Goal: Task Accomplishment & Management: Manage account settings

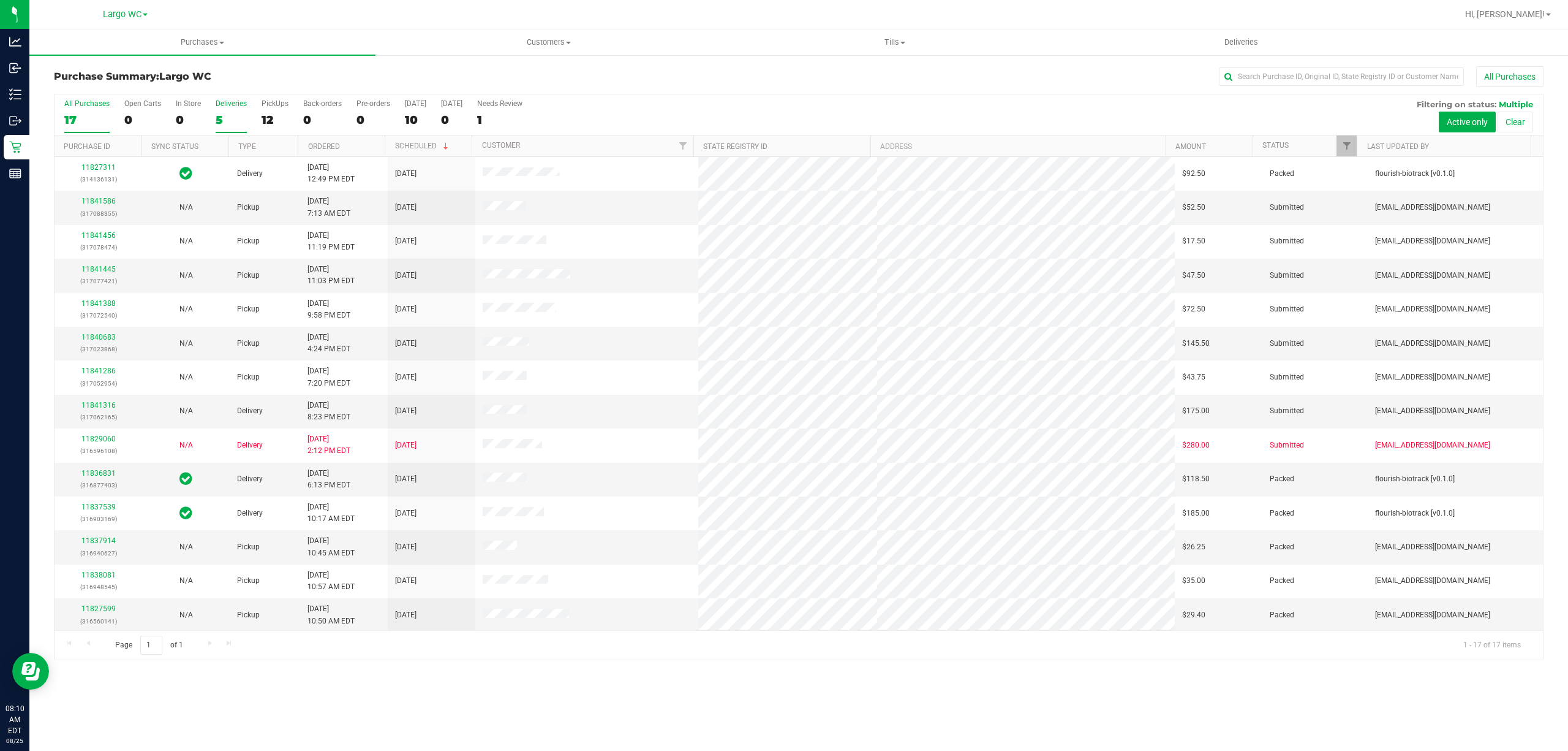
click at [229, 119] on div "5" at bounding box center [231, 120] width 31 height 14
click at [0, 0] on input "Deliveries 5" at bounding box center [0, 0] width 0 height 0
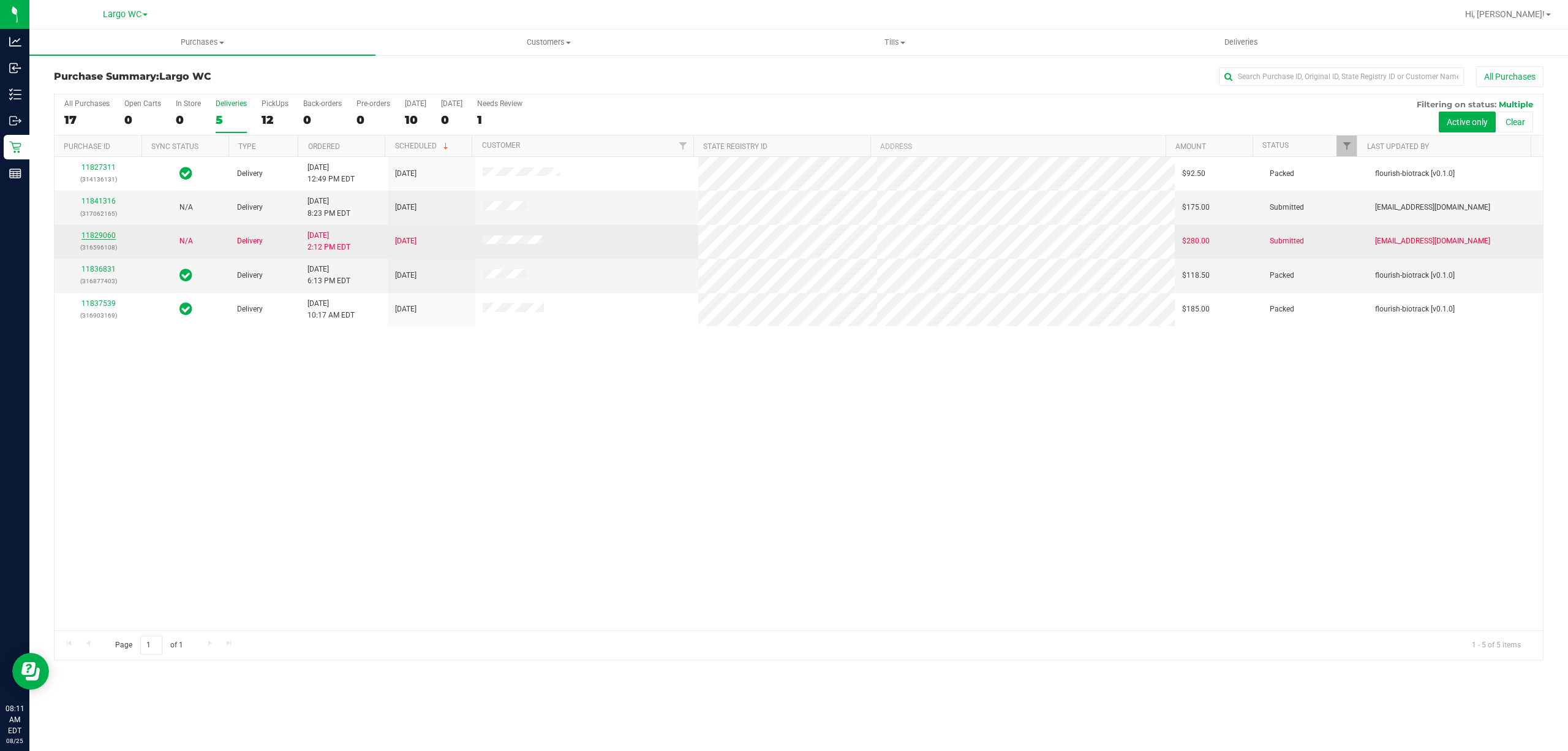
click at [99, 234] on link "11829060" at bounding box center [99, 236] width 35 height 9
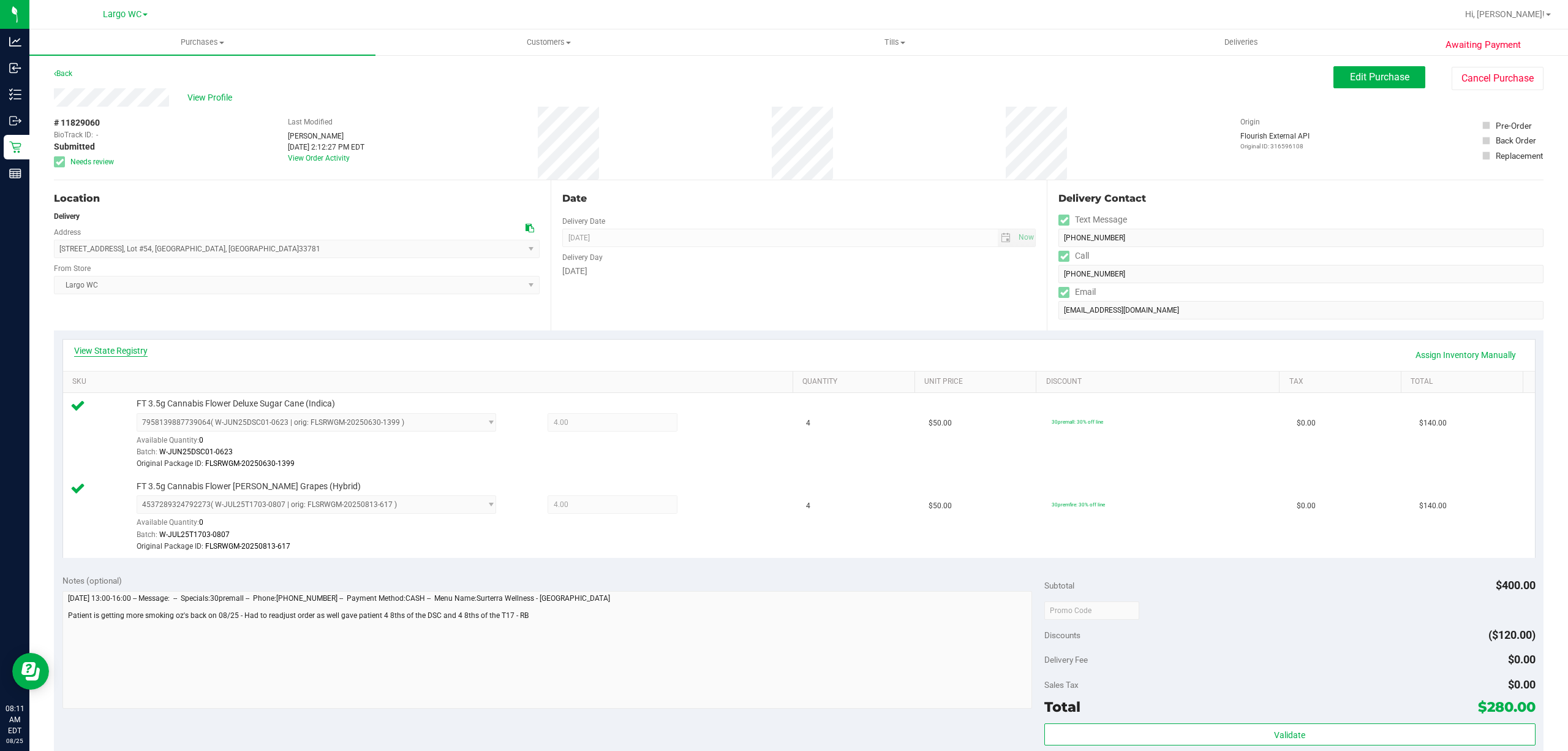
click at [96, 352] on link "View State Registry" at bounding box center [111, 351] width 74 height 12
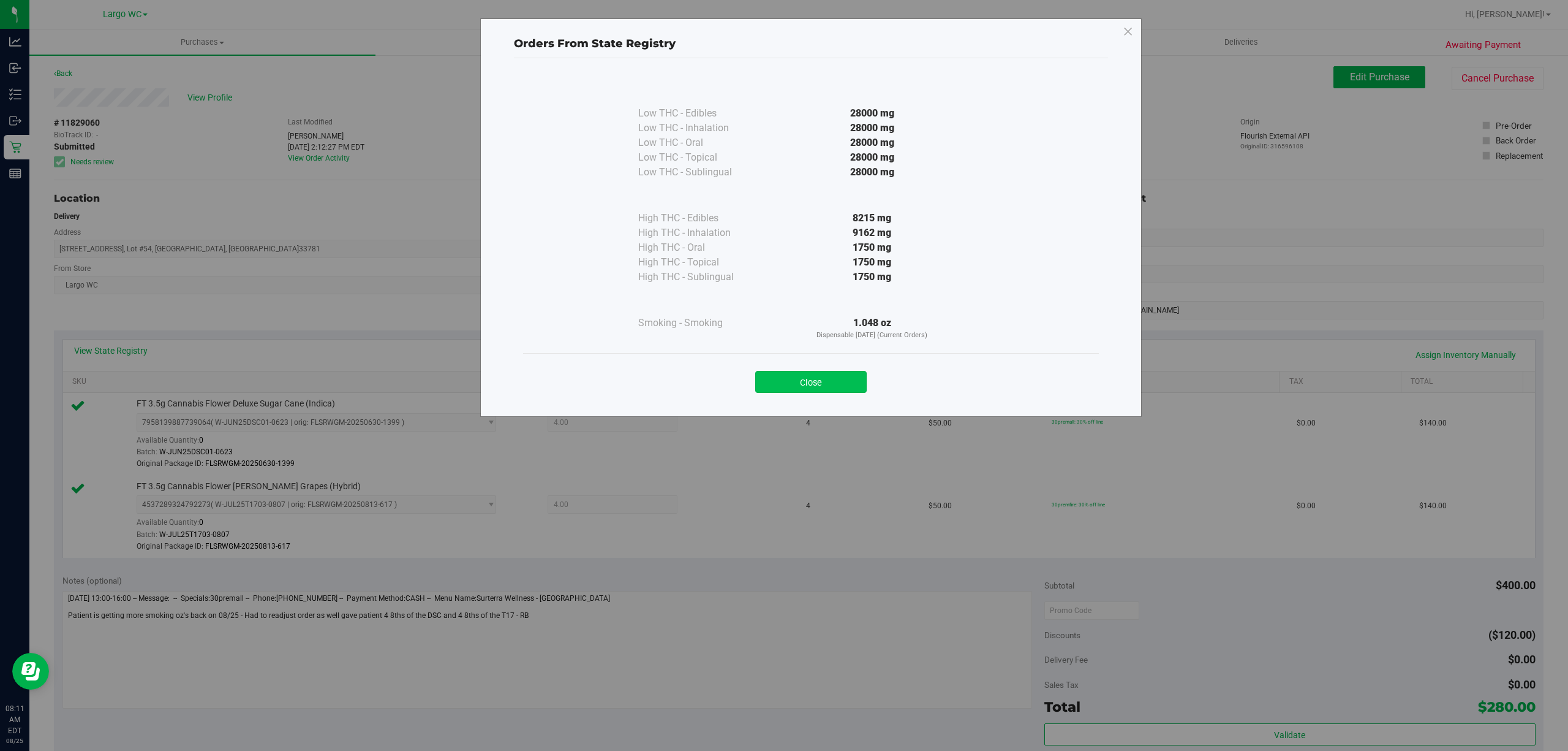
click at [764, 391] on button "Close" at bounding box center [810, 381] width 112 height 22
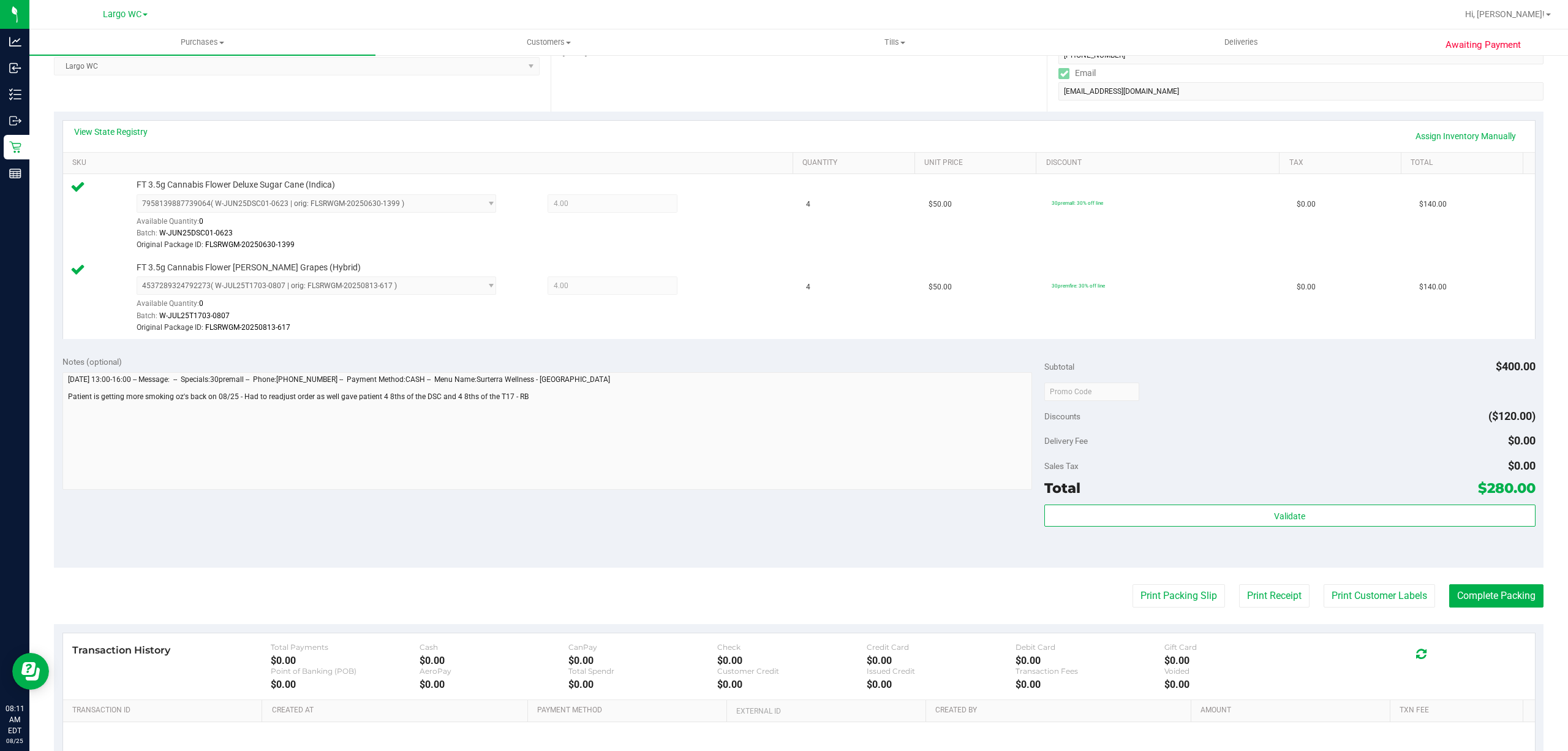
scroll to position [218, 0]
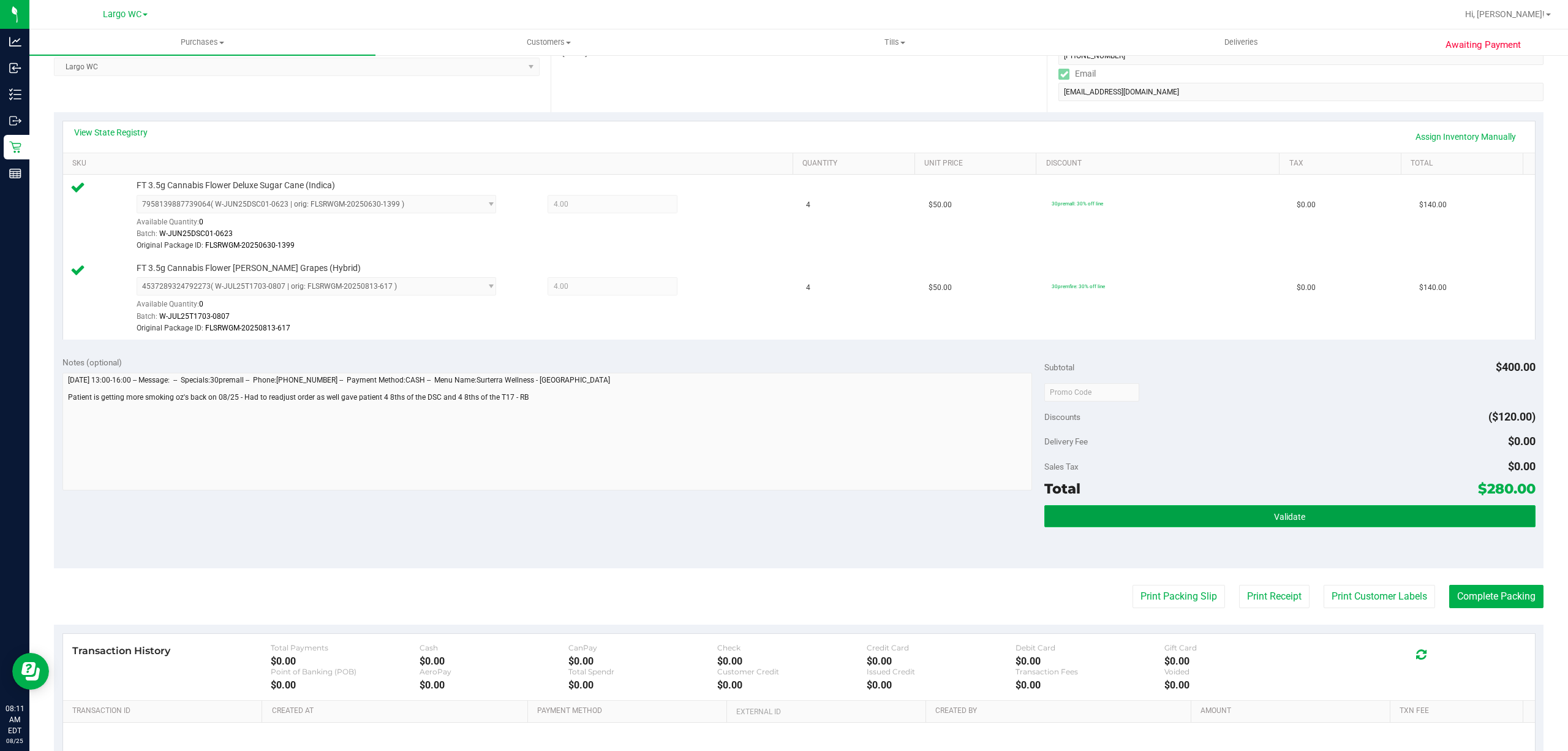
click at [1110, 527] on button "Validate" at bounding box center [1289, 515] width 491 height 22
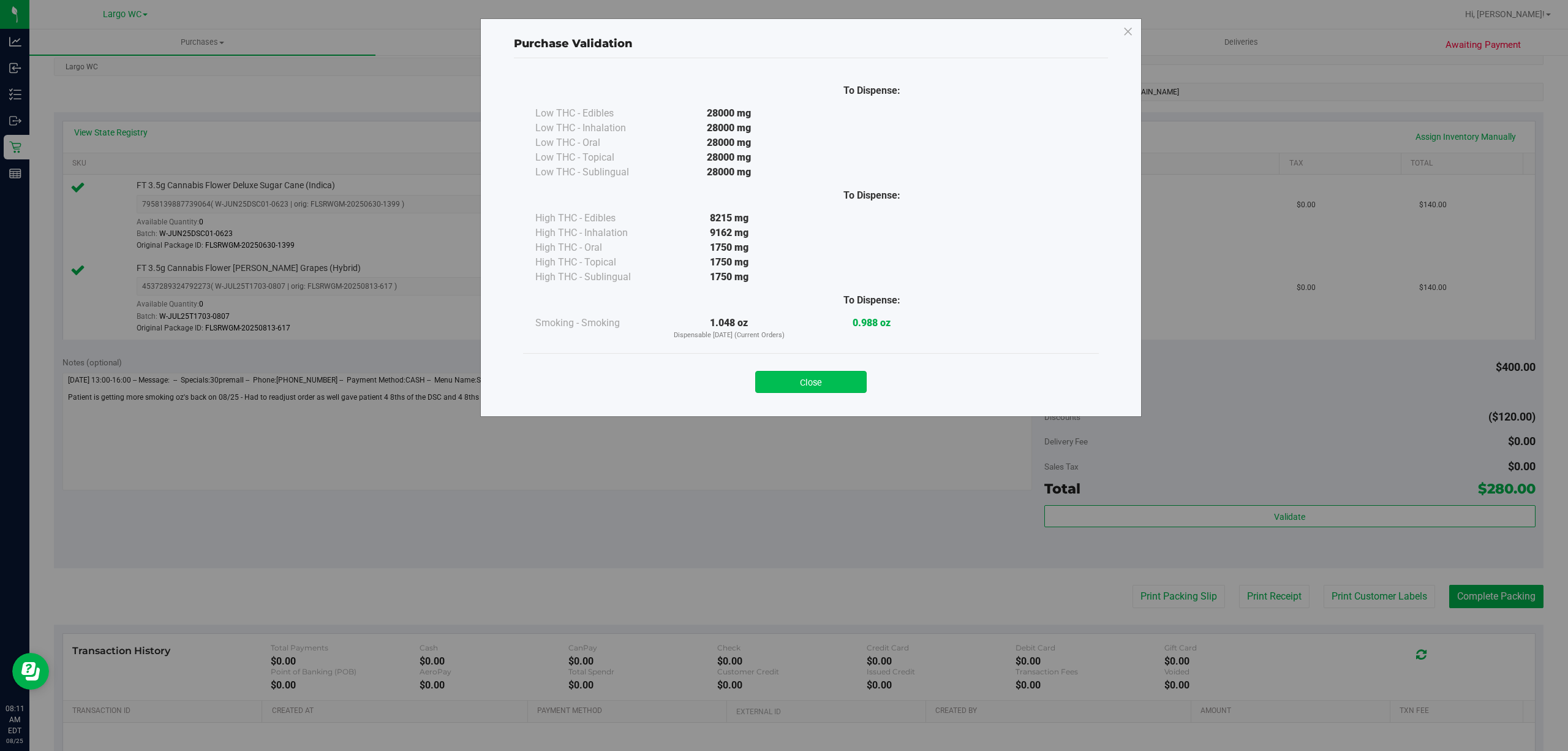
click at [759, 386] on button "Close" at bounding box center [810, 381] width 112 height 22
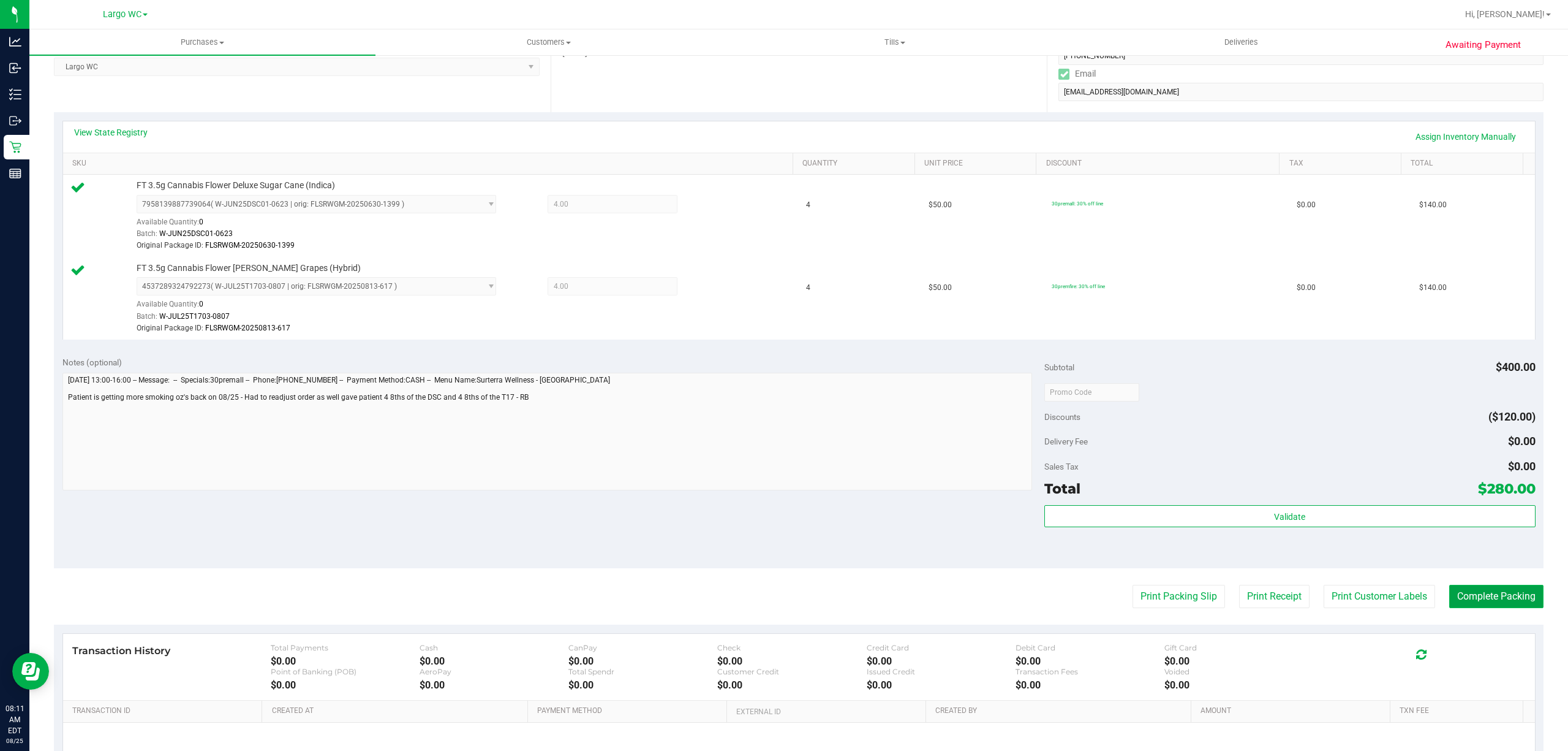
click at [1449, 605] on button "Complete Packing" at bounding box center [1496, 596] width 94 height 23
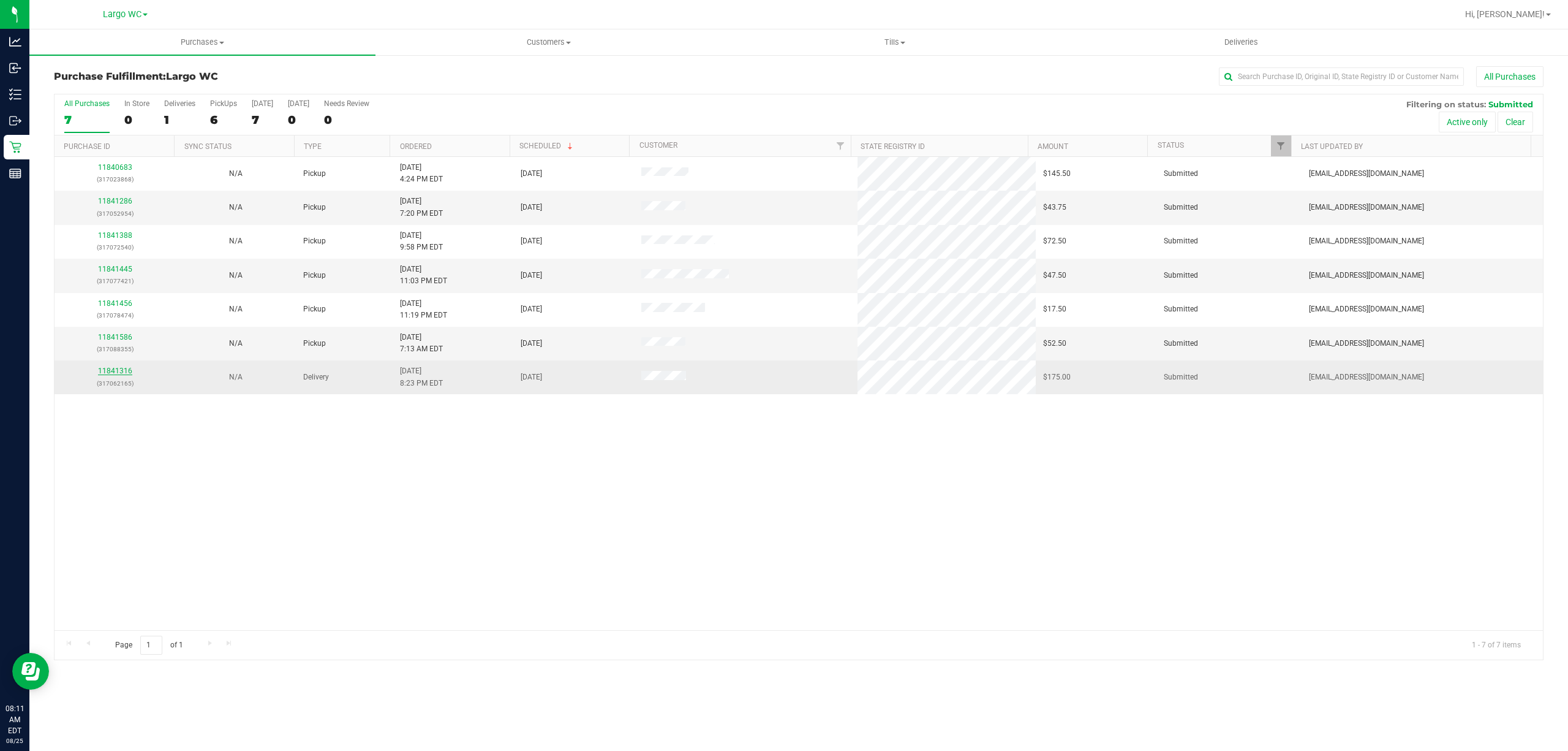
click at [108, 372] on link "11841316" at bounding box center [115, 371] width 35 height 9
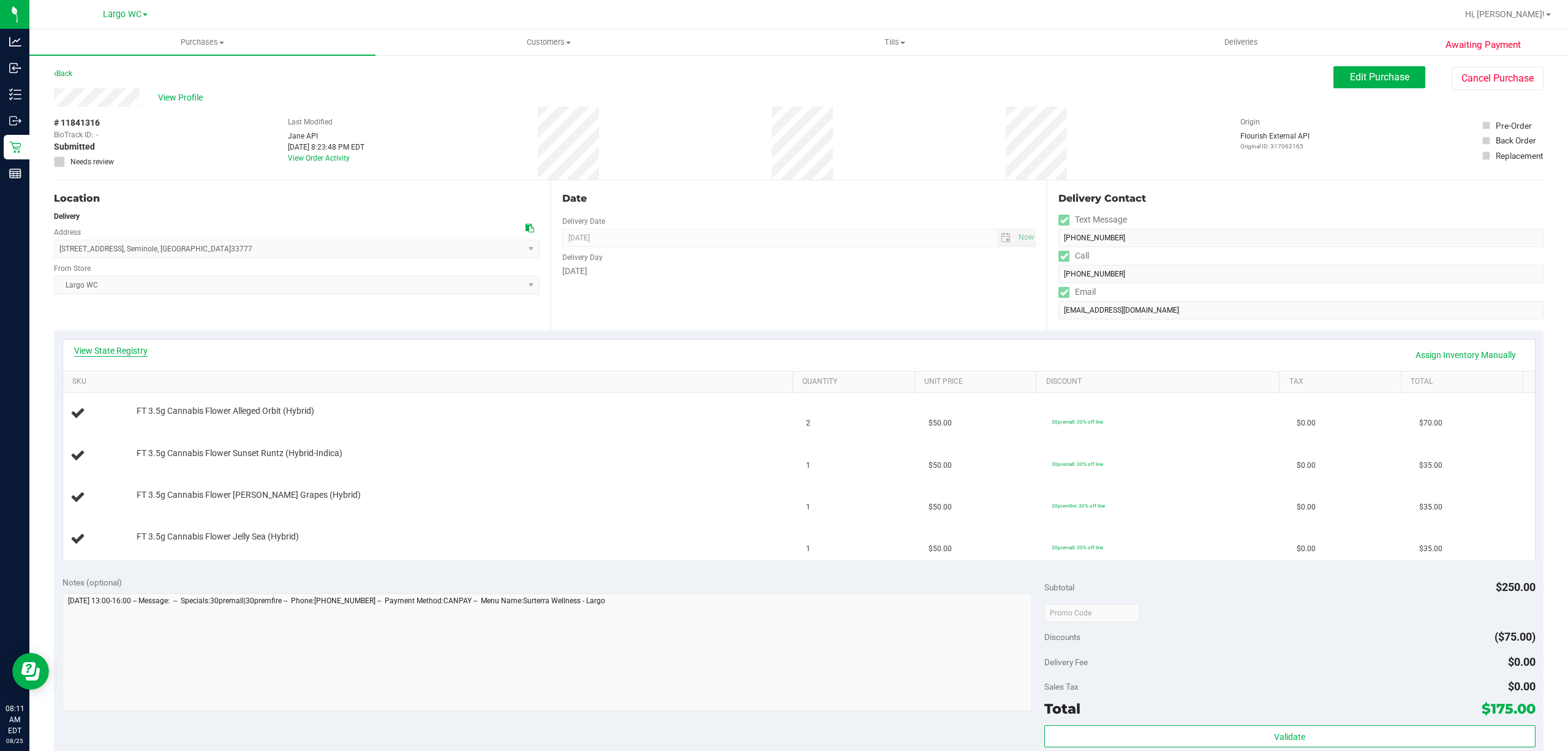
click at [116, 346] on link "View State Registry" at bounding box center [111, 351] width 74 height 12
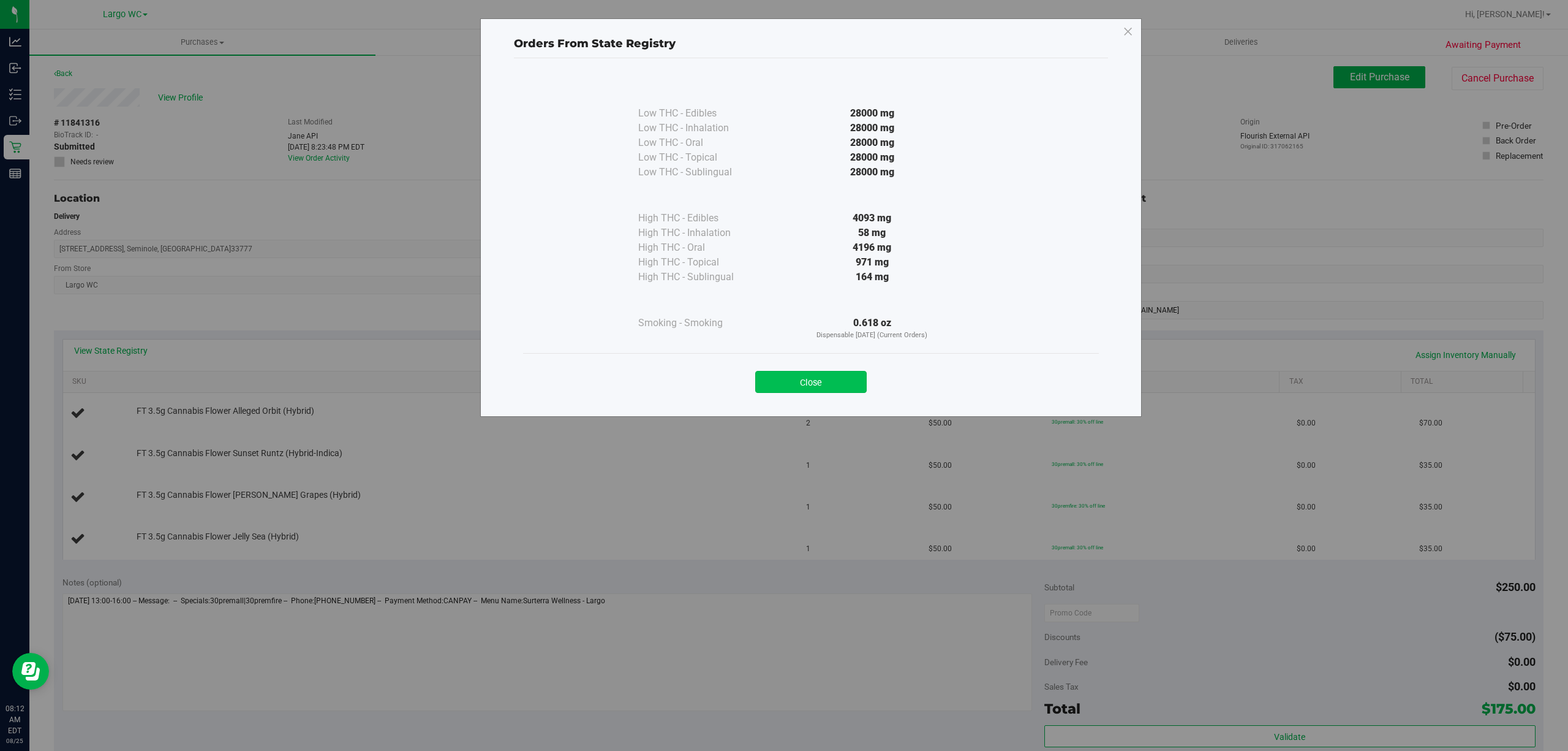
click at [804, 376] on button "Close" at bounding box center [810, 381] width 112 height 22
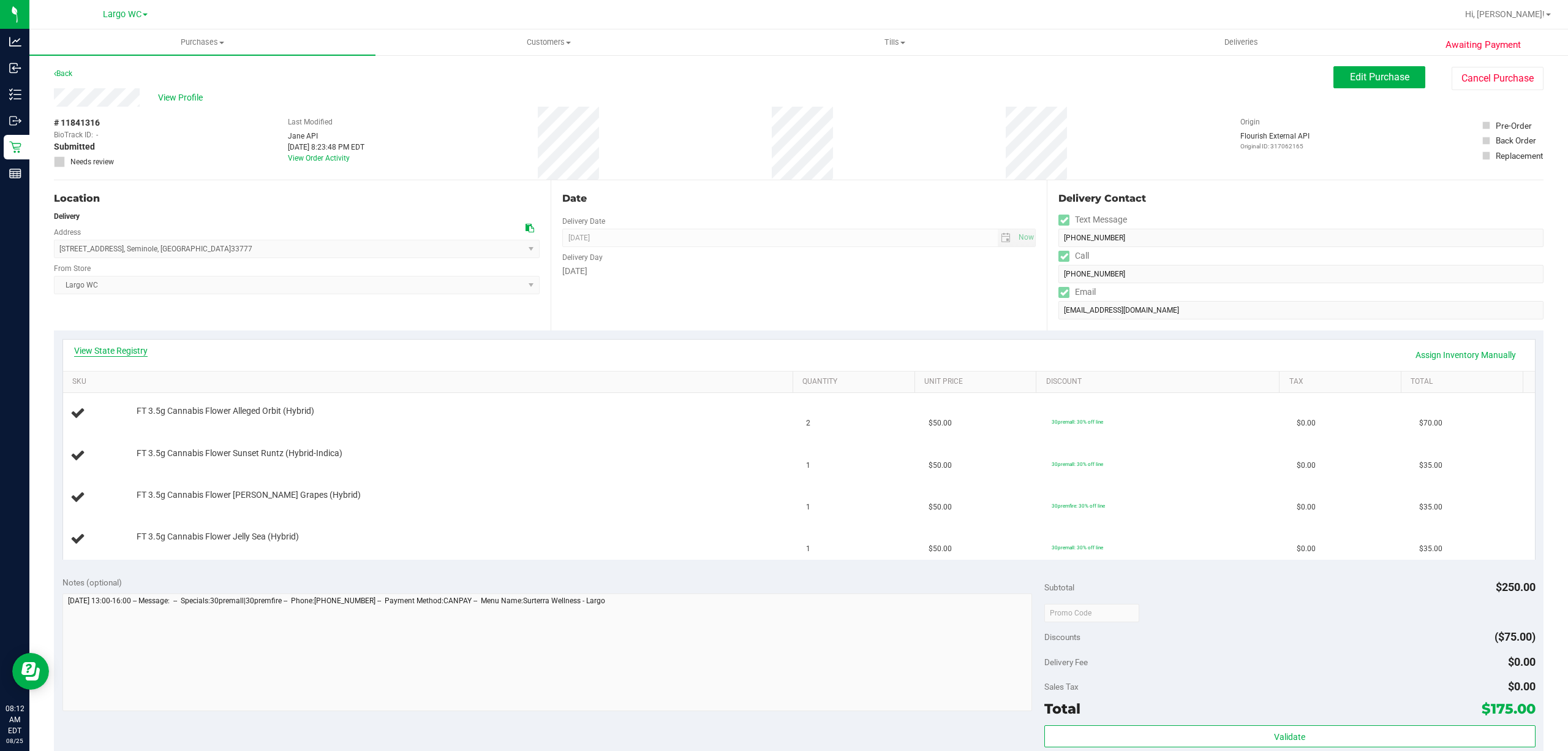
click at [97, 352] on link "View State Registry" at bounding box center [111, 351] width 74 height 12
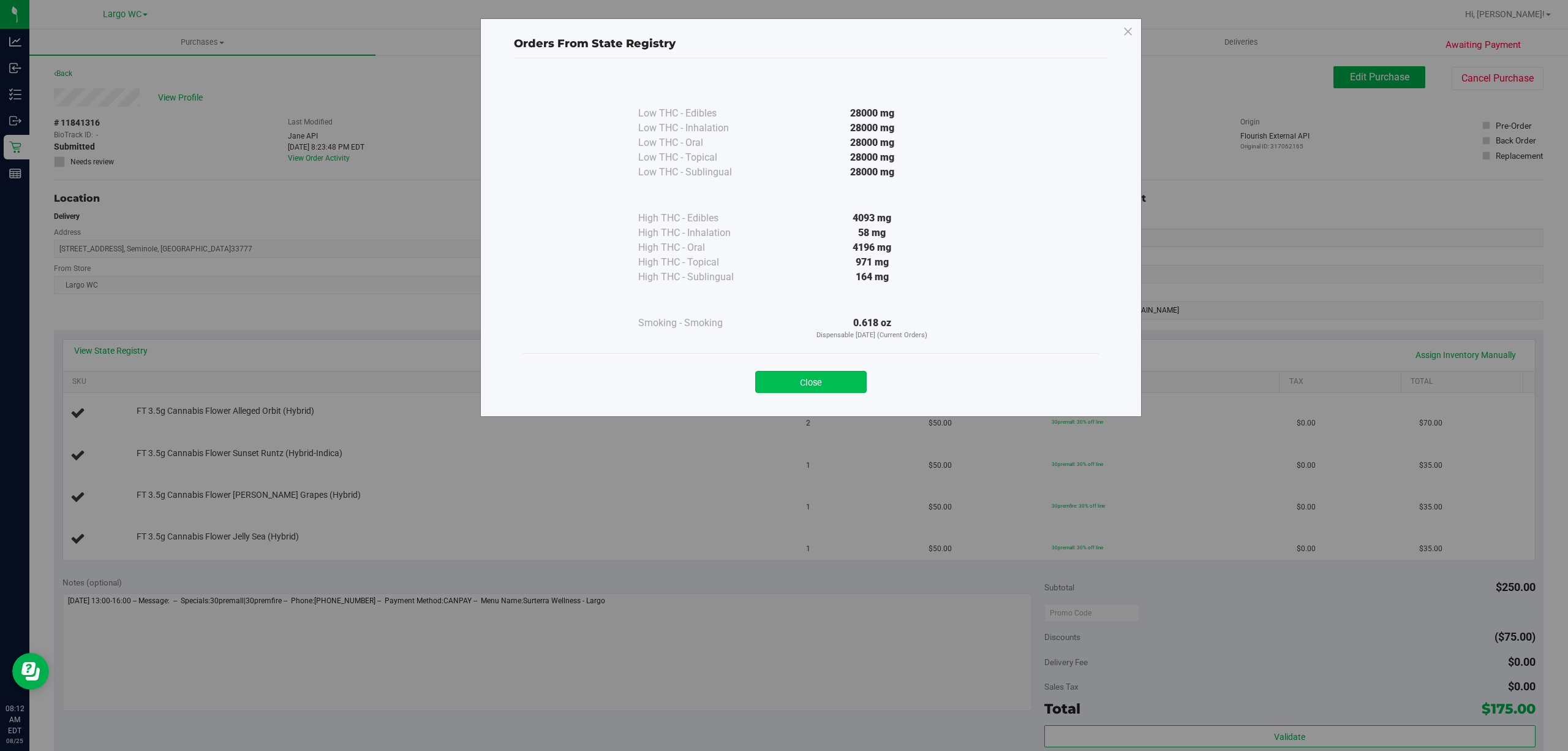
click at [829, 392] on button "Close" at bounding box center [810, 381] width 112 height 22
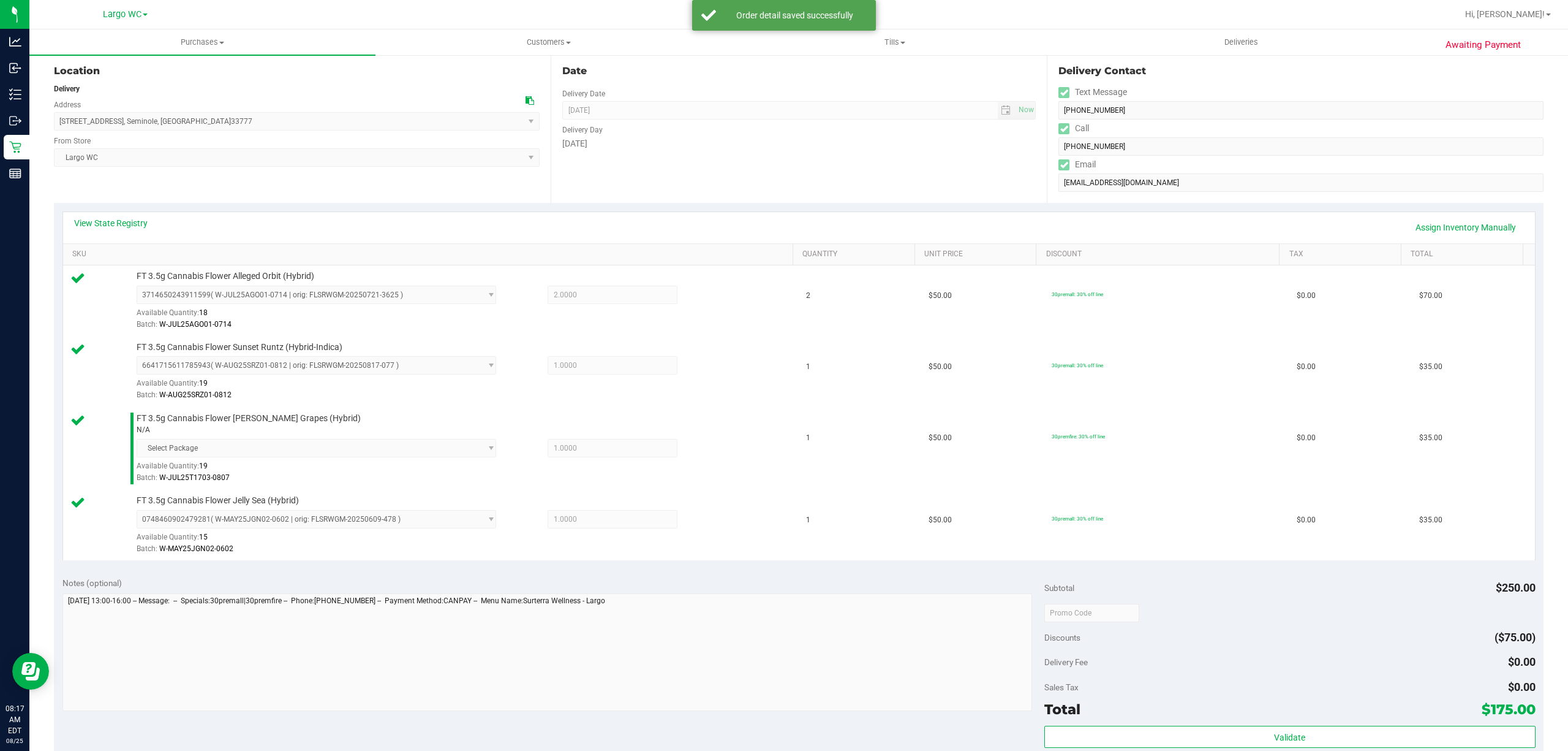
scroll to position [304, 0]
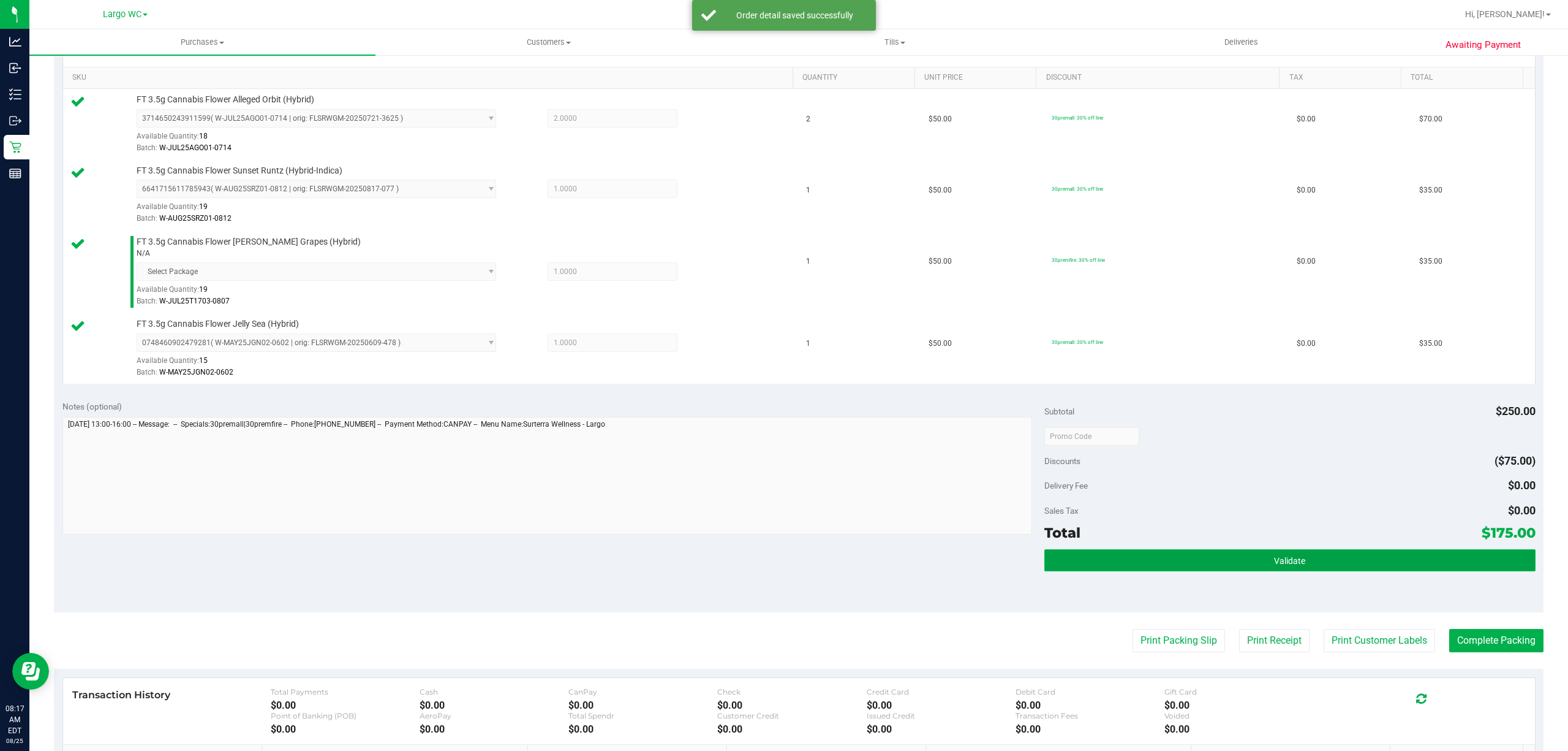
click at [1249, 563] on button "Validate" at bounding box center [1289, 560] width 491 height 22
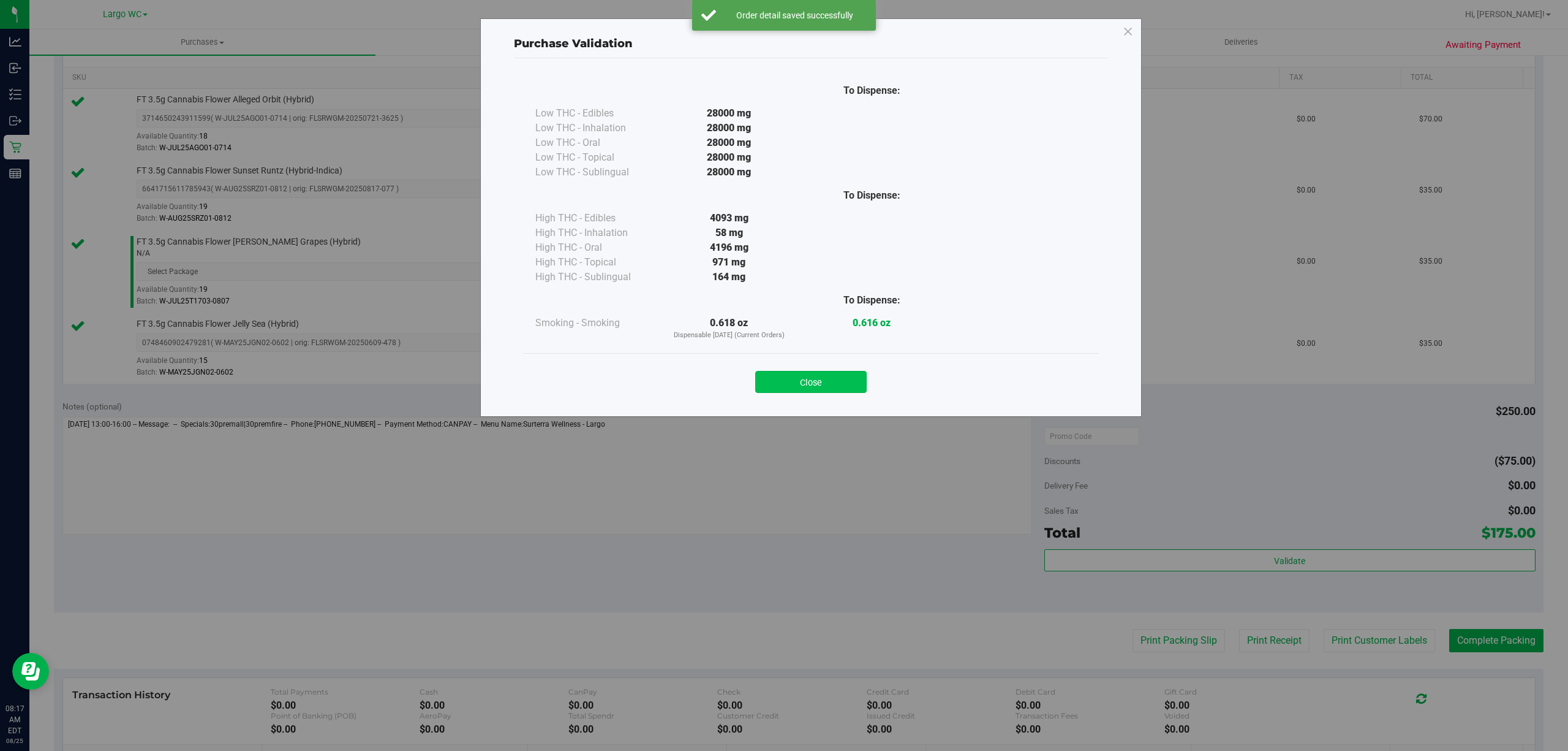
click at [811, 381] on button "Close" at bounding box center [810, 381] width 112 height 22
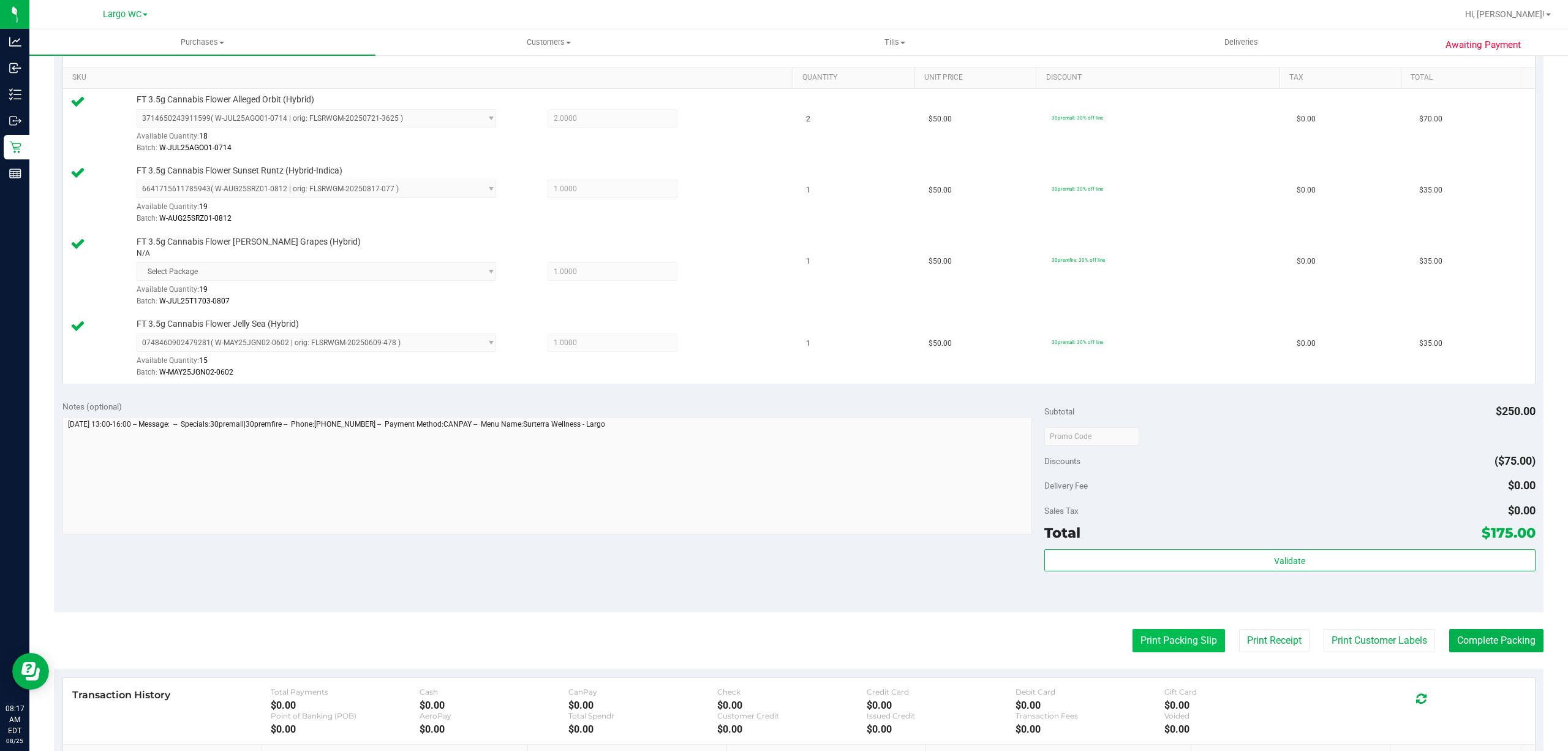
click at [1174, 643] on button "Print Packing Slip" at bounding box center [1178, 640] width 93 height 23
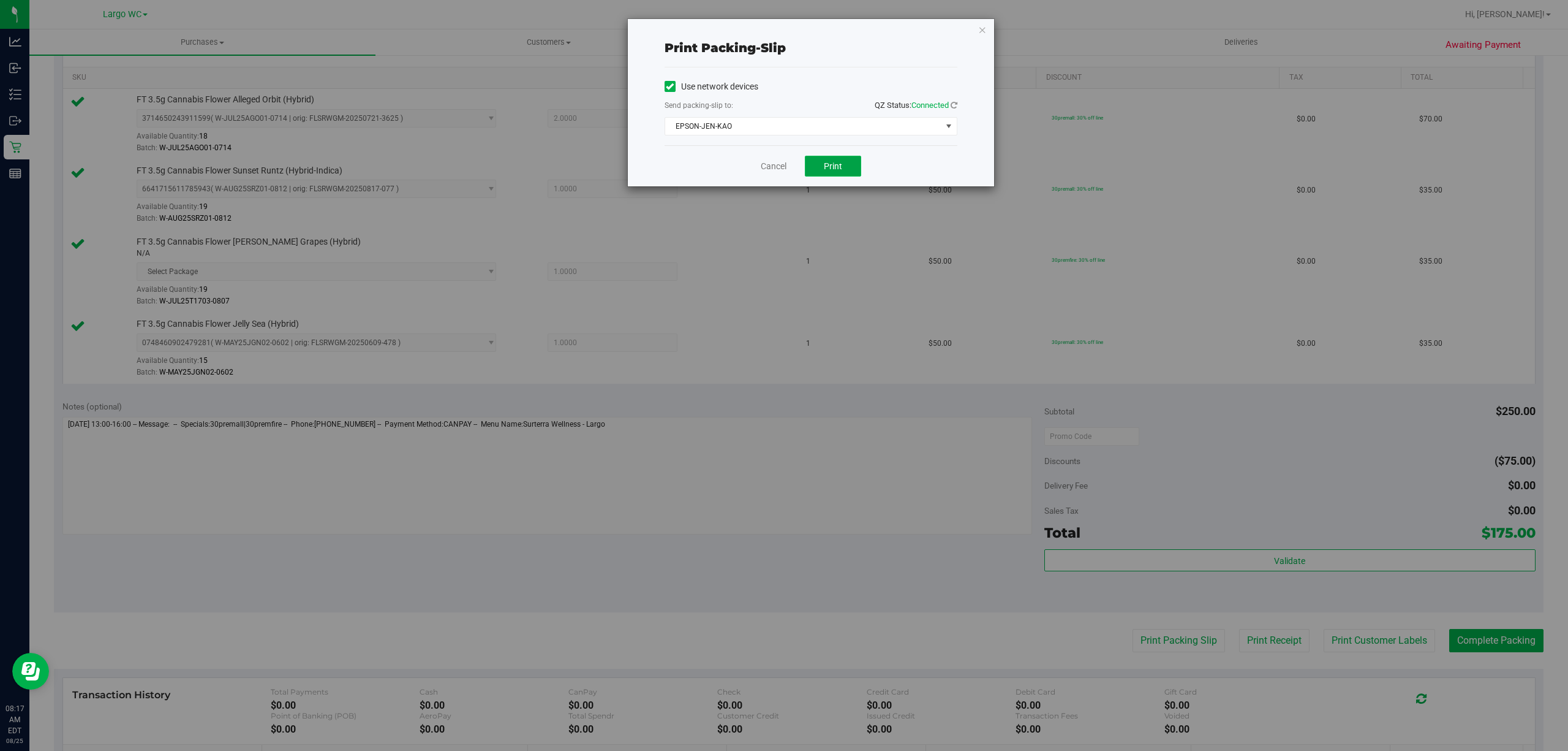
click at [843, 172] on button "Print" at bounding box center [833, 166] width 56 height 21
click at [844, 175] on button "Print" at bounding box center [833, 166] width 56 height 21
click at [778, 172] on link "Cancel" at bounding box center [774, 166] width 26 height 13
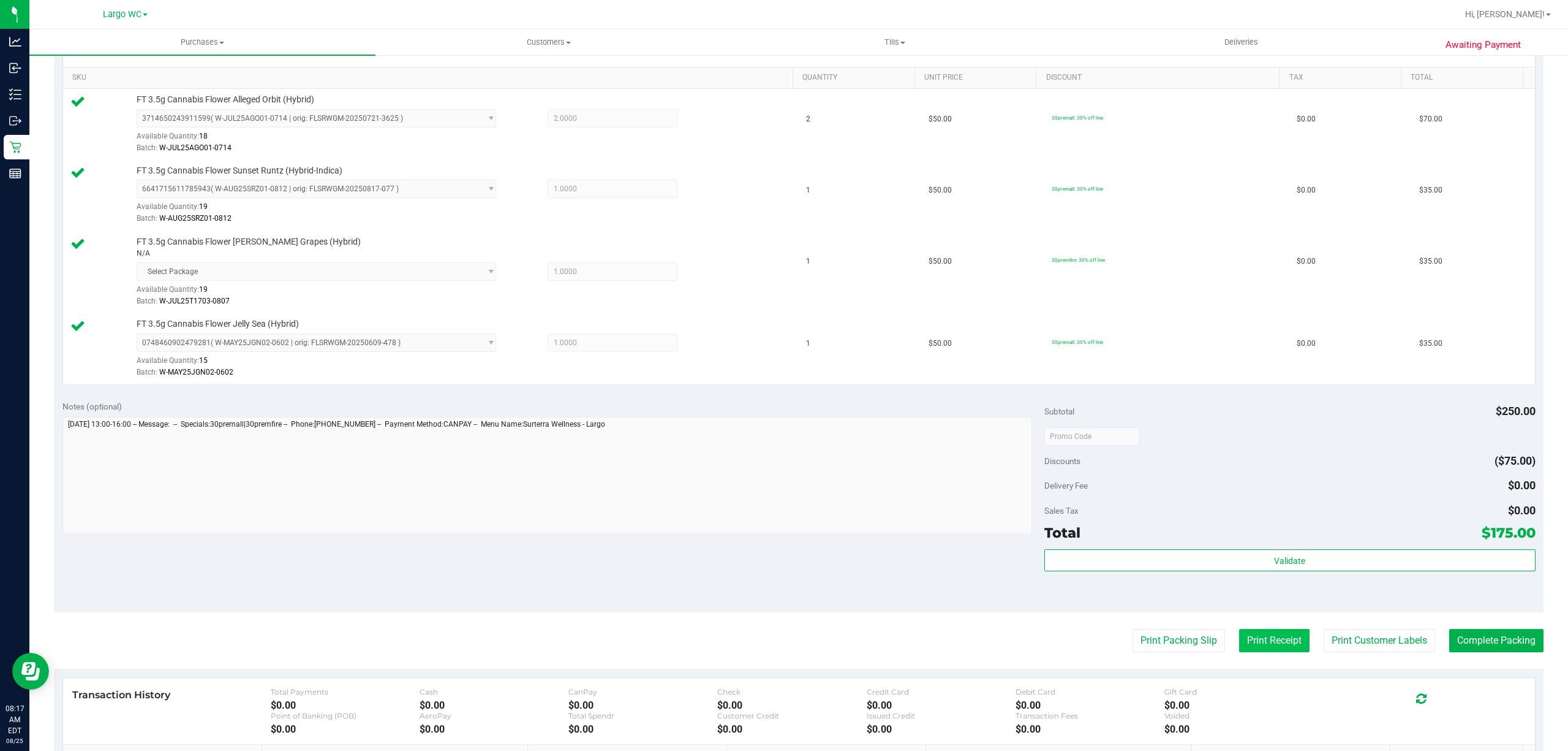
click at [1257, 640] on button "Print Receipt" at bounding box center [1274, 640] width 70 height 23
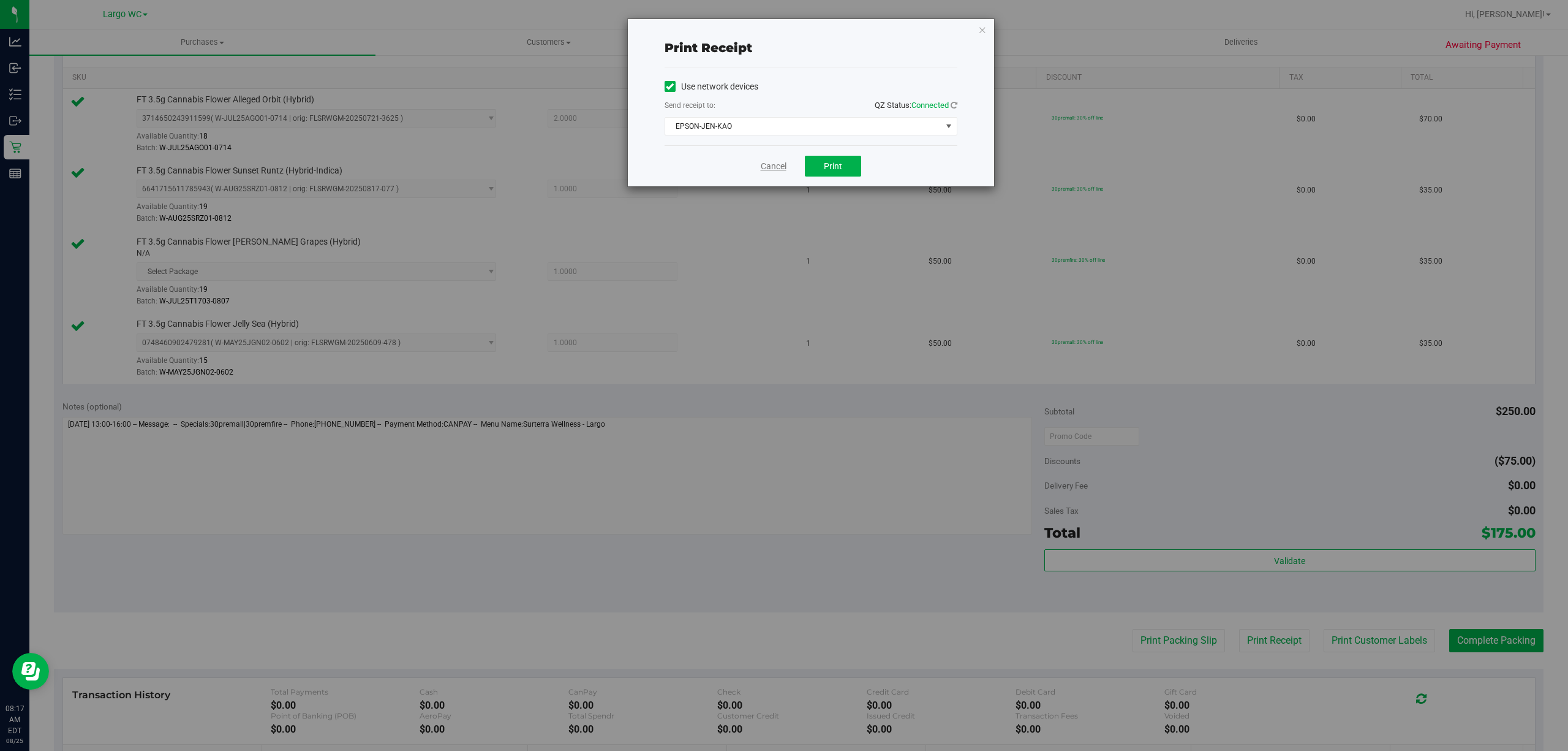
click at [762, 170] on link "Cancel" at bounding box center [774, 166] width 26 height 13
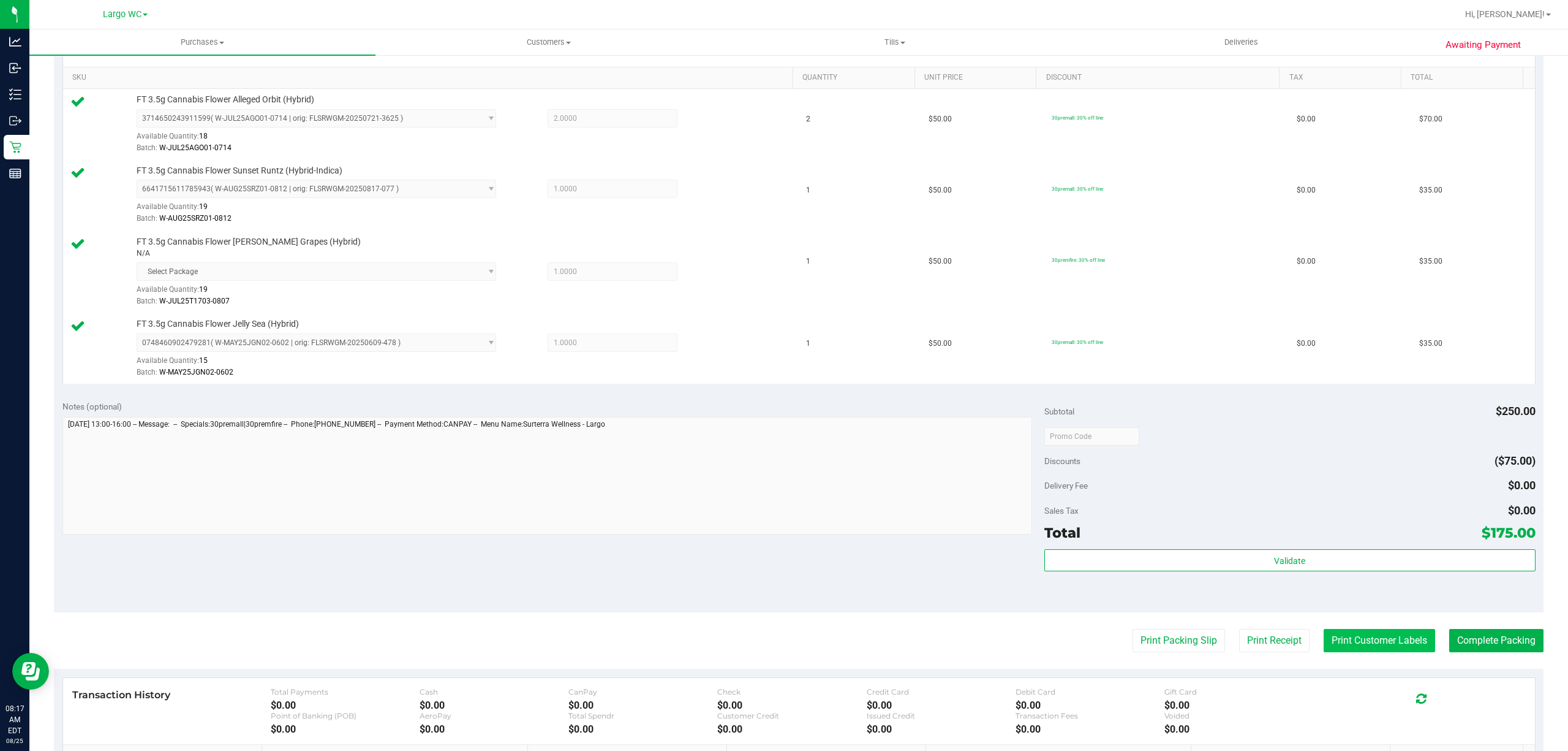
click at [1376, 643] on button "Print Customer Labels" at bounding box center [1379, 640] width 112 height 23
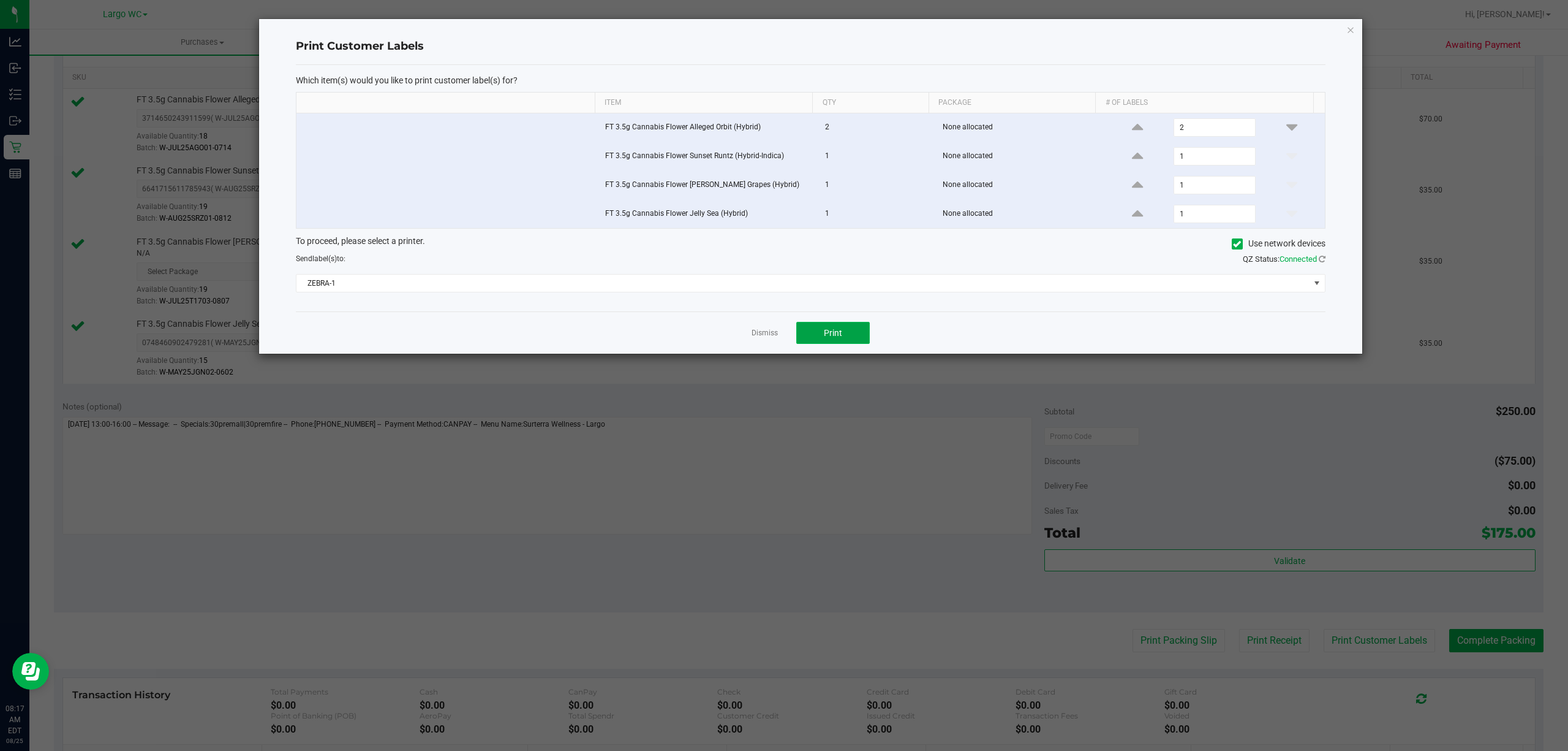
click at [832, 336] on span "Print" at bounding box center [833, 333] width 18 height 10
click at [758, 336] on link "Dismiss" at bounding box center [765, 333] width 26 height 10
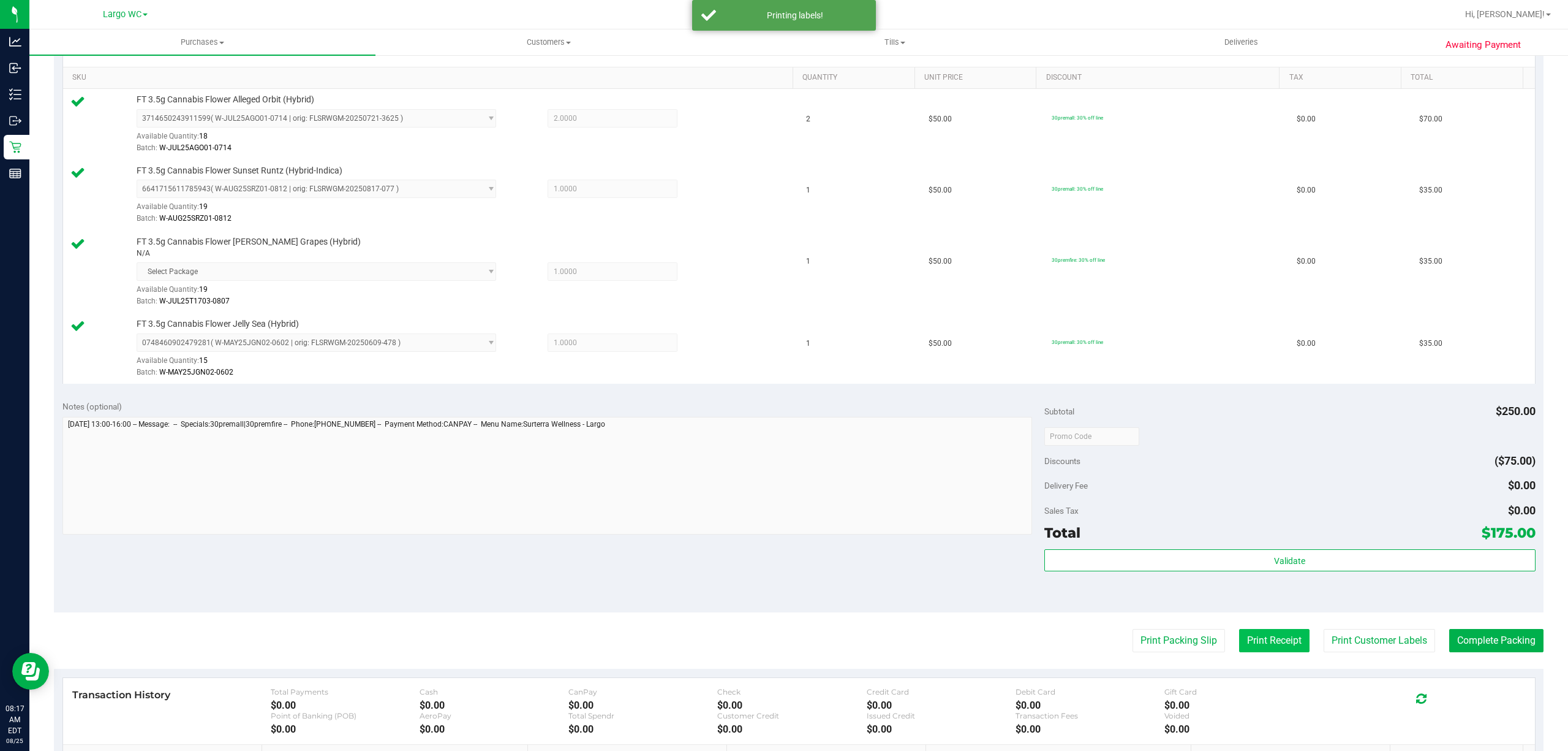
click at [1268, 646] on button "Print Receipt" at bounding box center [1274, 640] width 70 height 23
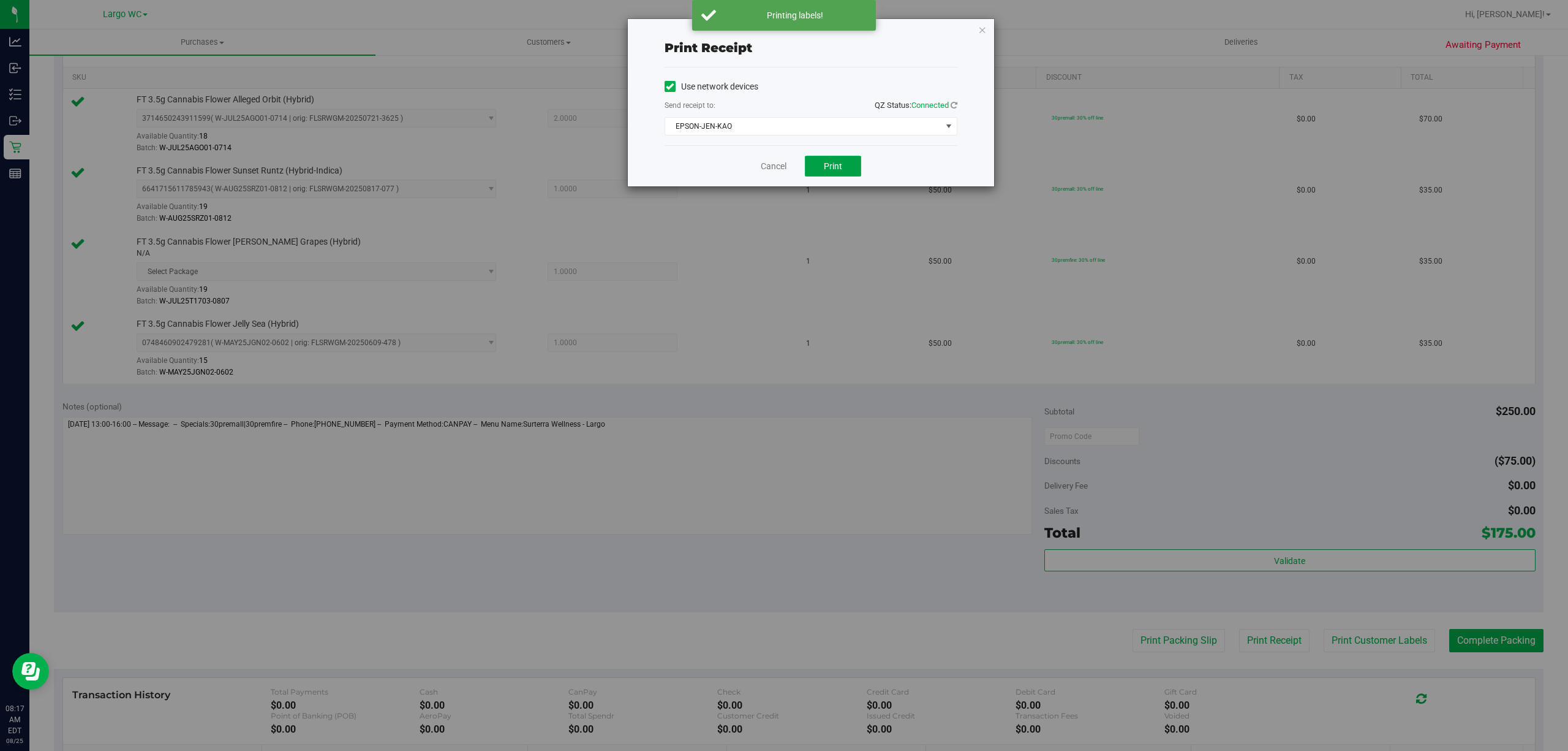
click at [841, 171] on span "Print" at bounding box center [833, 165] width 18 height 10
click at [761, 169] on link "Cancel" at bounding box center [774, 166] width 26 height 13
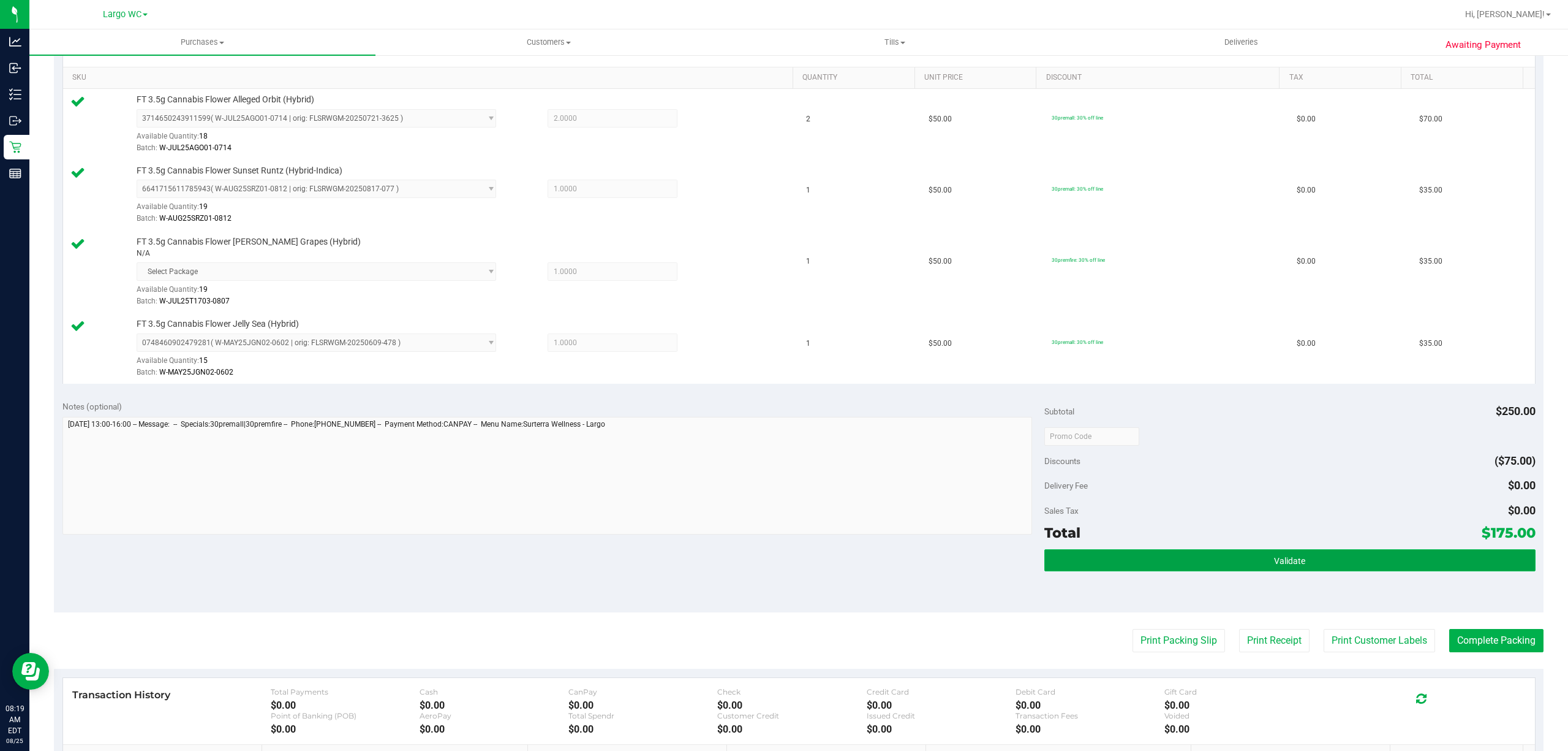
click at [1302, 565] on button "Validate" at bounding box center [1289, 560] width 491 height 22
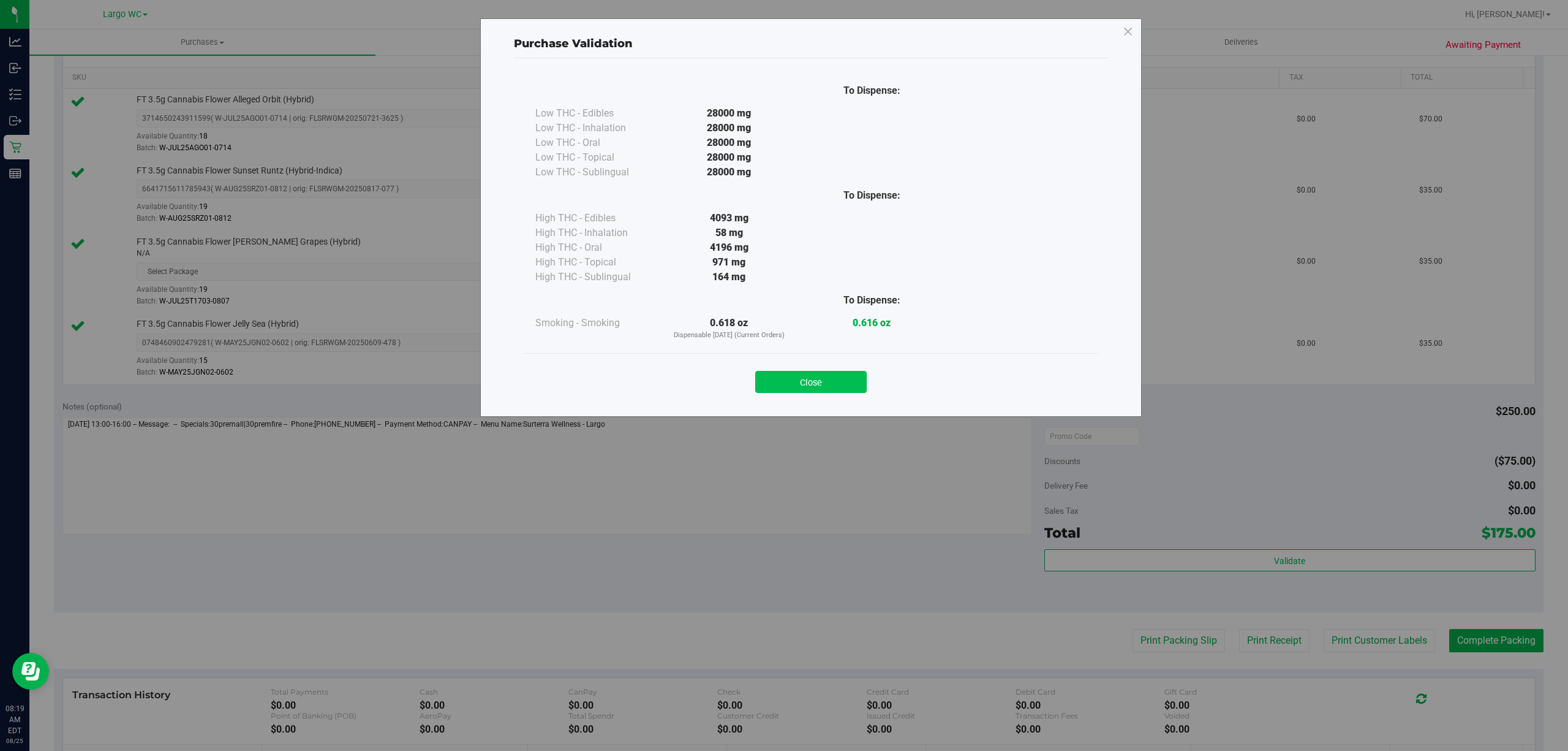
click at [814, 388] on button "Close" at bounding box center [810, 381] width 112 height 22
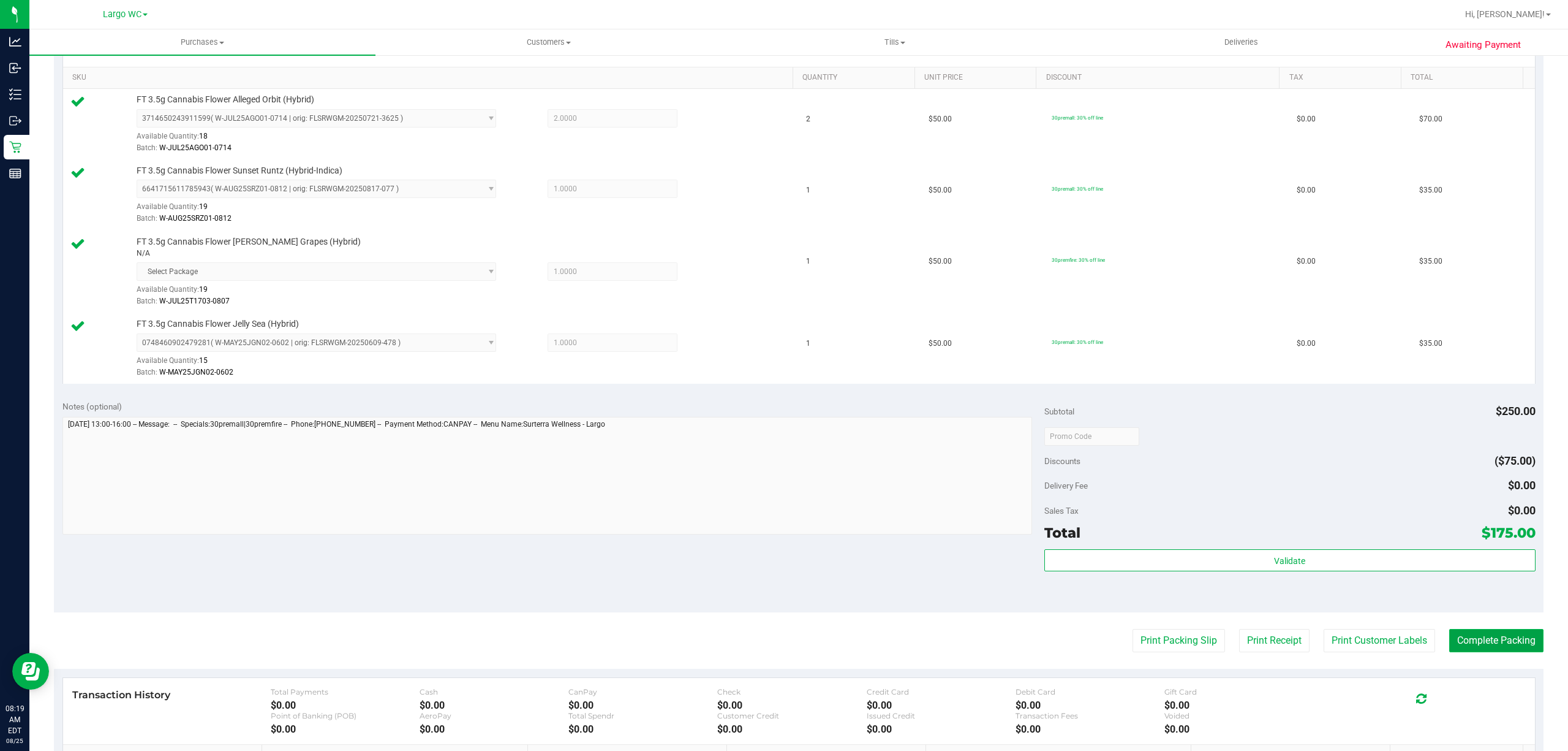
click at [1483, 636] on button "Complete Packing" at bounding box center [1496, 640] width 94 height 23
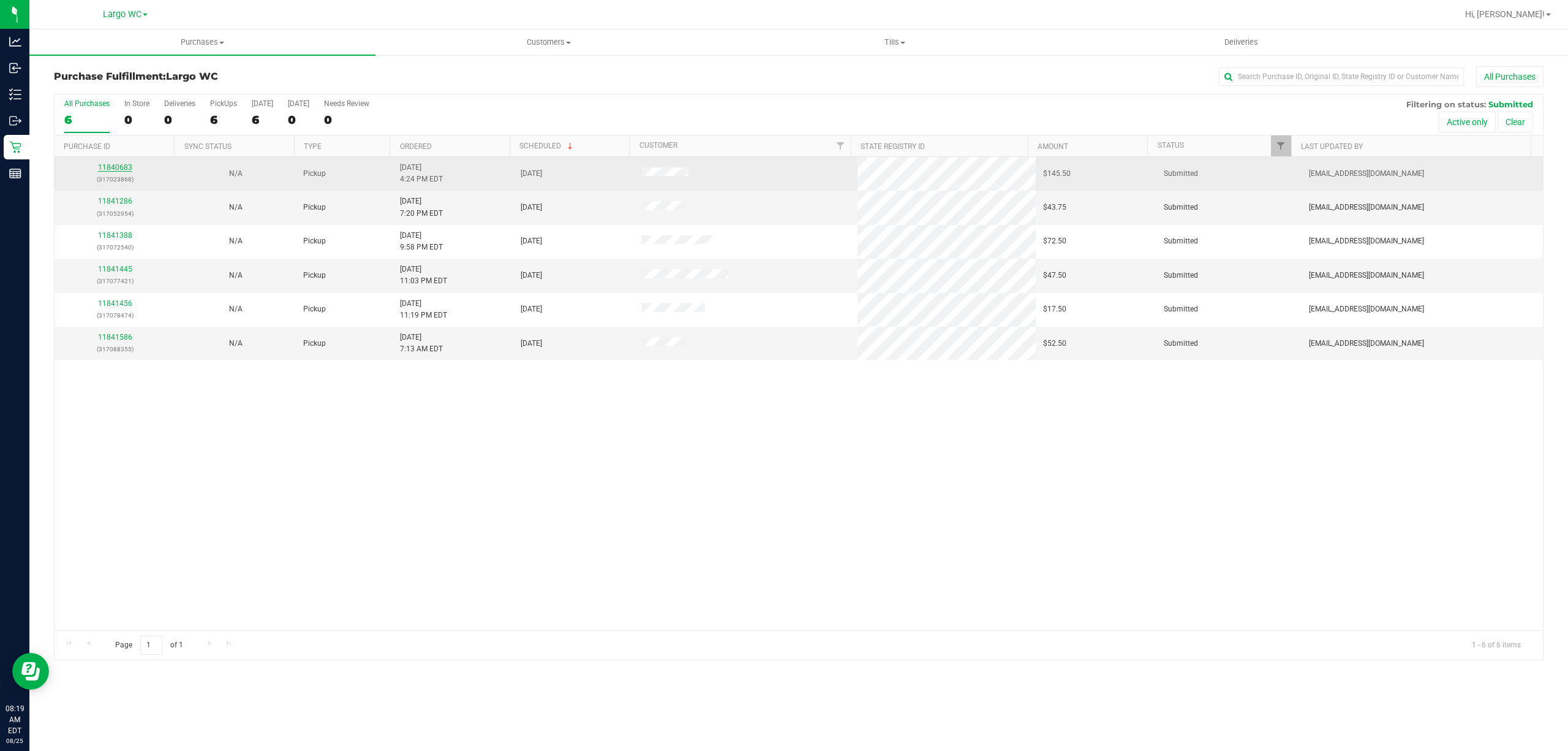
click at [106, 166] on link "11840683" at bounding box center [115, 167] width 35 height 9
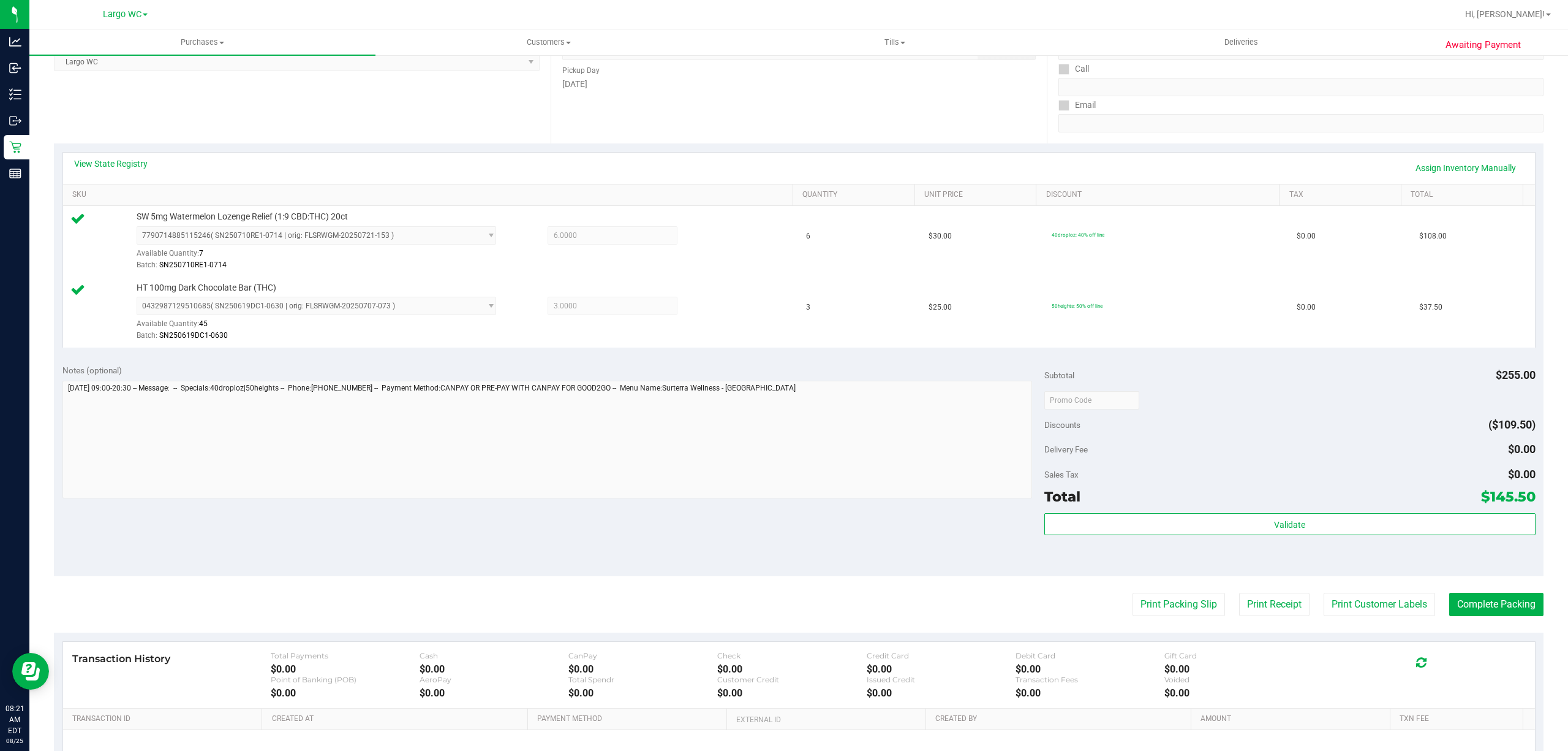
scroll to position [200, 0]
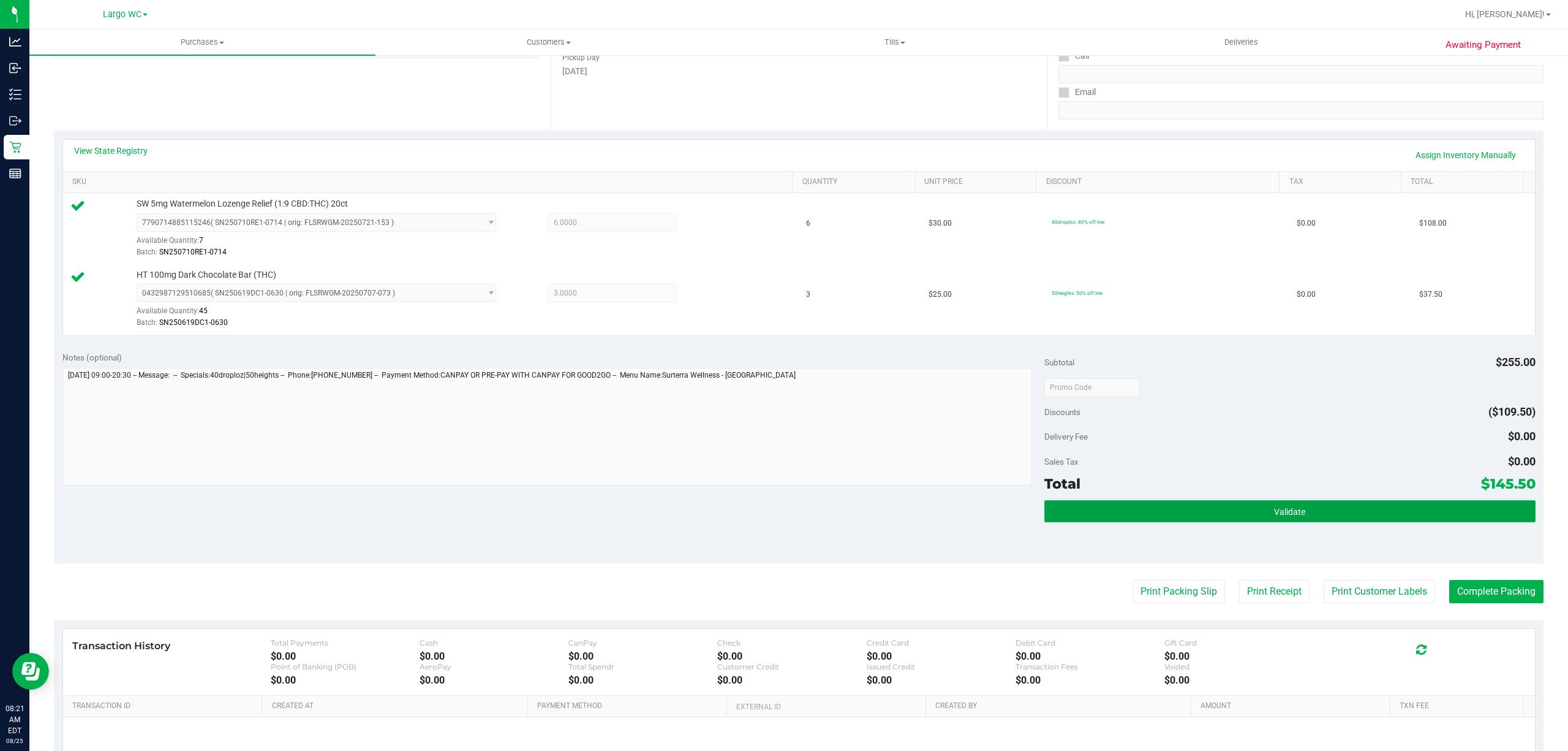
click at [1084, 517] on button "Validate" at bounding box center [1289, 510] width 491 height 22
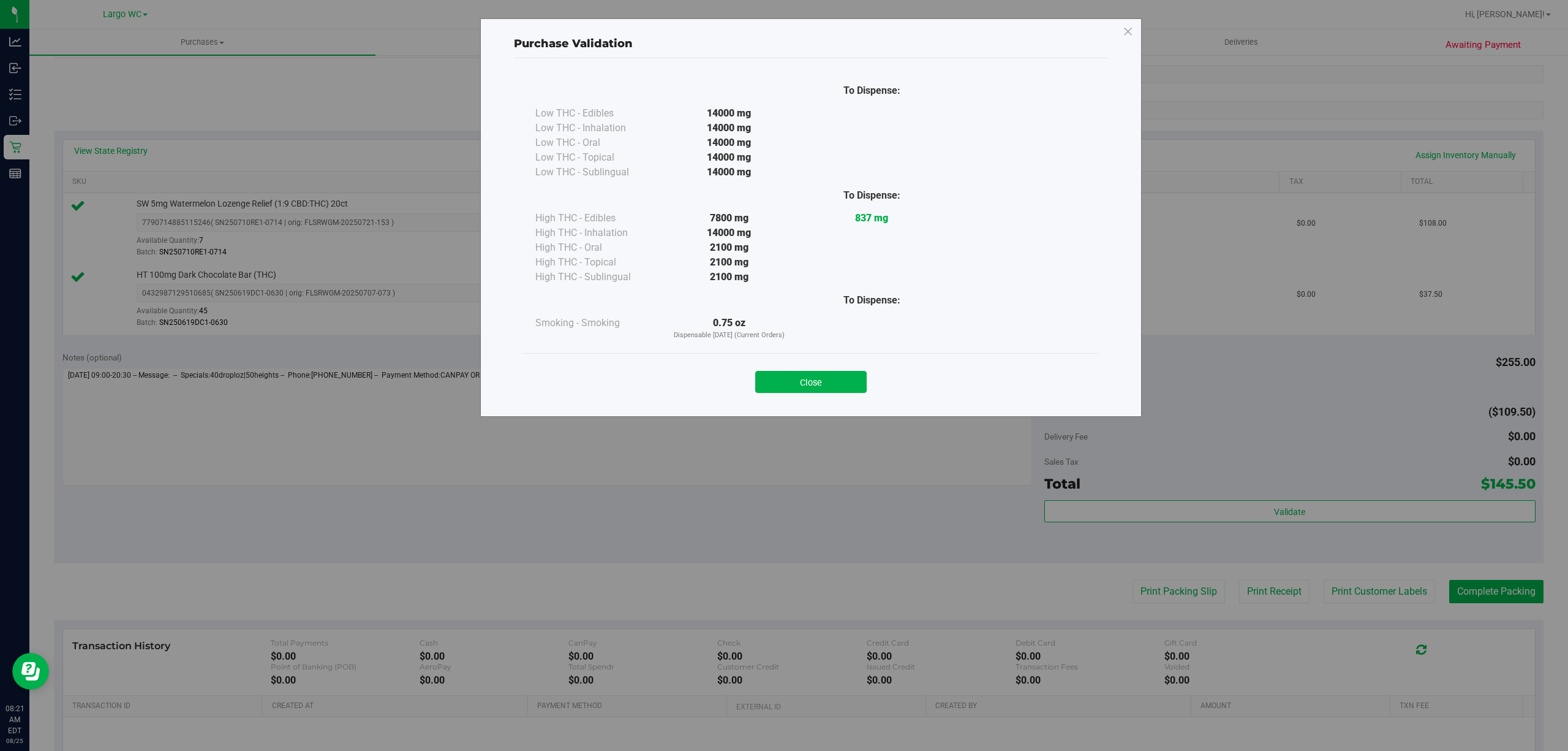
click at [865, 355] on div "Close" at bounding box center [810, 378] width 576 height 49
click at [822, 380] on button "Close" at bounding box center [810, 381] width 112 height 22
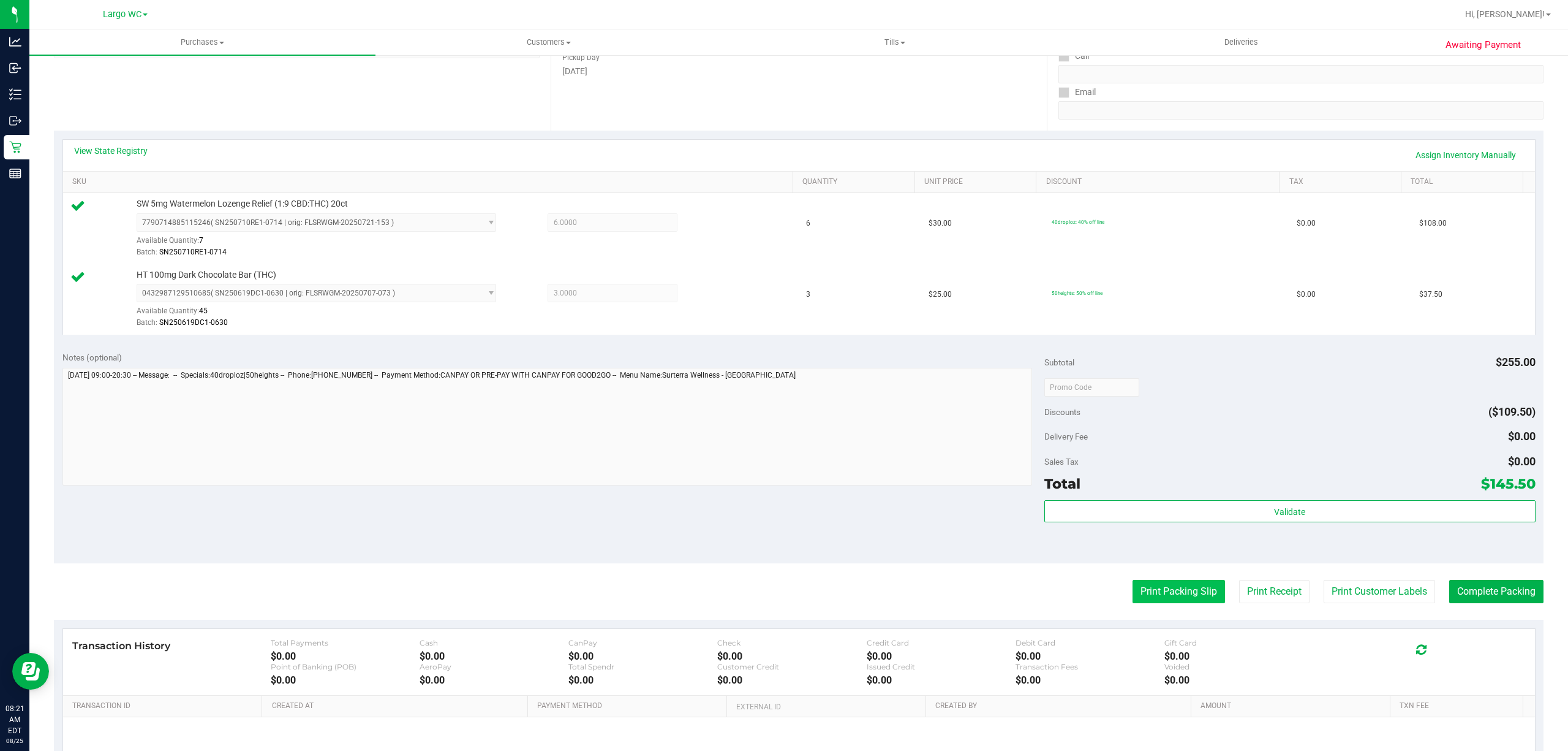
click at [1143, 603] on button "Print Packing Slip" at bounding box center [1178, 591] width 93 height 23
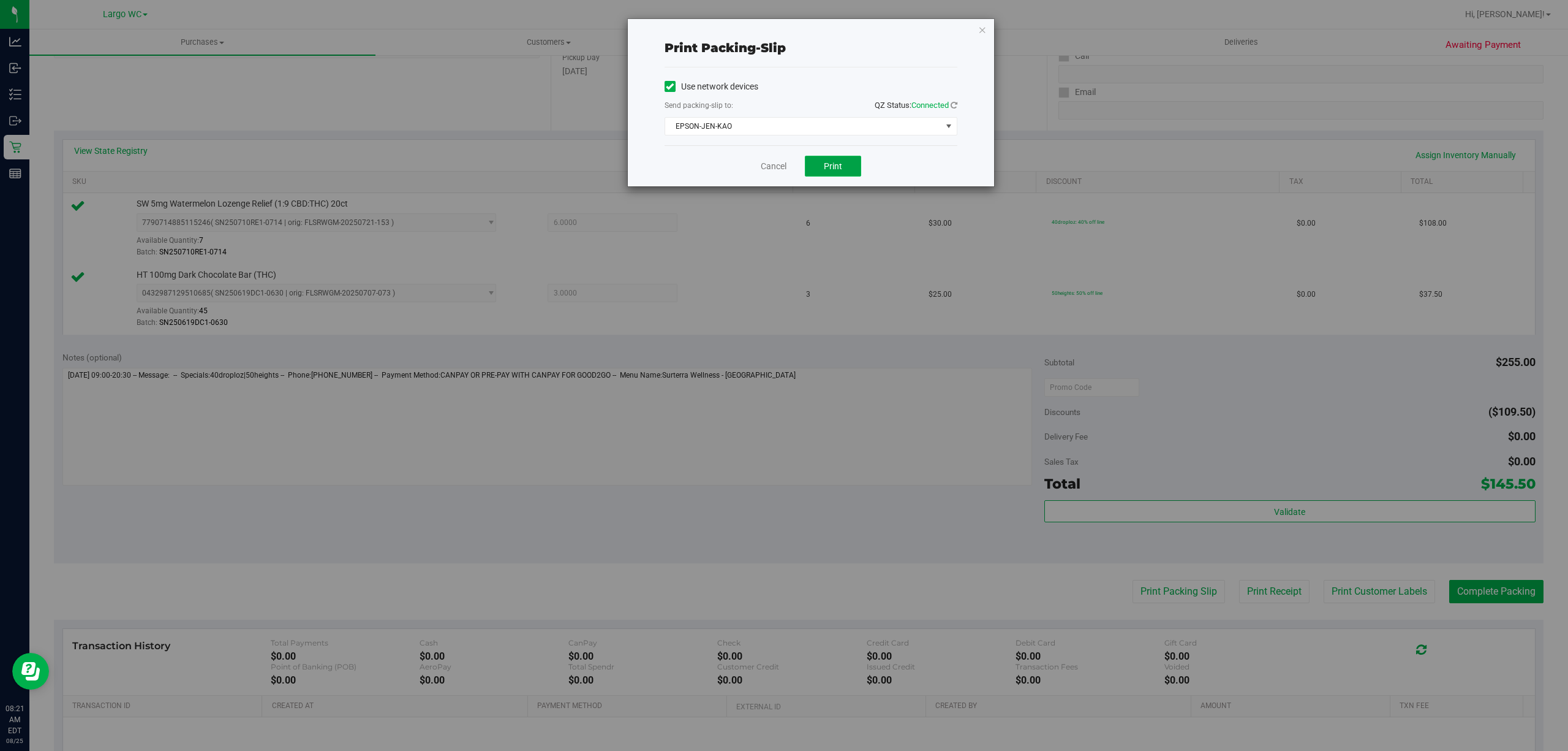
click at [845, 174] on button "Print" at bounding box center [833, 166] width 56 height 21
click at [770, 169] on link "Cancel" at bounding box center [774, 166] width 26 height 13
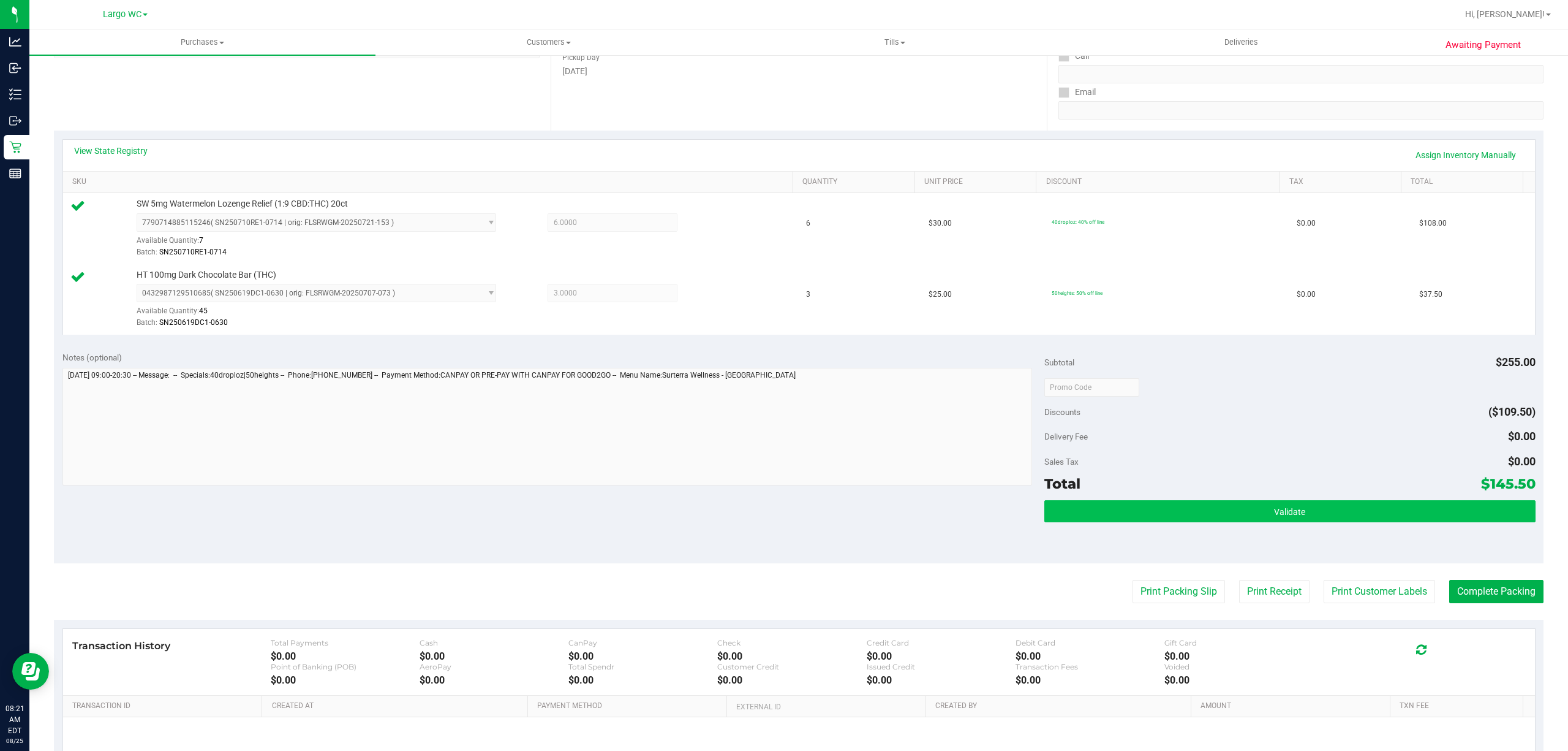
click at [1165, 513] on button "Validate" at bounding box center [1289, 510] width 491 height 22
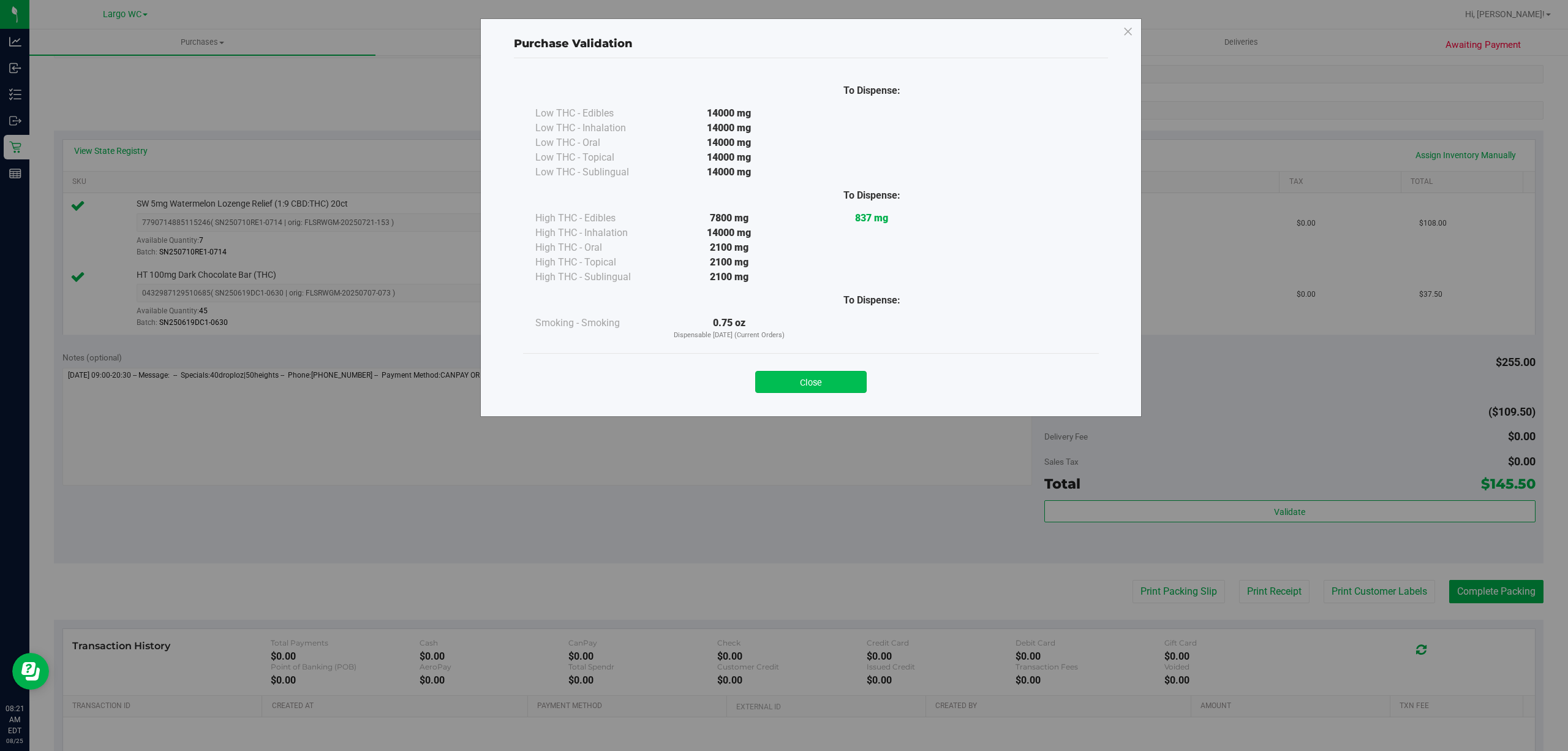
click at [811, 380] on button "Close" at bounding box center [810, 381] width 112 height 22
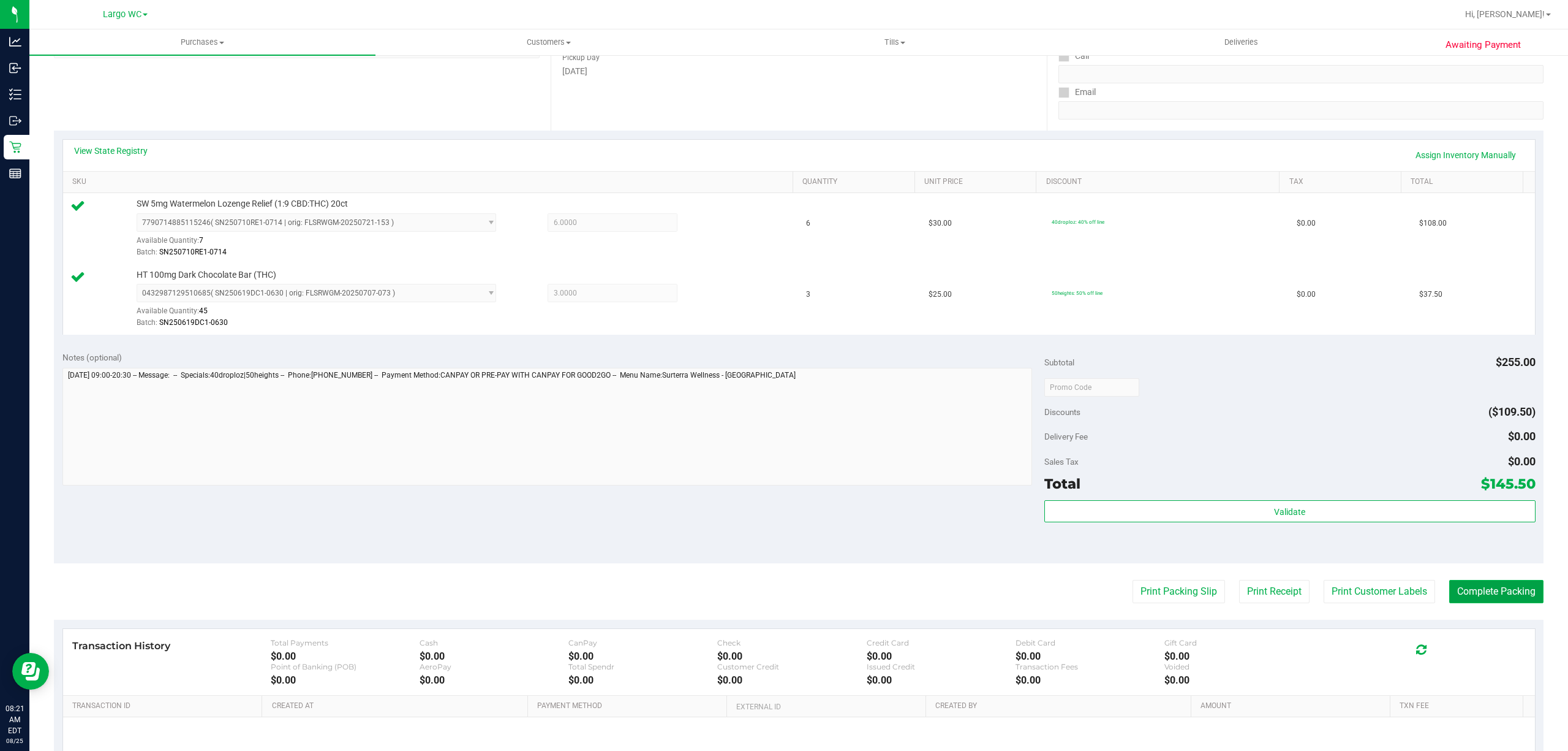
click at [1482, 599] on button "Complete Packing" at bounding box center [1496, 591] width 94 height 23
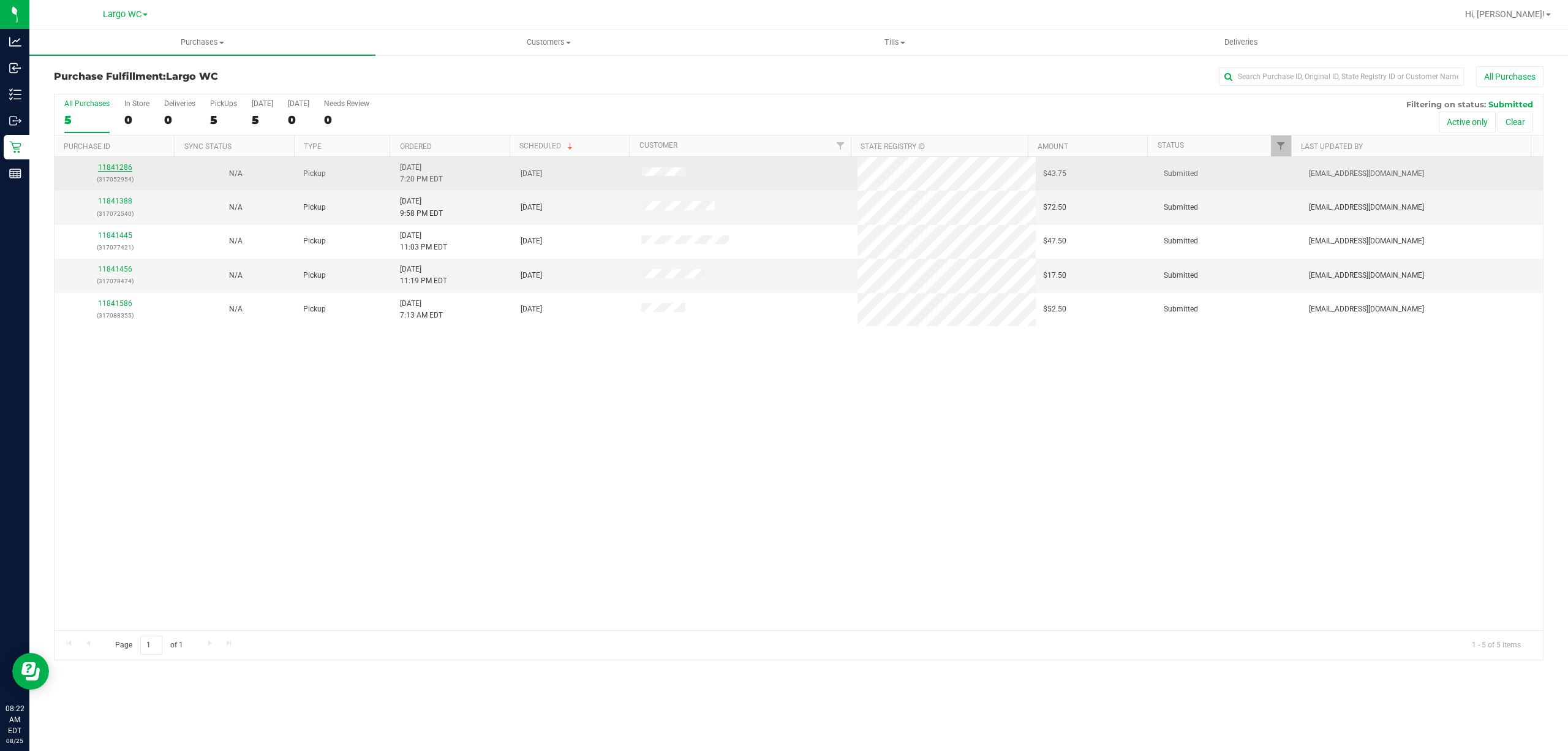
click at [106, 168] on link "11841286" at bounding box center [115, 167] width 35 height 9
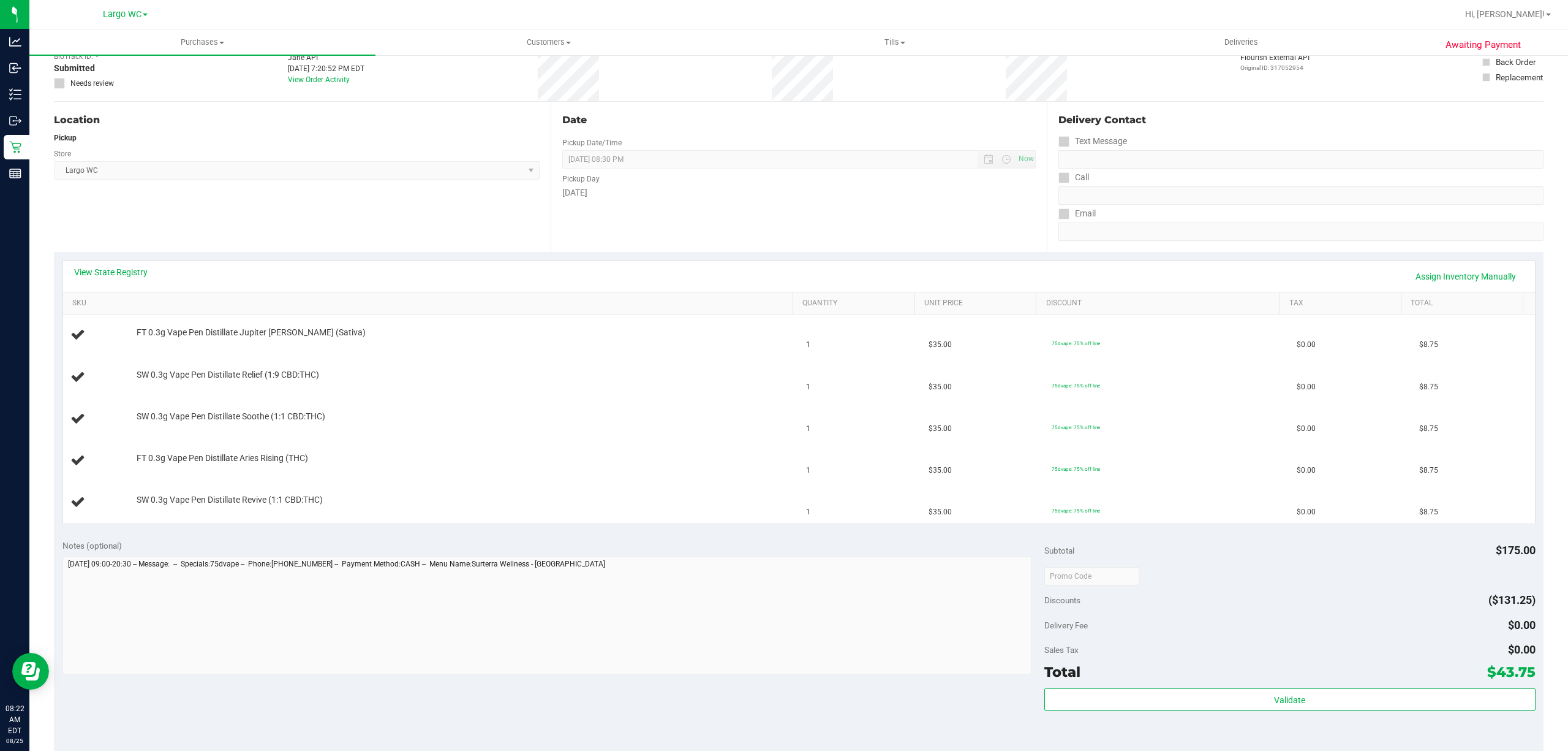
scroll to position [116, 0]
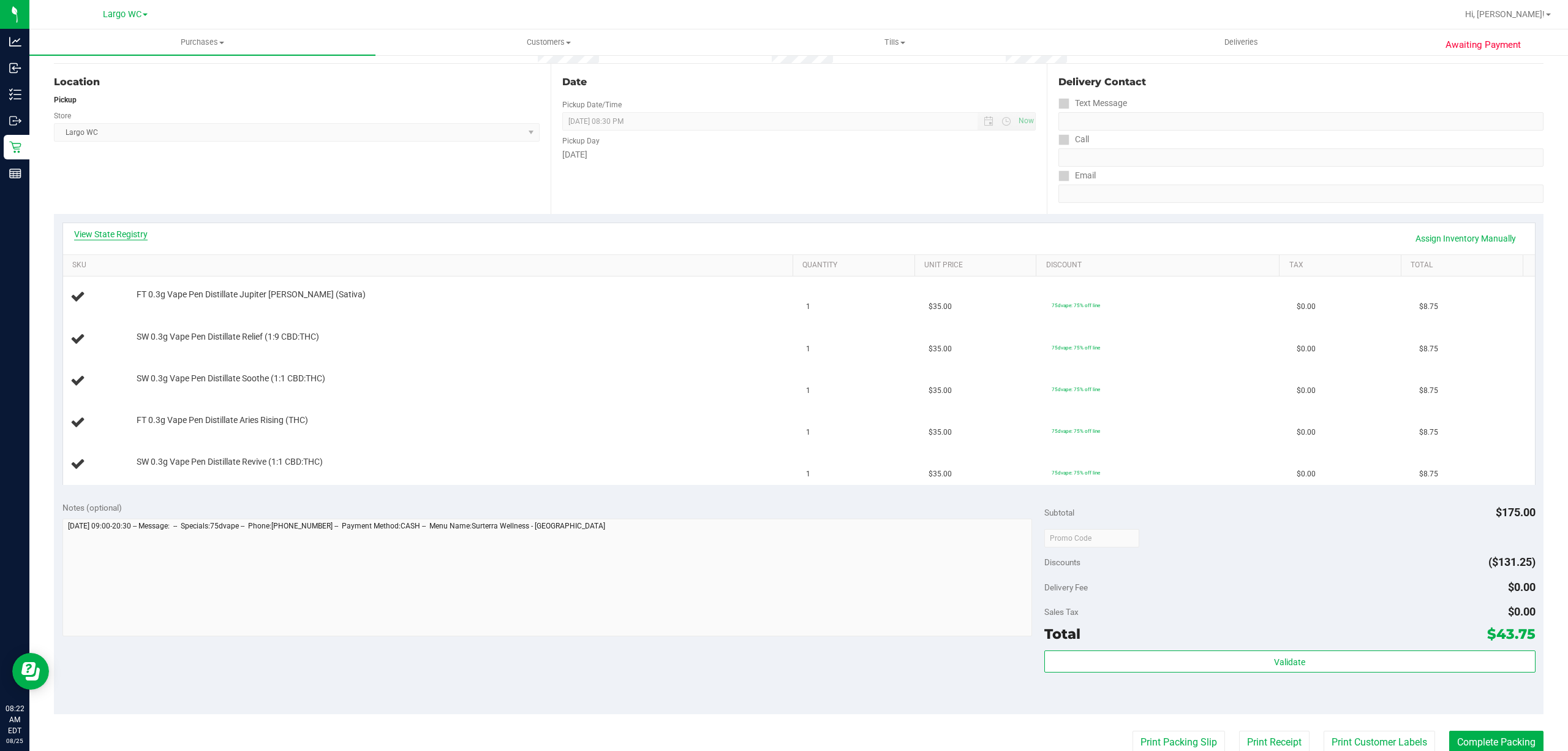
click at [124, 238] on link "View State Registry" at bounding box center [111, 234] width 74 height 12
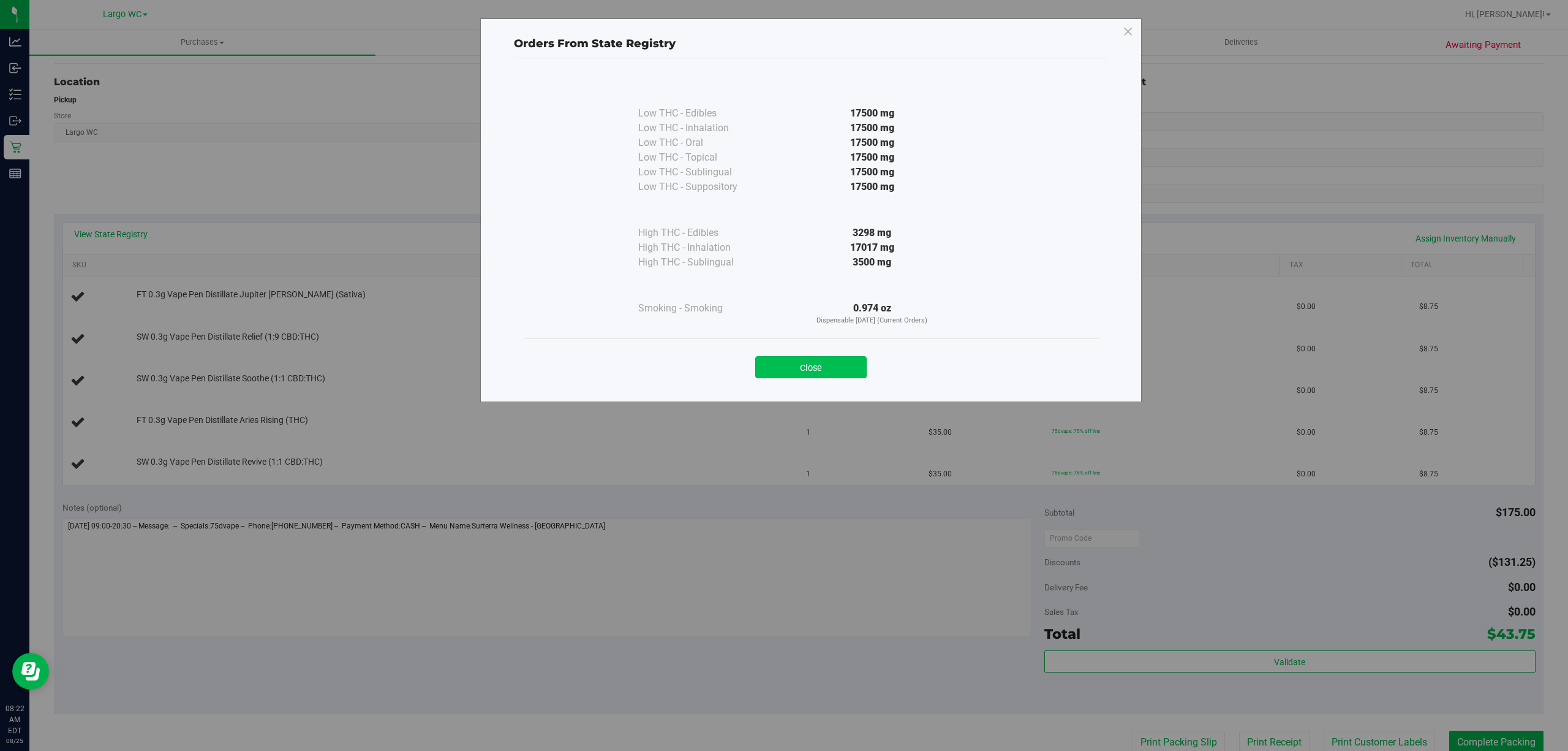
click at [848, 373] on button "Close" at bounding box center [810, 366] width 112 height 22
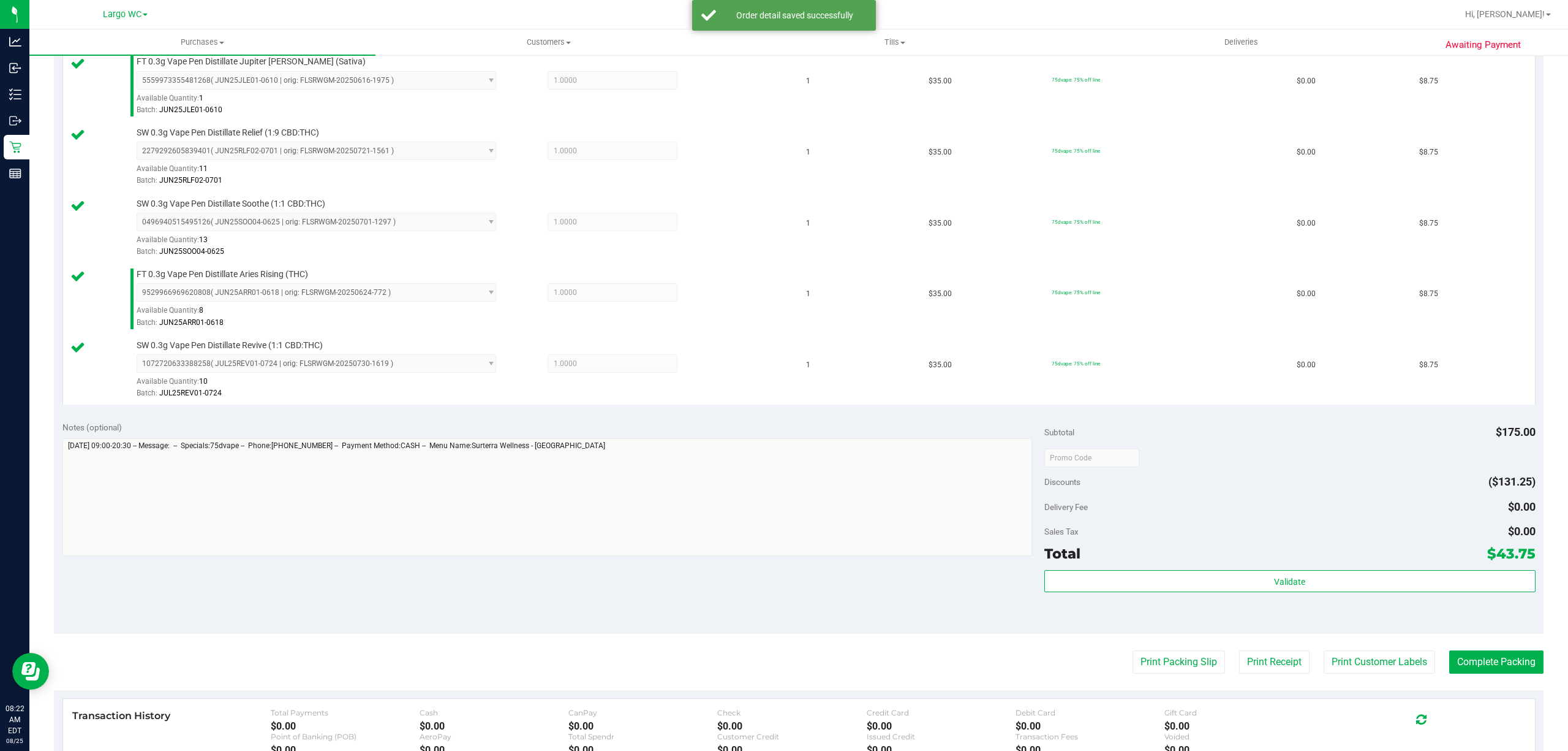
scroll to position [372, 0]
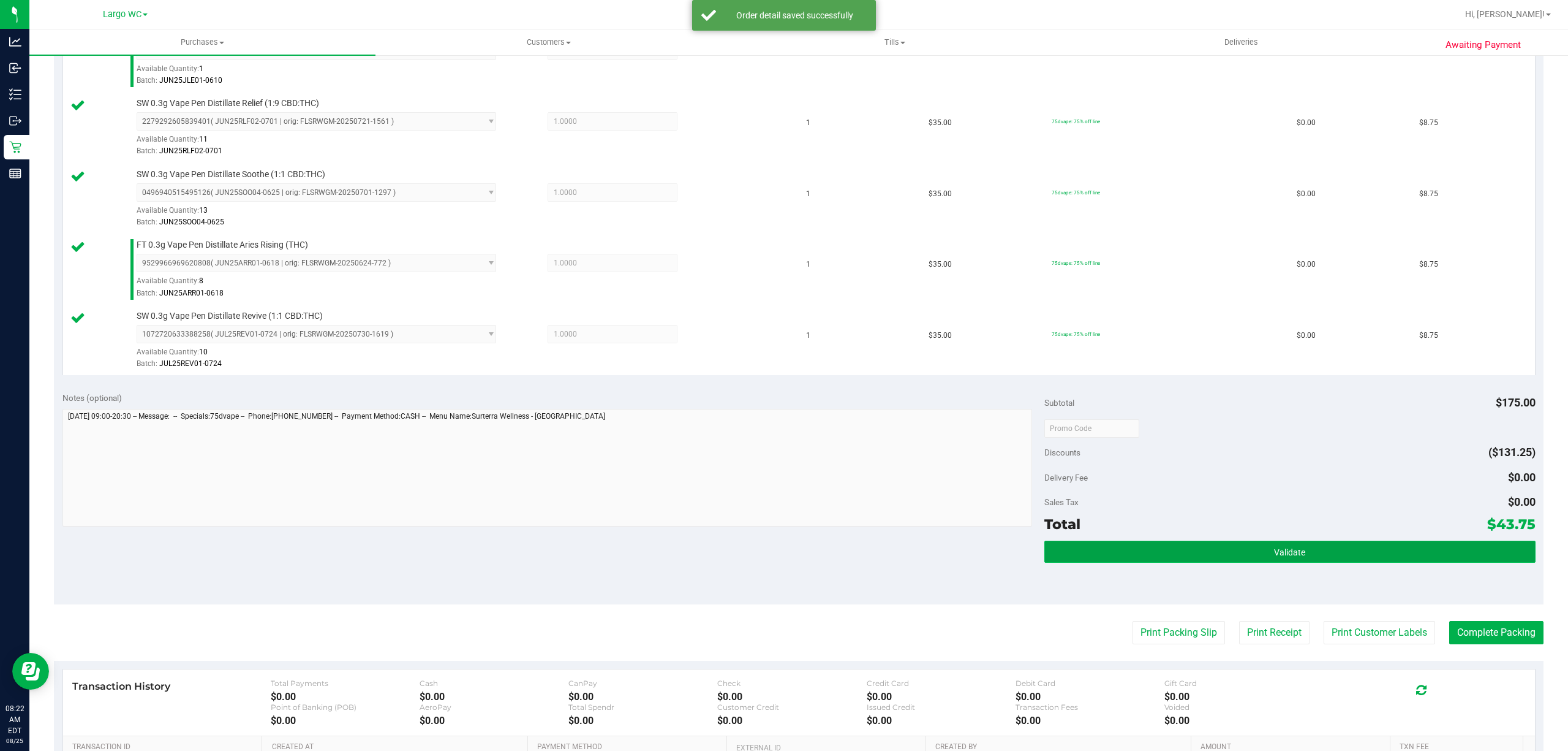
click at [1135, 563] on button "Validate" at bounding box center [1289, 551] width 491 height 22
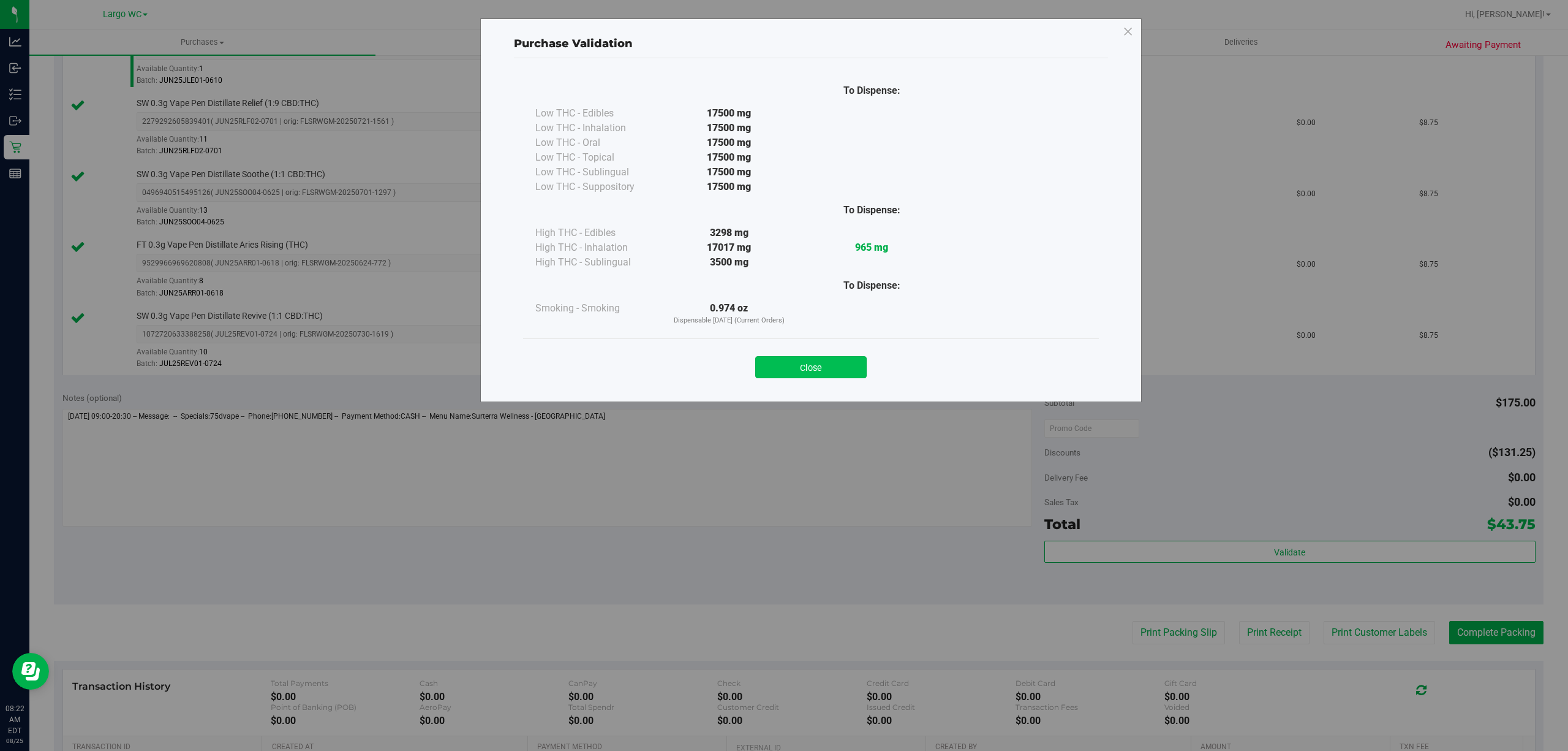
click at [808, 372] on button "Close" at bounding box center [810, 366] width 112 height 22
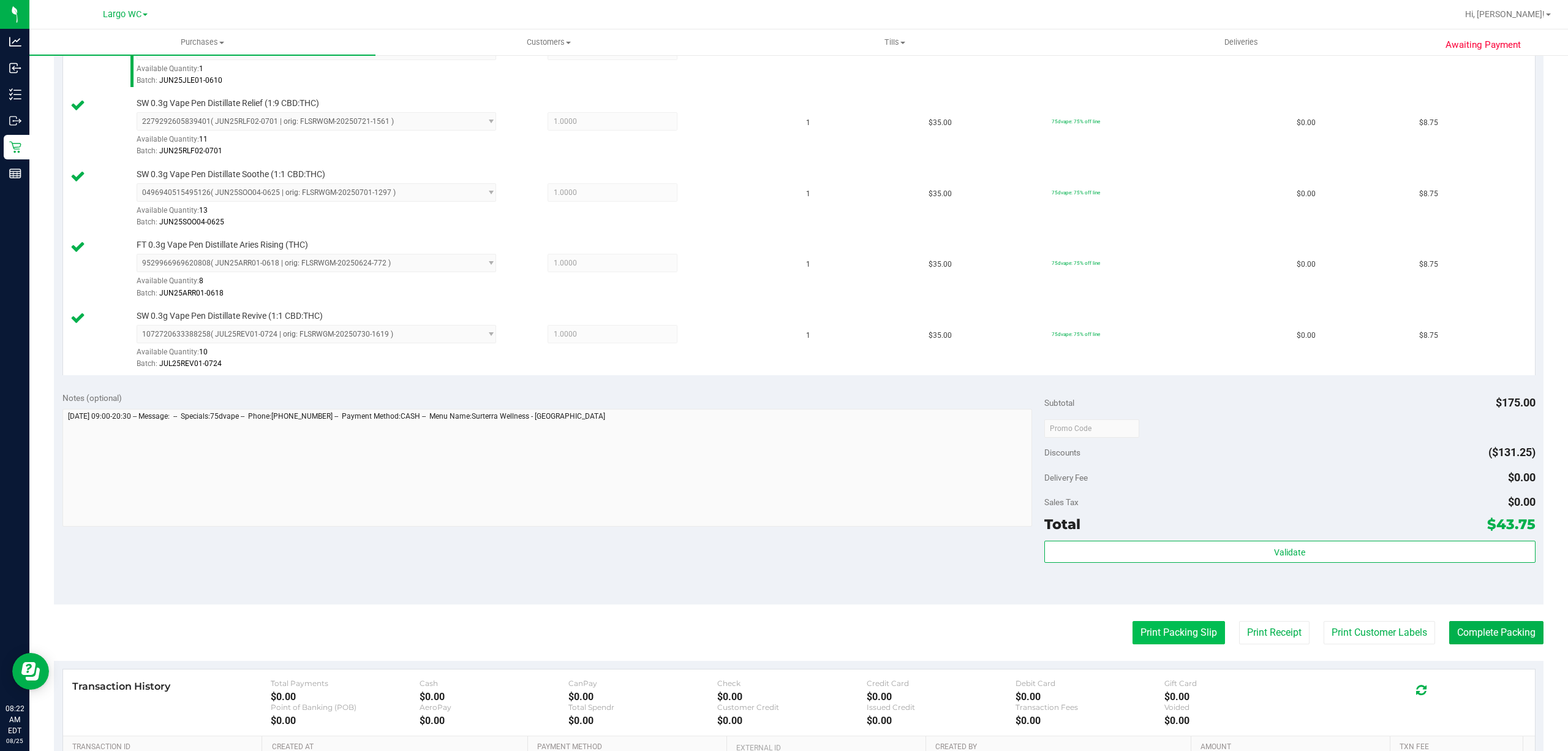
click at [1158, 631] on button "Print Packing Slip" at bounding box center [1178, 632] width 93 height 23
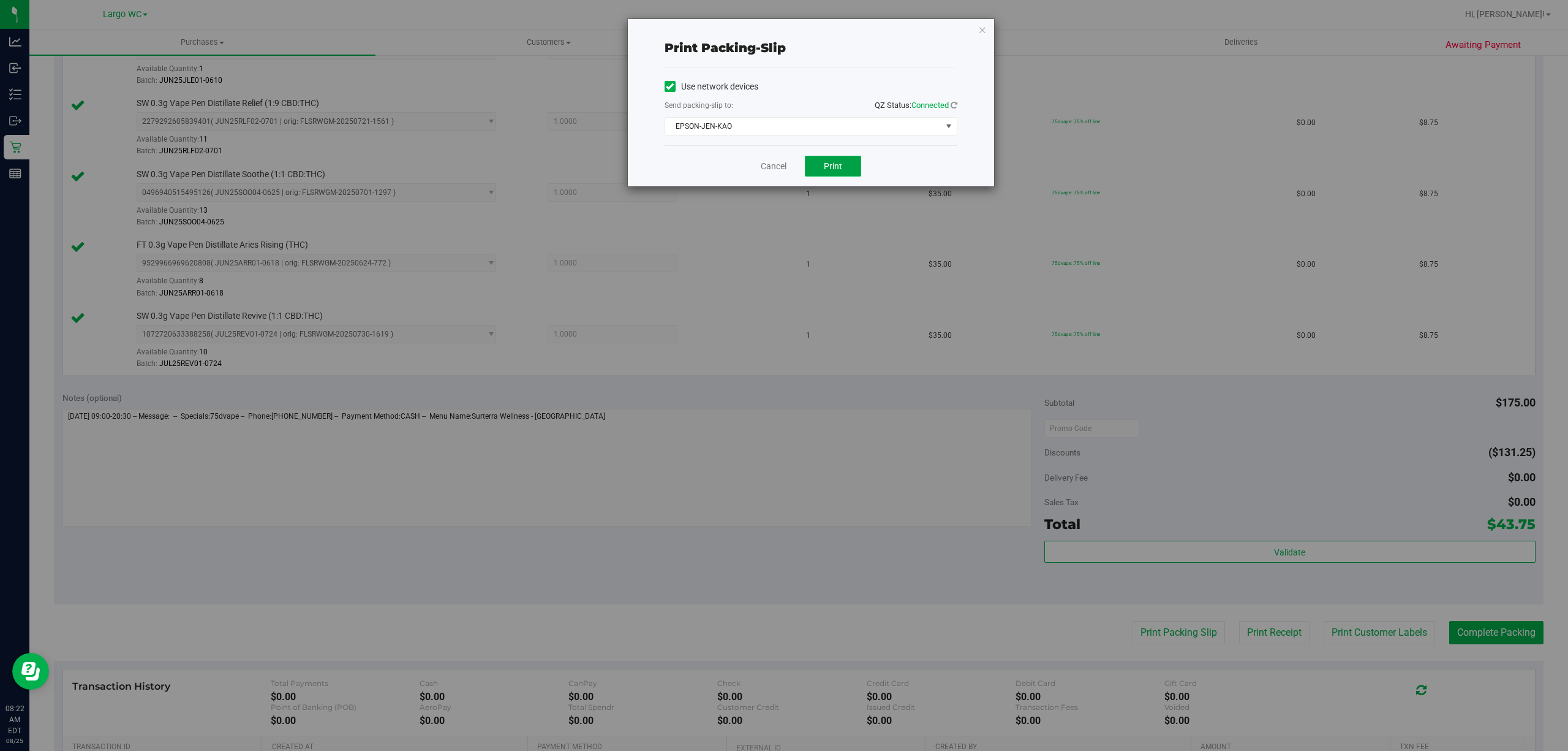
click at [848, 172] on button "Print" at bounding box center [833, 166] width 56 height 21
click at [768, 165] on link "Cancel" at bounding box center [774, 166] width 26 height 13
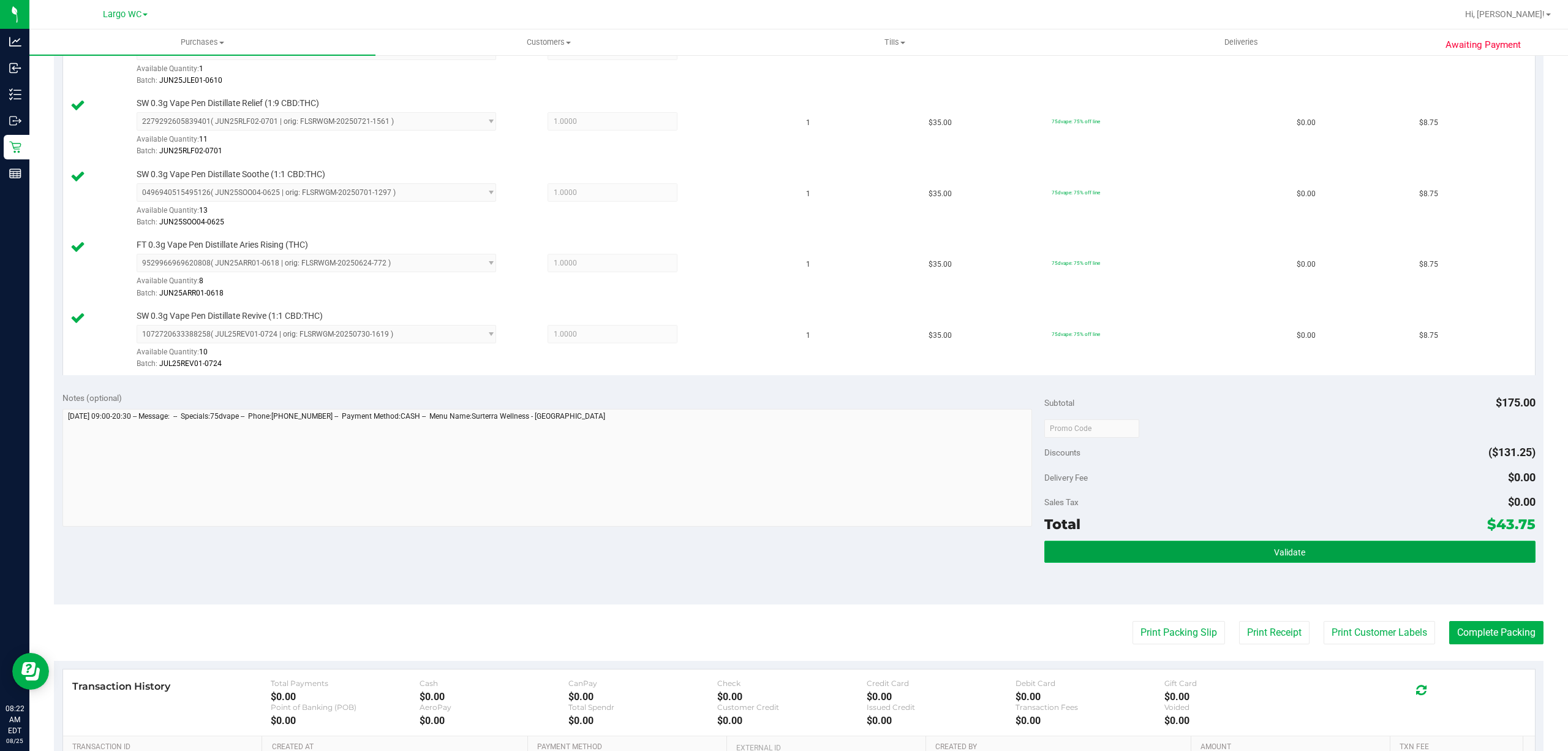
click at [1181, 550] on button "Validate" at bounding box center [1289, 551] width 491 height 22
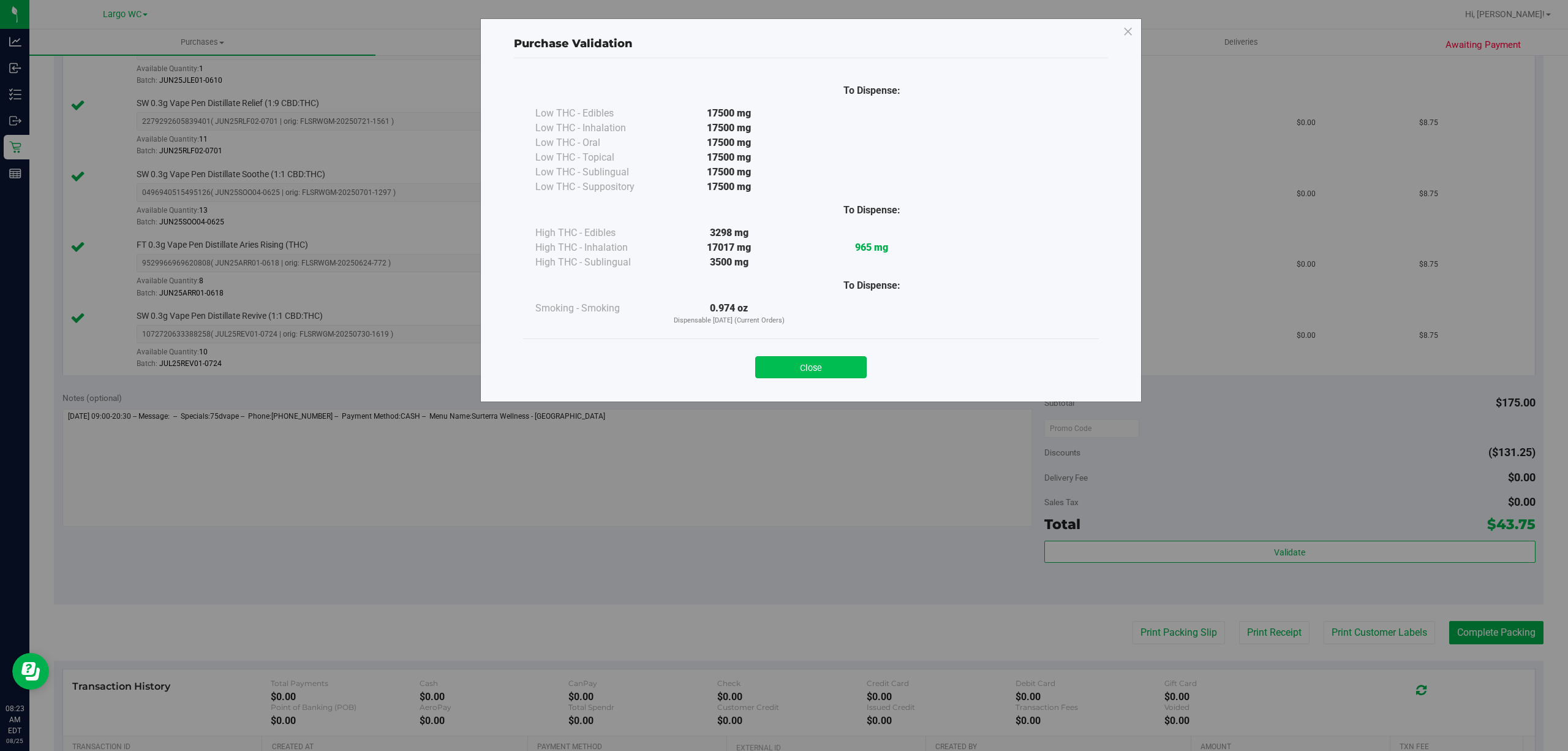
click at [843, 366] on button "Close" at bounding box center [810, 366] width 112 height 22
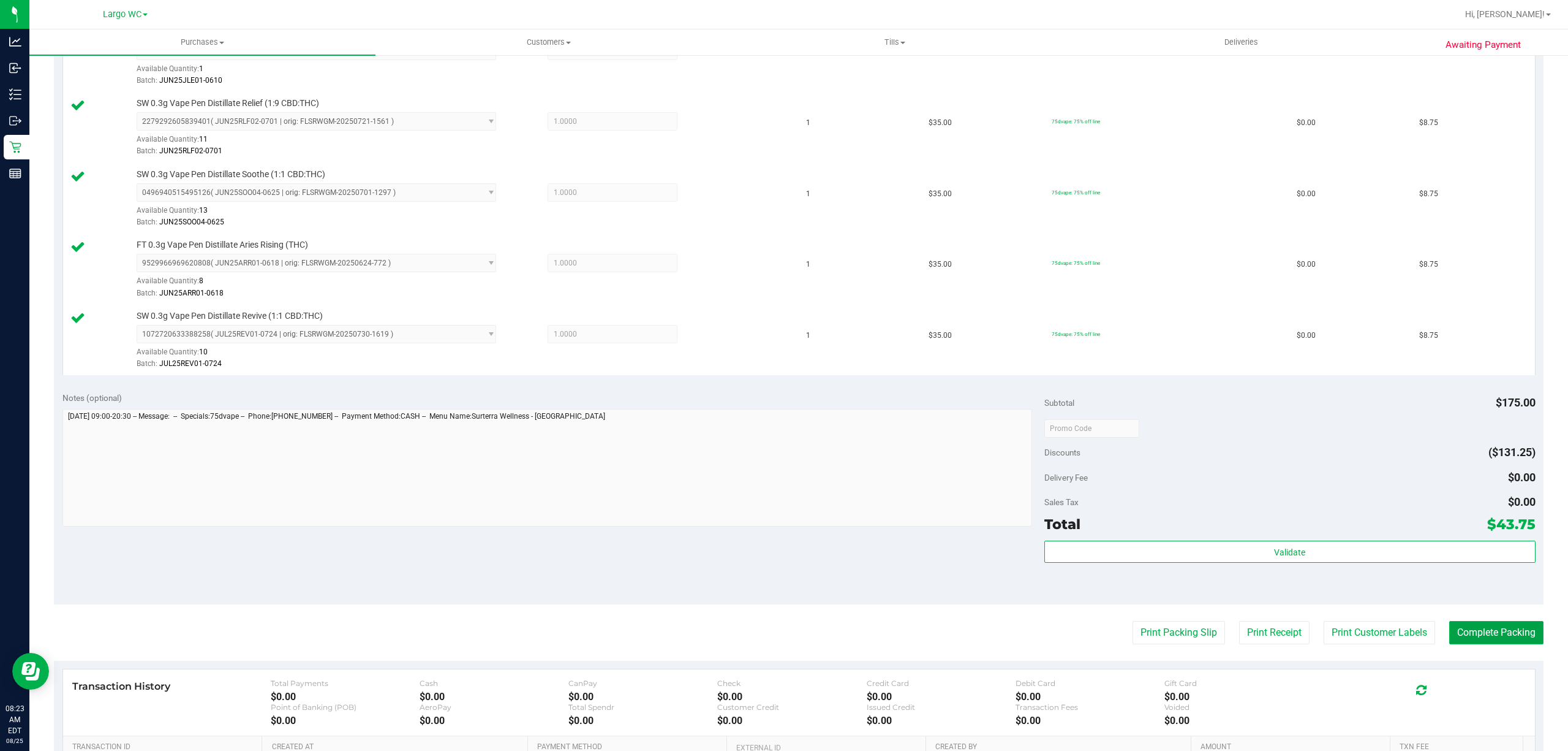
click at [1495, 631] on button "Complete Packing" at bounding box center [1496, 632] width 94 height 23
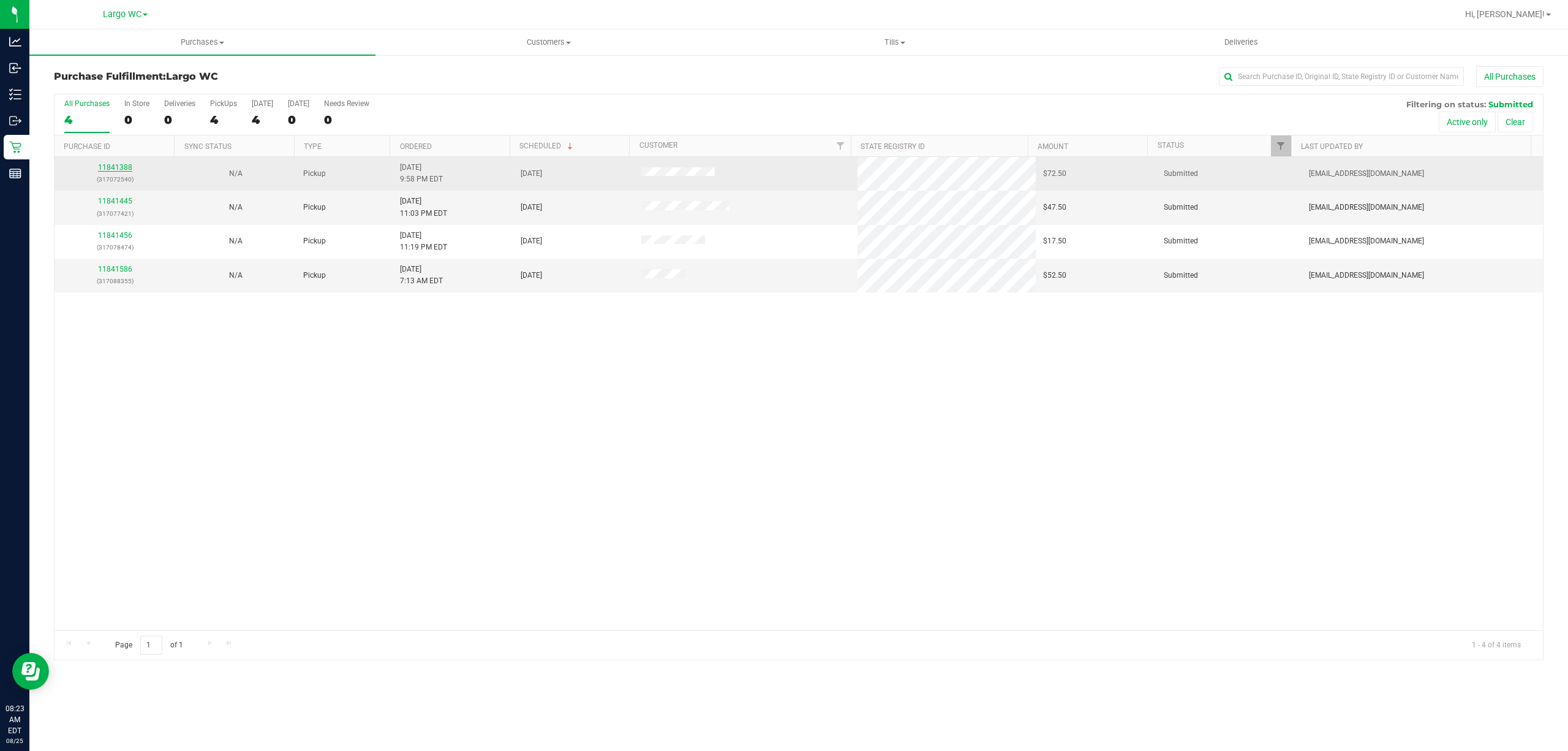
click at [113, 168] on link "11841388" at bounding box center [115, 167] width 35 height 9
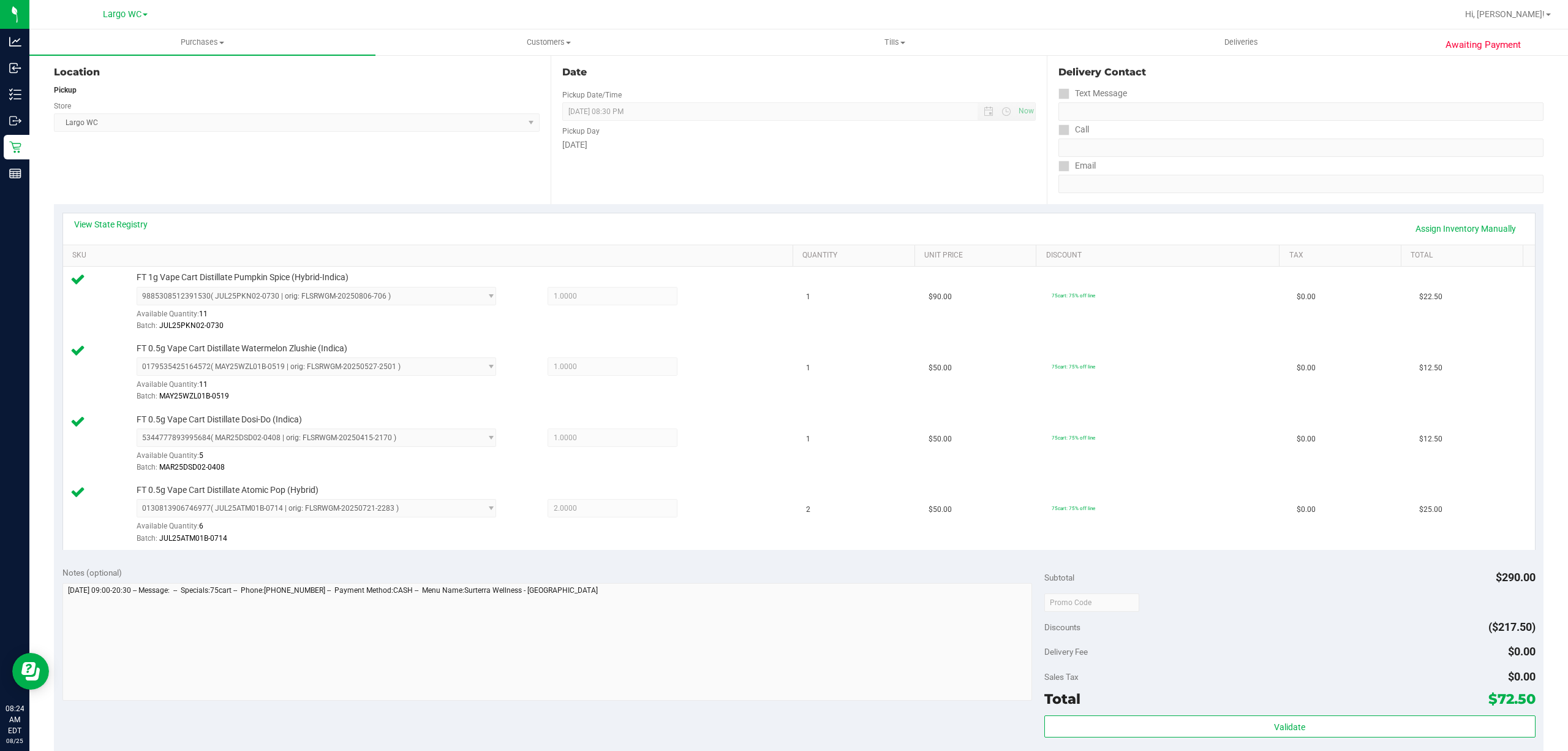
scroll to position [172, 0]
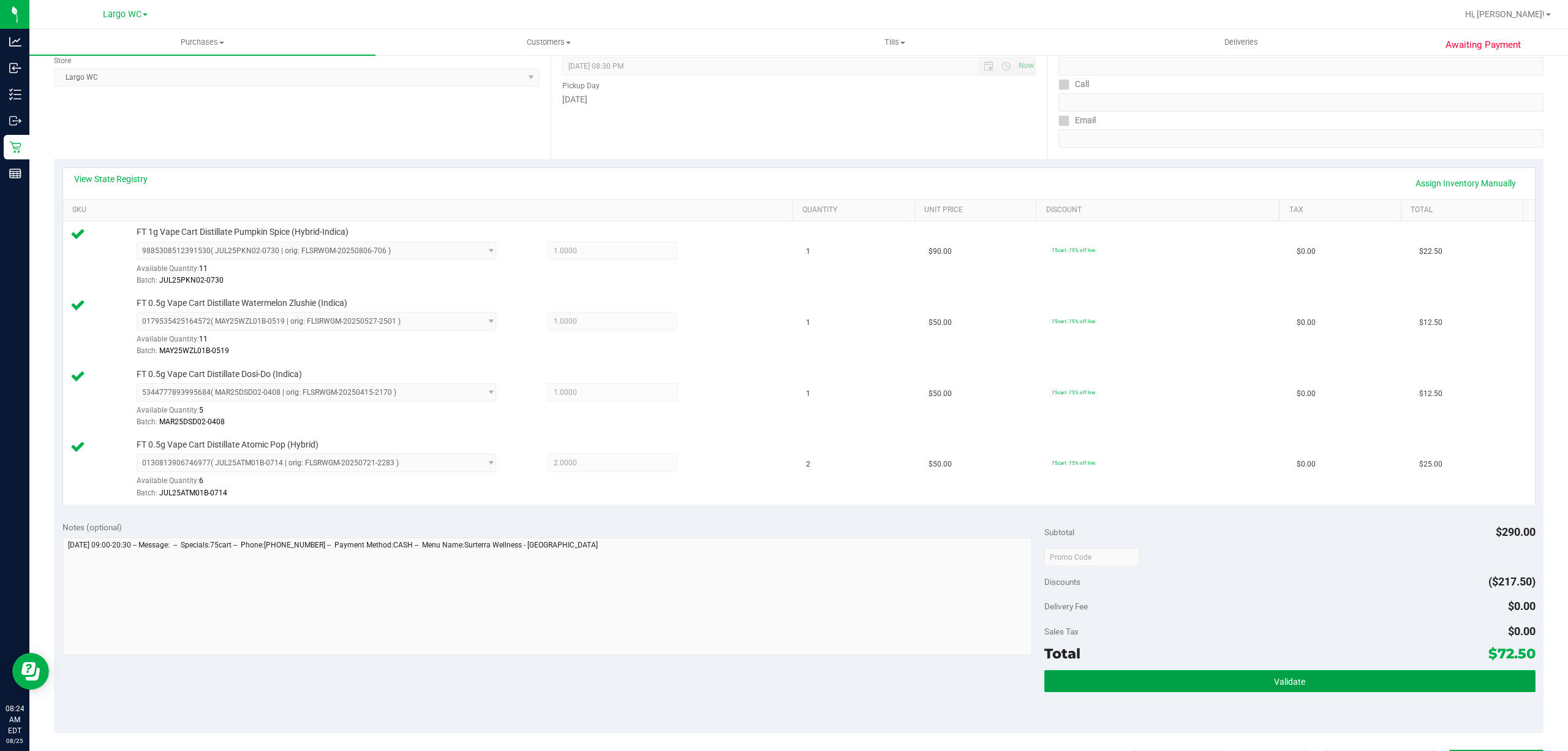
click at [1214, 690] on button "Validate" at bounding box center [1289, 680] width 491 height 22
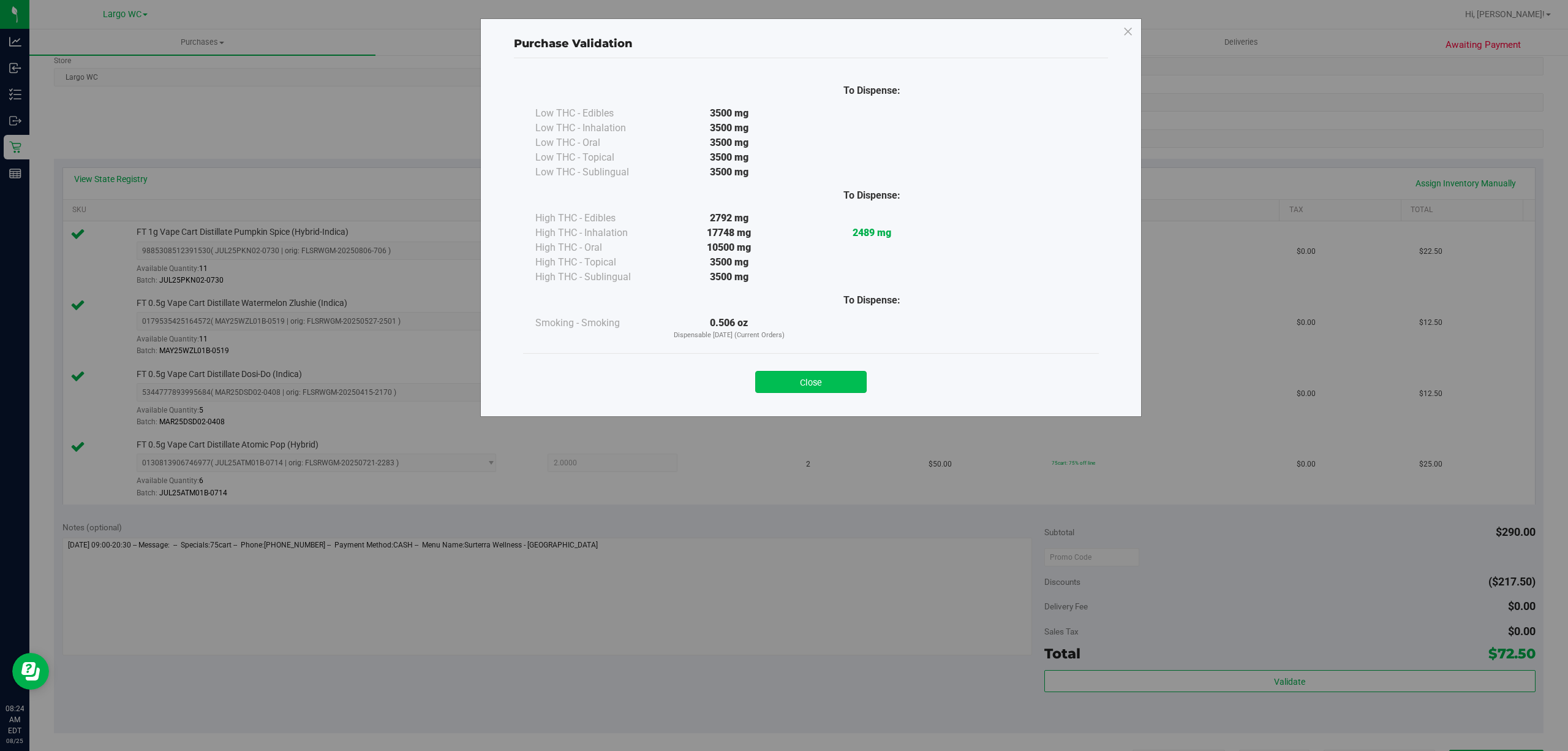
click at [822, 393] on button "Close" at bounding box center [810, 381] width 112 height 22
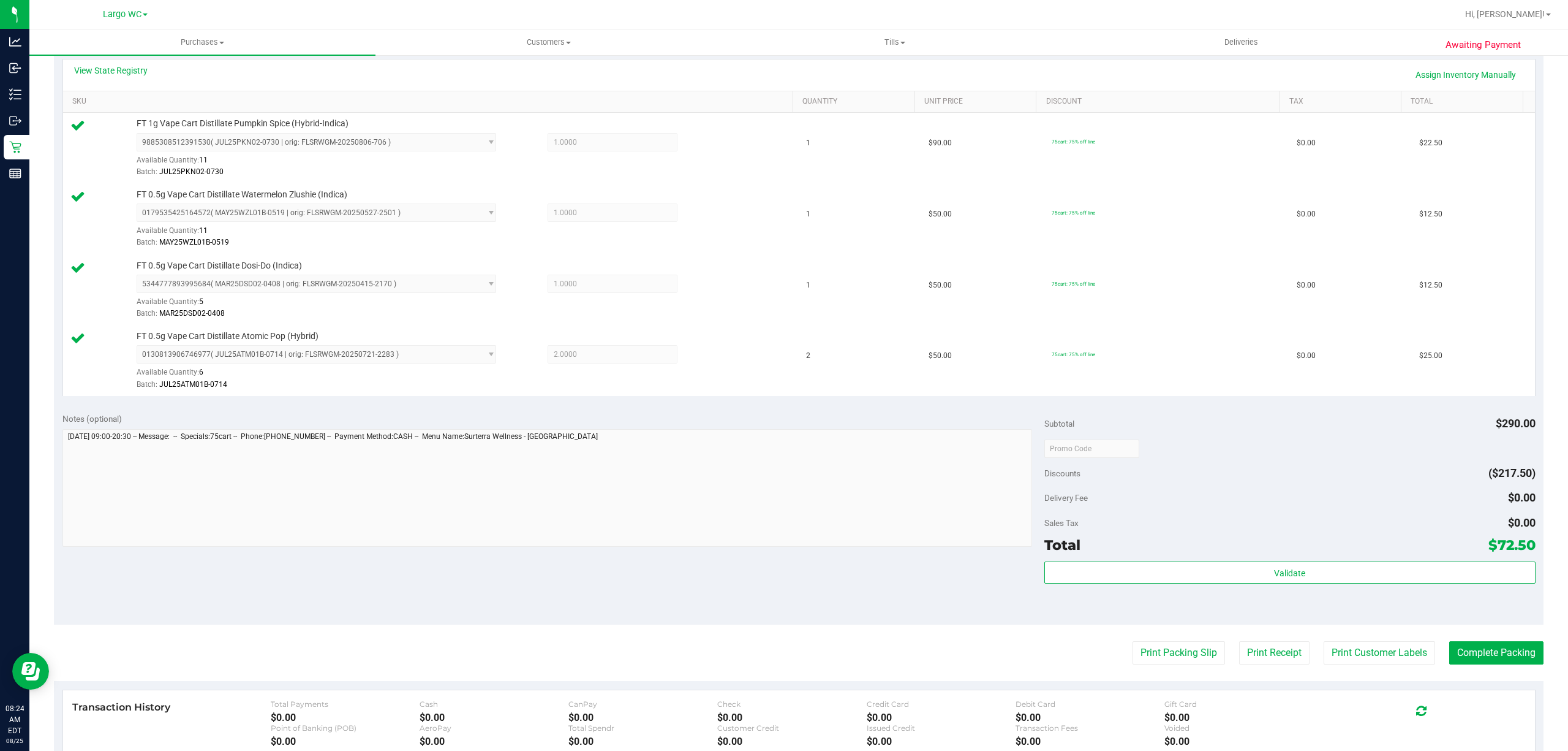
scroll to position [299, 0]
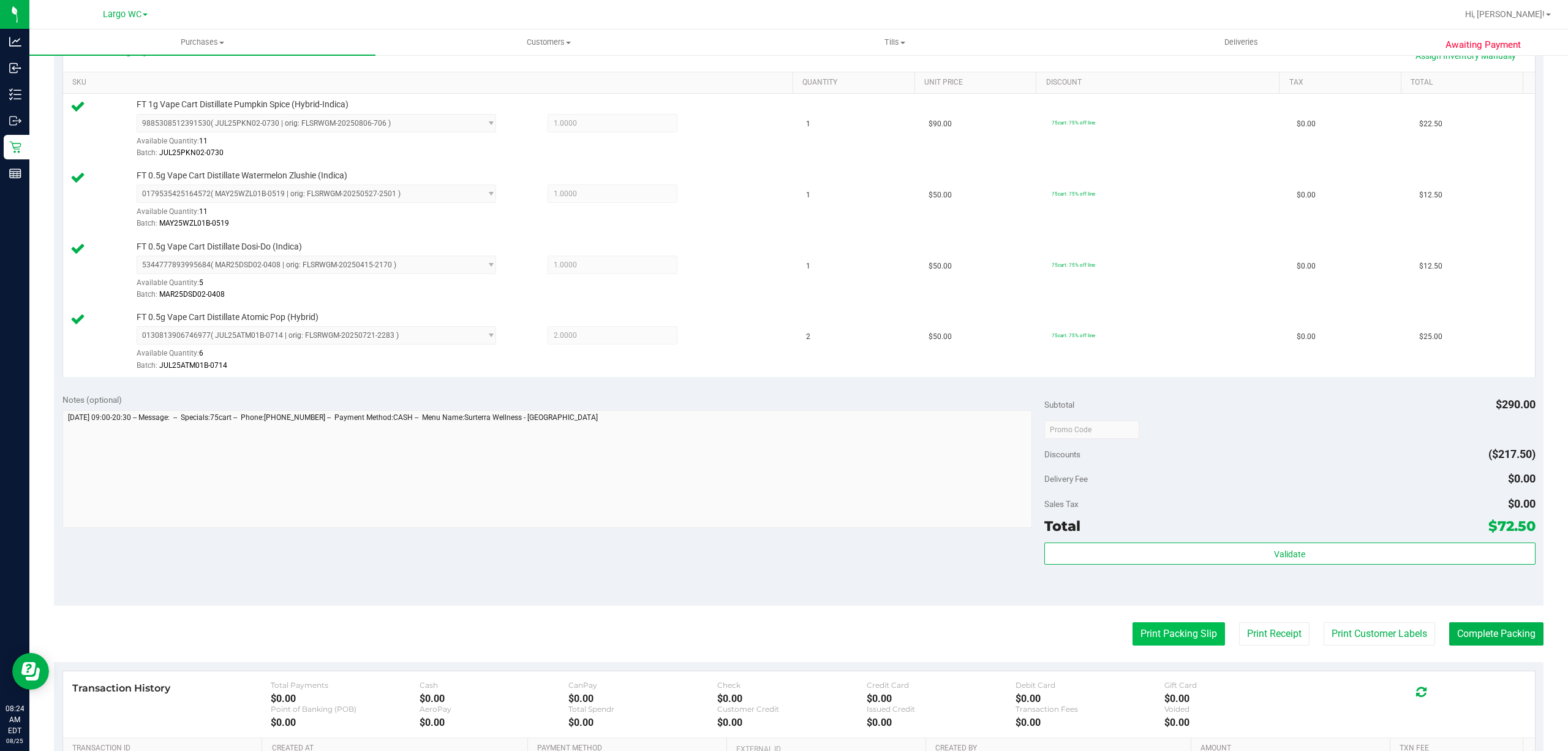
click at [1140, 638] on button "Print Packing Slip" at bounding box center [1178, 633] width 93 height 23
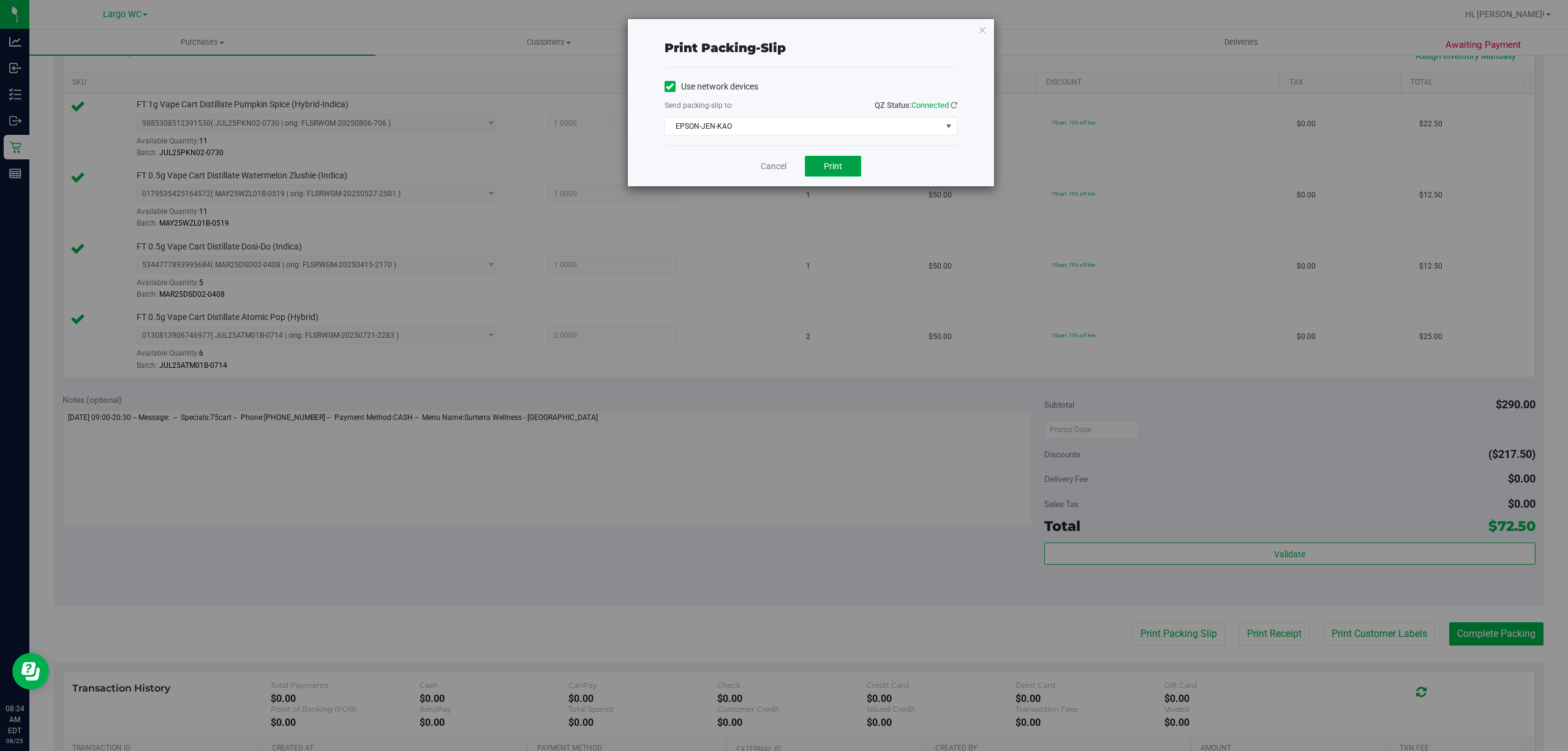
click at [846, 167] on button "Print" at bounding box center [833, 166] width 56 height 21
click at [764, 172] on link "Cancel" at bounding box center [774, 166] width 26 height 13
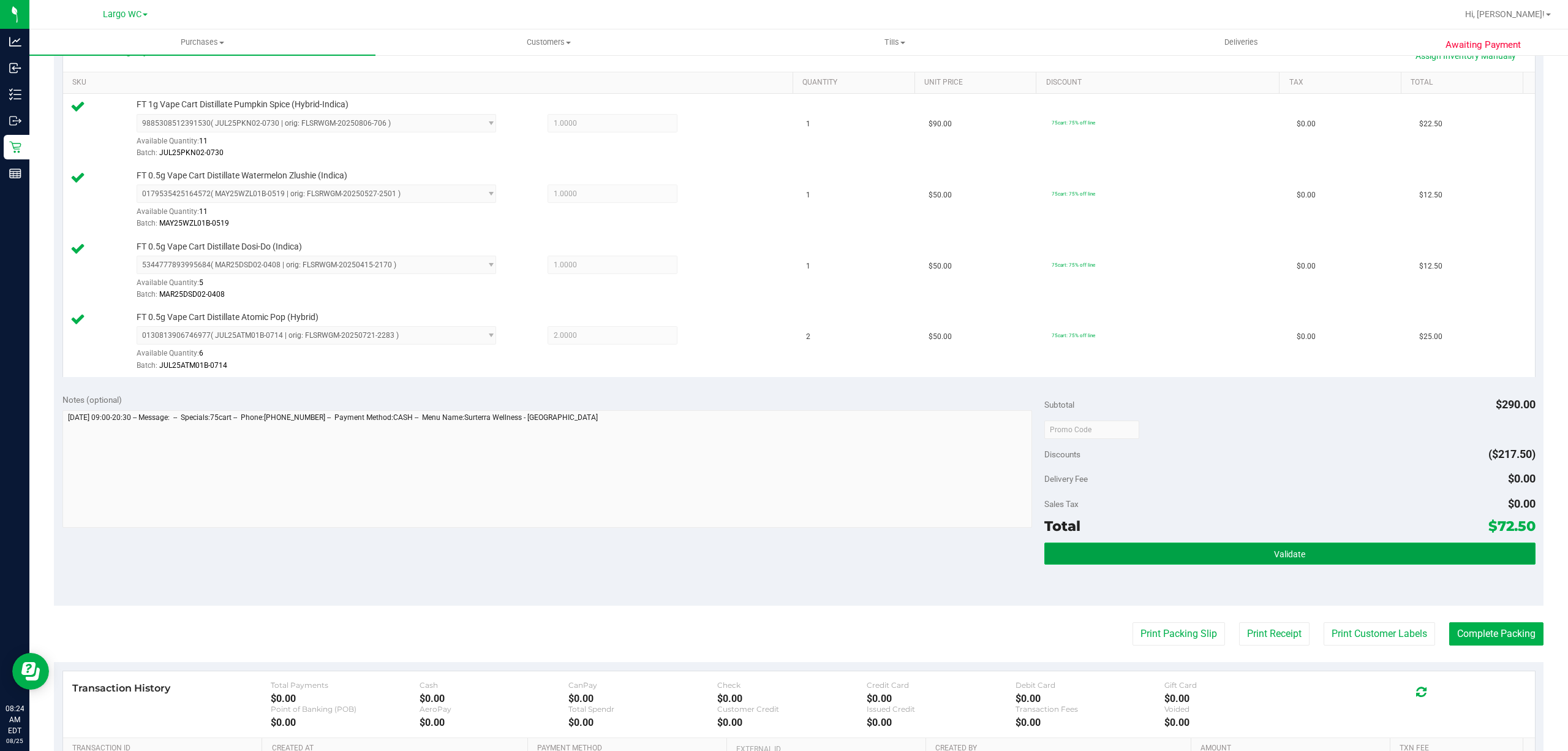
click at [1147, 553] on button "Validate" at bounding box center [1289, 553] width 491 height 22
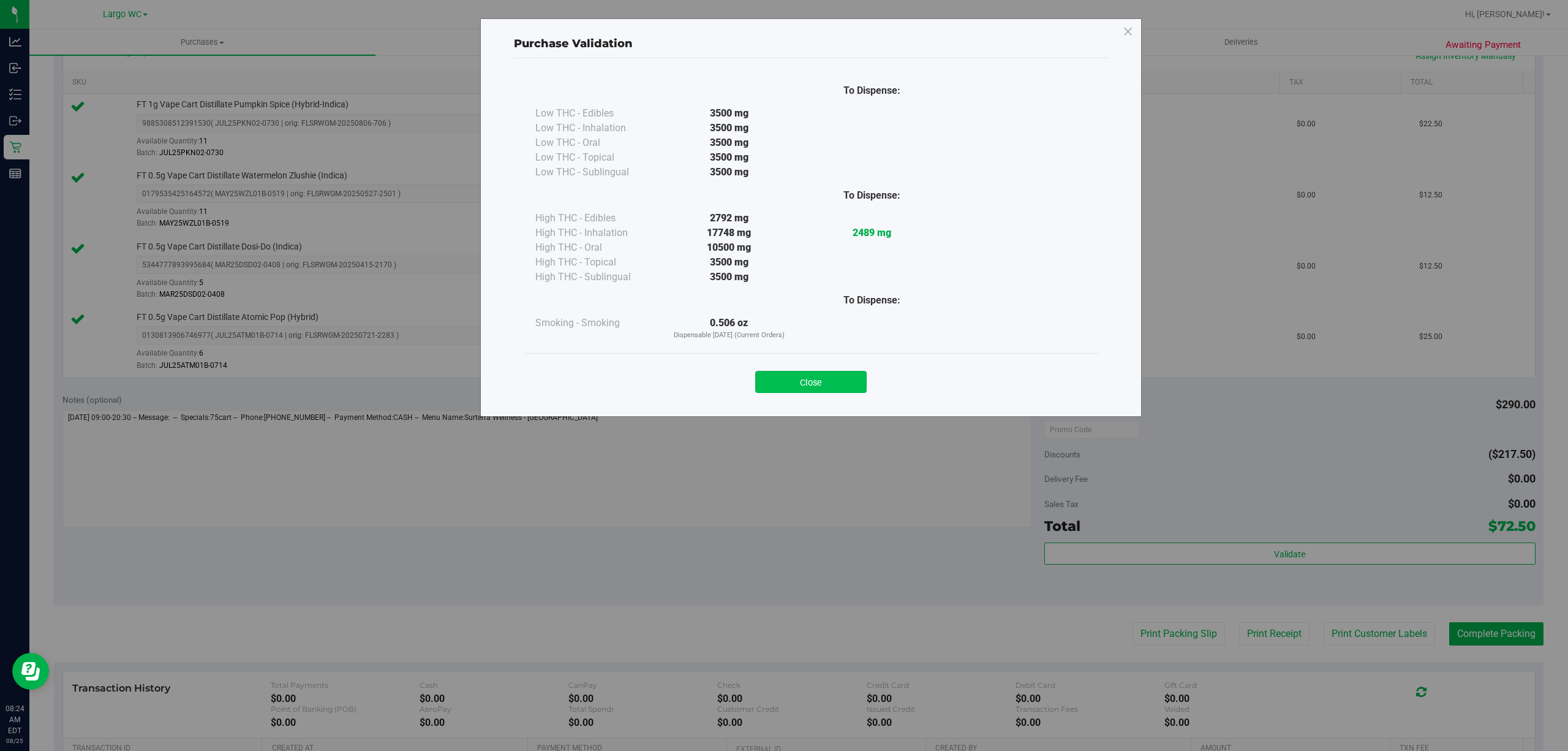
click at [831, 384] on button "Close" at bounding box center [810, 381] width 112 height 22
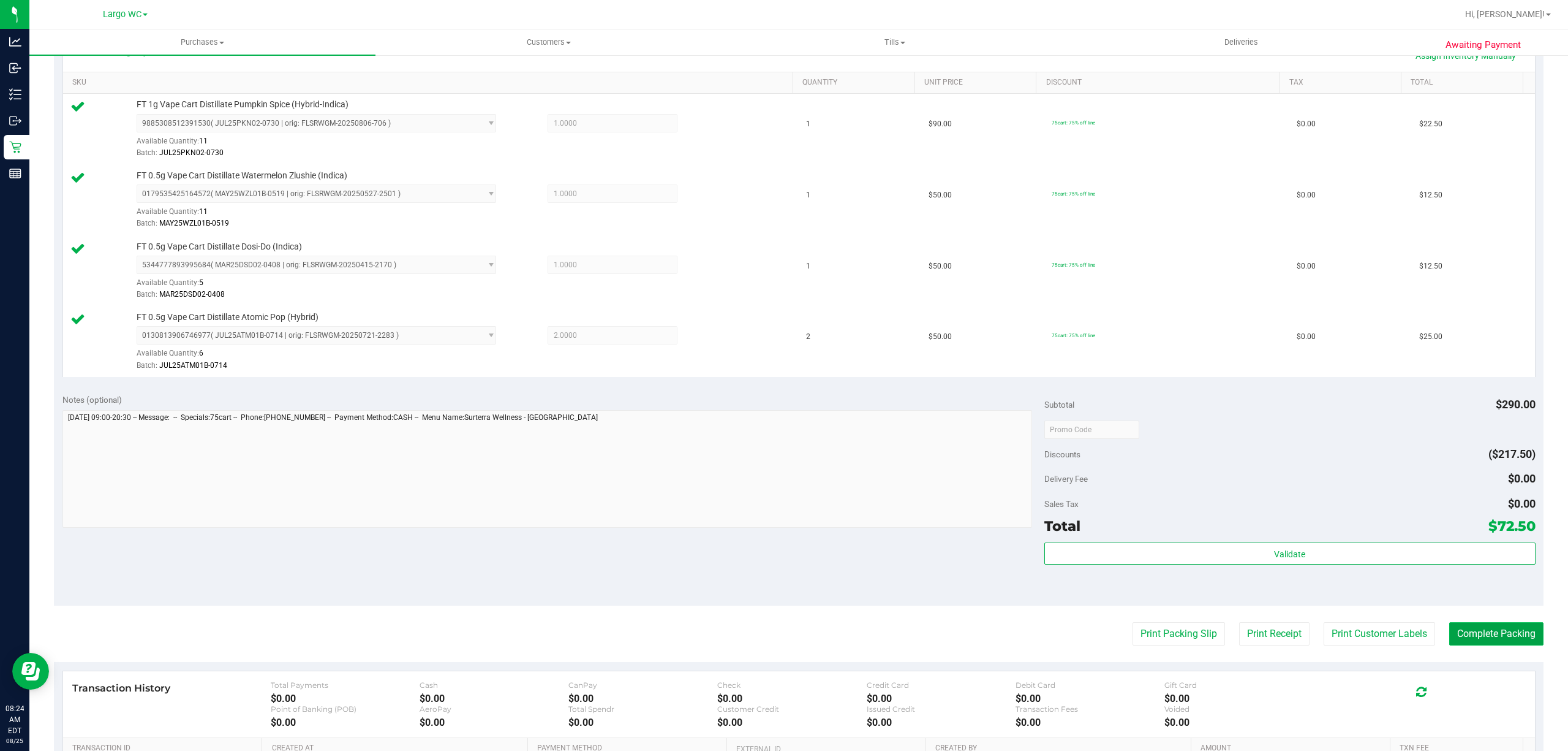
click at [1513, 643] on button "Complete Packing" at bounding box center [1496, 633] width 94 height 23
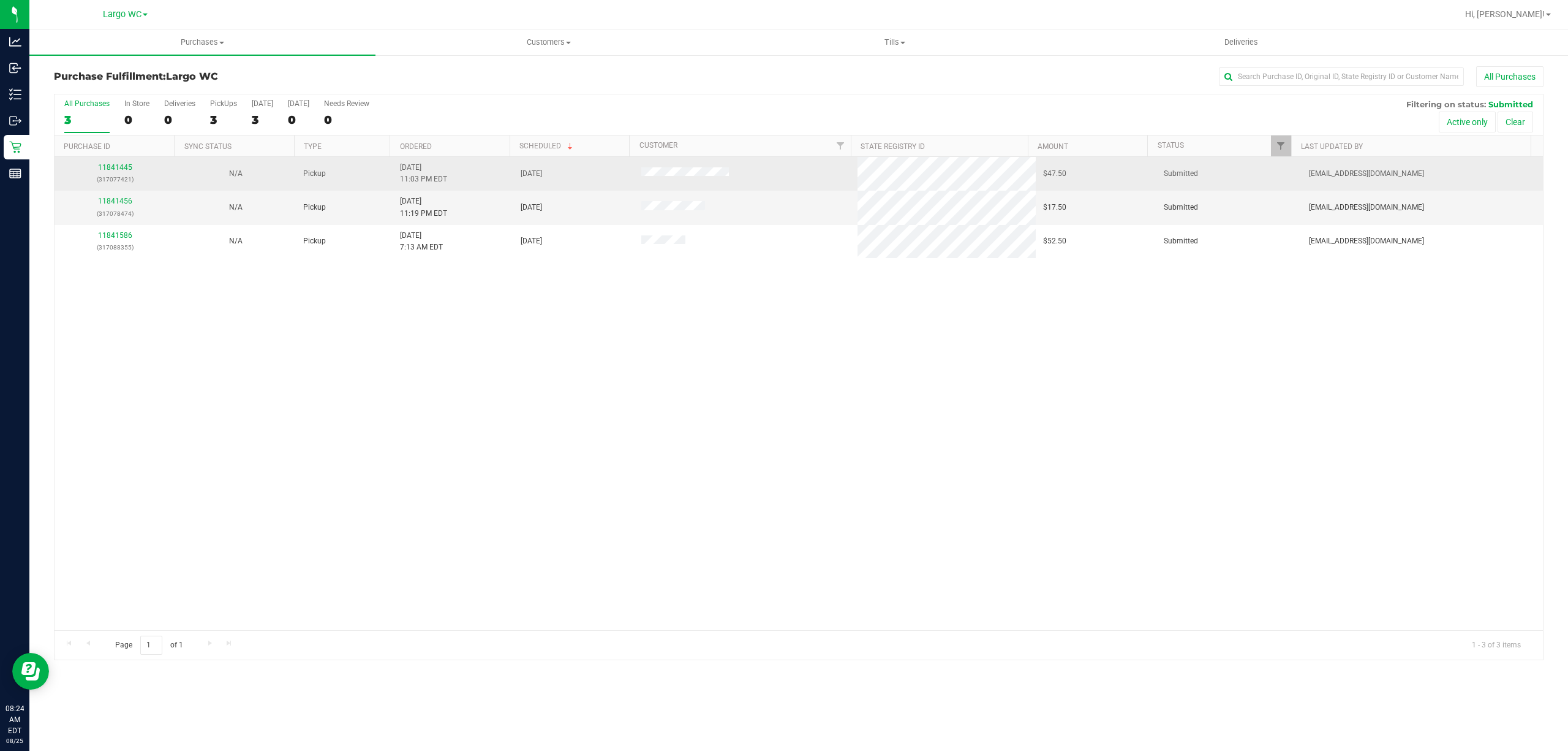
click at [112, 172] on div "11841445 (317077421)" at bounding box center [114, 173] width 106 height 23
click at [111, 169] on link "11841445" at bounding box center [115, 167] width 35 height 9
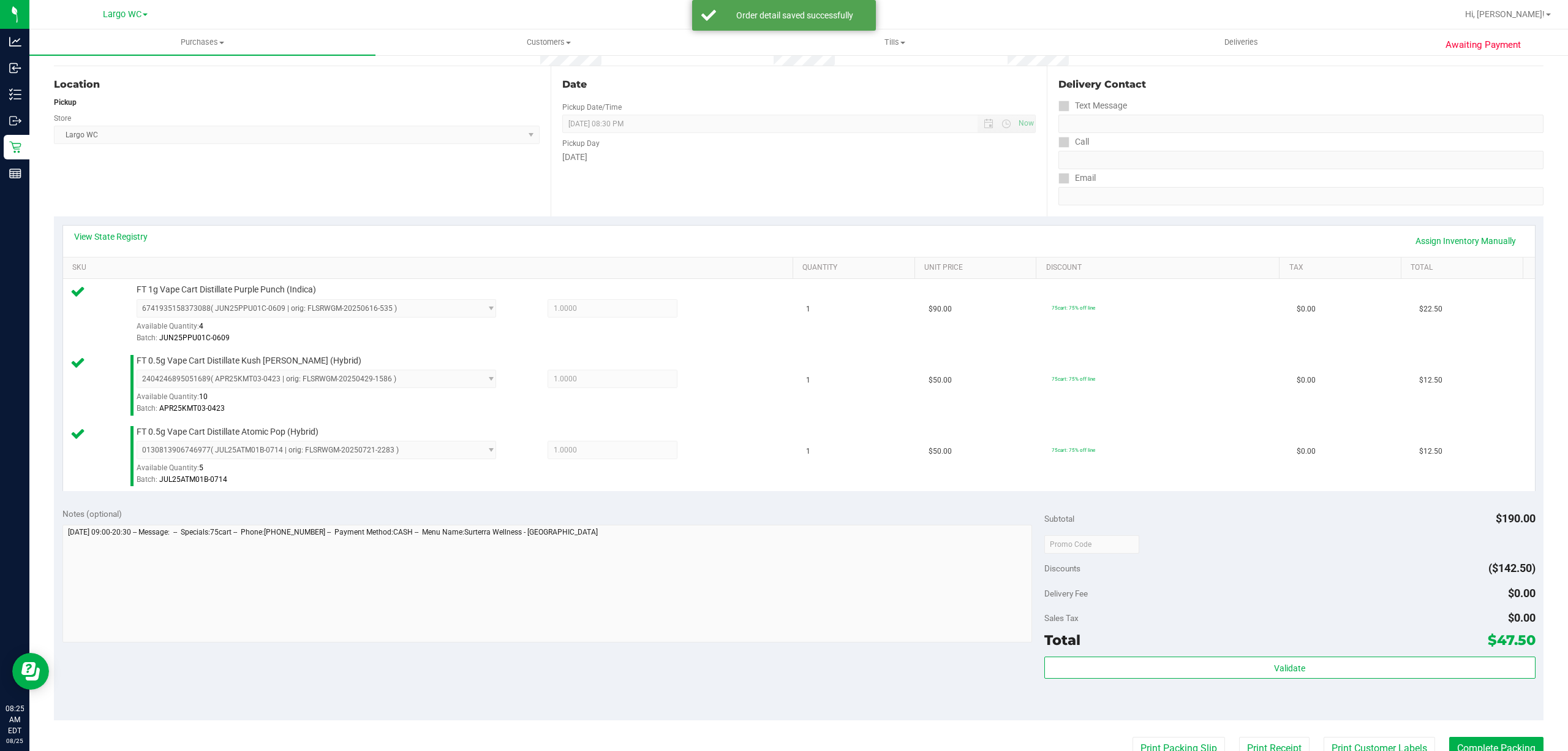
scroll to position [133, 0]
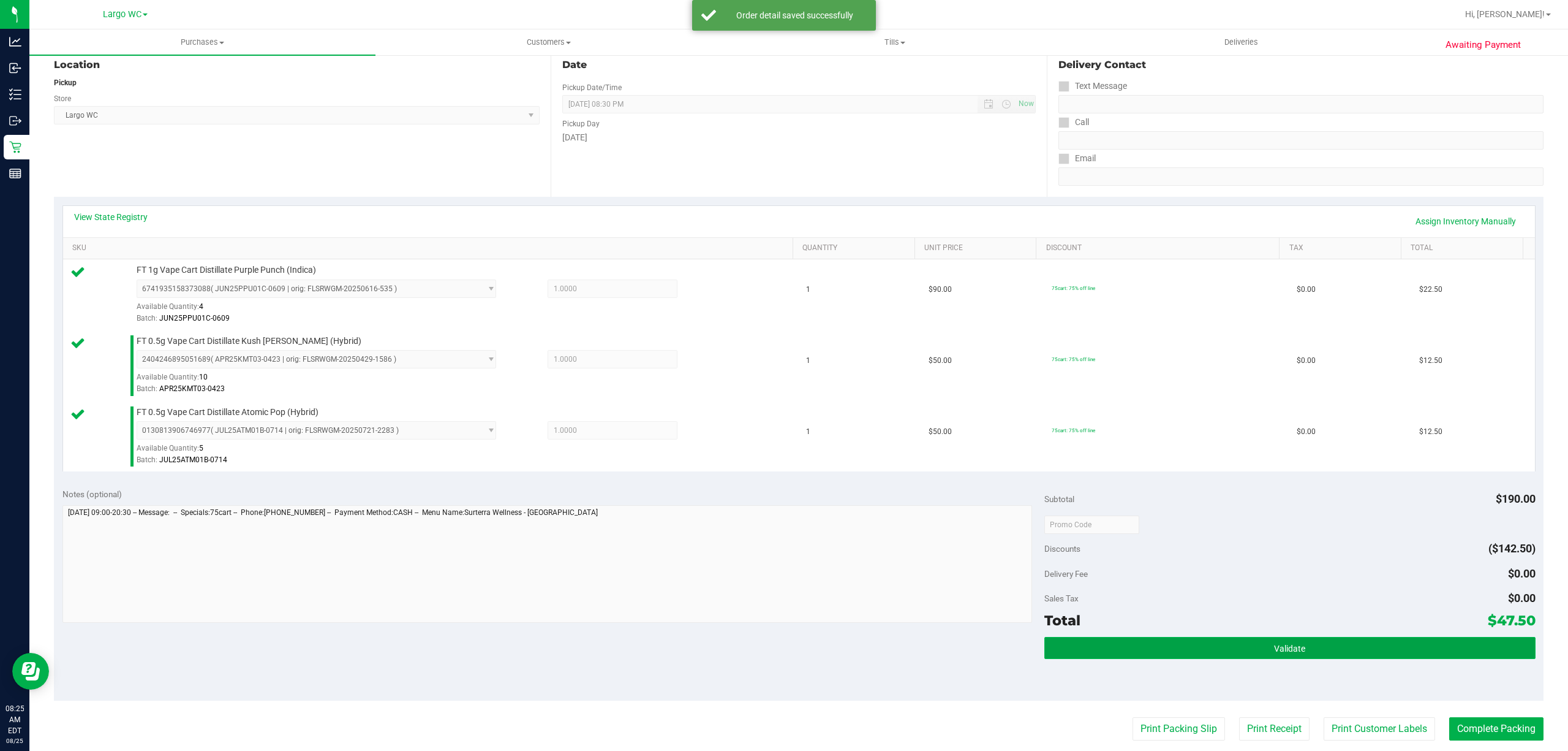
click at [1249, 655] on button "Validate" at bounding box center [1289, 647] width 491 height 22
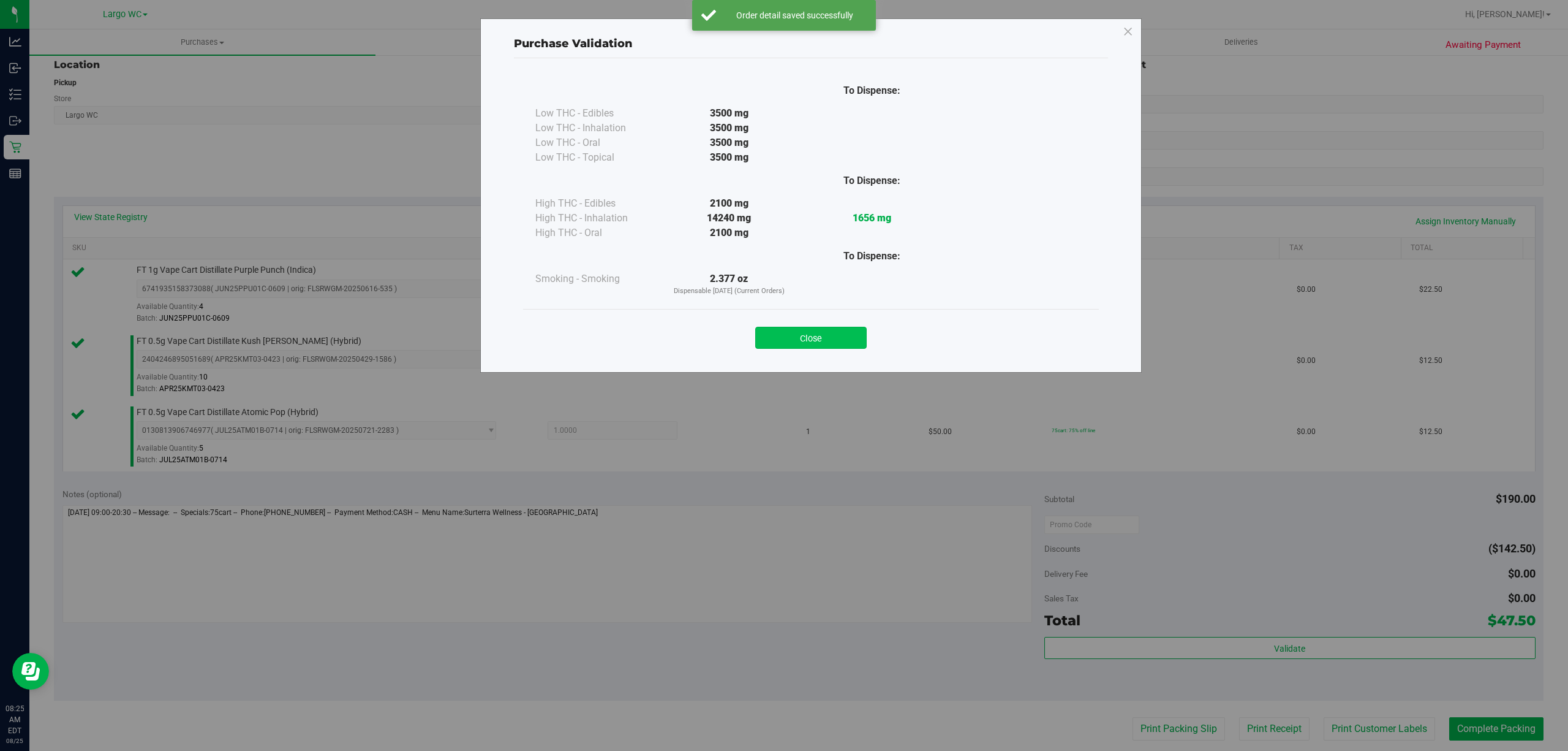
click at [835, 346] on button "Close" at bounding box center [810, 337] width 112 height 22
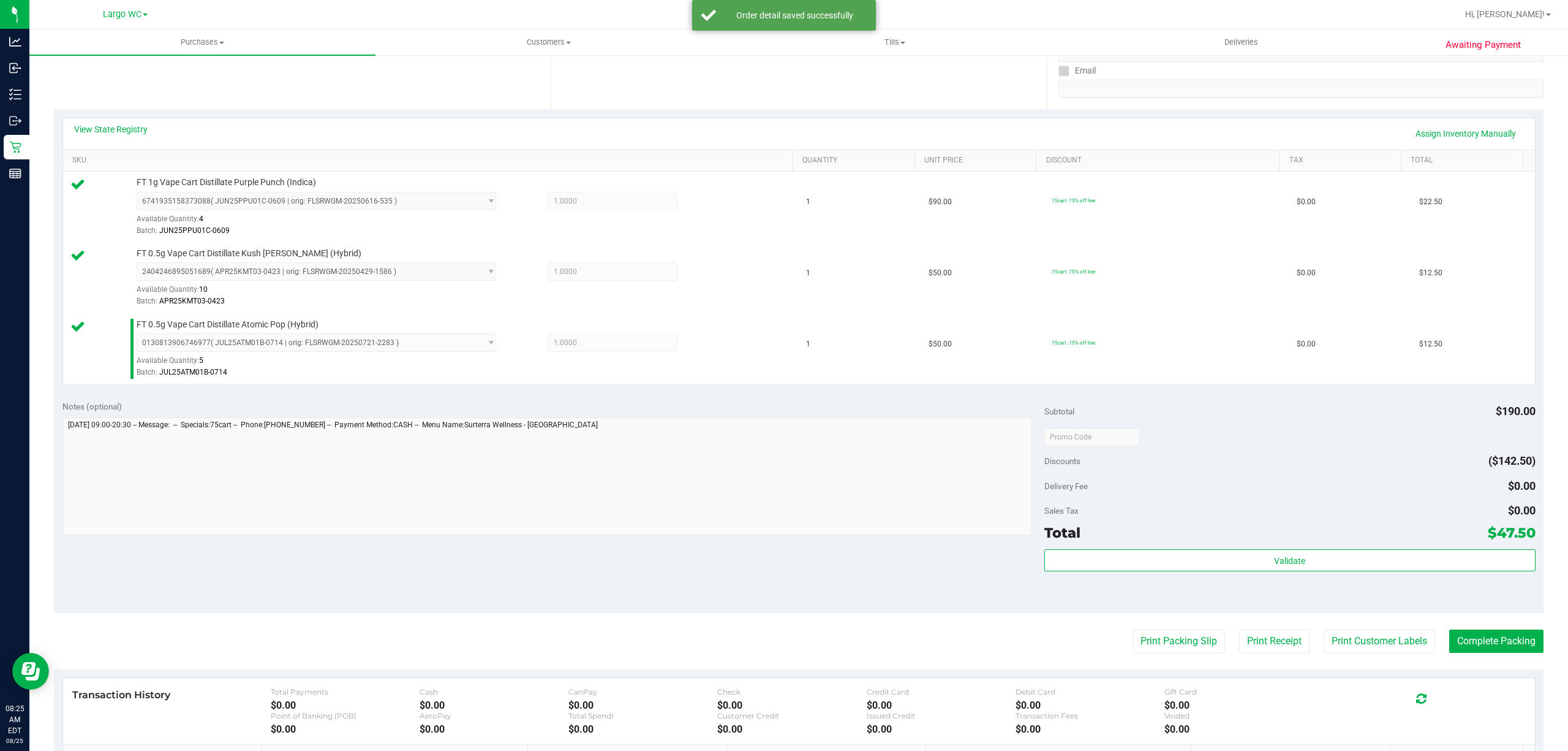
scroll to position [227, 0]
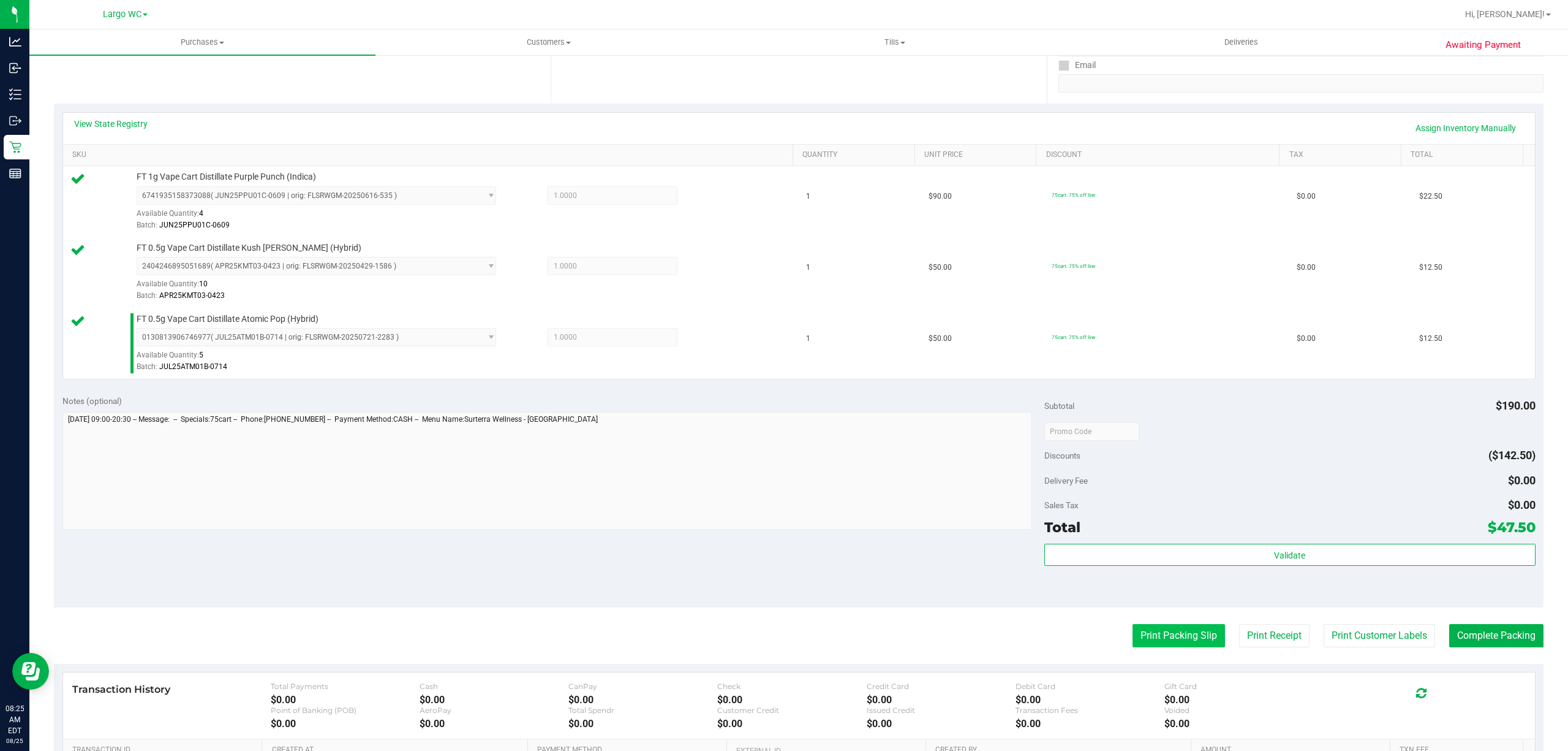
click at [1170, 638] on button "Print Packing Slip" at bounding box center [1178, 635] width 93 height 23
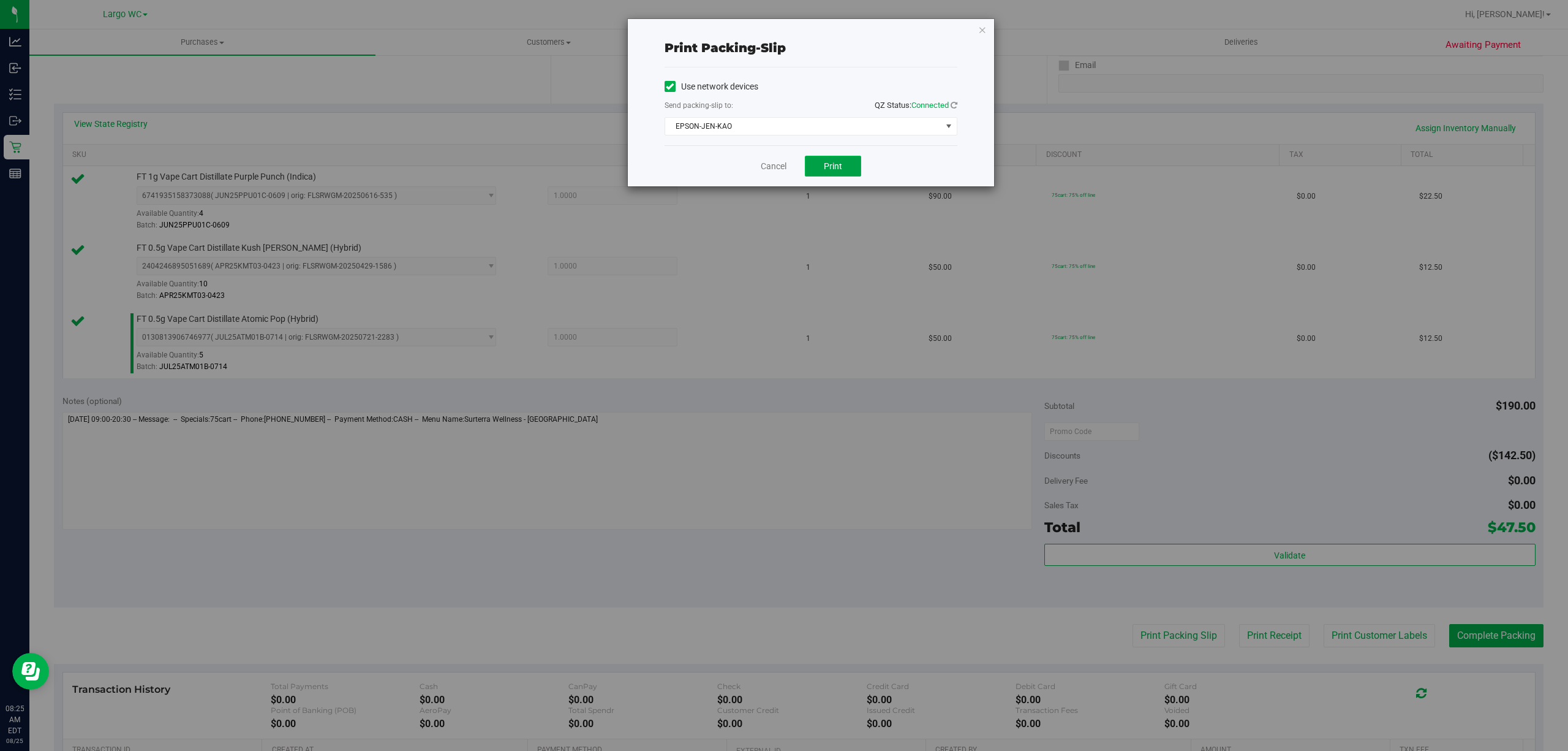
click at [841, 173] on button "Print" at bounding box center [833, 166] width 56 height 21
click at [755, 191] on div "Print packing-slip Use network devices Send packing-slip to: QZ Status: Connect…" at bounding box center [789, 375] width 1578 height 751
click at [770, 165] on link "Cancel" at bounding box center [774, 166] width 26 height 13
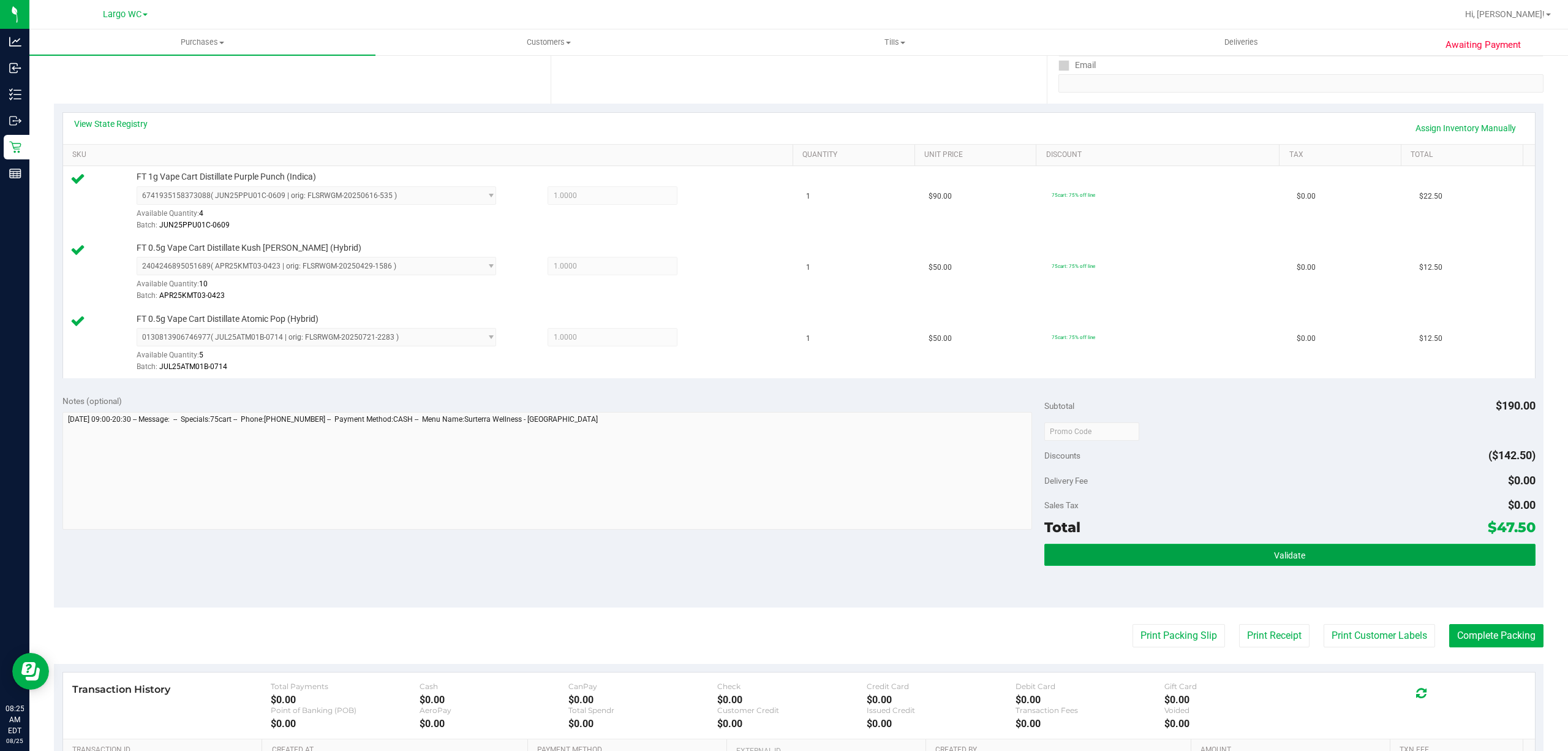
click at [1186, 552] on button "Validate" at bounding box center [1289, 554] width 491 height 22
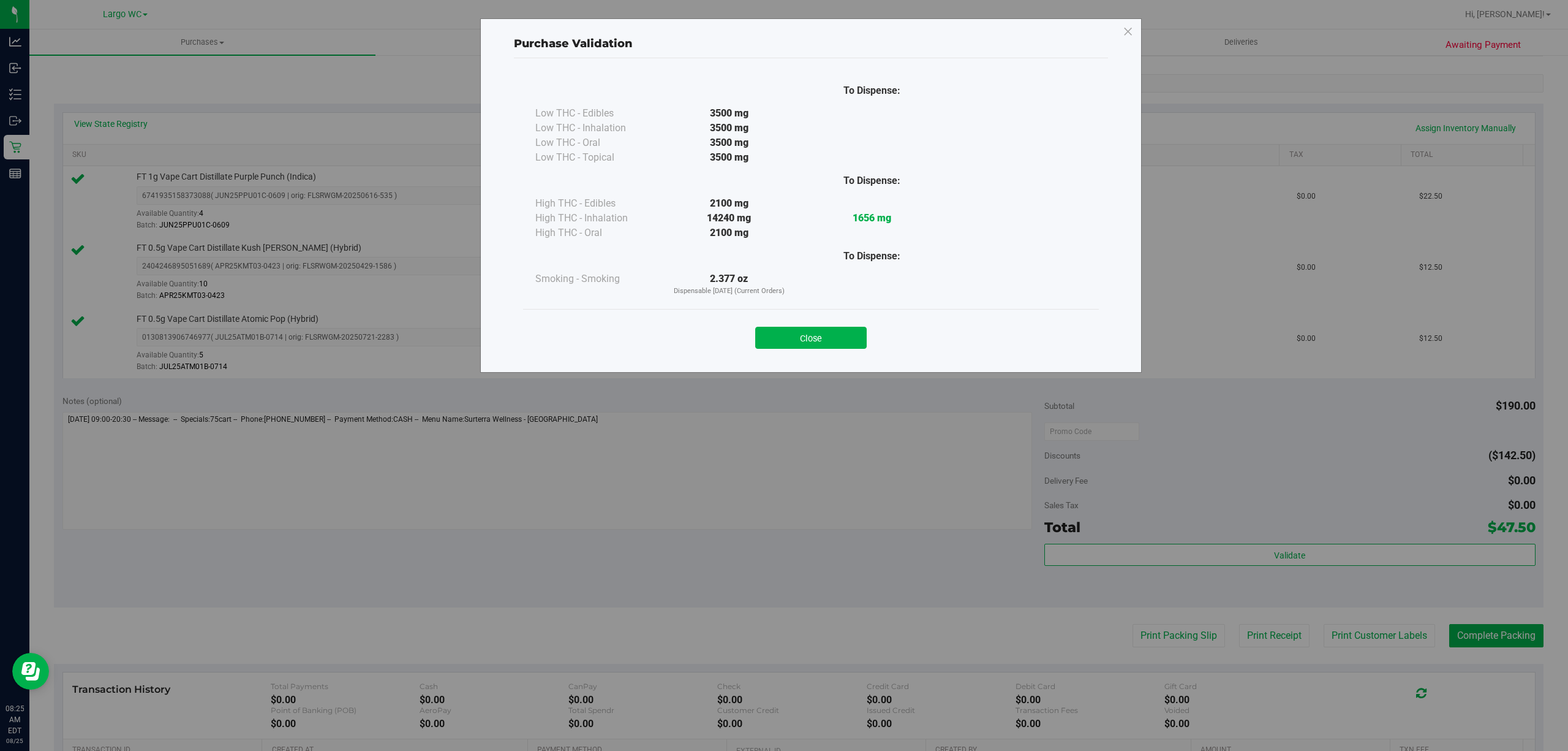
click at [799, 307] on div "To Dispense: Low THC - Edibles 3500 mg" at bounding box center [810, 191] width 576 height 234
click at [826, 331] on button "Close" at bounding box center [810, 337] width 112 height 22
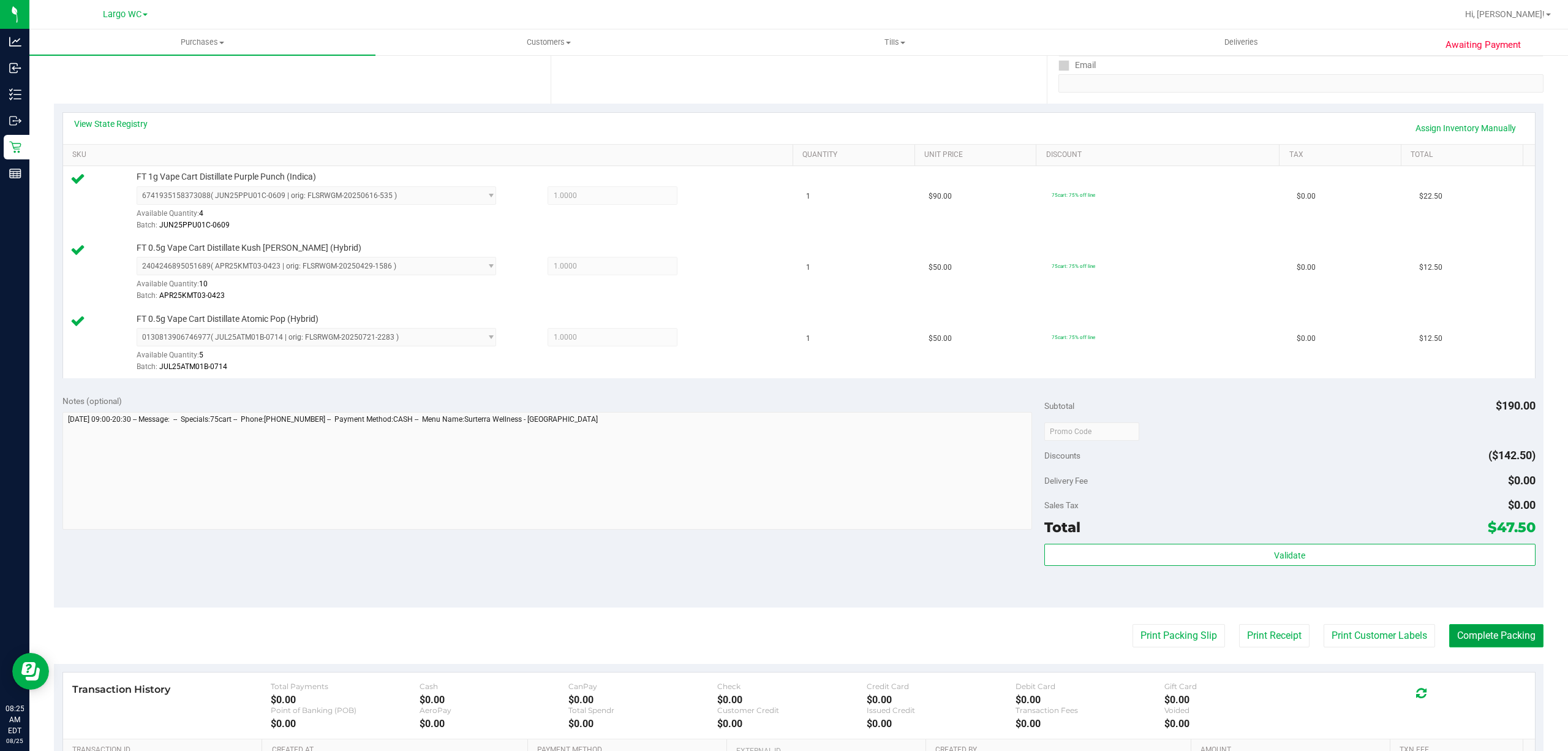
click at [1478, 636] on button "Complete Packing" at bounding box center [1496, 635] width 94 height 23
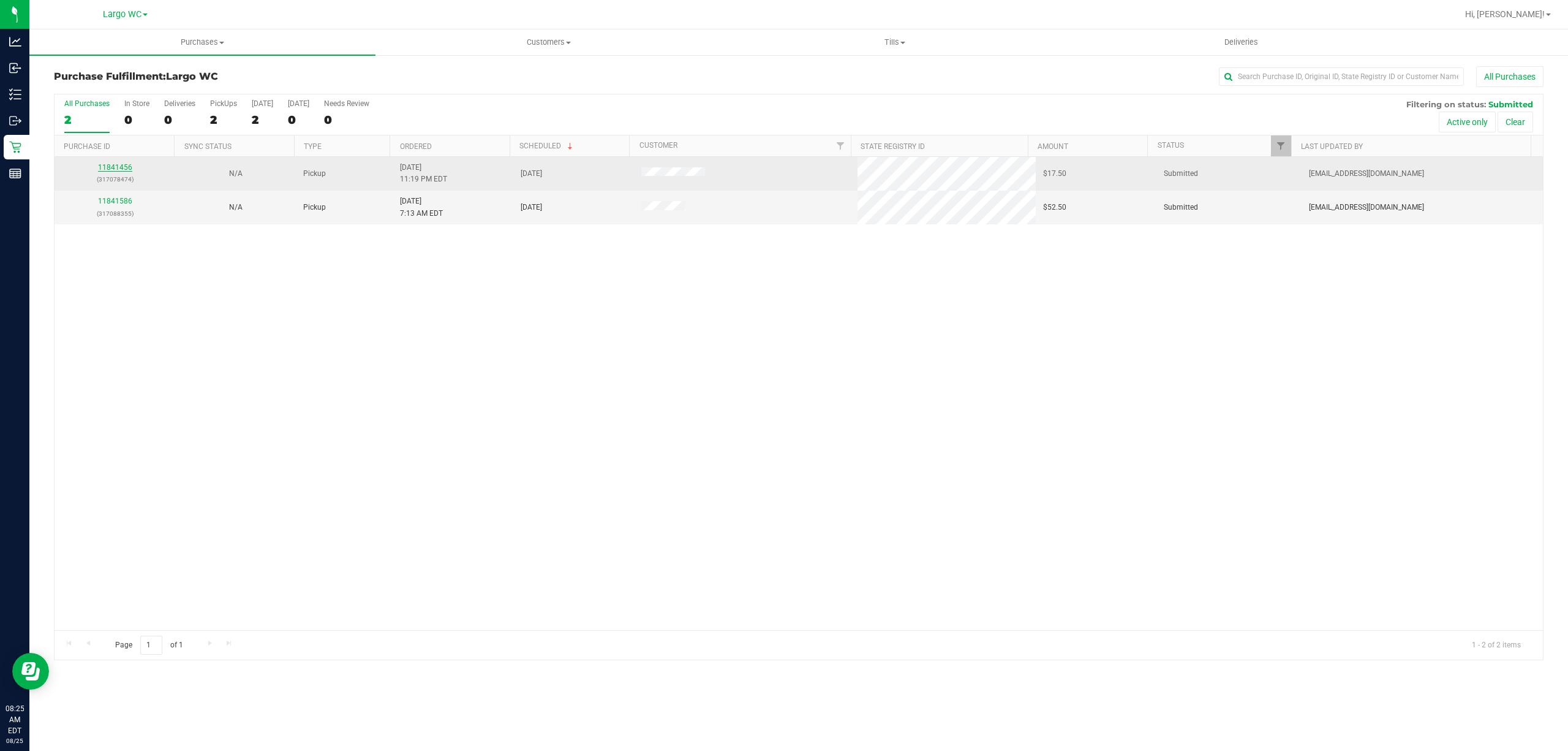
click at [121, 168] on link "11841456" at bounding box center [115, 167] width 35 height 9
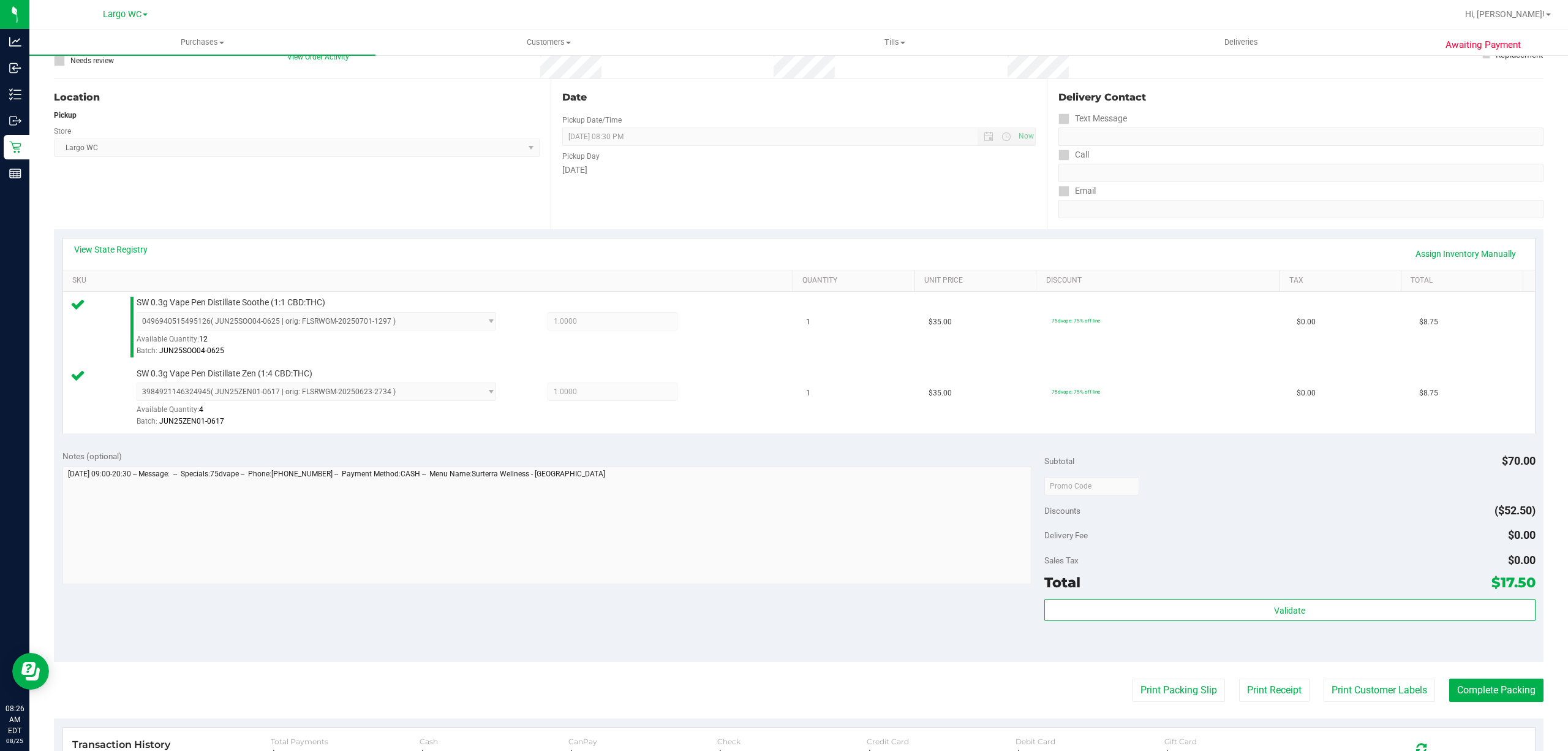
scroll to position [100, 0]
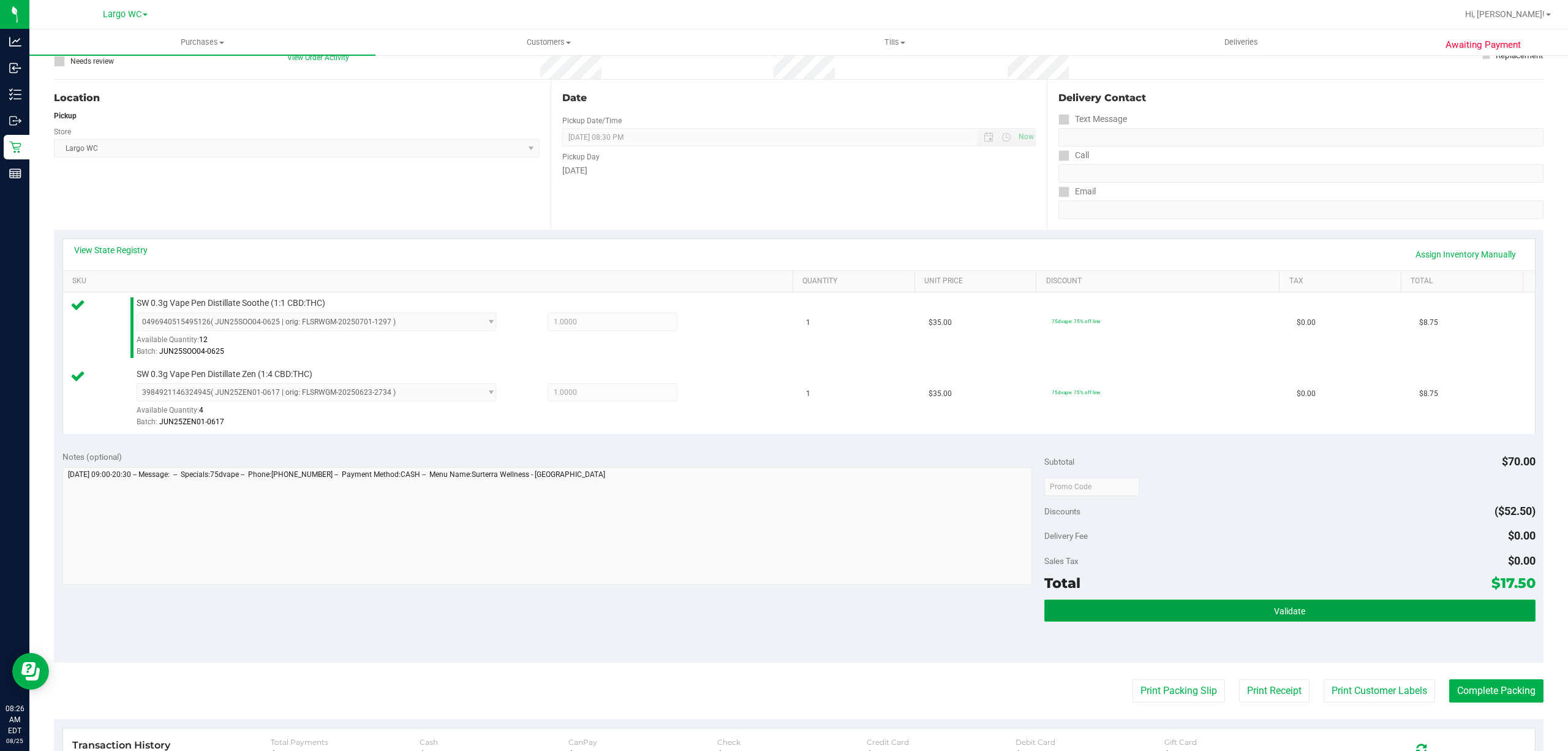
click at [1312, 617] on button "Validate" at bounding box center [1289, 610] width 491 height 22
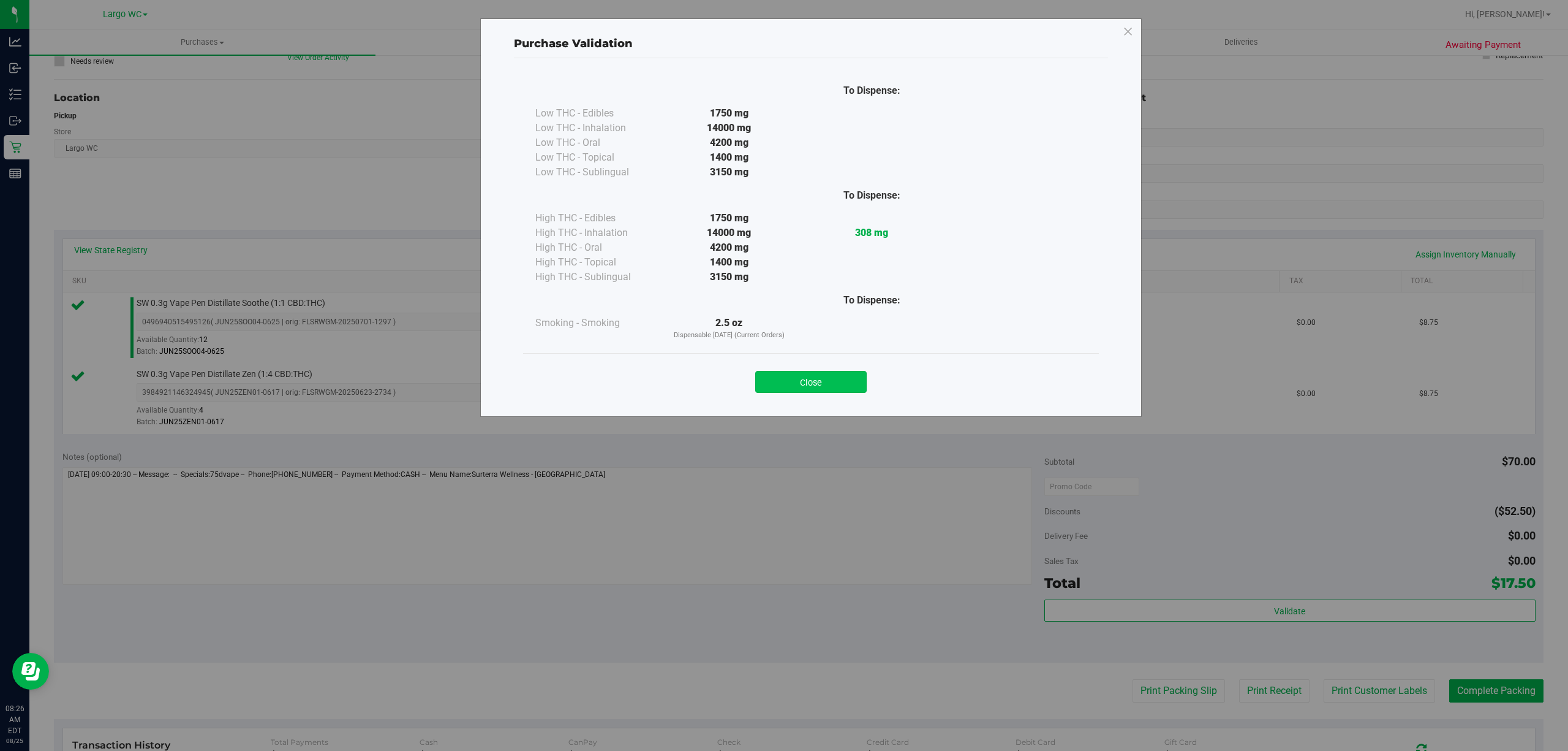
click at [792, 385] on button "Close" at bounding box center [810, 381] width 112 height 22
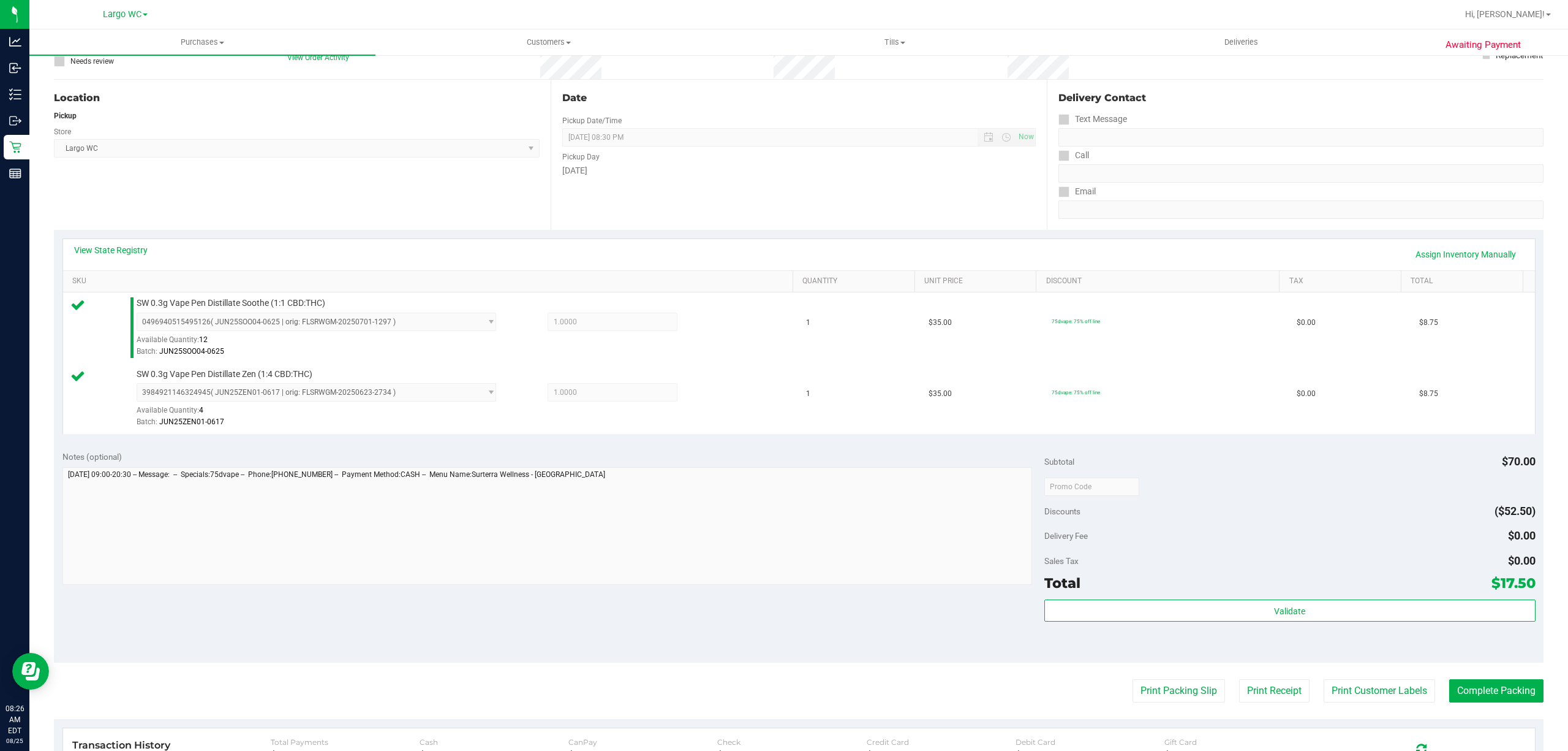
click at [1130, 665] on purchase-details "Back Edit Purchase Cancel Purchase View Profile # 11841456 BioTrack ID: - Submi…" at bounding box center [798, 456] width 1490 height 982
click at [1139, 696] on button "Print Packing Slip" at bounding box center [1178, 690] width 93 height 23
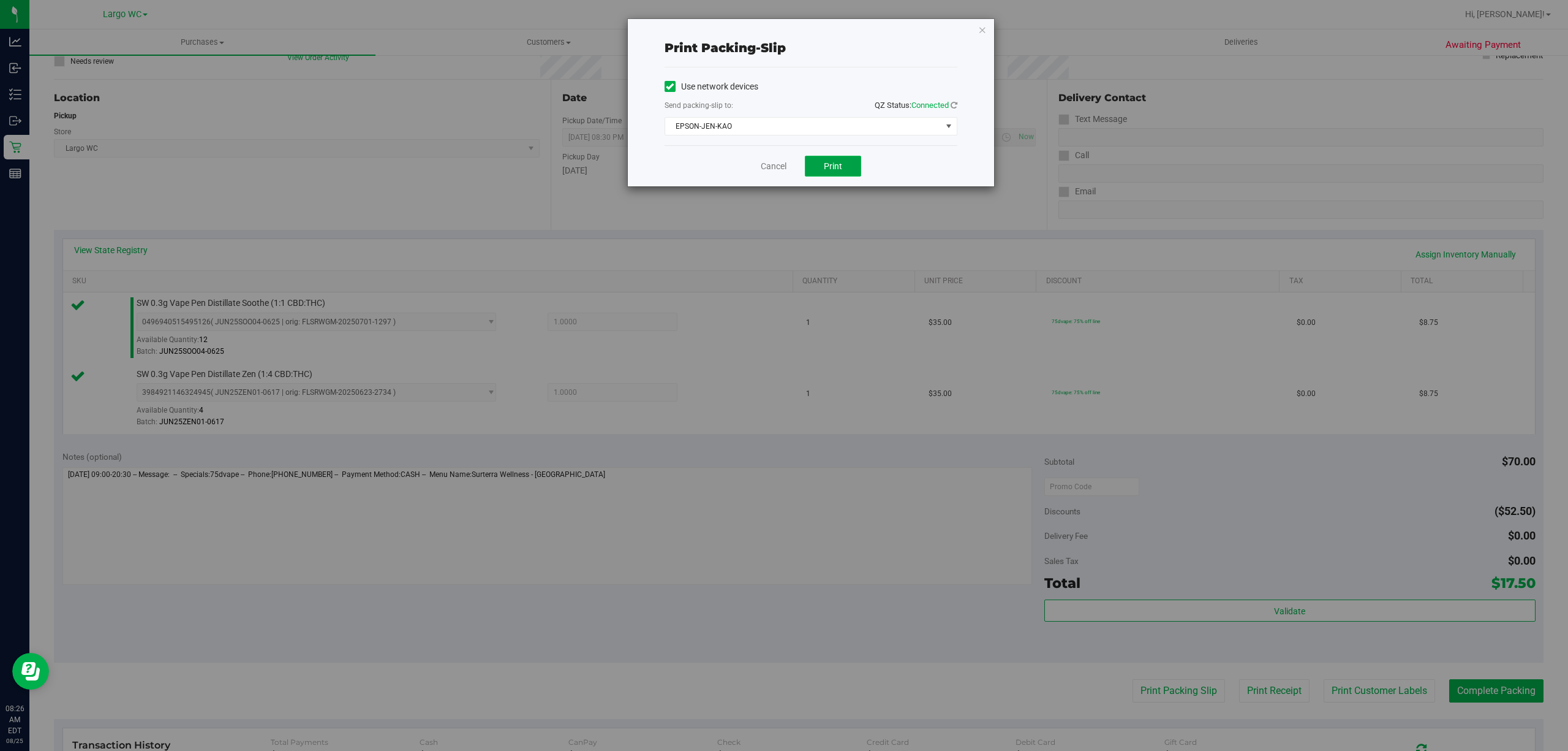
click at [834, 171] on span "Print" at bounding box center [833, 165] width 18 height 10
click at [773, 167] on link "Cancel" at bounding box center [774, 166] width 26 height 13
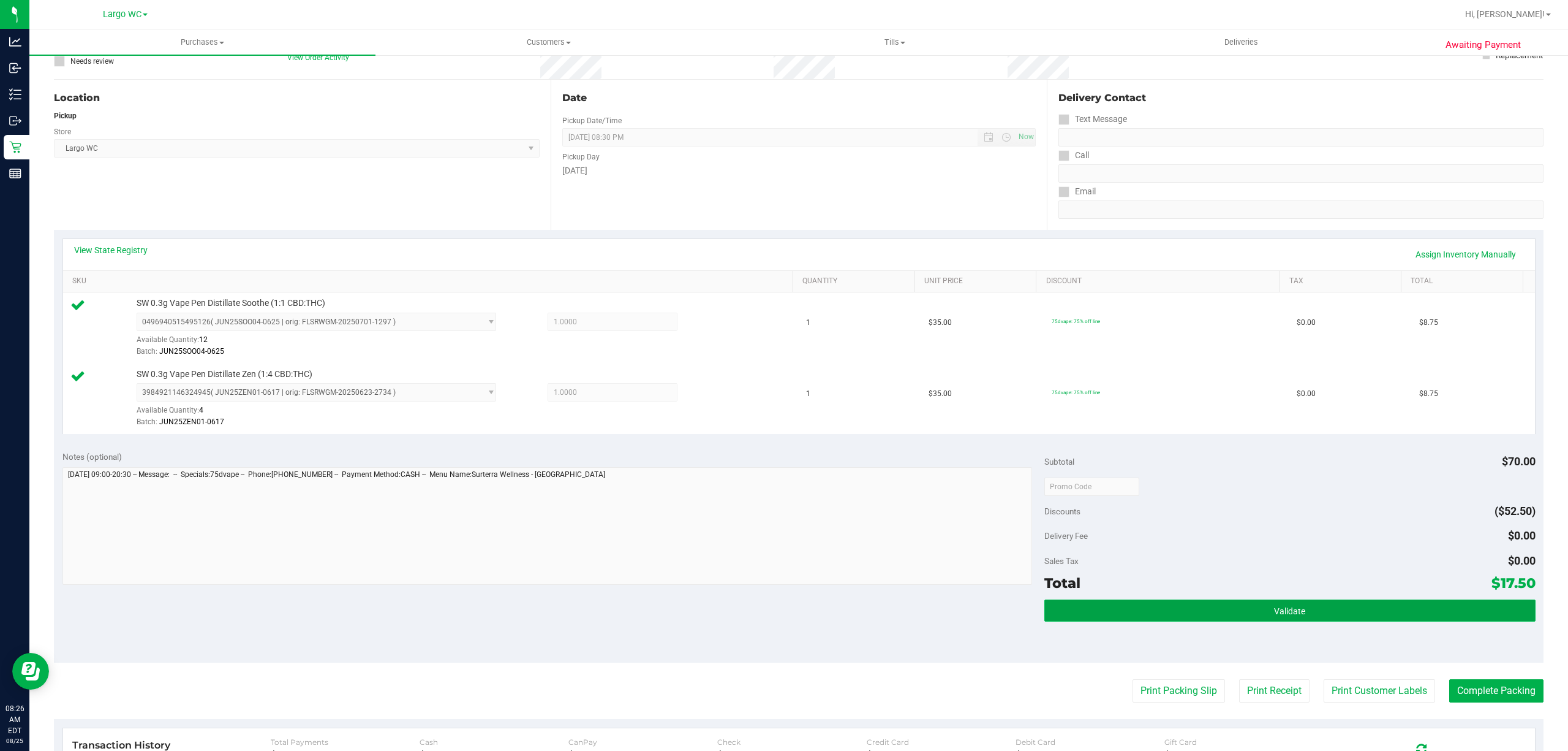
click at [1257, 618] on button "Validate" at bounding box center [1289, 610] width 491 height 22
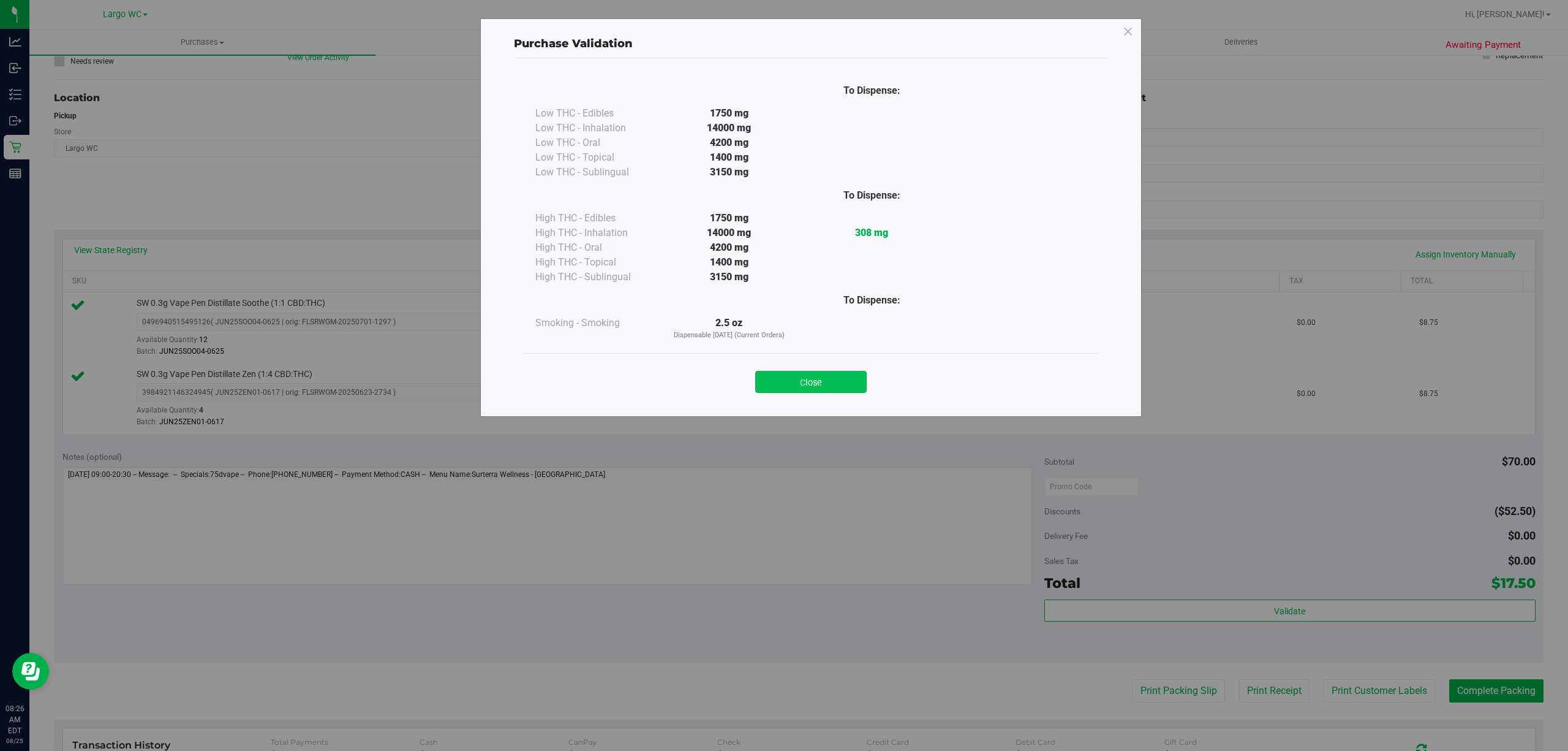
click at [803, 381] on button "Close" at bounding box center [810, 381] width 112 height 22
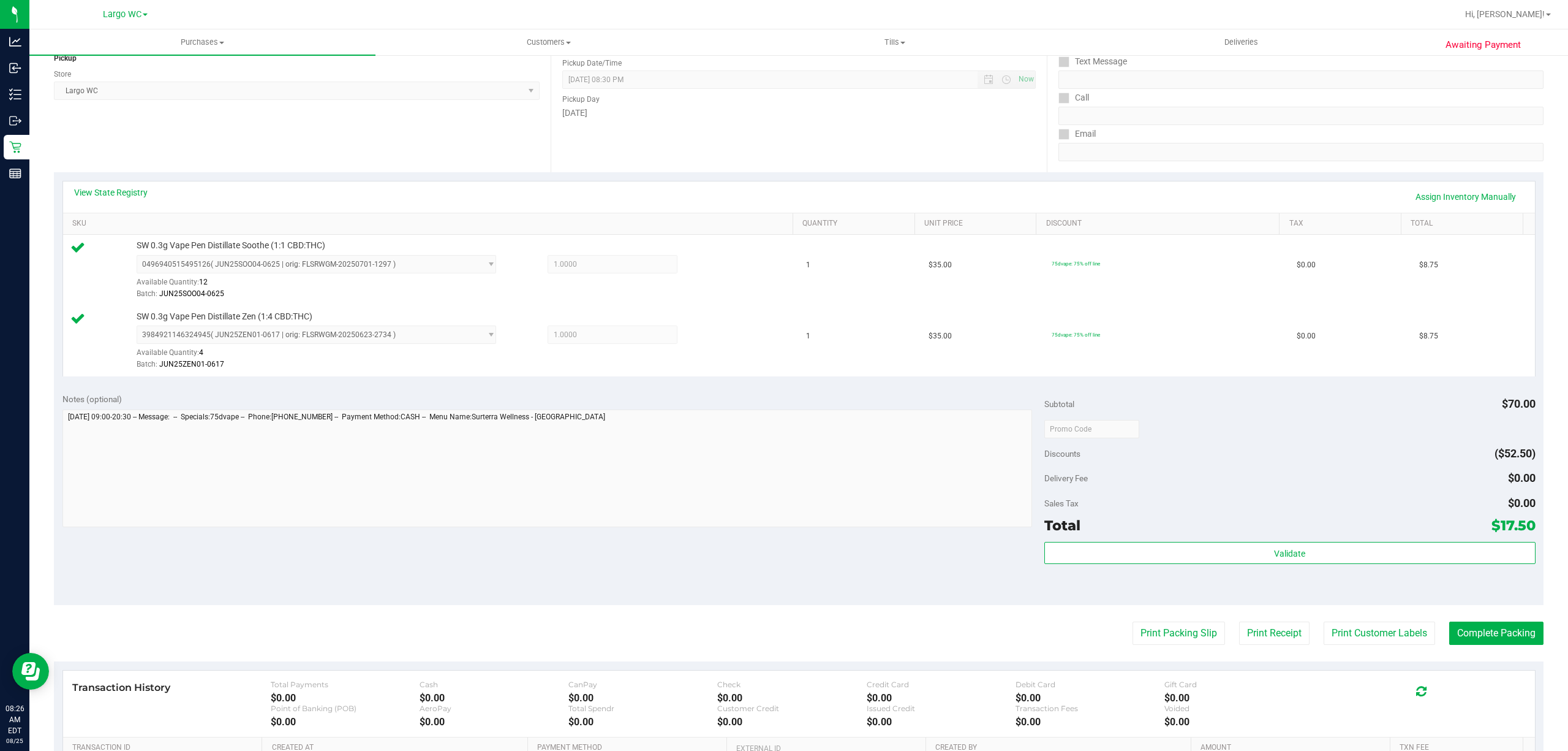
scroll to position [167, 0]
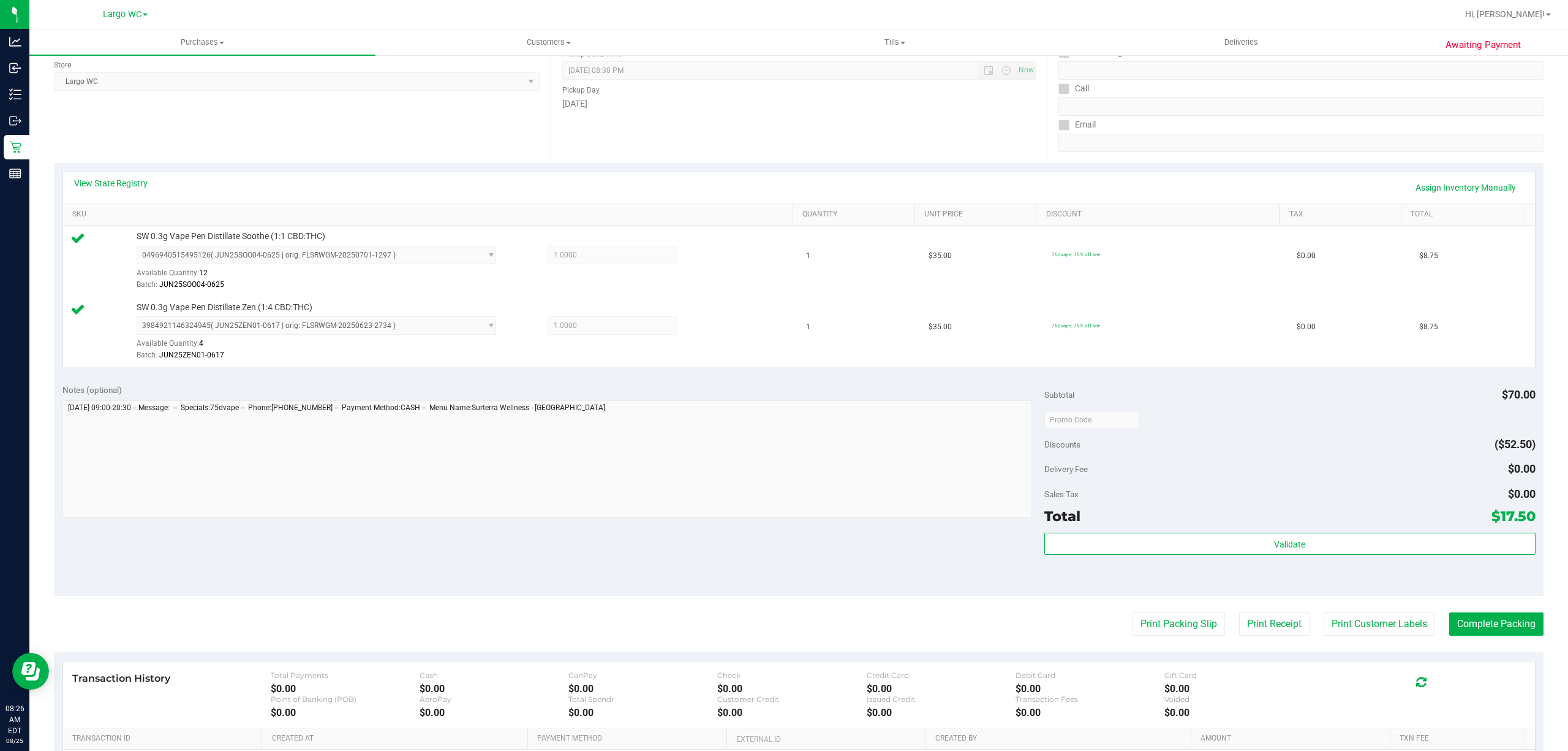
click at [1511, 683] on div "Transaction History Total Payments $0.00 Cash $0.00 CanPay $0.00 Check $0.00 Cr…" at bounding box center [798, 694] width 1454 height 48
click at [1475, 625] on button "Complete Packing" at bounding box center [1496, 624] width 94 height 23
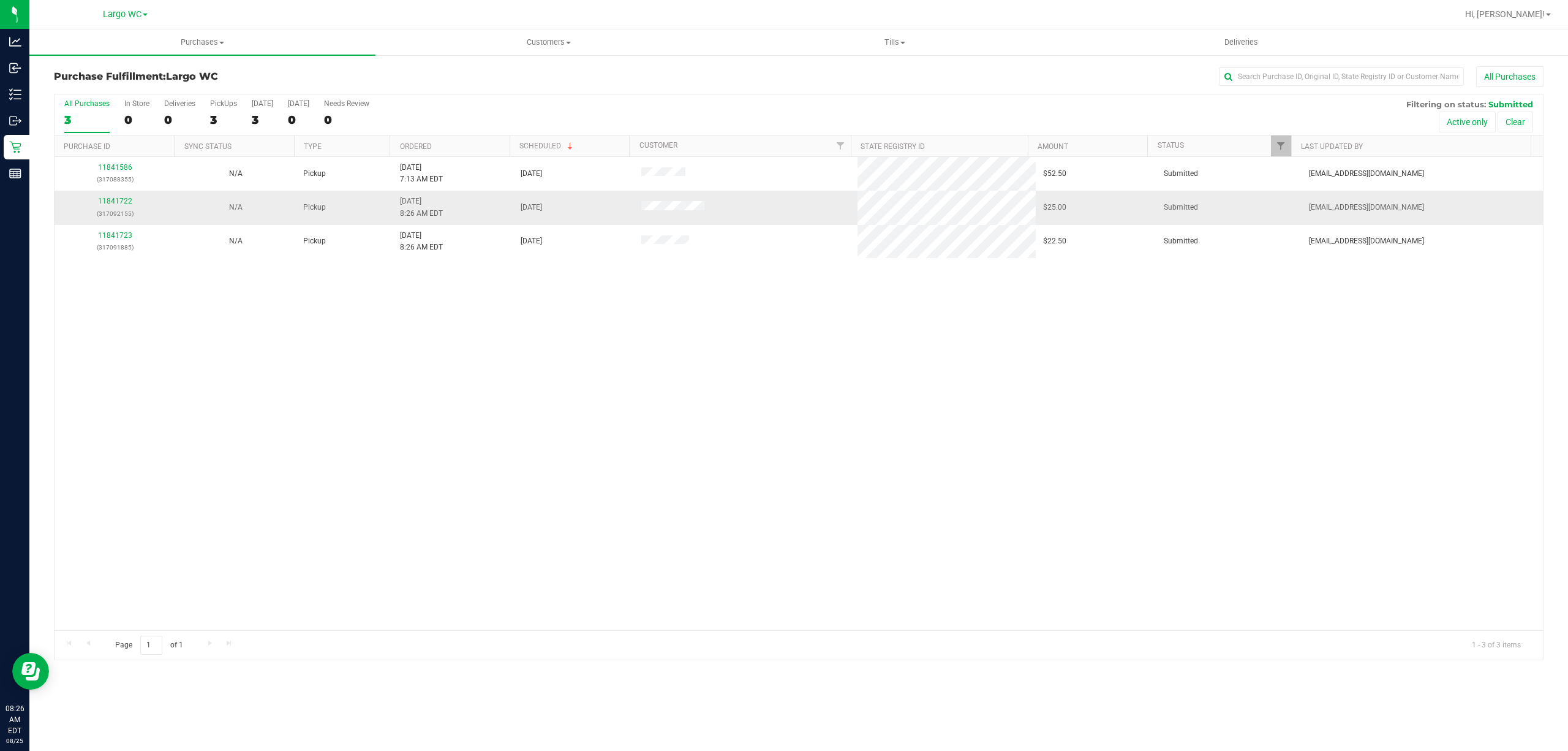
click at [135, 194] on td "11841722 (317092155)" at bounding box center [114, 207] width 120 height 34
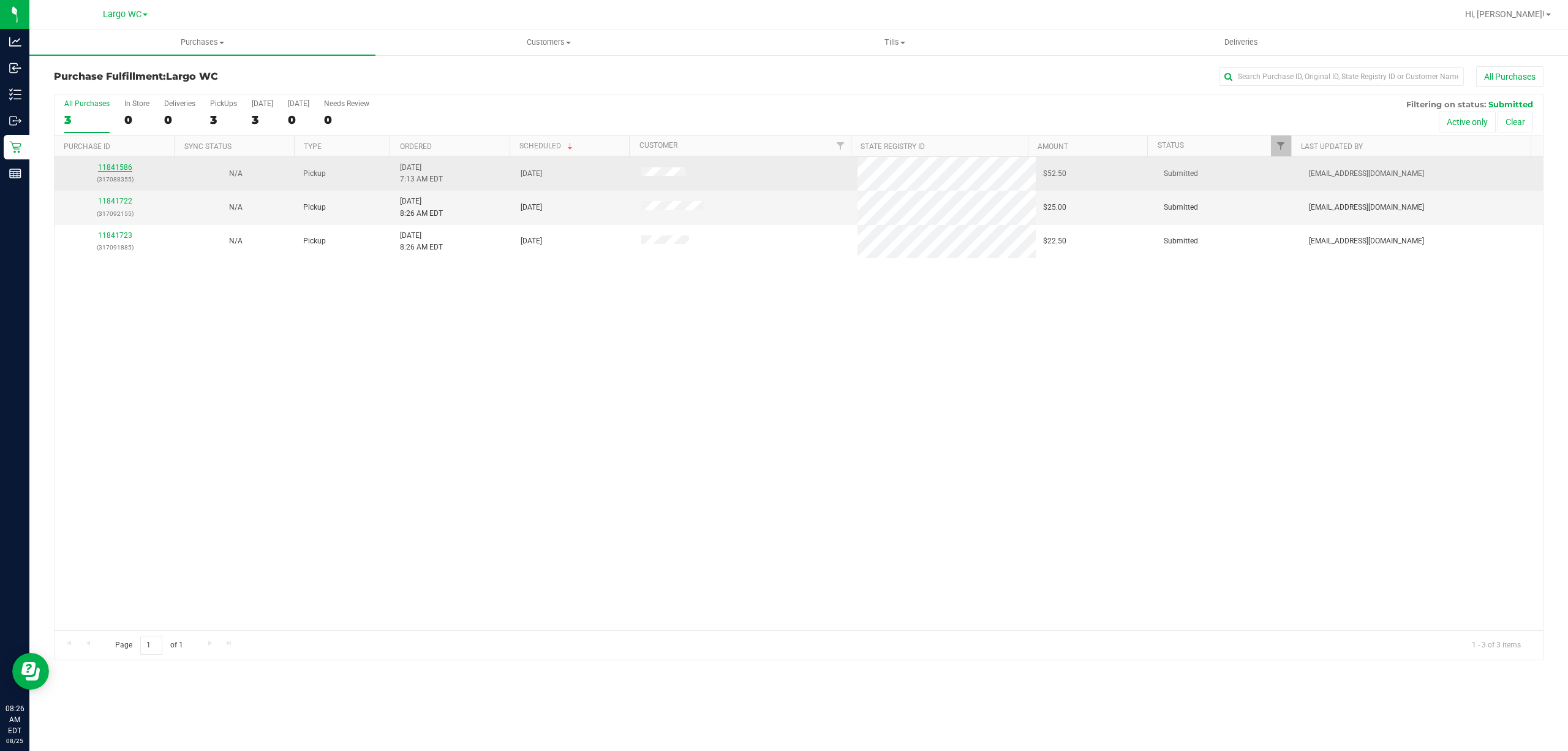
click at [125, 168] on link "11841586" at bounding box center [115, 167] width 35 height 9
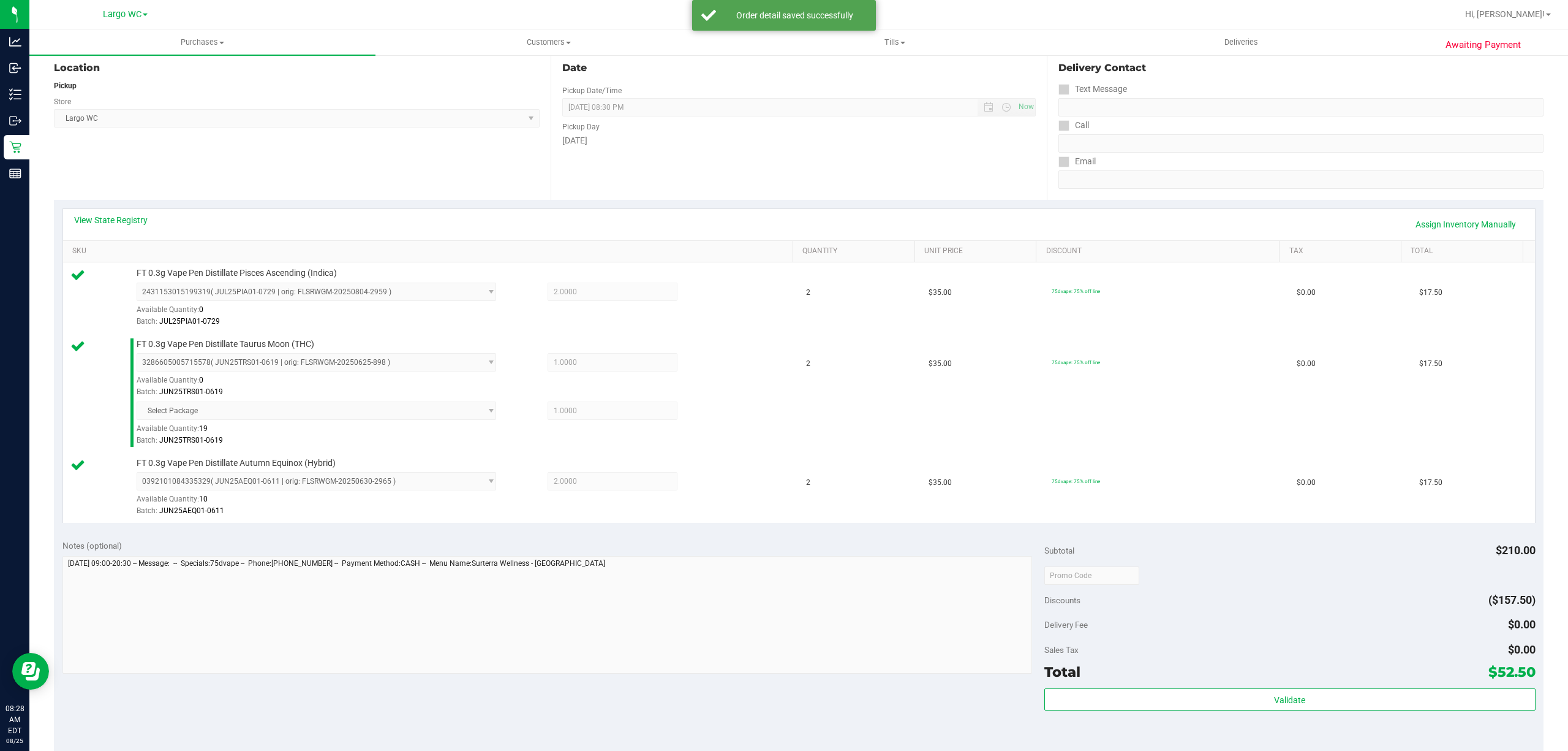
scroll to position [216, 0]
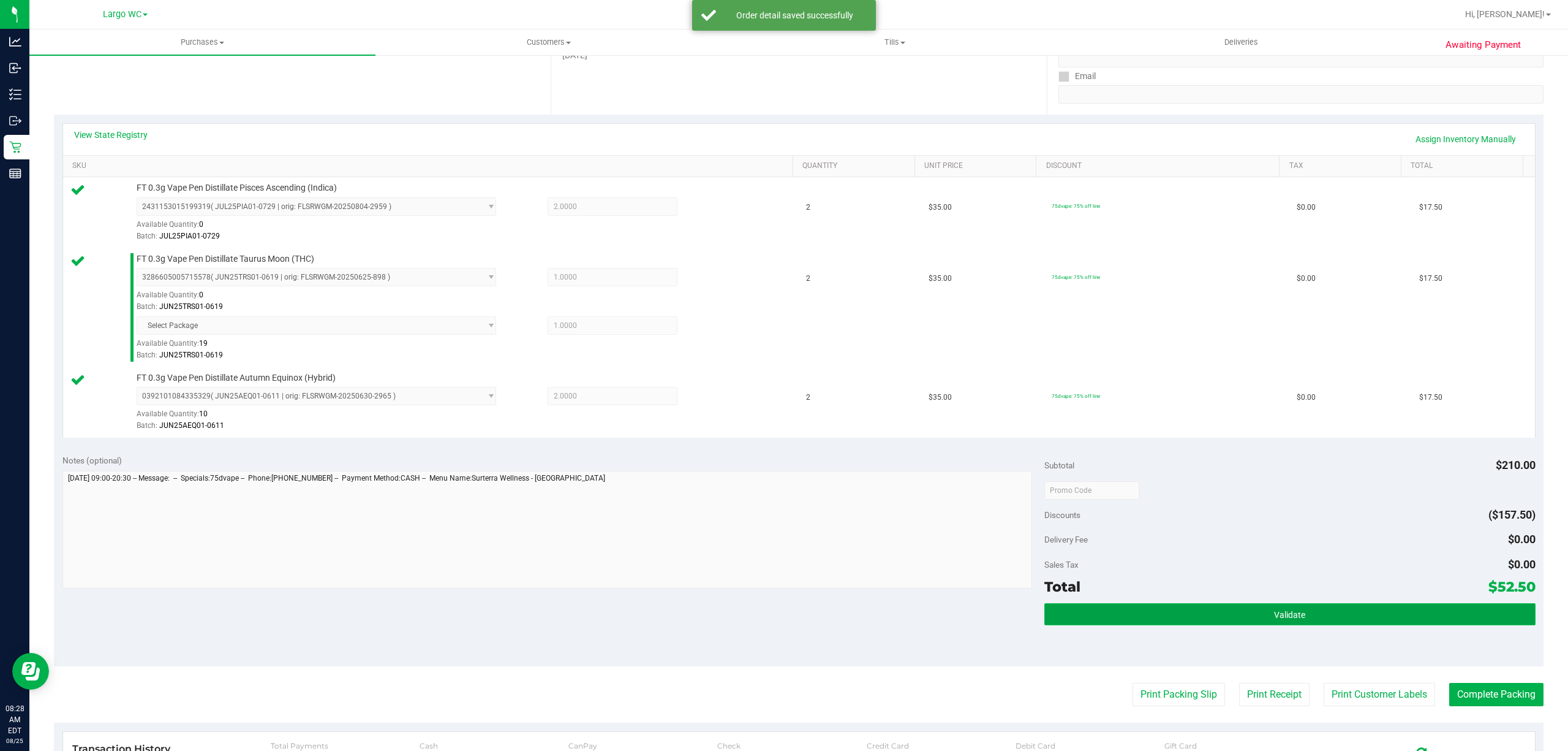
click at [1174, 624] on button "Validate" at bounding box center [1289, 613] width 491 height 22
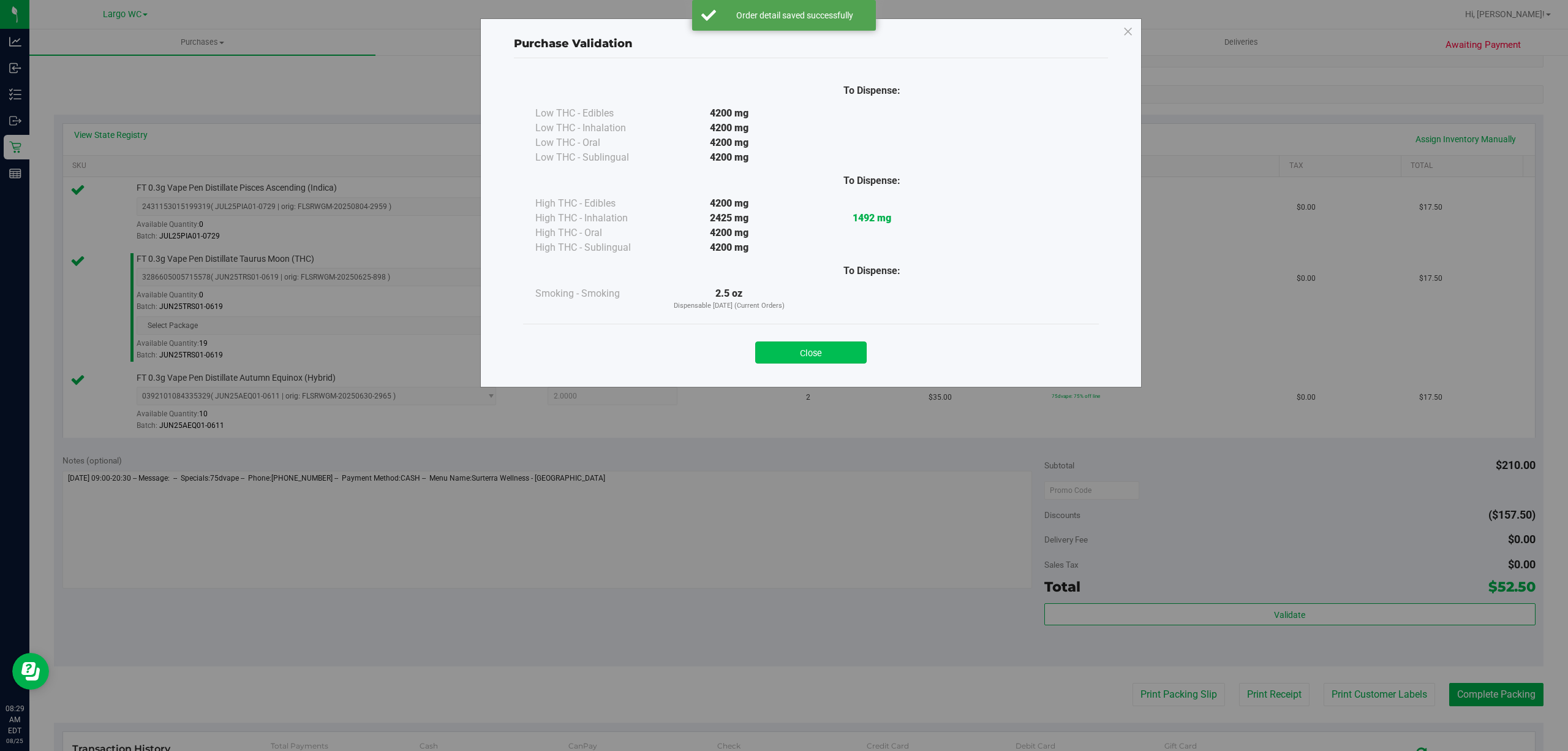
click at [800, 346] on button "Close" at bounding box center [810, 352] width 112 height 22
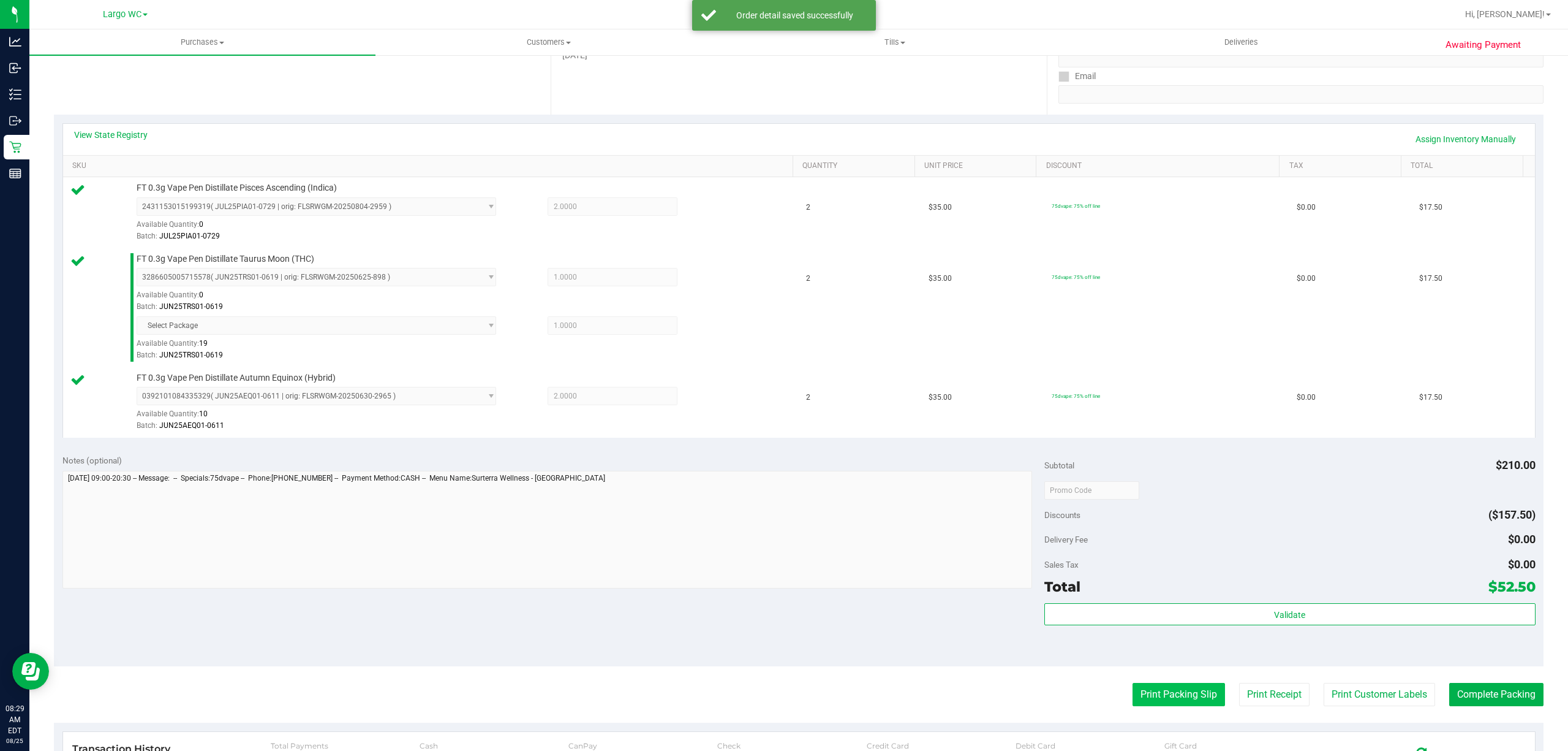
click at [1147, 704] on button "Print Packing Slip" at bounding box center [1178, 694] width 93 height 23
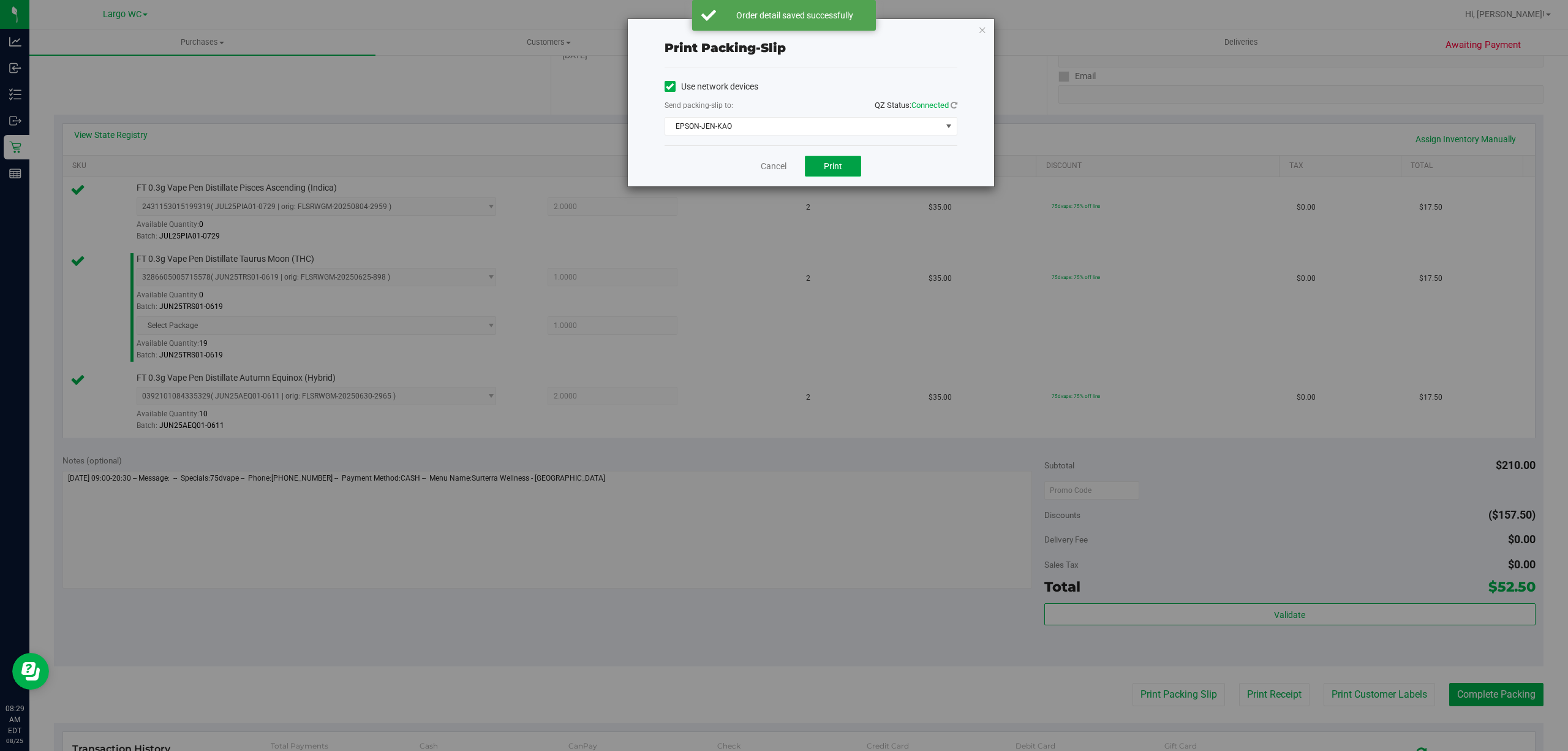
click at [827, 162] on span "Print" at bounding box center [833, 165] width 18 height 10
click at [770, 135] on span "EPSON-JEN-KAO" at bounding box center [803, 126] width 276 height 17
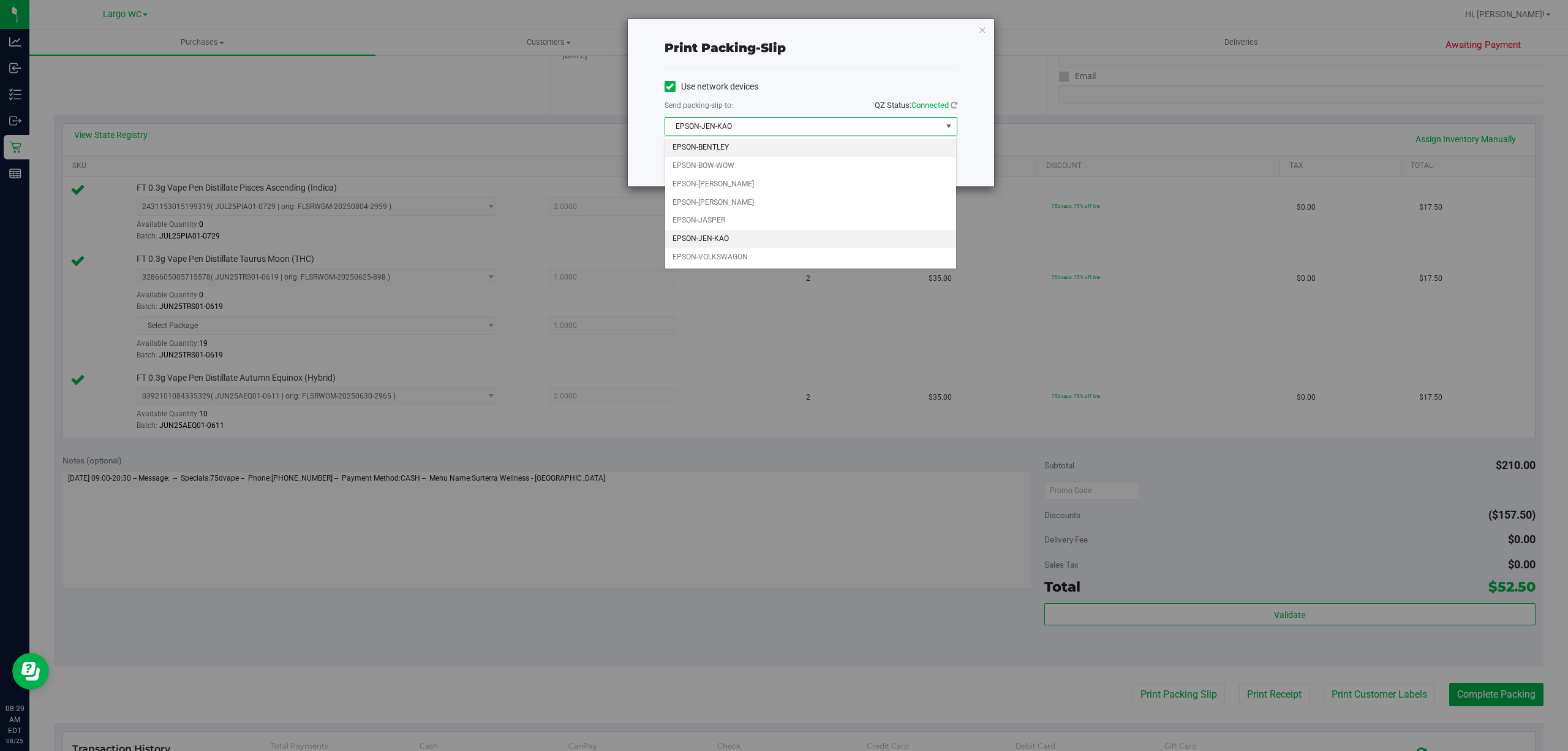
click at [670, 145] on li "EPSON-BENTLEY" at bounding box center [810, 147] width 291 height 18
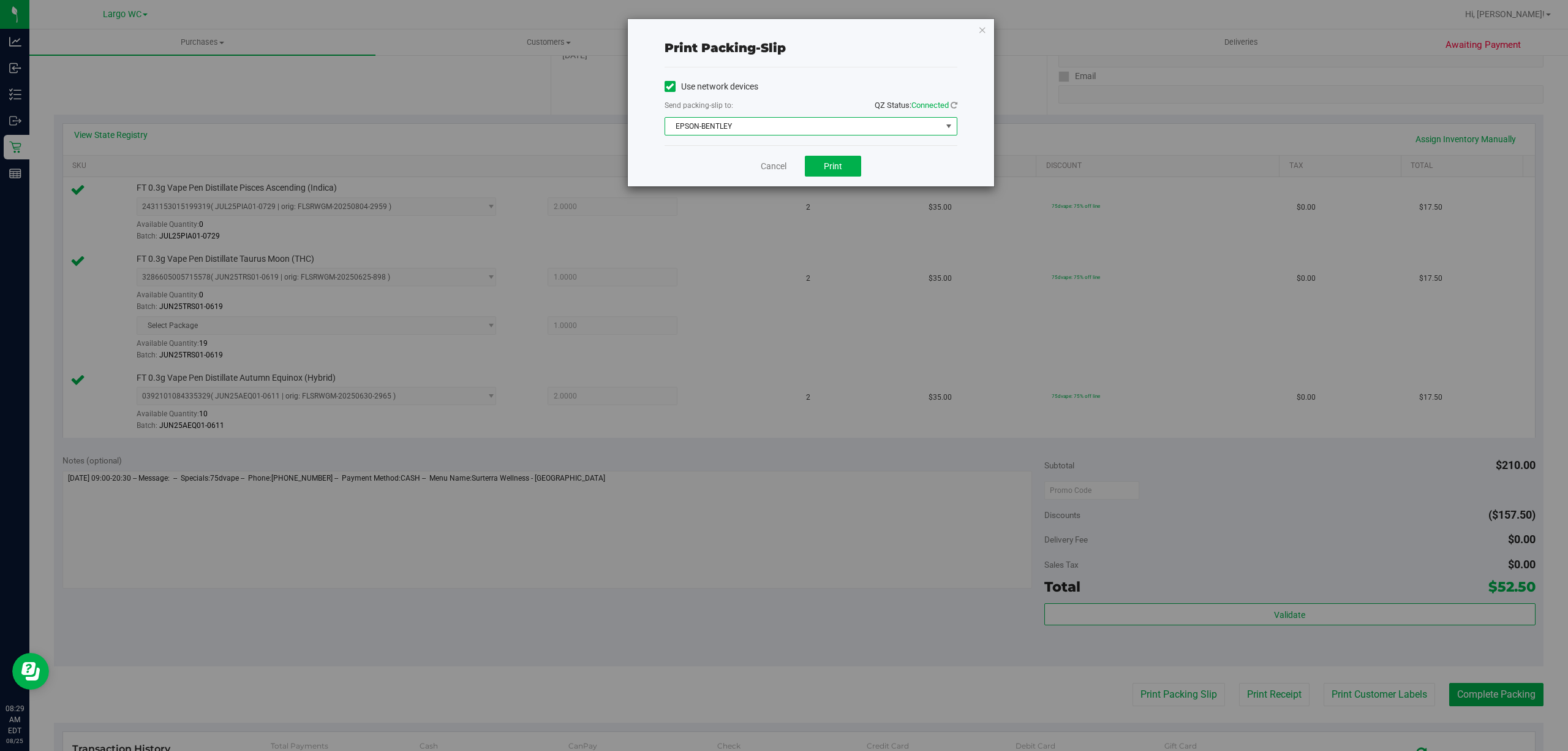
click at [739, 131] on span "EPSON-BENTLEY" at bounding box center [803, 126] width 276 height 17
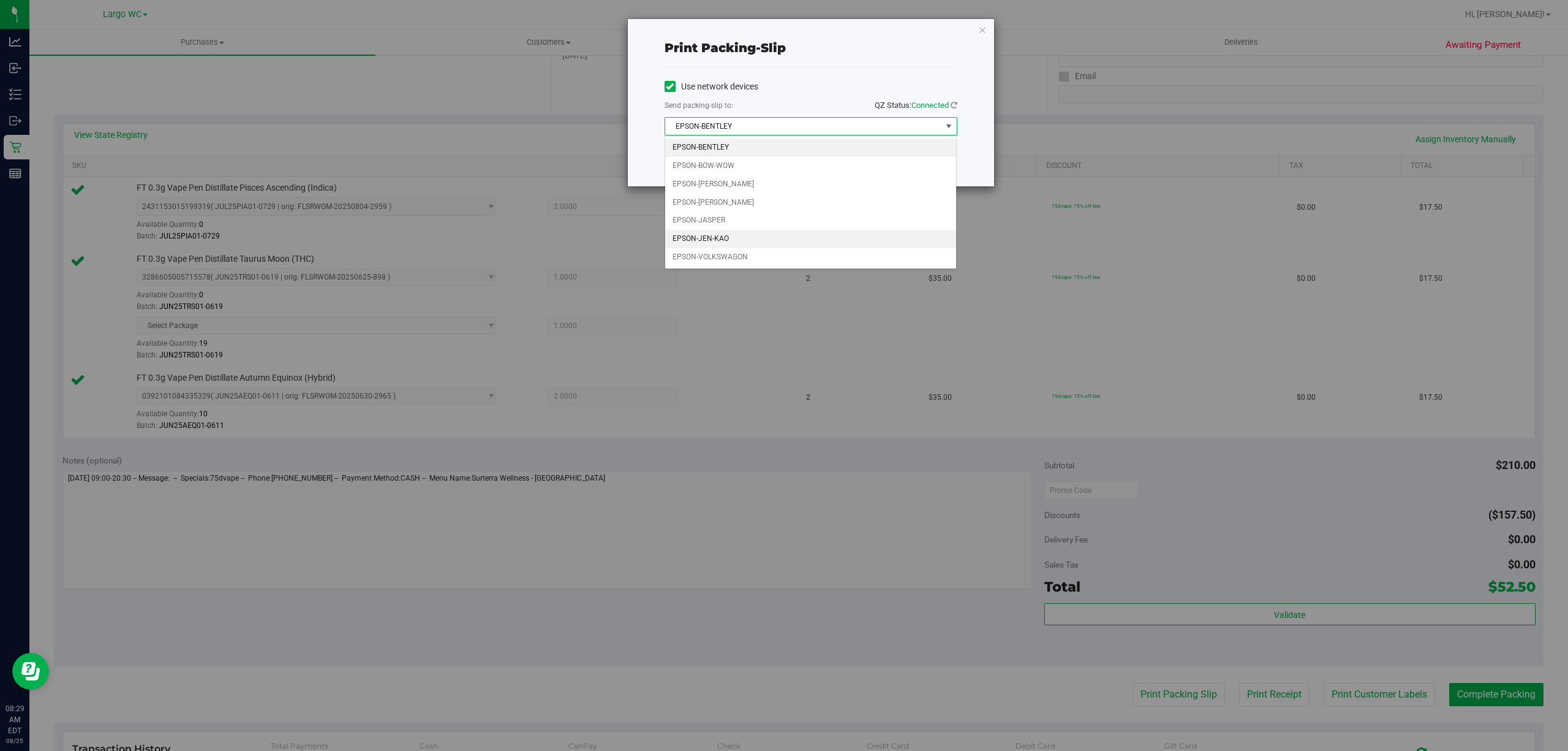
click at [751, 246] on li "EPSON-JEN-KAO" at bounding box center [810, 238] width 291 height 18
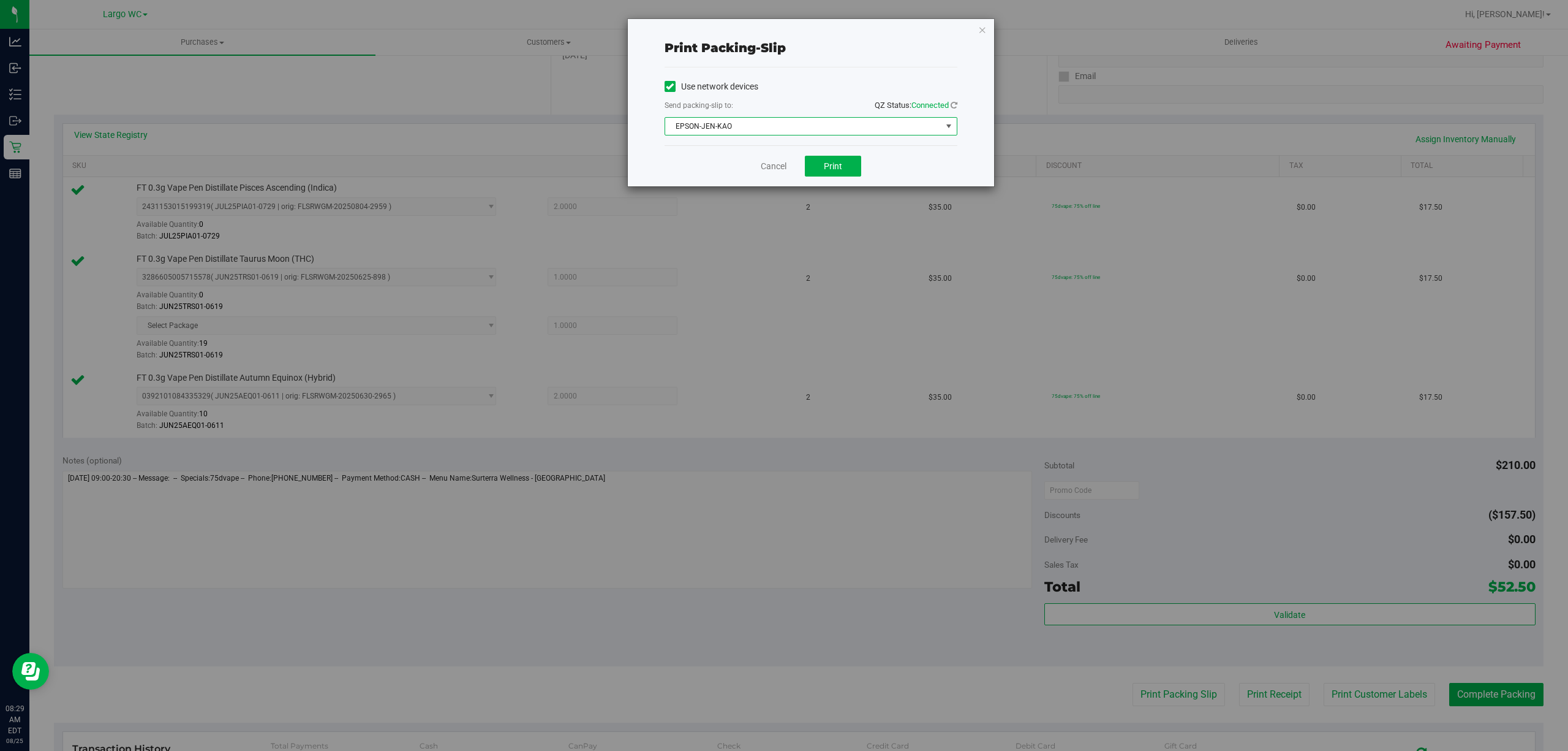
click at [821, 71] on div "Use network devices Send packing-slip to: QZ Status: Connected EPSON-JEN-KAO Ch…" at bounding box center [811, 107] width 293 height 78
click at [768, 168] on link "Cancel" at bounding box center [774, 166] width 26 height 13
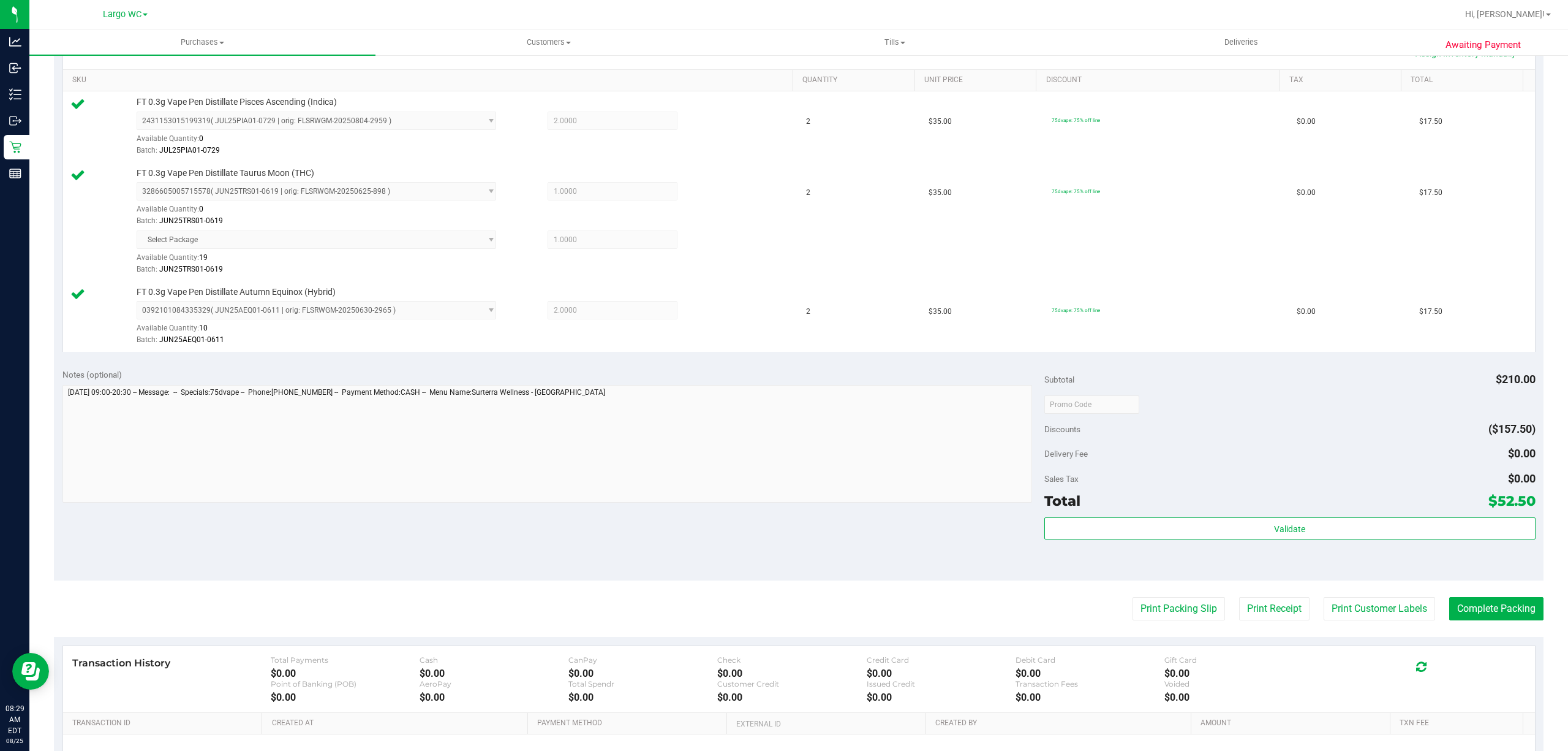
scroll to position [305, 0]
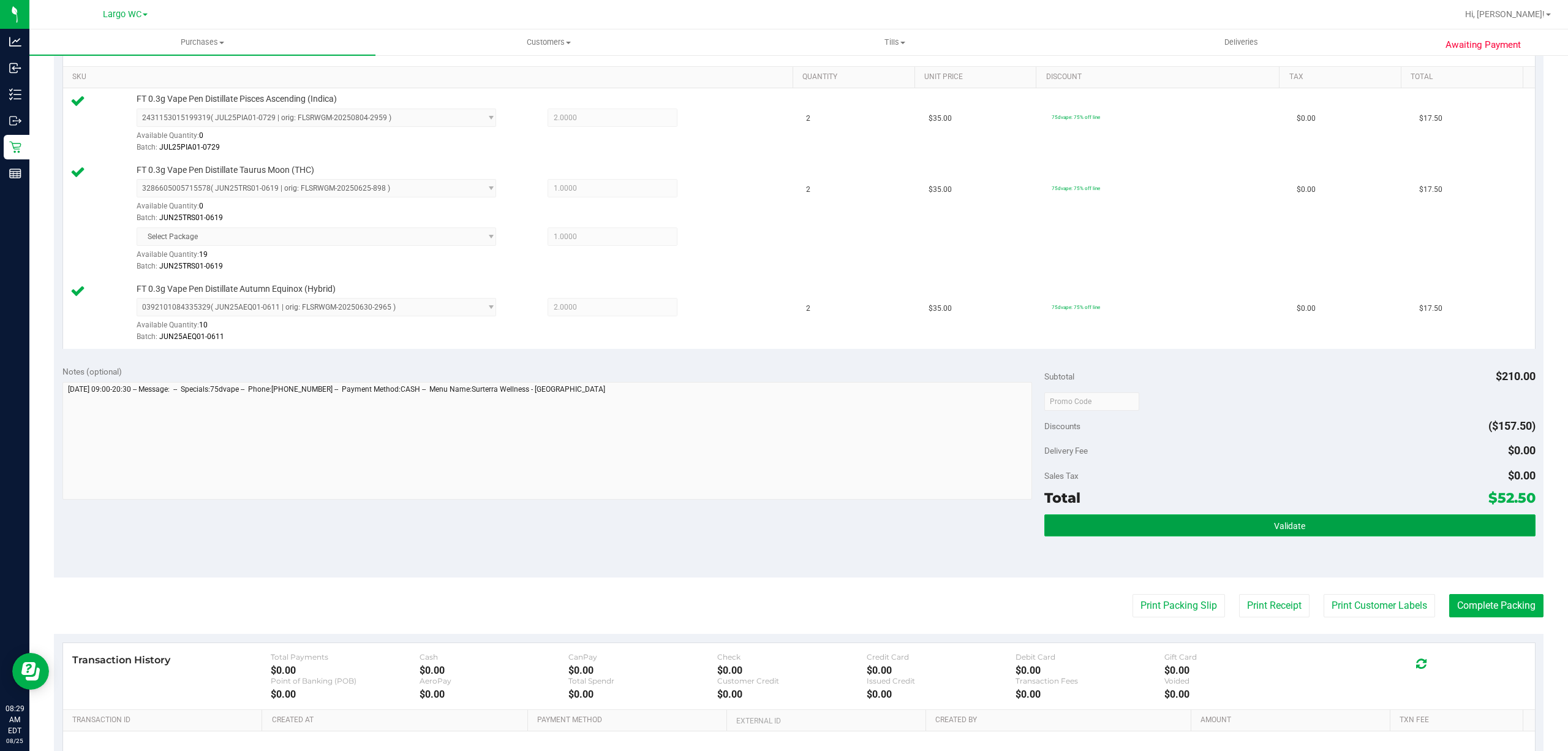
click at [1301, 536] on button "Validate" at bounding box center [1289, 525] width 491 height 22
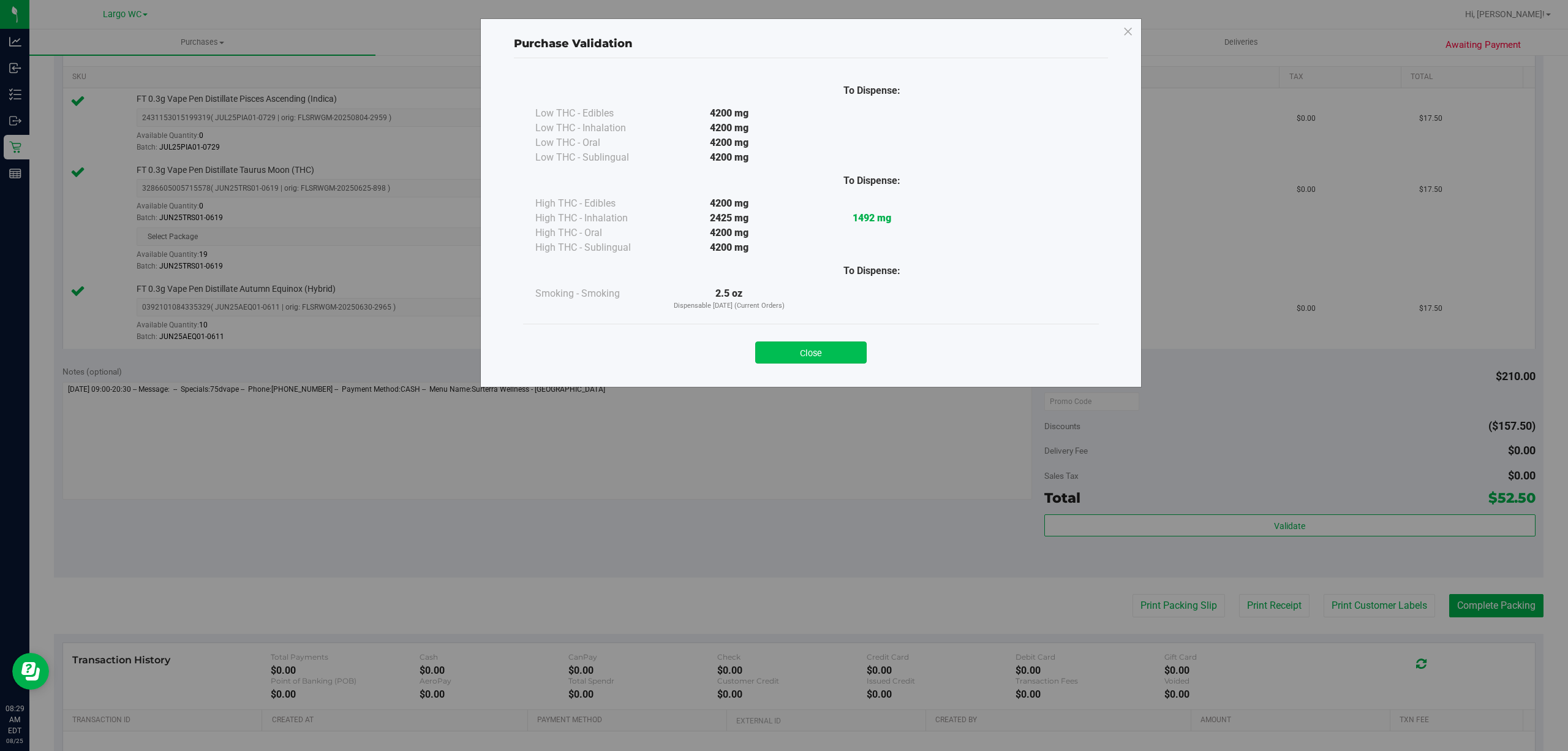
click at [824, 346] on button "Close" at bounding box center [810, 352] width 112 height 22
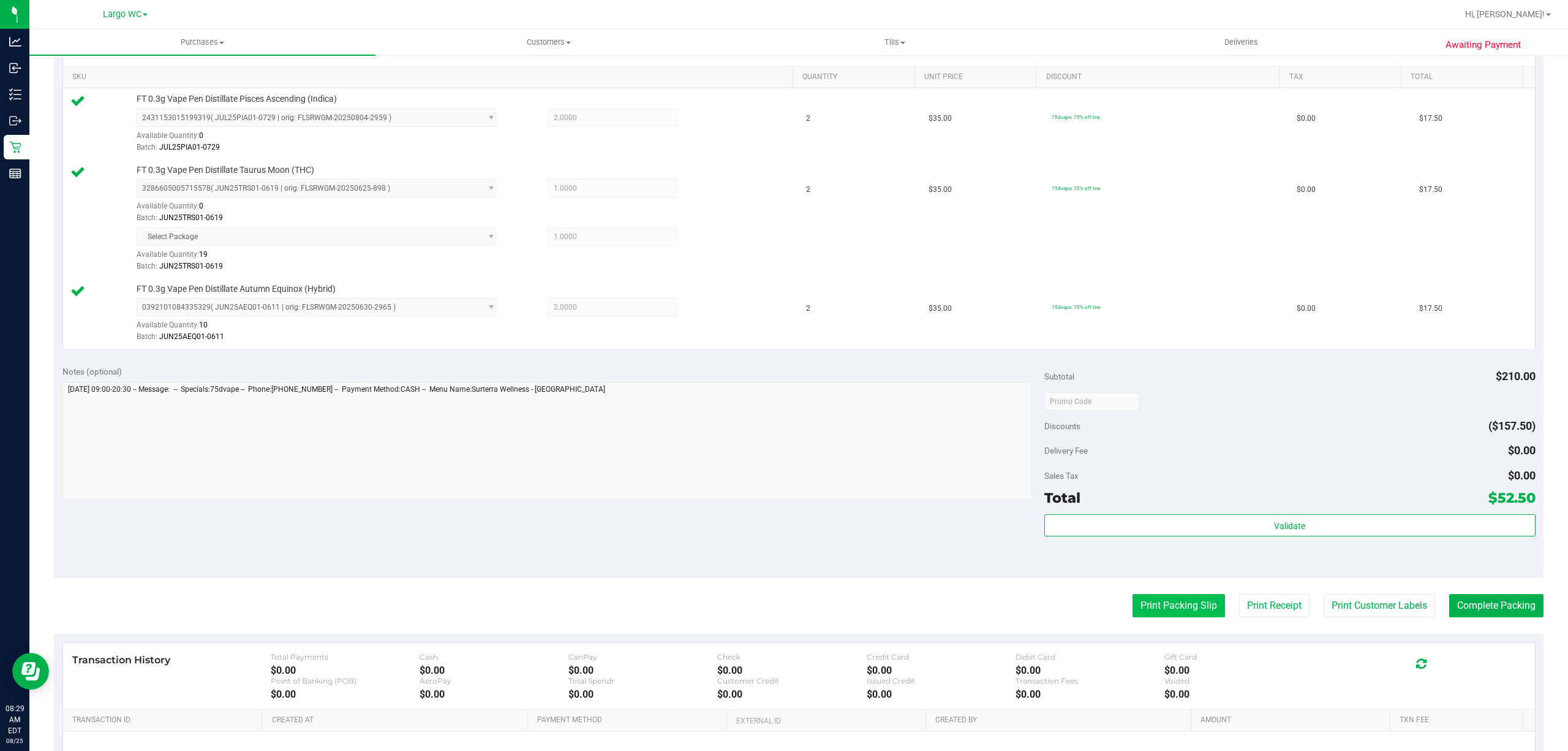
click at [1158, 617] on button "Print Packing Slip" at bounding box center [1178, 605] width 93 height 23
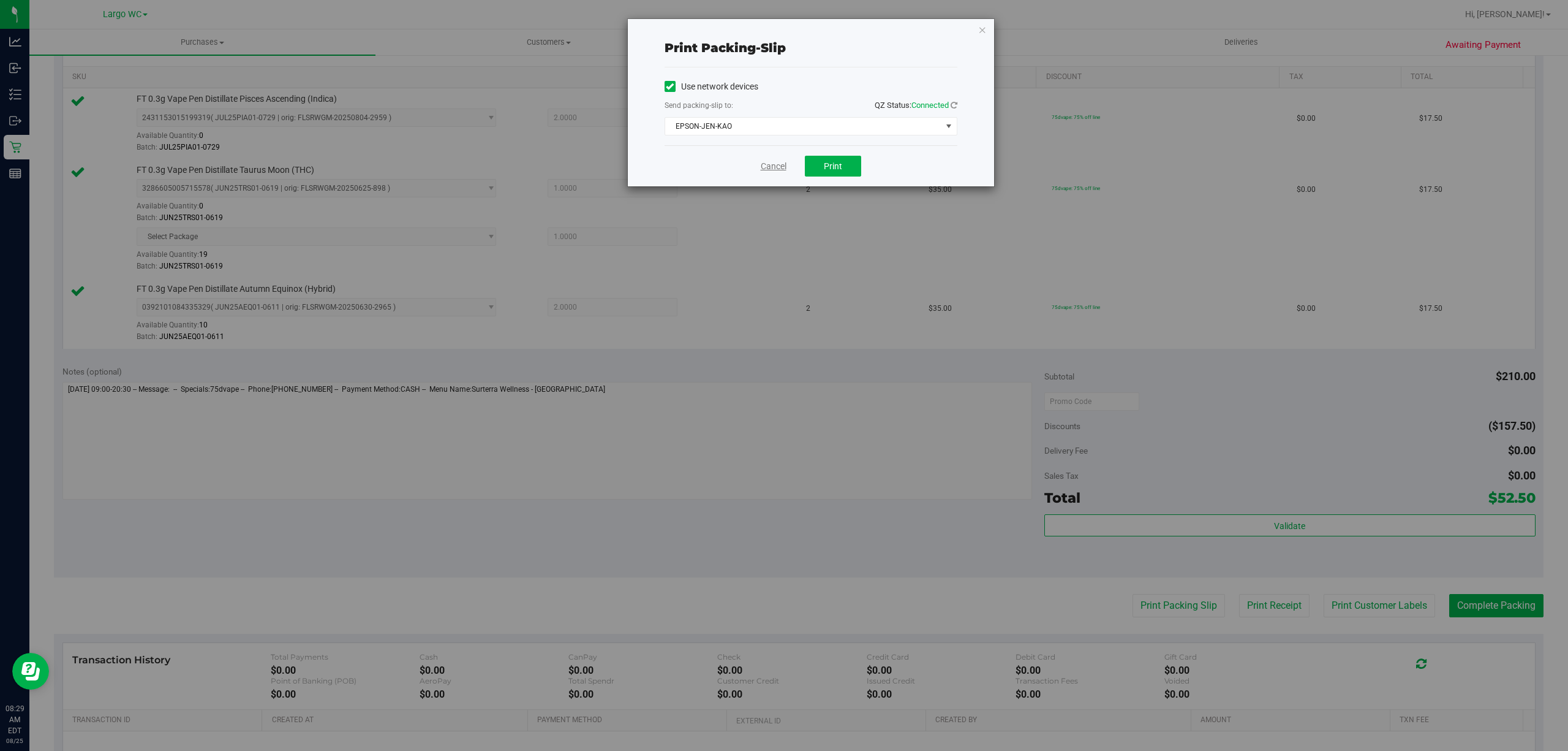
click at [770, 170] on link "Cancel" at bounding box center [774, 166] width 26 height 13
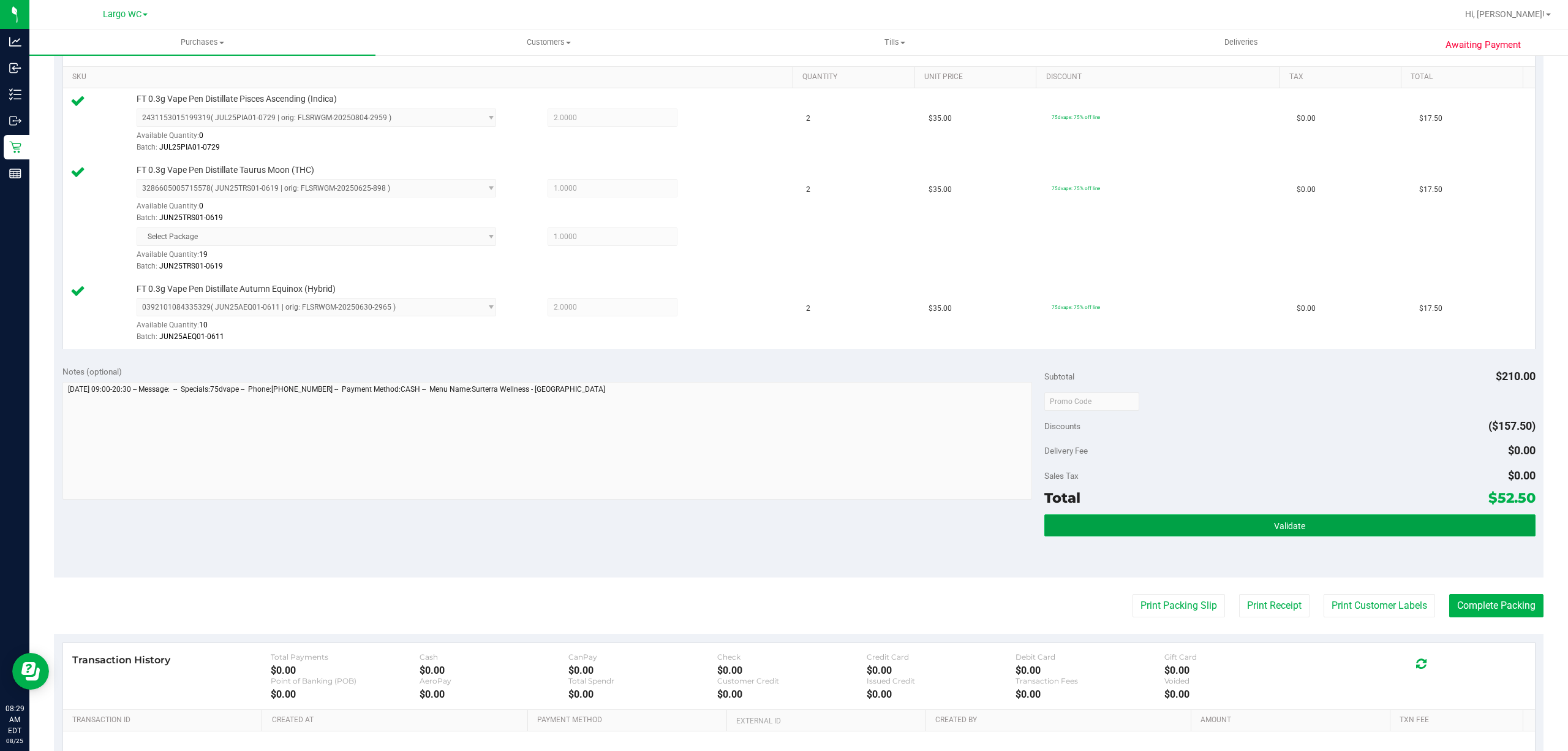
click at [1214, 534] on button "Validate" at bounding box center [1289, 525] width 491 height 22
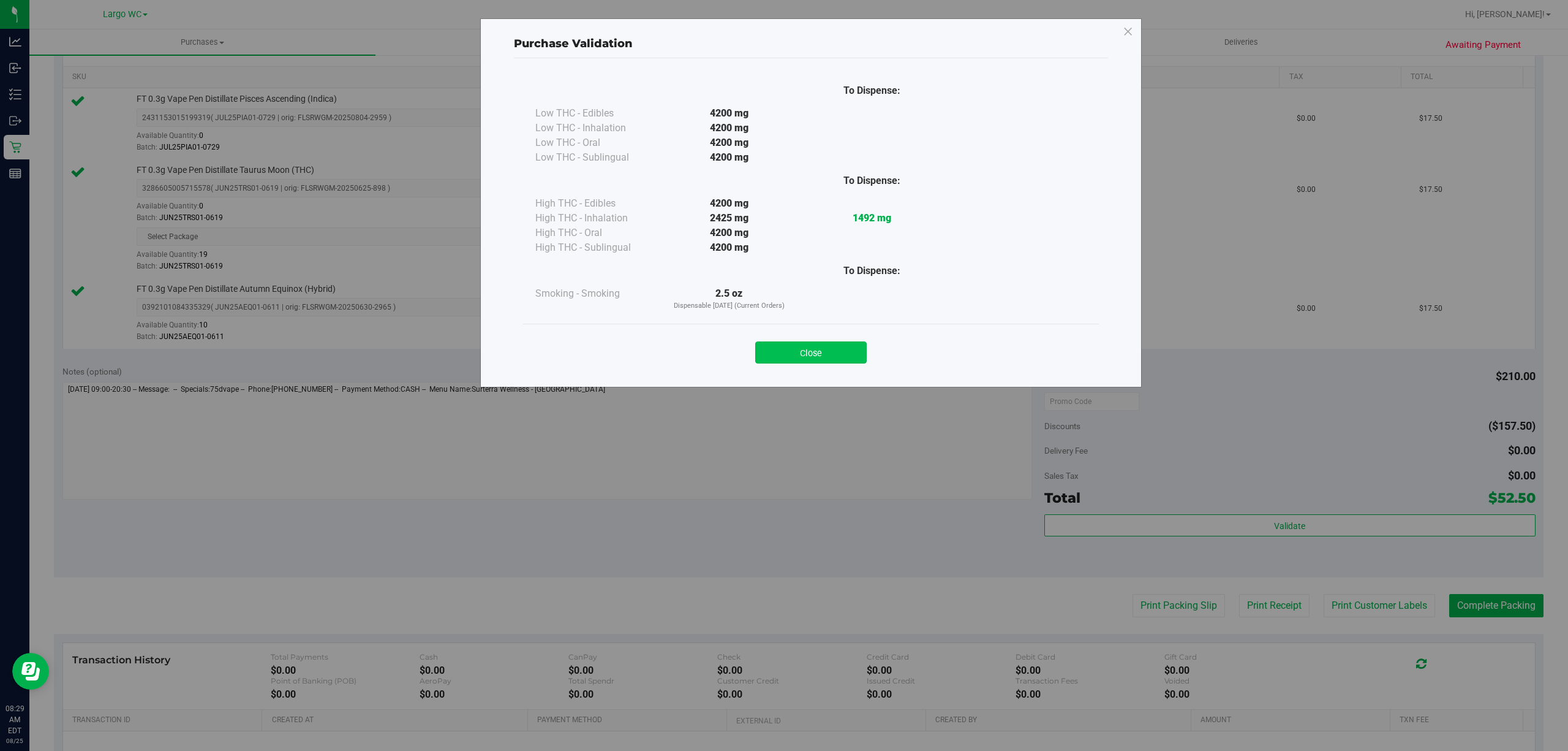
click at [824, 351] on button "Close" at bounding box center [810, 352] width 112 height 22
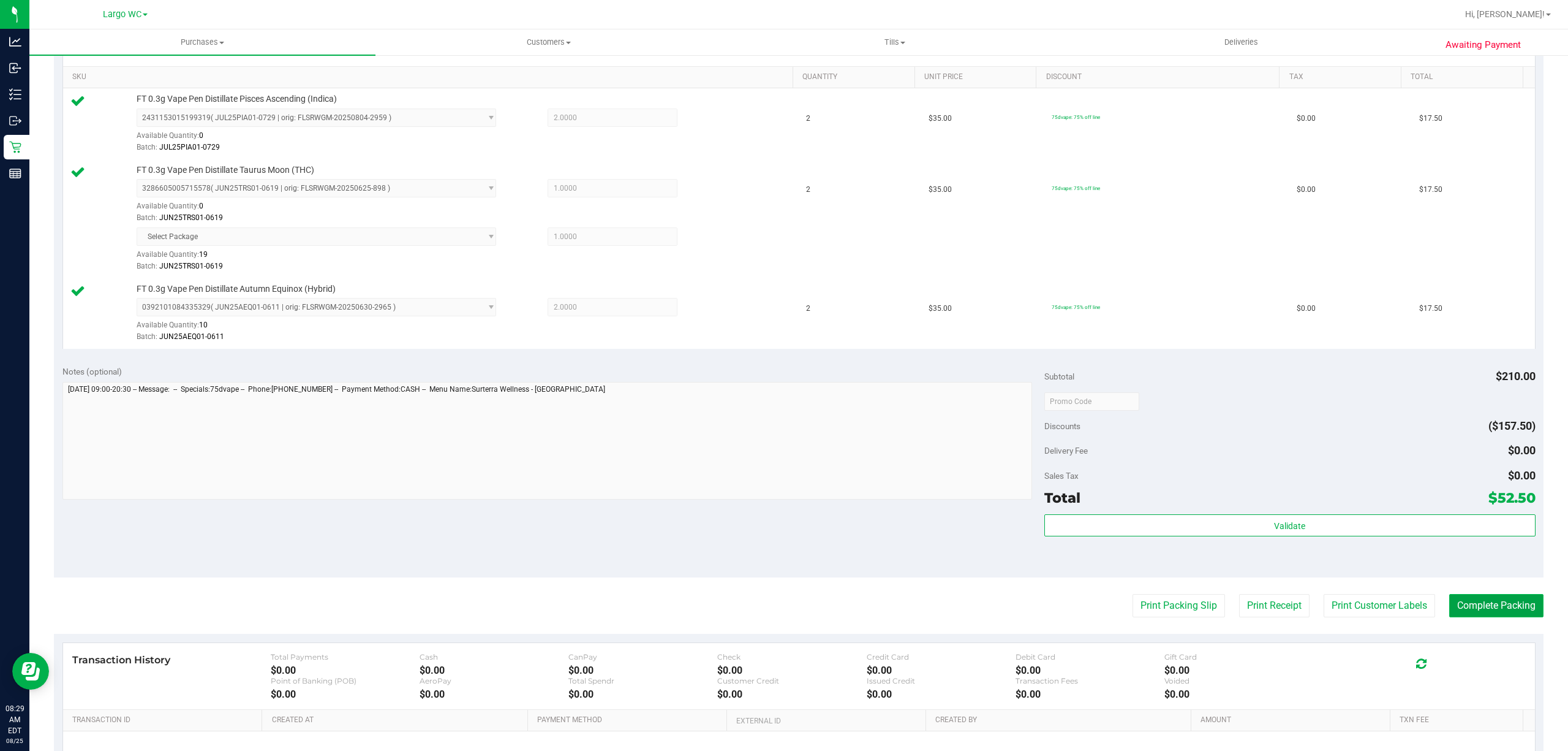
click at [1507, 604] on button "Complete Packing" at bounding box center [1496, 605] width 94 height 23
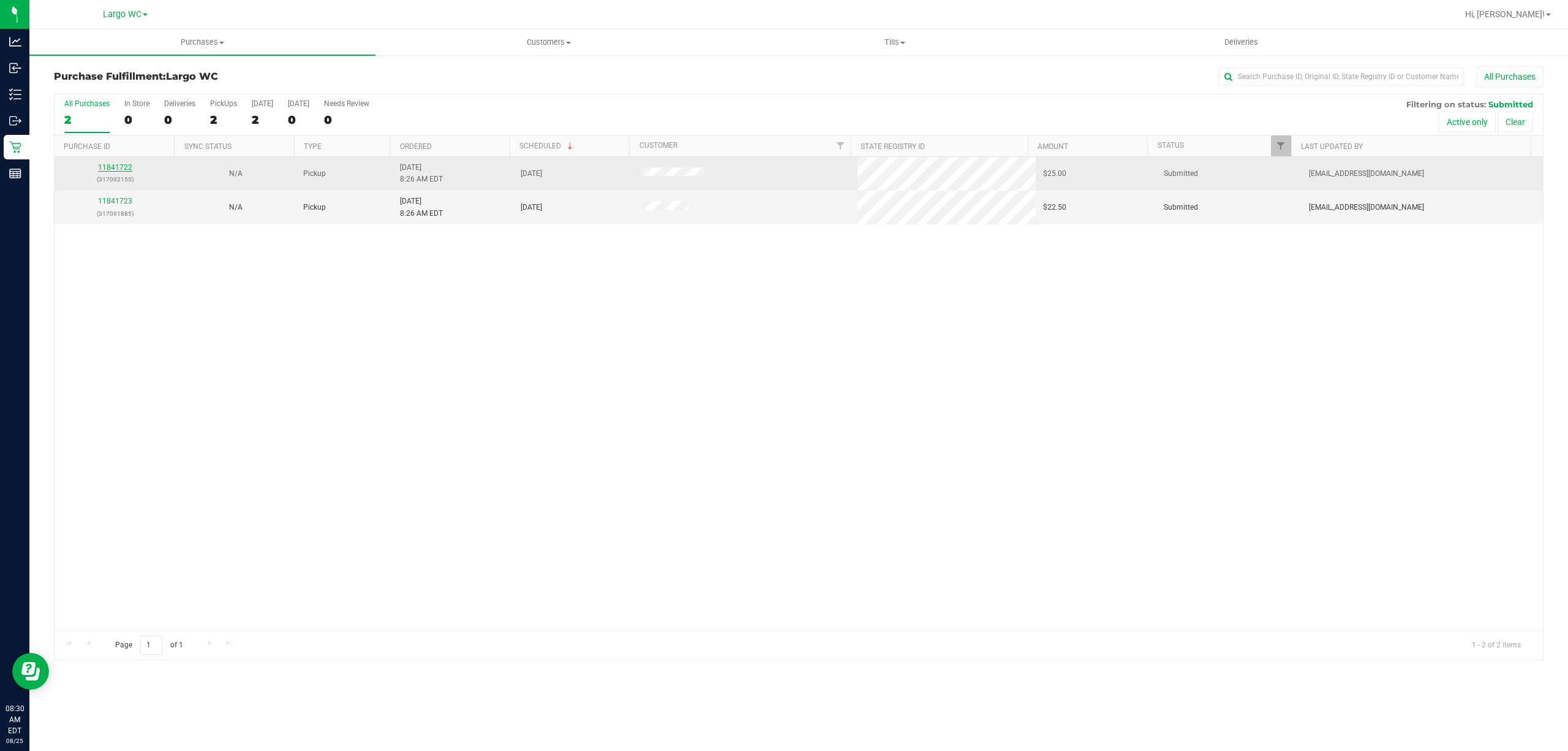
click at [118, 169] on link "11841722" at bounding box center [115, 167] width 35 height 9
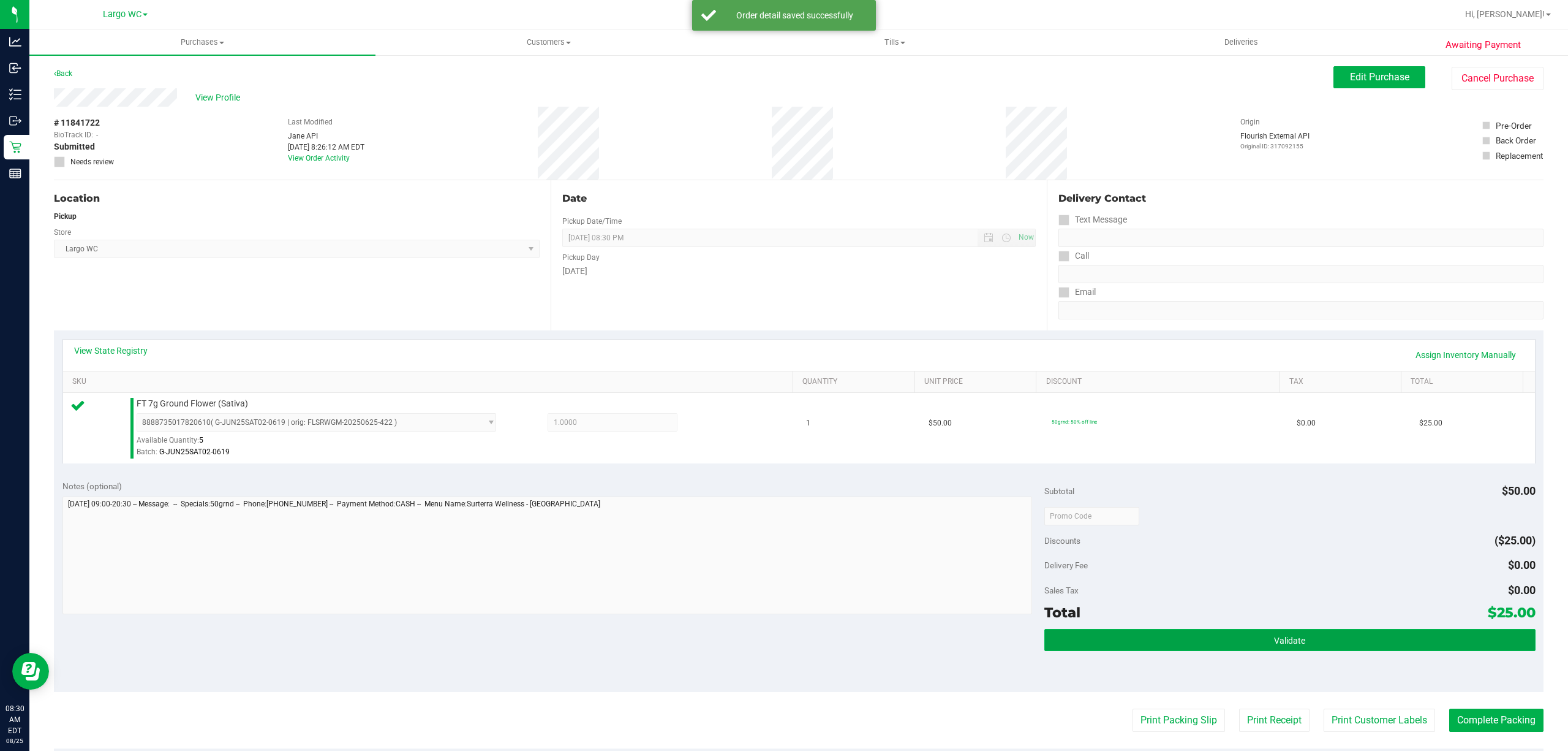
click at [1237, 650] on button "Validate" at bounding box center [1289, 639] width 491 height 22
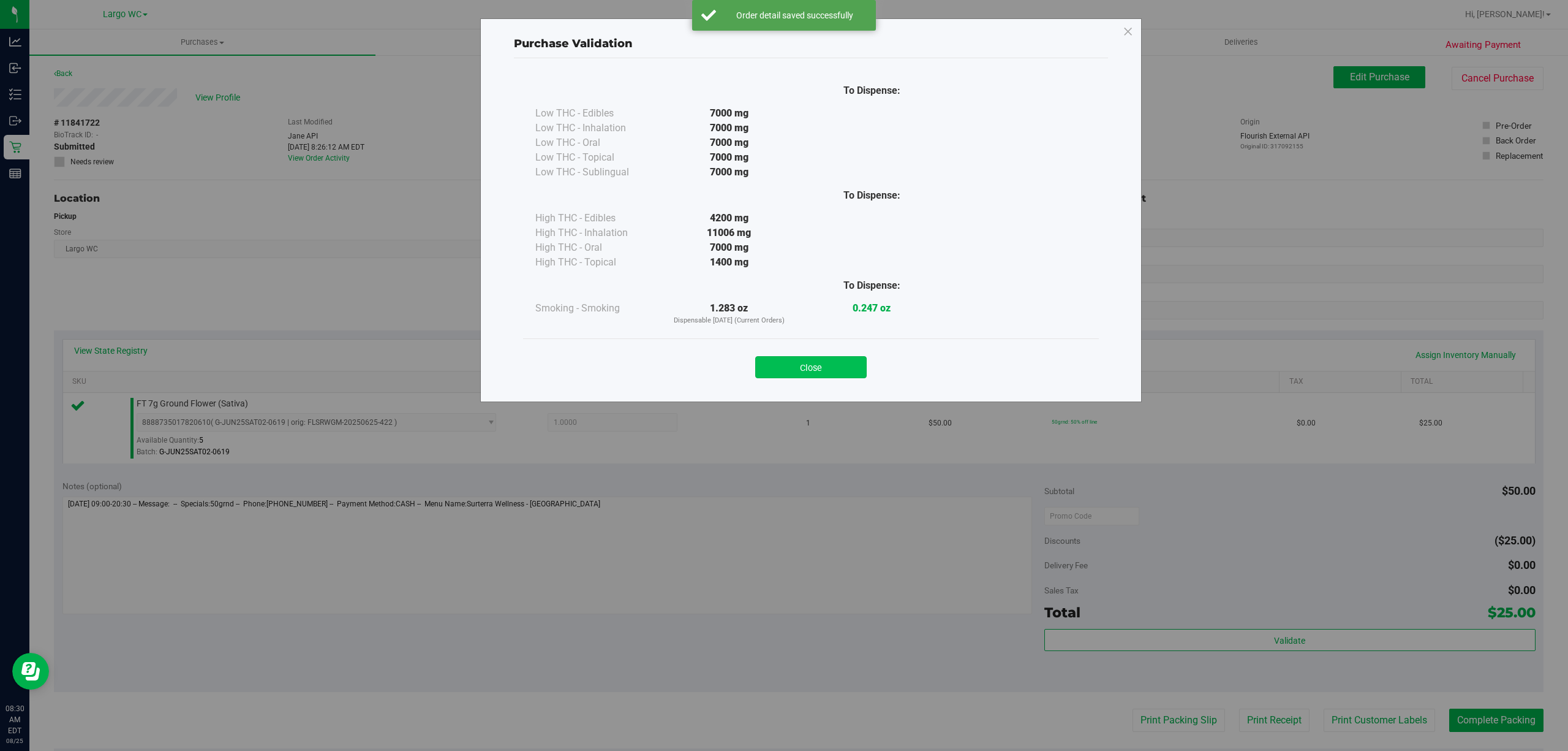
click at [854, 379] on button "Close" at bounding box center [810, 366] width 112 height 22
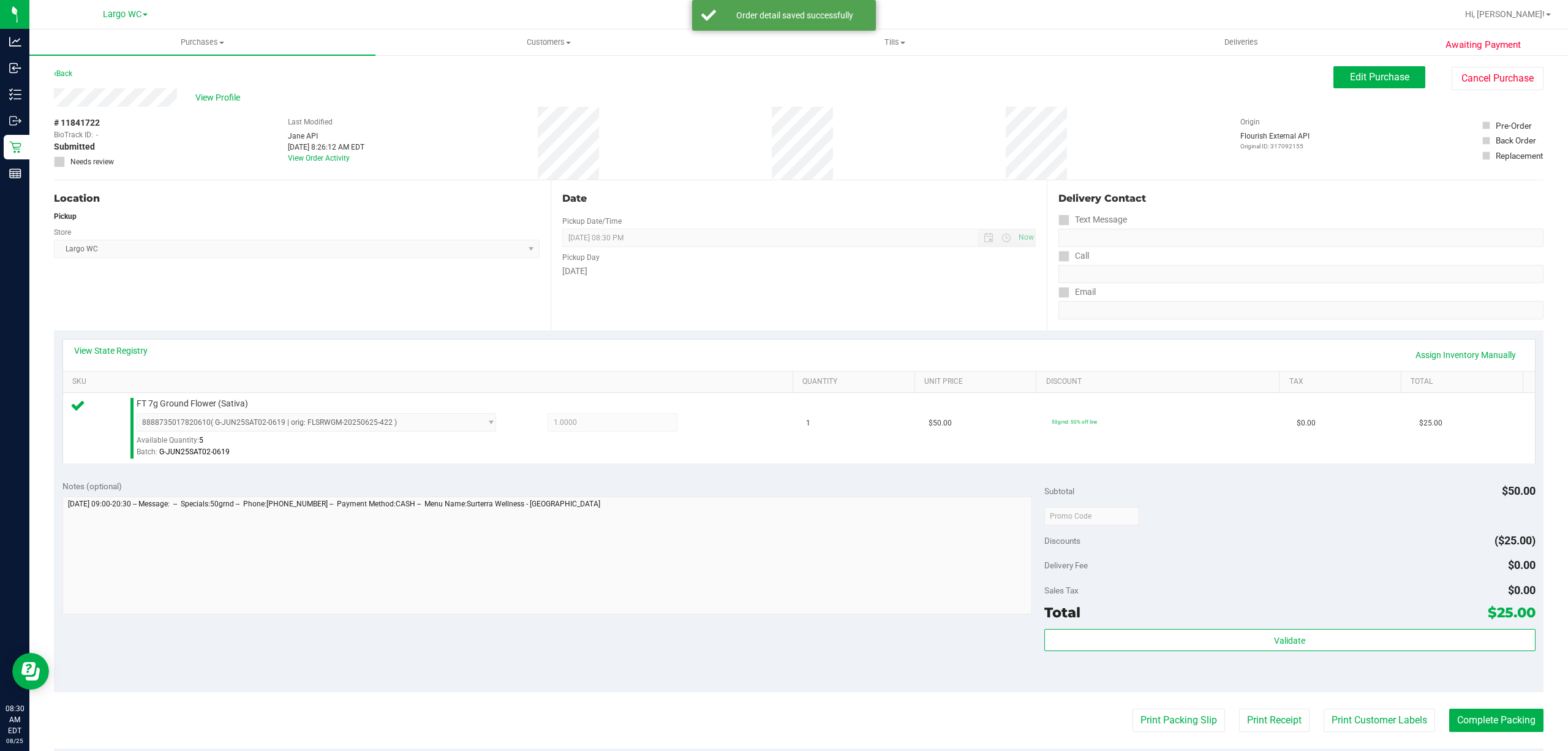
click at [1139, 695] on purchase-details "Back Edit Purchase Cancel Purchase View Profile # 11841722 BioTrack ID: - Submi…" at bounding box center [798, 521] width 1490 height 911
click at [1172, 723] on button "Print Packing Slip" at bounding box center [1178, 720] width 93 height 23
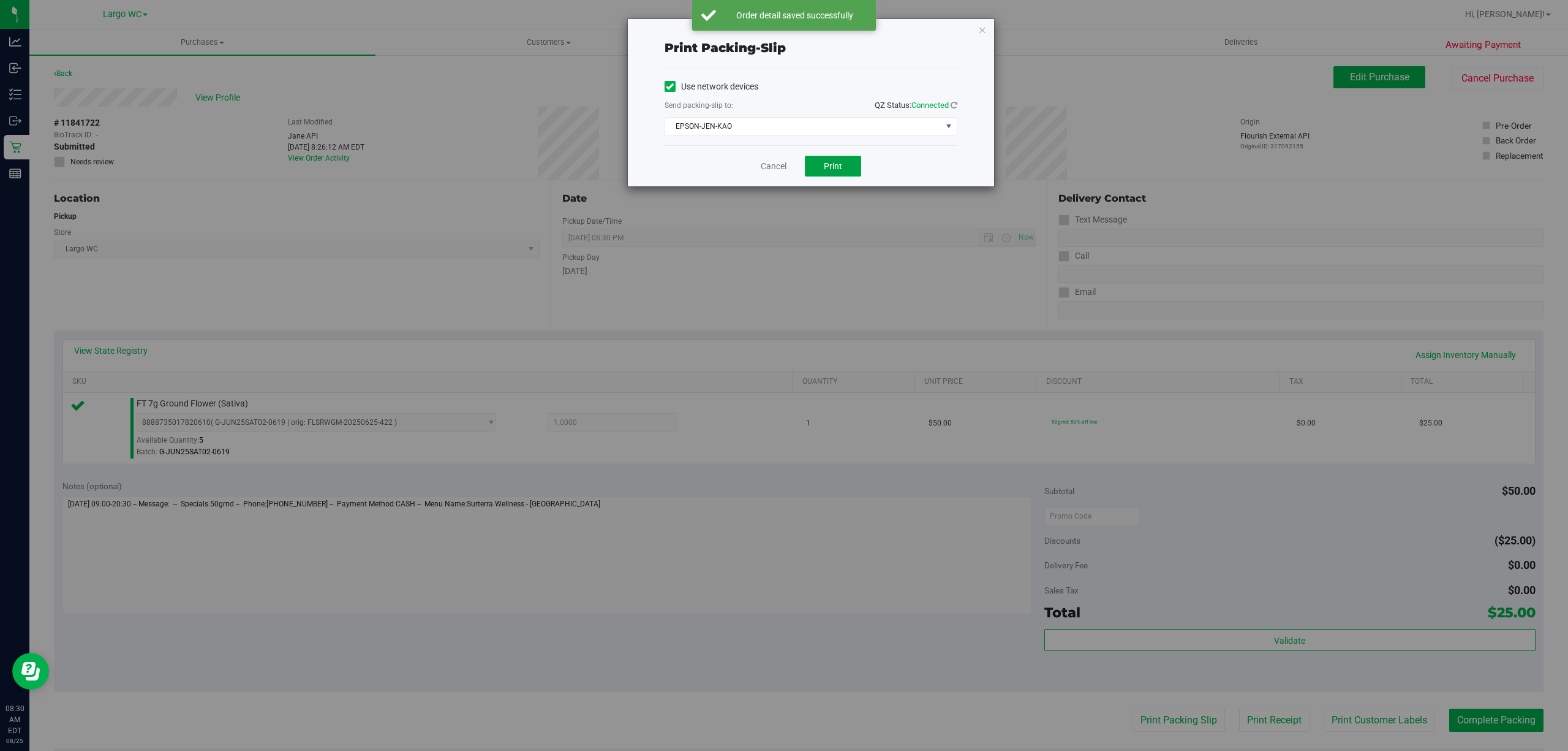
click at [826, 171] on span "Print" at bounding box center [833, 165] width 18 height 10
click at [770, 169] on link "Cancel" at bounding box center [774, 166] width 26 height 13
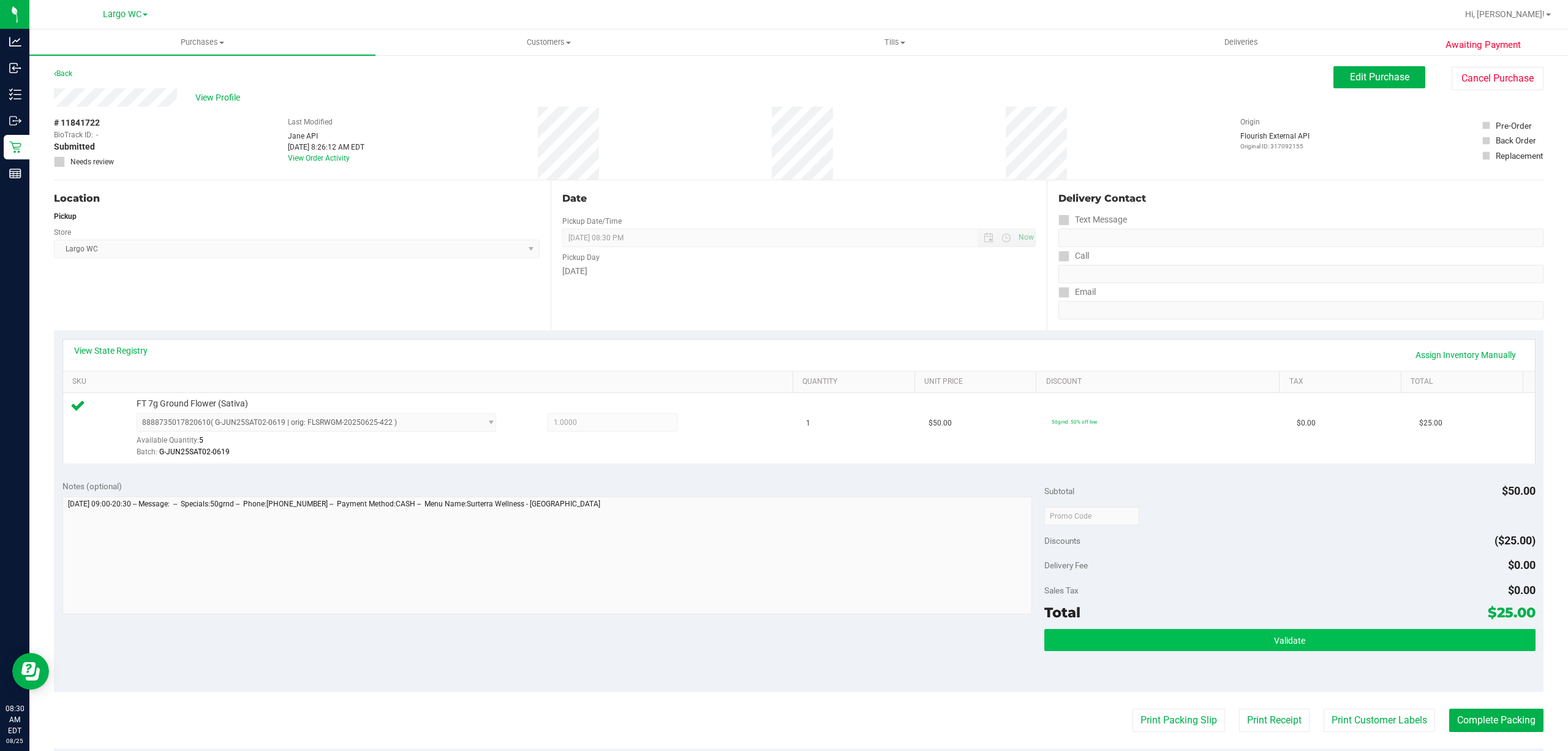
click at [1289, 644] on span "Validate" at bounding box center [1290, 640] width 31 height 10
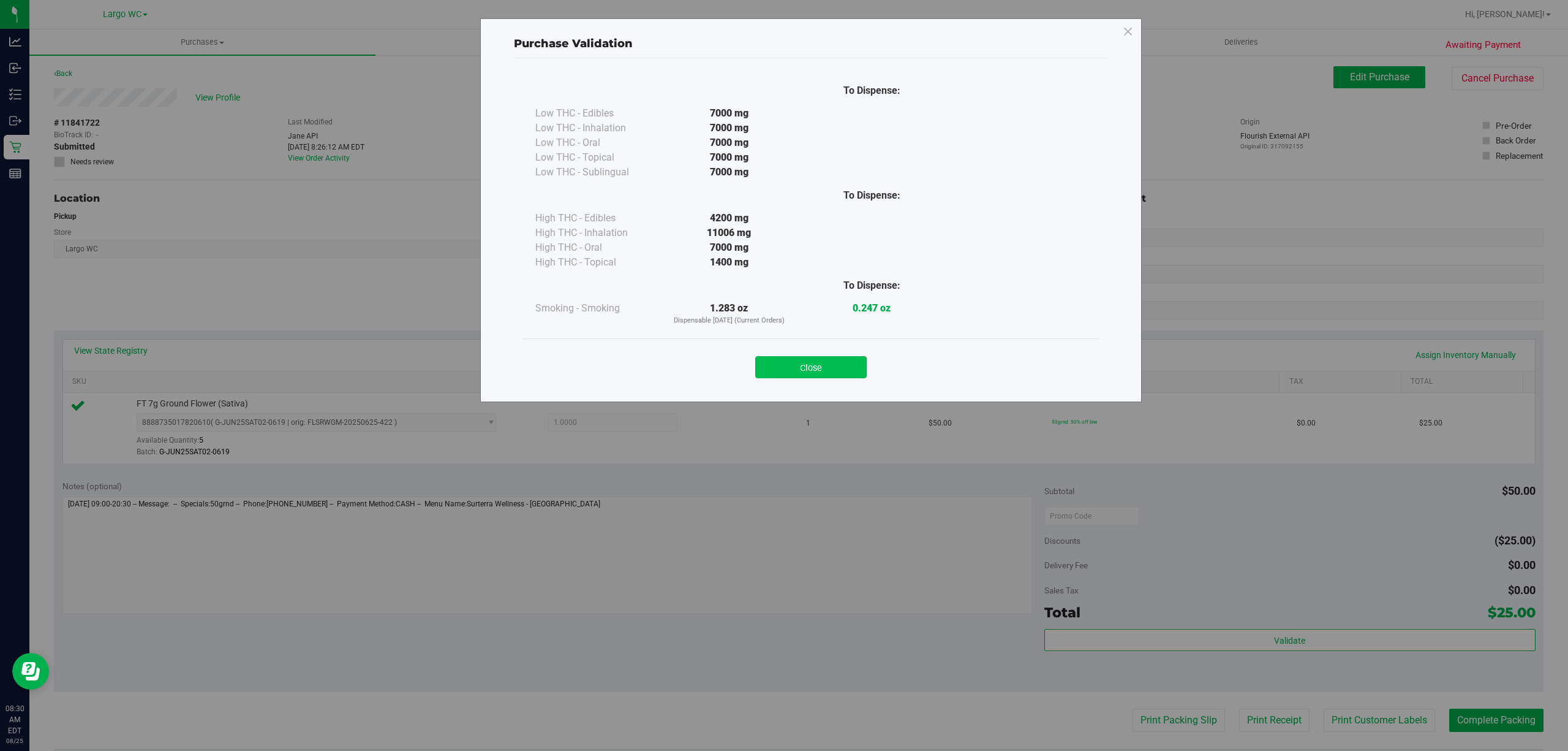
click at [812, 375] on button "Close" at bounding box center [810, 366] width 112 height 22
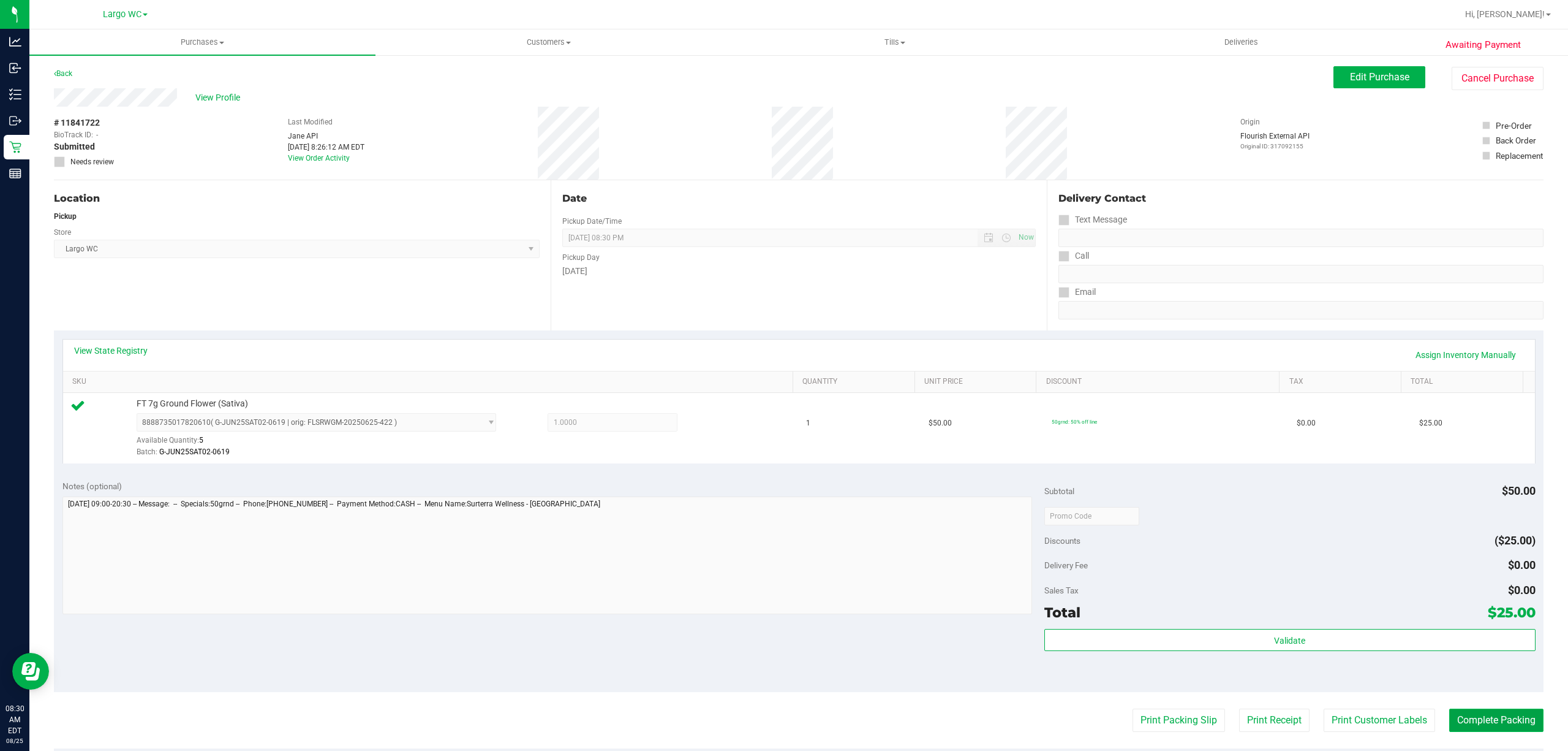
click at [1487, 724] on button "Complete Packing" at bounding box center [1496, 720] width 94 height 23
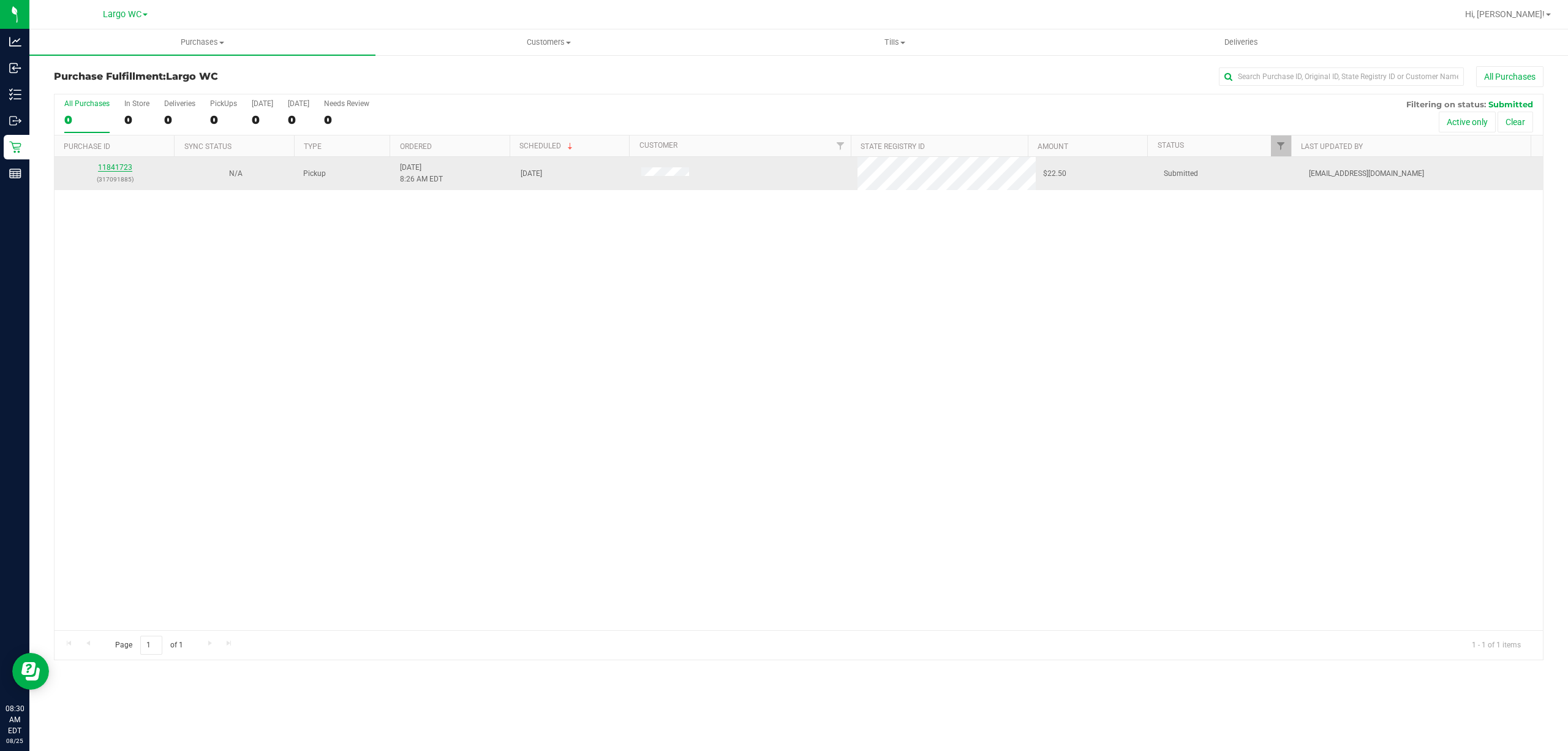
click at [113, 168] on link "11841723" at bounding box center [115, 167] width 35 height 9
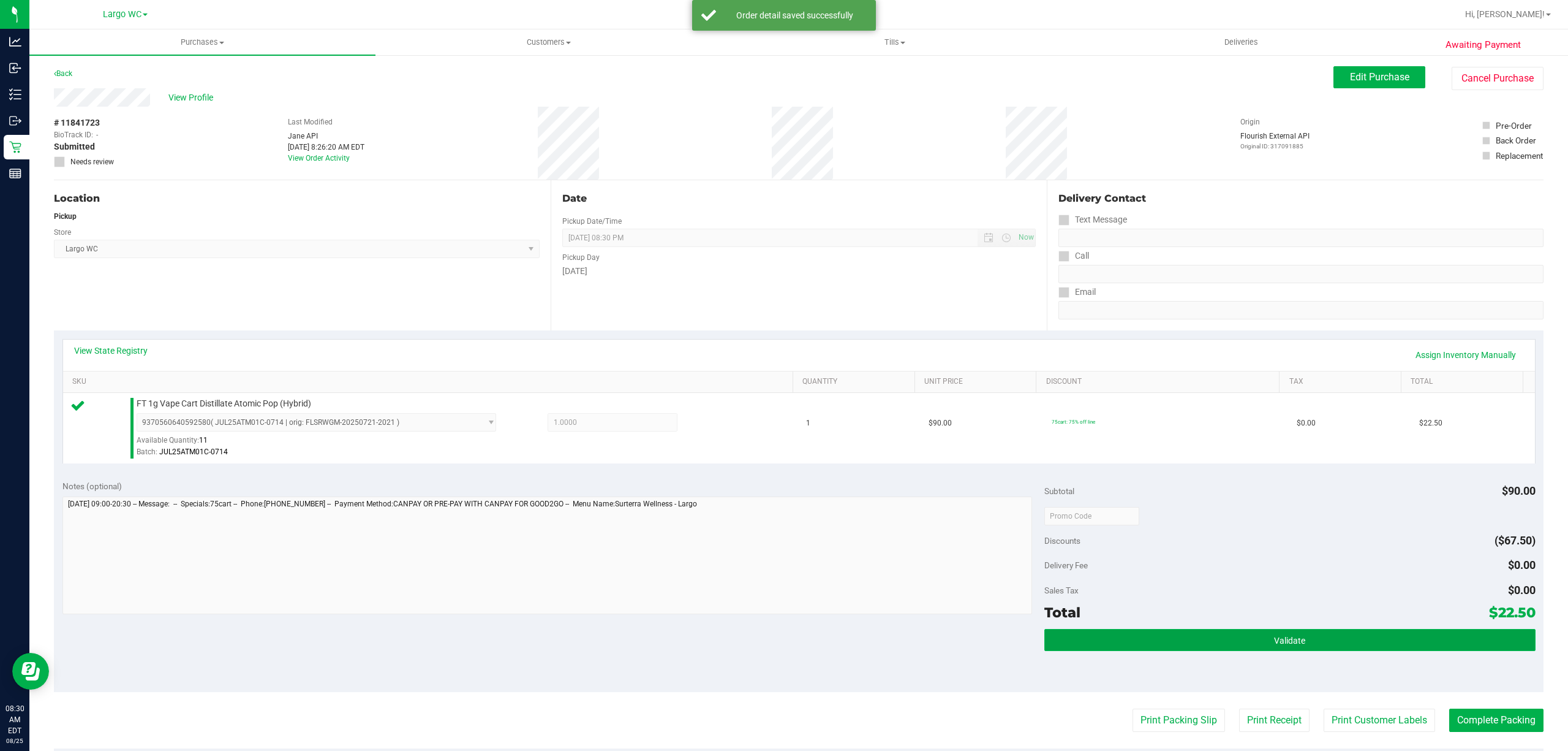
click at [1176, 636] on button "Validate" at bounding box center [1289, 639] width 491 height 22
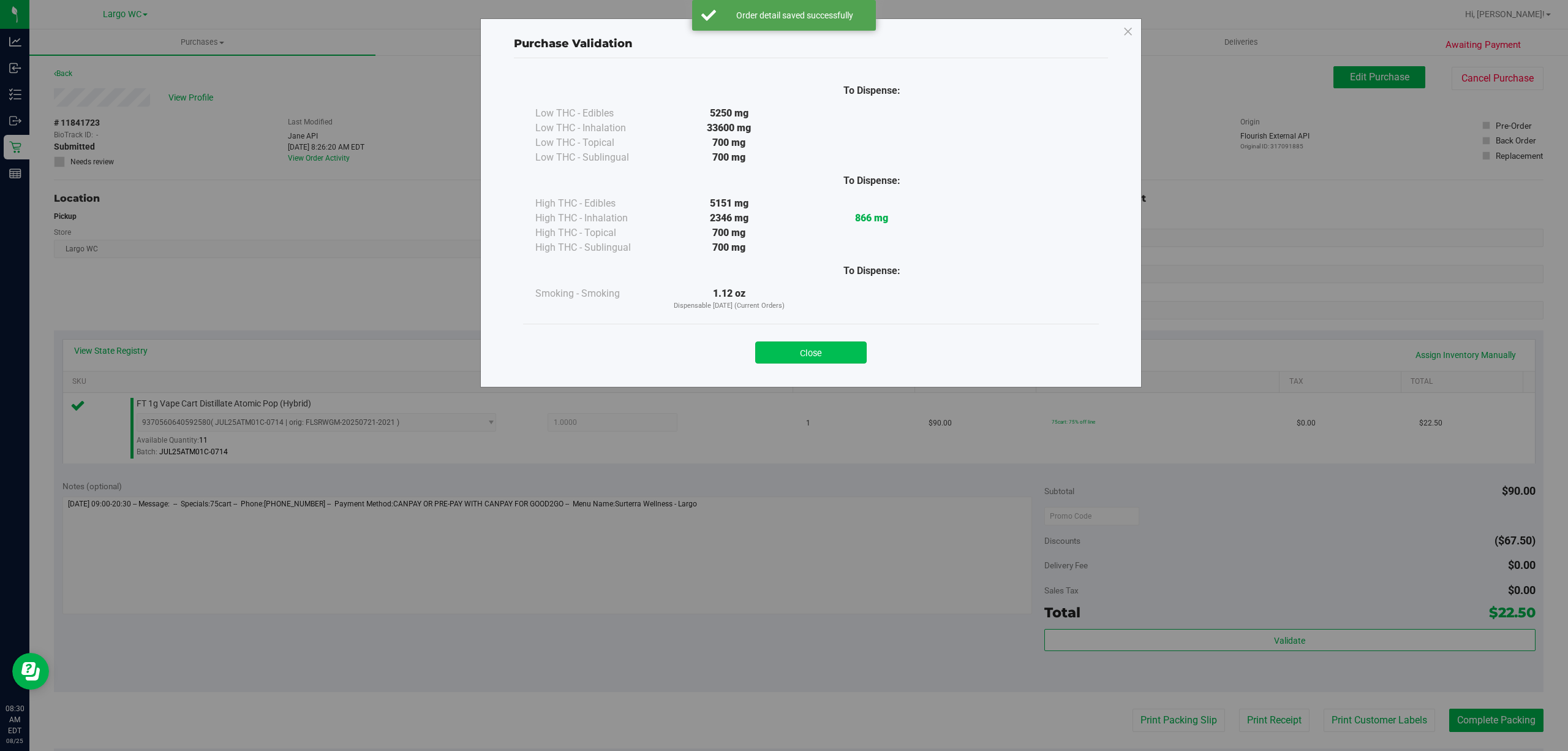
click at [829, 359] on button "Close" at bounding box center [810, 352] width 112 height 22
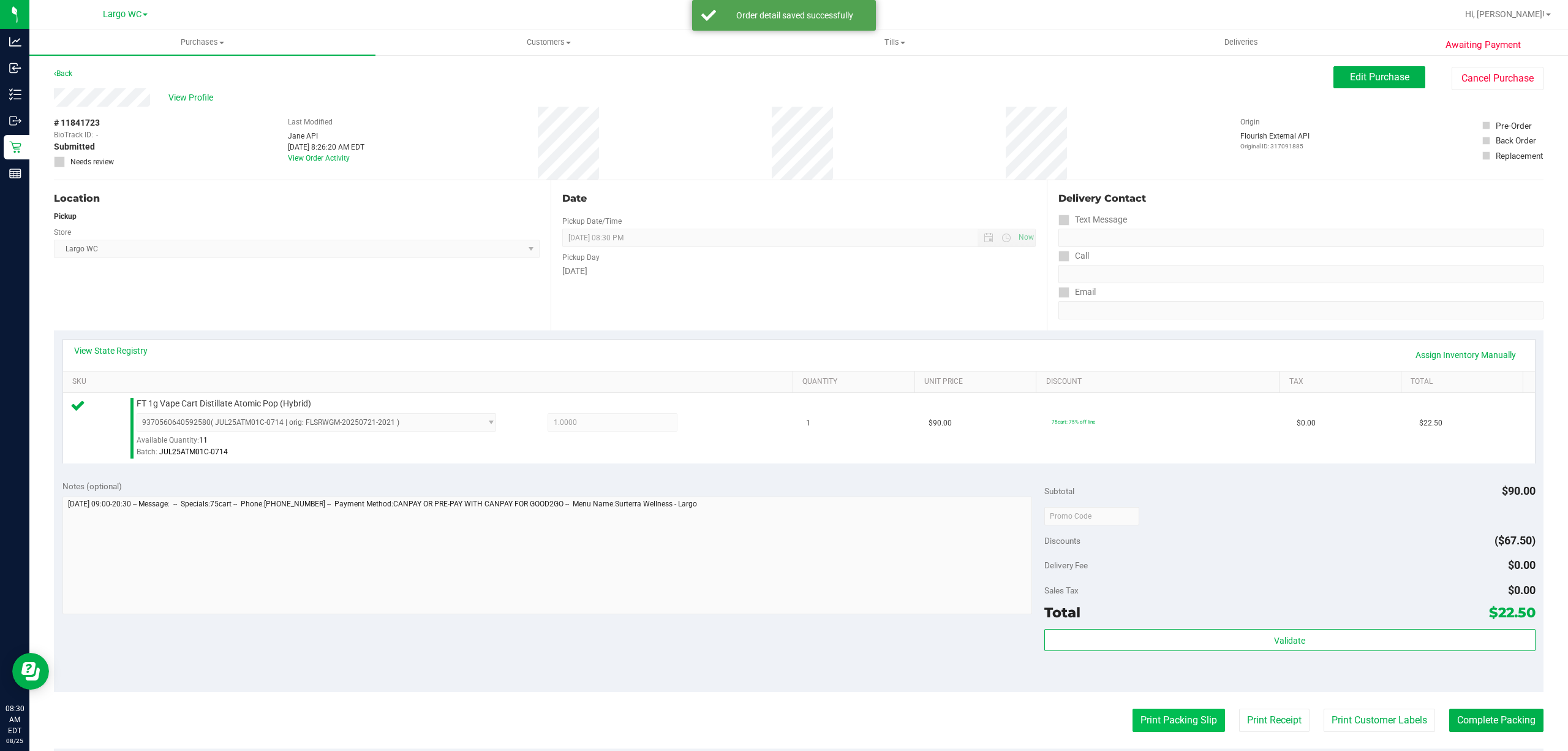
click at [1169, 711] on button "Print Packing Slip" at bounding box center [1178, 720] width 93 height 23
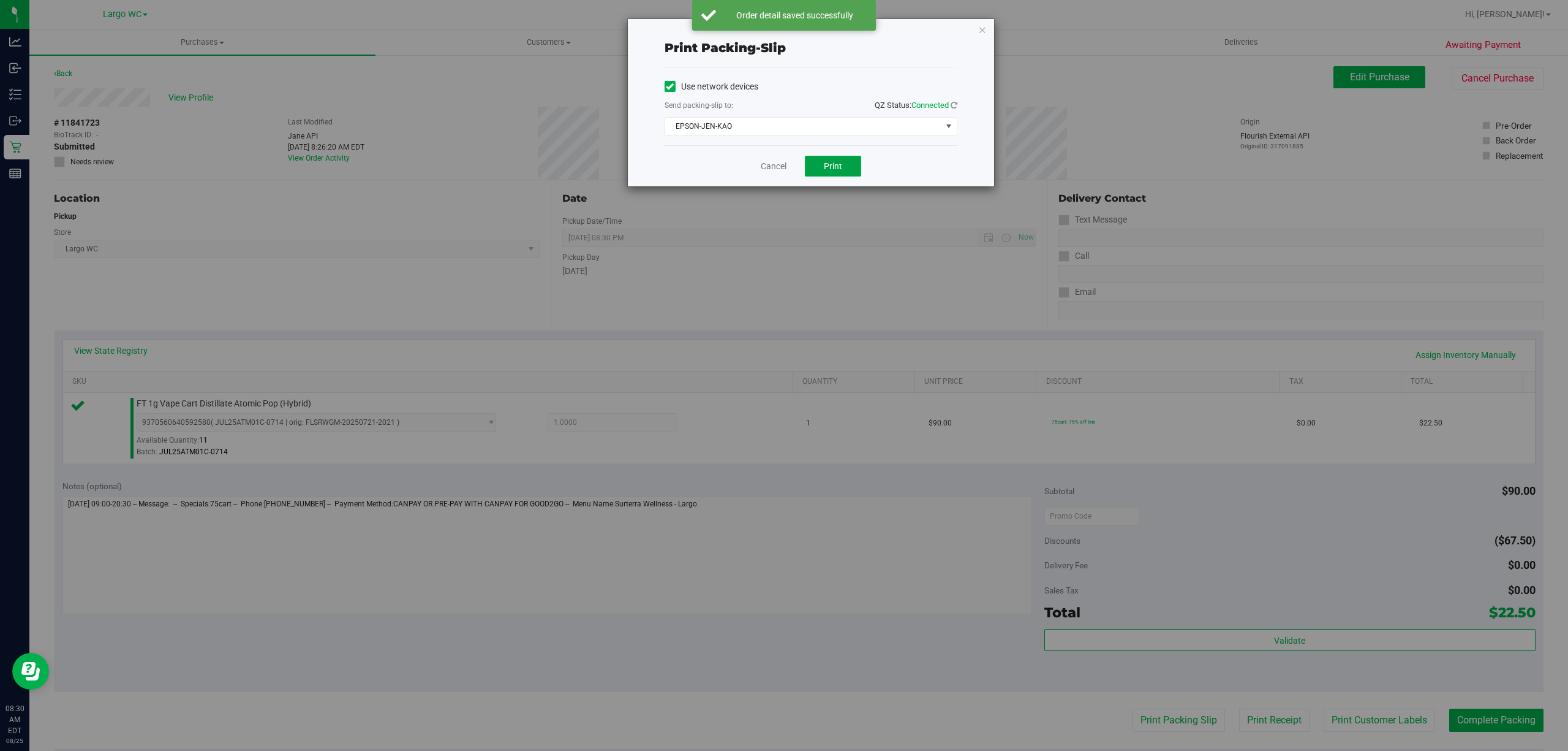
click at [833, 165] on span "Print" at bounding box center [833, 165] width 18 height 10
click at [770, 166] on link "Cancel" at bounding box center [774, 166] width 26 height 13
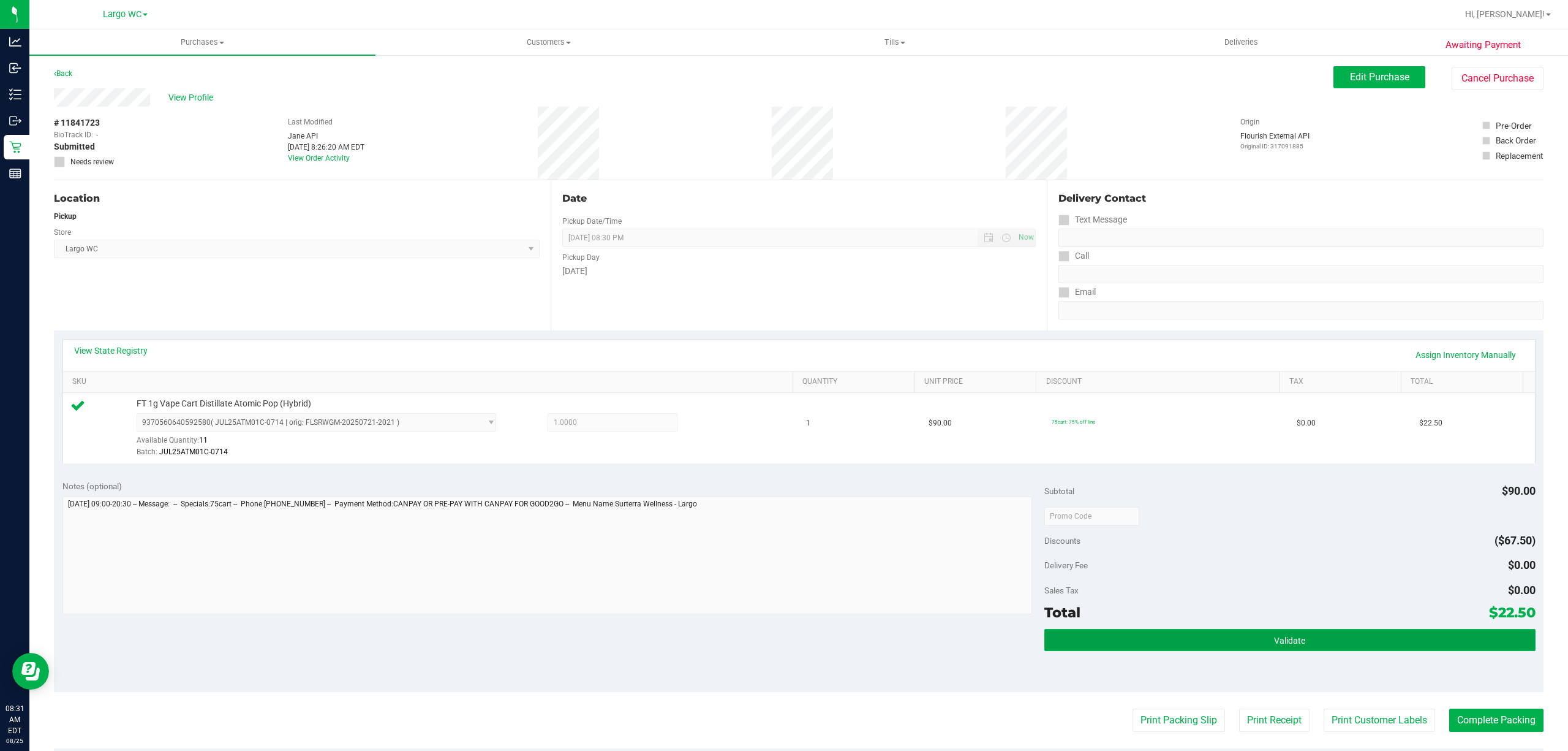
click at [1159, 641] on button "Validate" at bounding box center [1289, 639] width 491 height 22
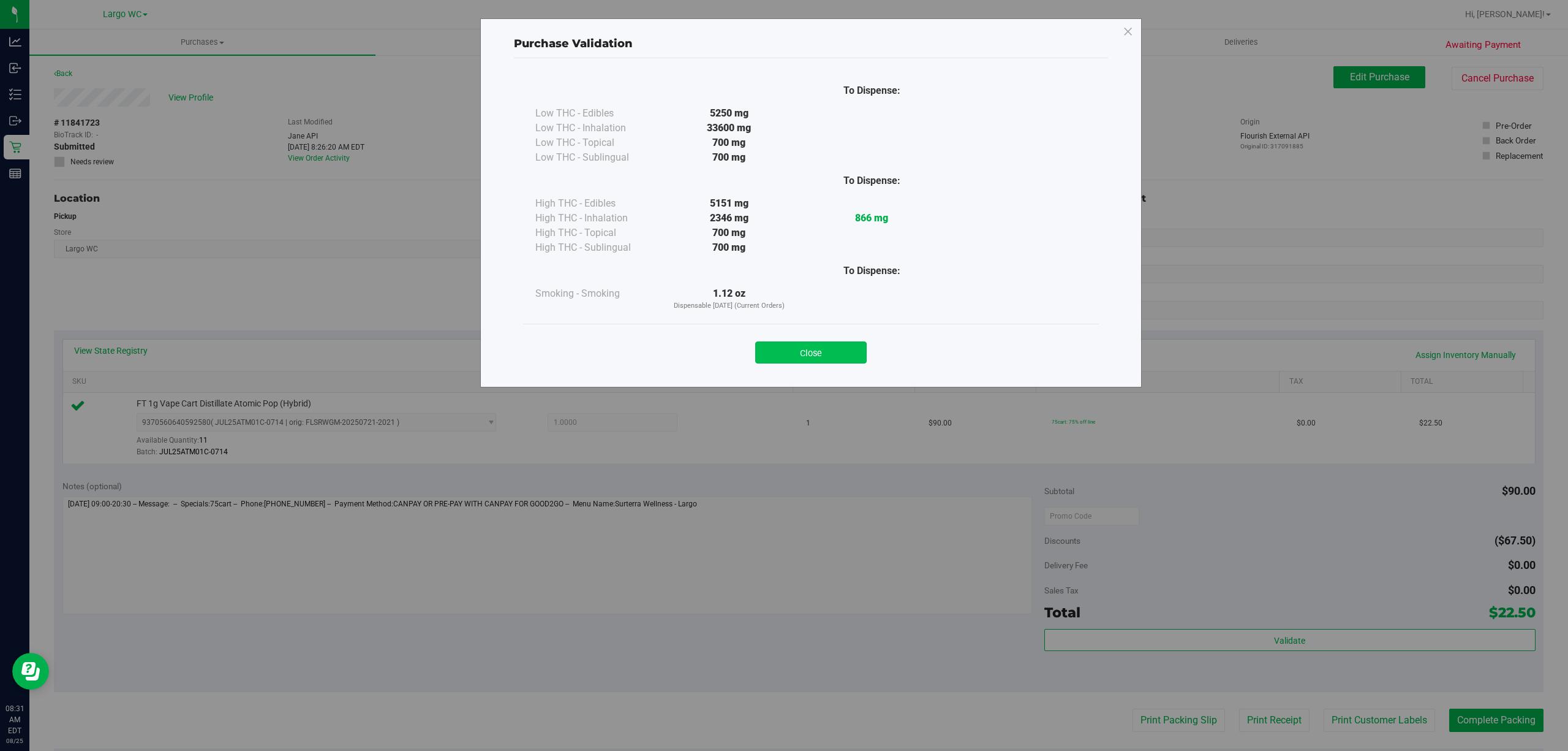
click at [812, 354] on button "Close" at bounding box center [810, 352] width 112 height 22
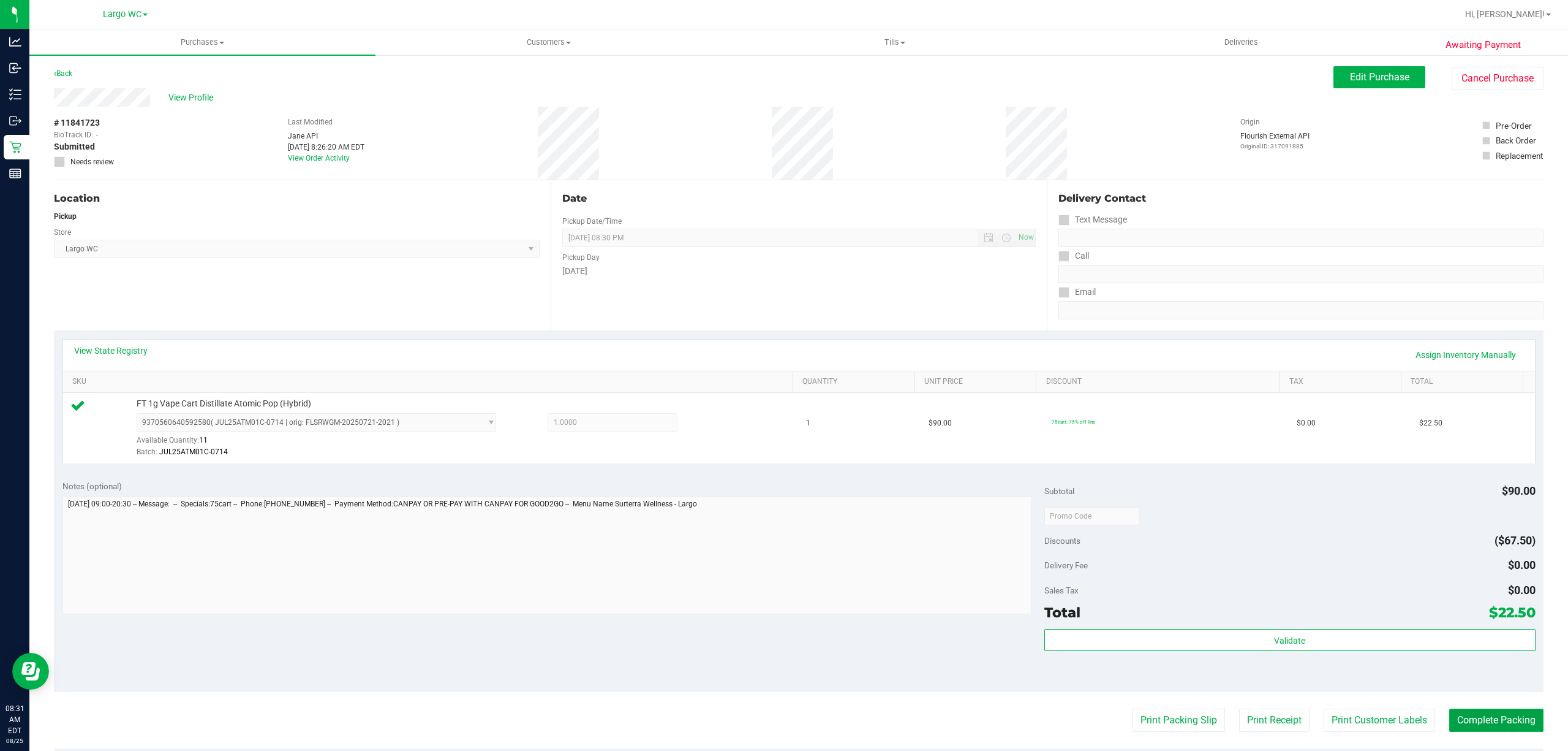
click at [1455, 726] on button "Complete Packing" at bounding box center [1496, 720] width 94 height 23
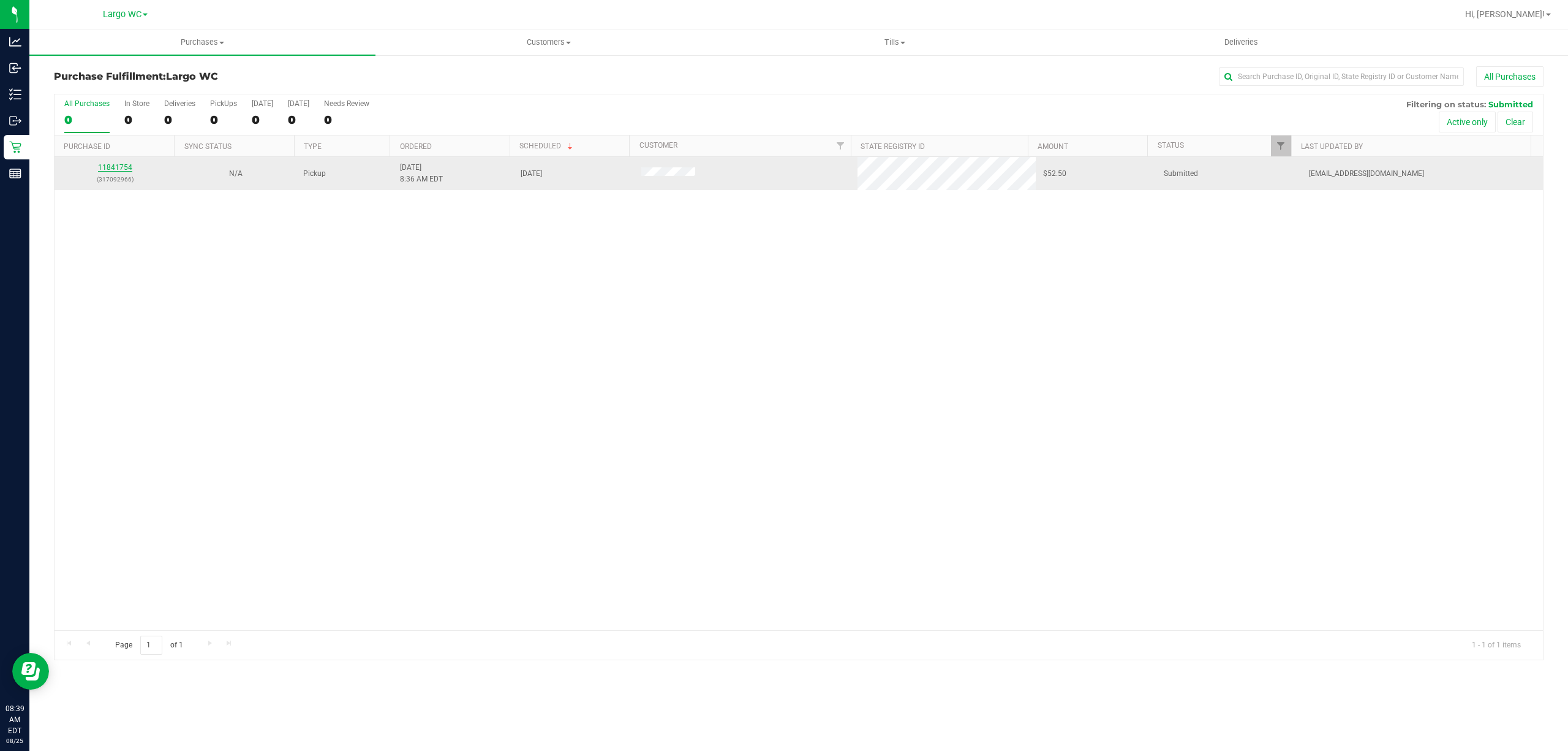
click at [123, 165] on link "11841754" at bounding box center [115, 167] width 35 height 9
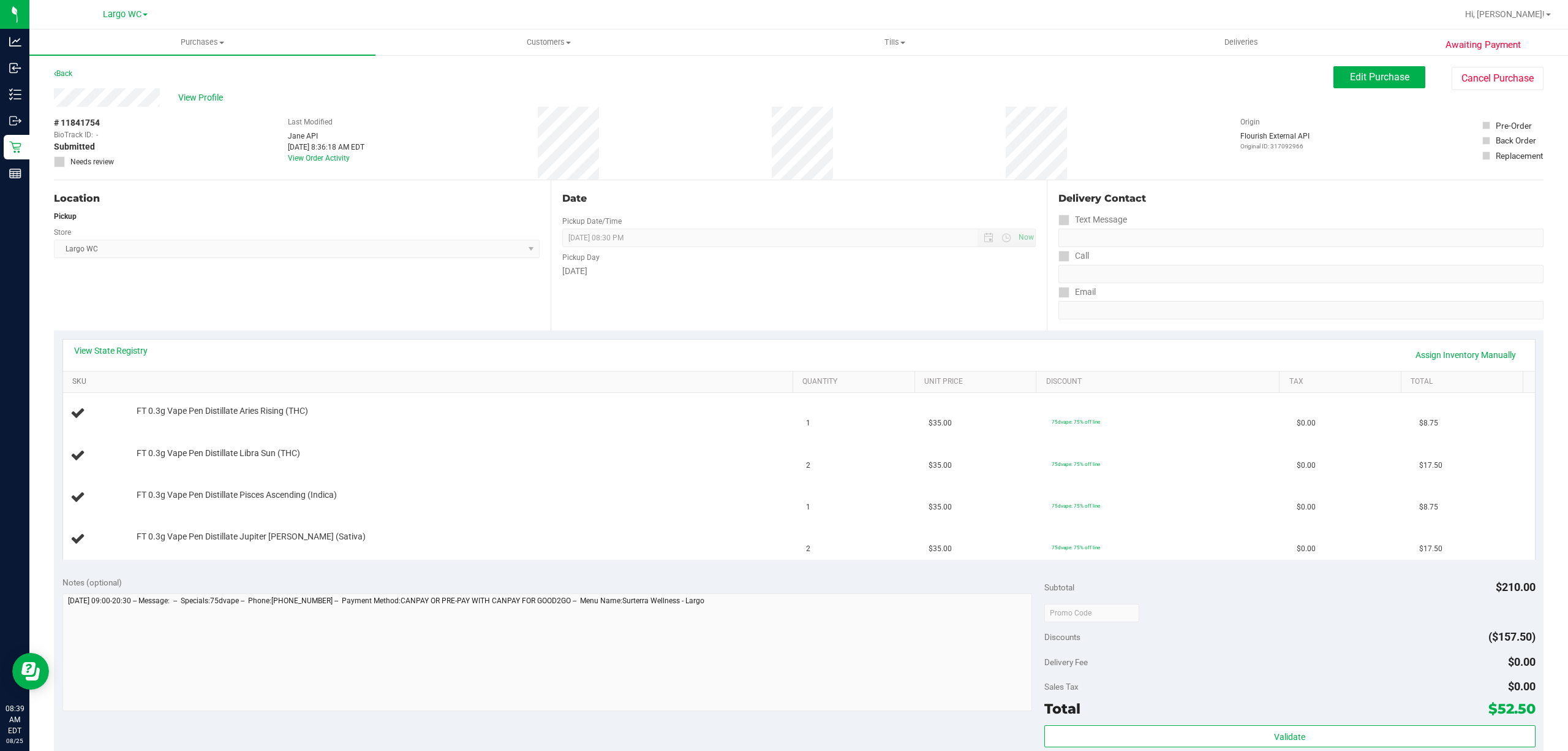
click at [318, 377] on link "SKU" at bounding box center [429, 381] width 716 height 10
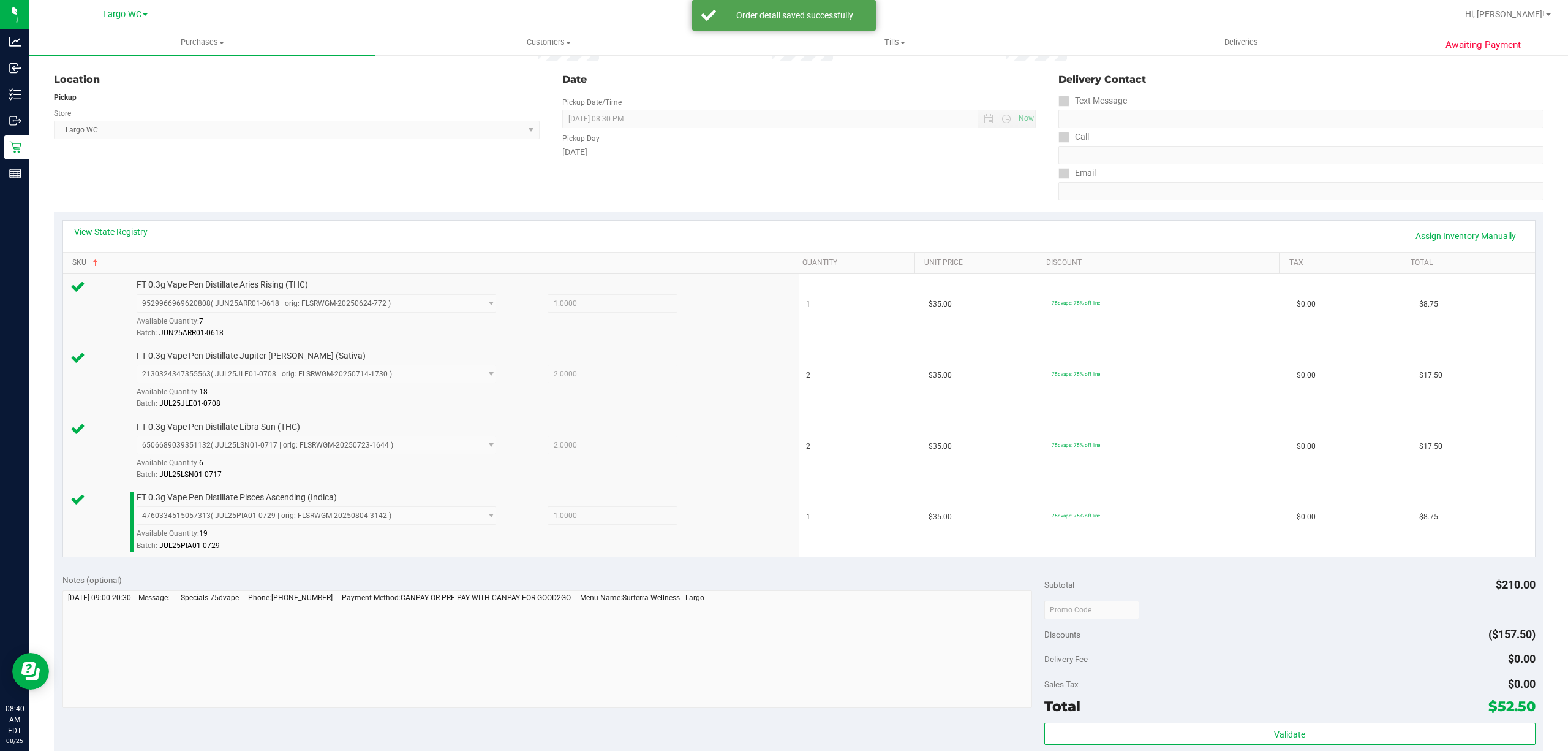
scroll to position [143, 0]
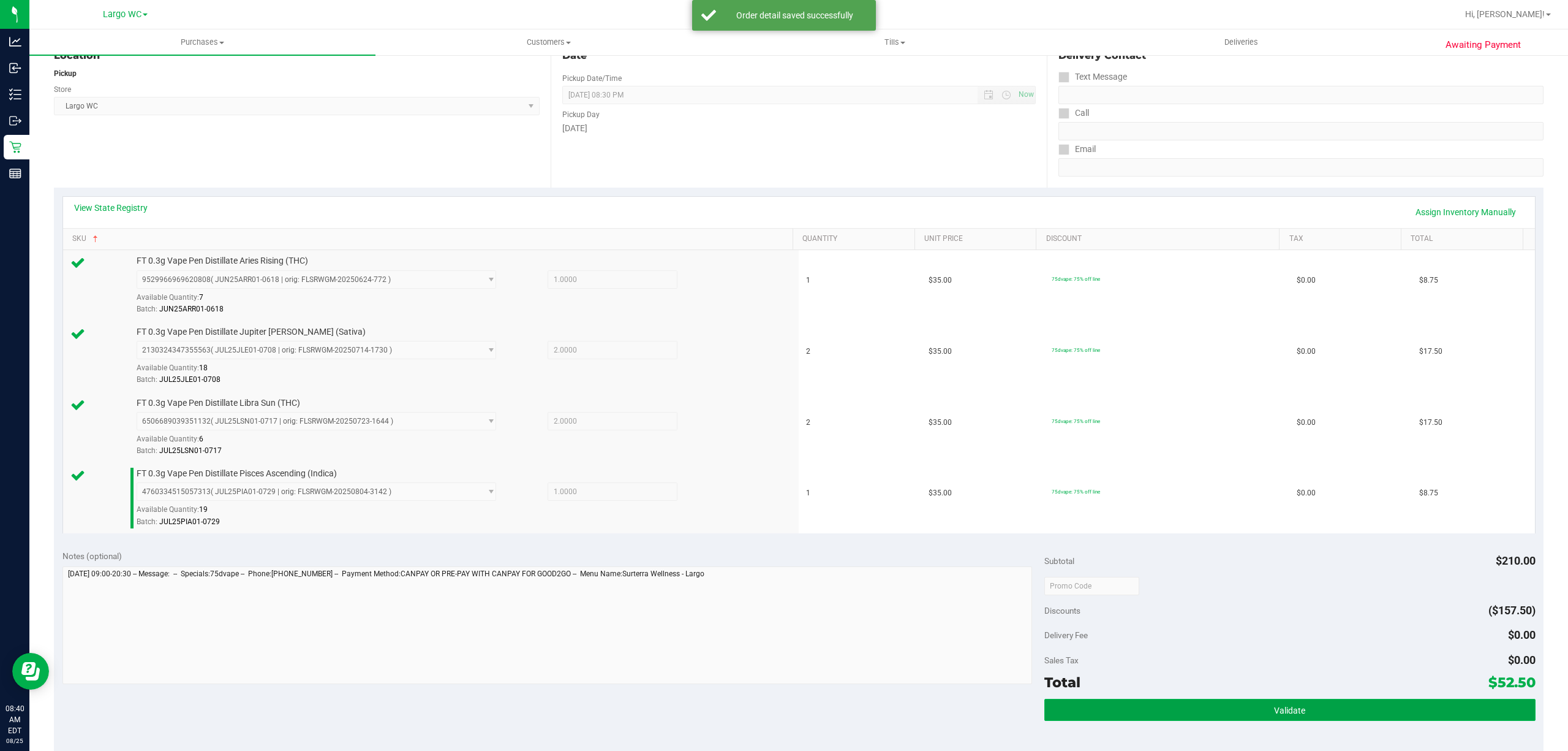
click at [1293, 715] on span "Validate" at bounding box center [1290, 709] width 31 height 10
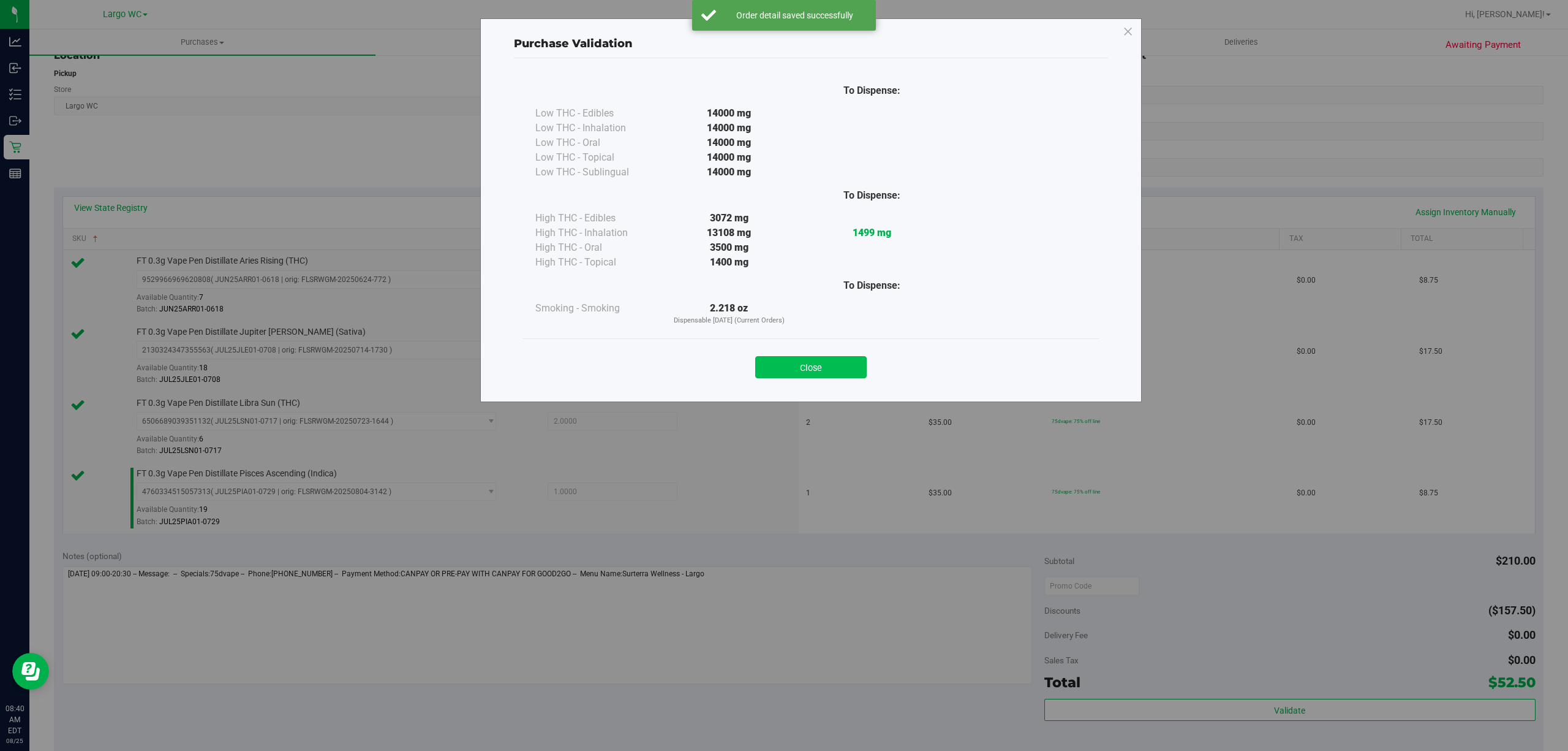
click at [833, 375] on button "Close" at bounding box center [810, 366] width 112 height 22
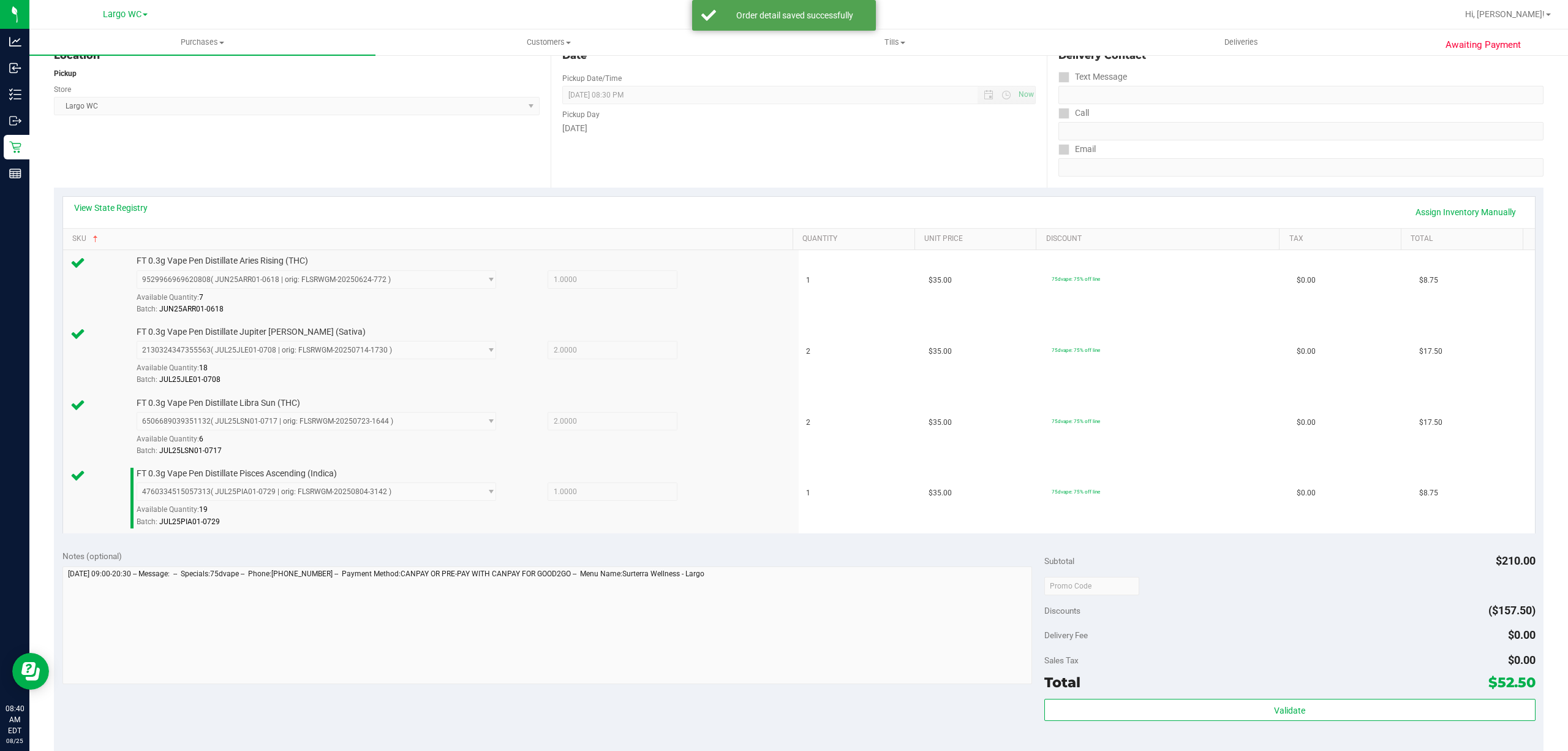
scroll to position [277, 0]
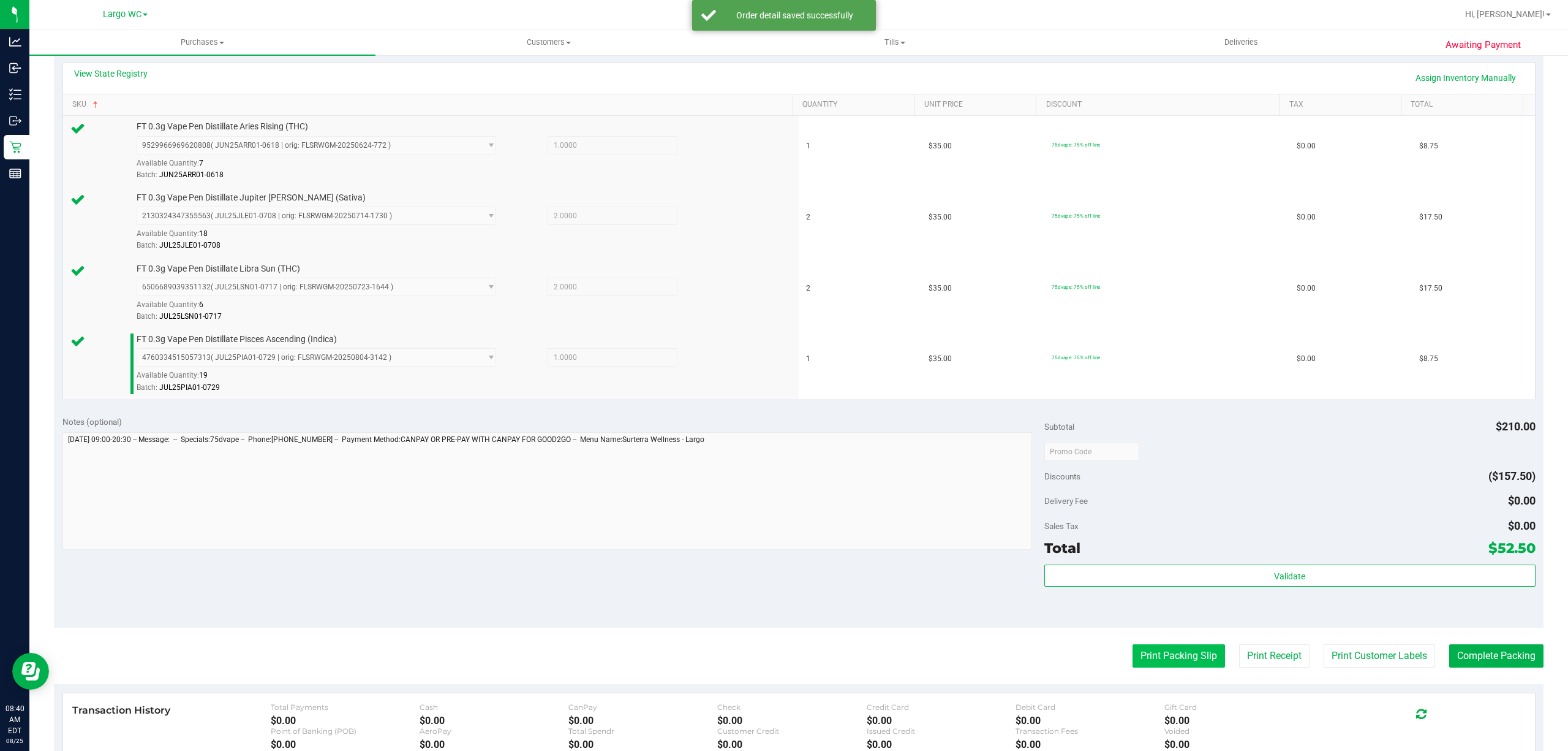
click at [1155, 659] on button "Print Packing Slip" at bounding box center [1178, 656] width 93 height 23
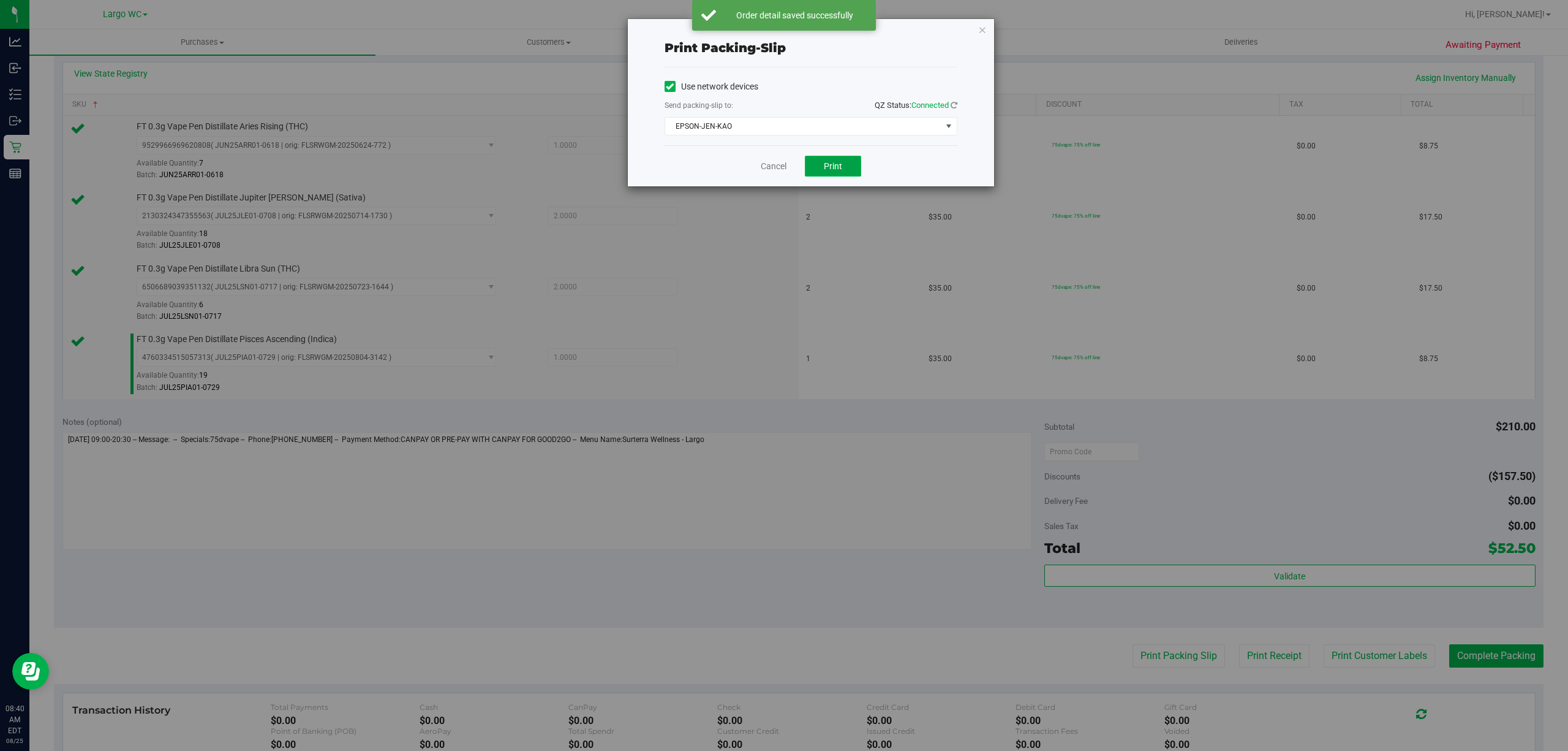
click at [841, 177] on button "Print" at bounding box center [833, 166] width 56 height 21
click at [770, 163] on link "Cancel" at bounding box center [774, 166] width 26 height 13
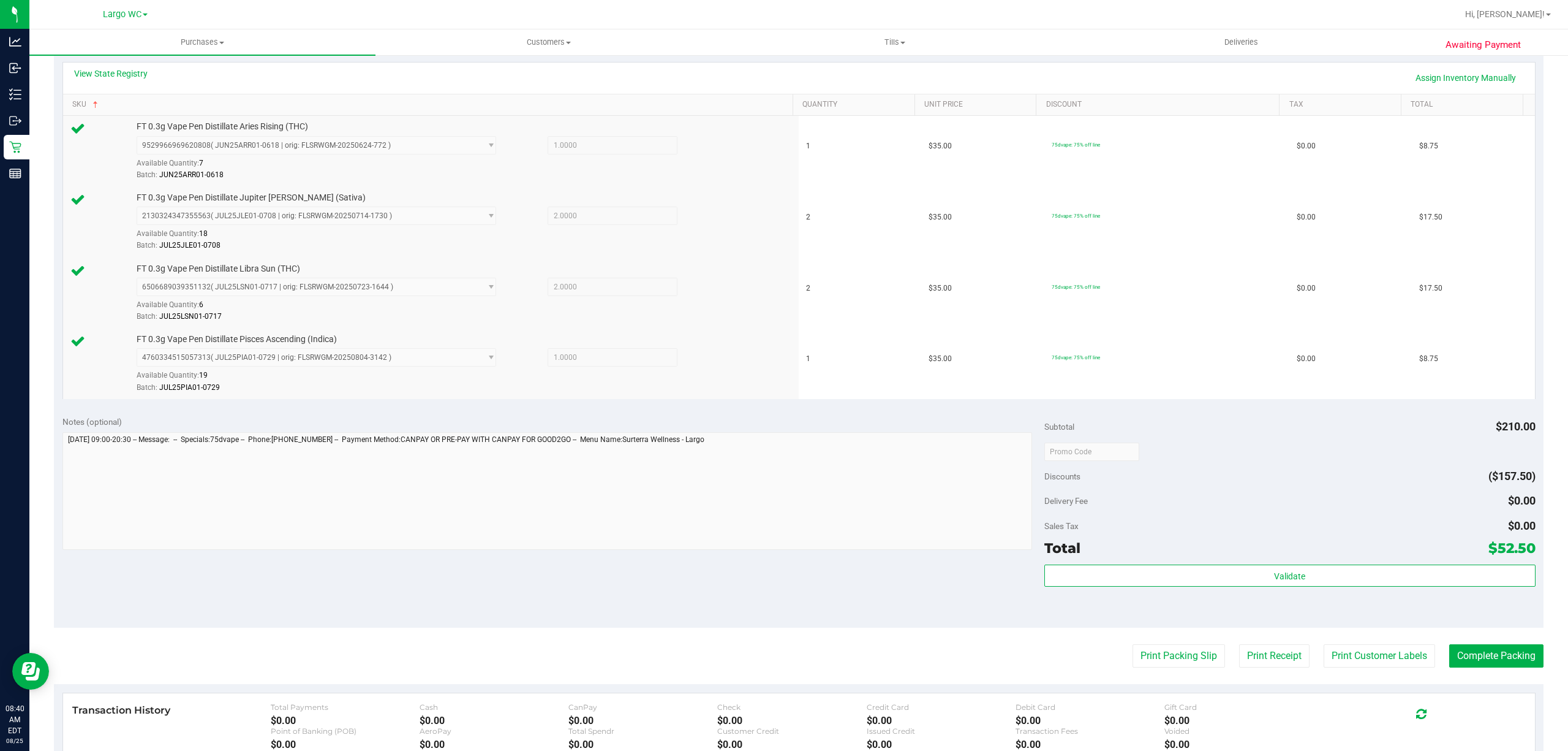
click at [1148, 550] on div "Total $52.50" at bounding box center [1289, 547] width 491 height 22
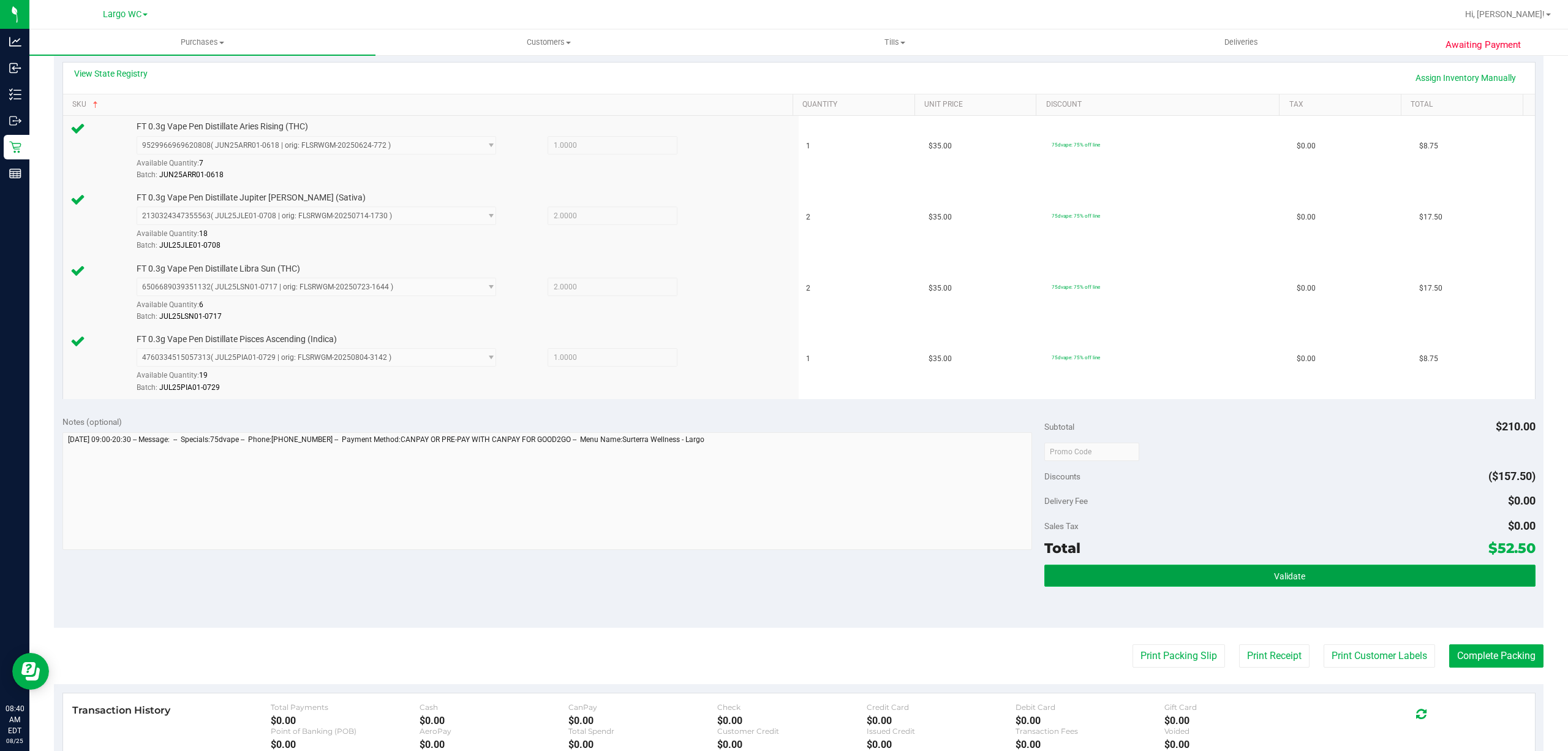
click at [1133, 570] on button "Validate" at bounding box center [1289, 575] width 491 height 22
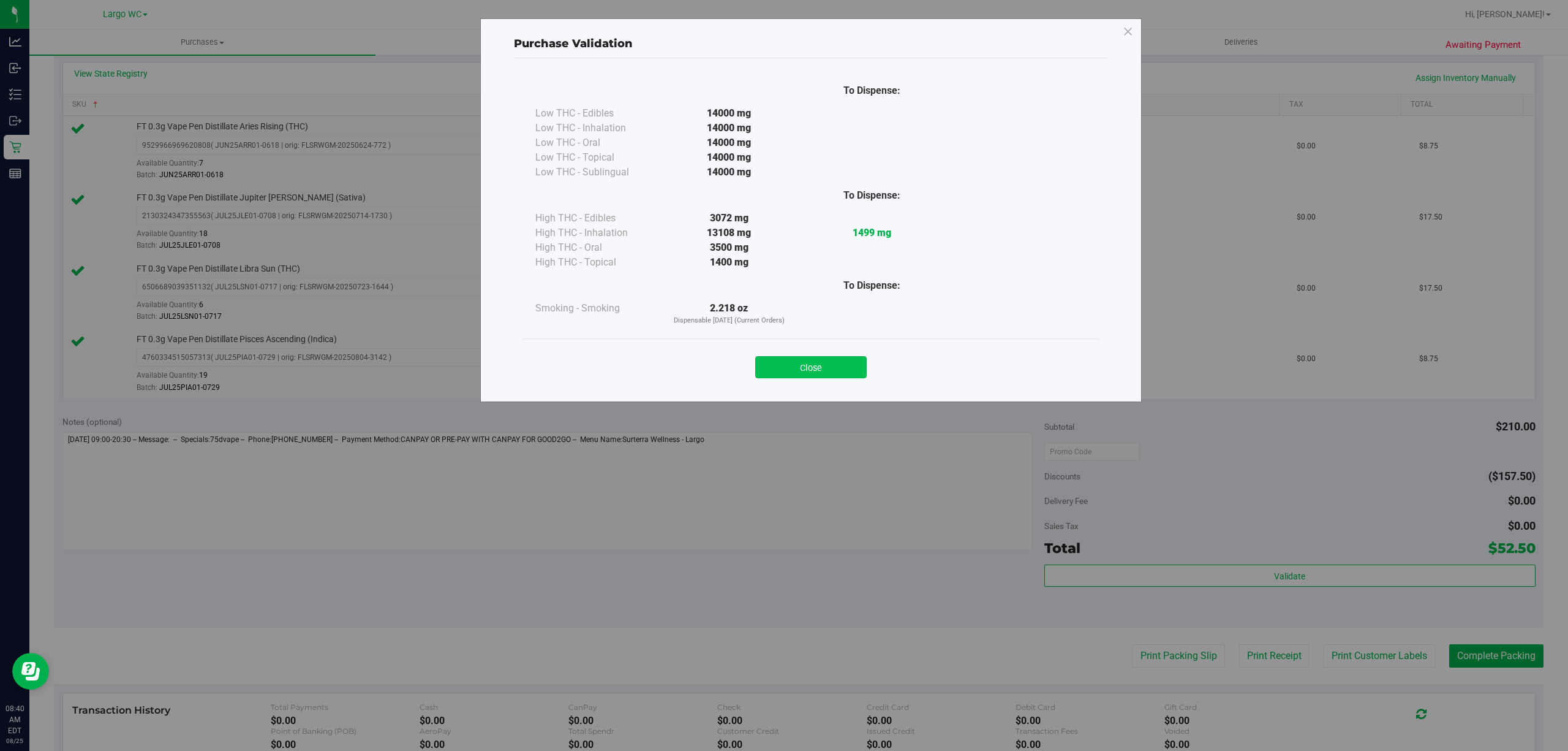
click at [824, 372] on button "Close" at bounding box center [810, 366] width 112 height 22
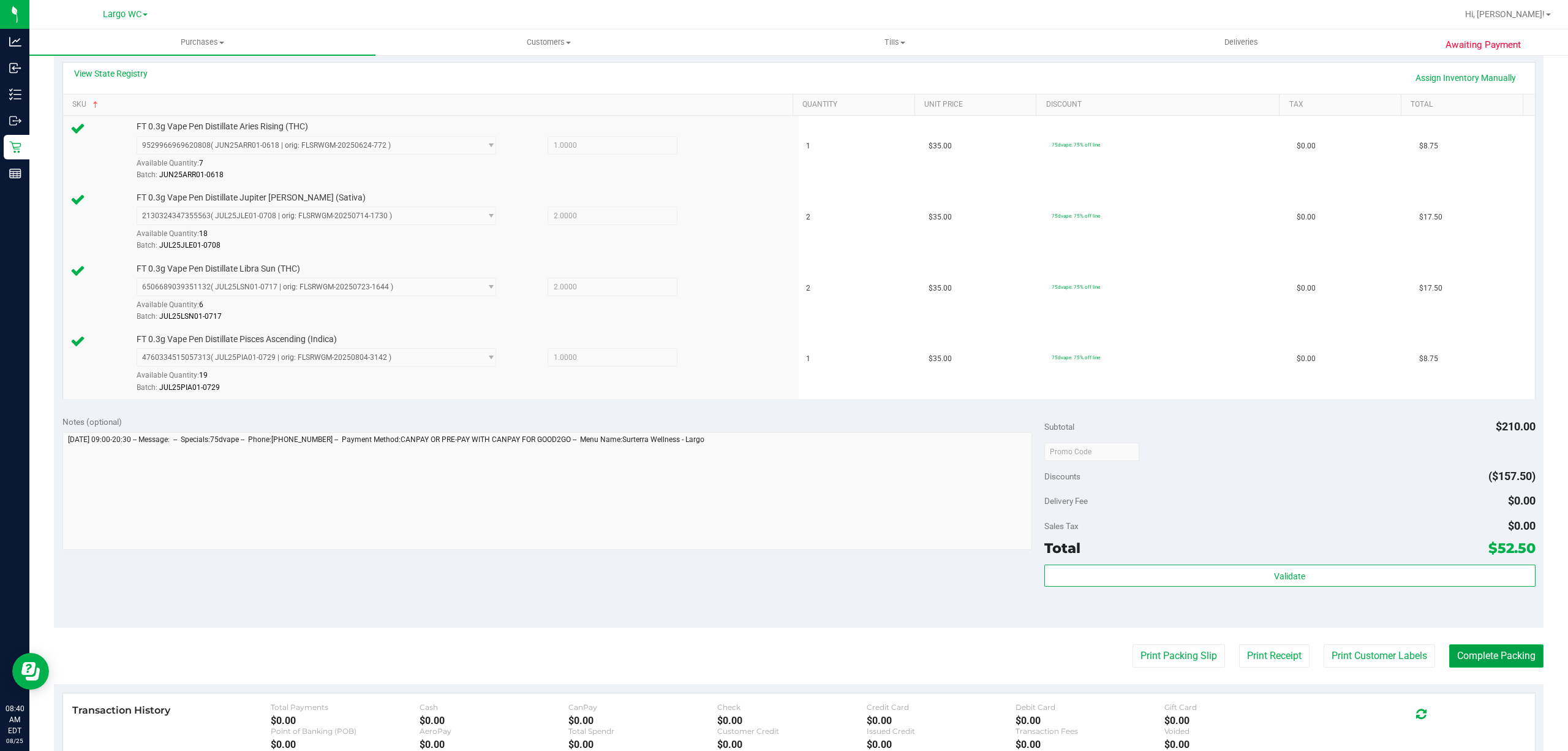
click at [1478, 664] on button "Complete Packing" at bounding box center [1496, 656] width 94 height 23
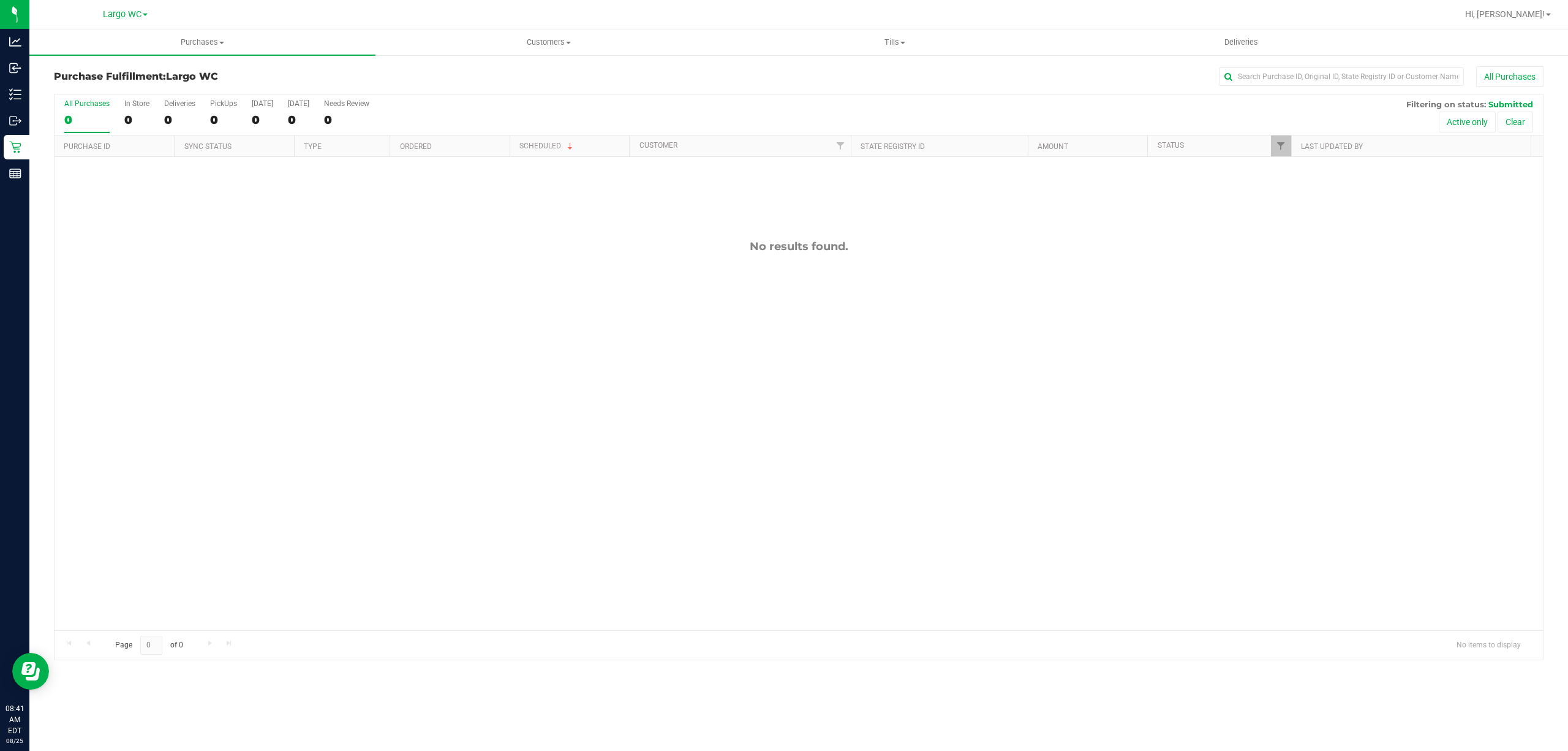
click at [1219, 712] on div "Purchases Summary of purchases Fulfillment All purchases Customers All customer…" at bounding box center [798, 390] width 1539 height 722
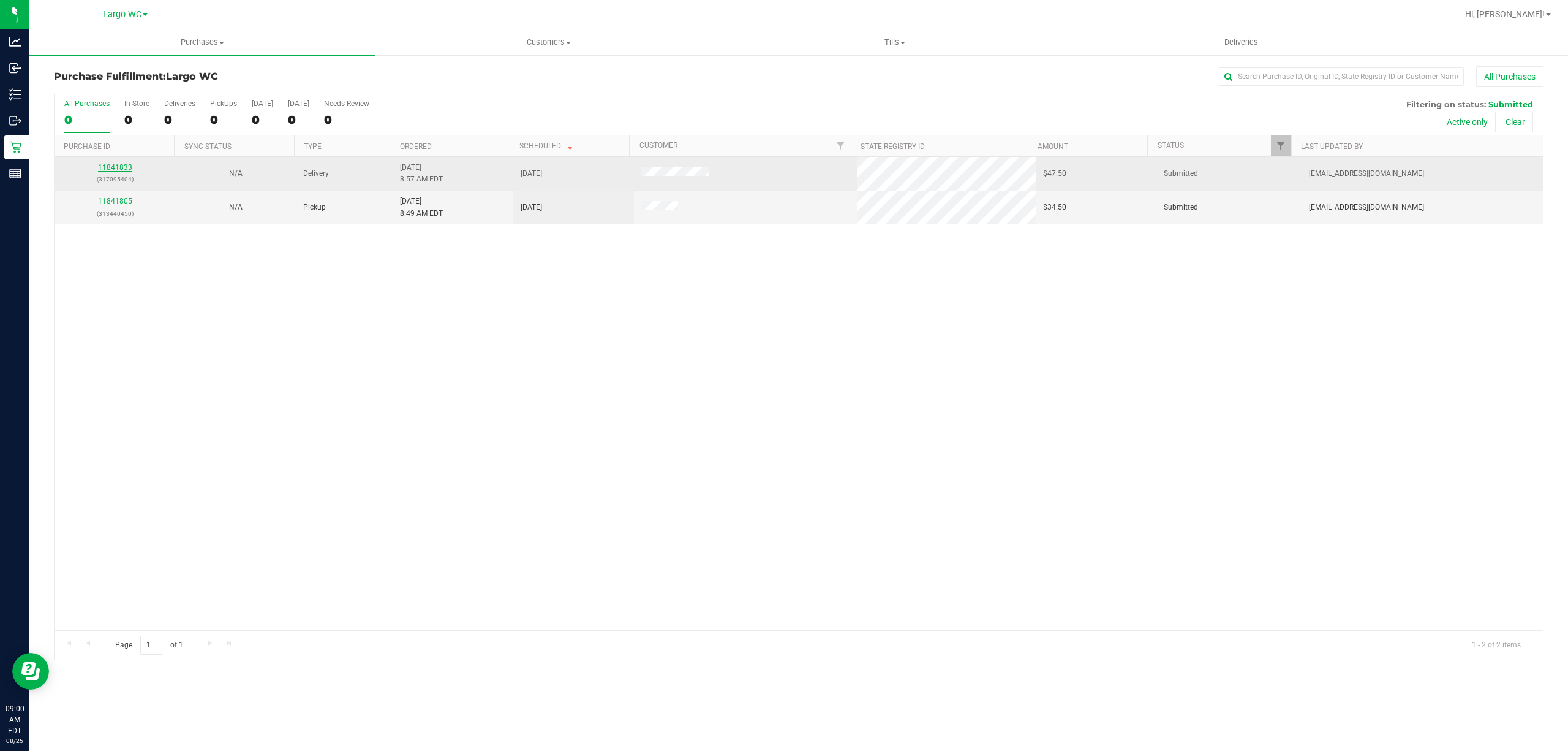
click at [130, 172] on link "11841833" at bounding box center [115, 167] width 35 height 9
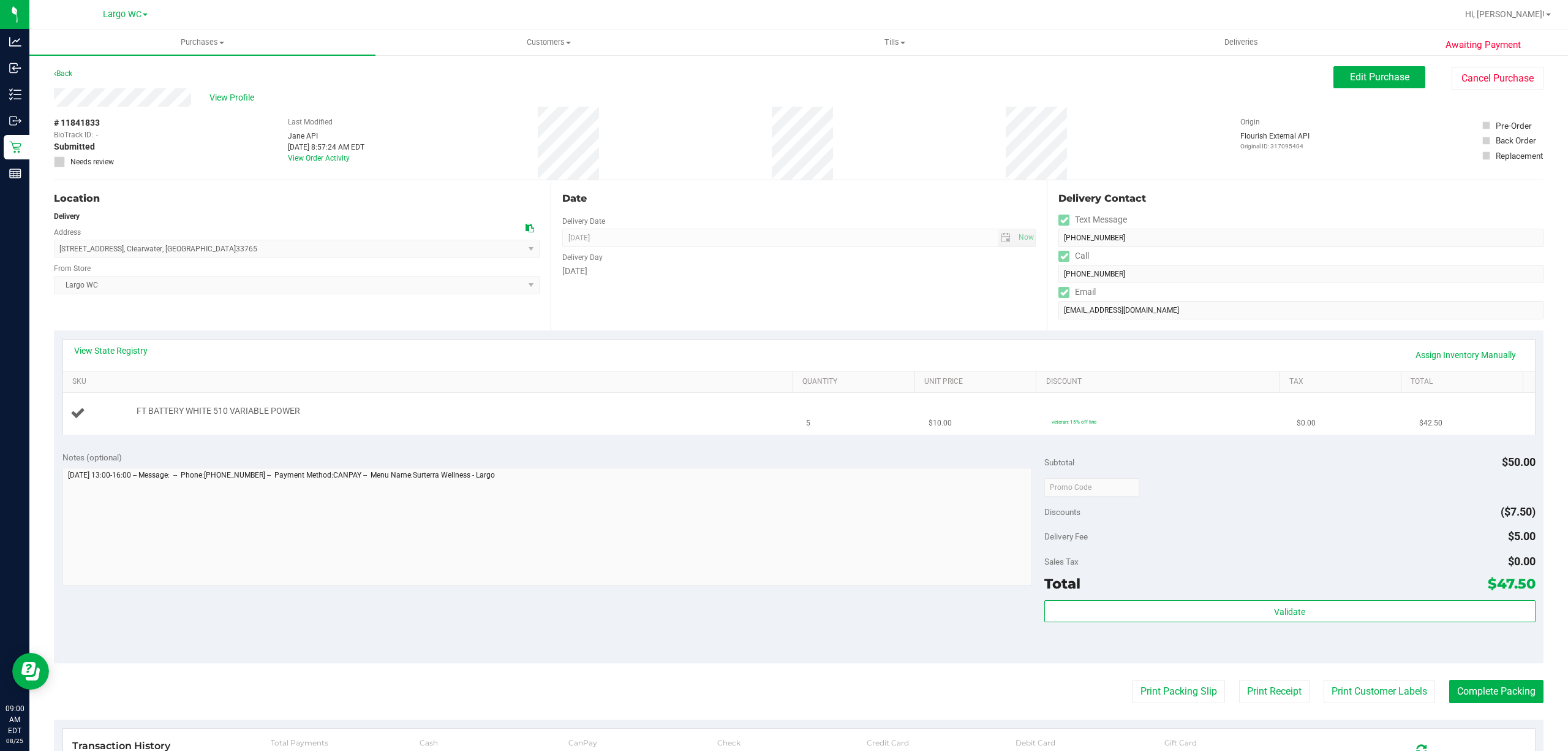
click at [364, 412] on div "FT BATTERY WHITE 510 VARIABLE POWER" at bounding box center [458, 411] width 655 height 12
click at [1450, 351] on link "Assign Inventory Manually" at bounding box center [1466, 355] width 116 height 21
click at [158, 419] on link "Add Package" at bounding box center [158, 419] width 44 height 9
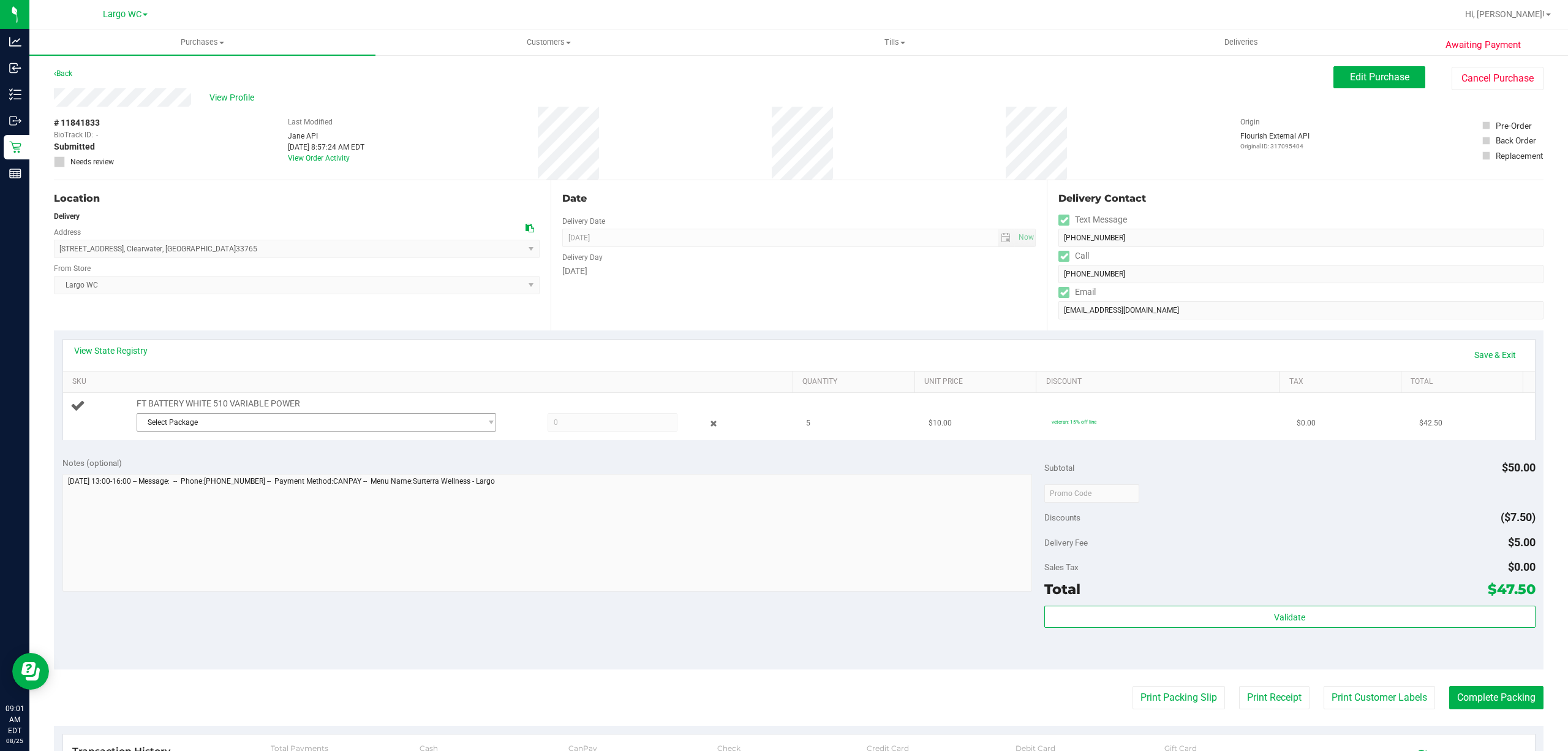
click at [293, 422] on span "Select Package" at bounding box center [308, 423] width 343 height 17
click at [319, 479] on span "( 1992285-022025 | orig: FLTW-20250702-017 )" at bounding box center [305, 475] width 157 height 9
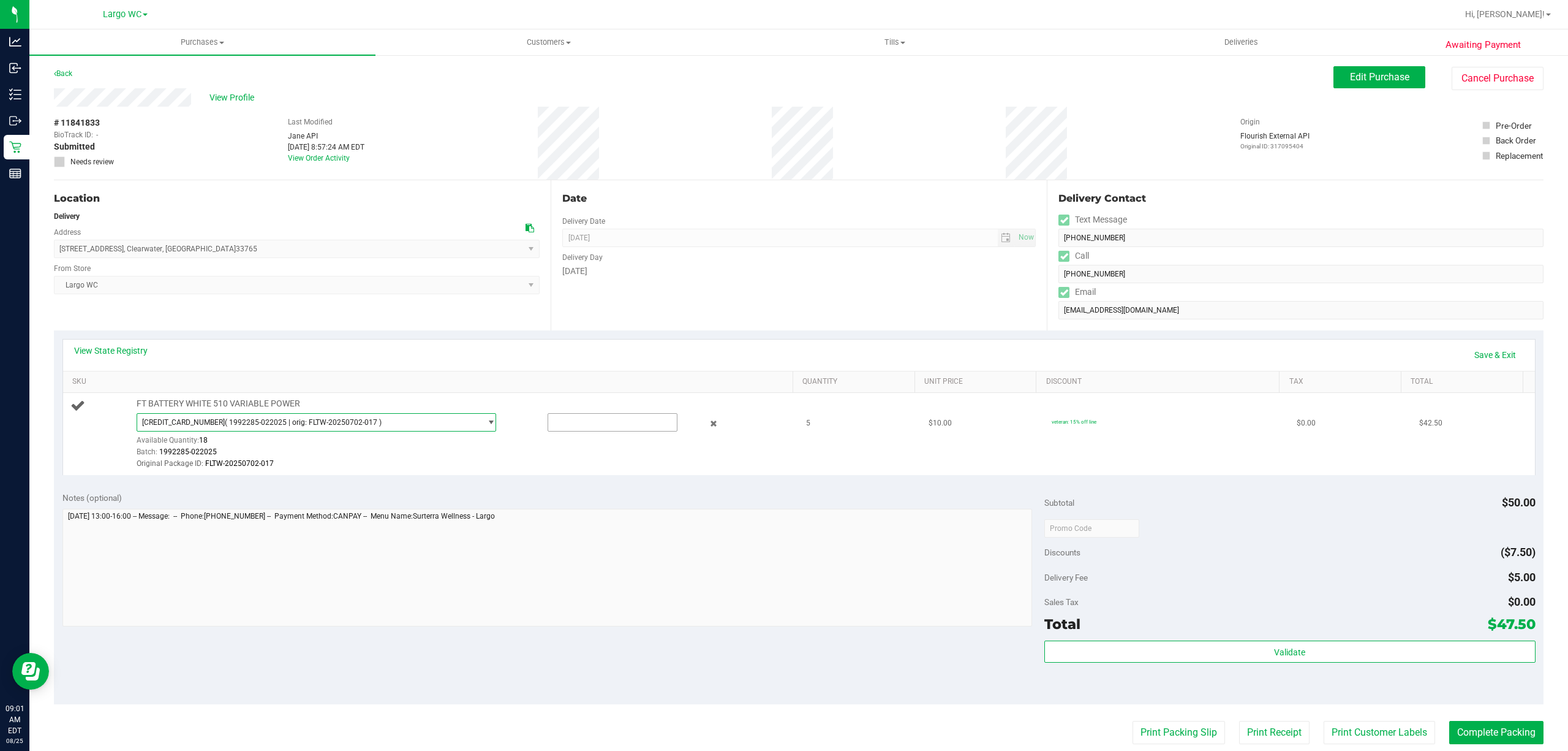
click at [569, 422] on input "text" at bounding box center [612, 423] width 129 height 17
type input "5"
click at [581, 462] on div "Original Package ID: FLTW-20250702-017" at bounding box center [461, 463] width 649 height 11
type input "5.0000"
click at [1480, 355] on link "Save & Exit" at bounding box center [1495, 355] width 58 height 21
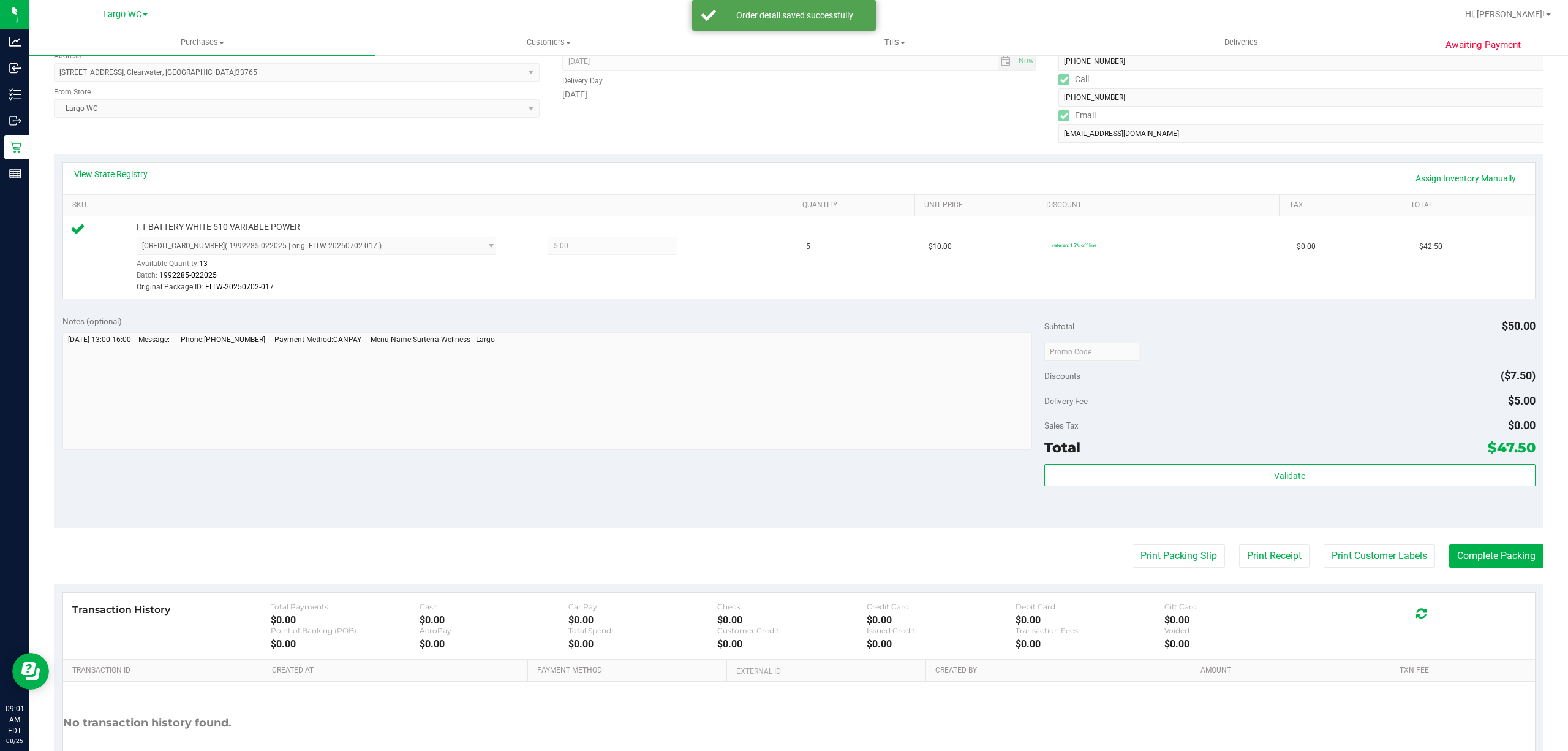
scroll to position [211, 0]
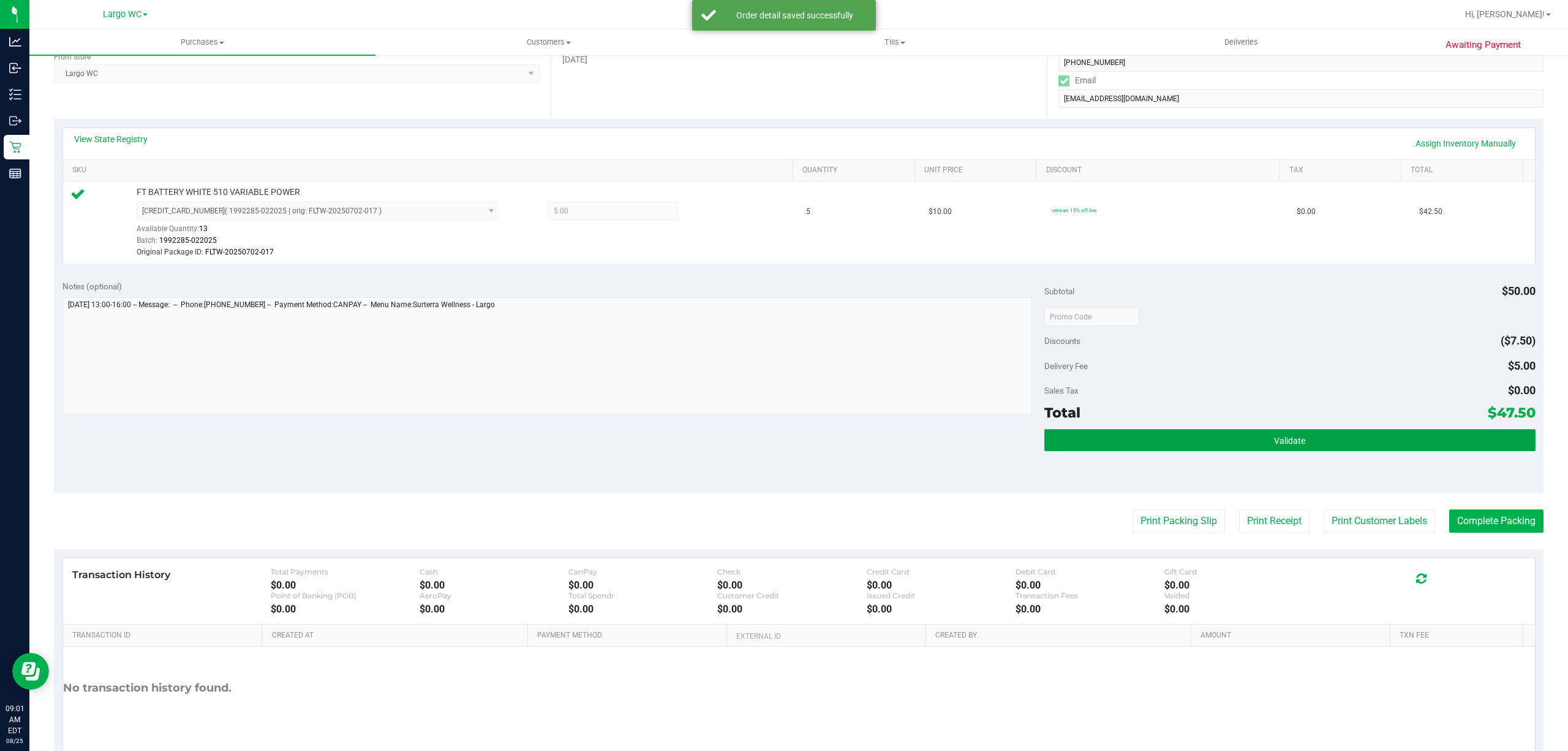
click at [1088, 446] on button "Validate" at bounding box center [1289, 439] width 491 height 22
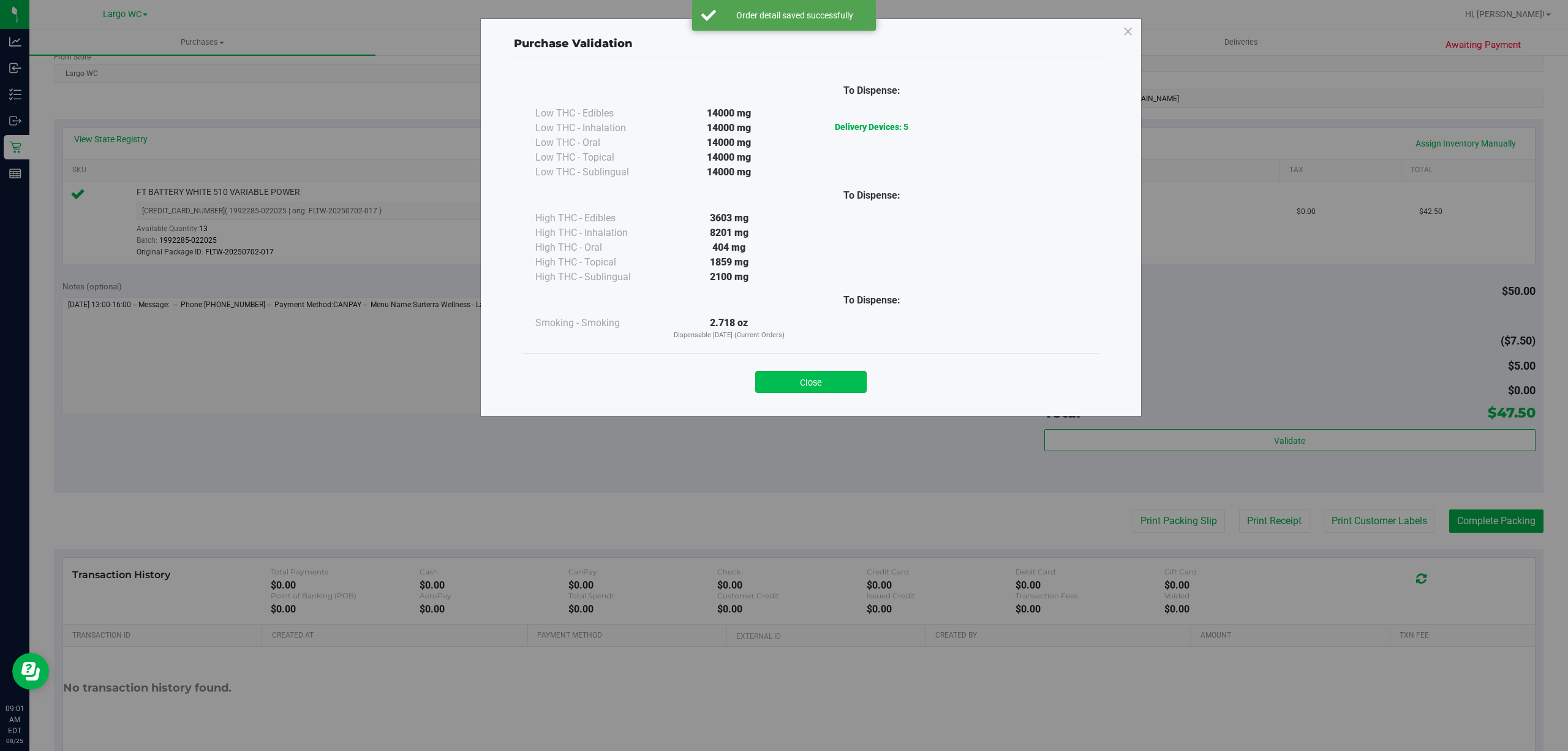
click at [784, 374] on button "Close" at bounding box center [810, 381] width 112 height 22
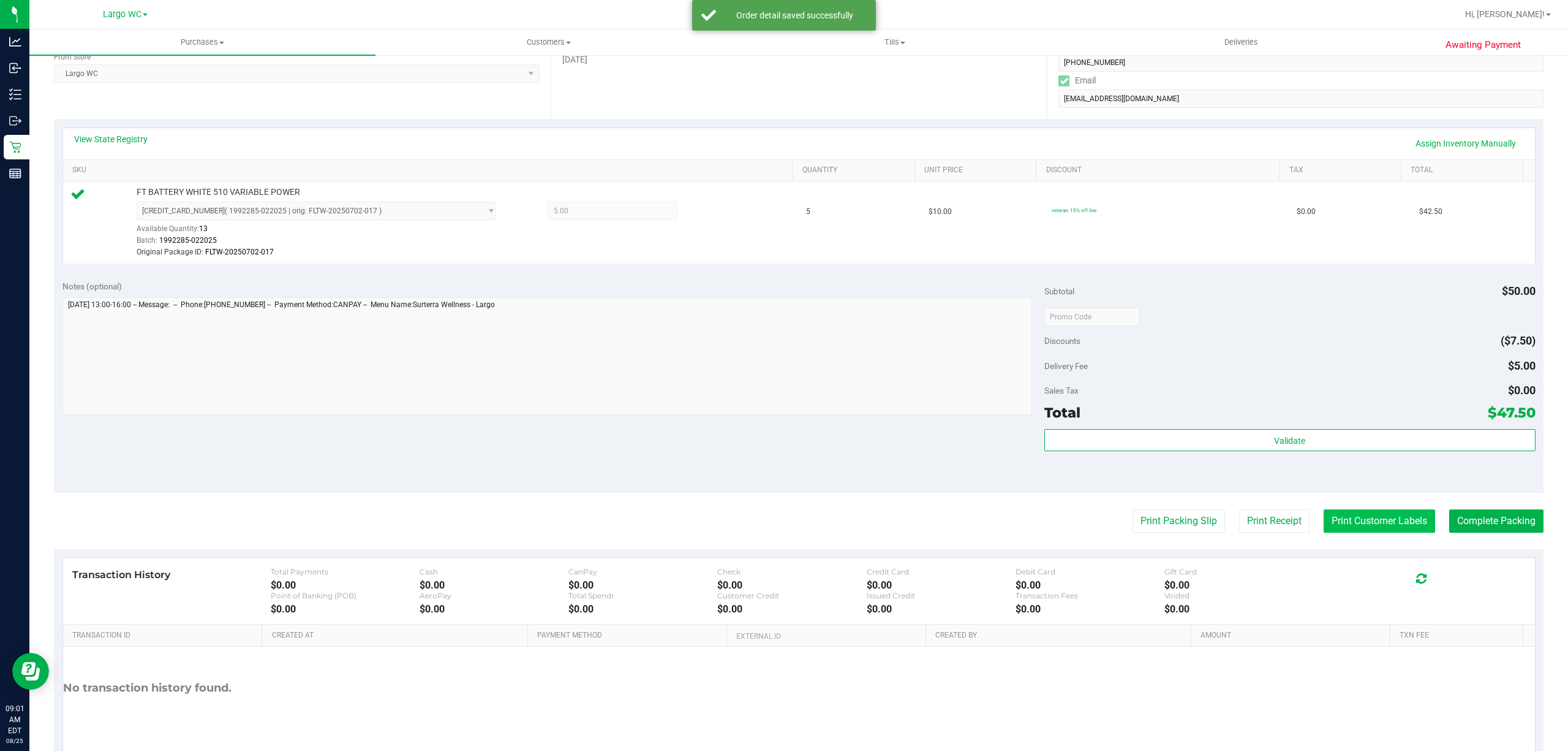
click at [1351, 525] on button "Print Customer Labels" at bounding box center [1379, 521] width 112 height 23
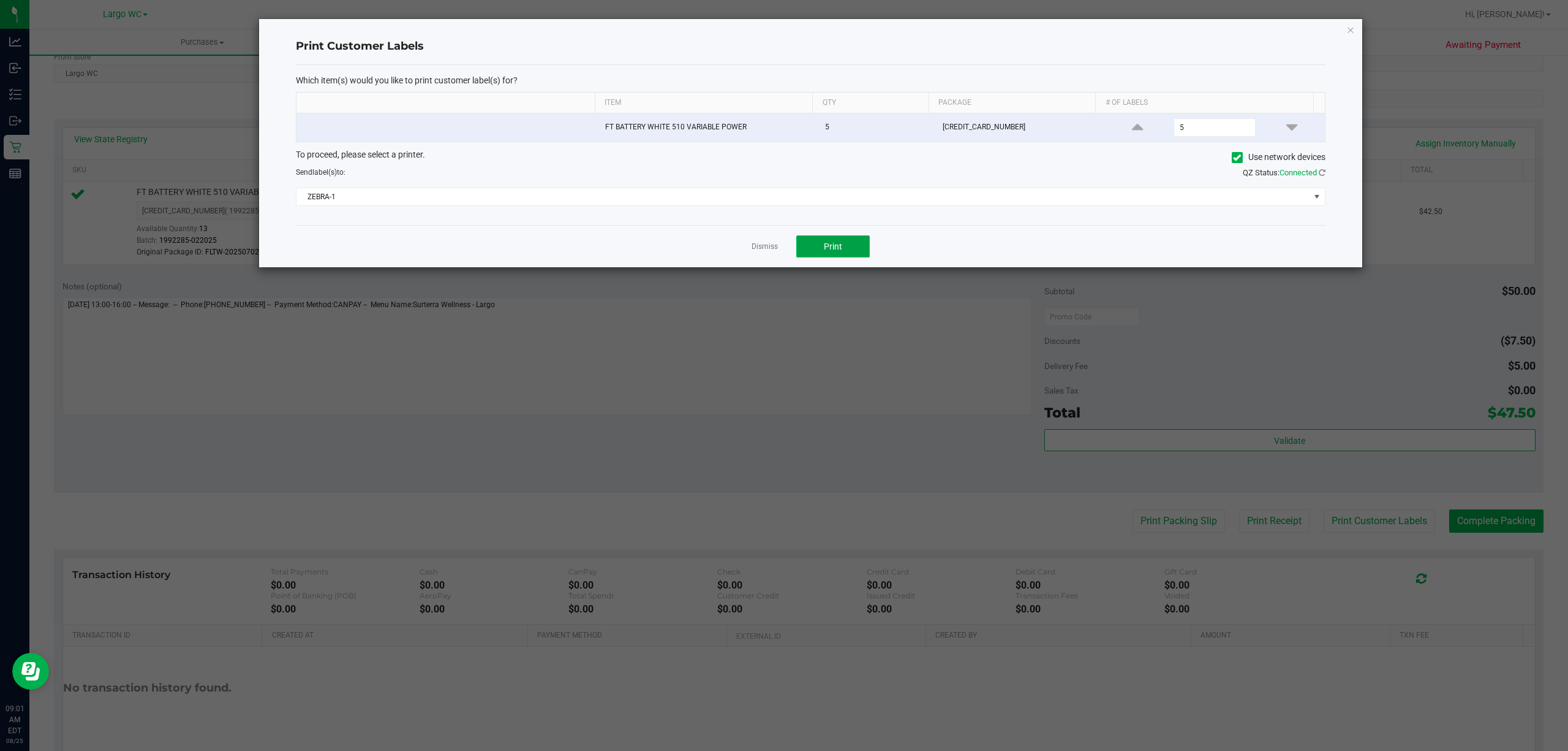
click at [838, 255] on button "Print" at bounding box center [833, 246] width 74 height 22
click at [1352, 29] on icon "button" at bounding box center [1351, 29] width 9 height 15
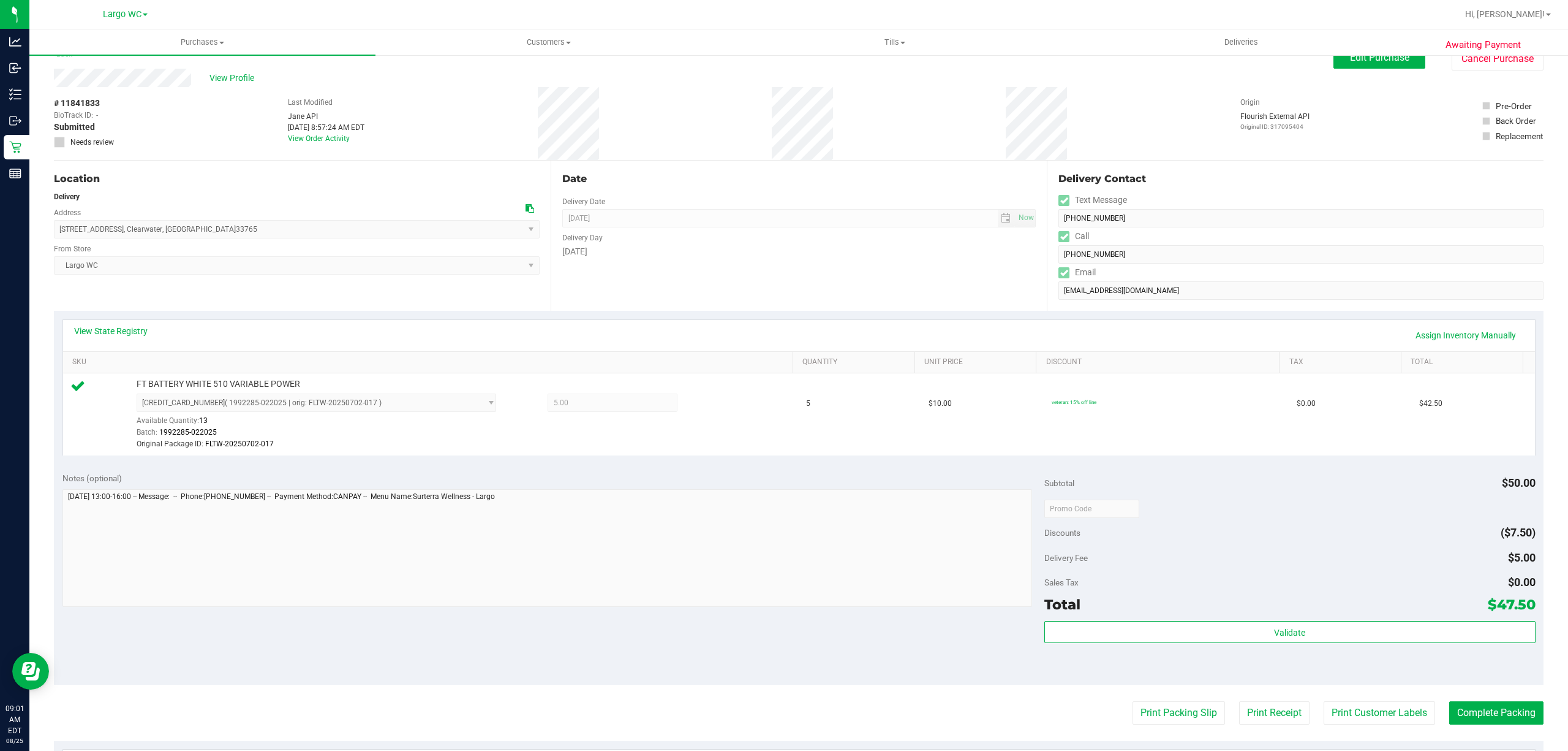
scroll to position [0, 0]
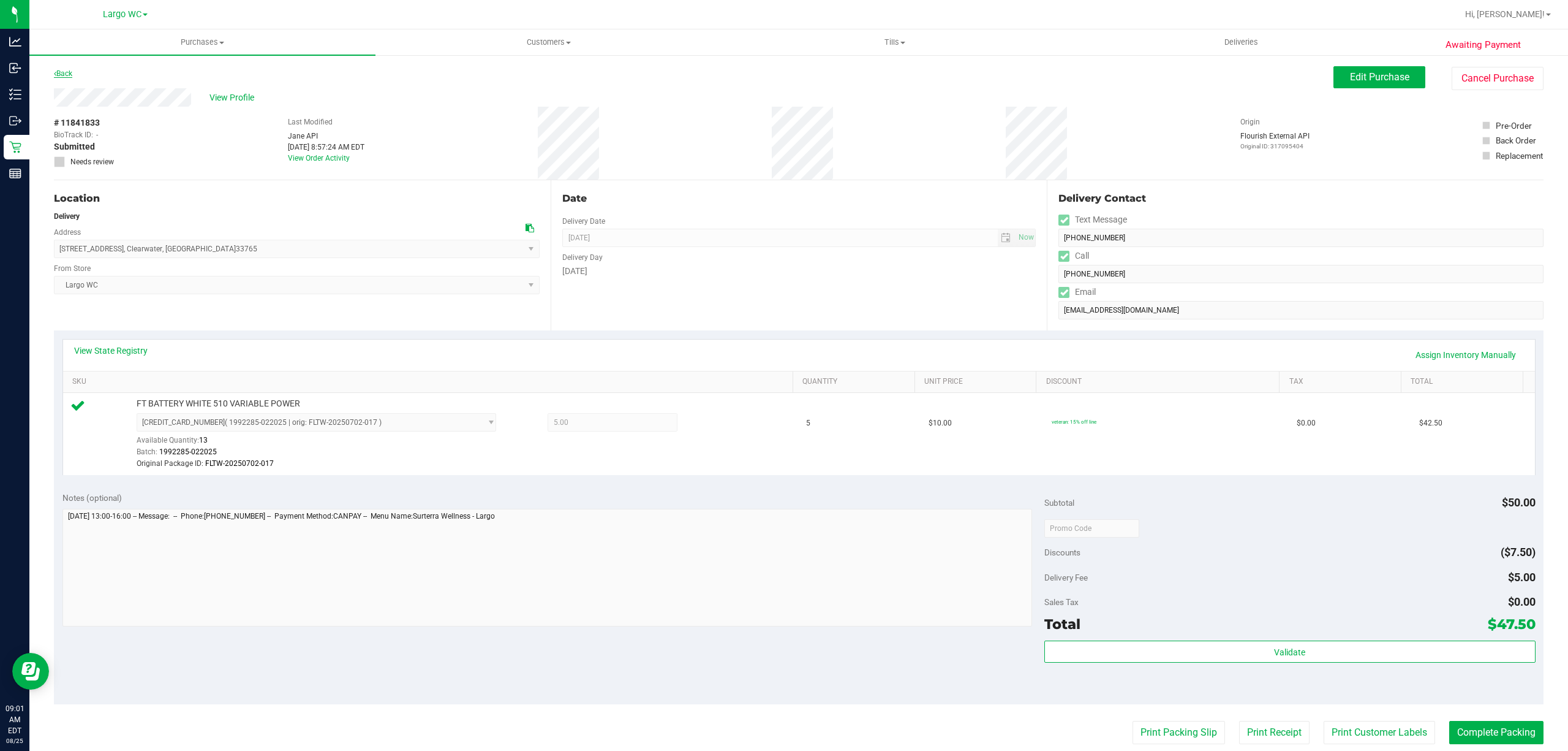
click at [68, 72] on link "Back" at bounding box center [62, 74] width 18 height 9
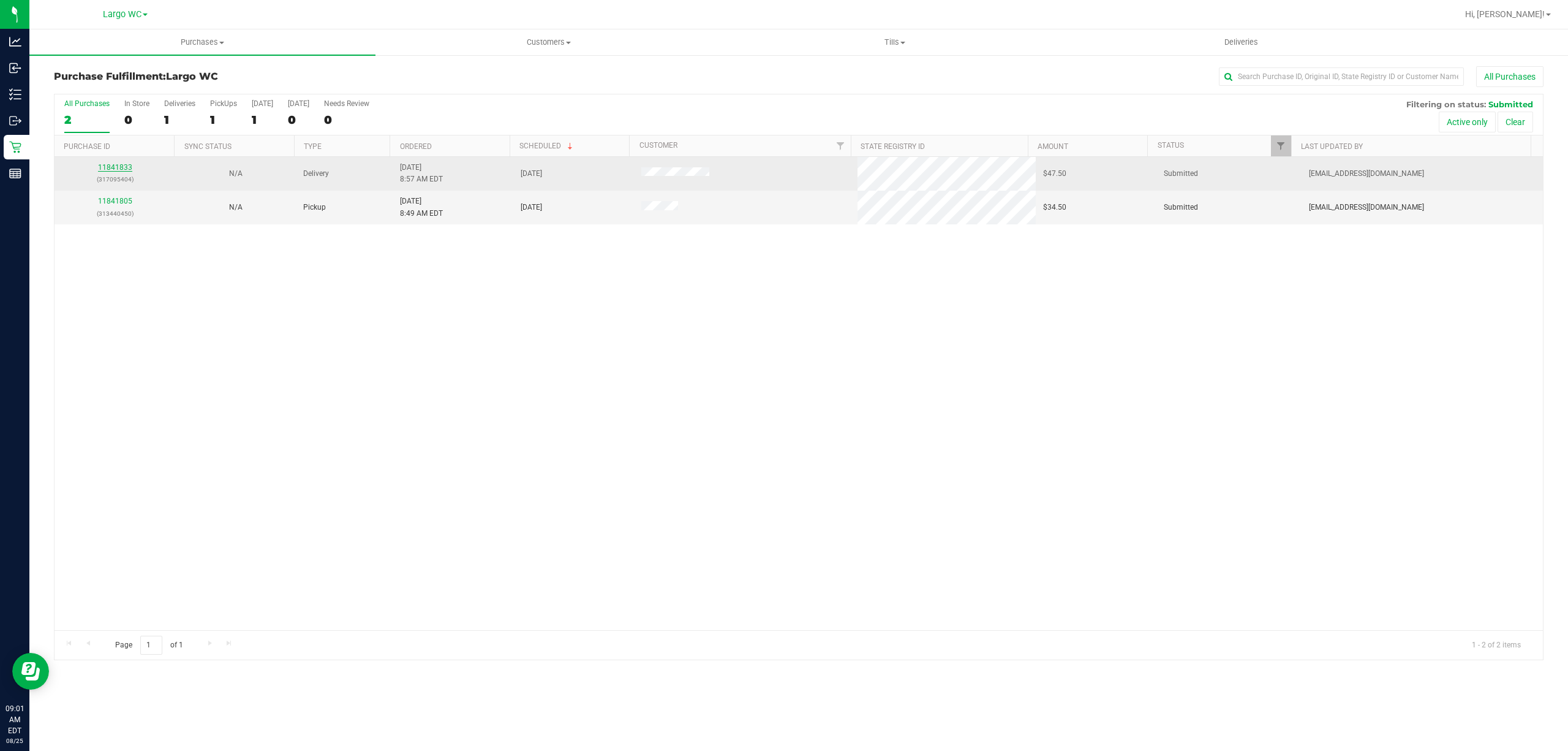
click at [112, 170] on link "11841833" at bounding box center [115, 167] width 35 height 9
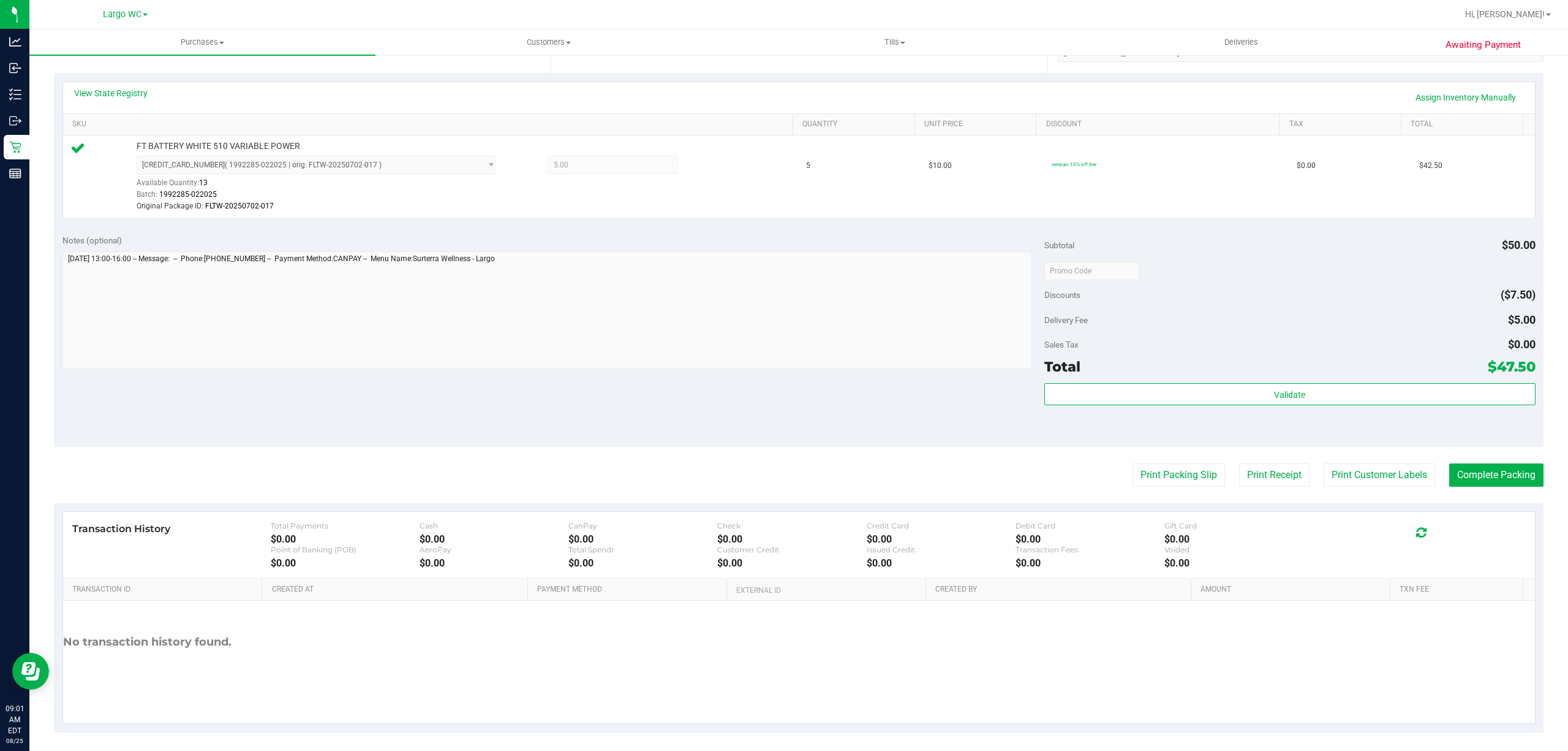
scroll to position [265, 0]
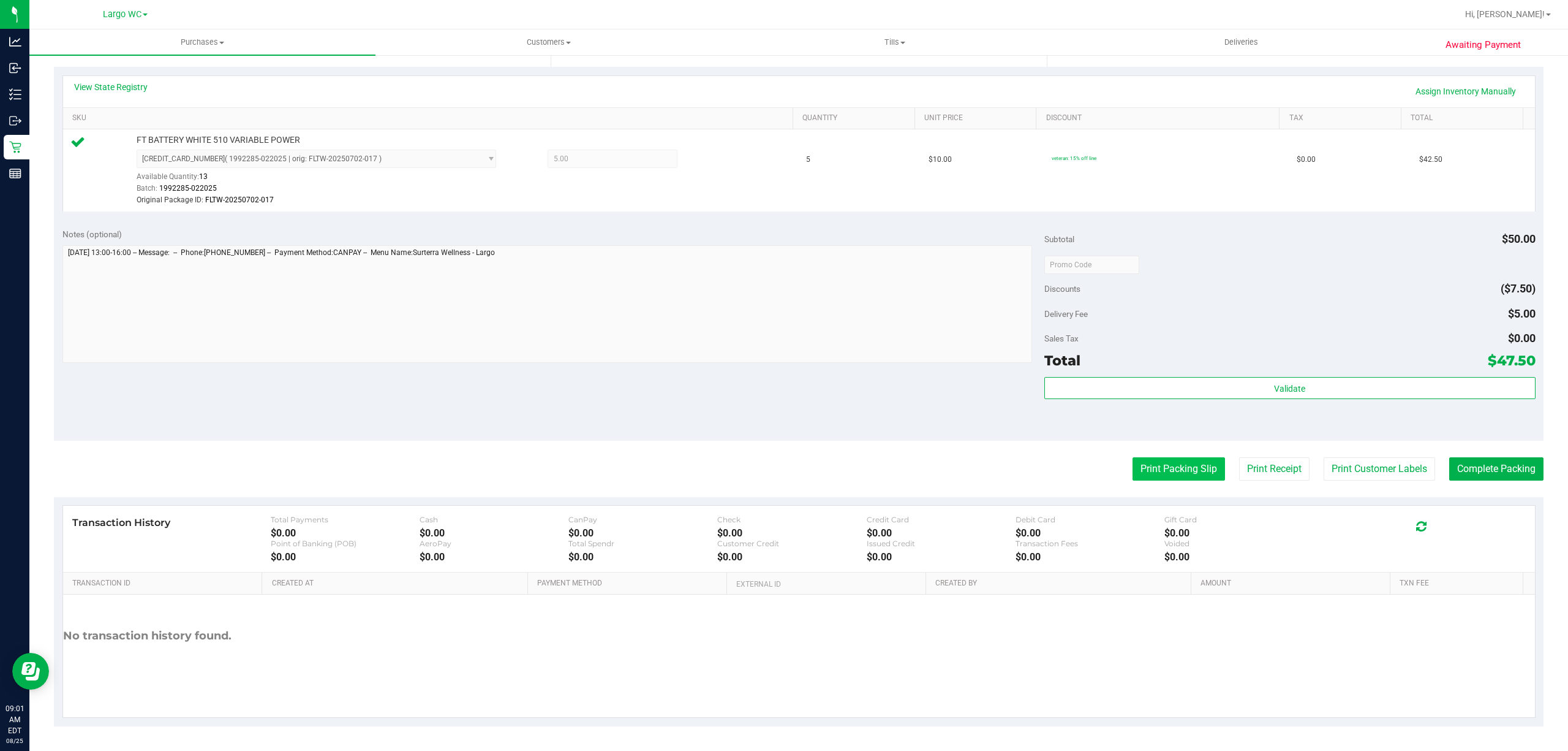
click at [1184, 476] on button "Print Packing Slip" at bounding box center [1178, 469] width 93 height 23
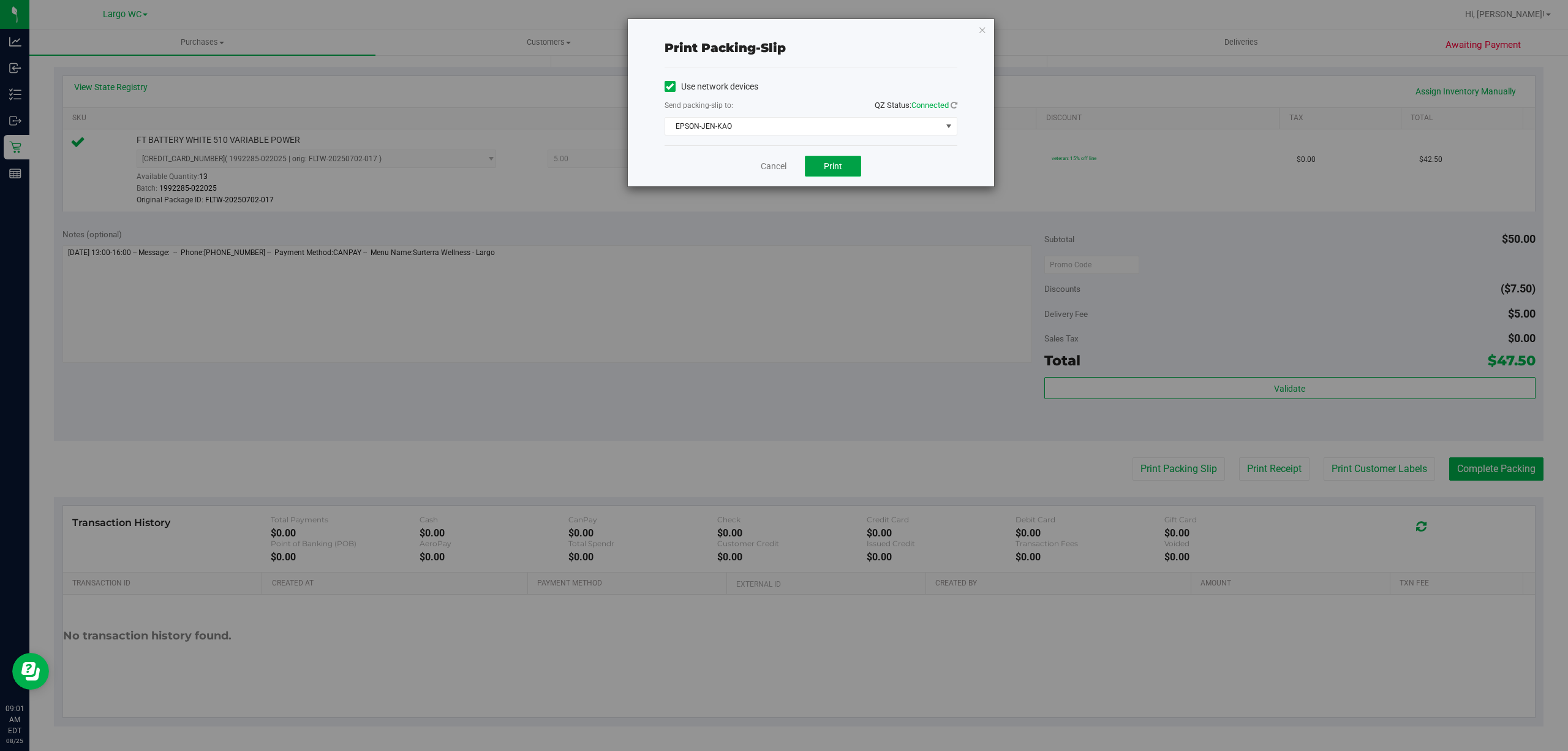
click at [831, 166] on span "Print" at bounding box center [833, 165] width 18 height 10
click at [980, 29] on icon "button" at bounding box center [983, 29] width 9 height 15
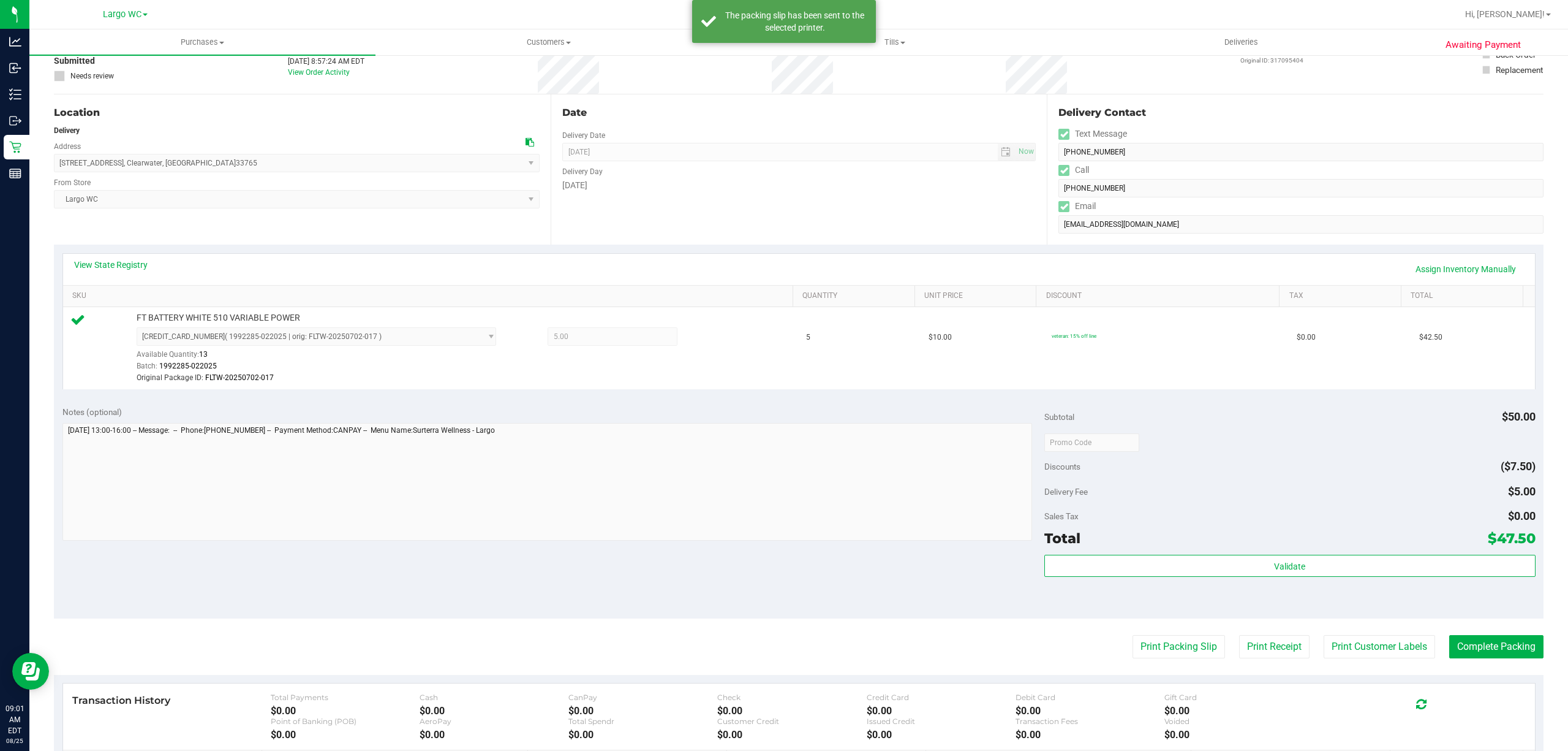
scroll to position [0, 0]
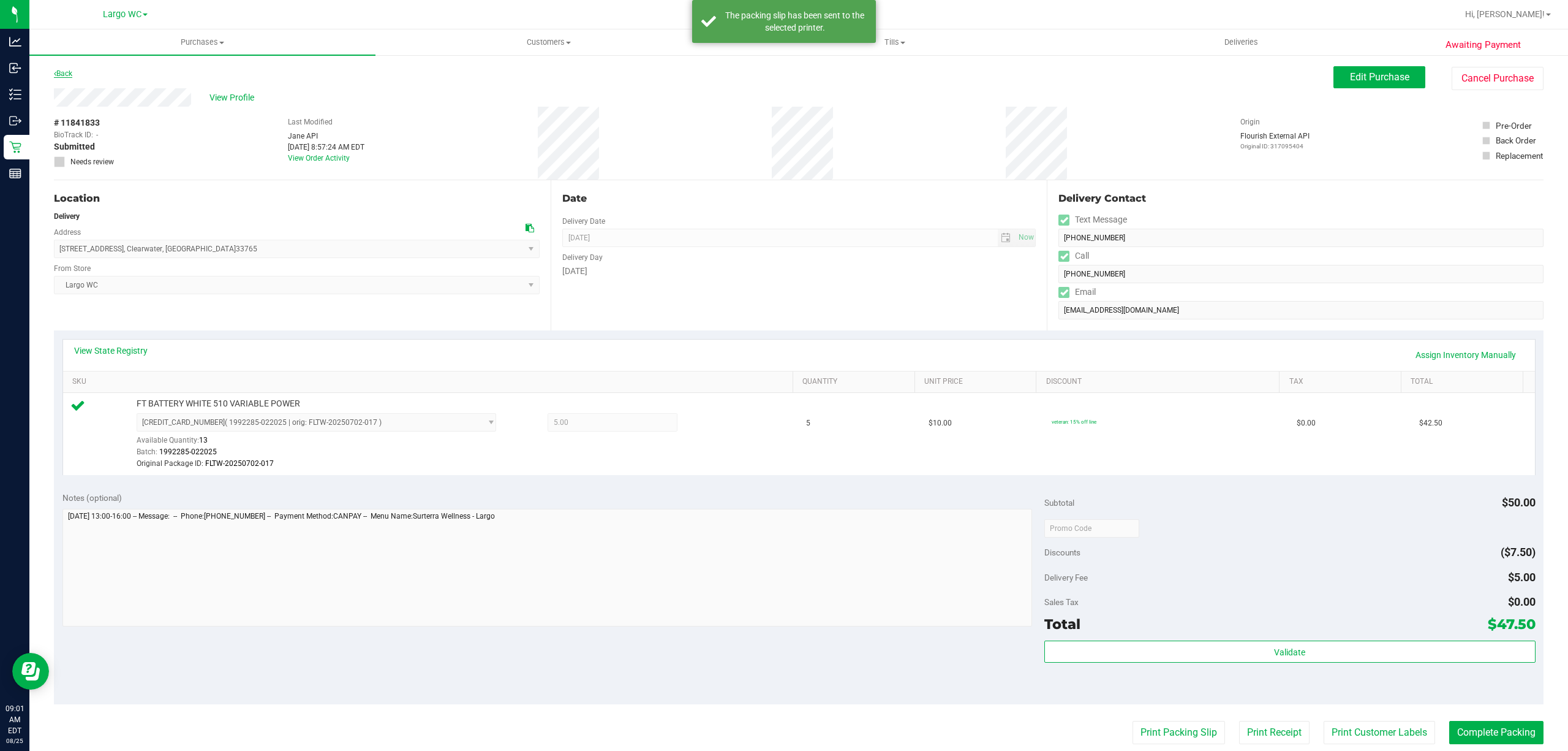
click at [68, 72] on link "Back" at bounding box center [62, 74] width 18 height 9
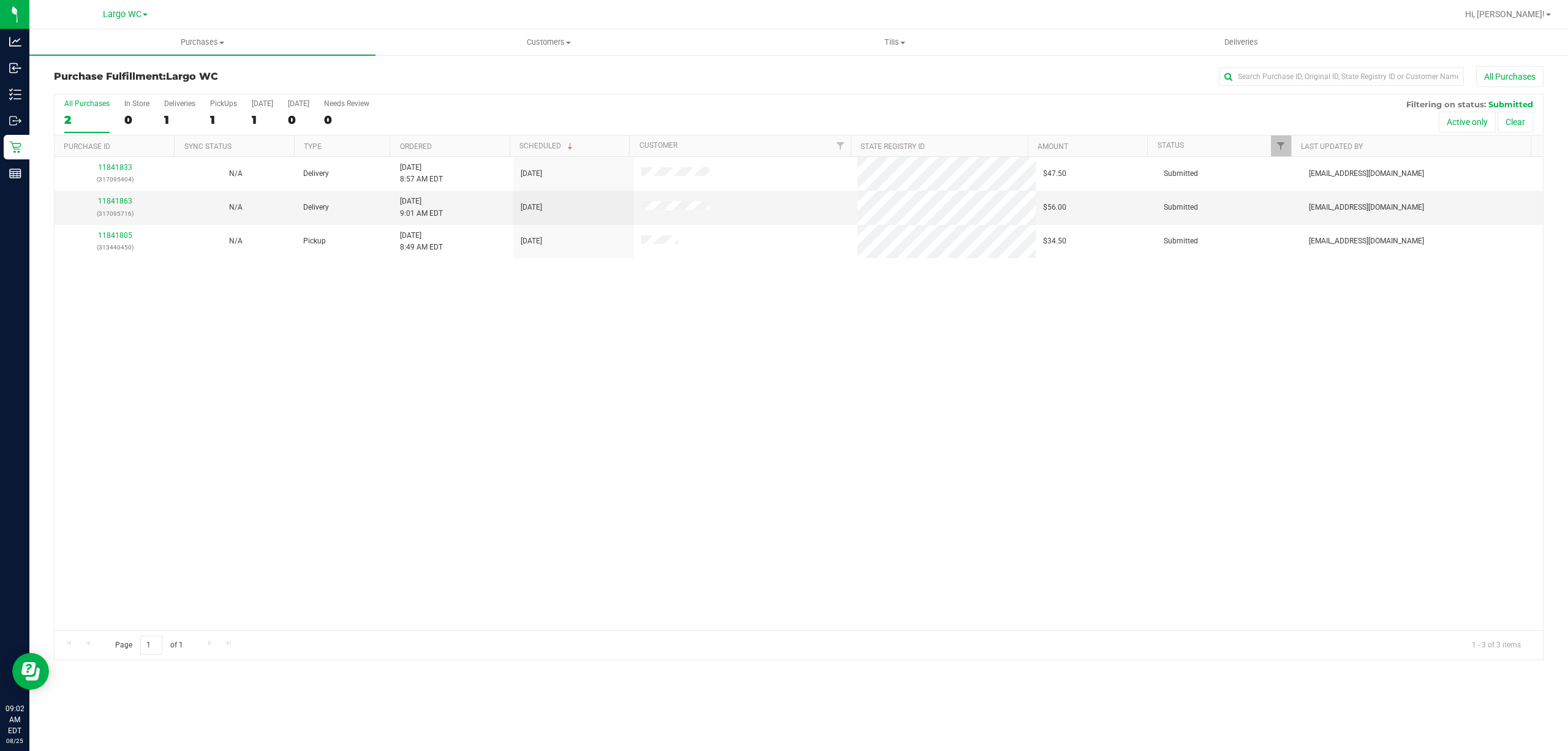
click at [269, 461] on div "11841833 (317095404) N/A Delivery [DATE] 8:57 AM EDT 8/27/2025 $47.50 Submitted…" at bounding box center [798, 393] width 1488 height 473
click at [284, 533] on div "11841833 (317095404) N/A Delivery [DATE] 8:57 AM EDT 8/27/2025 $47.50 Submitted…" at bounding box center [798, 393] width 1488 height 473
click at [106, 204] on link "11841863" at bounding box center [115, 201] width 35 height 9
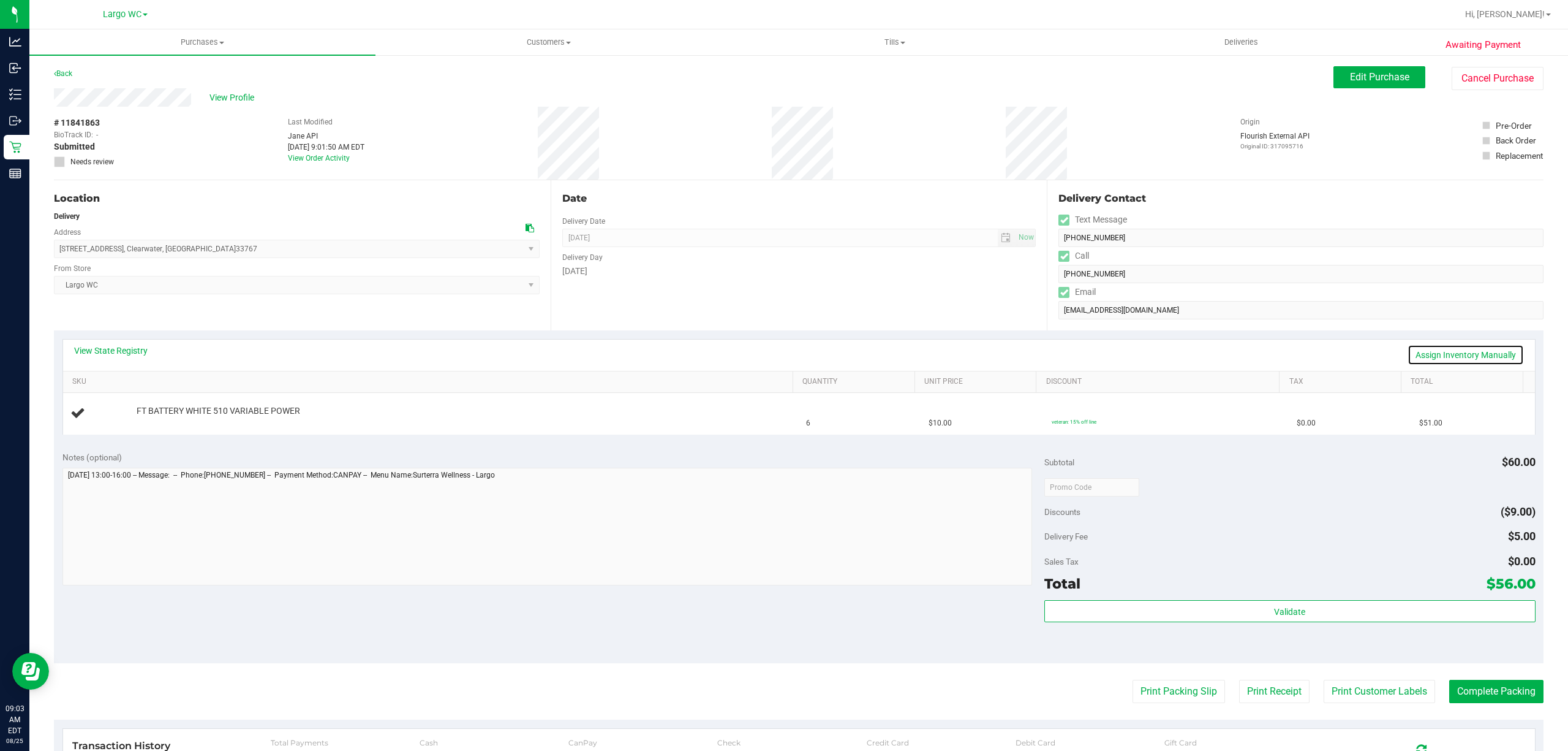
click at [1459, 348] on link "Assign Inventory Manually" at bounding box center [1466, 355] width 116 height 21
click at [151, 416] on link "Add Package" at bounding box center [158, 419] width 44 height 9
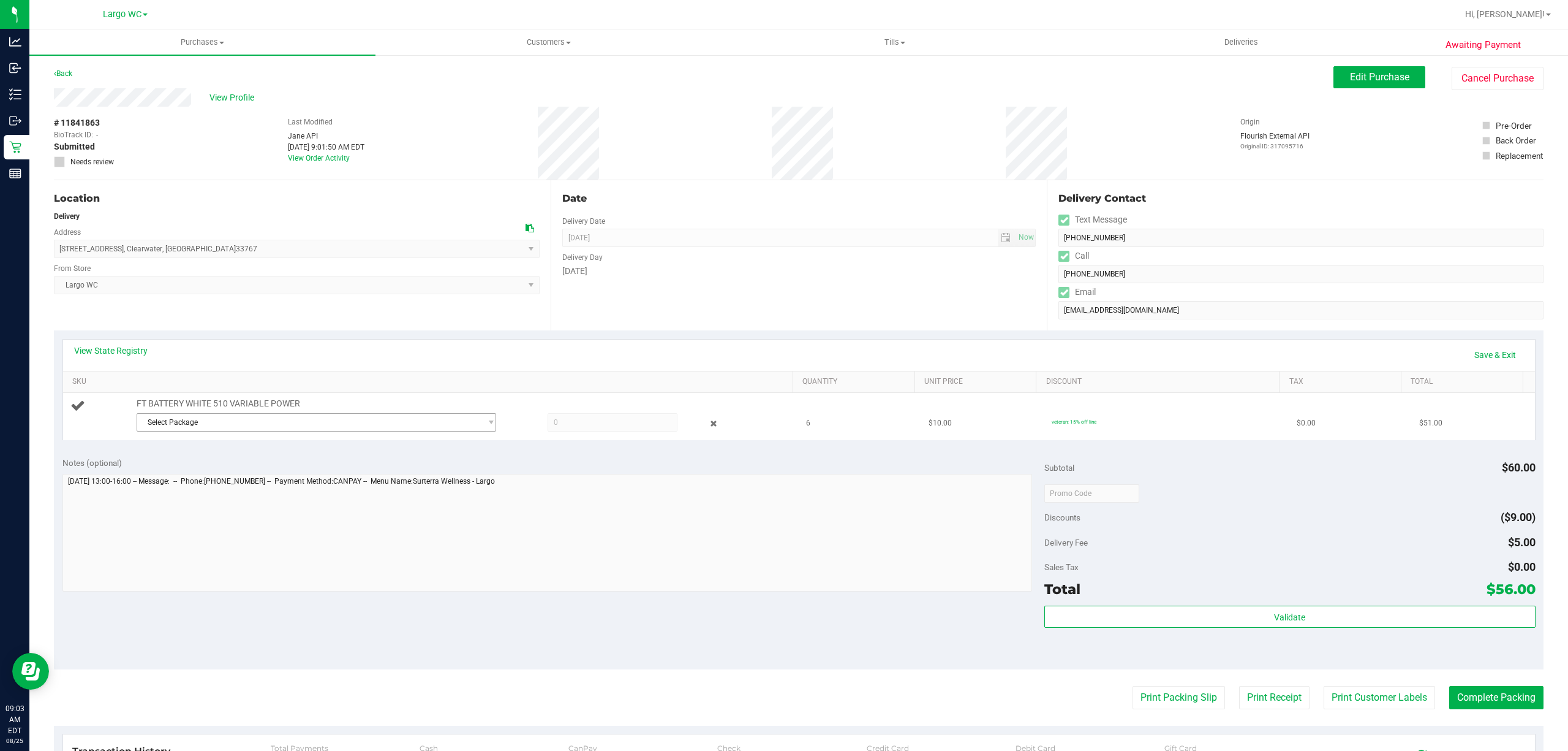
click at [216, 422] on span "Select Package" at bounding box center [308, 423] width 343 height 17
click at [295, 476] on span "( 1992285-022025 | orig: FLTW-20250702-017 )" at bounding box center [305, 475] width 157 height 9
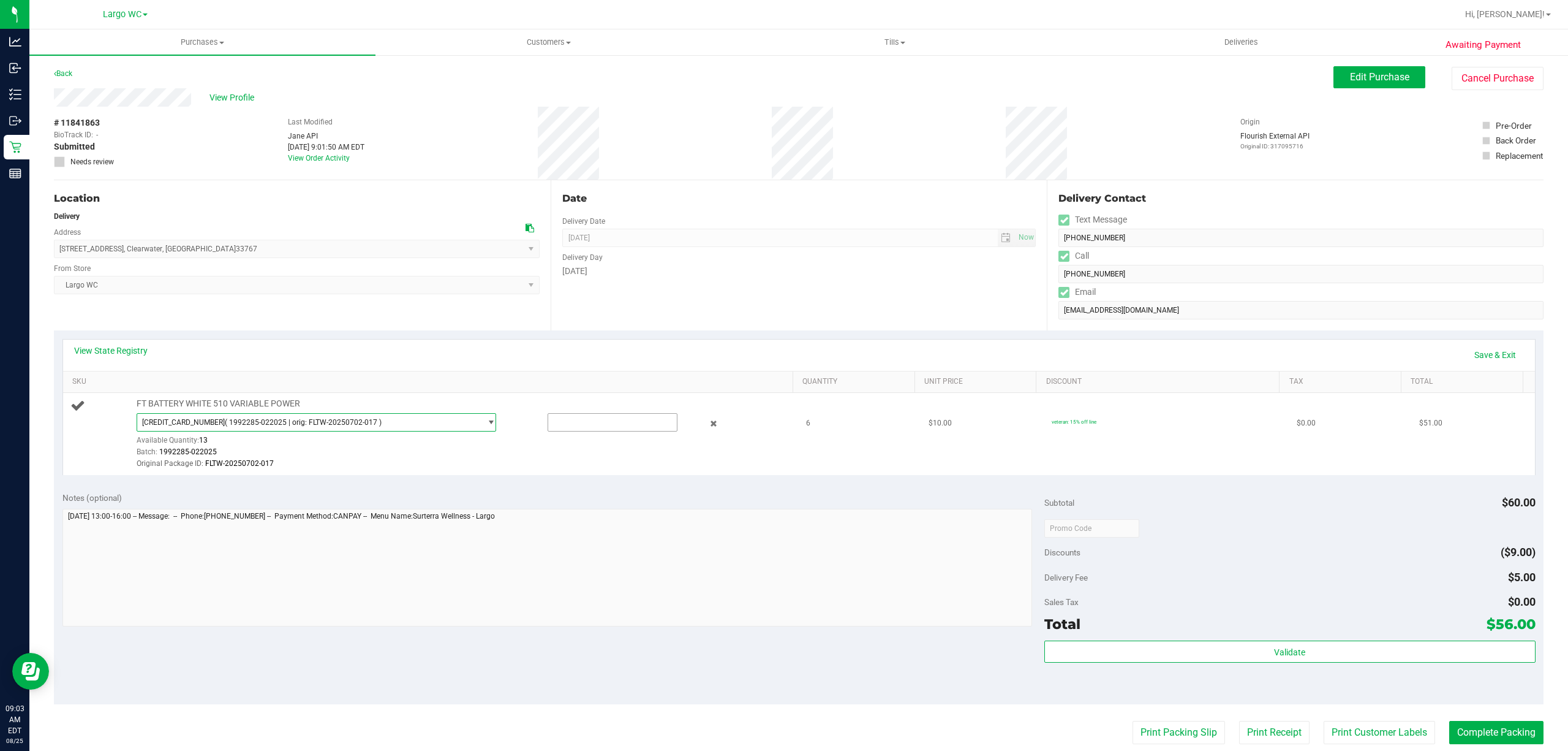
click at [571, 424] on input "text" at bounding box center [612, 423] width 129 height 17
type input "6"
click at [818, 475] on td "6" at bounding box center [861, 434] width 123 height 82
type input "6.0000"
click at [1500, 354] on link "Save & Exit" at bounding box center [1495, 355] width 58 height 21
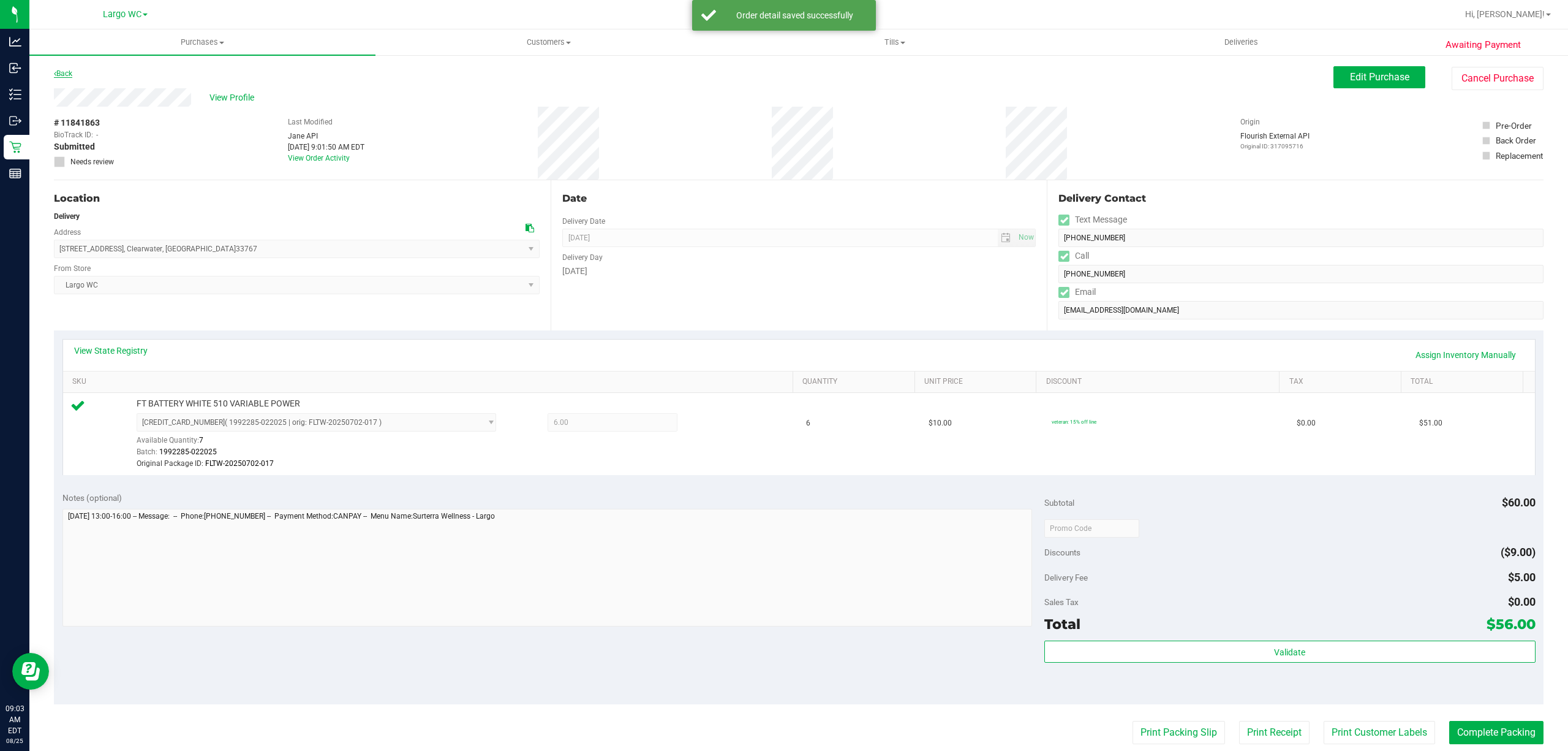
click at [55, 72] on icon at bounding box center [55, 74] width 3 height 7
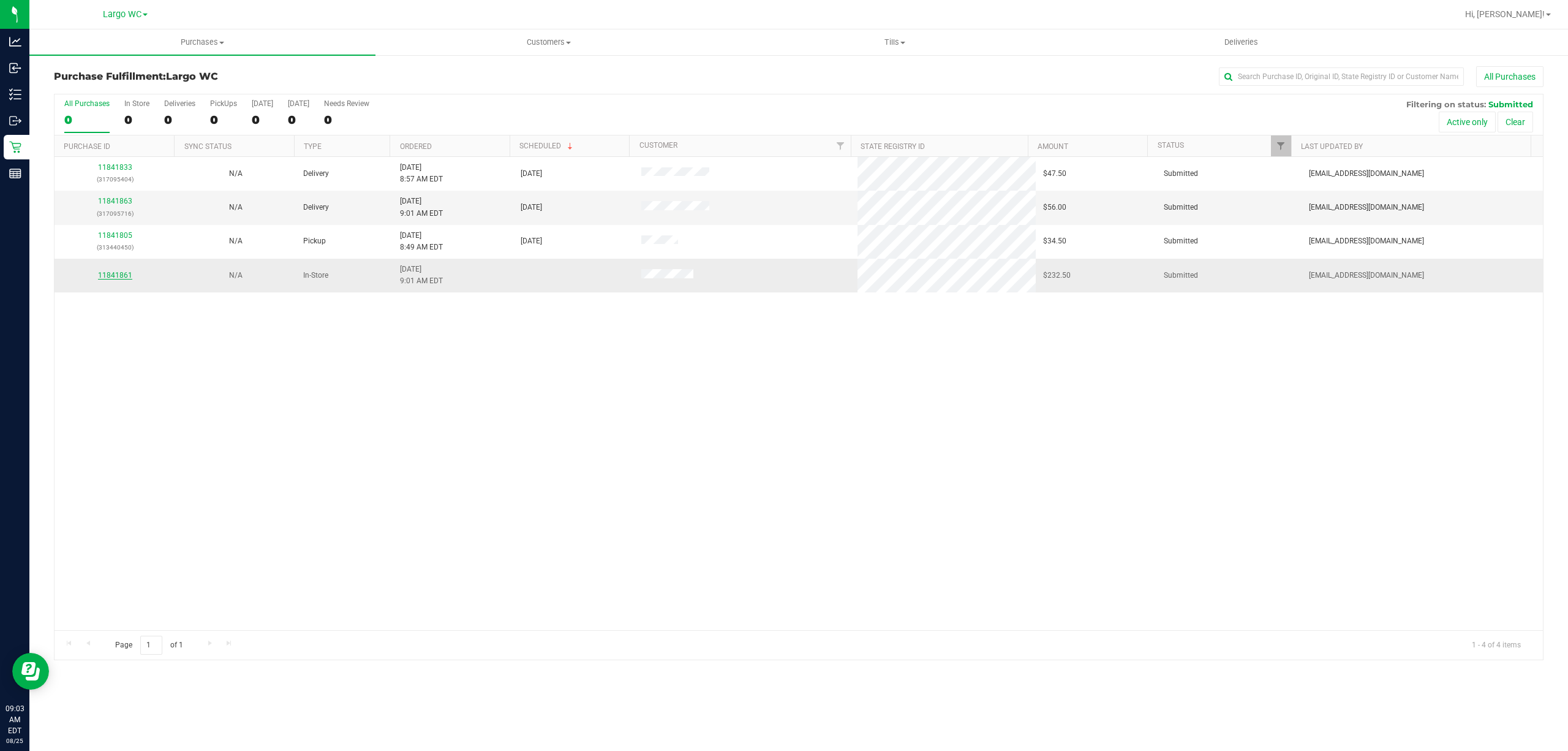
click at [115, 275] on link "11841861" at bounding box center [115, 275] width 35 height 9
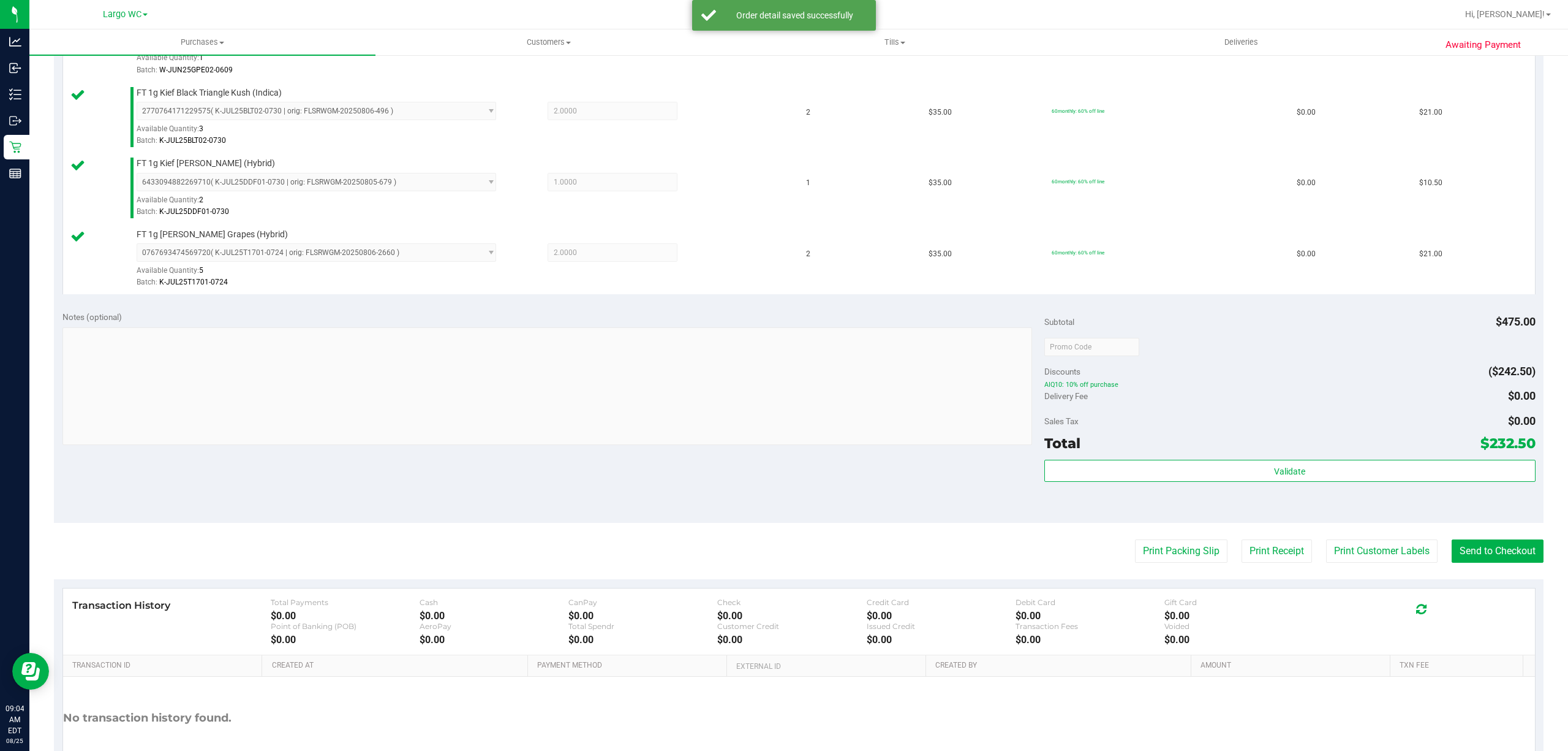
scroll to position [582, 0]
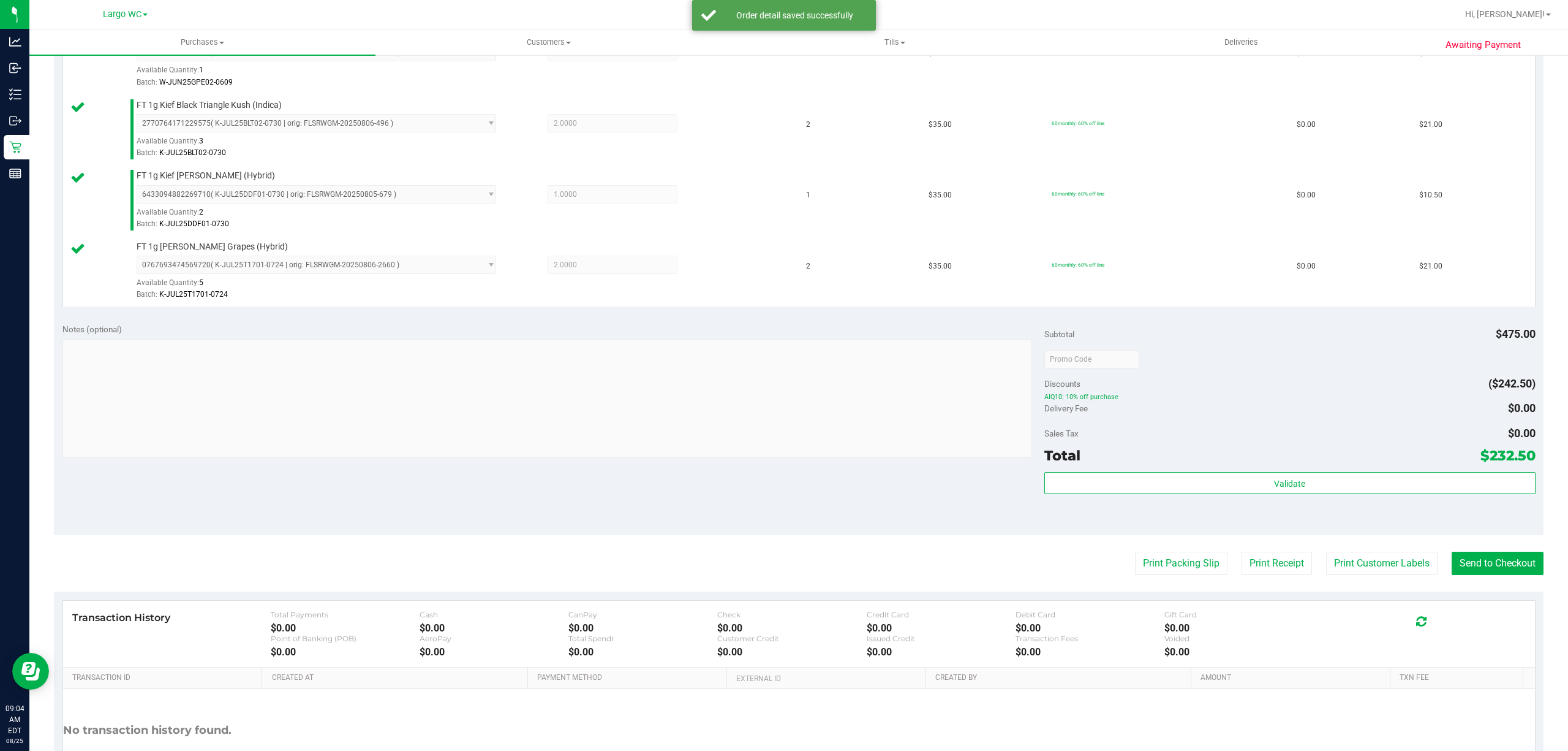
click at [1176, 519] on div "Validate" at bounding box center [1289, 500] width 491 height 55
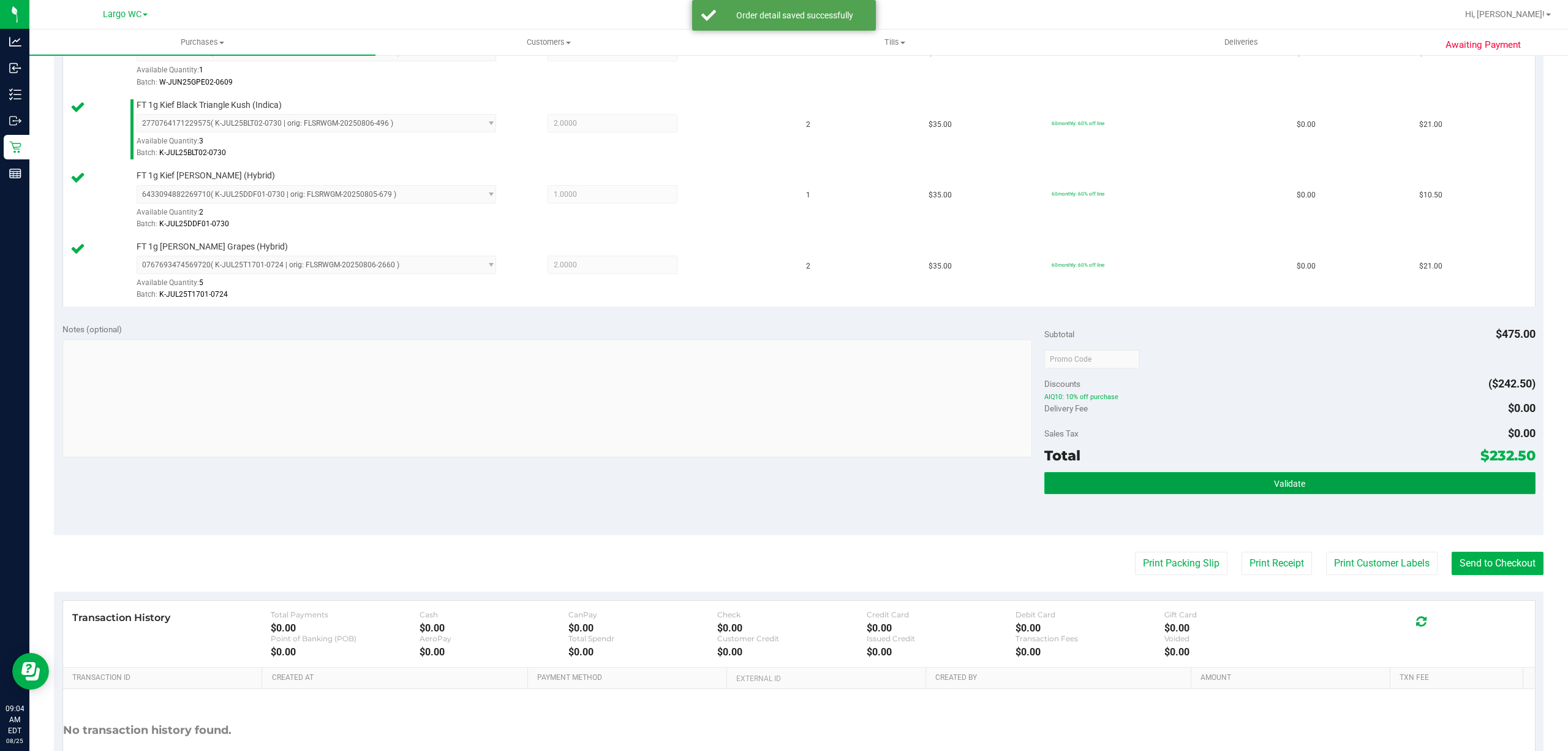
click at [1094, 478] on button "Validate" at bounding box center [1289, 482] width 491 height 22
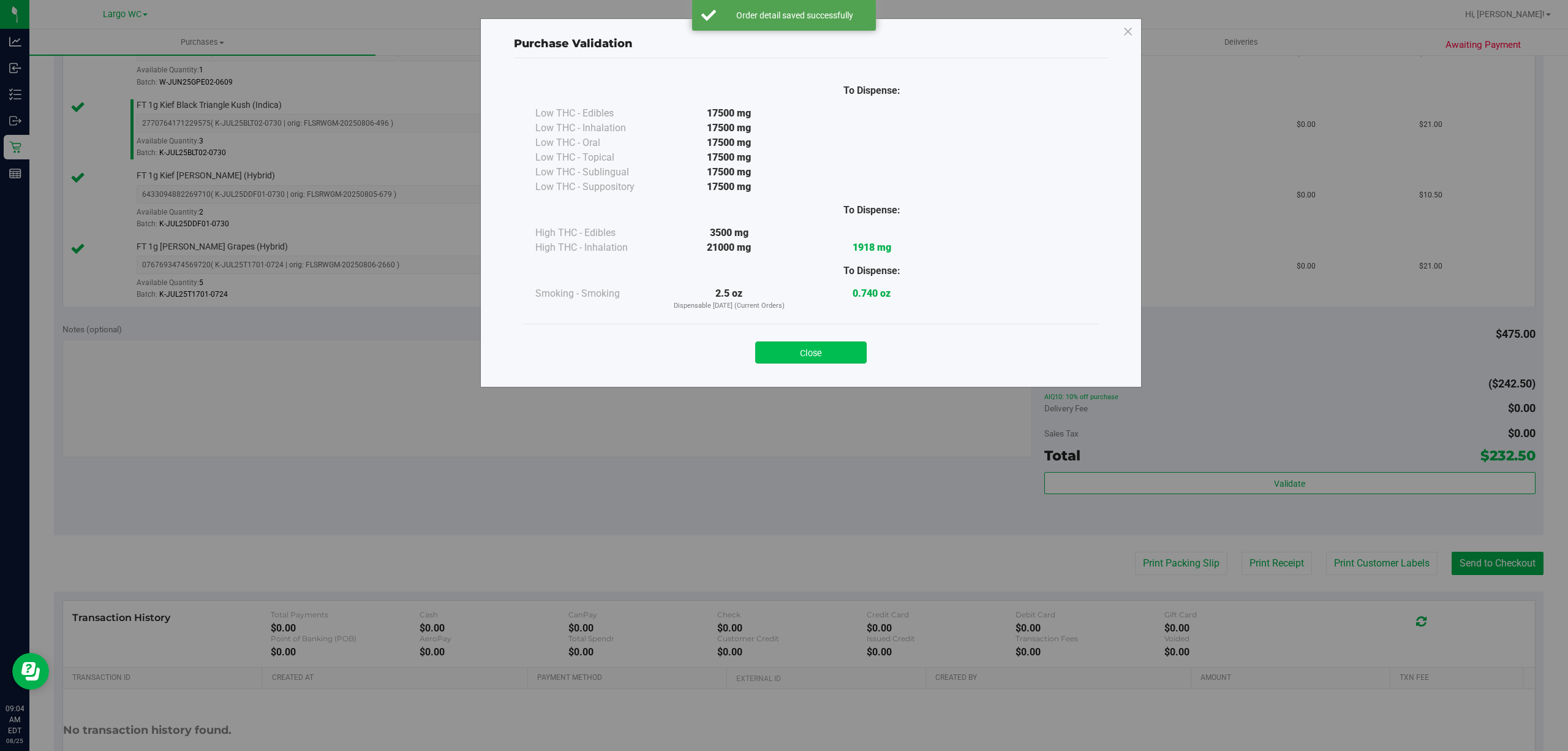
click at [836, 356] on button "Close" at bounding box center [810, 352] width 112 height 22
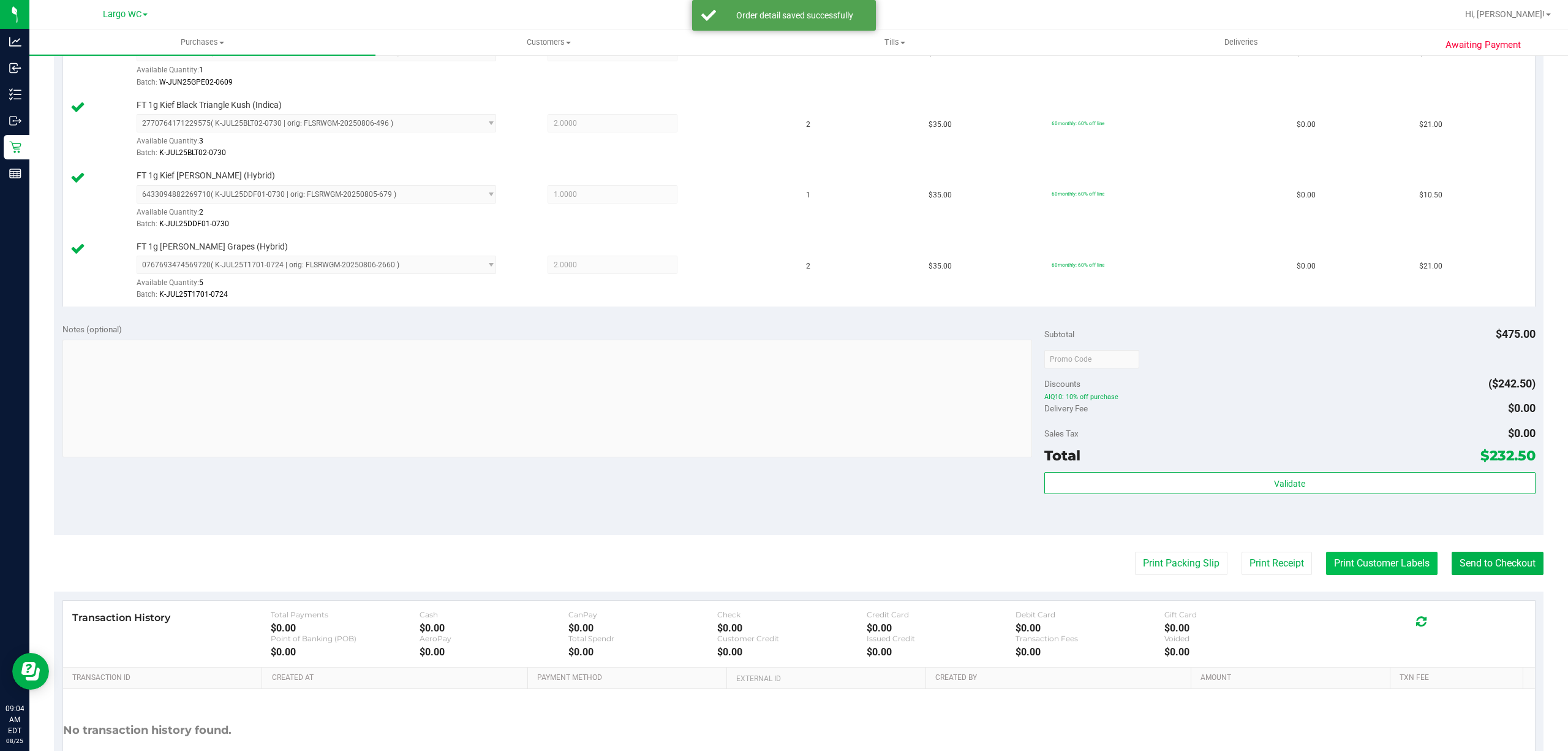
click at [1341, 565] on button "Print Customer Labels" at bounding box center [1382, 563] width 112 height 23
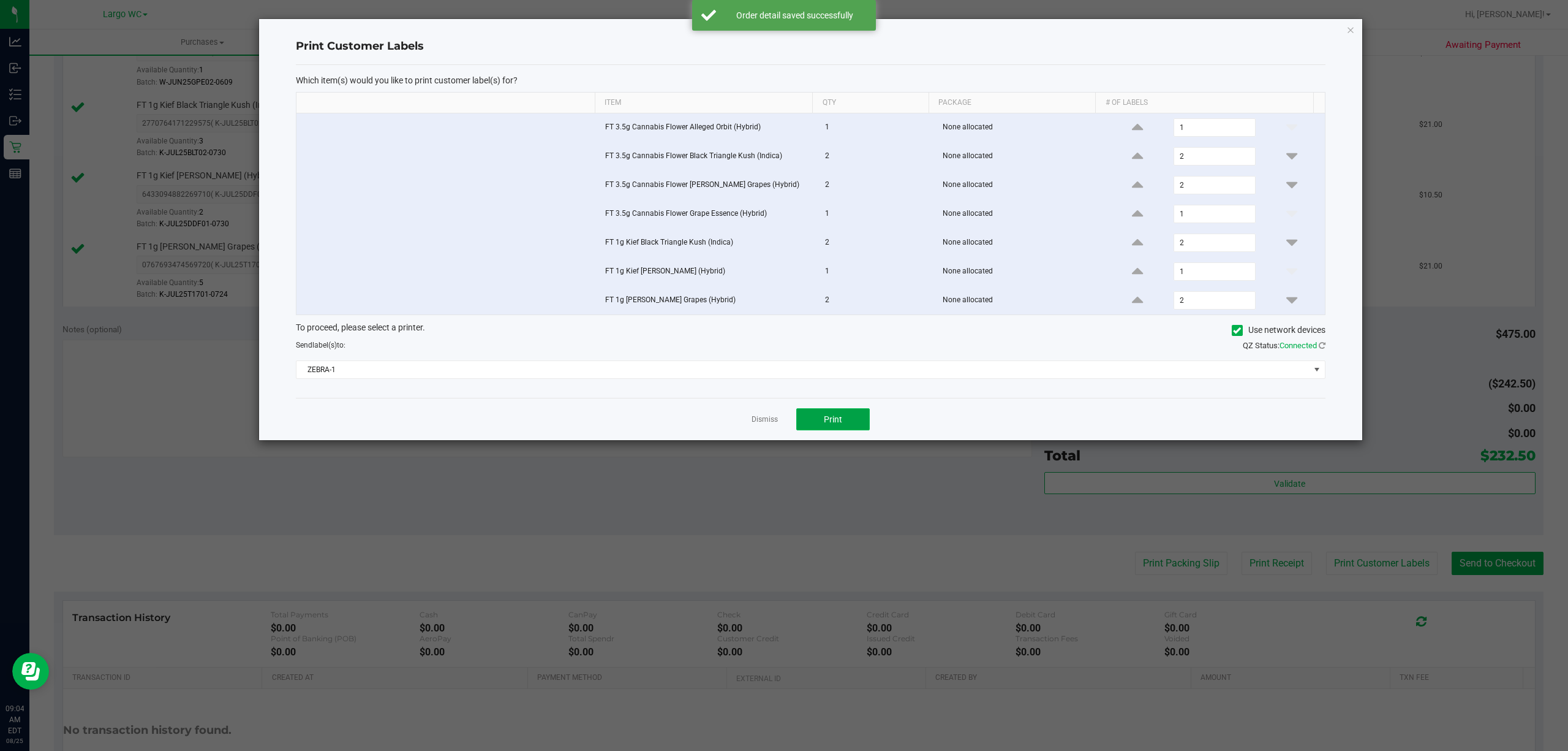
click at [836, 431] on button "Print" at bounding box center [833, 418] width 74 height 22
click at [1350, 29] on icon "button" at bounding box center [1351, 29] width 9 height 15
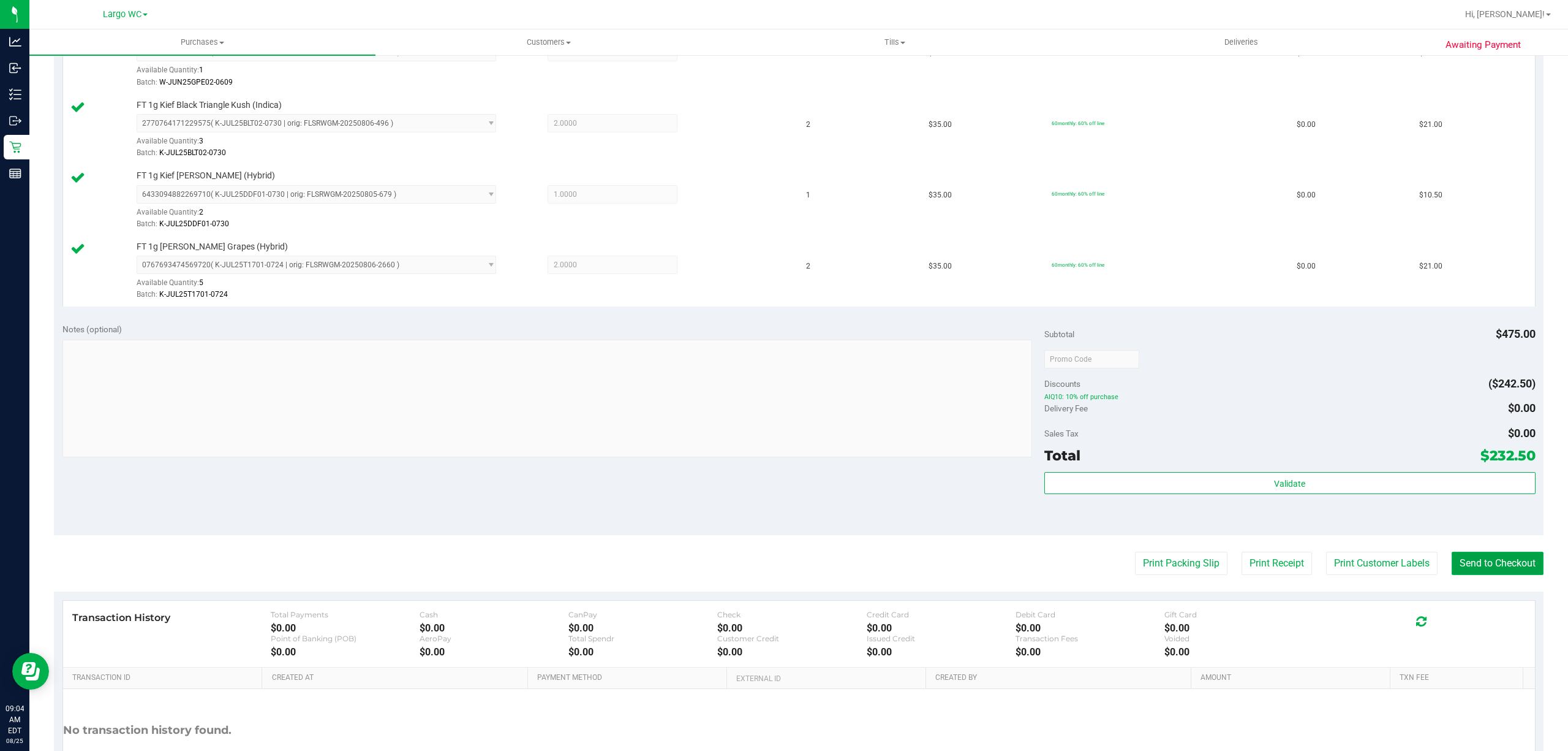
click at [1493, 563] on button "Send to Checkout" at bounding box center [1498, 563] width 92 height 23
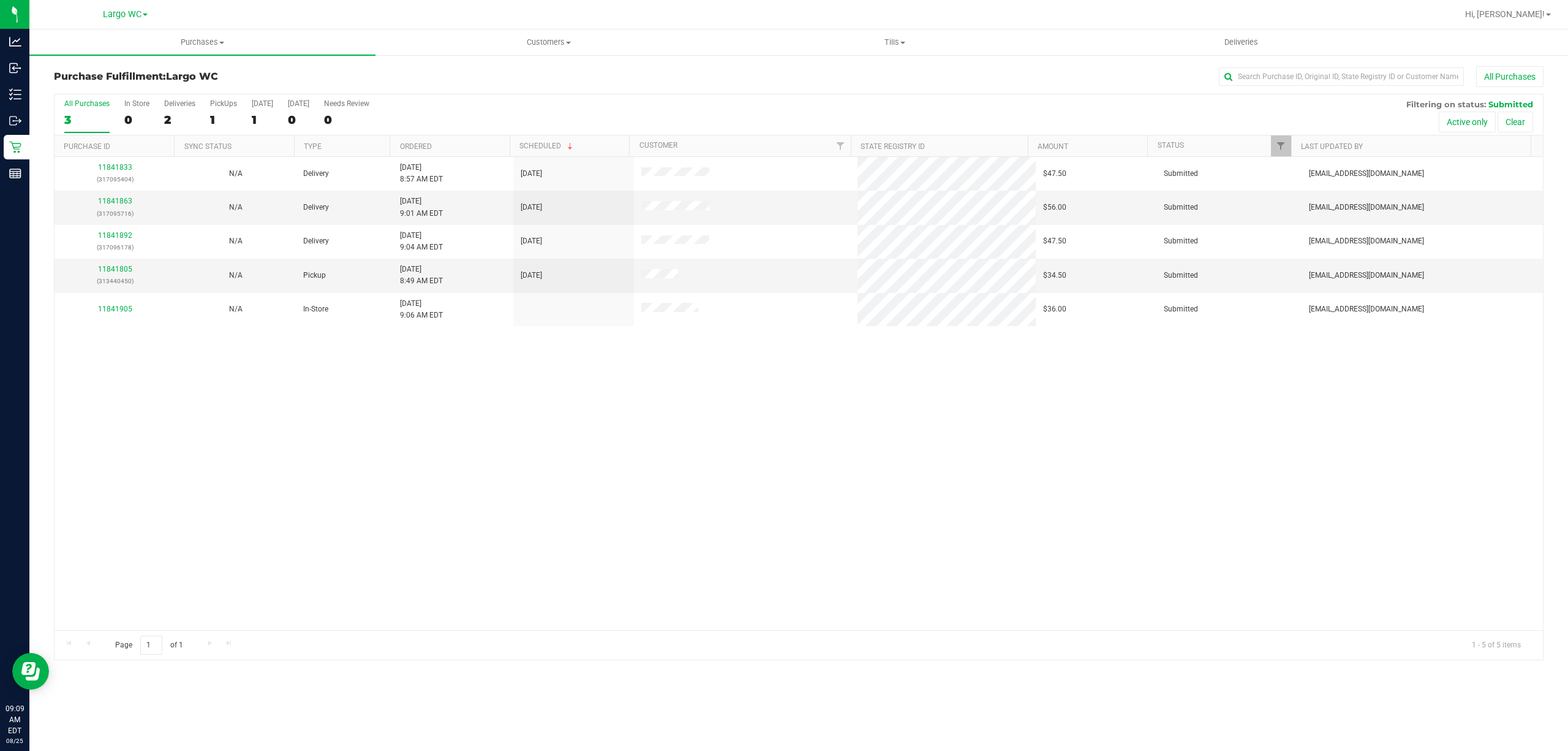
click at [356, 512] on div "11841833 (317095404) N/A Delivery [DATE] 8:57 AM EDT 8/27/2025 $47.50 Submitted…" at bounding box center [798, 393] width 1488 height 473
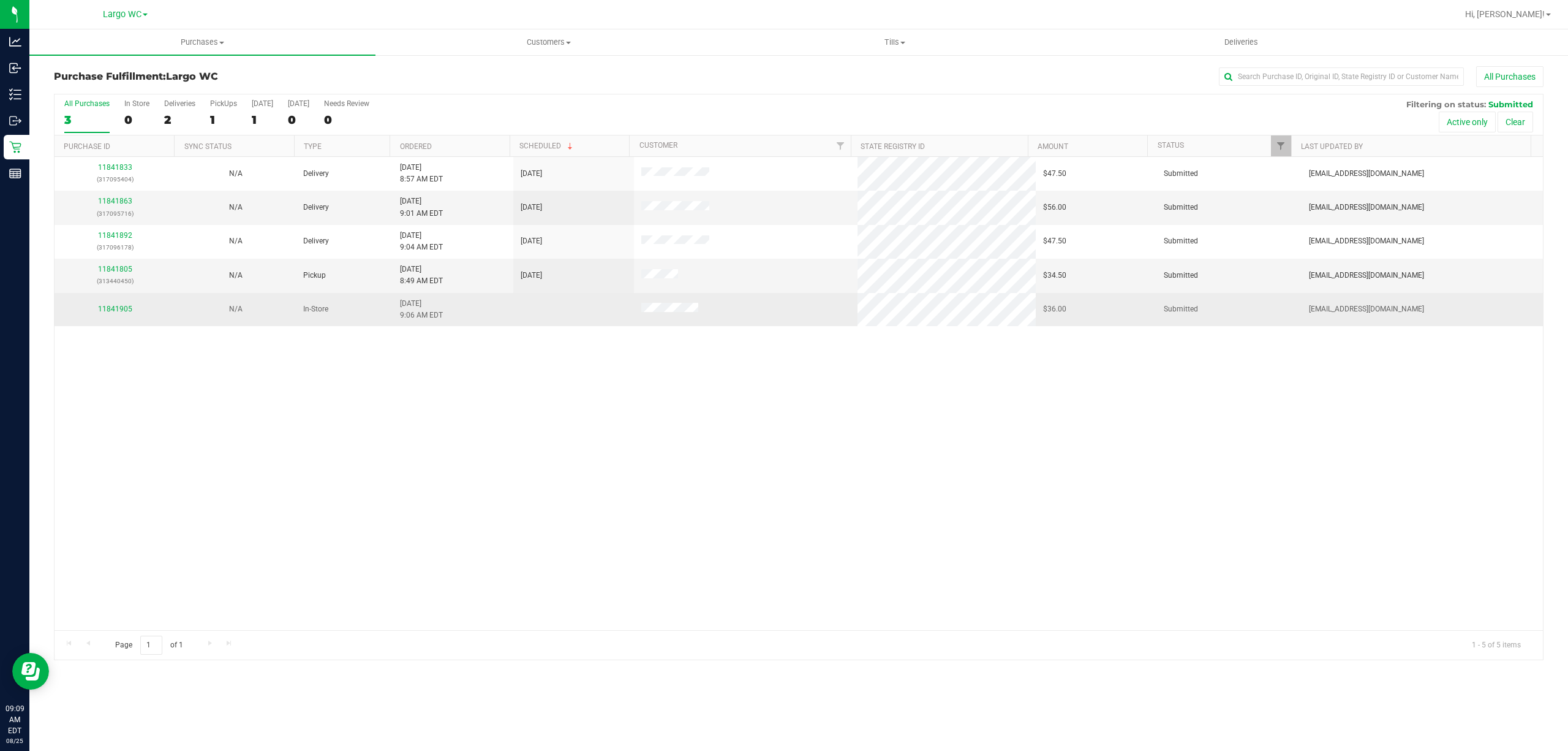
click at [115, 314] on div "11841905" at bounding box center [114, 308] width 106 height 11
click at [113, 311] on link "11841905" at bounding box center [115, 309] width 35 height 9
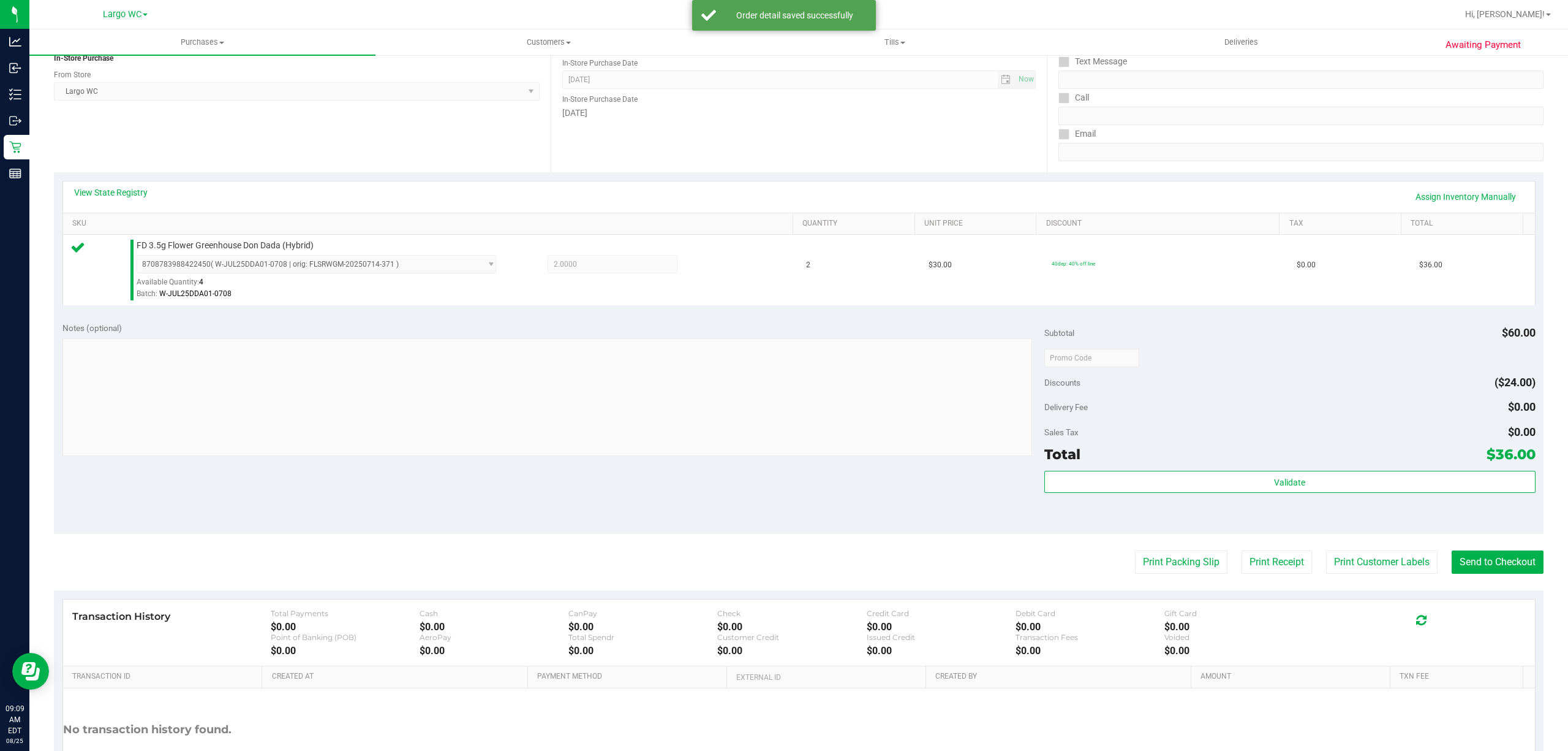
scroll to position [185, 0]
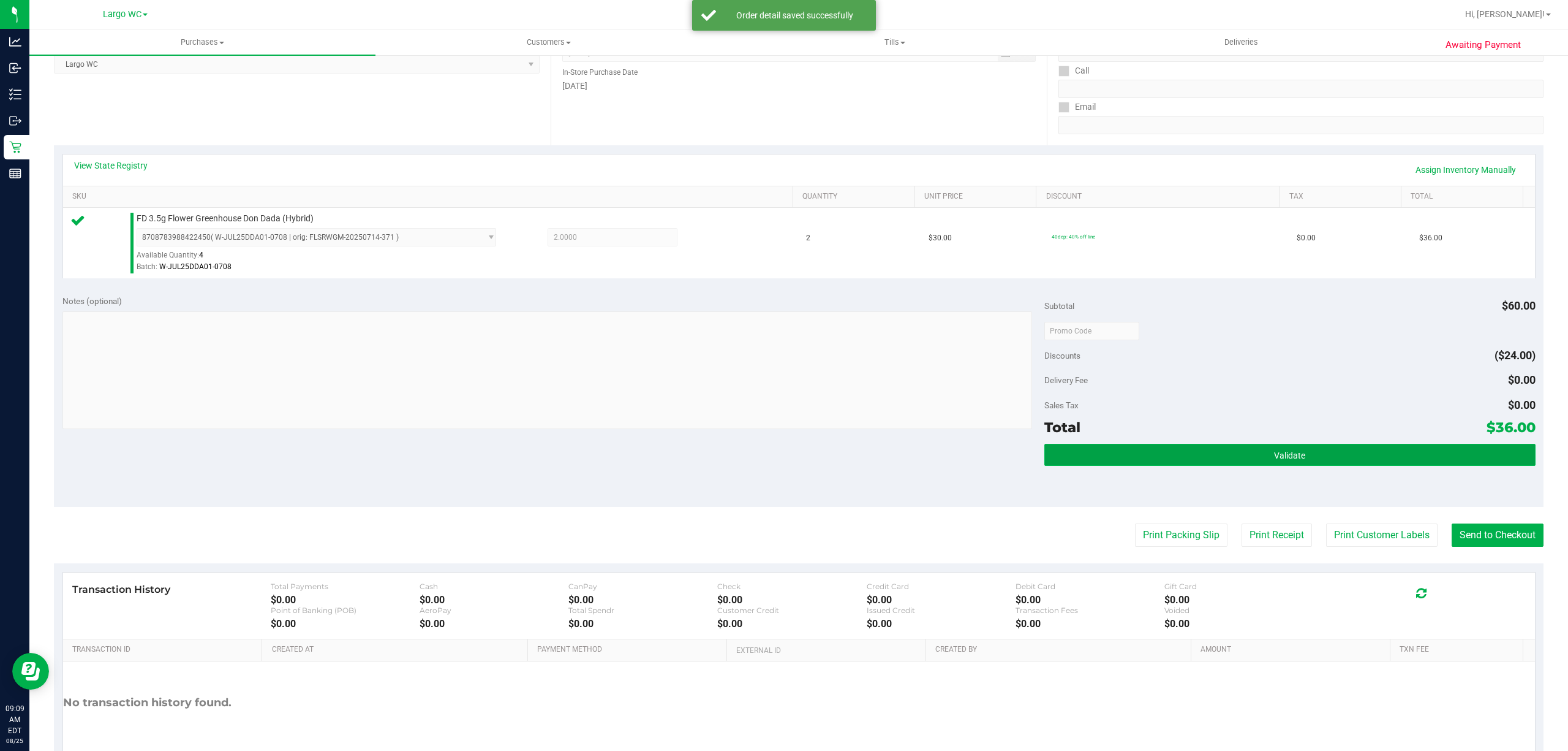
click at [1115, 458] on button "Validate" at bounding box center [1289, 454] width 491 height 22
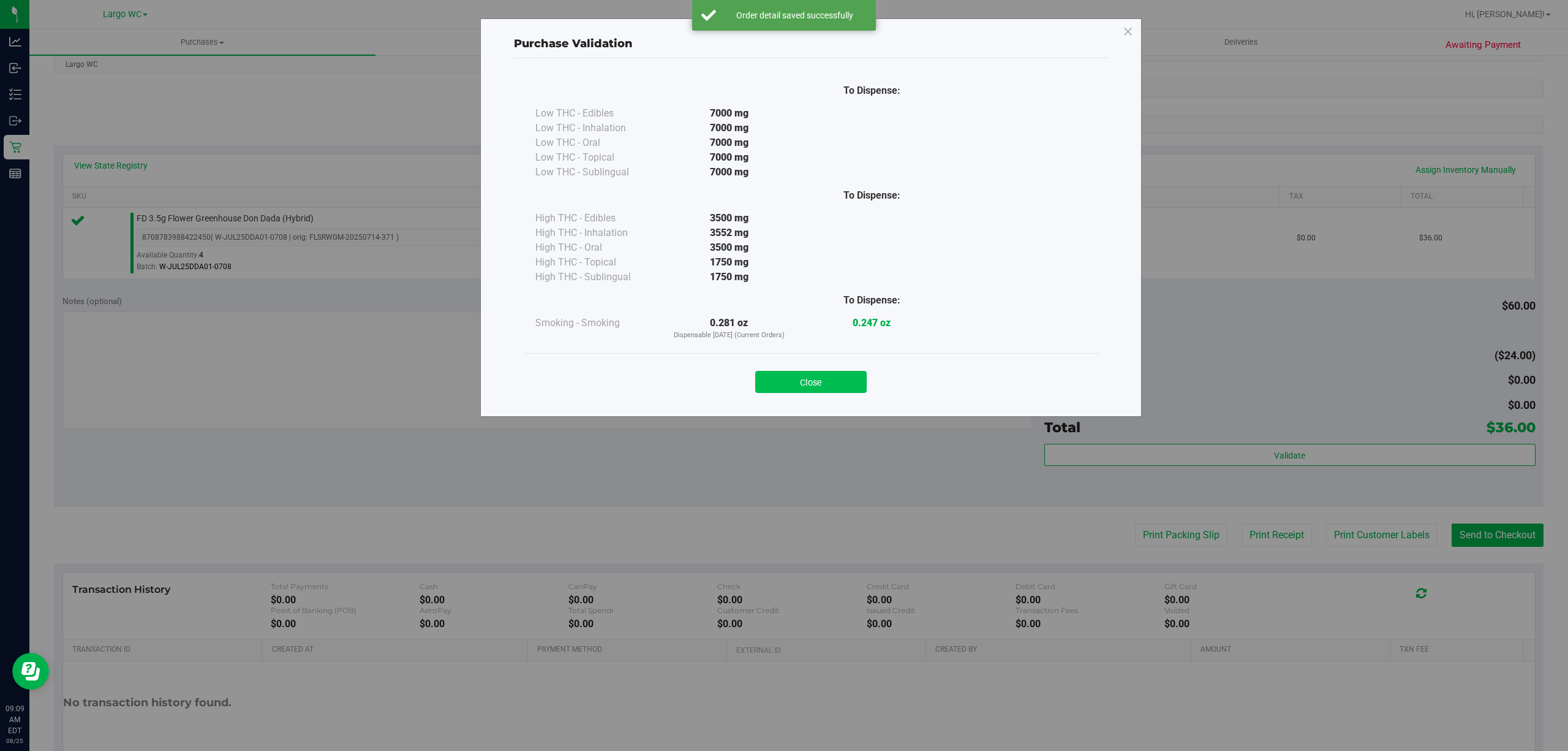
click at [843, 380] on button "Close" at bounding box center [810, 381] width 112 height 22
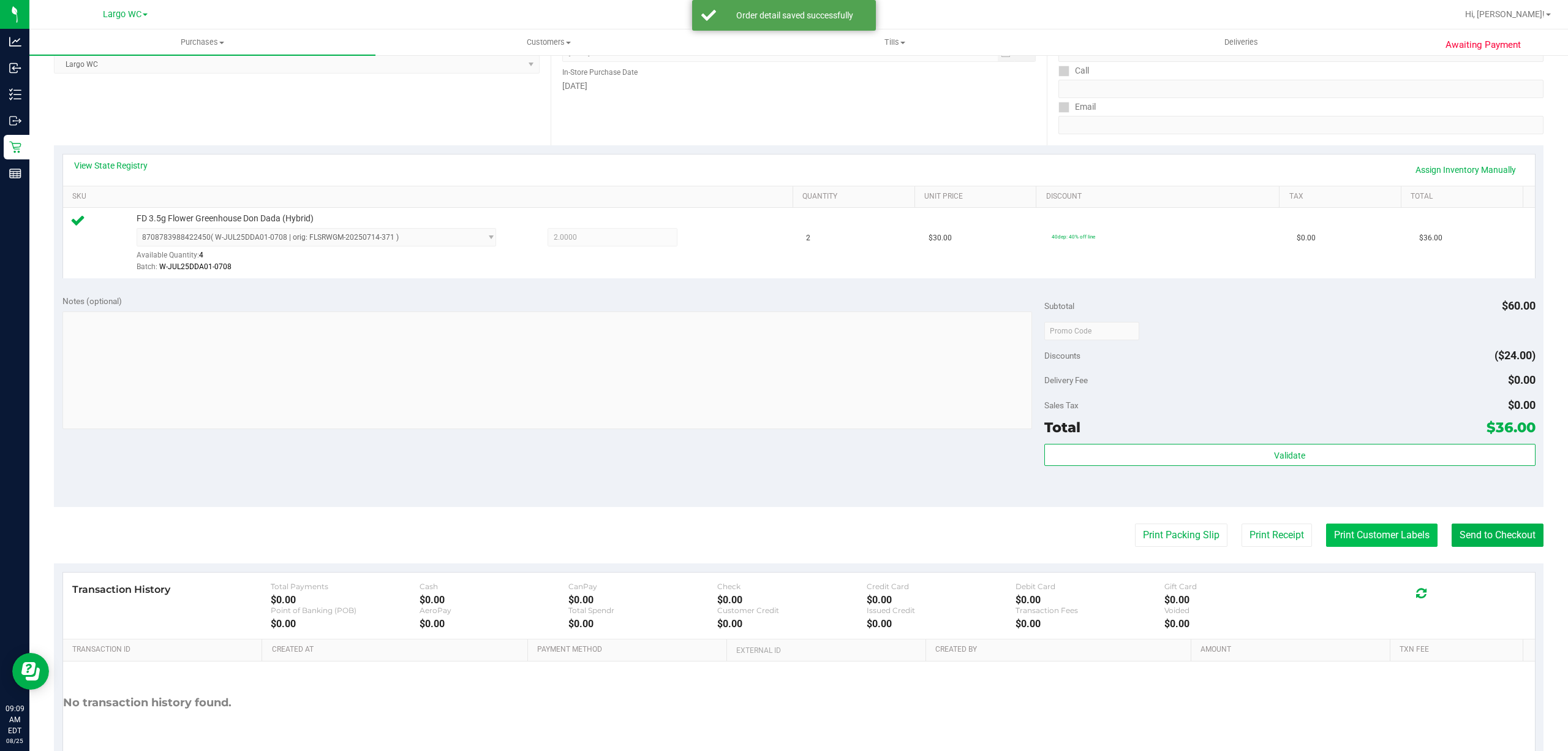
click at [1354, 543] on button "Print Customer Labels" at bounding box center [1382, 534] width 112 height 23
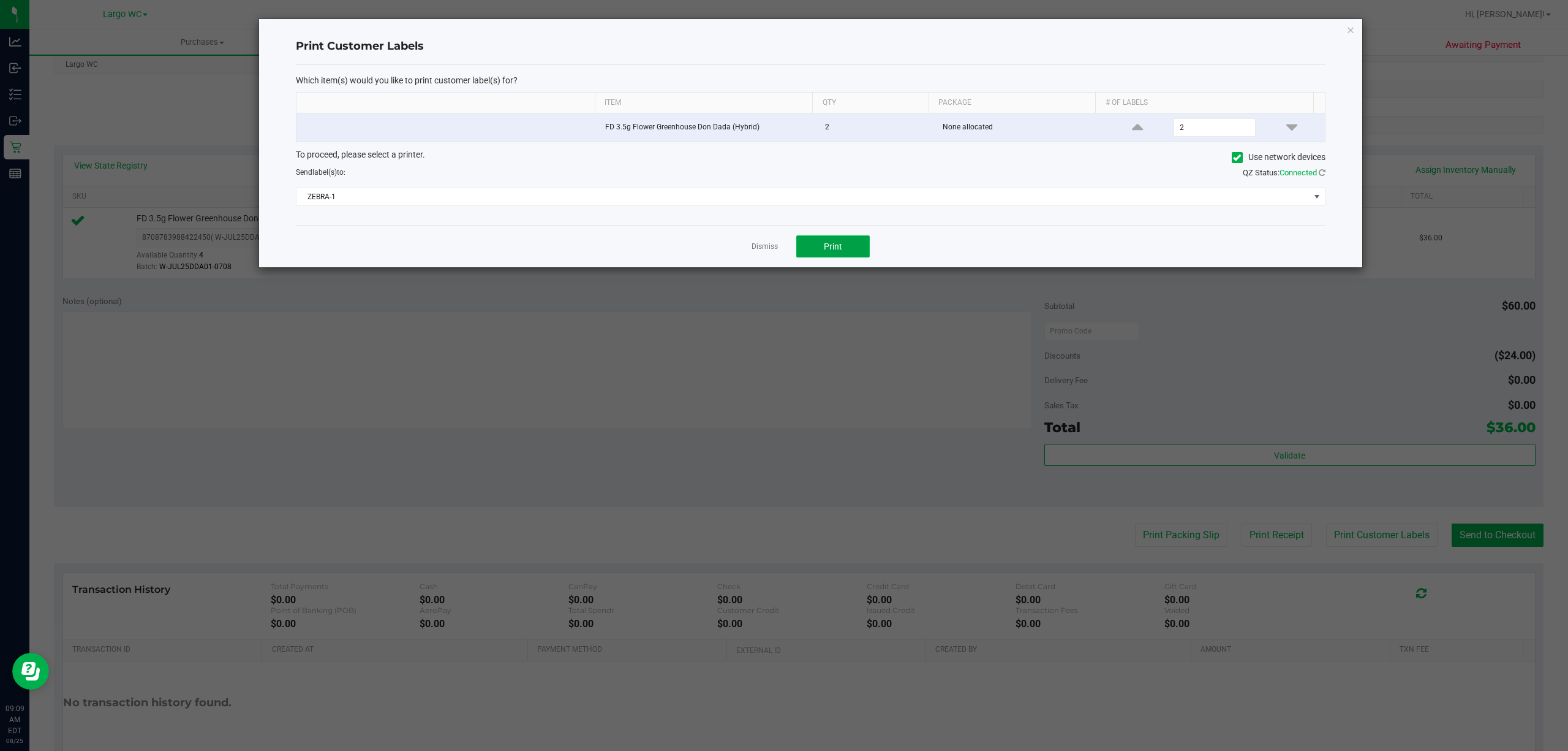
click at [826, 243] on span "Print" at bounding box center [833, 246] width 18 height 10
click at [1348, 29] on icon "button" at bounding box center [1351, 29] width 9 height 15
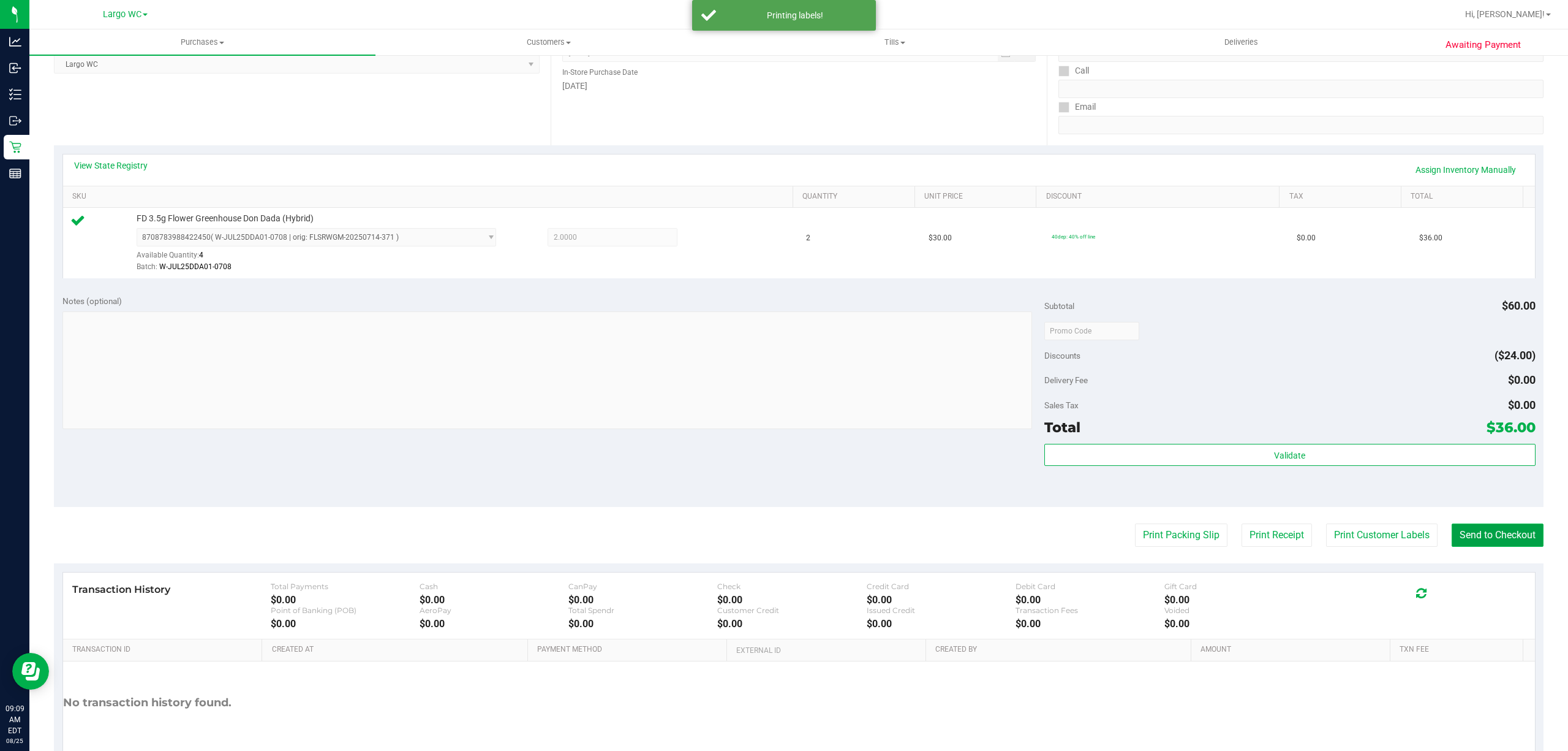
click at [1475, 540] on button "Send to Checkout" at bounding box center [1498, 534] width 92 height 23
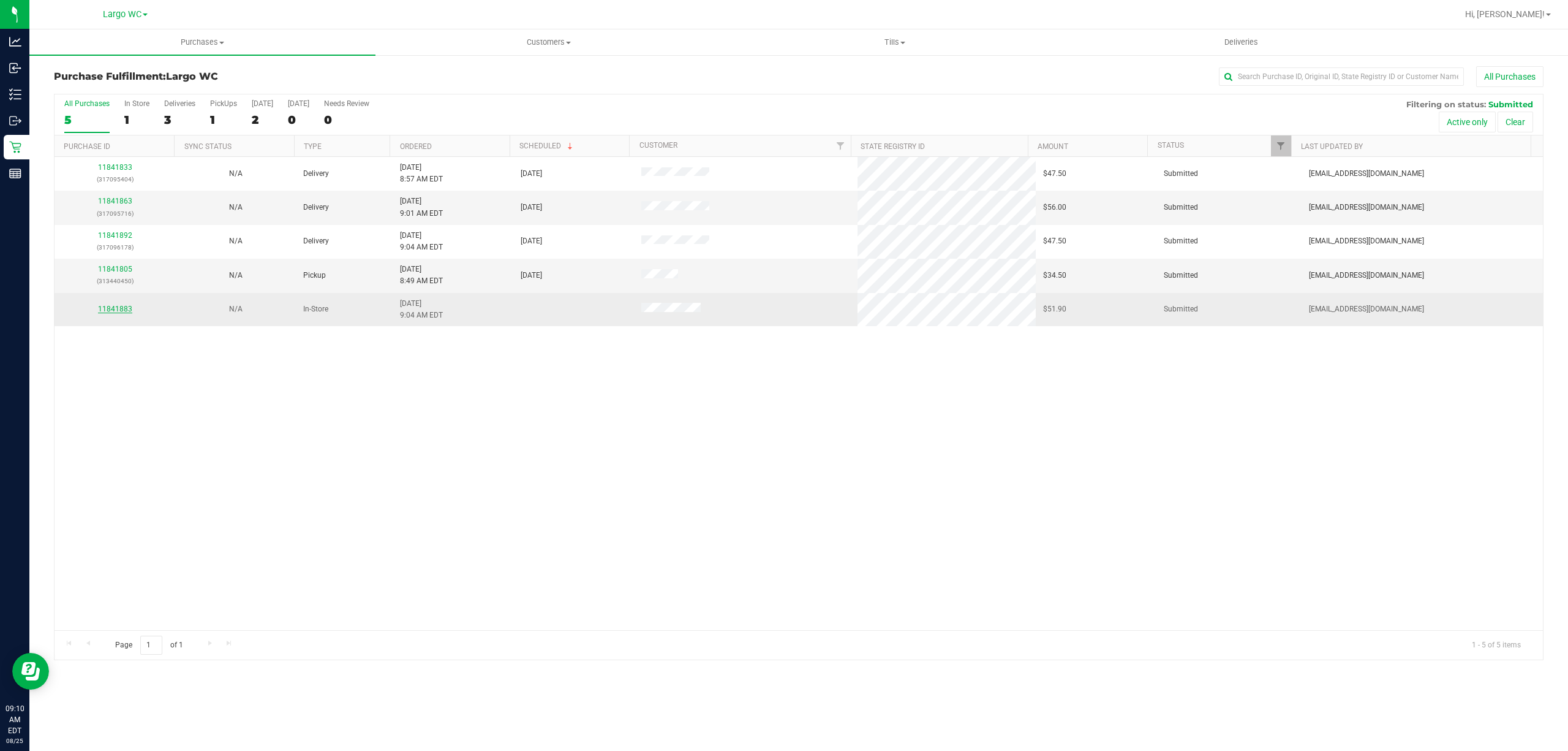
click at [131, 310] on link "11841883" at bounding box center [115, 309] width 35 height 9
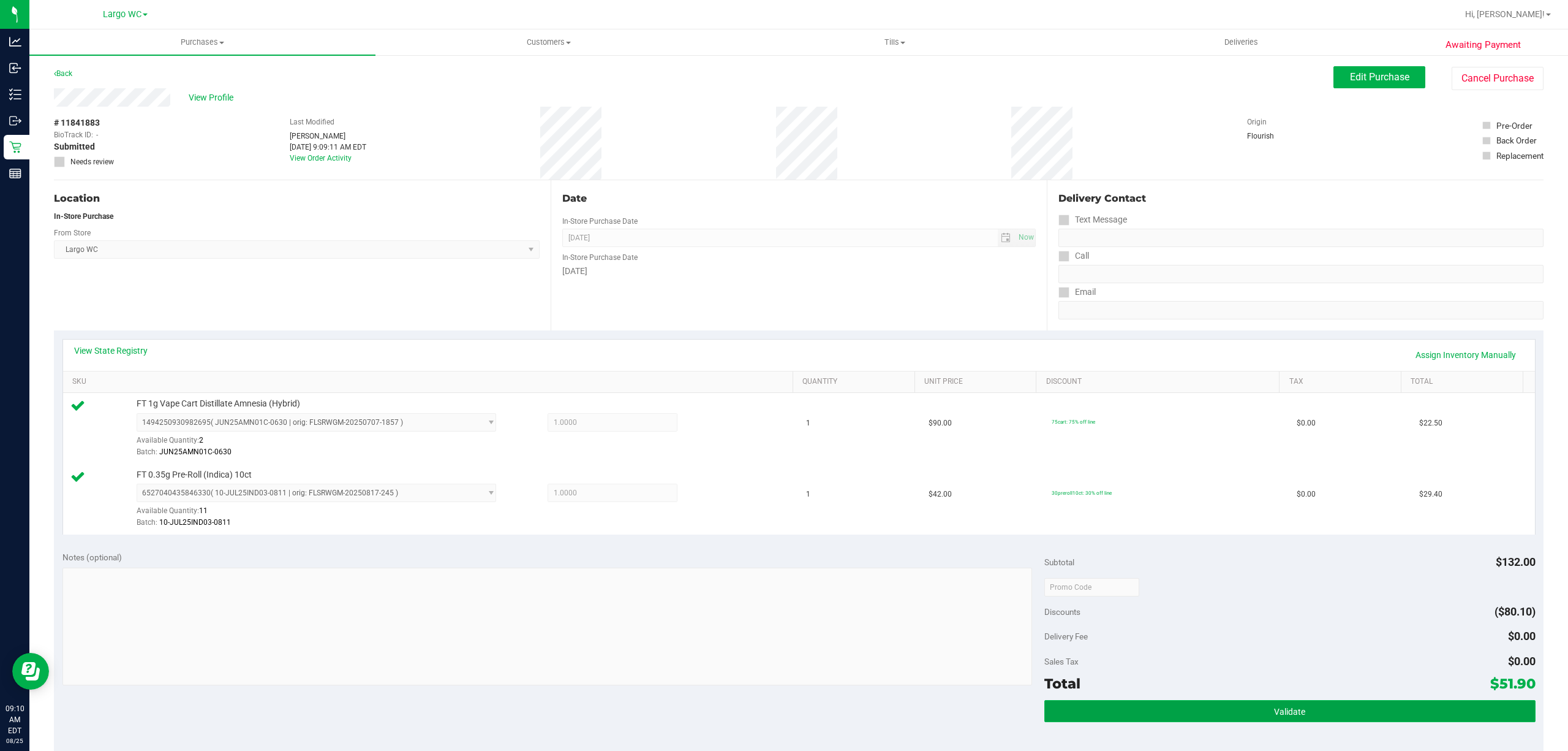
click at [1084, 711] on button "Validate" at bounding box center [1289, 710] width 491 height 22
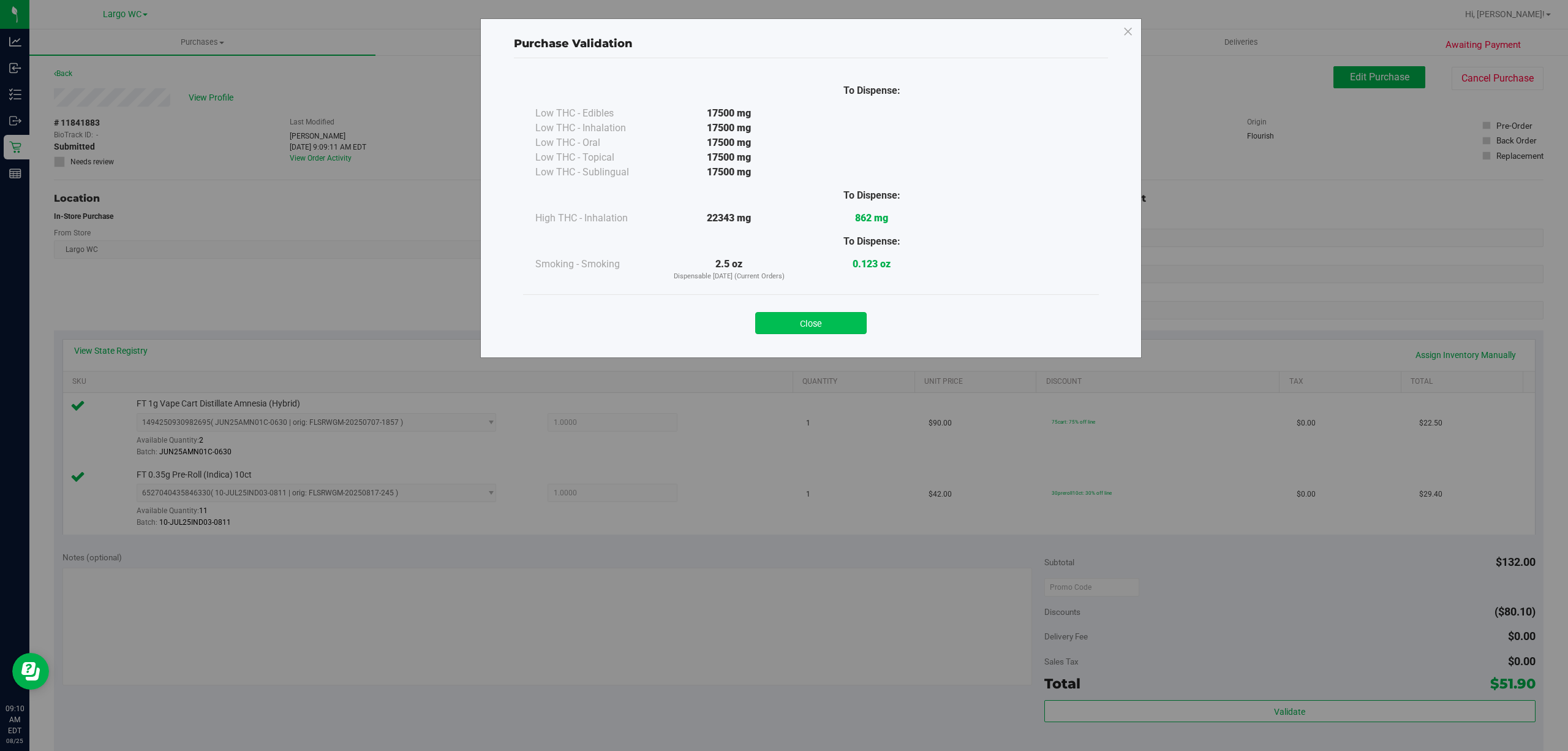
click at [792, 327] on button "Close" at bounding box center [810, 322] width 112 height 22
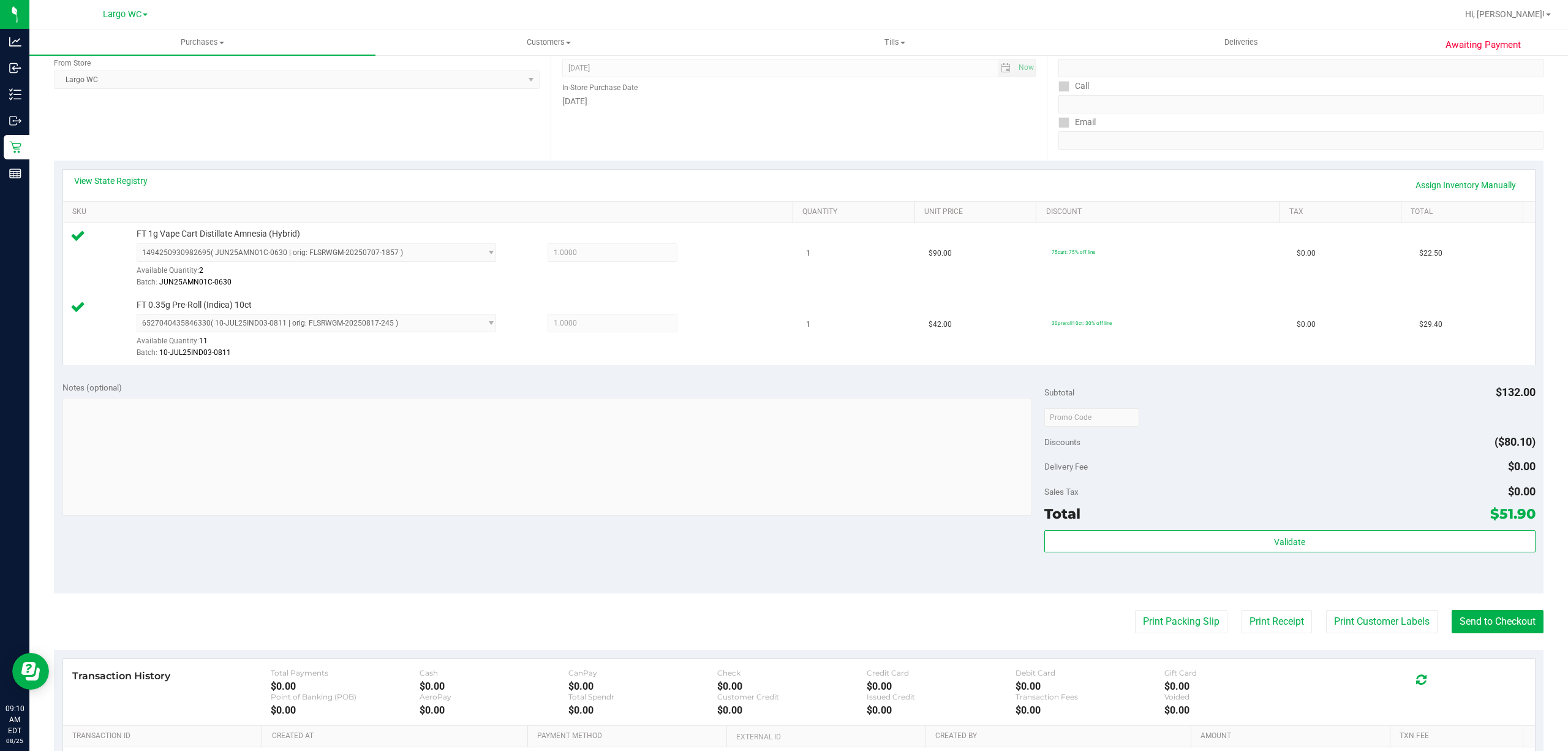
scroll to position [223, 0]
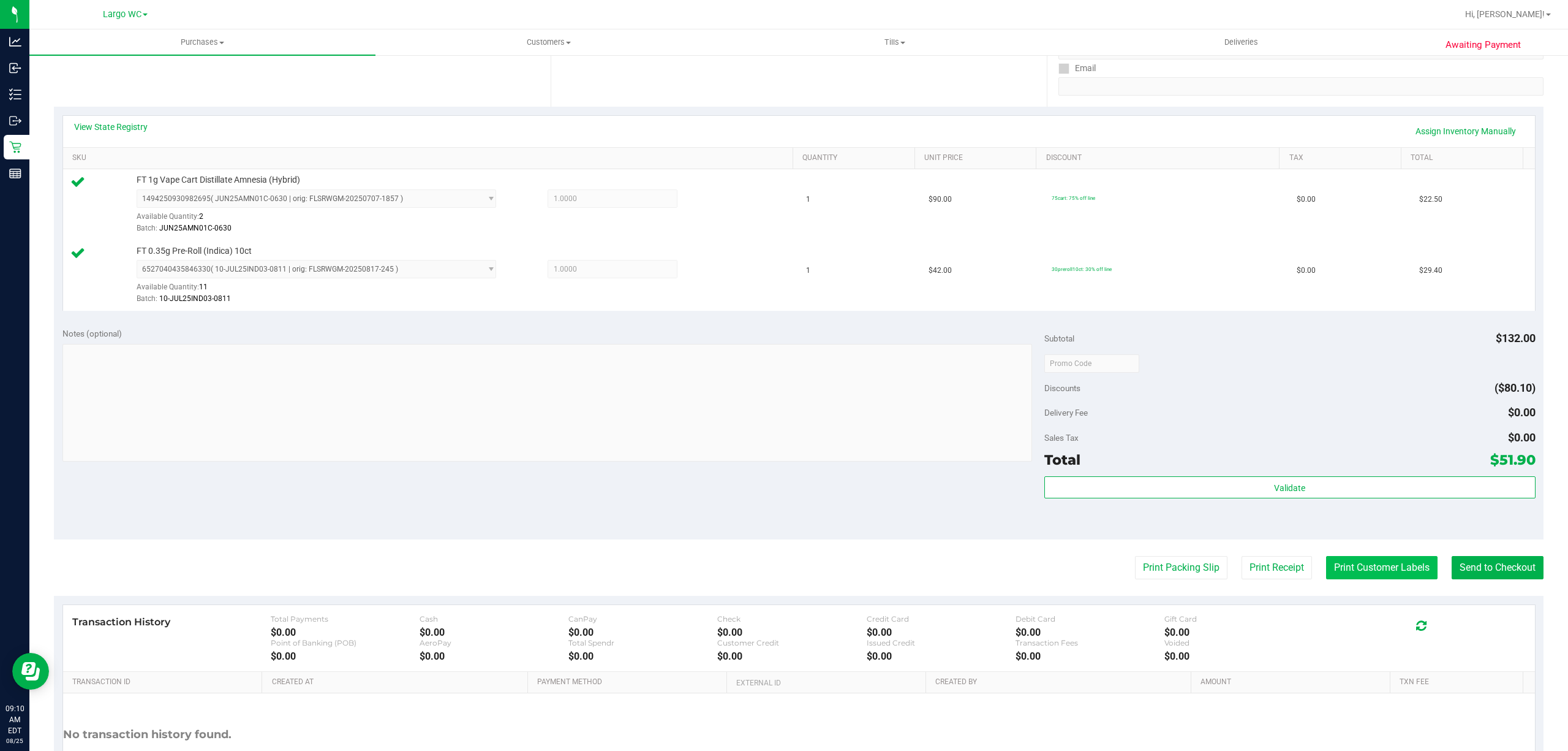
click at [1382, 564] on button "Print Customer Labels" at bounding box center [1382, 567] width 112 height 23
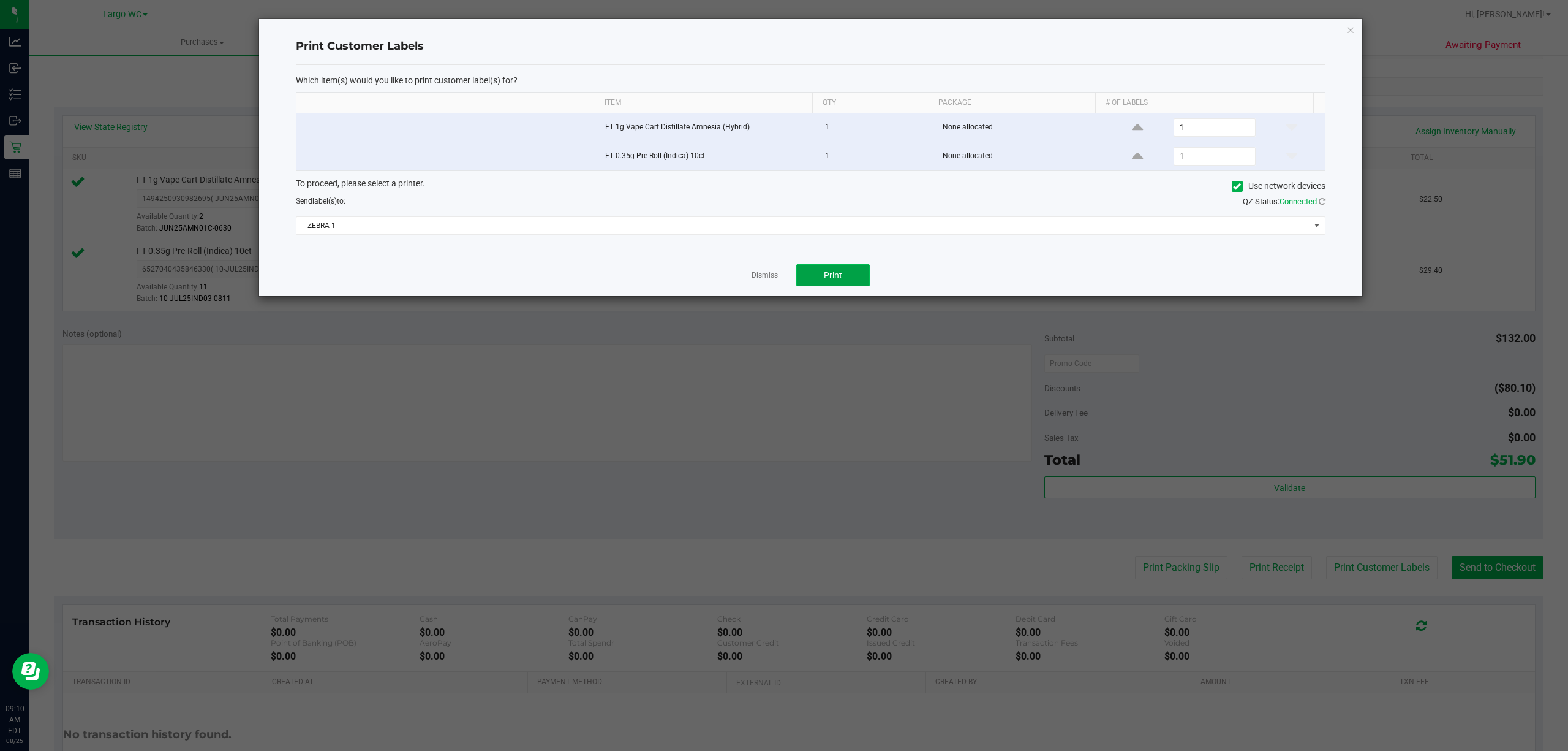
click at [829, 286] on button "Print" at bounding box center [833, 275] width 74 height 22
click at [1352, 29] on icon "button" at bounding box center [1351, 29] width 9 height 15
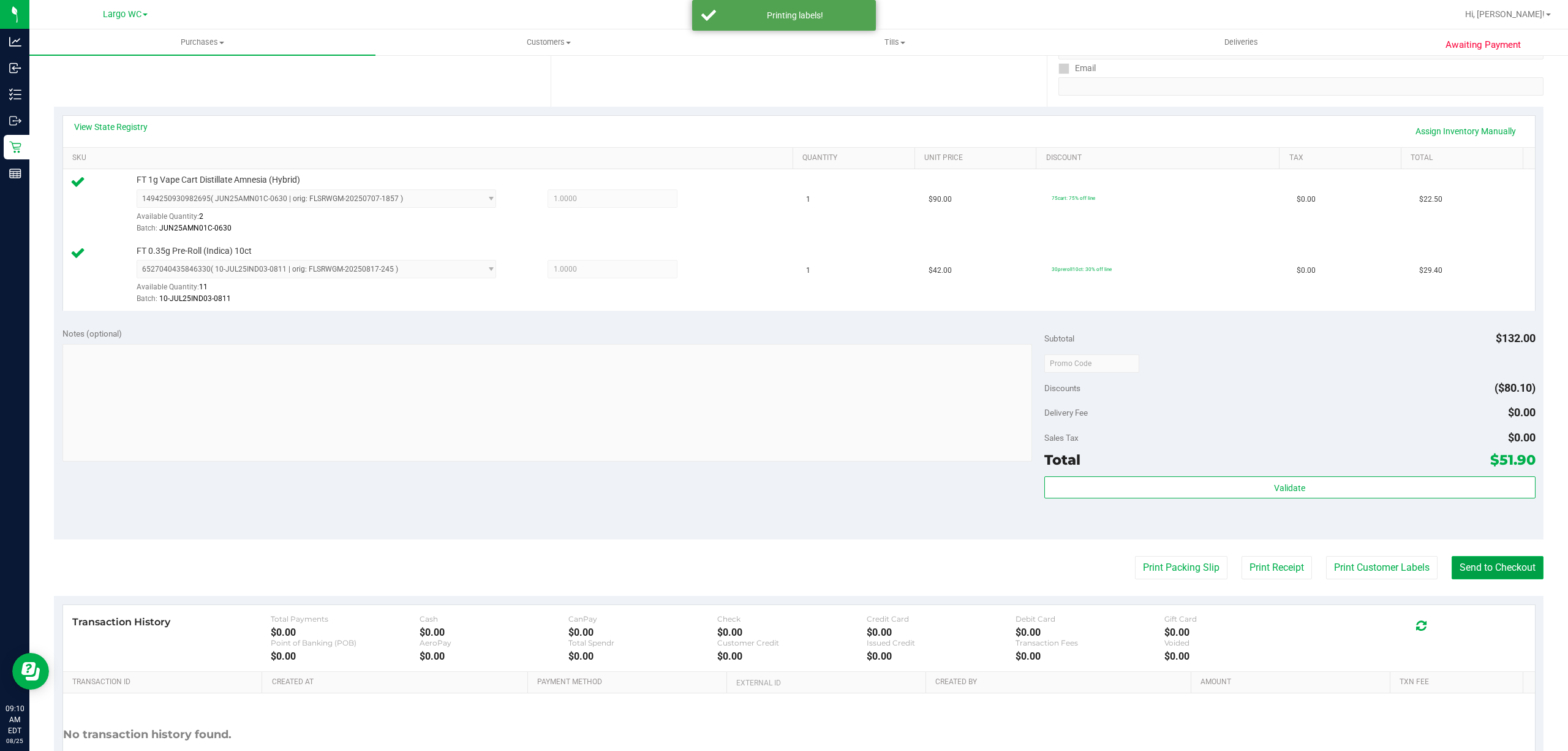
click at [1490, 563] on button "Send to Checkout" at bounding box center [1498, 567] width 92 height 23
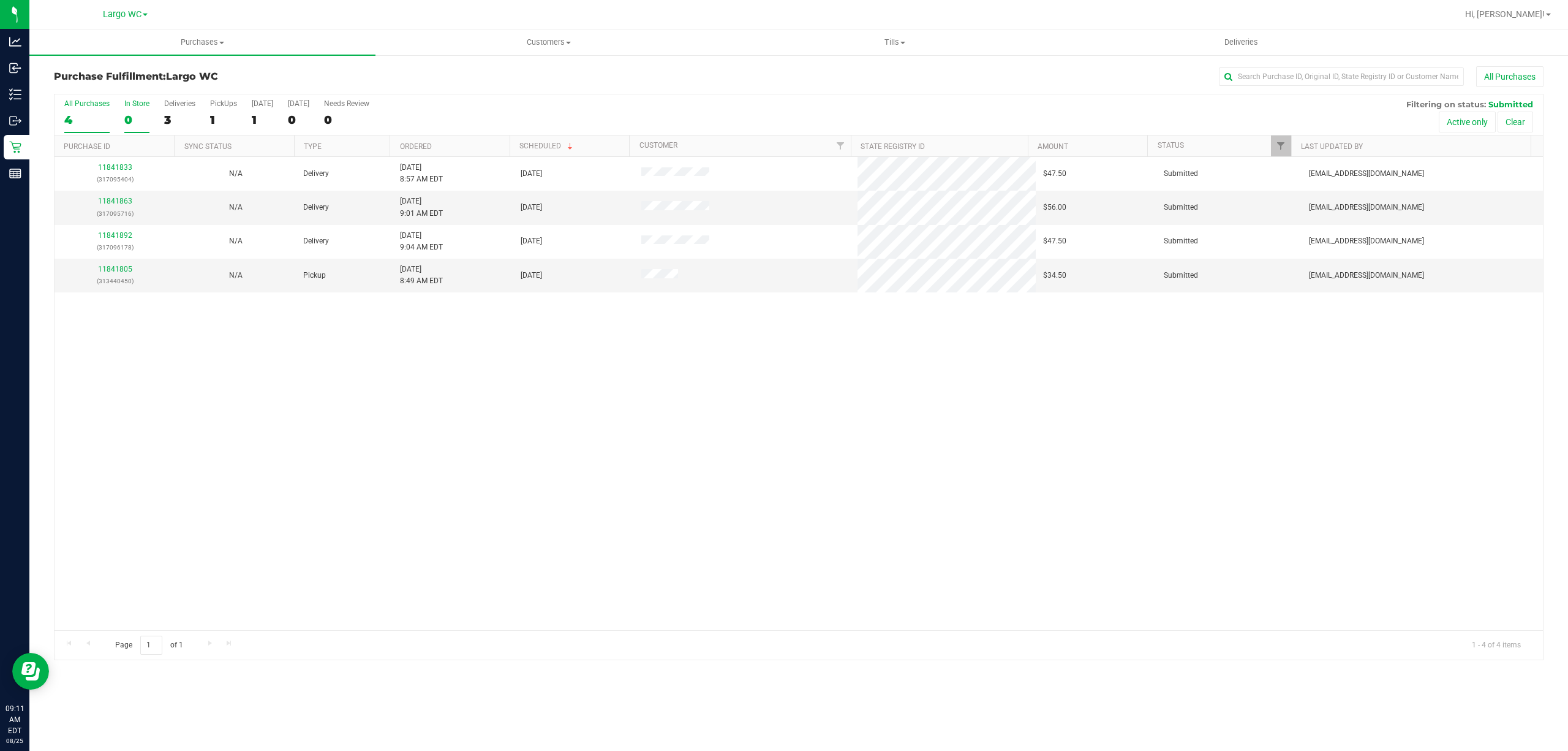
click at [131, 104] on div "In Store" at bounding box center [137, 104] width 25 height 9
click at [0, 0] on input "In Store 0" at bounding box center [0, 0] width 0 height 0
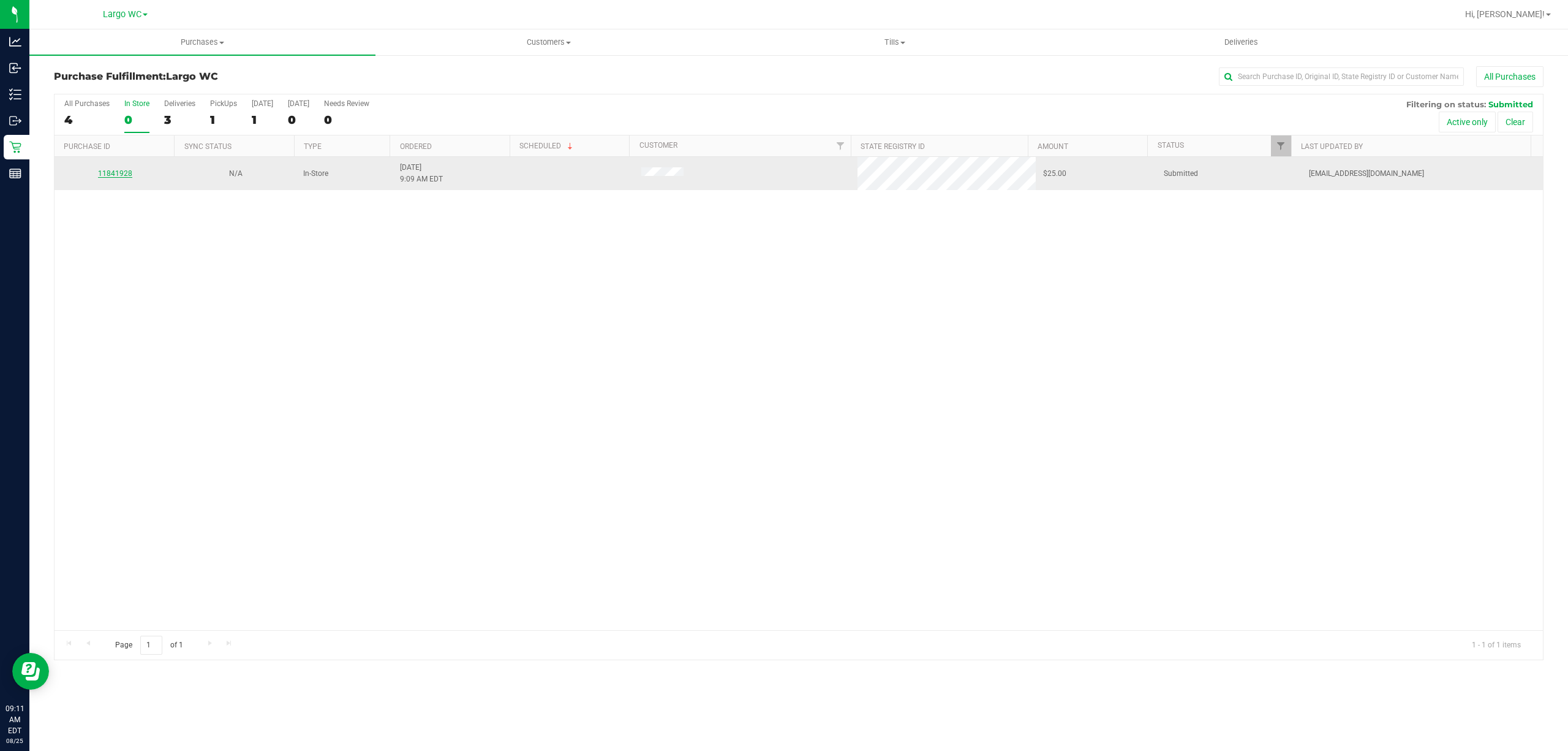
click at [98, 174] on link "11841928" at bounding box center [115, 173] width 35 height 9
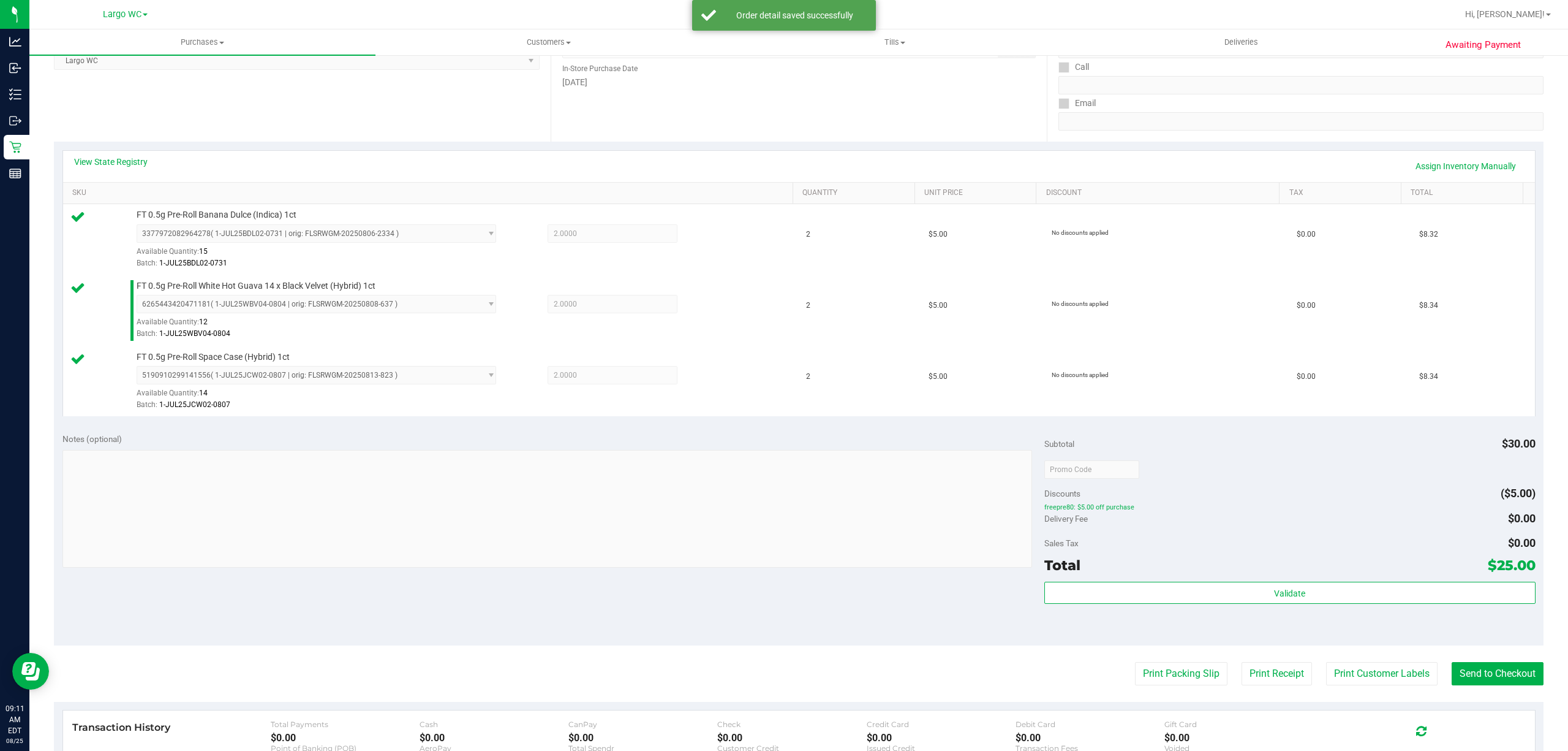
scroll to position [199, 0]
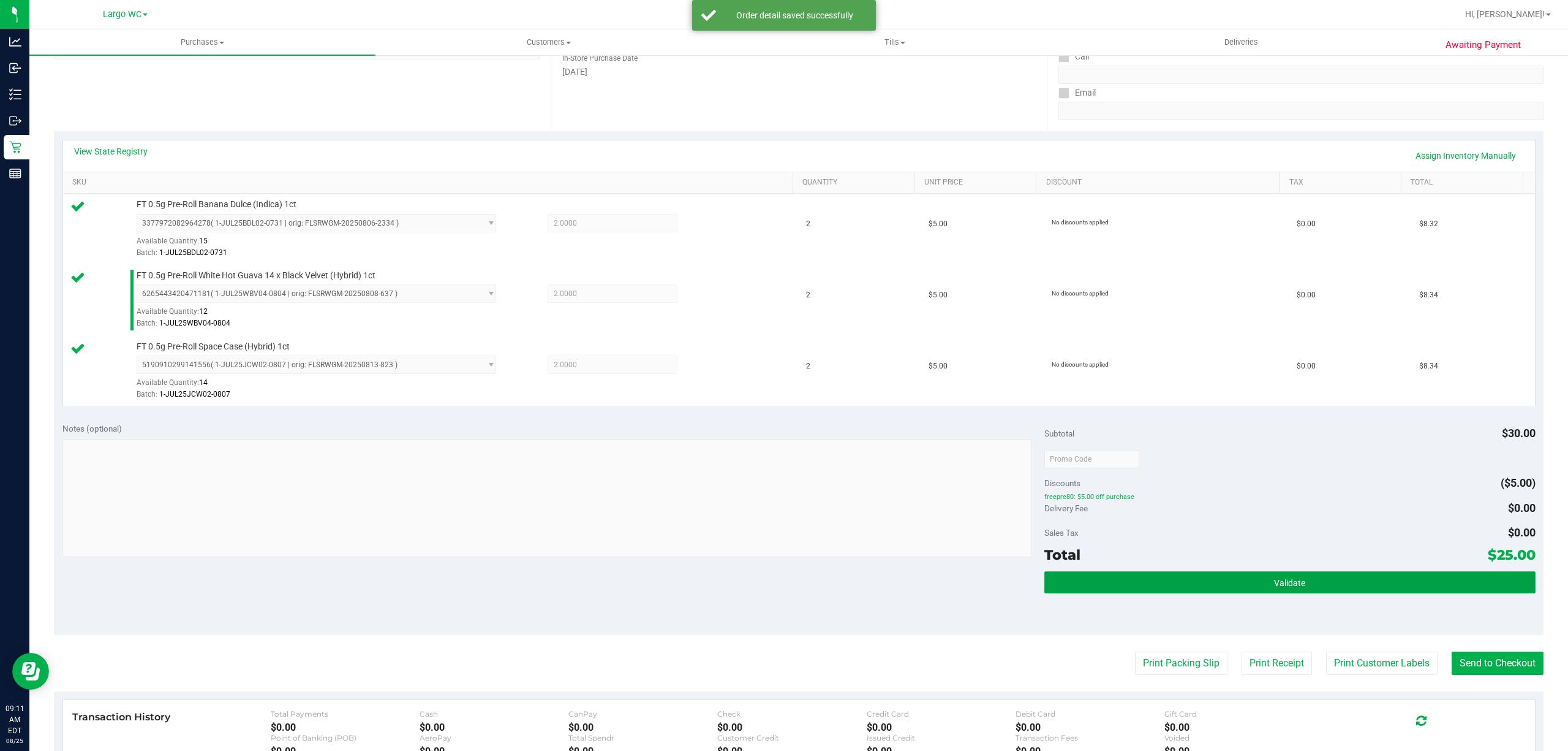
click at [1164, 592] on button "Validate" at bounding box center [1289, 581] width 491 height 22
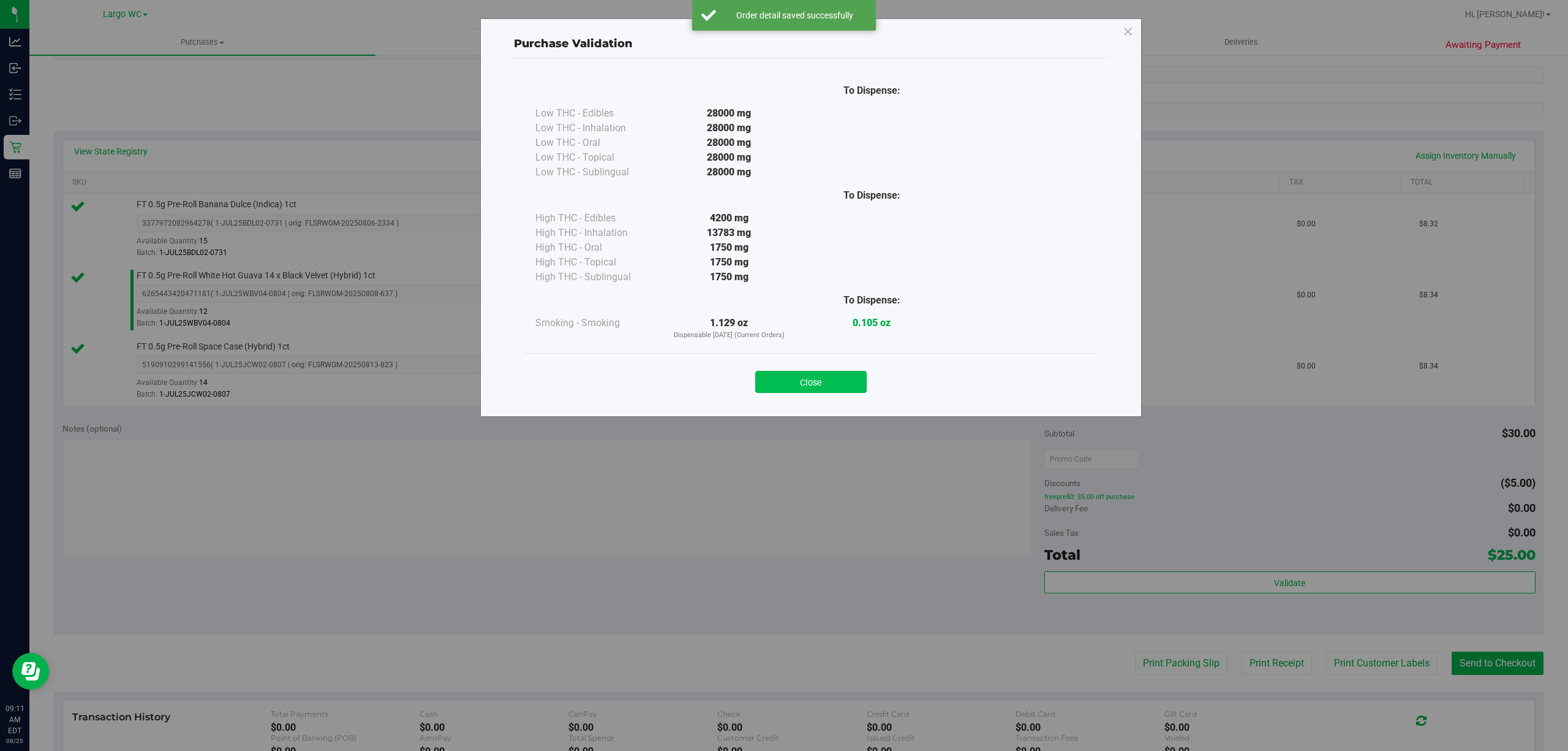
click at [841, 374] on button "Close" at bounding box center [810, 381] width 112 height 22
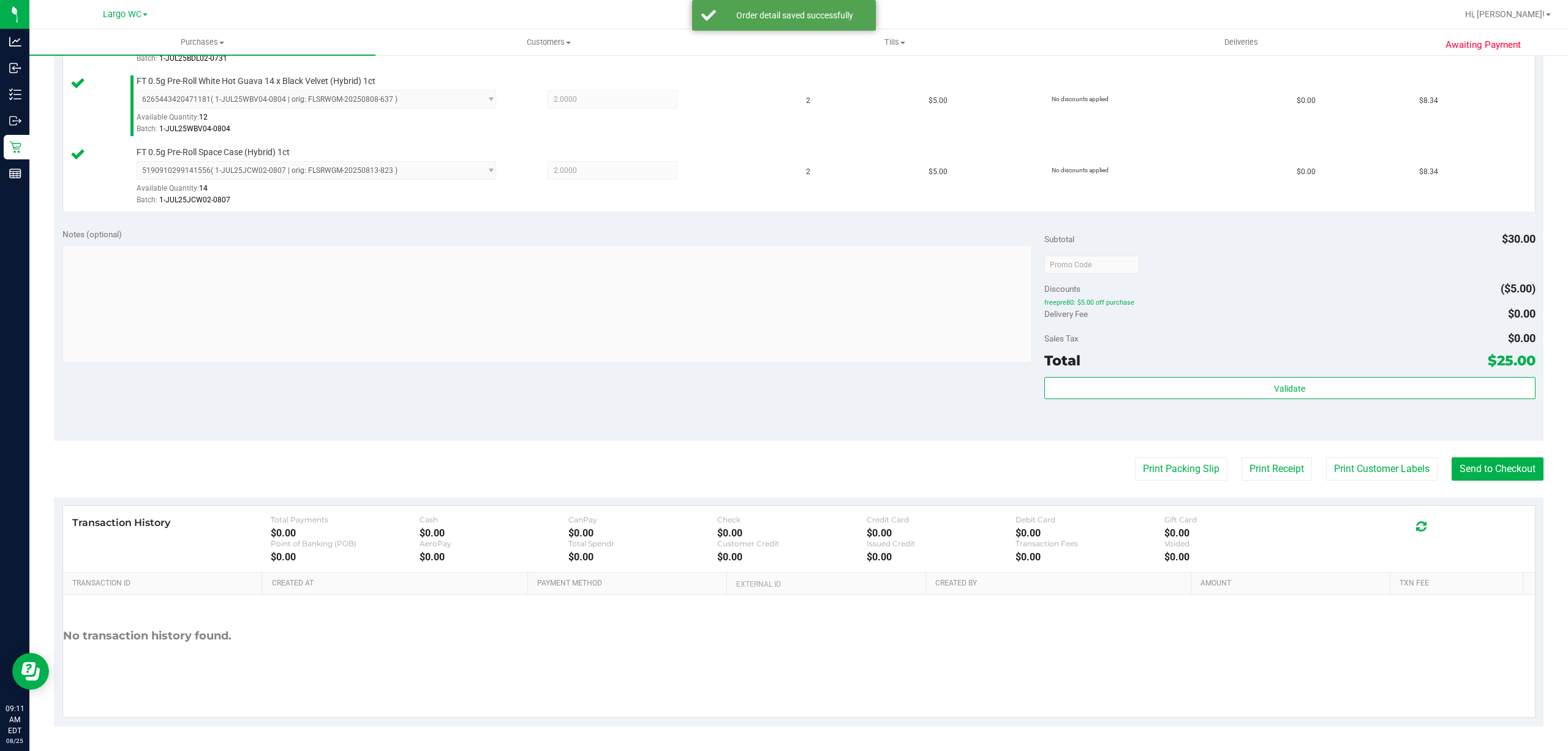
scroll to position [391, 0]
click at [1349, 482] on button "Print Customer Labels" at bounding box center [1382, 471] width 112 height 23
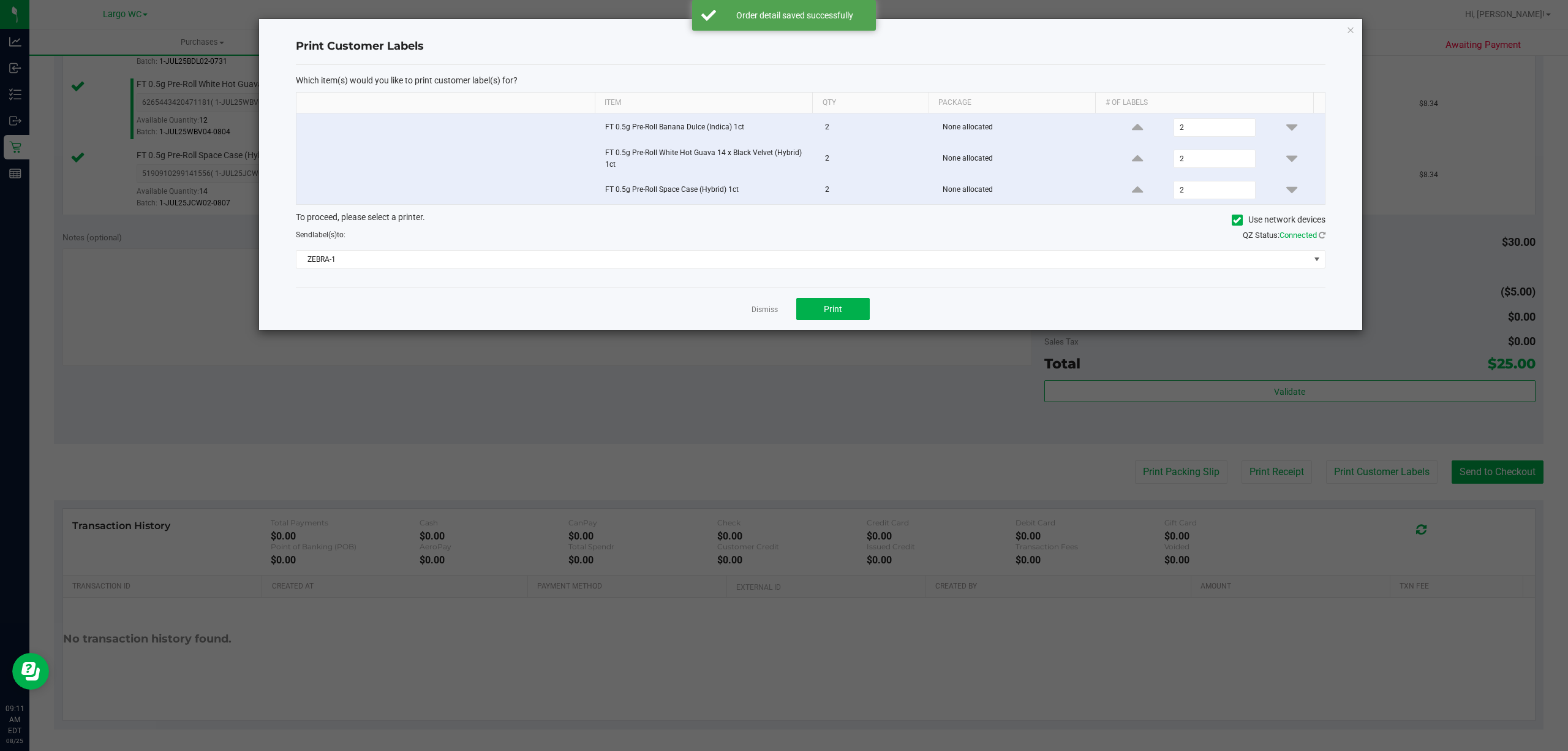
click at [814, 339] on ngb-modal-window "Print Customer Labels Which item(s) would you like to print customer label(s) f…" at bounding box center [789, 375] width 1578 height 751
click at [855, 305] on button "Print" at bounding box center [833, 308] width 74 height 22
click at [1351, 30] on icon "button" at bounding box center [1351, 29] width 9 height 15
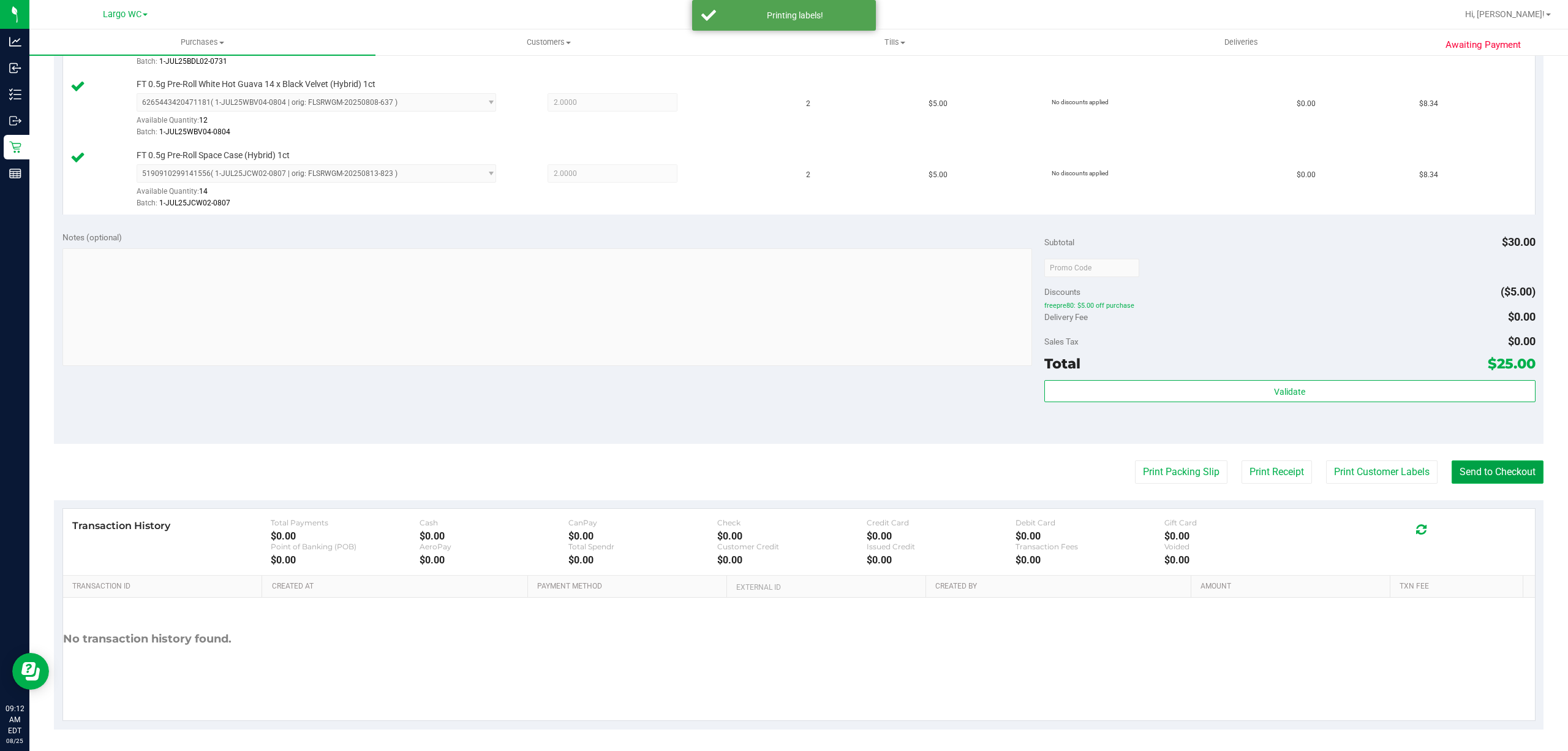
click at [1487, 472] on button "Send to Checkout" at bounding box center [1498, 471] width 92 height 23
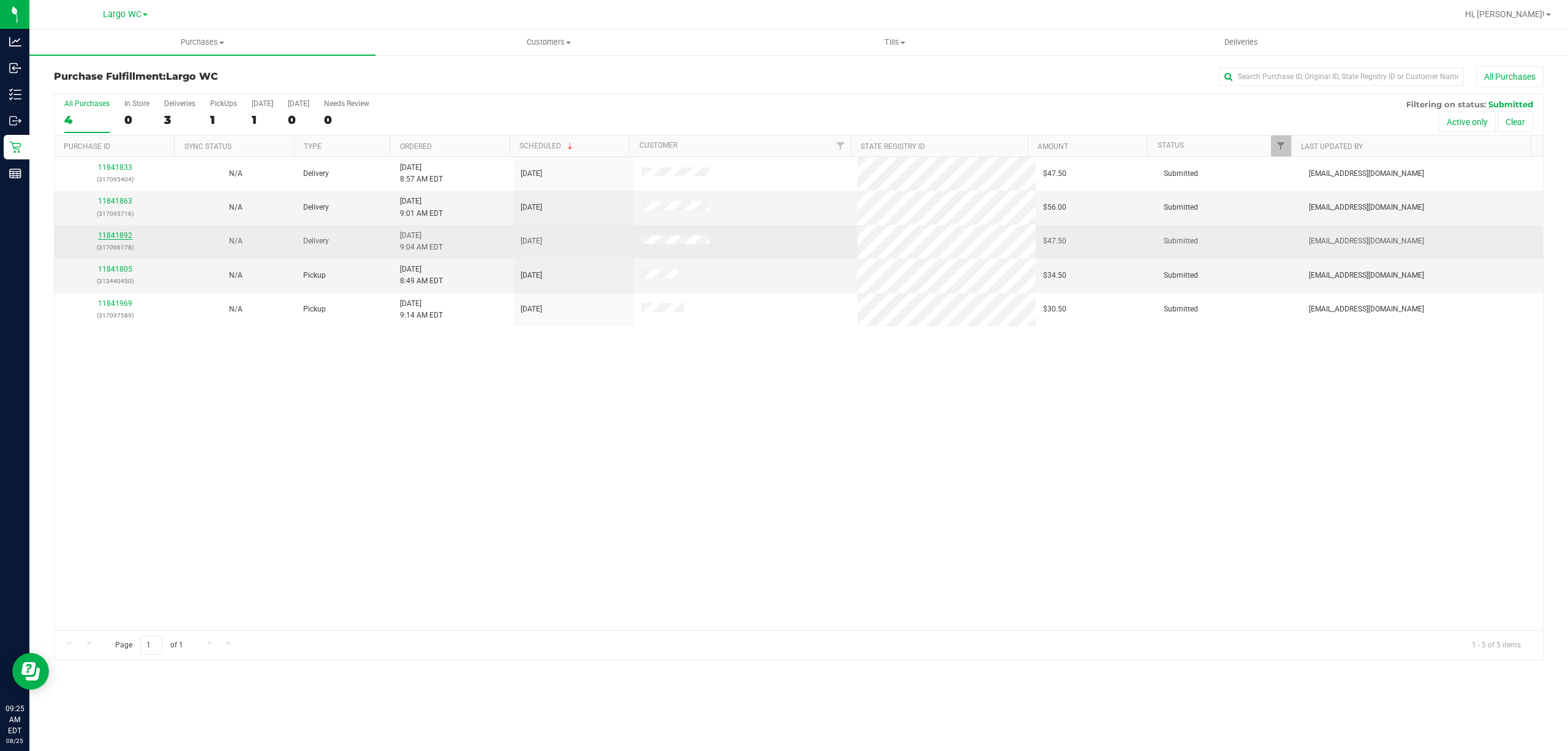
click at [123, 236] on link "11841892" at bounding box center [115, 236] width 35 height 9
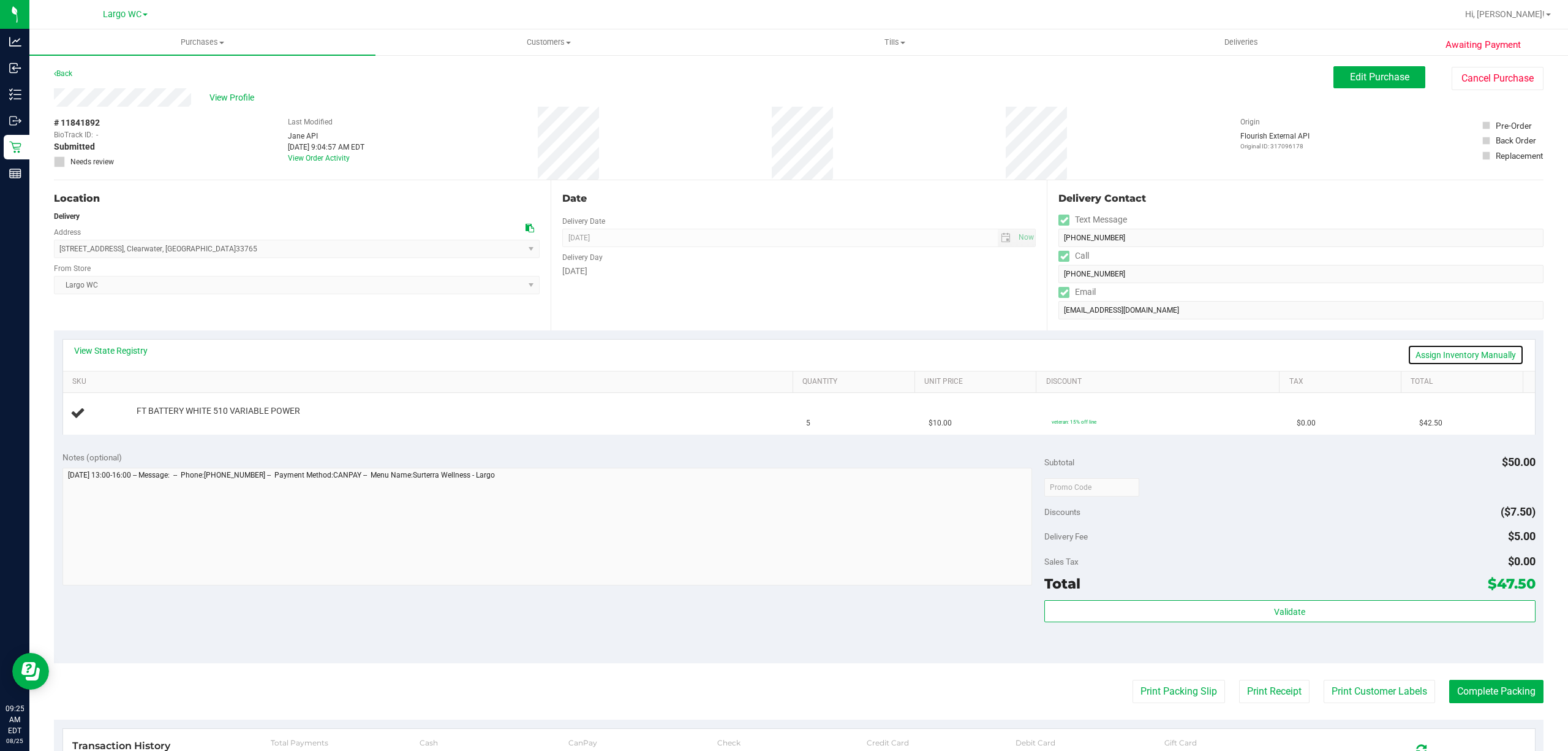
click at [1451, 355] on link "Assign Inventory Manually" at bounding box center [1466, 355] width 116 height 21
click at [151, 418] on link "Add Package" at bounding box center [158, 419] width 44 height 9
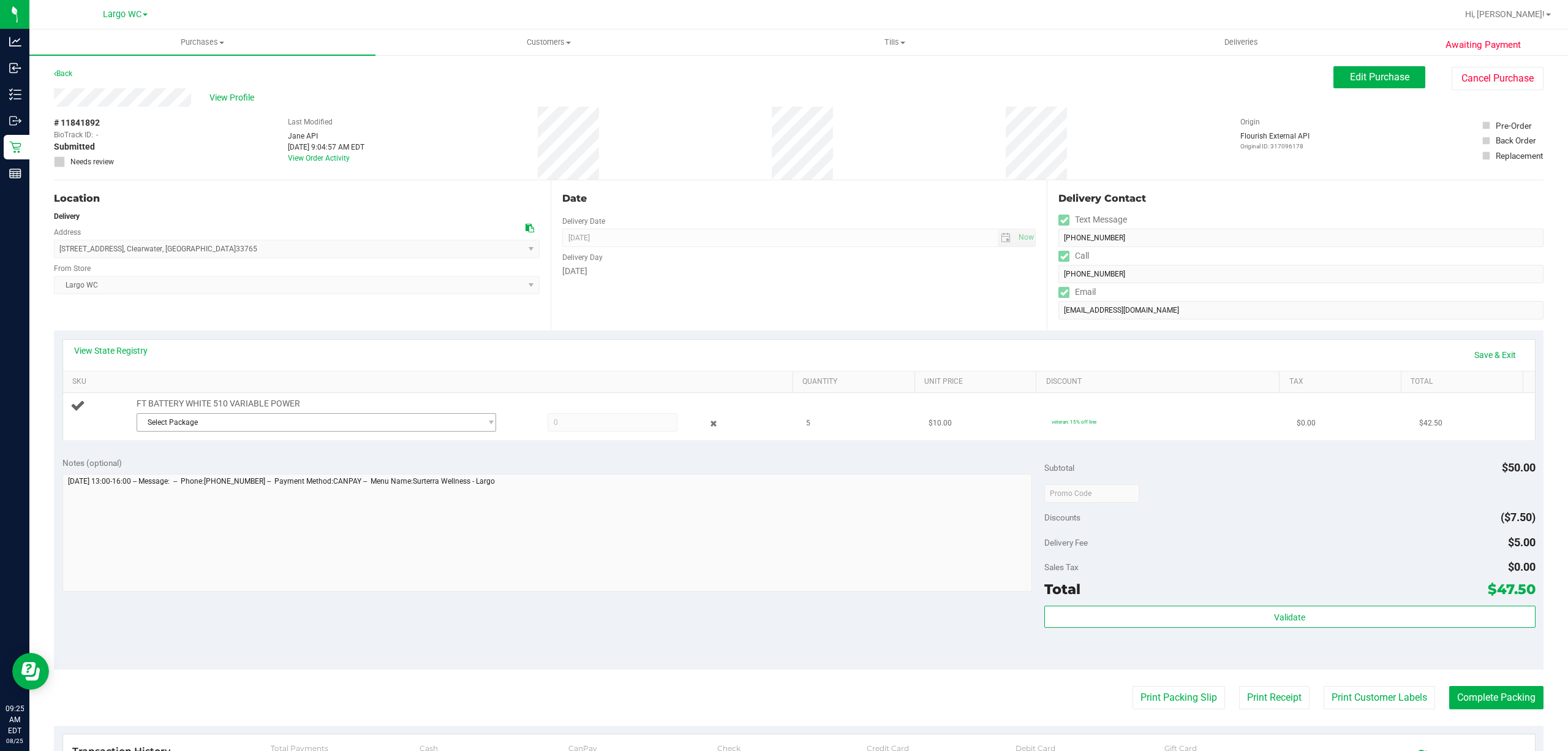
click at [254, 420] on span "Select Package" at bounding box center [308, 423] width 343 height 17
click at [365, 476] on span "( 1992285-022025 | orig: FLTW-20250702-017 )" at bounding box center [305, 475] width 157 height 9
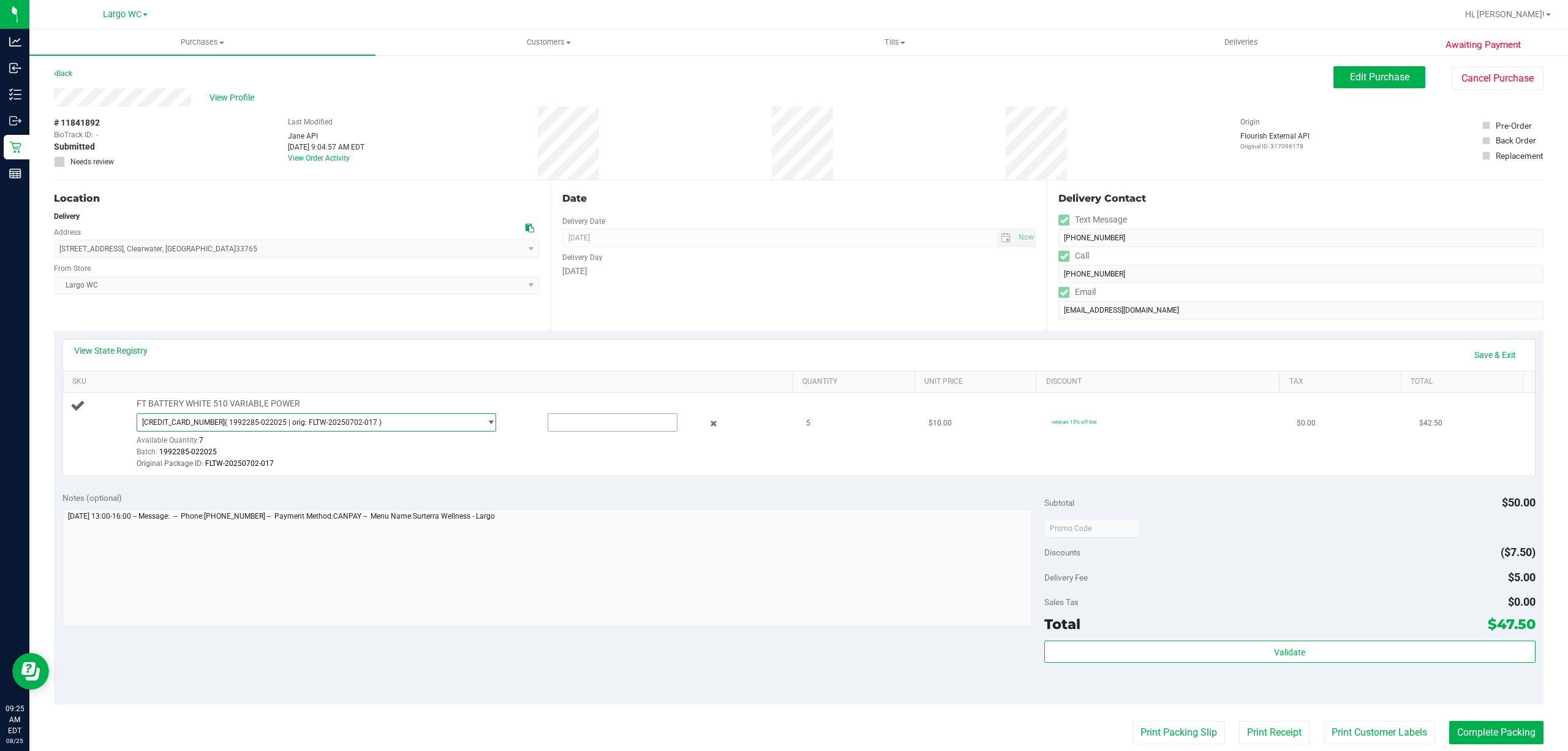
click at [578, 422] on input "text" at bounding box center [612, 423] width 129 height 17
click at [408, 419] on span "[CREDIT_CARD_NUMBER] ( 1992285-022025 | orig: FLTW-20250702-017 )" at bounding box center [308, 423] width 343 height 17
click at [304, 494] on span "( 1992285-072025 | orig: FLTW-20250730-038 )" at bounding box center [291, 491] width 157 height 9
click at [448, 422] on span "7413749294259201 ( 1992285-072025 | orig: FLTW-20250730-038 )" at bounding box center [308, 423] width 343 height 17
click at [589, 420] on input "text" at bounding box center [612, 423] width 129 height 17
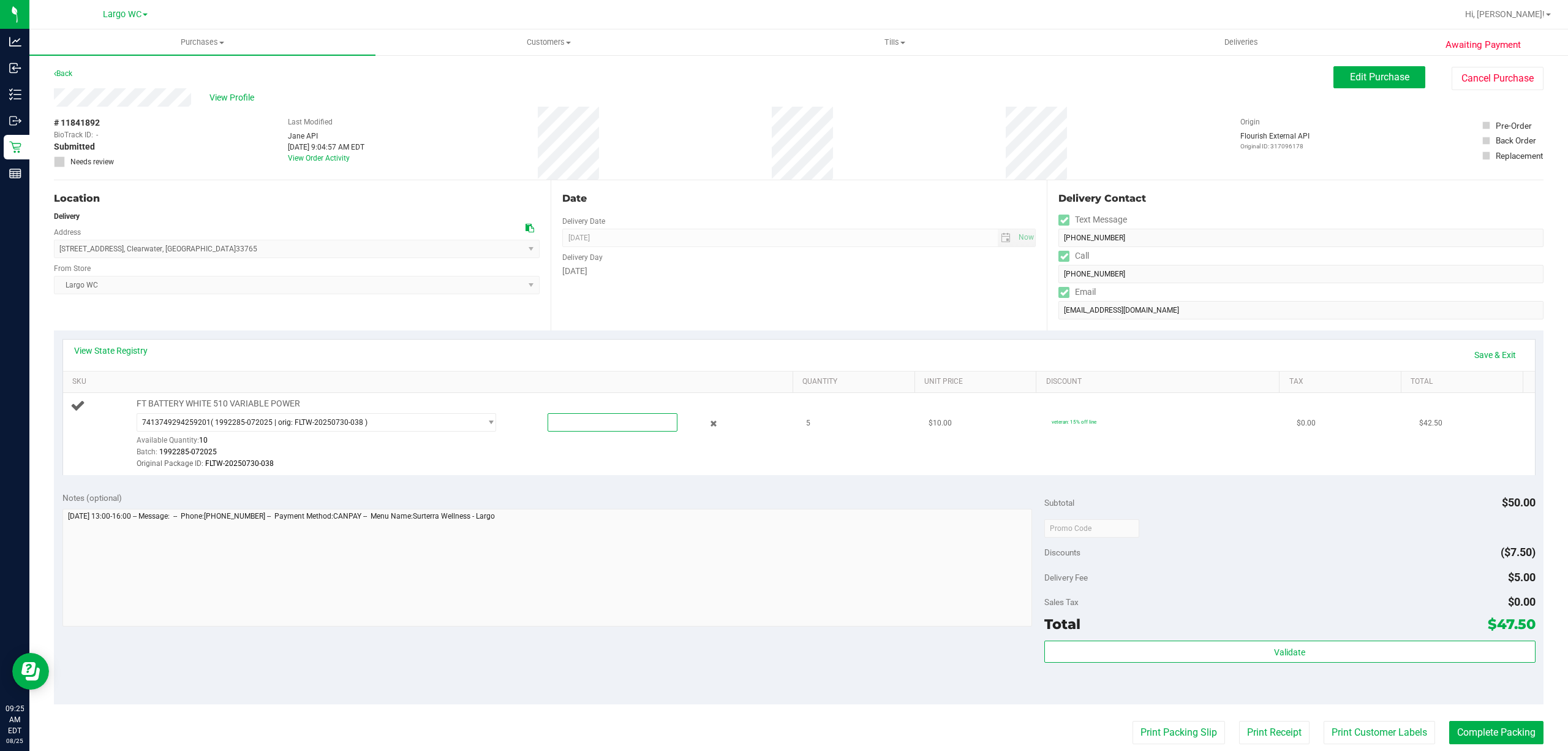
type input "5"
click at [481, 422] on span "7413749294259201 ( 1992285-072025 | orig: FLTW-20250730-038 ) 2471204498537459 …" at bounding box center [316, 422] width 359 height 18
type input "5.0000"
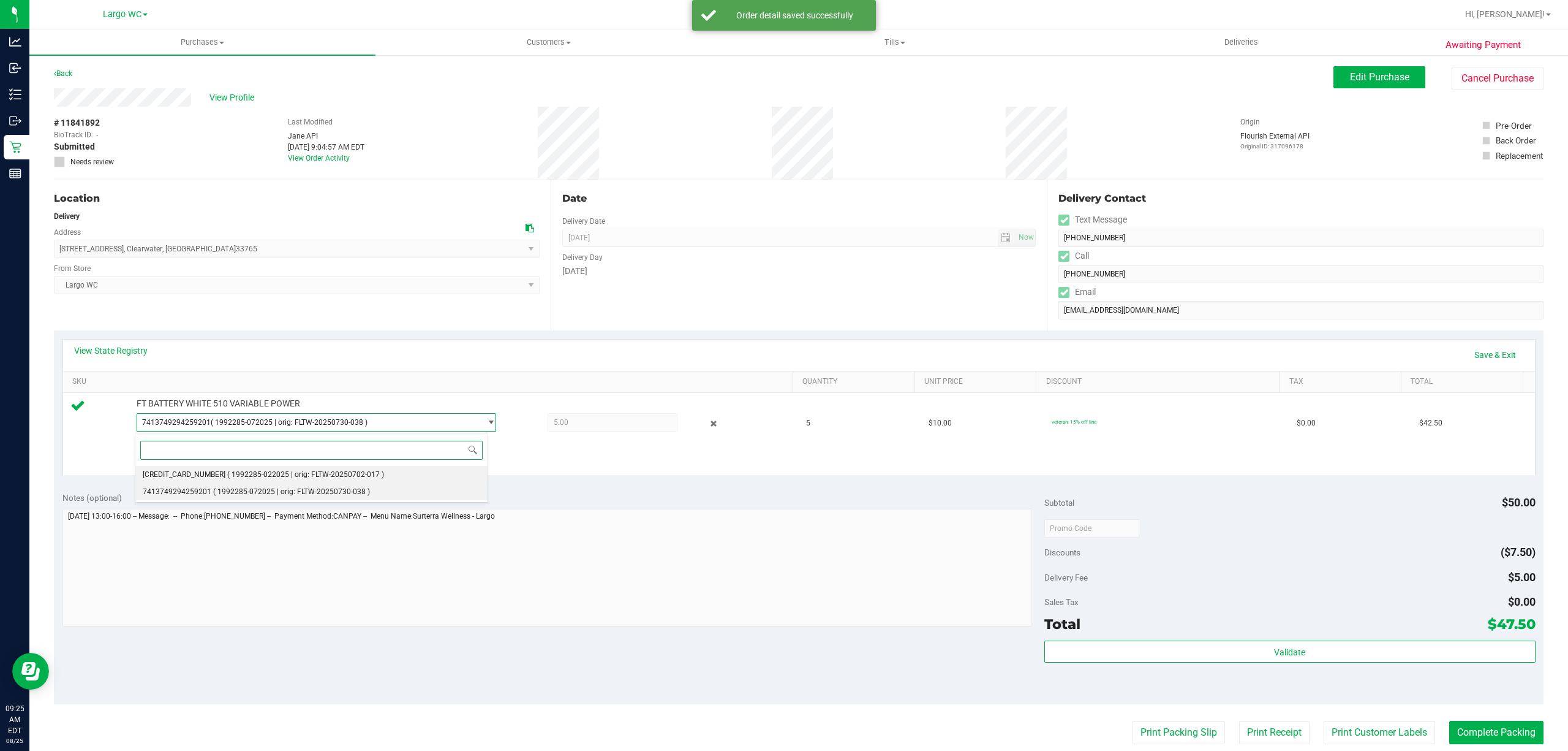
click at [342, 479] on span "( 1992285-022025 | orig: FLTW-20250702-017 )" at bounding box center [305, 475] width 157 height 9
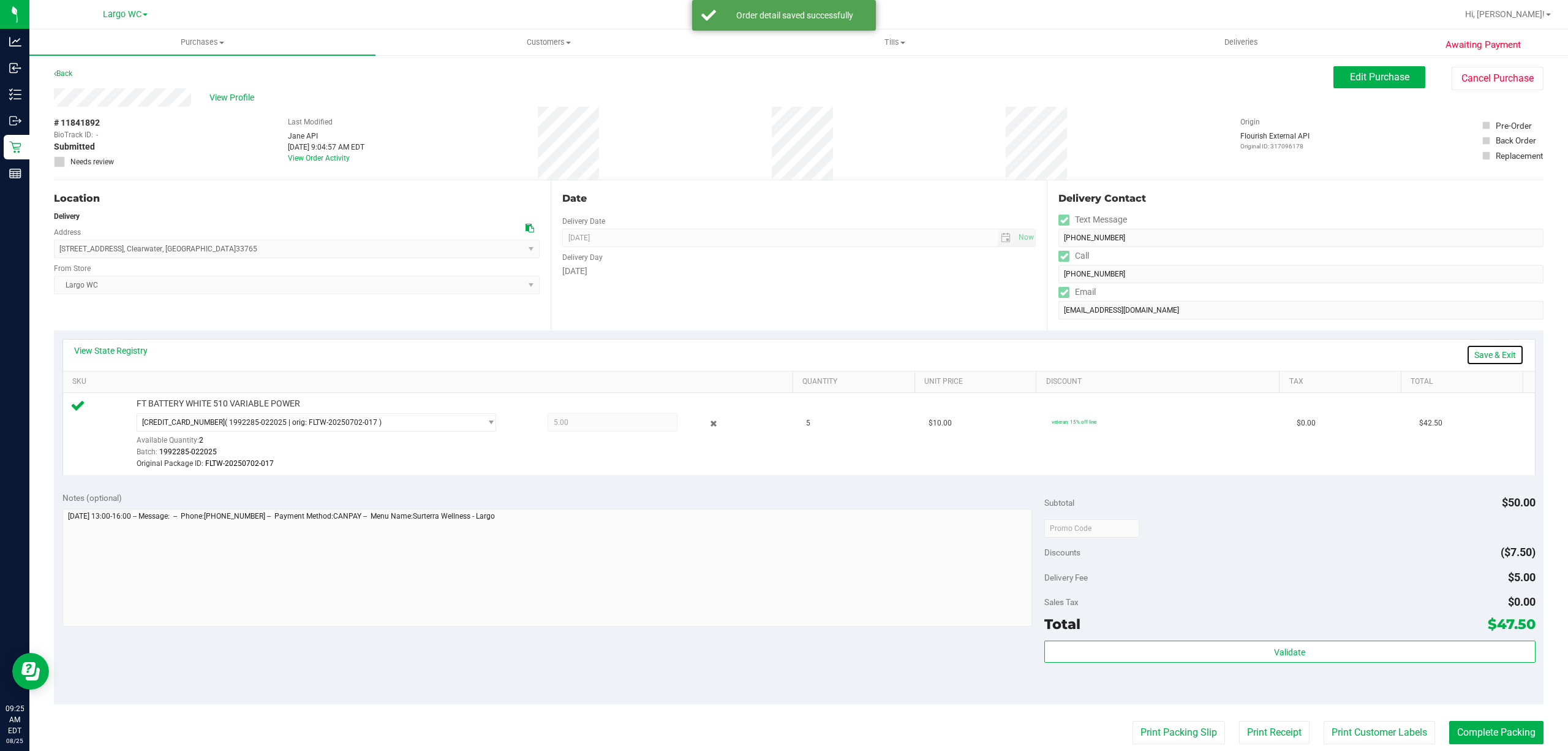
click at [1480, 355] on link "Save & Exit" at bounding box center [1495, 355] width 58 height 21
click at [64, 74] on link "Back" at bounding box center [62, 74] width 18 height 9
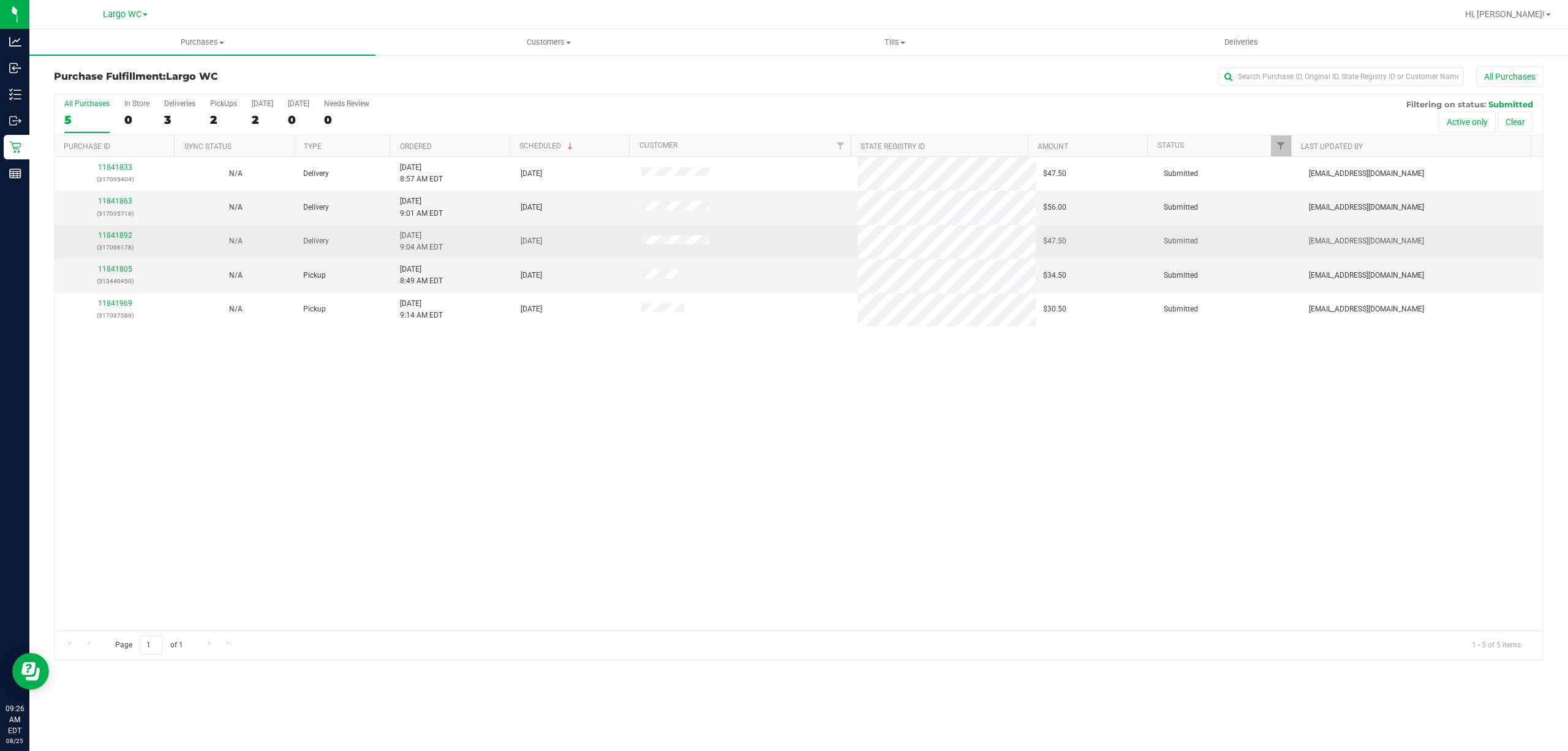
click at [129, 250] on p "(317096178)" at bounding box center [114, 247] width 106 height 11
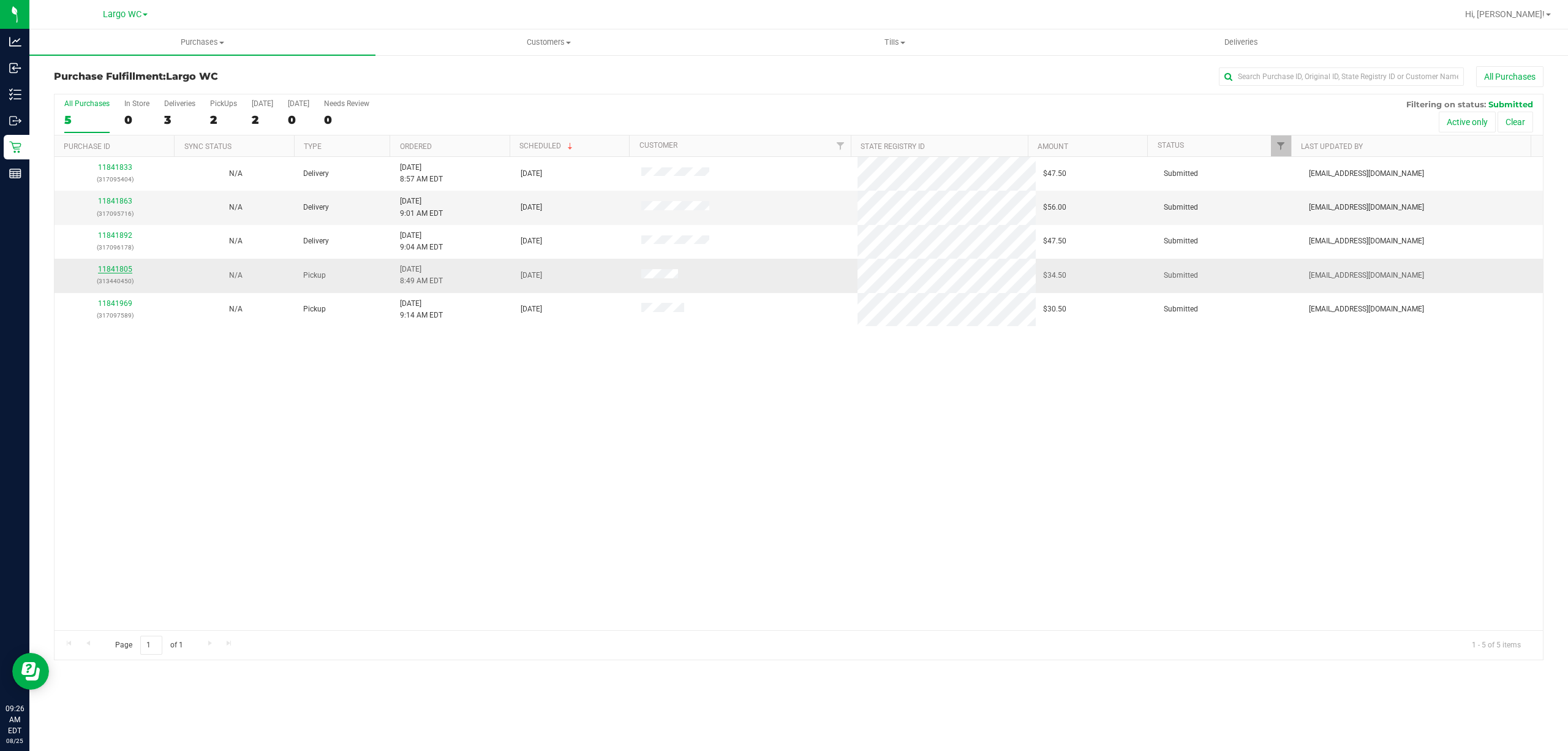
click at [123, 272] on link "11841805" at bounding box center [115, 269] width 35 height 9
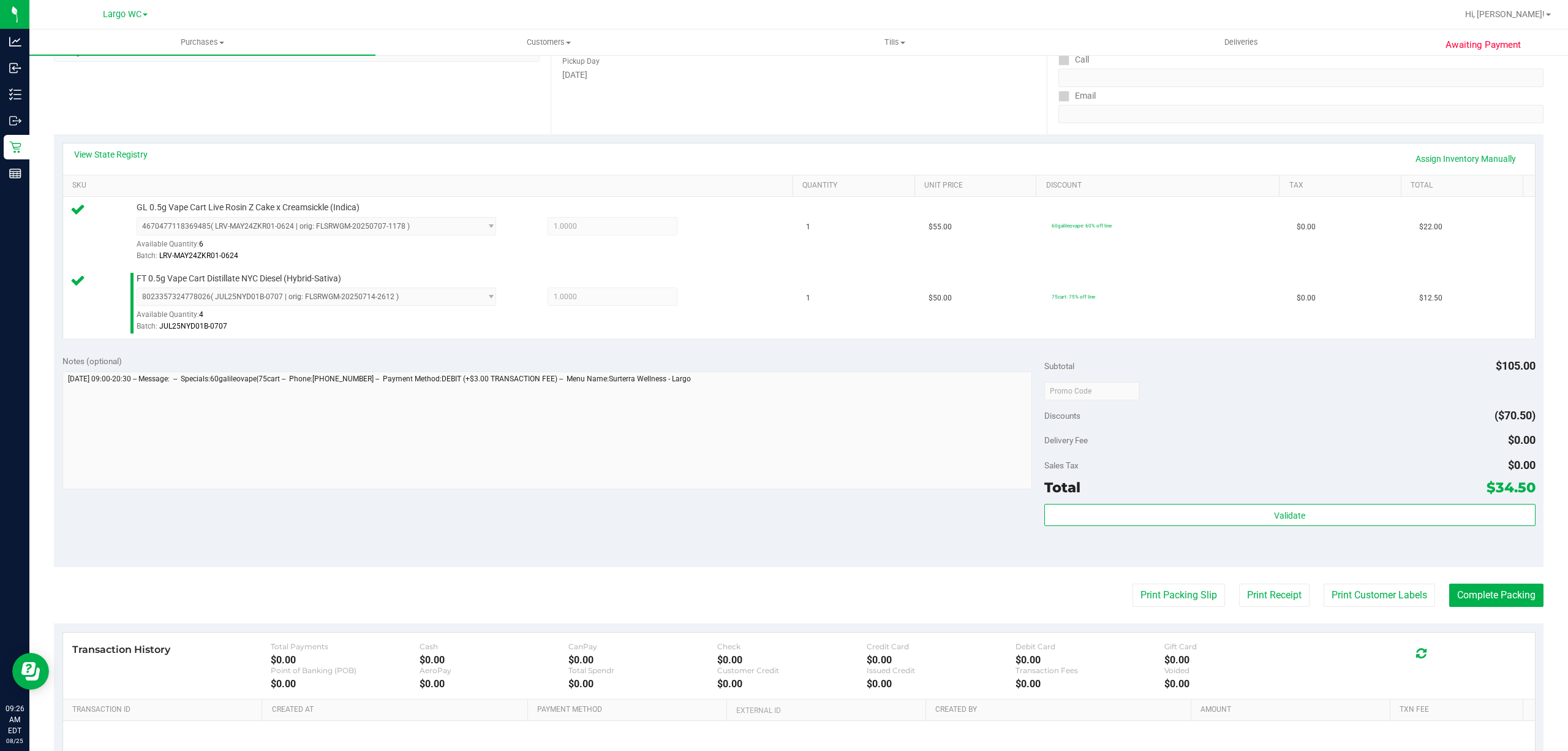
scroll to position [253, 0]
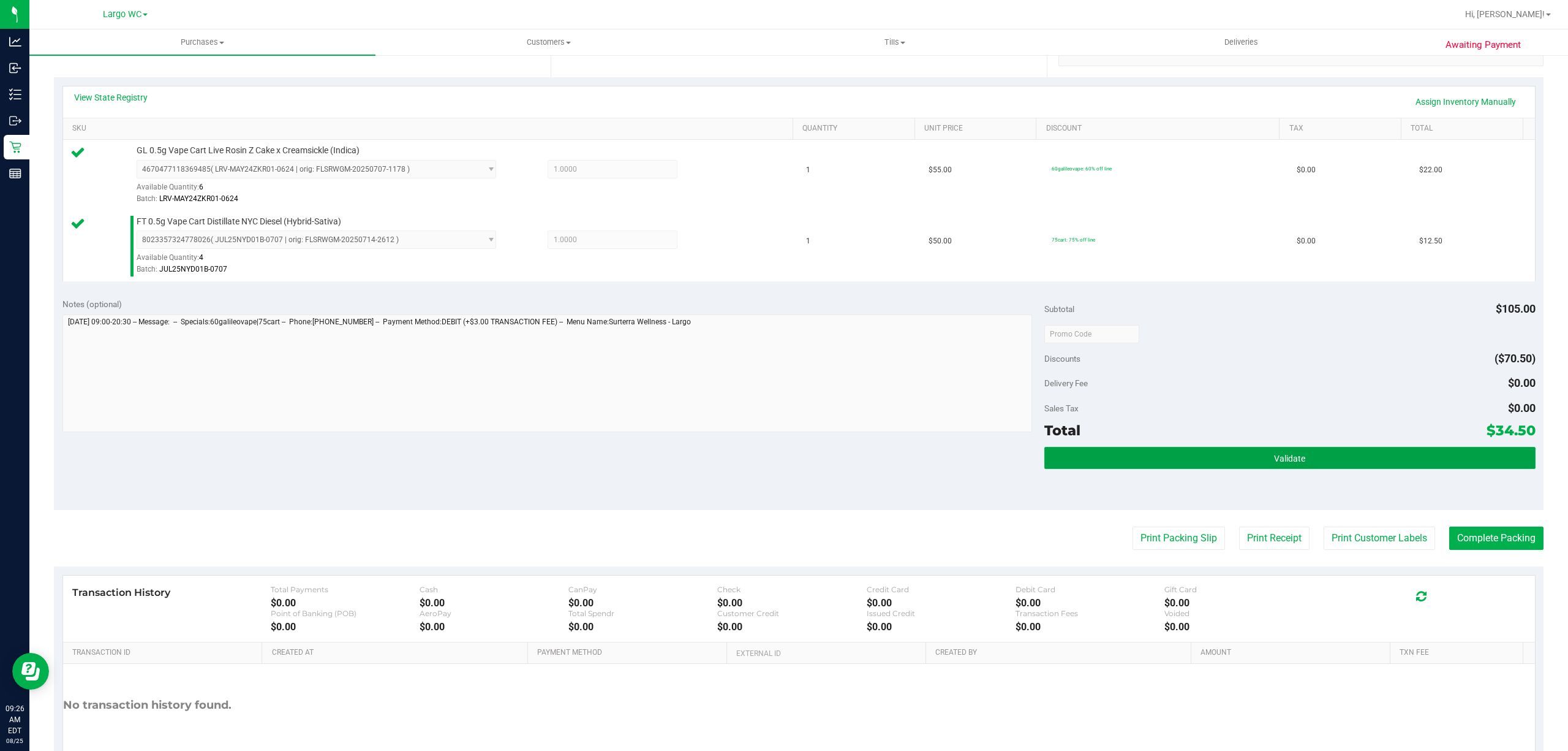
click at [1158, 466] on button "Validate" at bounding box center [1289, 457] width 491 height 22
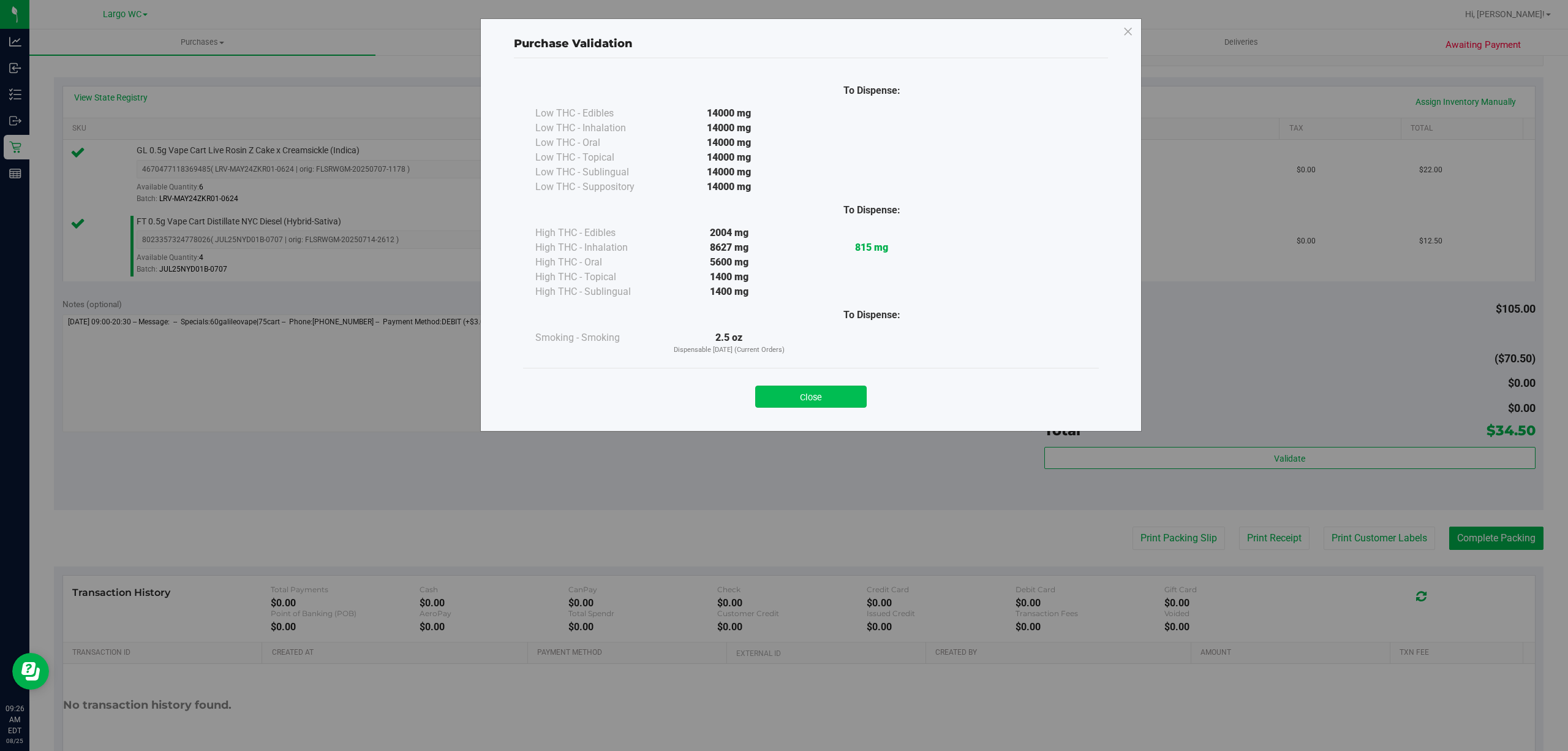
click at [817, 396] on button "Close" at bounding box center [810, 396] width 112 height 22
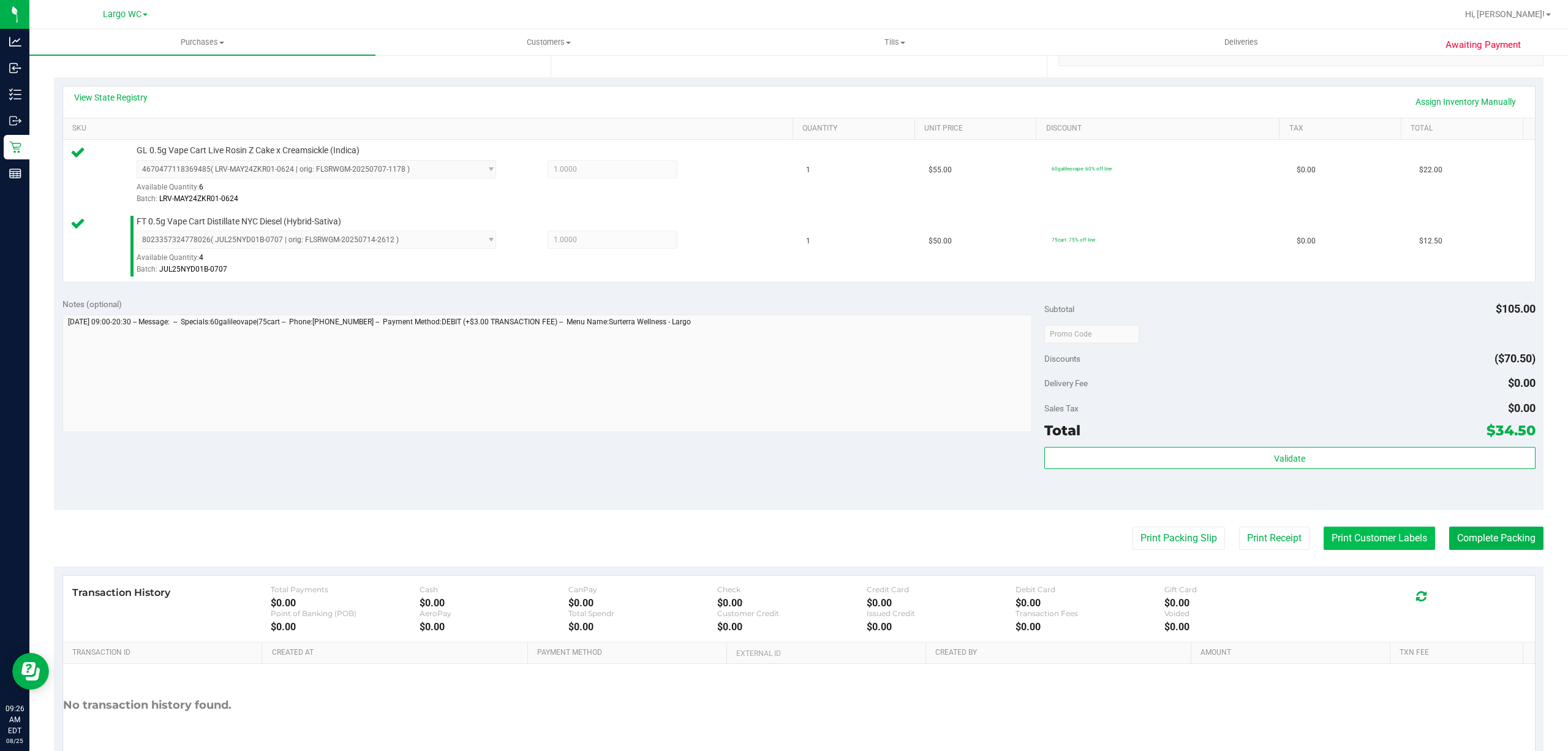
click at [1355, 547] on button "Print Customer Labels" at bounding box center [1379, 538] width 112 height 23
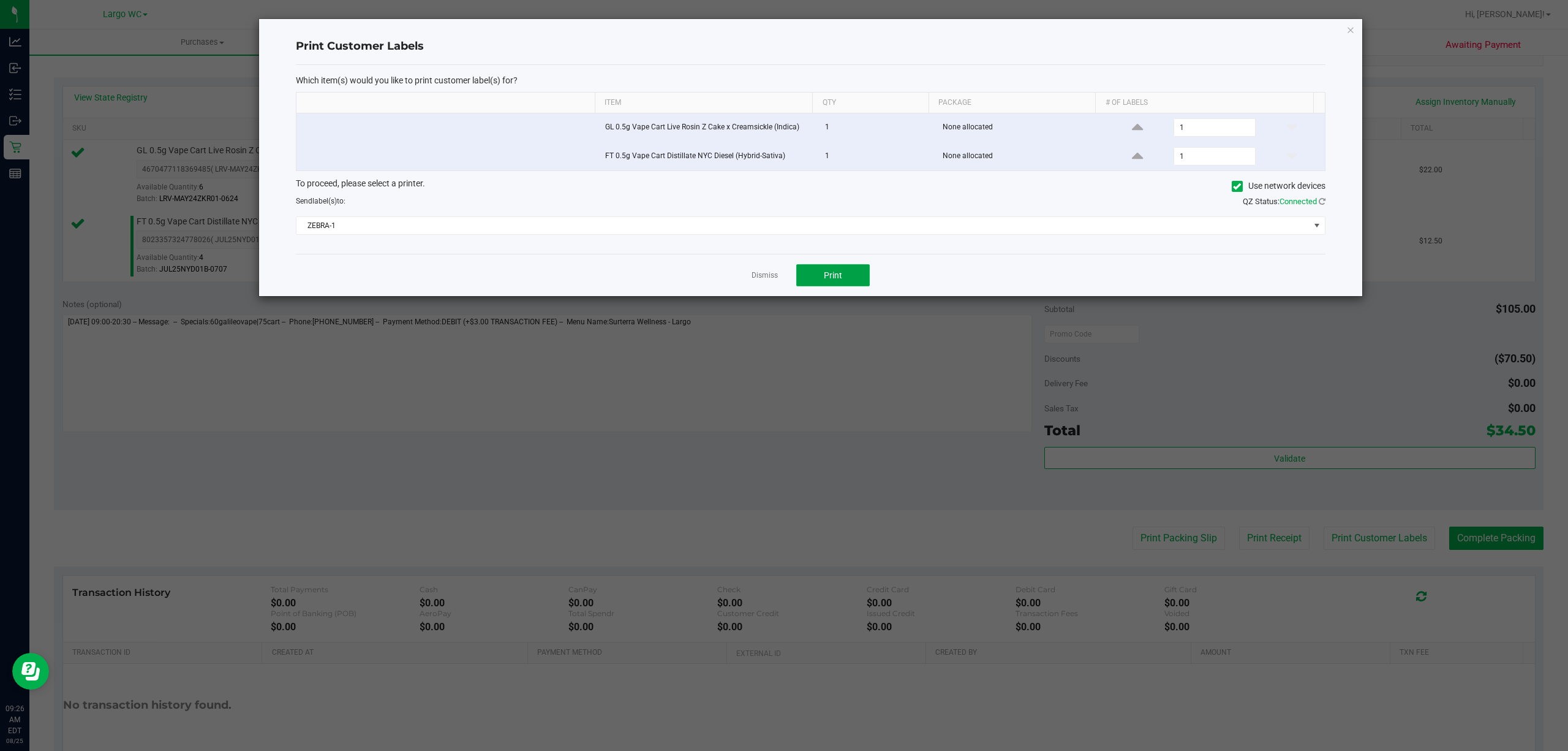
click at [844, 285] on button "Print" at bounding box center [833, 275] width 74 height 22
click at [1350, 32] on icon "button" at bounding box center [1351, 29] width 9 height 15
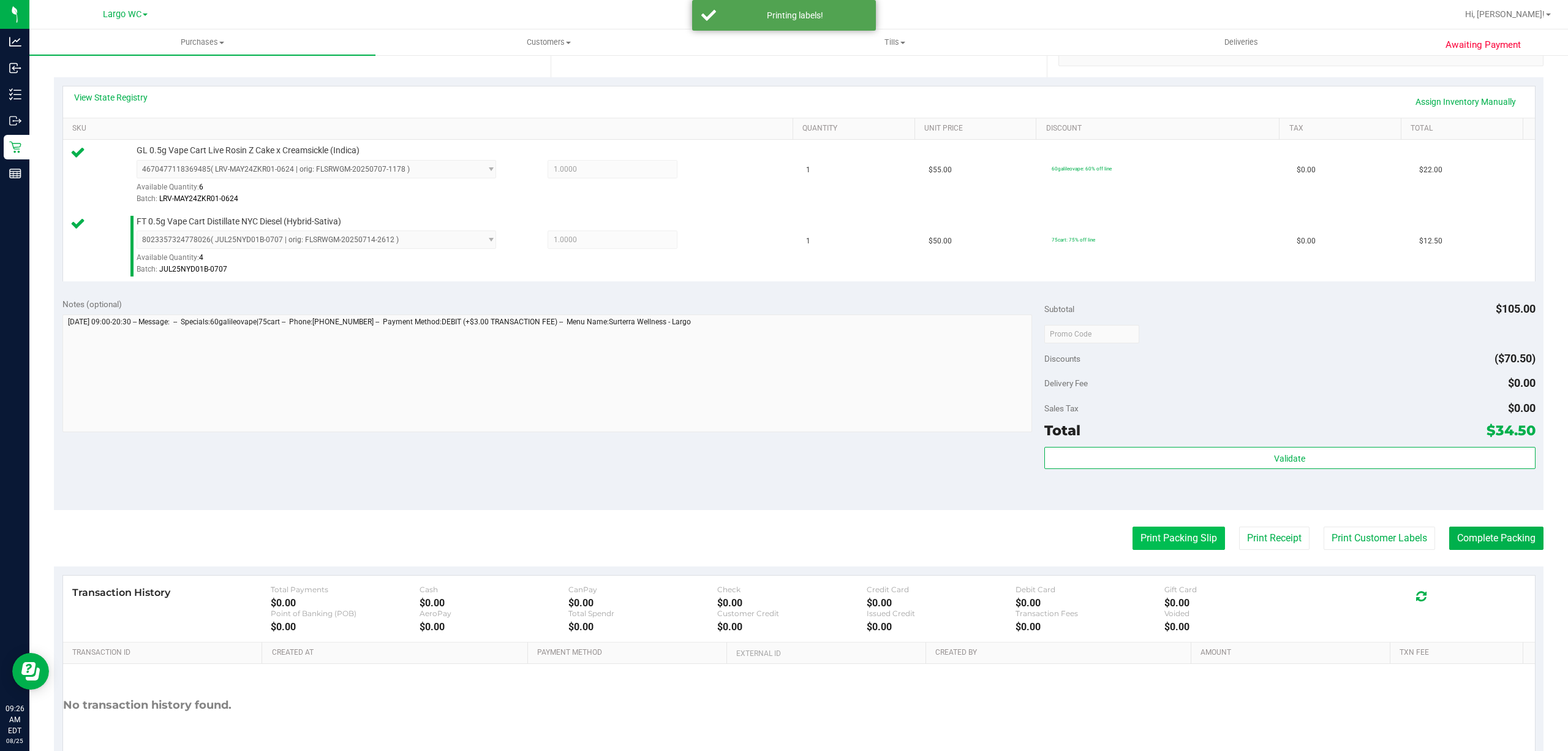
click at [1196, 533] on button "Print Packing Slip" at bounding box center [1178, 538] width 93 height 23
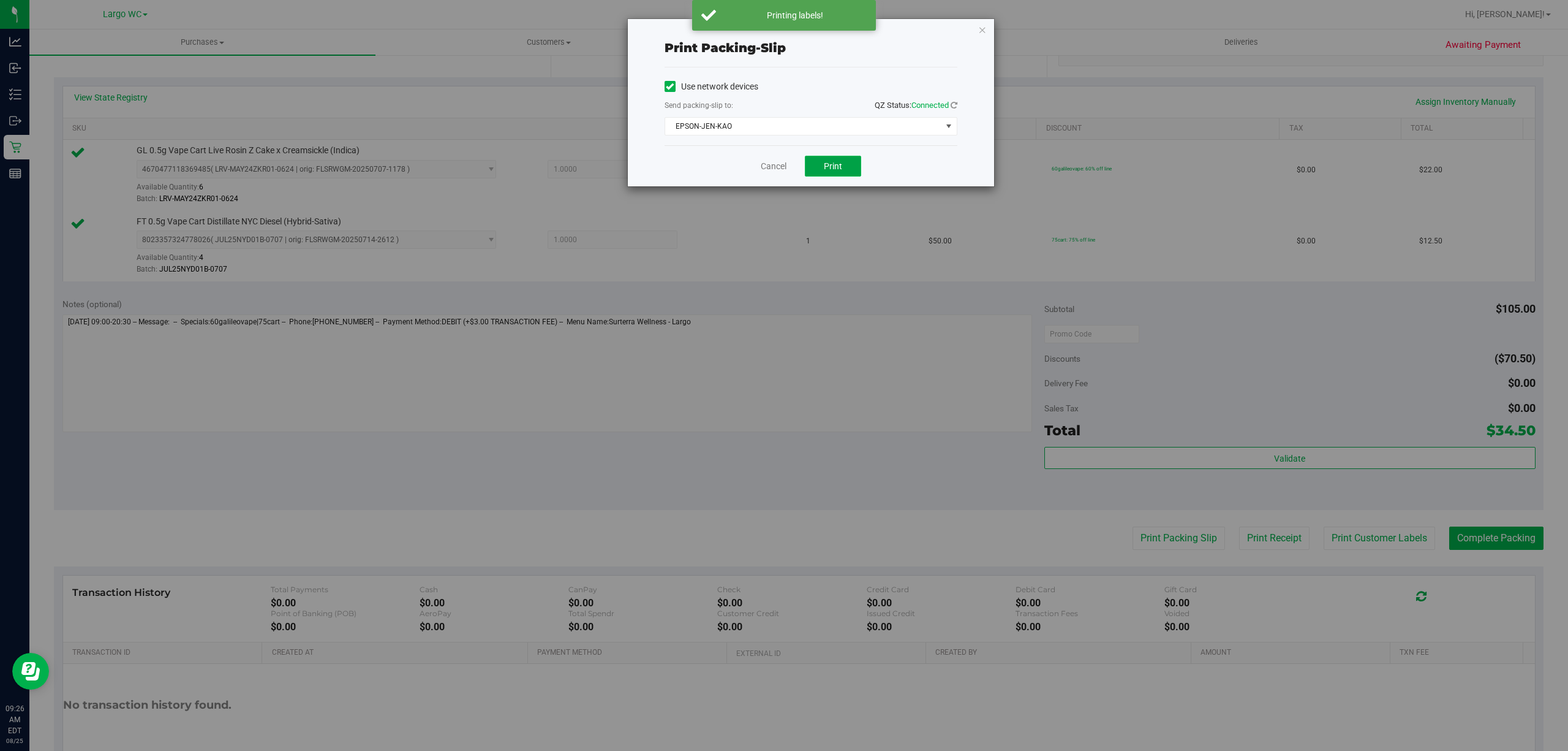
click at [849, 174] on button "Print" at bounding box center [833, 166] width 56 height 21
click at [984, 32] on icon "button" at bounding box center [983, 29] width 9 height 15
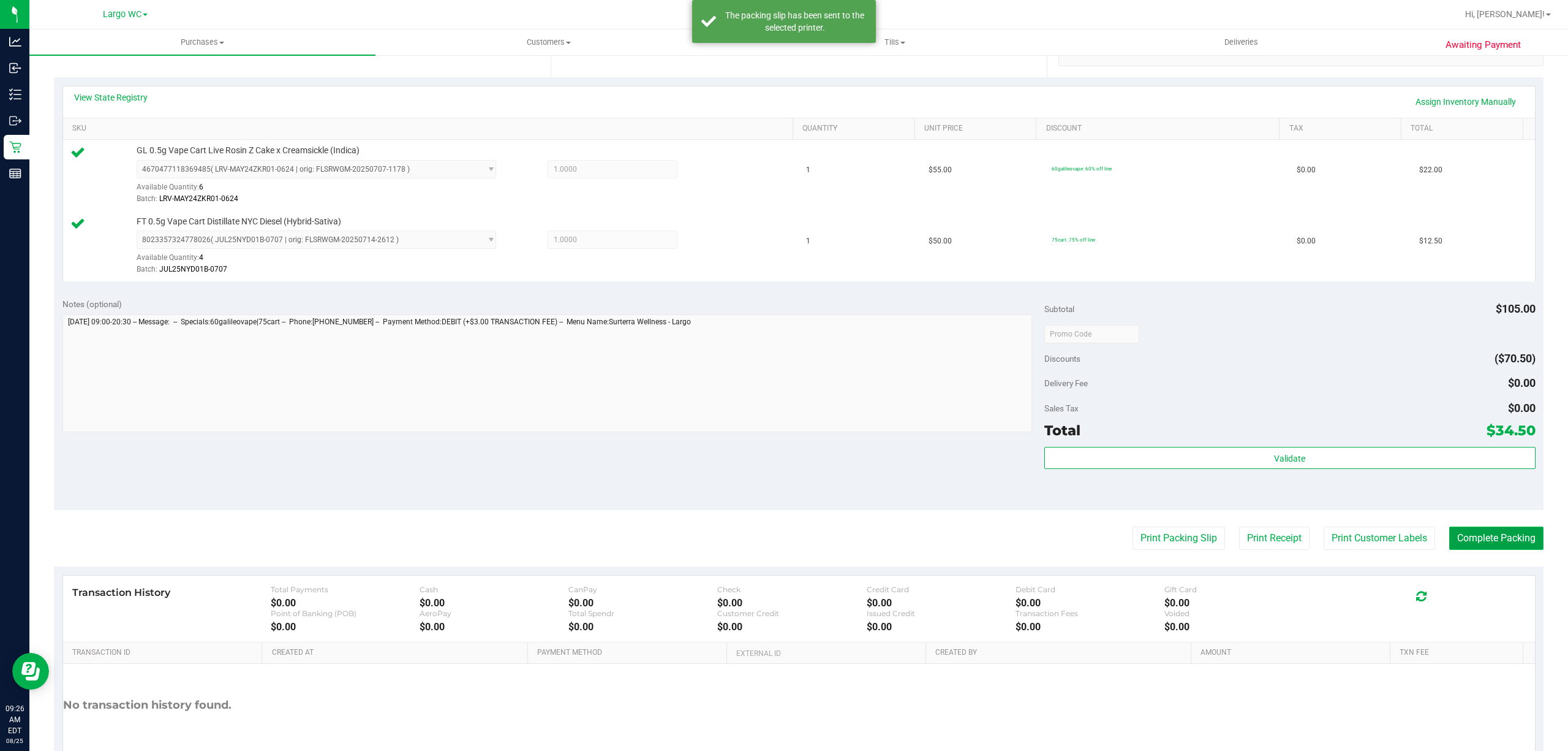
click at [1482, 547] on button "Complete Packing" at bounding box center [1496, 538] width 94 height 23
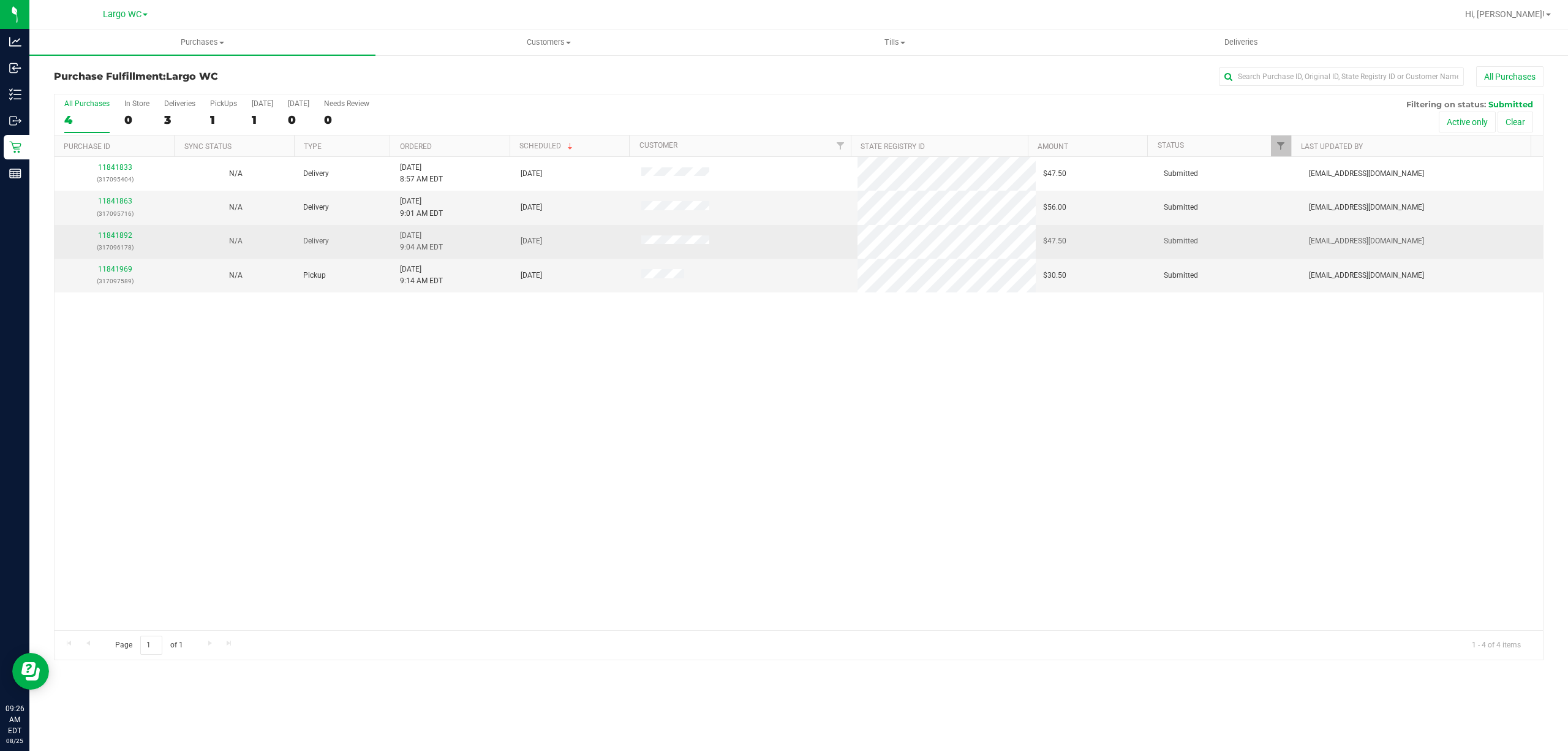
click at [92, 255] on td "11841892 (317096178)" at bounding box center [114, 242] width 120 height 34
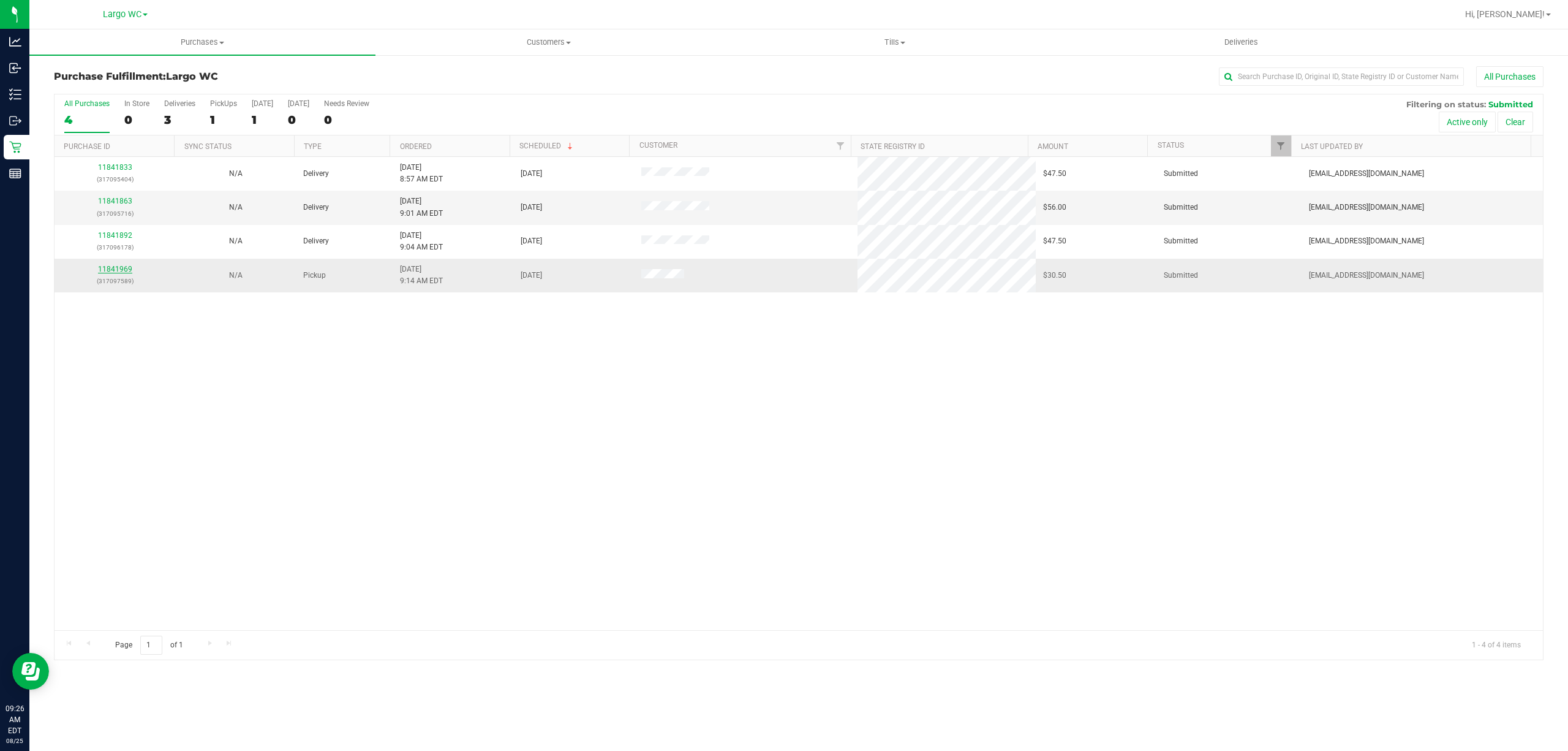
click at [115, 272] on link "11841969" at bounding box center [115, 269] width 35 height 9
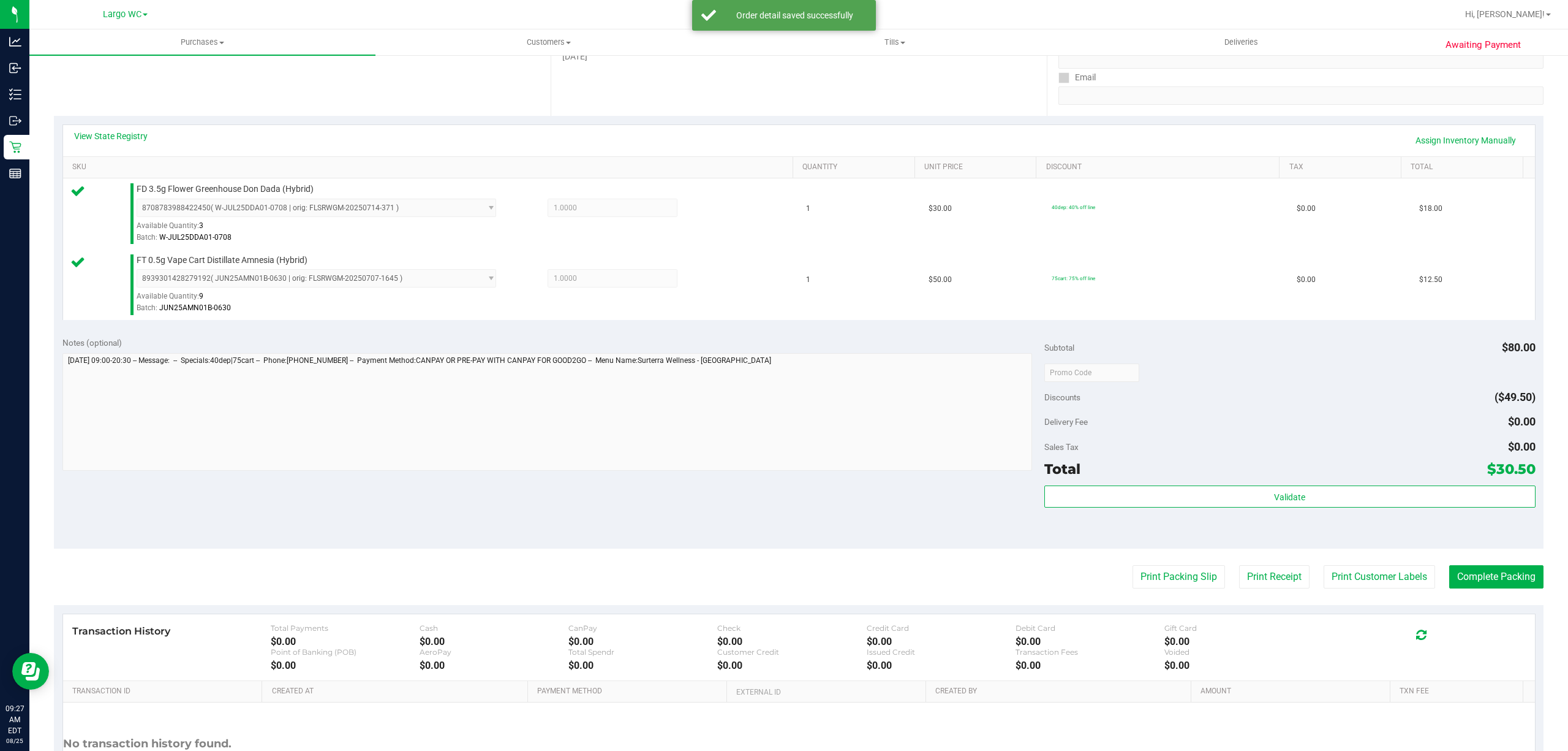
scroll to position [301, 0]
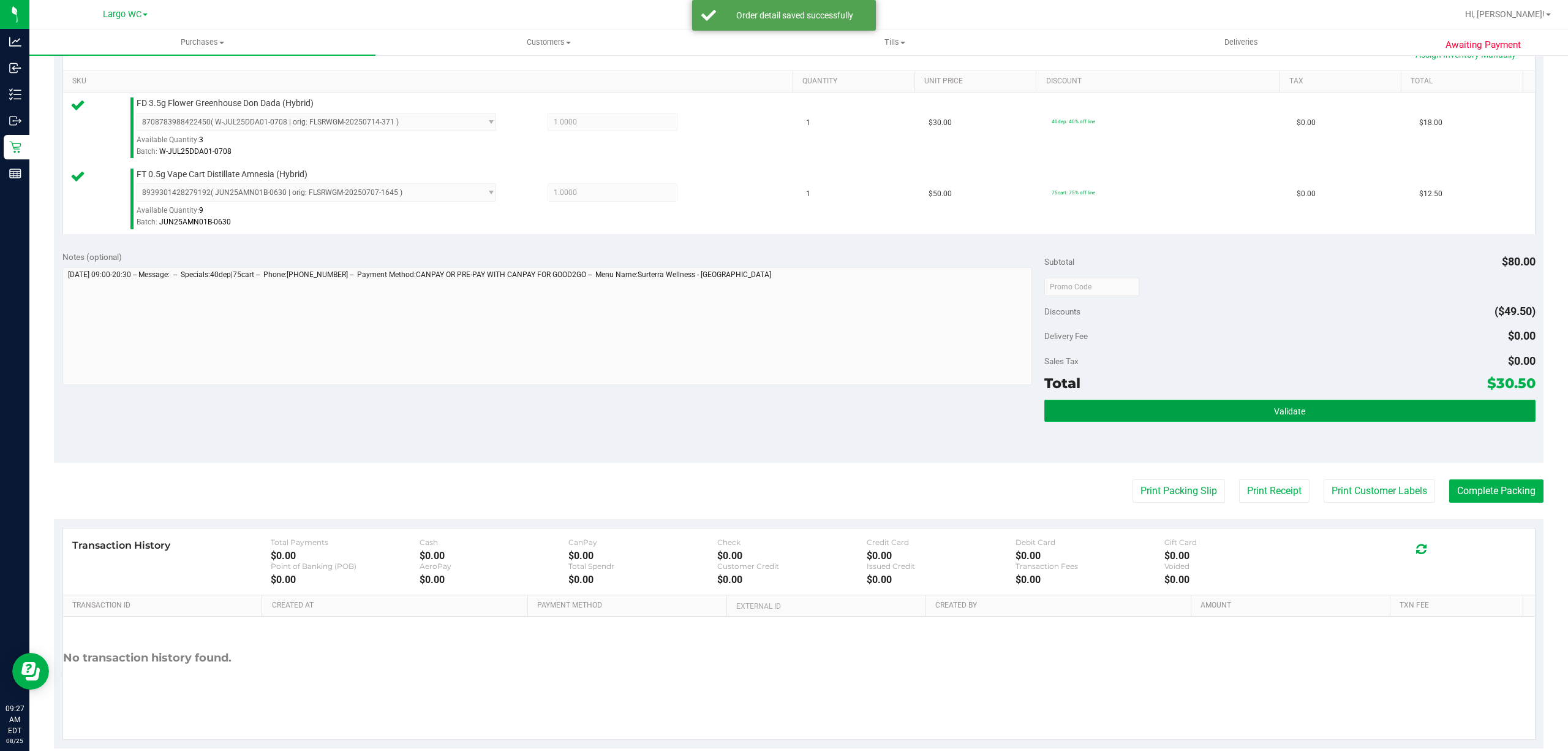
click at [1176, 418] on button "Validate" at bounding box center [1289, 410] width 491 height 22
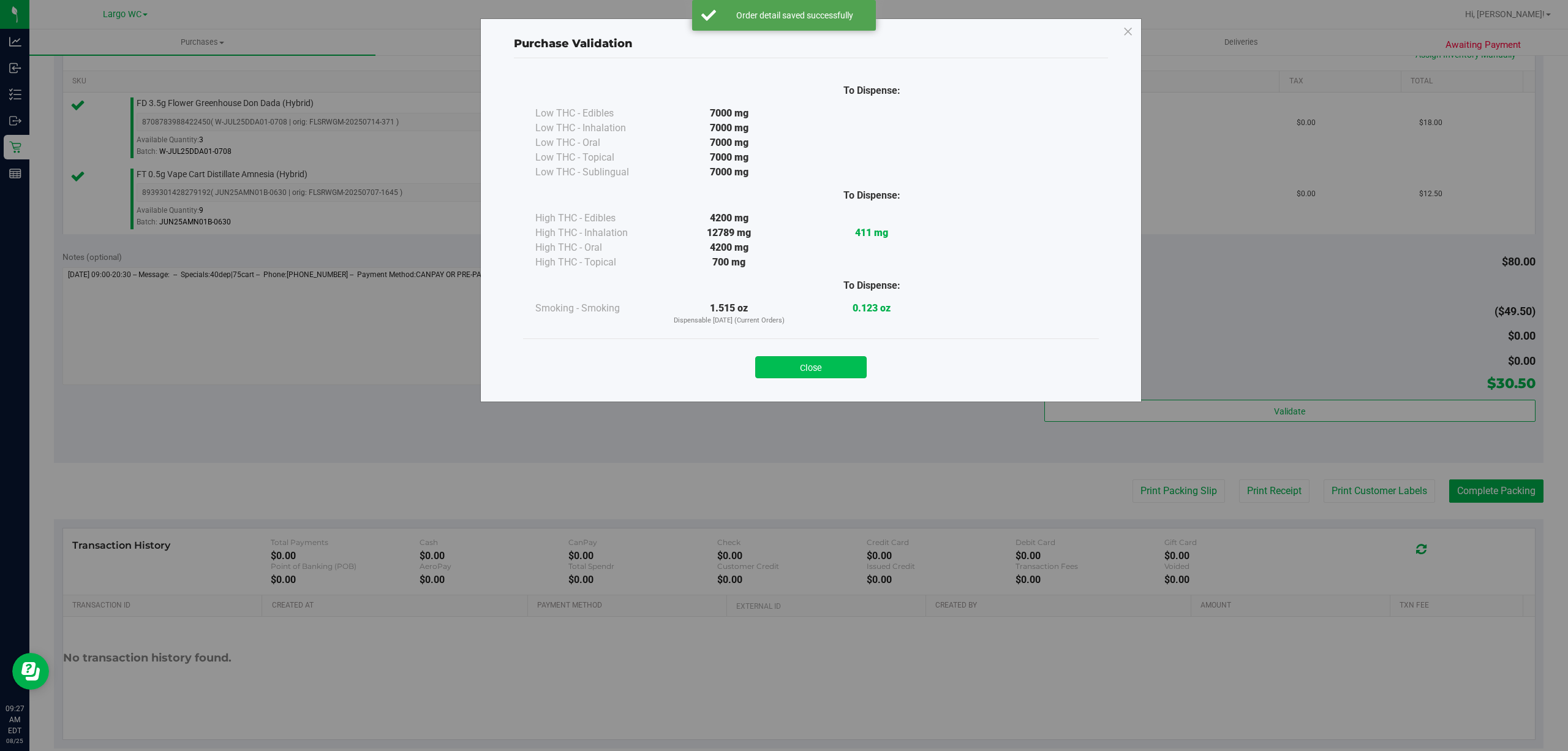
click at [824, 372] on button "Close" at bounding box center [810, 366] width 112 height 22
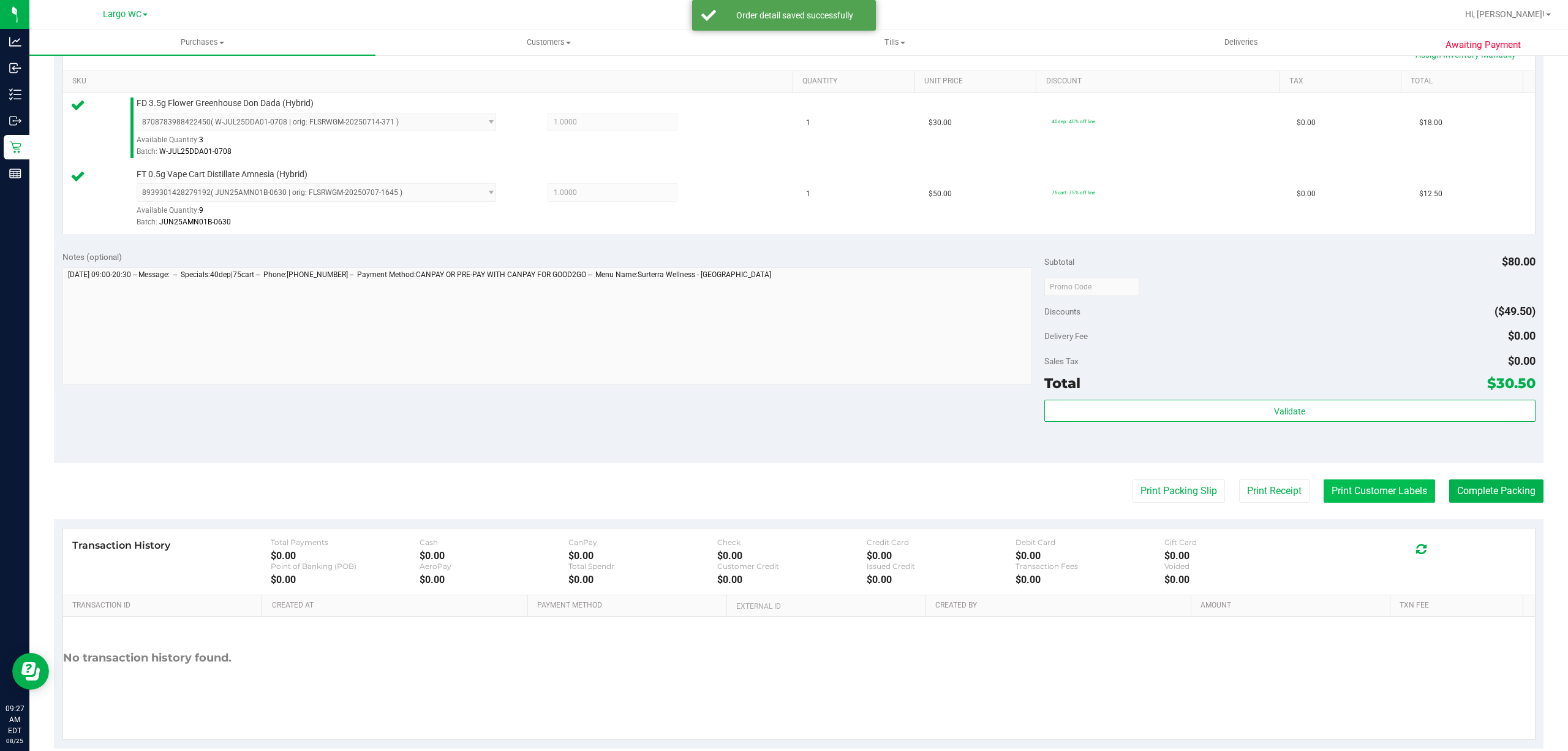
click at [1358, 502] on button "Print Customer Labels" at bounding box center [1379, 490] width 112 height 23
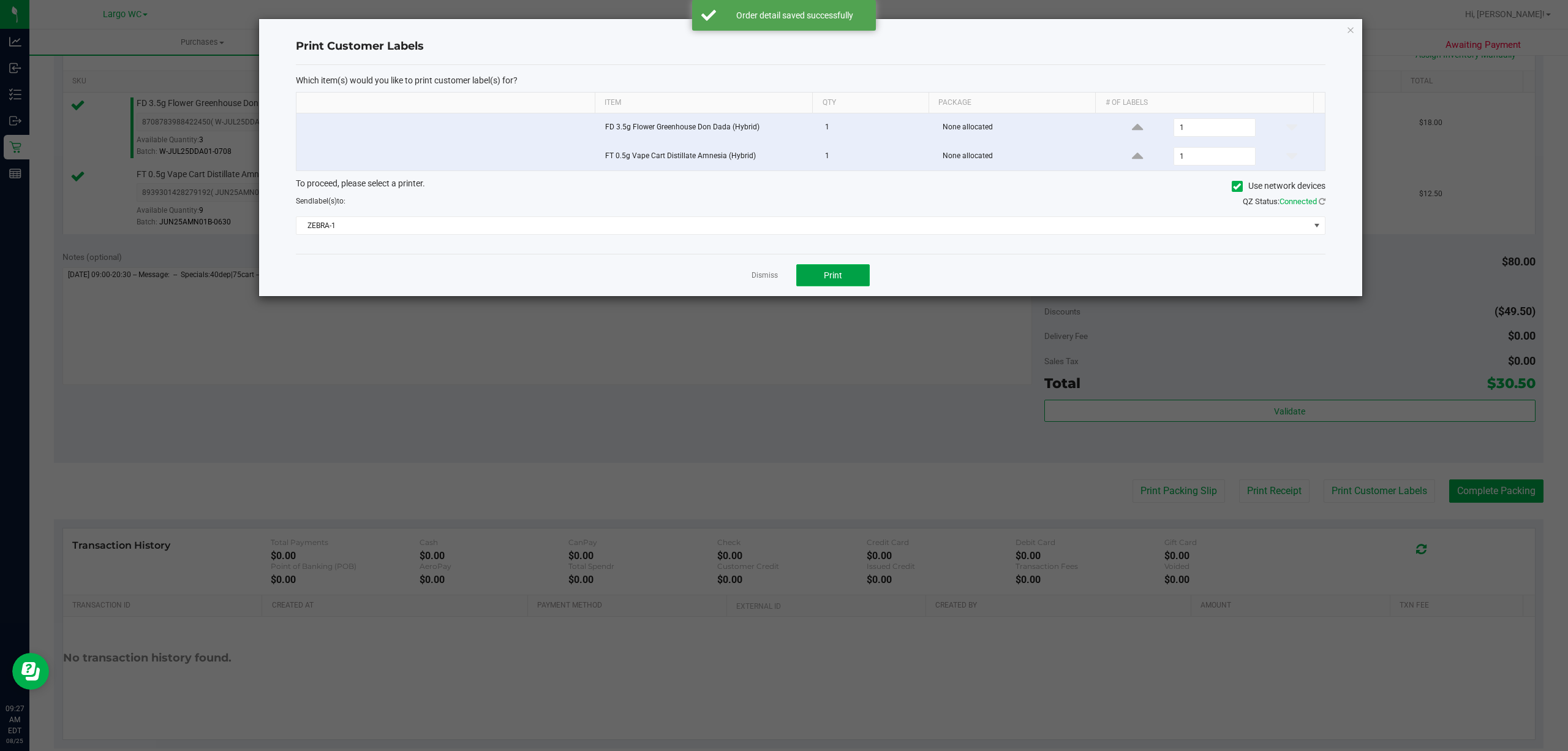
click at [839, 286] on button "Print" at bounding box center [833, 275] width 74 height 22
click at [1351, 28] on icon "button" at bounding box center [1351, 29] width 9 height 15
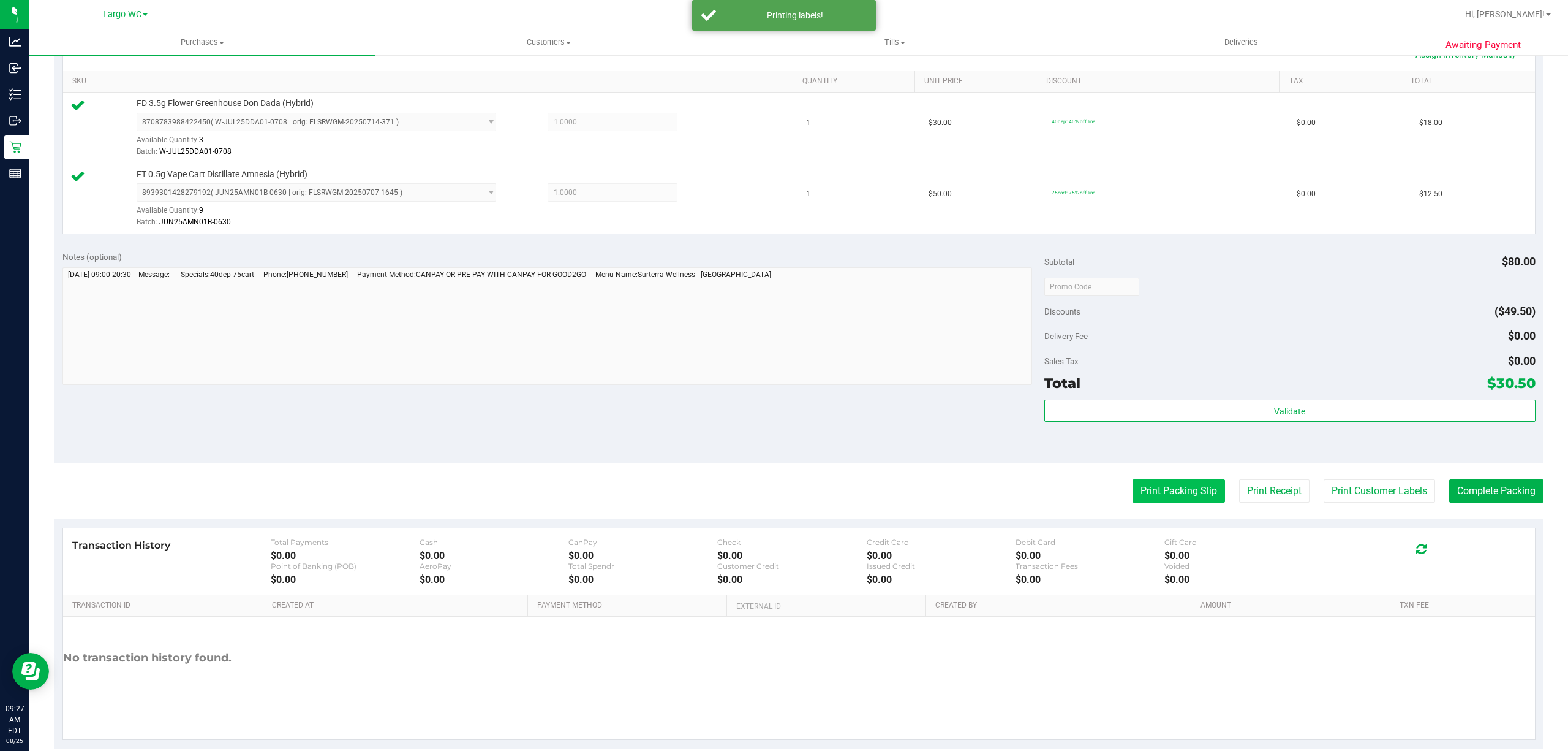
click at [1147, 482] on button "Print Packing Slip" at bounding box center [1178, 490] width 93 height 23
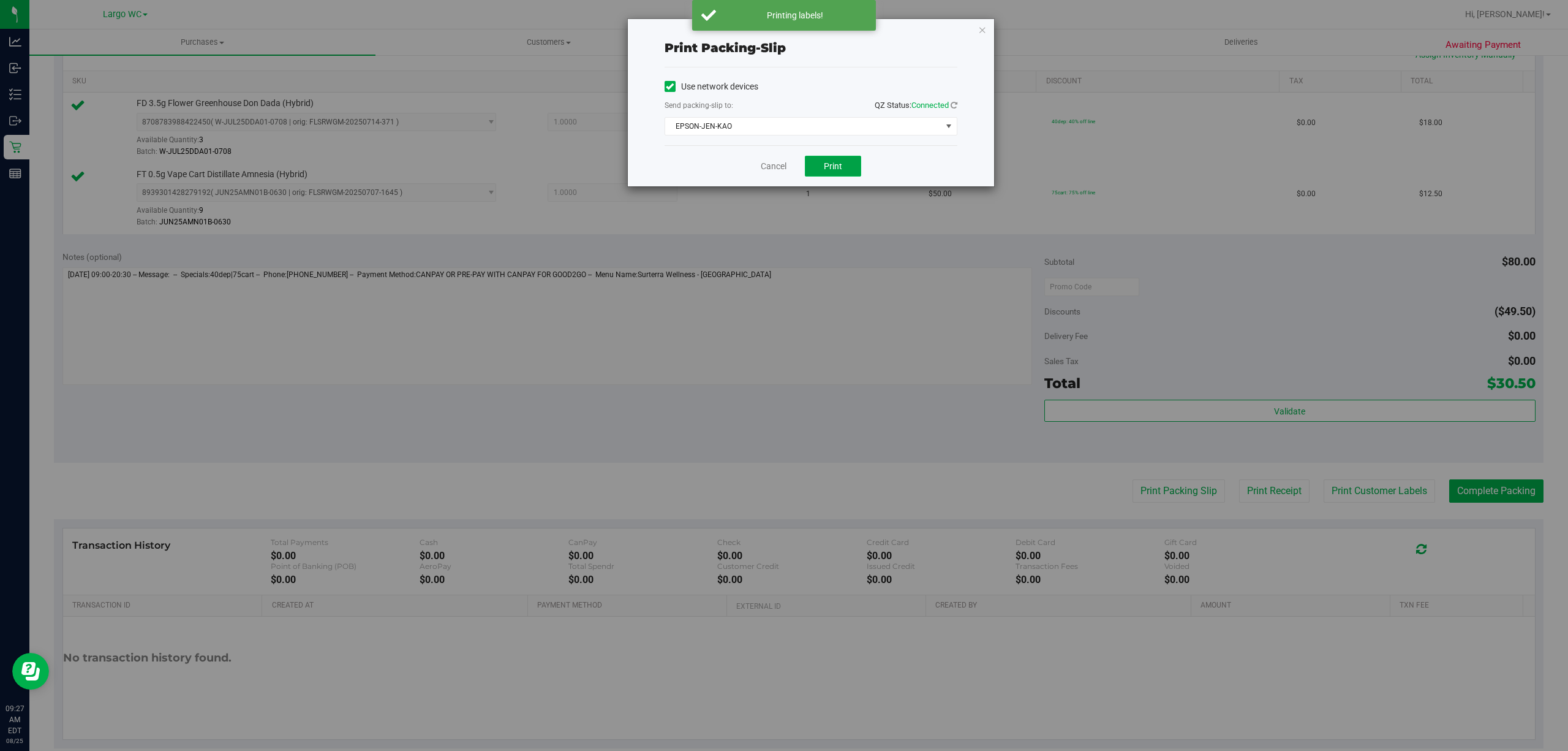
click at [841, 174] on button "Print" at bounding box center [833, 166] width 56 height 21
click at [981, 29] on icon "button" at bounding box center [983, 29] width 9 height 15
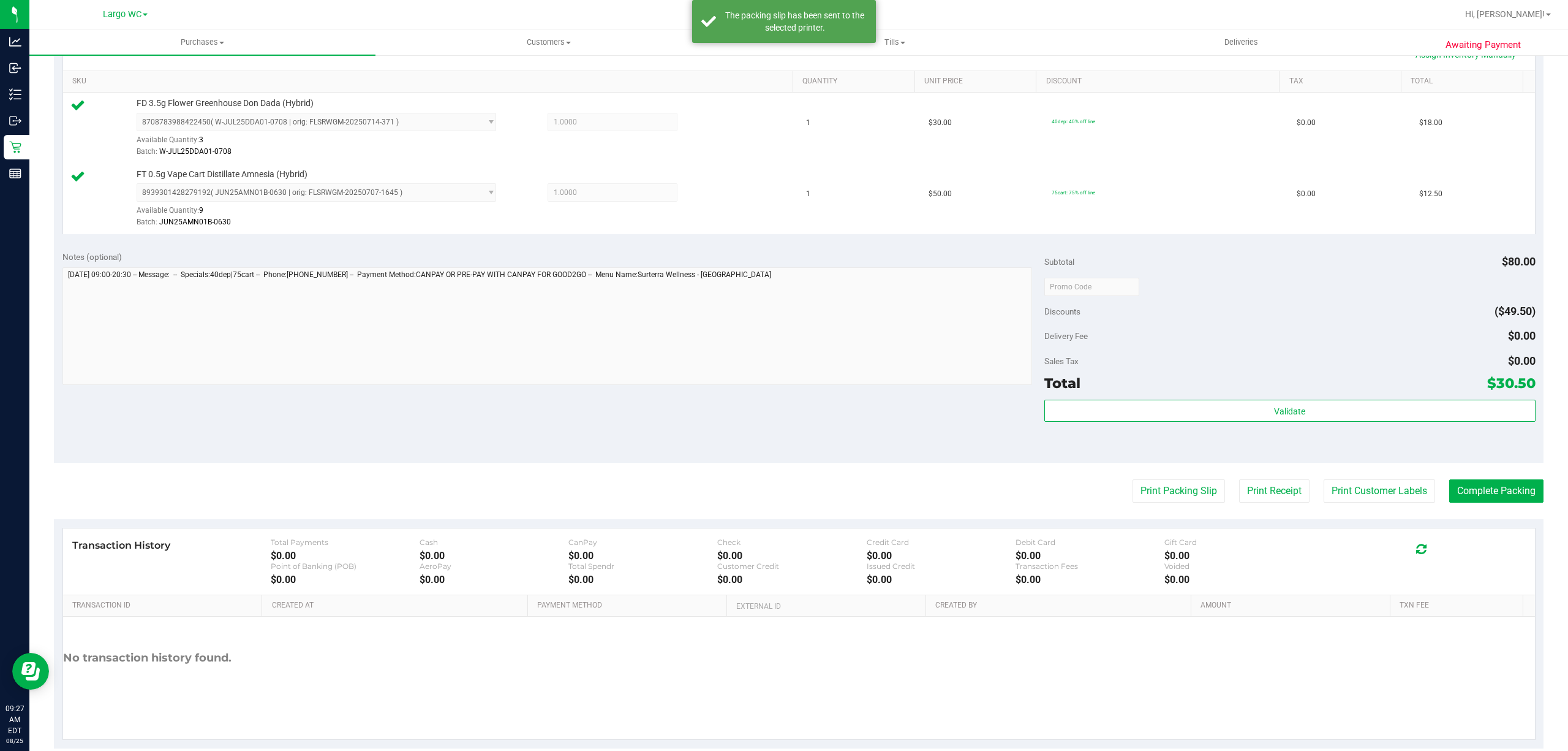
click at [1481, 530] on div "Transaction History Total Payments $0.00 Cash $0.00 CanPay $0.00 Check $0.00 Cr…" at bounding box center [799, 561] width 1472 height 67
click at [1500, 499] on button "Complete Packing" at bounding box center [1496, 490] width 94 height 23
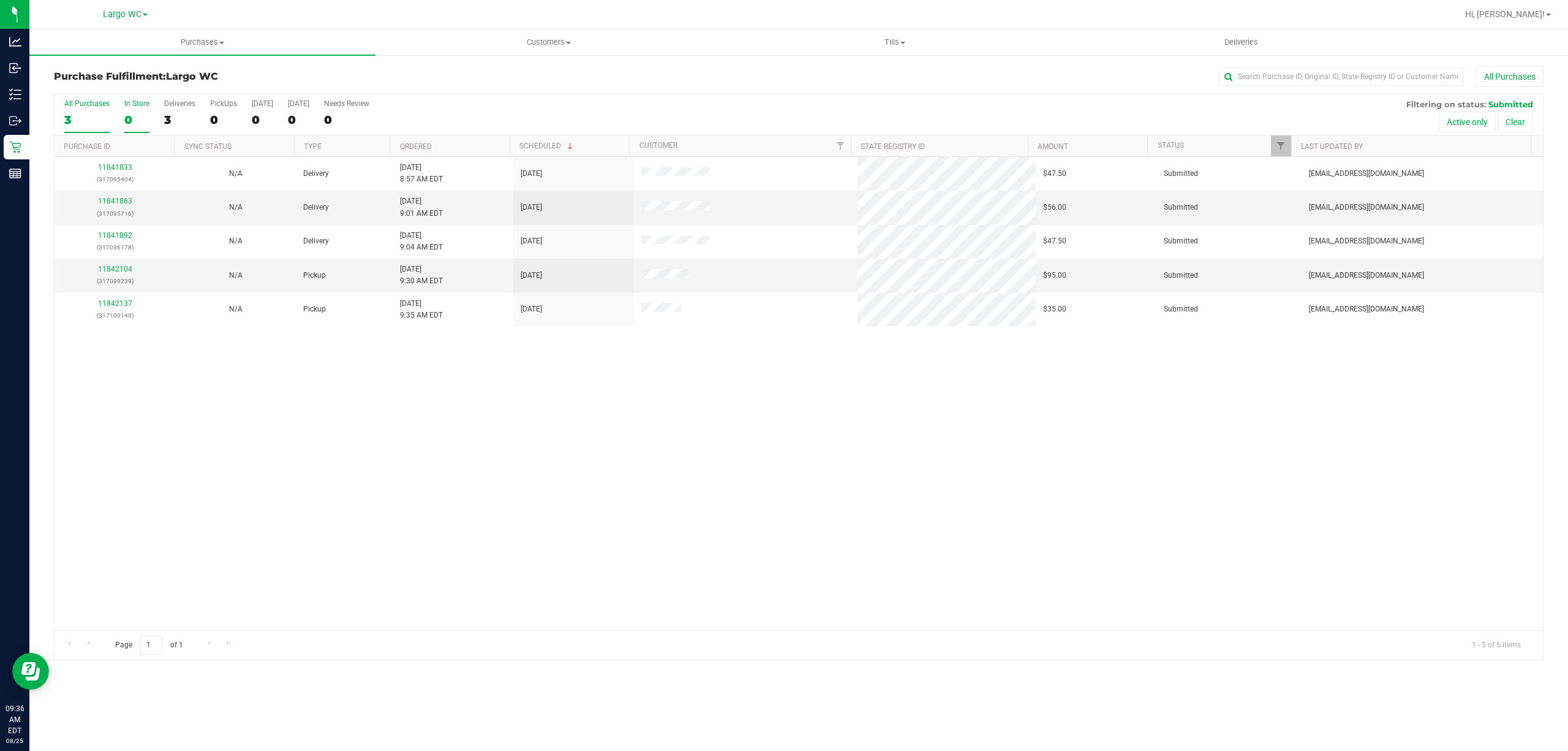
click at [127, 120] on div "0" at bounding box center [137, 120] width 25 height 14
click at [0, 0] on input "In Store 0" at bounding box center [0, 0] width 0 height 0
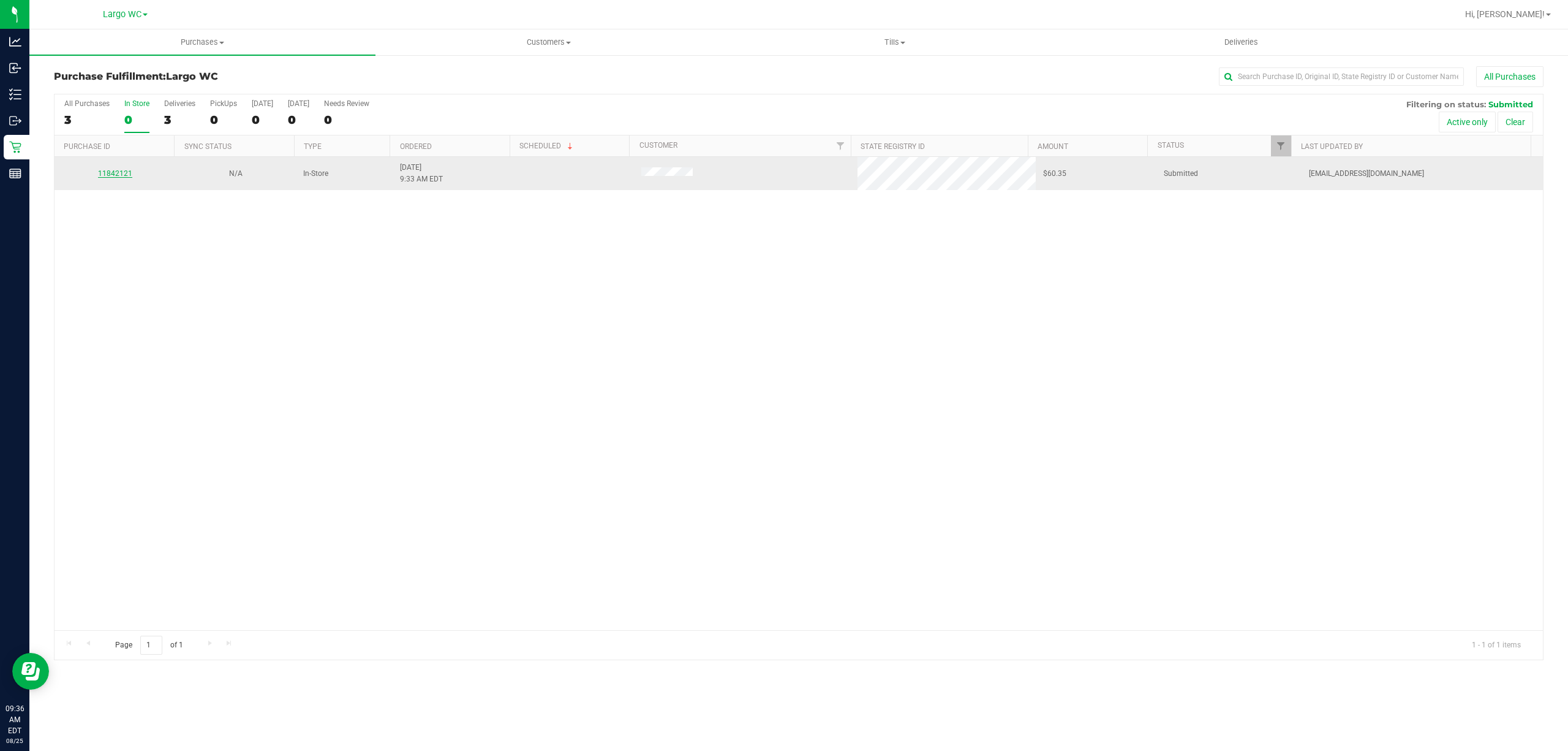
click at [115, 175] on link "11842121" at bounding box center [115, 173] width 35 height 9
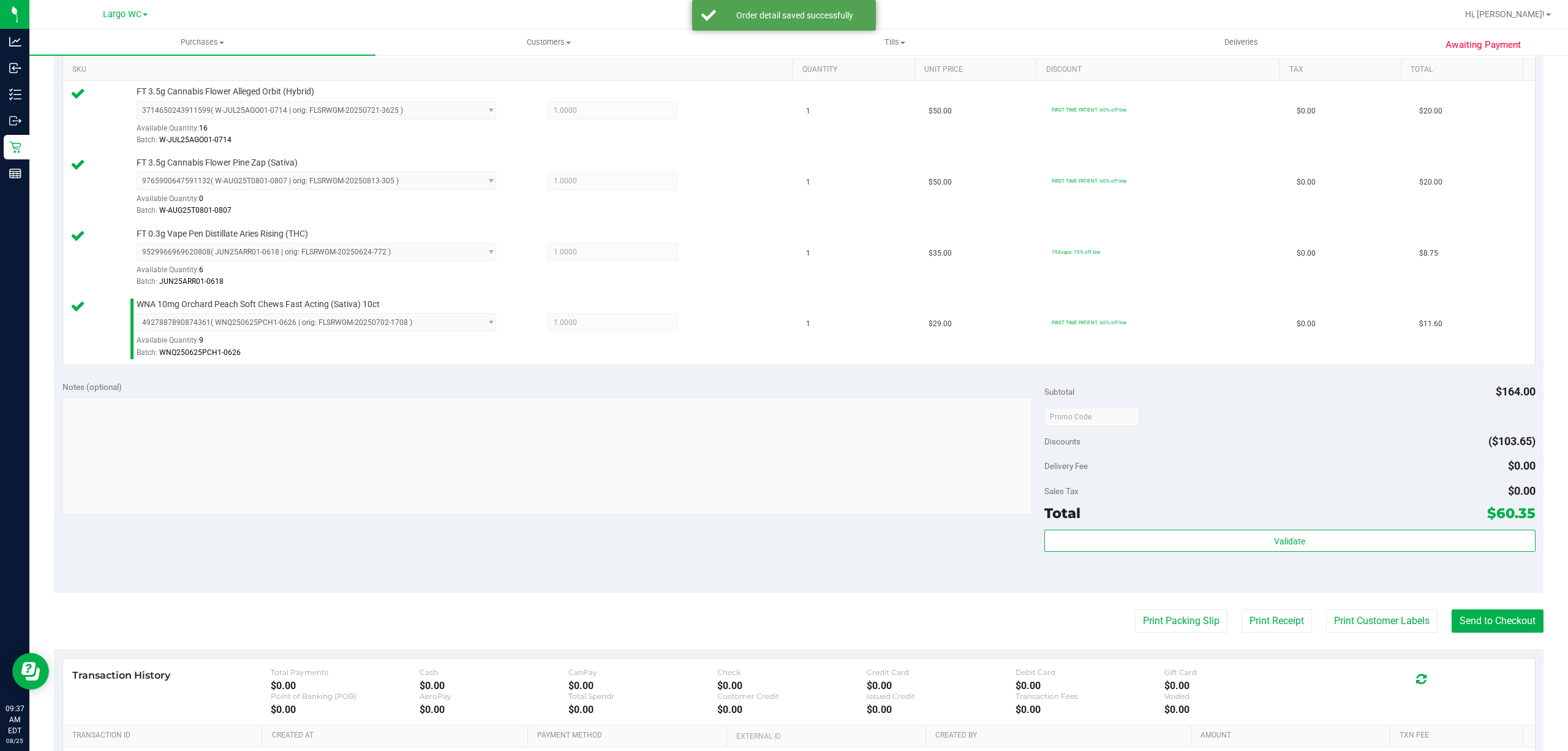
scroll to position [313, 0]
click at [1069, 551] on button "Validate" at bounding box center [1289, 540] width 491 height 22
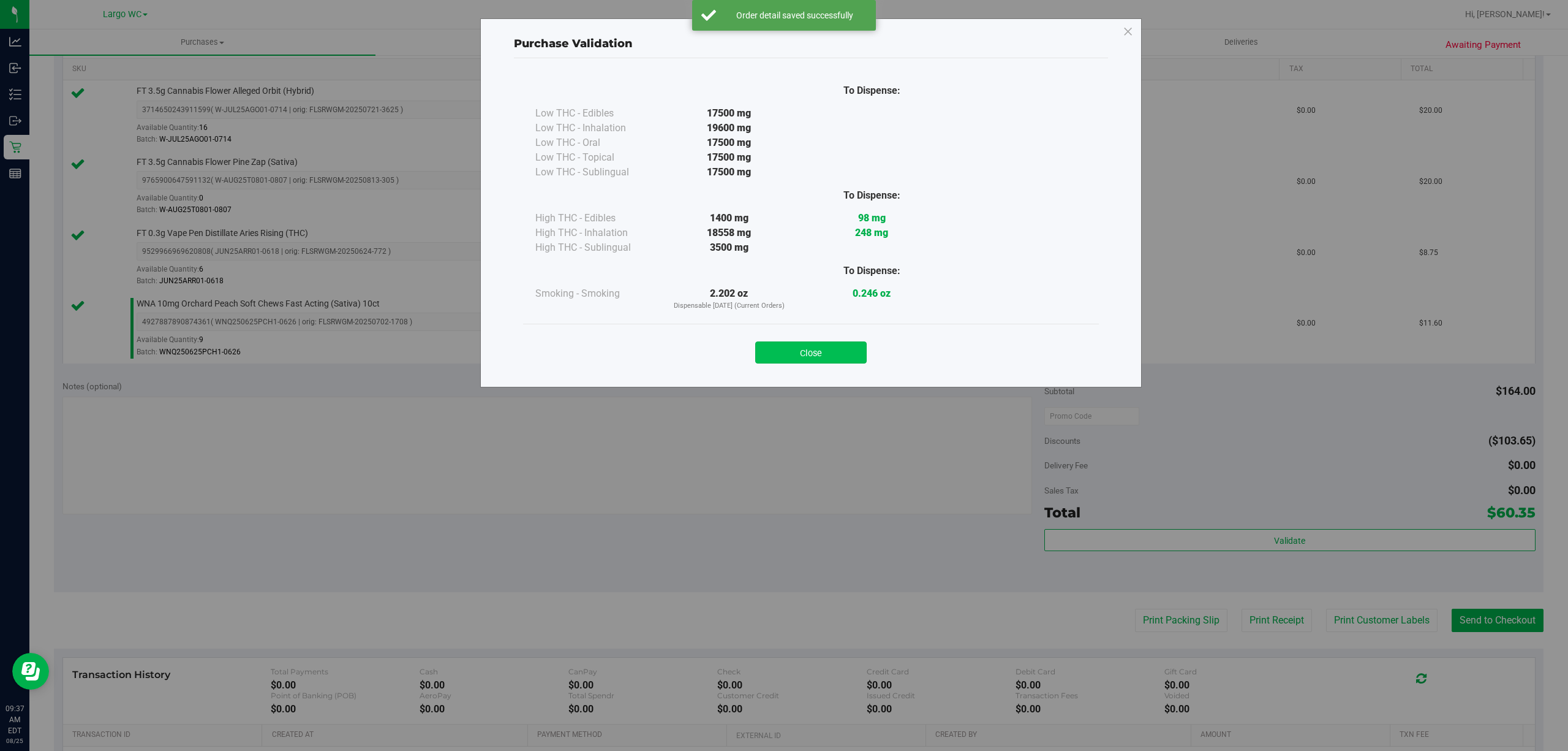
click at [836, 357] on button "Close" at bounding box center [810, 352] width 112 height 22
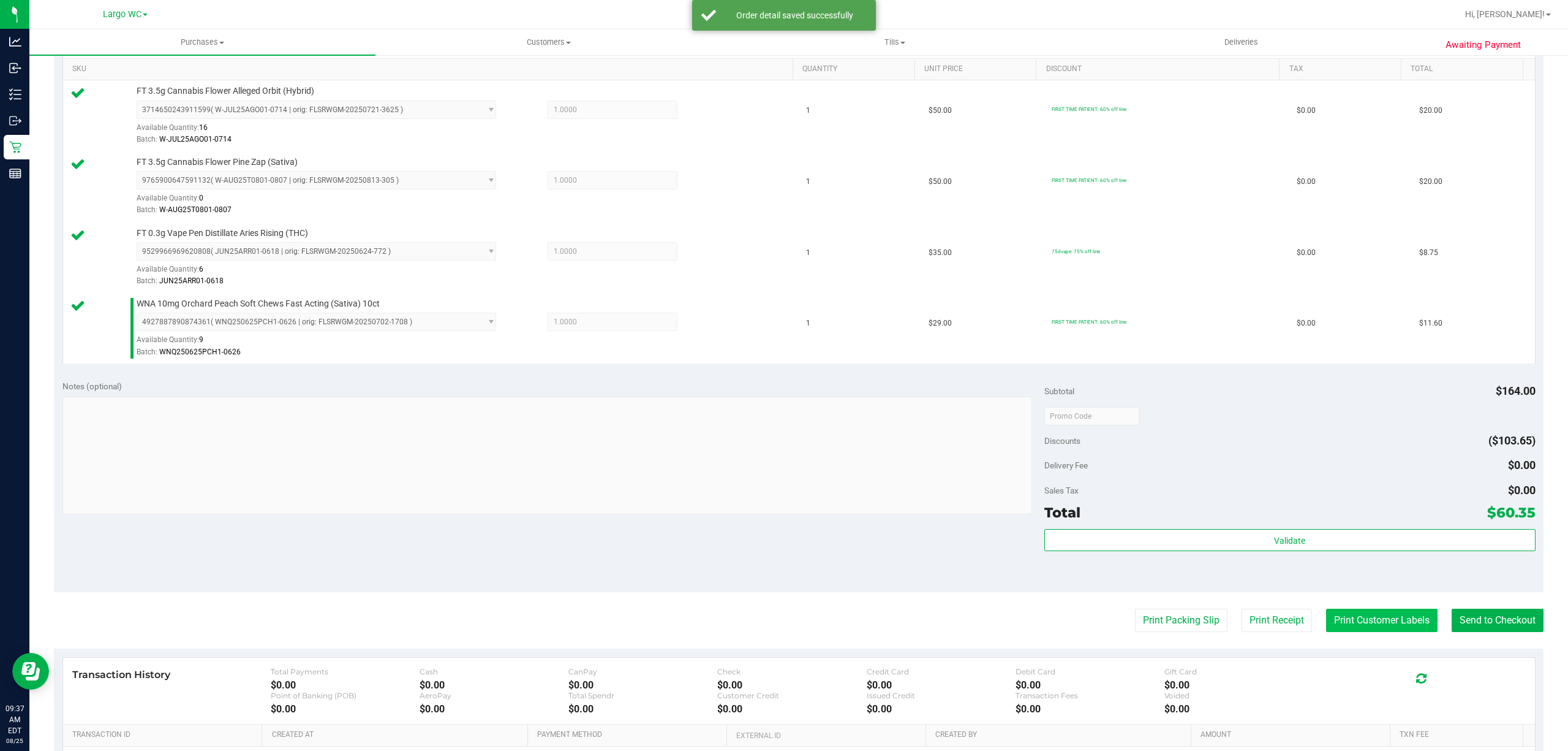
click at [1369, 631] on button "Print Customer Labels" at bounding box center [1382, 620] width 112 height 23
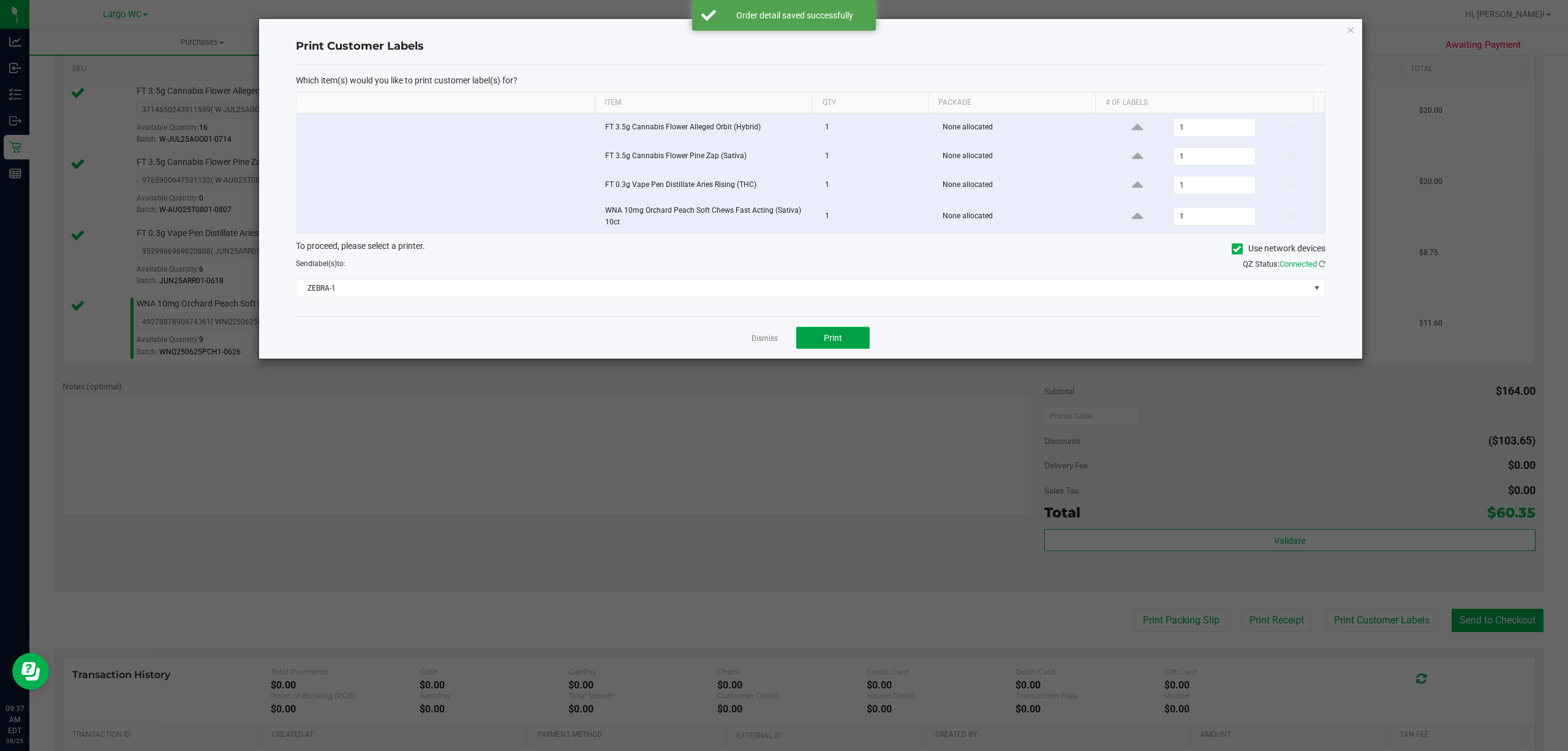
click at [847, 348] on button "Print" at bounding box center [833, 337] width 74 height 22
click at [1352, 35] on icon "button" at bounding box center [1351, 29] width 9 height 15
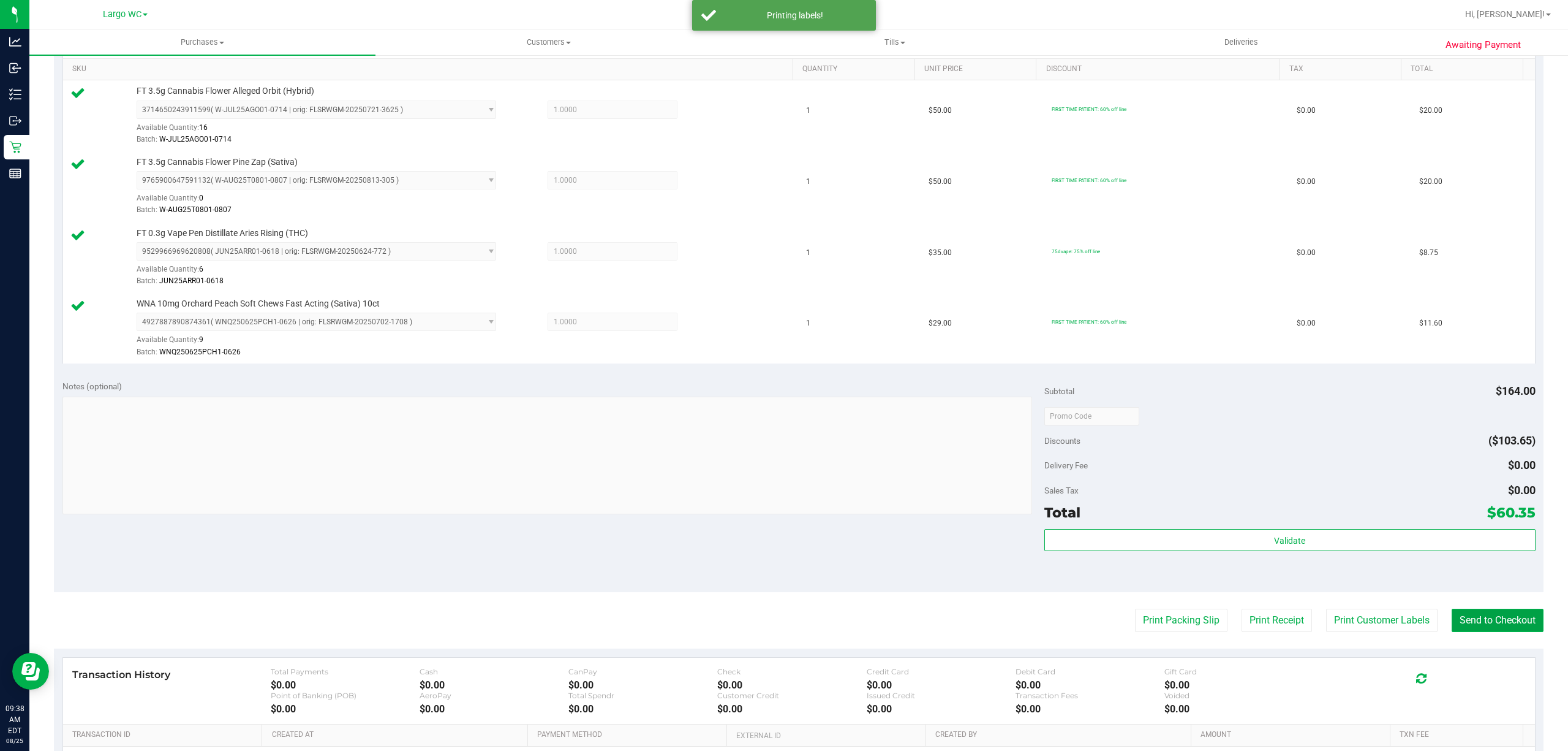
click at [1468, 624] on button "Send to Checkout" at bounding box center [1498, 620] width 92 height 23
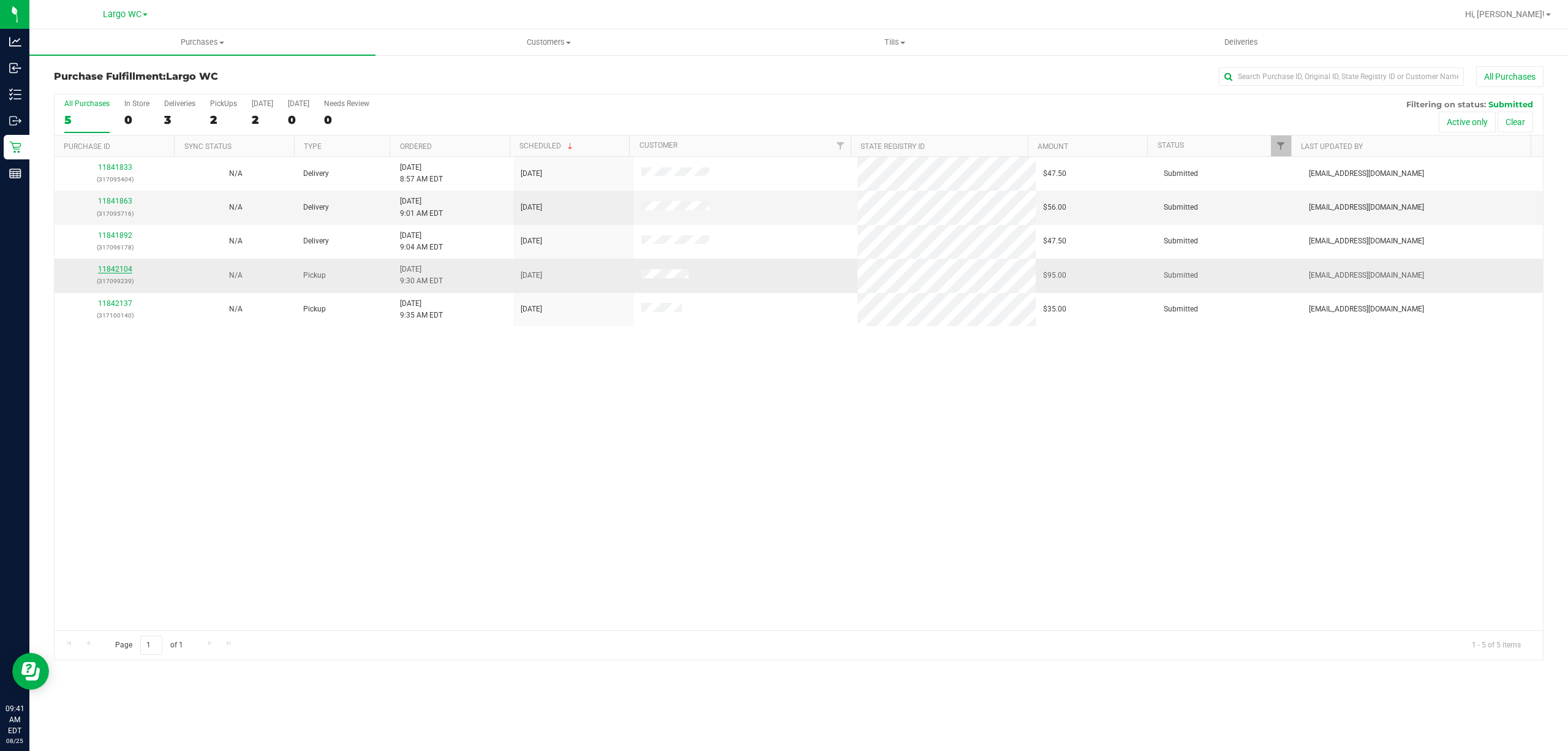
click at [126, 274] on link "11842104" at bounding box center [115, 269] width 35 height 9
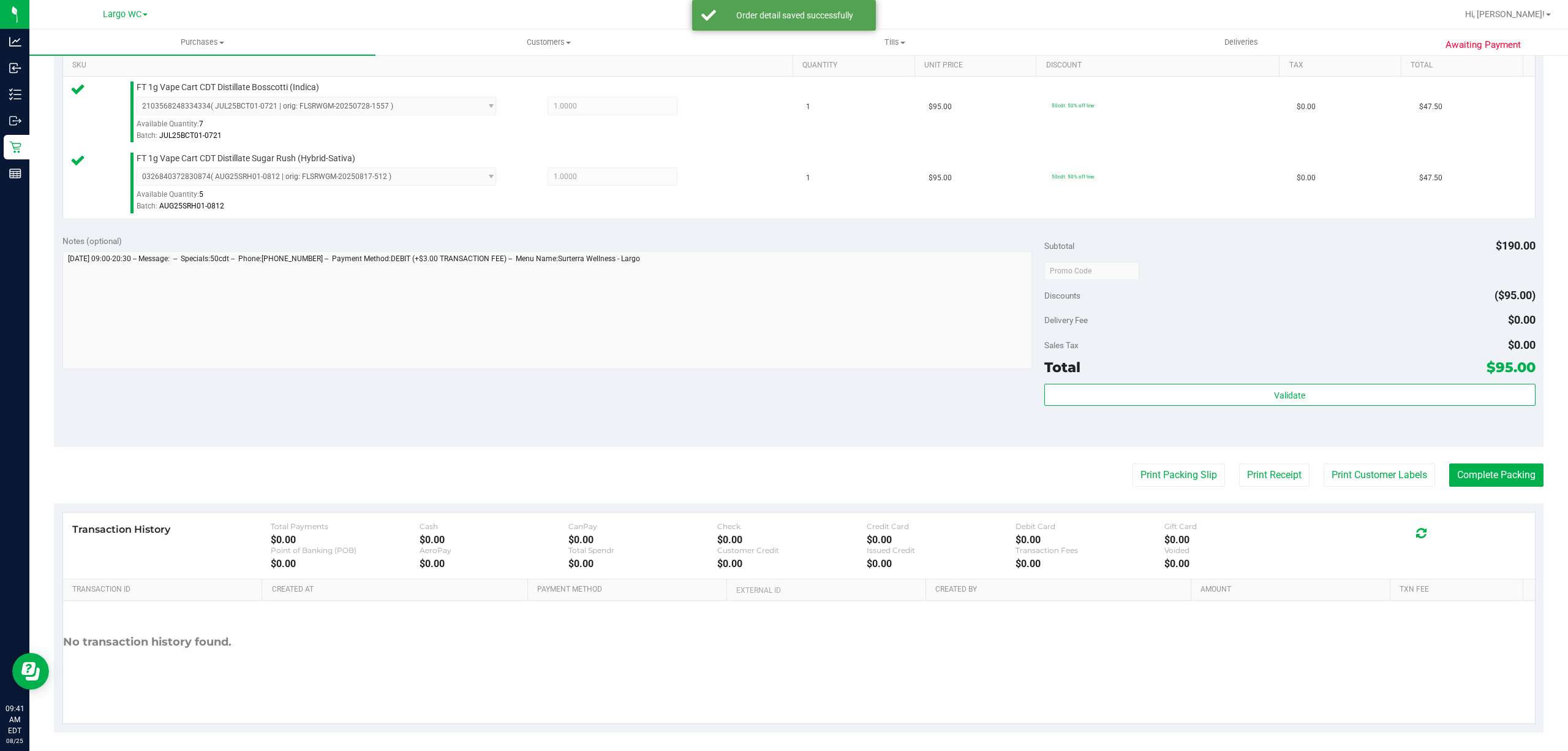
scroll to position [319, 0]
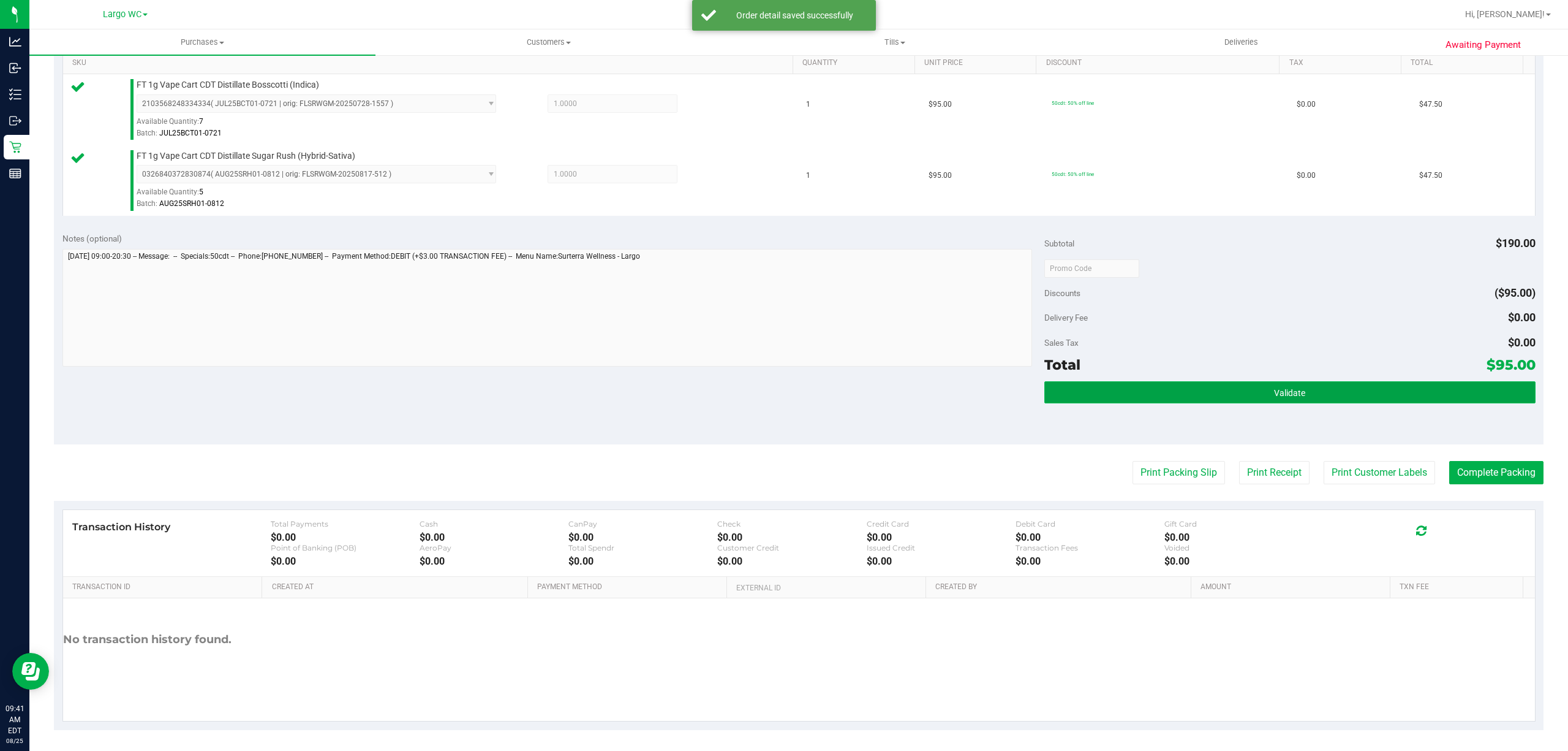
click at [1140, 393] on button "Validate" at bounding box center [1289, 392] width 491 height 22
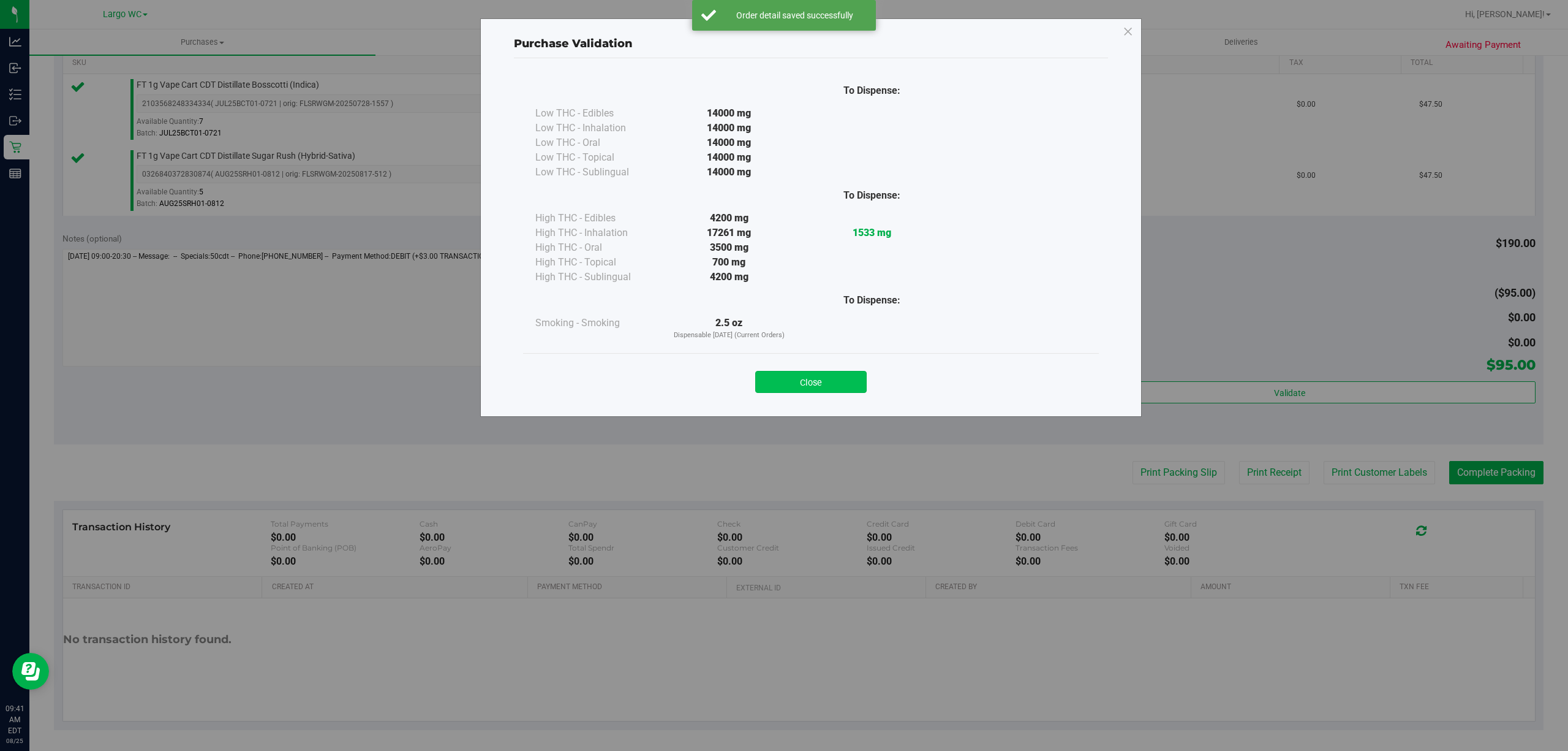
click at [811, 384] on button "Close" at bounding box center [810, 381] width 112 height 22
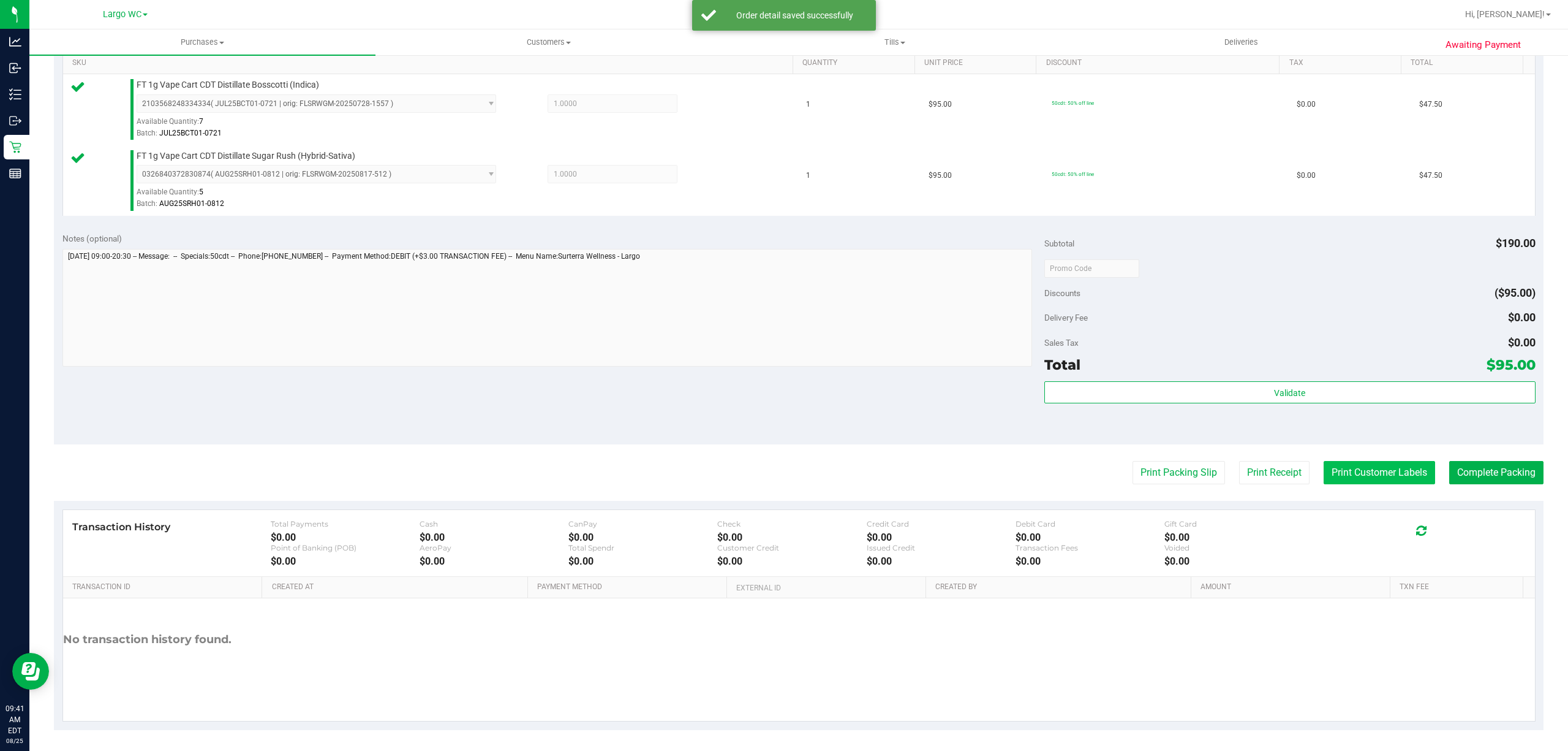
click at [1342, 464] on button "Print Customer Labels" at bounding box center [1379, 472] width 112 height 23
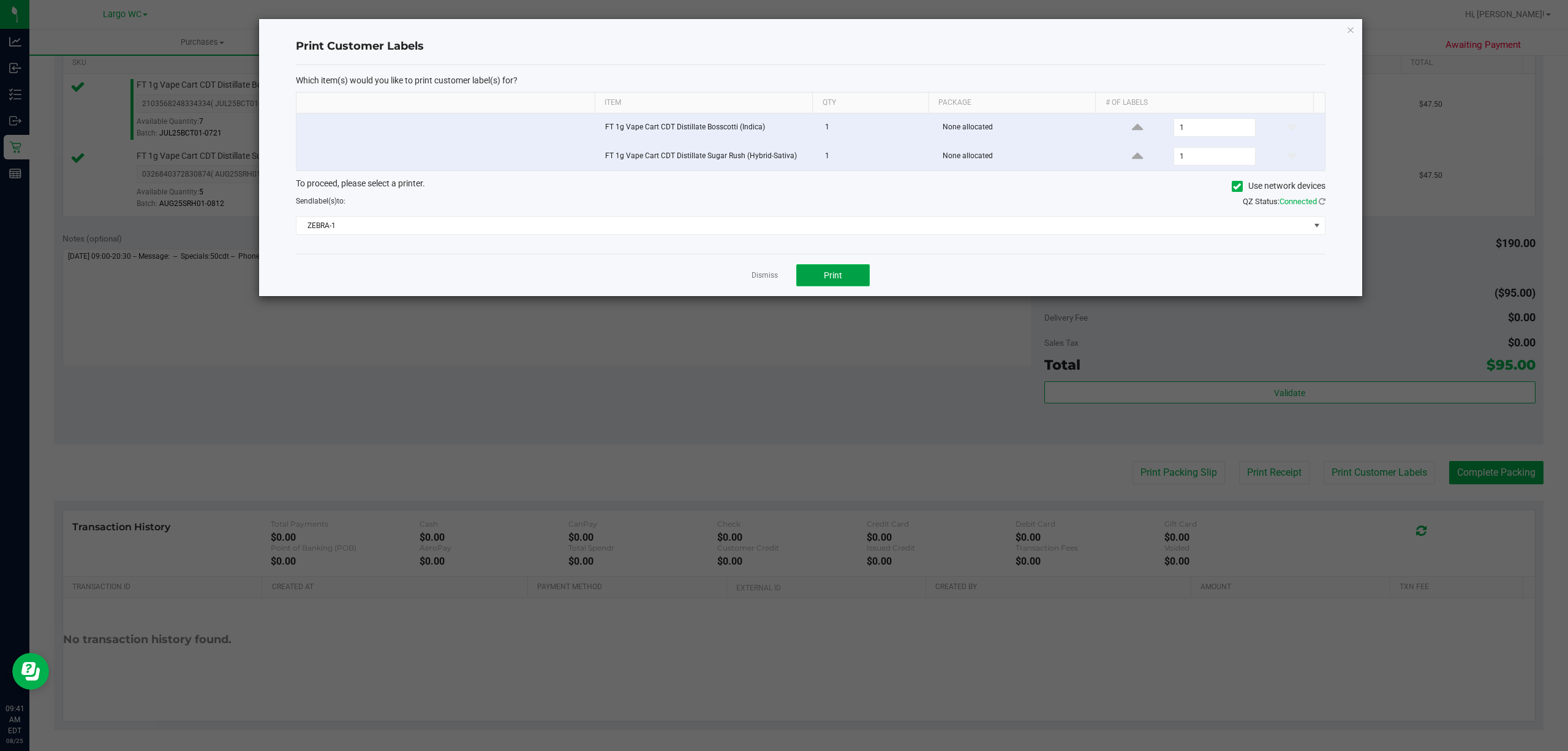
click at [854, 282] on button "Print" at bounding box center [833, 275] width 74 height 22
click at [1351, 29] on icon "button" at bounding box center [1351, 29] width 9 height 15
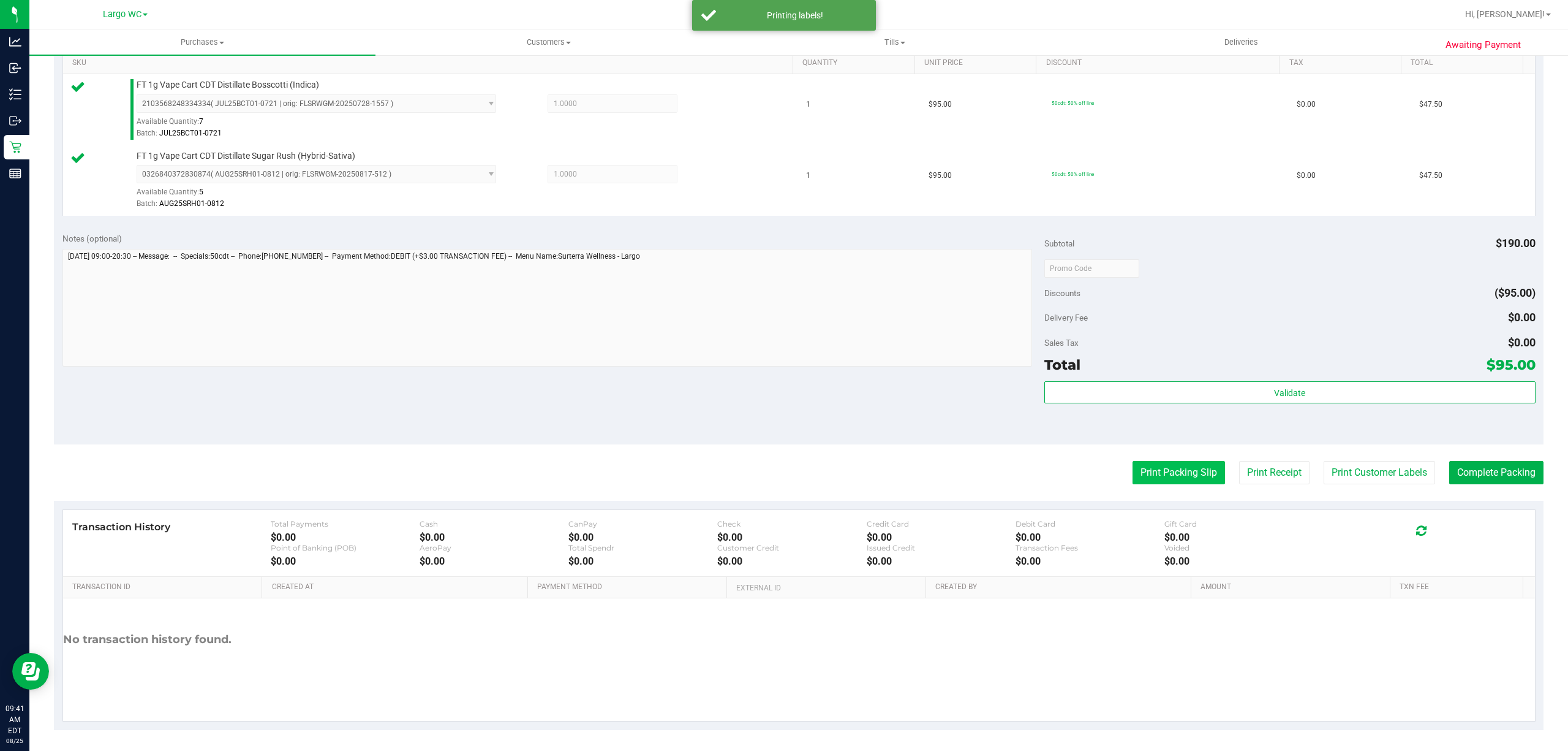
click at [1165, 474] on button "Print Packing Slip" at bounding box center [1178, 472] width 93 height 23
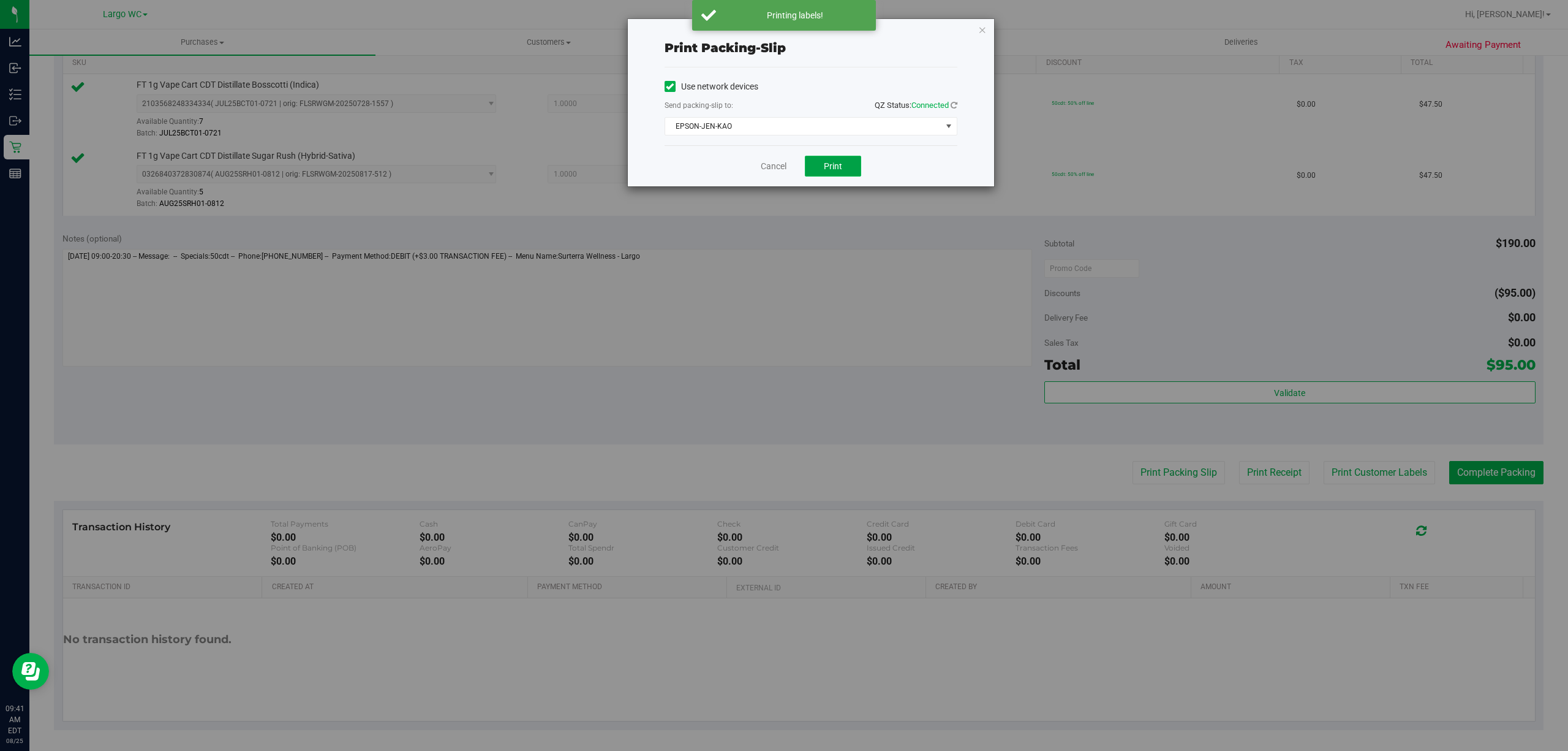
click at [841, 165] on span "Print" at bounding box center [833, 165] width 18 height 10
click at [978, 28] on icon "button" at bounding box center [983, 29] width 9 height 15
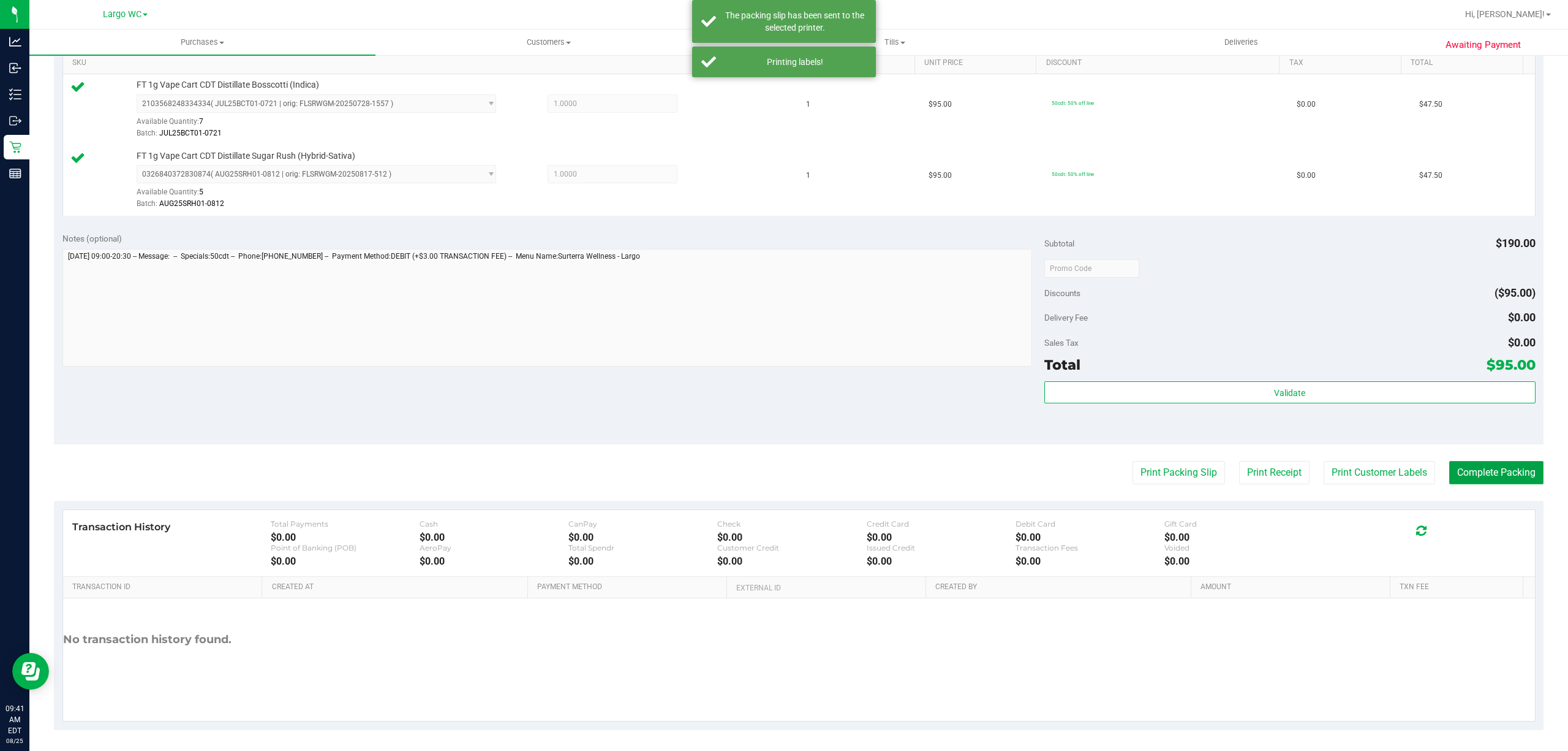
click at [1491, 481] on button "Complete Packing" at bounding box center [1496, 472] width 94 height 23
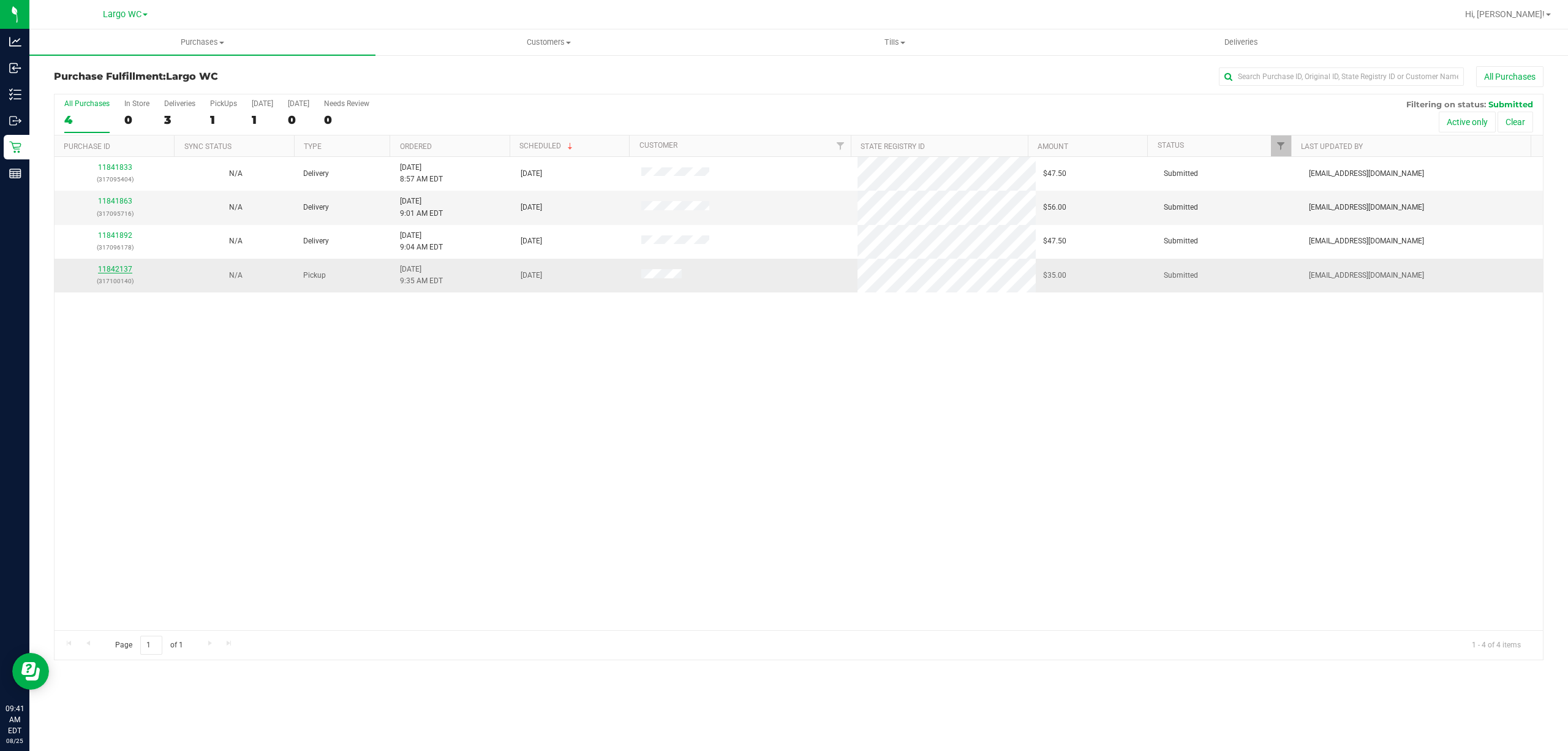
click at [116, 272] on link "11842137" at bounding box center [115, 269] width 35 height 9
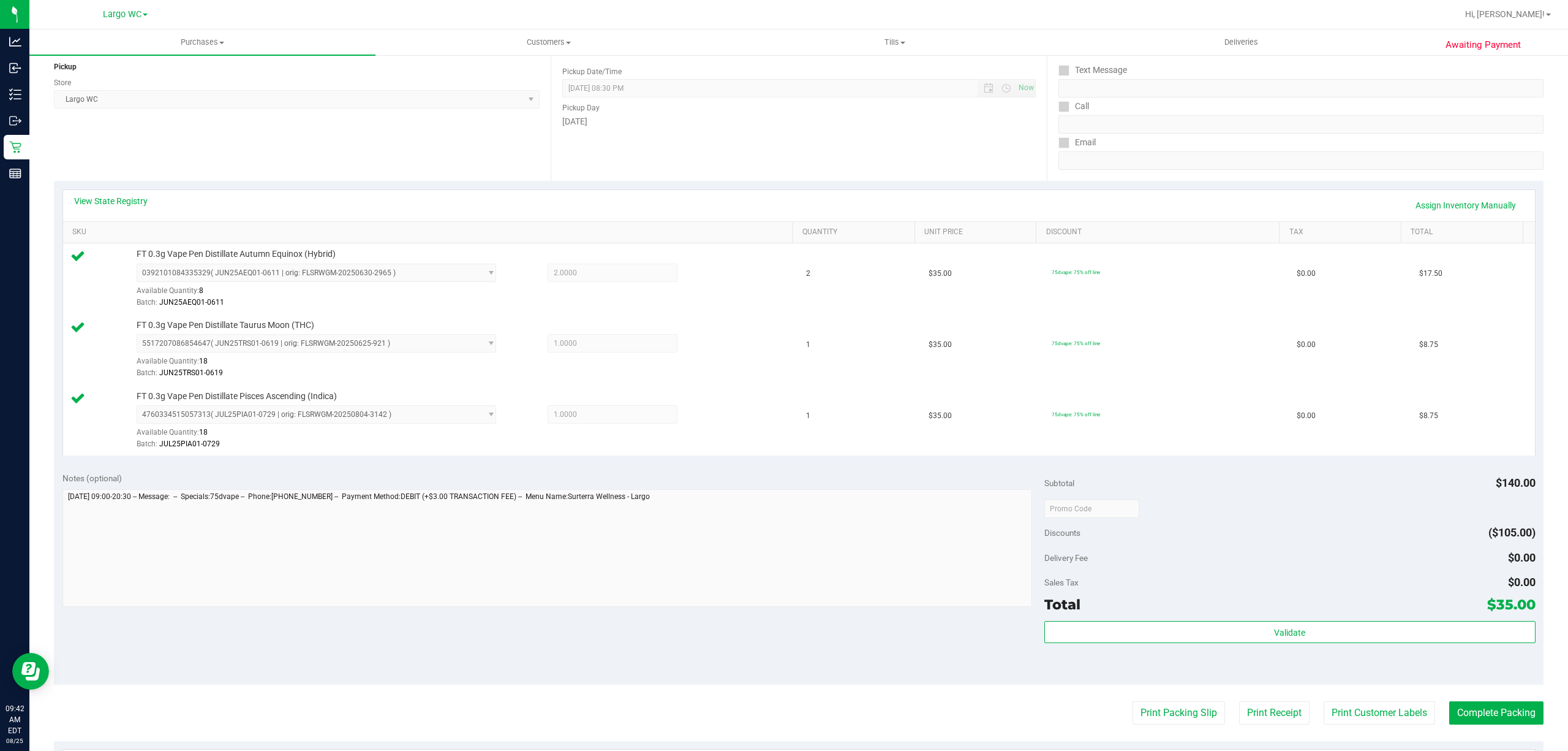
scroll to position [230, 0]
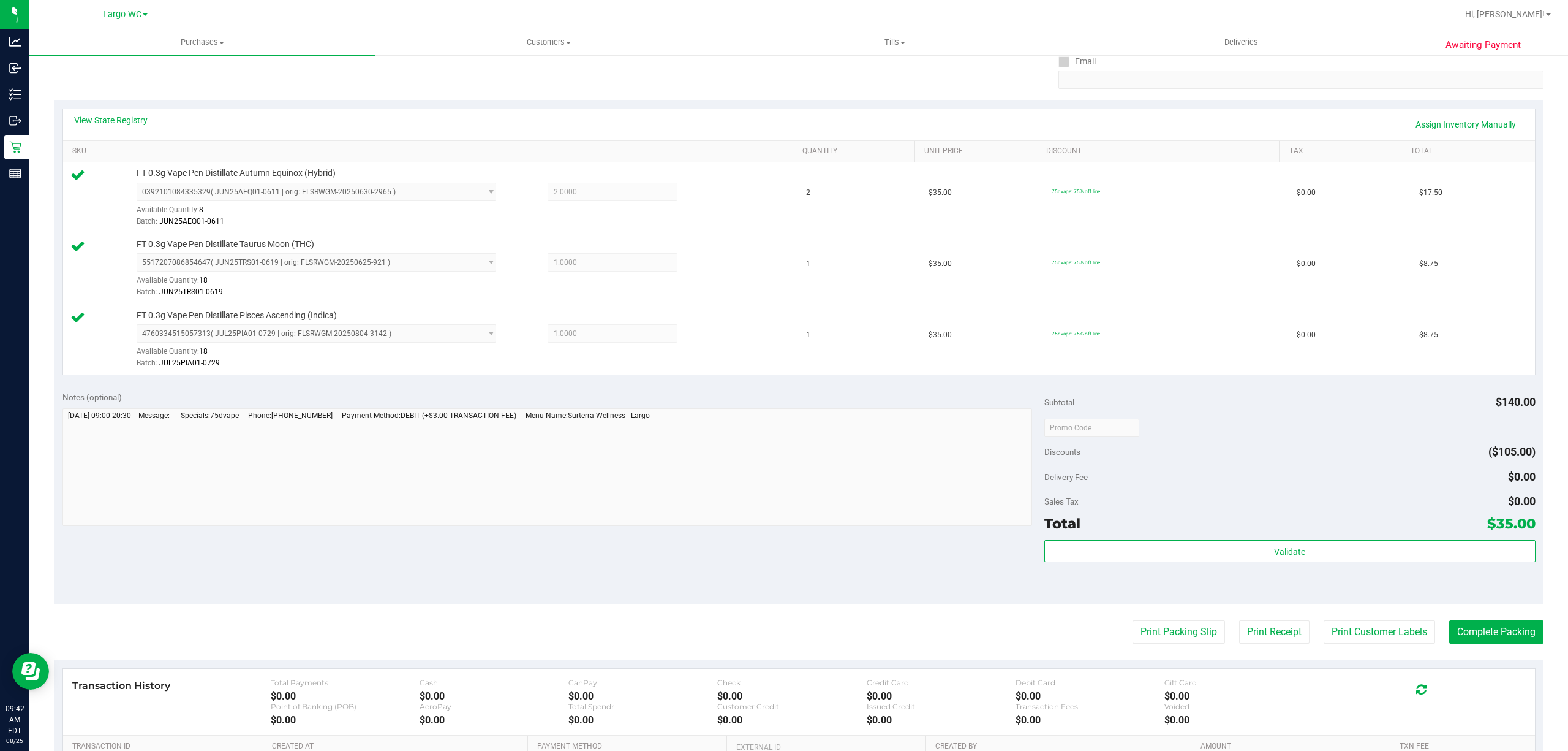
click at [1249, 512] on div "Sales Tax $0.00" at bounding box center [1289, 501] width 491 height 22
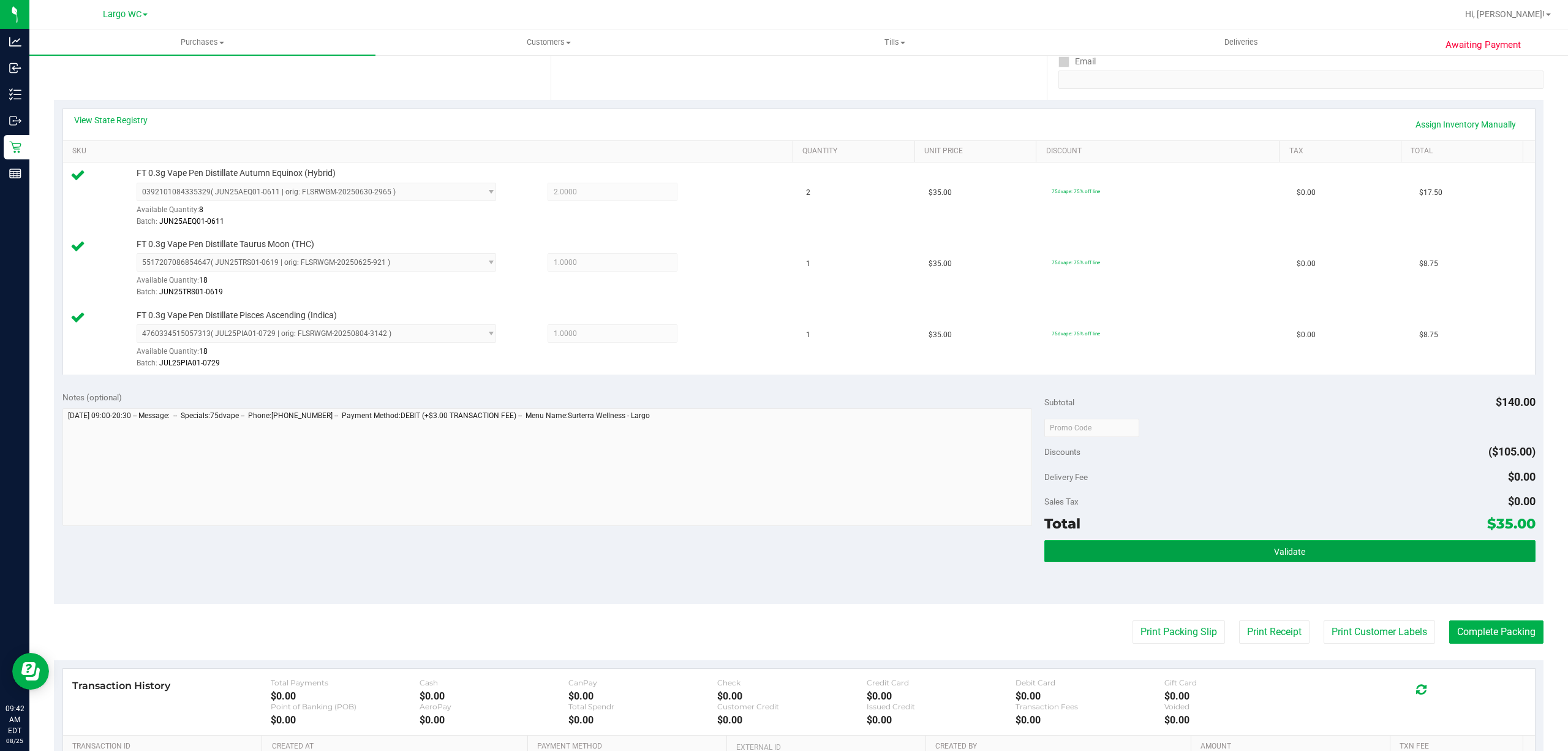
click at [1241, 547] on button "Validate" at bounding box center [1289, 550] width 491 height 22
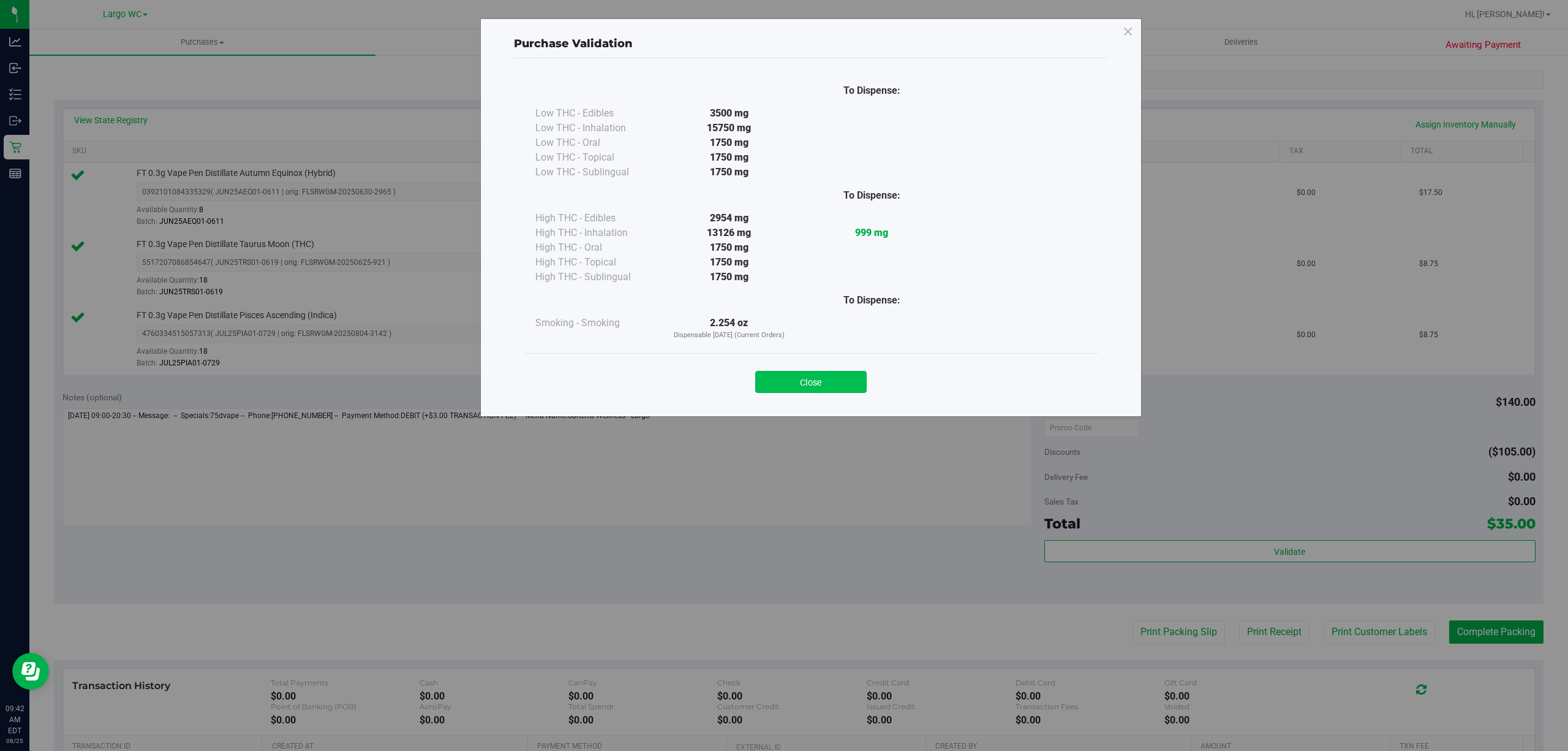
click at [817, 371] on button "Close" at bounding box center [810, 381] width 112 height 22
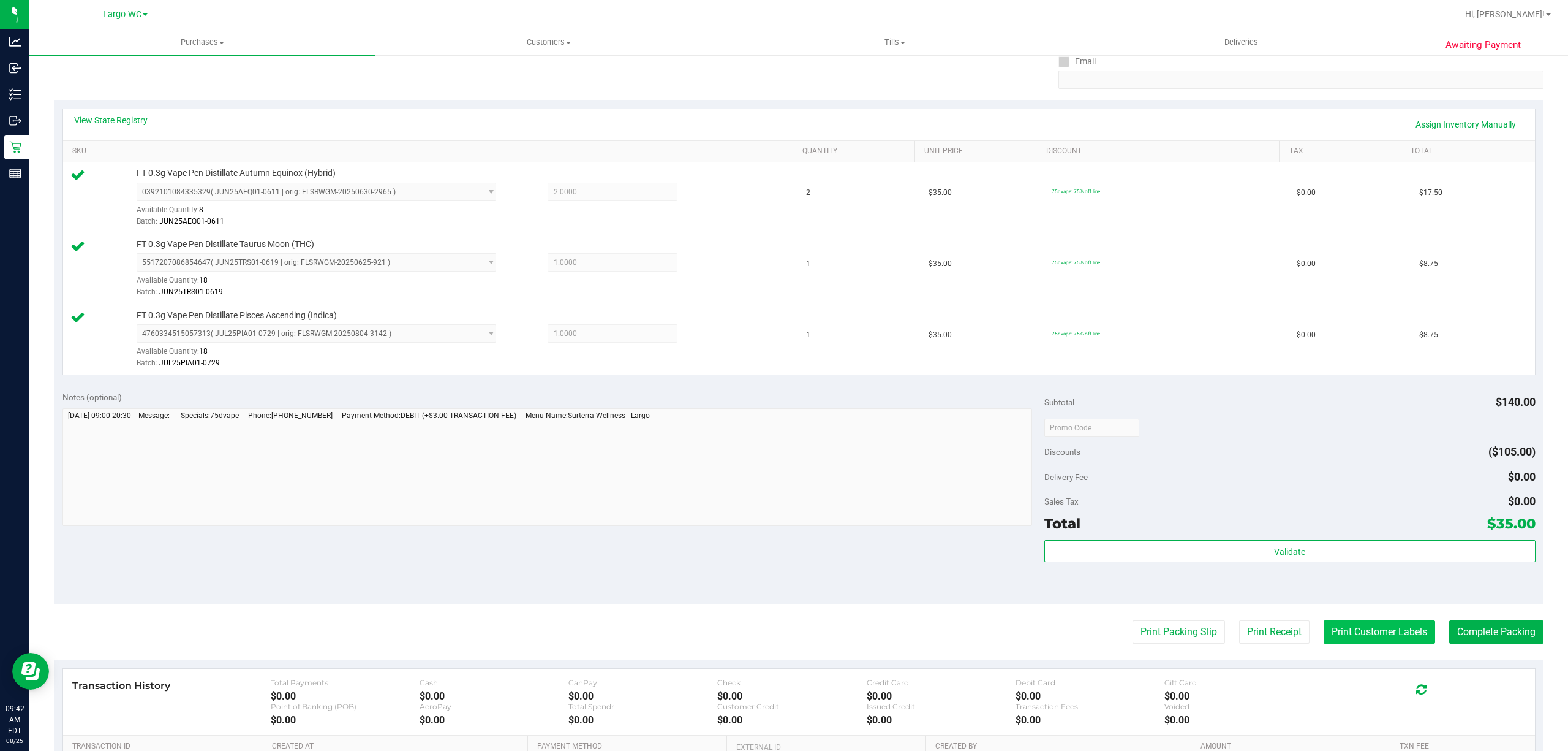
click at [1366, 633] on button "Print Customer Labels" at bounding box center [1379, 631] width 112 height 23
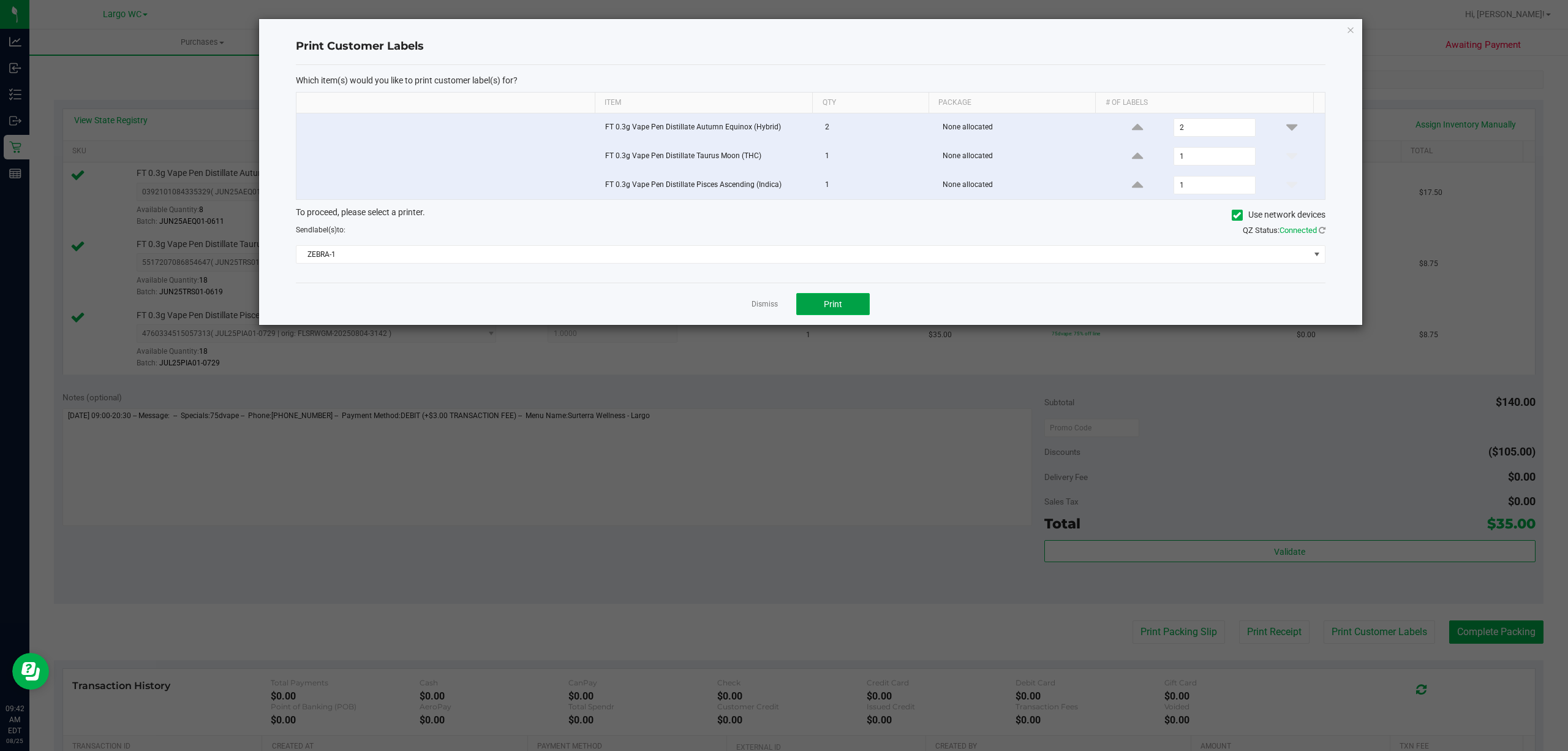
click at [824, 303] on span "Print" at bounding box center [833, 303] width 18 height 10
click at [1350, 29] on icon "button" at bounding box center [1351, 29] width 9 height 15
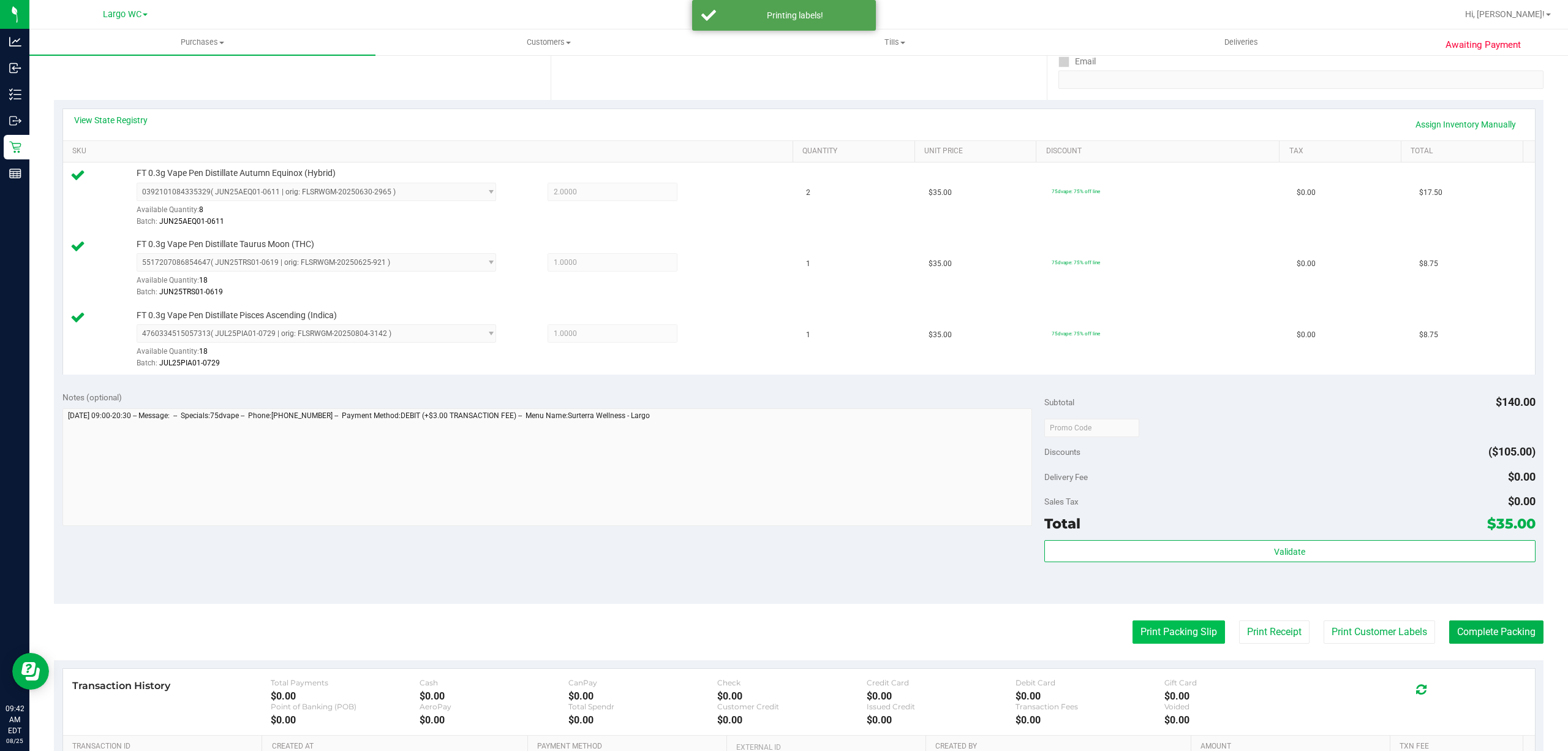
click at [1145, 631] on button "Print Packing Slip" at bounding box center [1178, 631] width 93 height 23
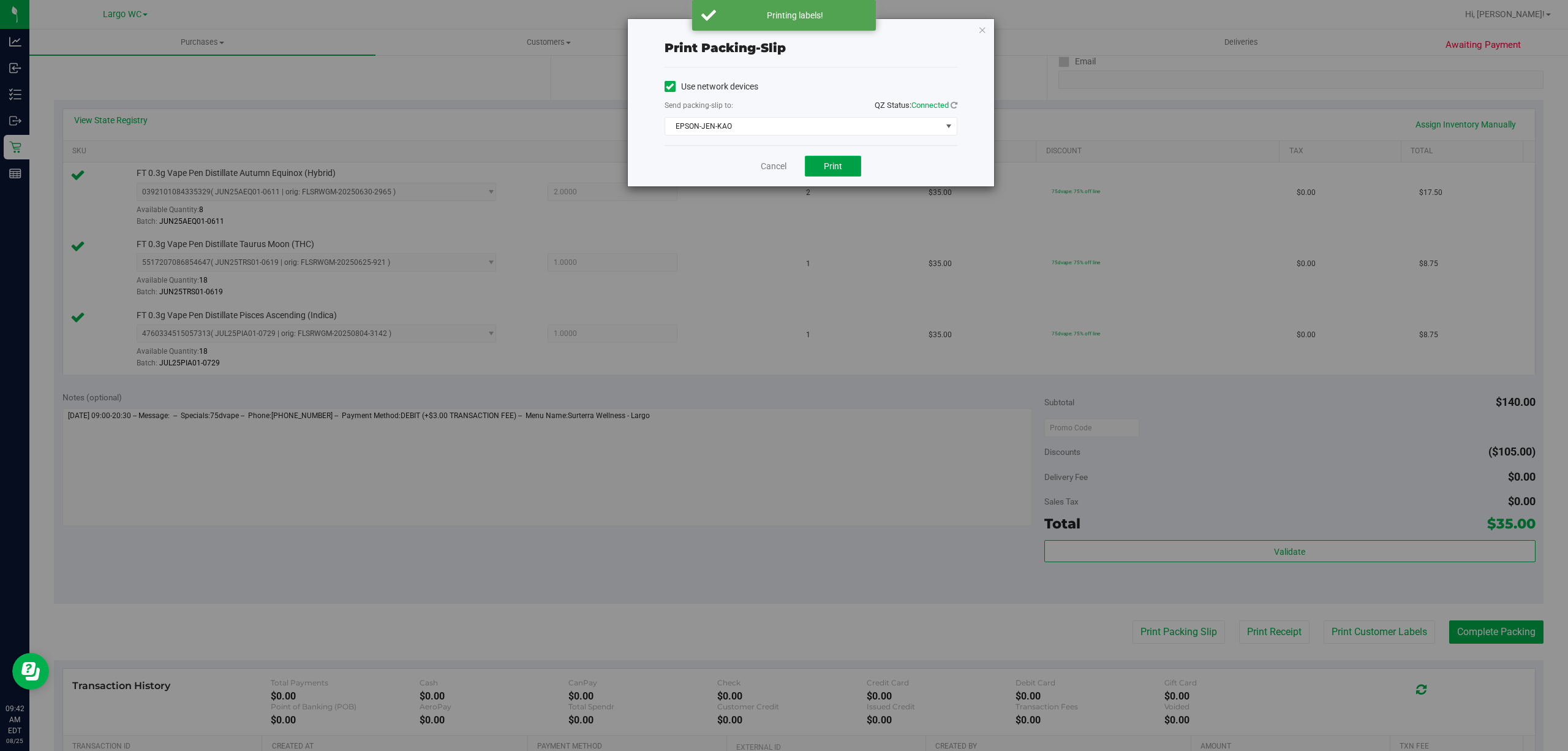
click at [832, 166] on span "Print" at bounding box center [833, 165] width 18 height 10
click at [981, 32] on icon "button" at bounding box center [983, 29] width 9 height 15
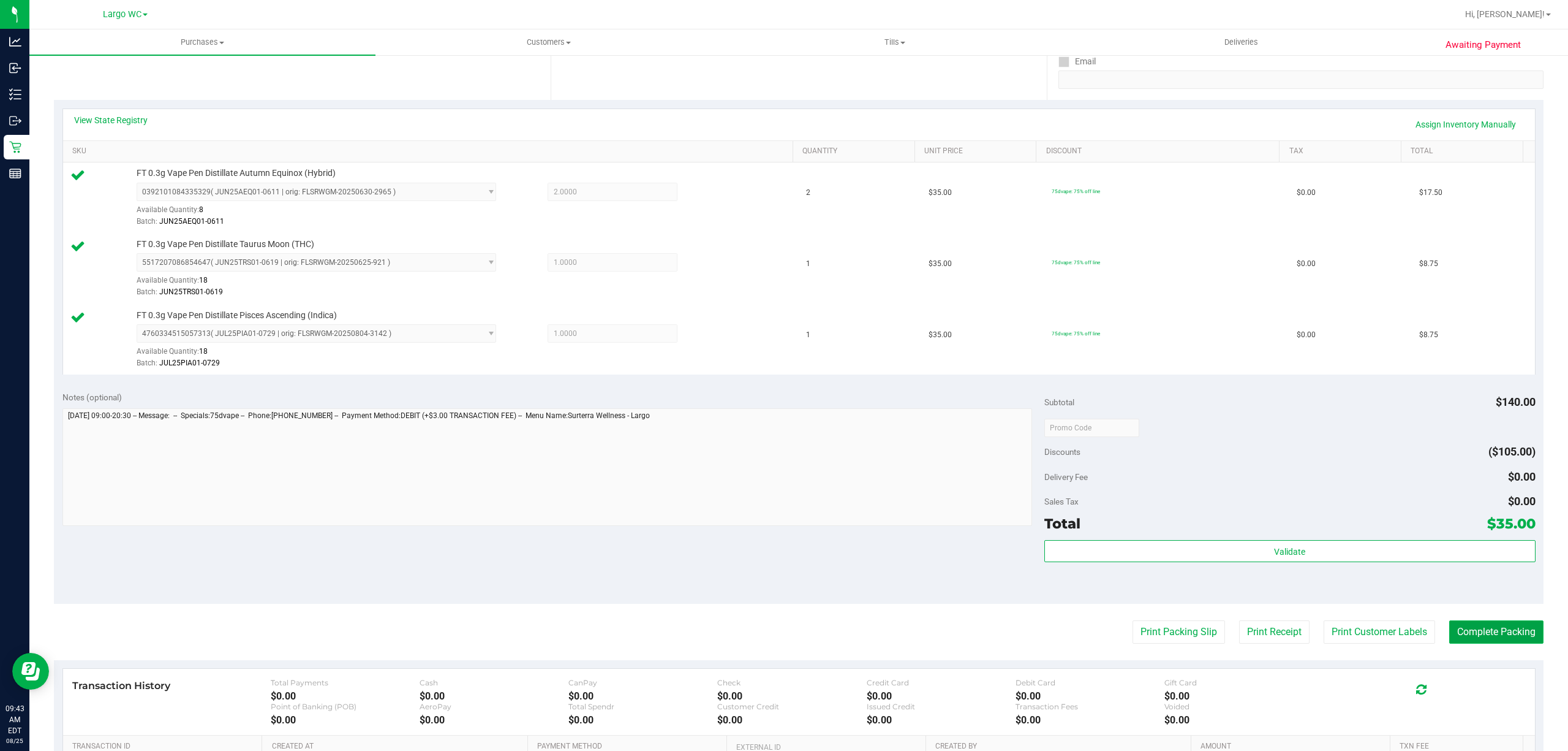
click at [1493, 642] on button "Complete Packing" at bounding box center [1496, 631] width 94 height 23
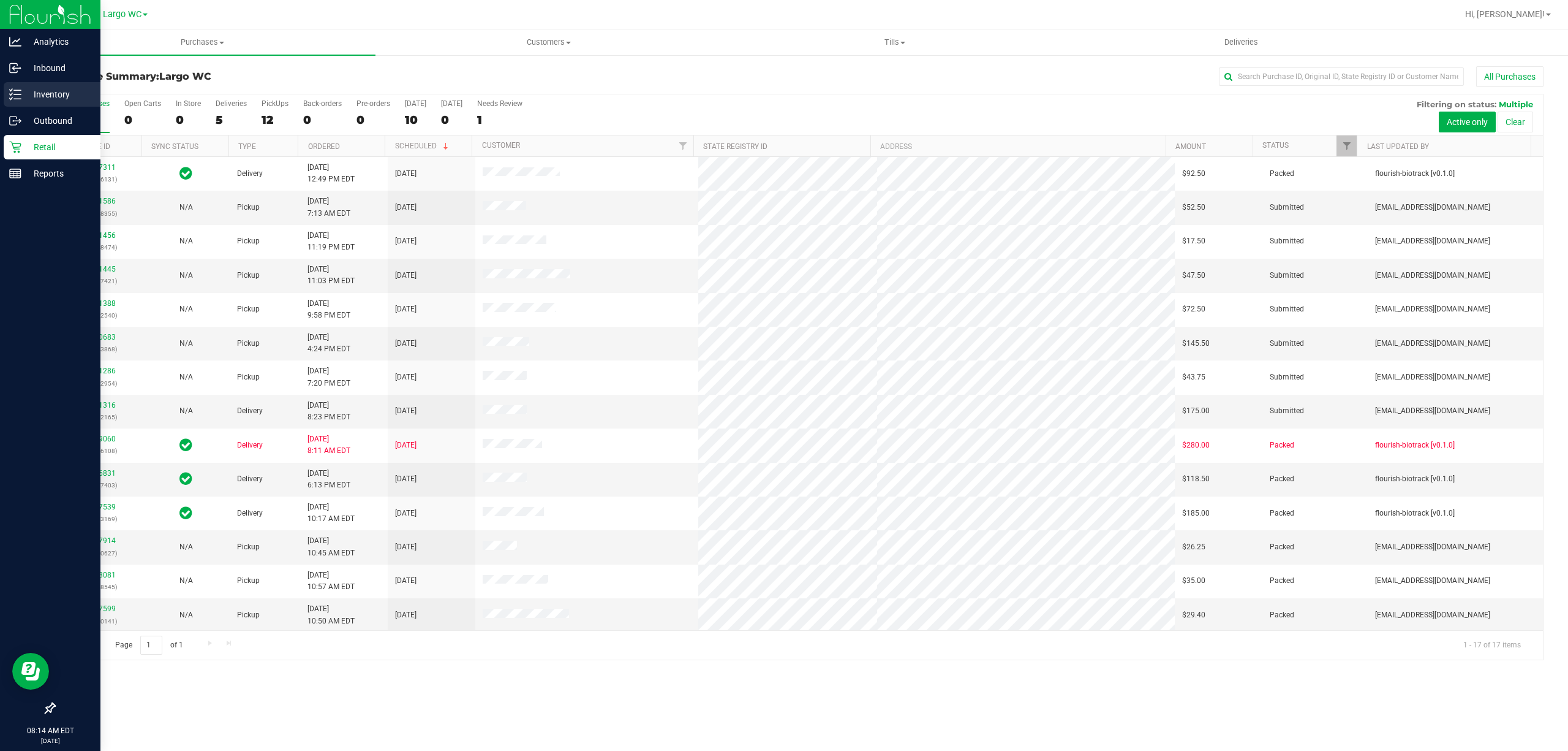
click at [10, 98] on icon at bounding box center [16, 94] width 12 height 12
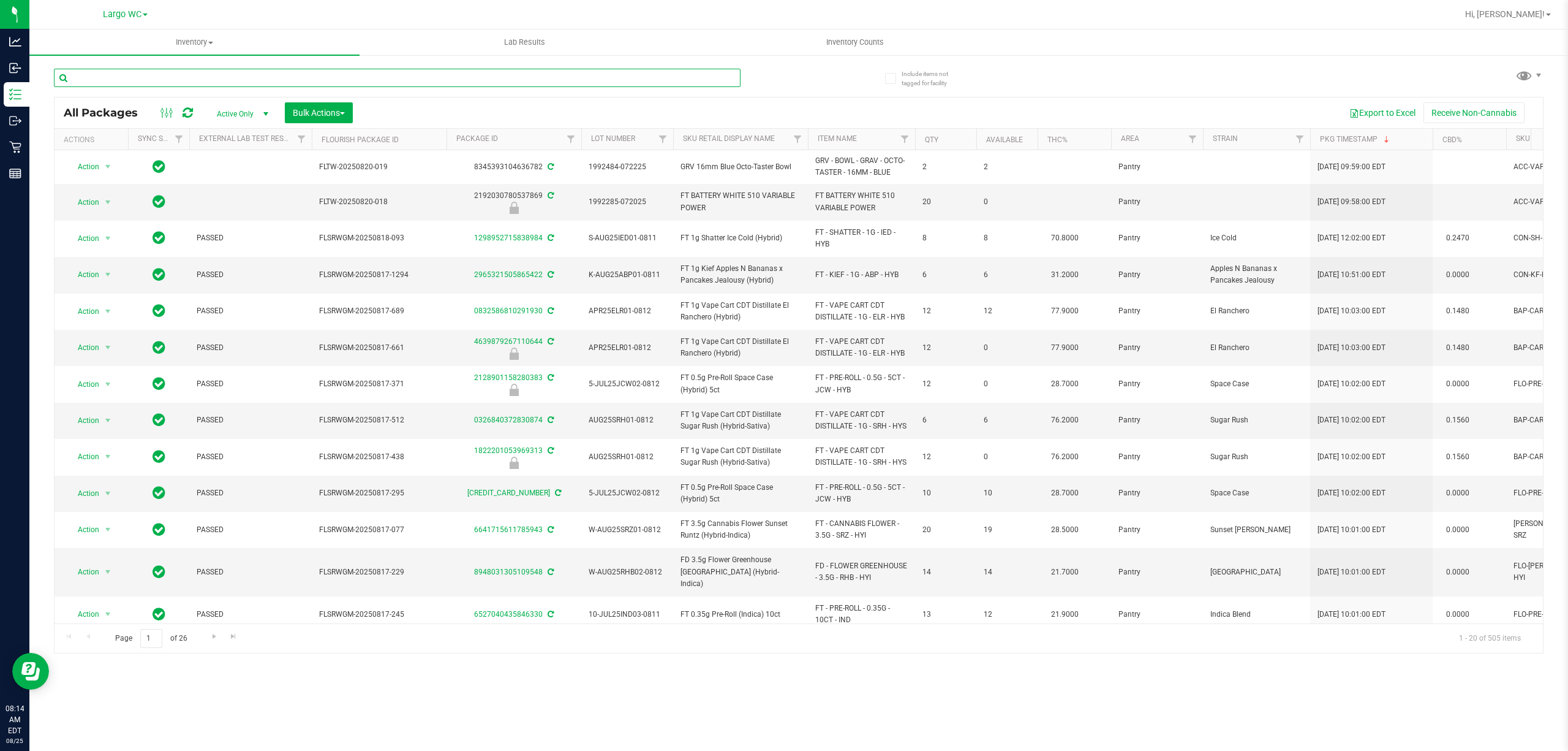
click at [246, 77] on input "text" at bounding box center [397, 77] width 687 height 18
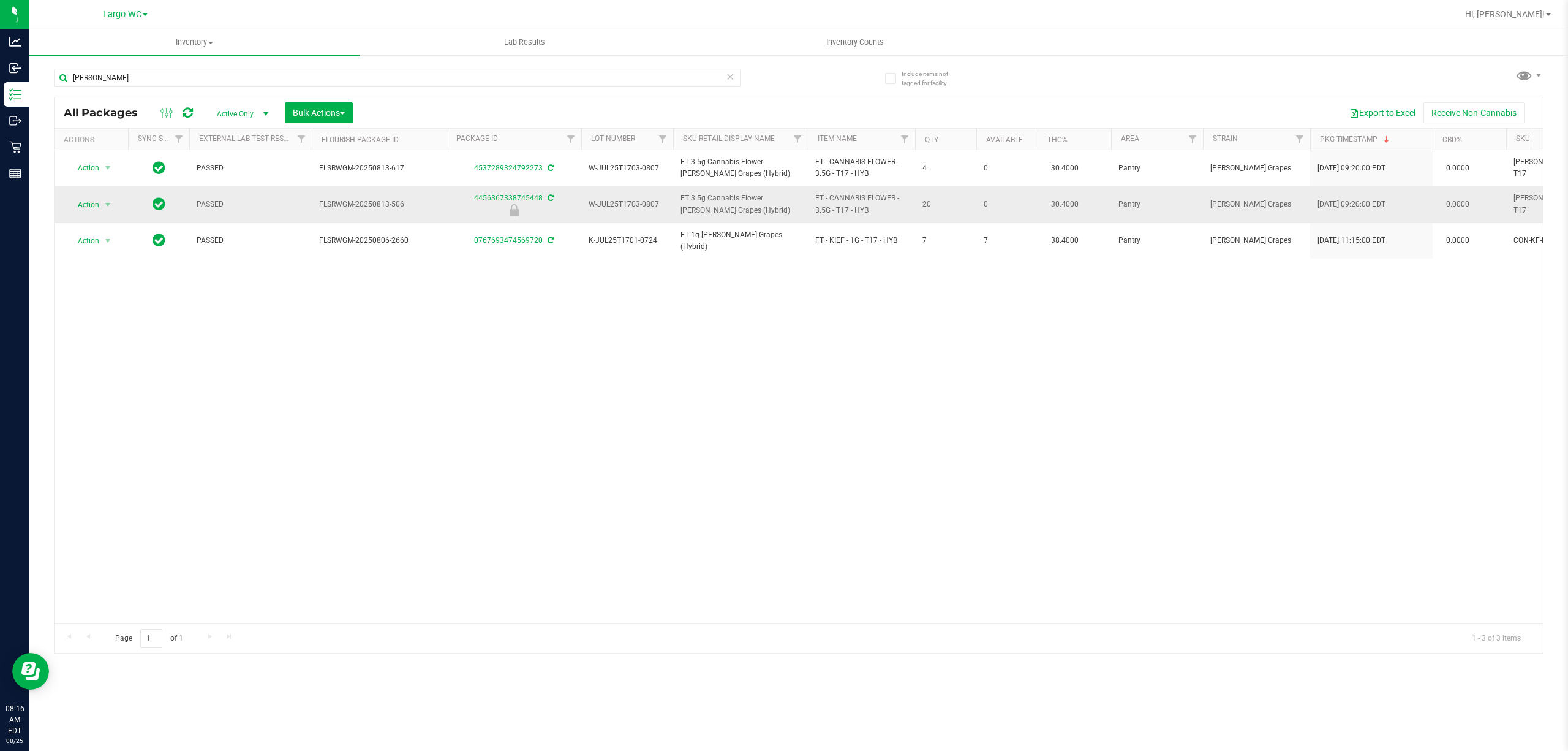
click at [81, 211] on span "Action" at bounding box center [83, 204] width 33 height 17
click at [166, 454] on div "Action Action Adjust qty Create package Edit attributes Global inventory Locate…" at bounding box center [798, 386] width 1488 height 473
click at [141, 77] on input "gaspar" at bounding box center [397, 77] width 687 height 18
click at [157, 79] on input "gaspar" at bounding box center [397, 77] width 687 height 18
click at [154, 81] on input "gaspar" at bounding box center [397, 77] width 687 height 18
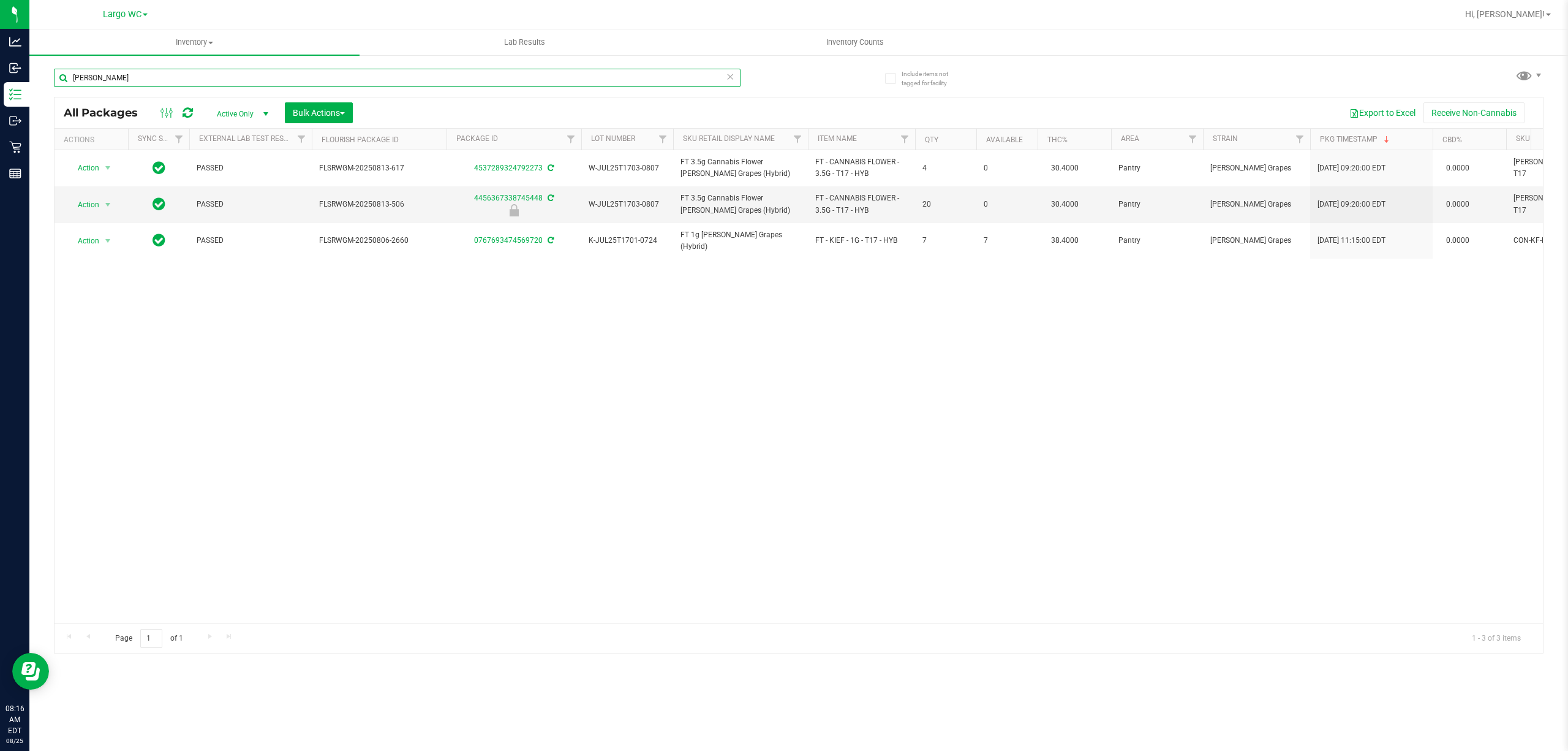
click at [159, 79] on input "gaspar" at bounding box center [397, 77] width 687 height 18
click at [160, 79] on input "gaspar" at bounding box center [397, 77] width 687 height 18
click at [165, 77] on input "gaspar" at bounding box center [397, 77] width 687 height 18
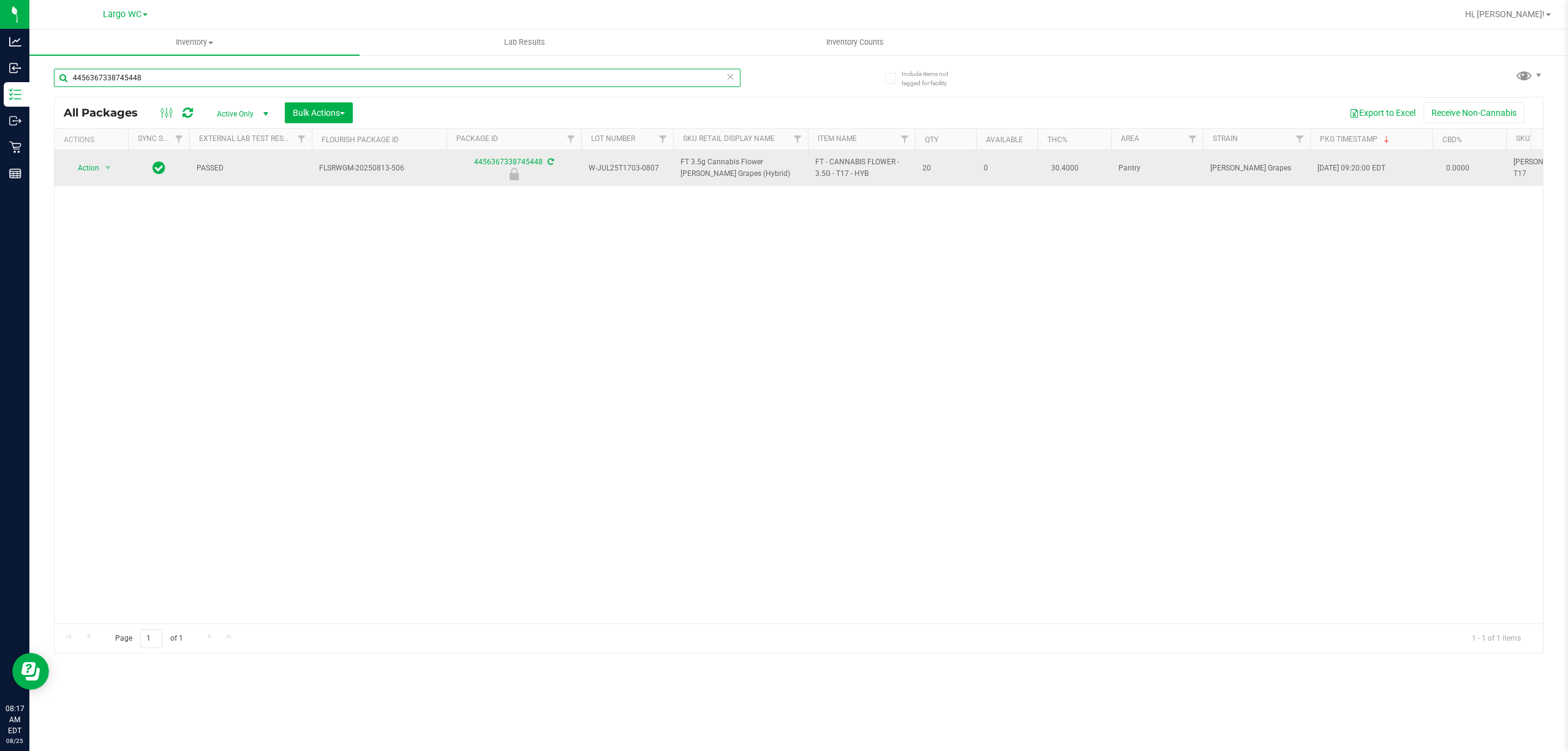
type input "4456367338745448"
click at [80, 172] on span "Action" at bounding box center [83, 168] width 33 height 17
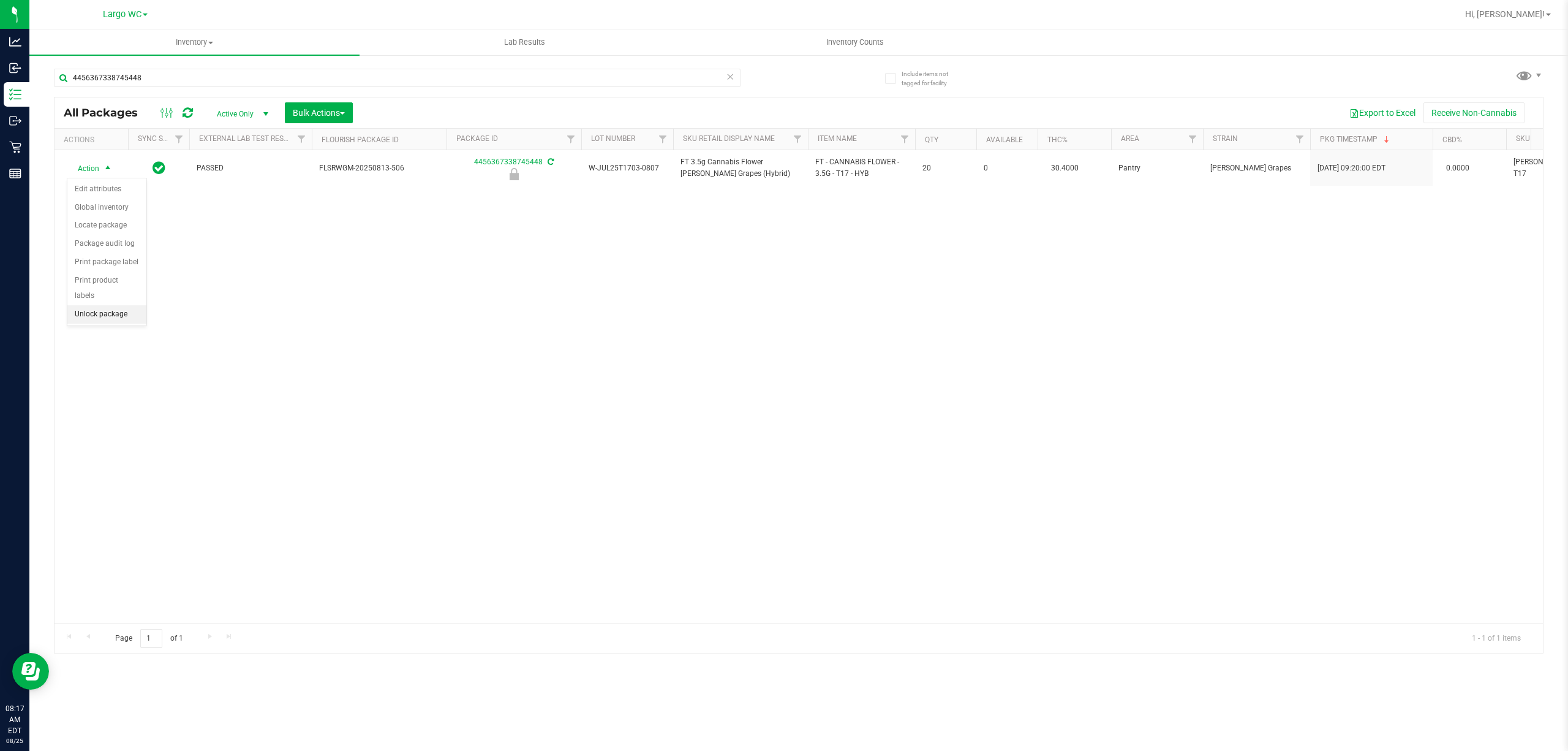
click at [81, 321] on li "Unlock package" at bounding box center [106, 314] width 79 height 18
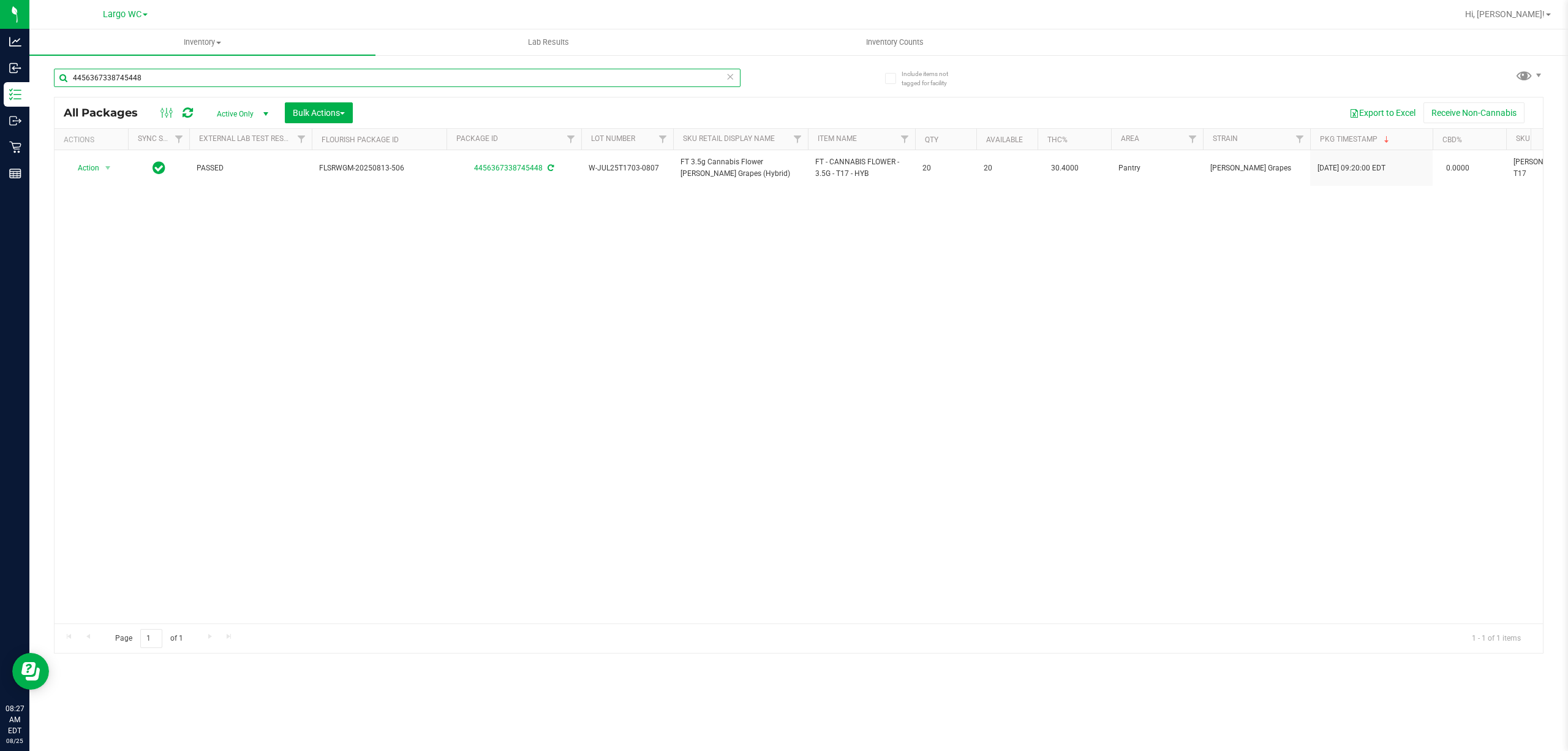
click at [258, 80] on input "4456367338745448" at bounding box center [397, 77] width 687 height 18
click at [255, 81] on input "4456367338745448" at bounding box center [397, 77] width 687 height 18
click at [255, 77] on input "4456367338745448" at bounding box center [397, 77] width 687 height 18
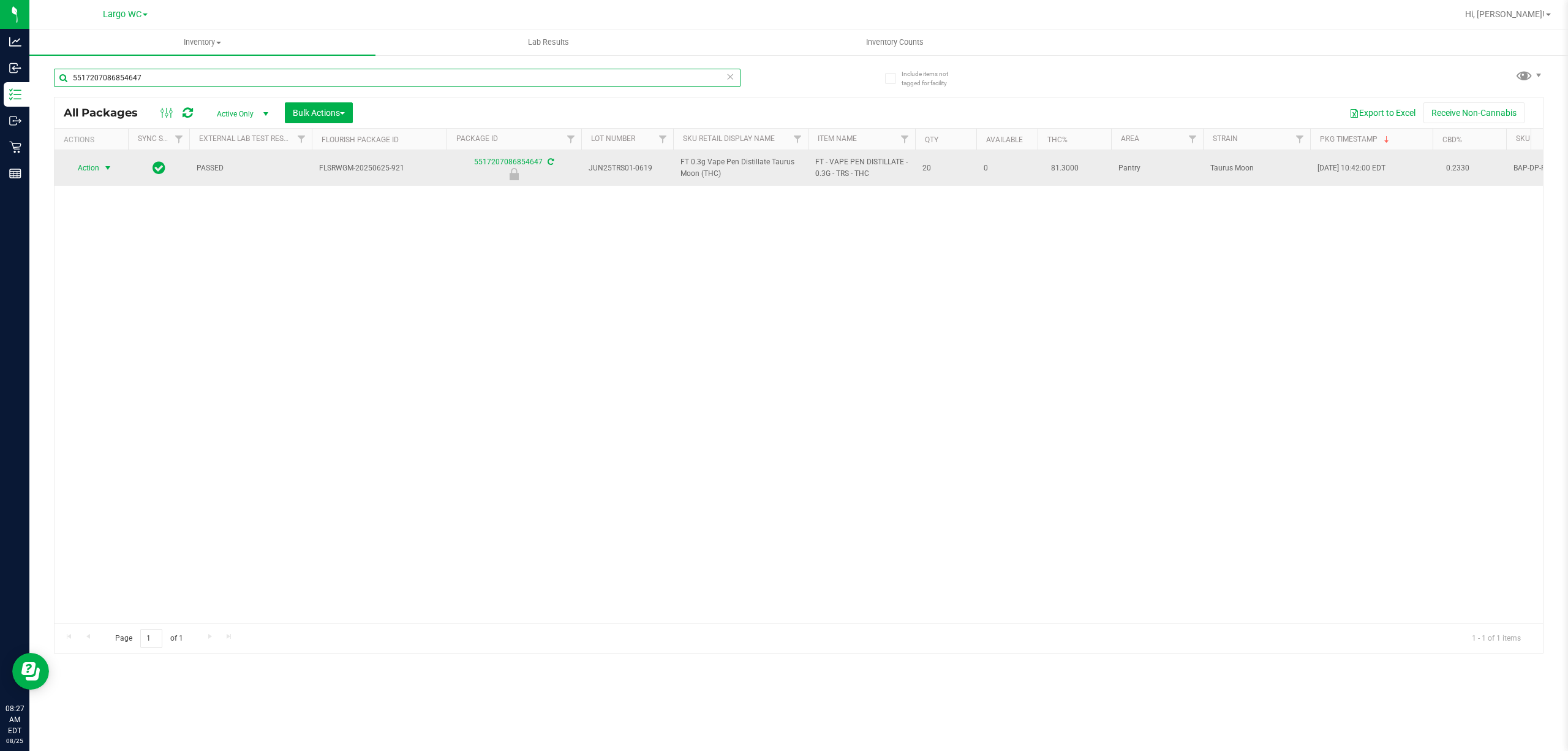
type input "5517207086854647"
click at [108, 170] on span "select" at bounding box center [107, 167] width 10 height 10
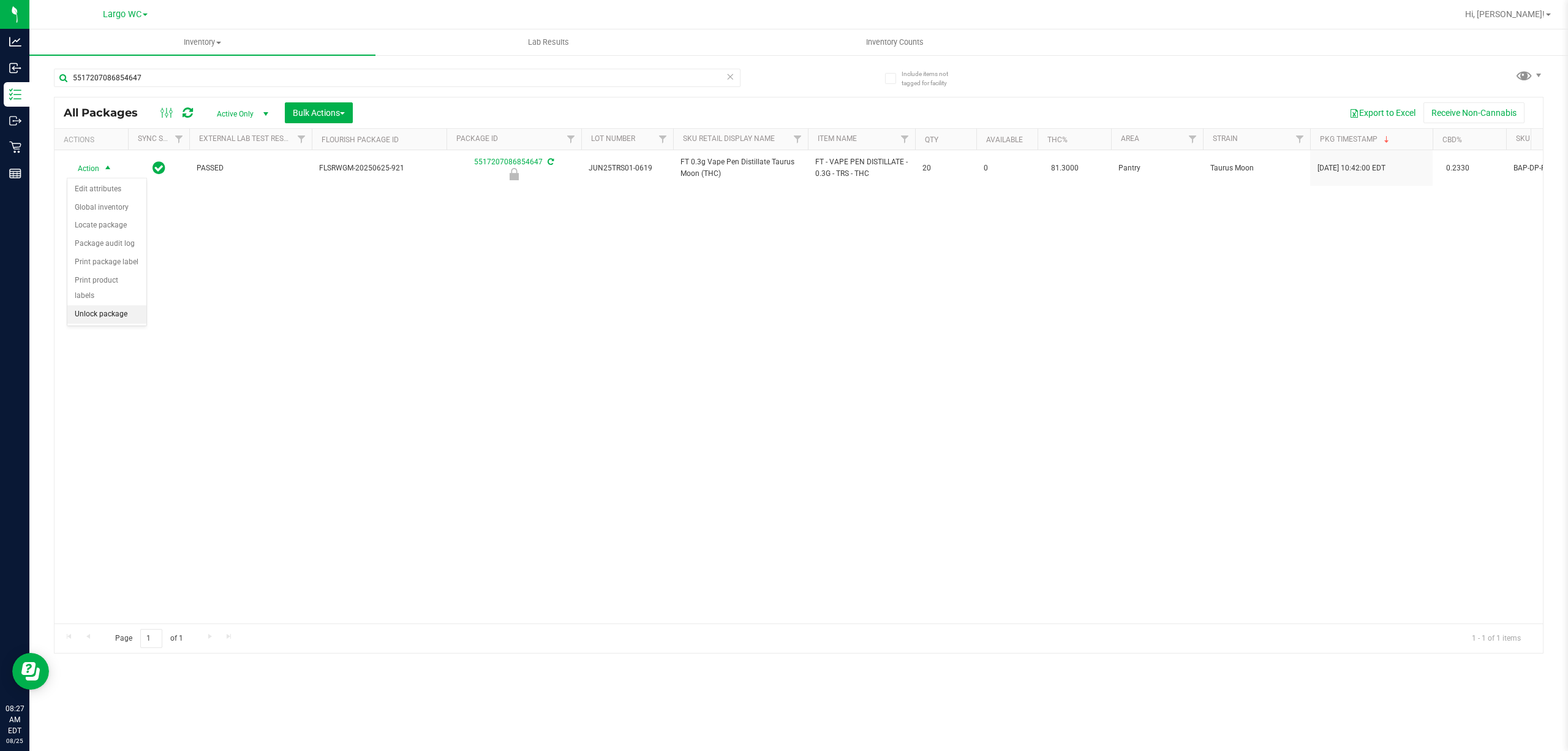
click at [99, 324] on li "Unlock package" at bounding box center [106, 314] width 79 height 18
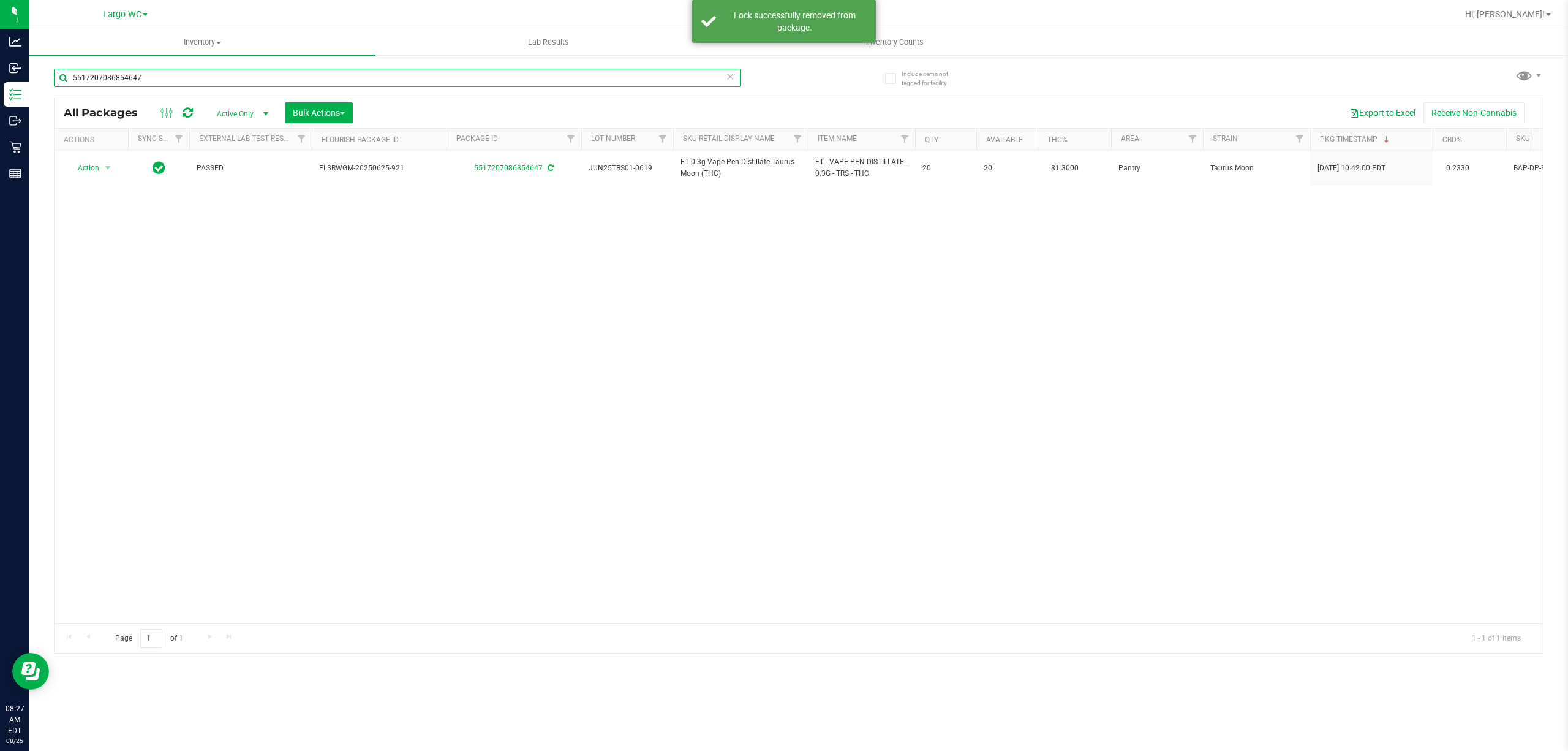
click at [165, 72] on input "5517207086854647" at bounding box center [397, 77] width 687 height 18
click at [171, 79] on input "5517207086854647" at bounding box center [397, 77] width 687 height 18
click at [174, 76] on input "5517207086854647" at bounding box center [397, 77] width 687 height 18
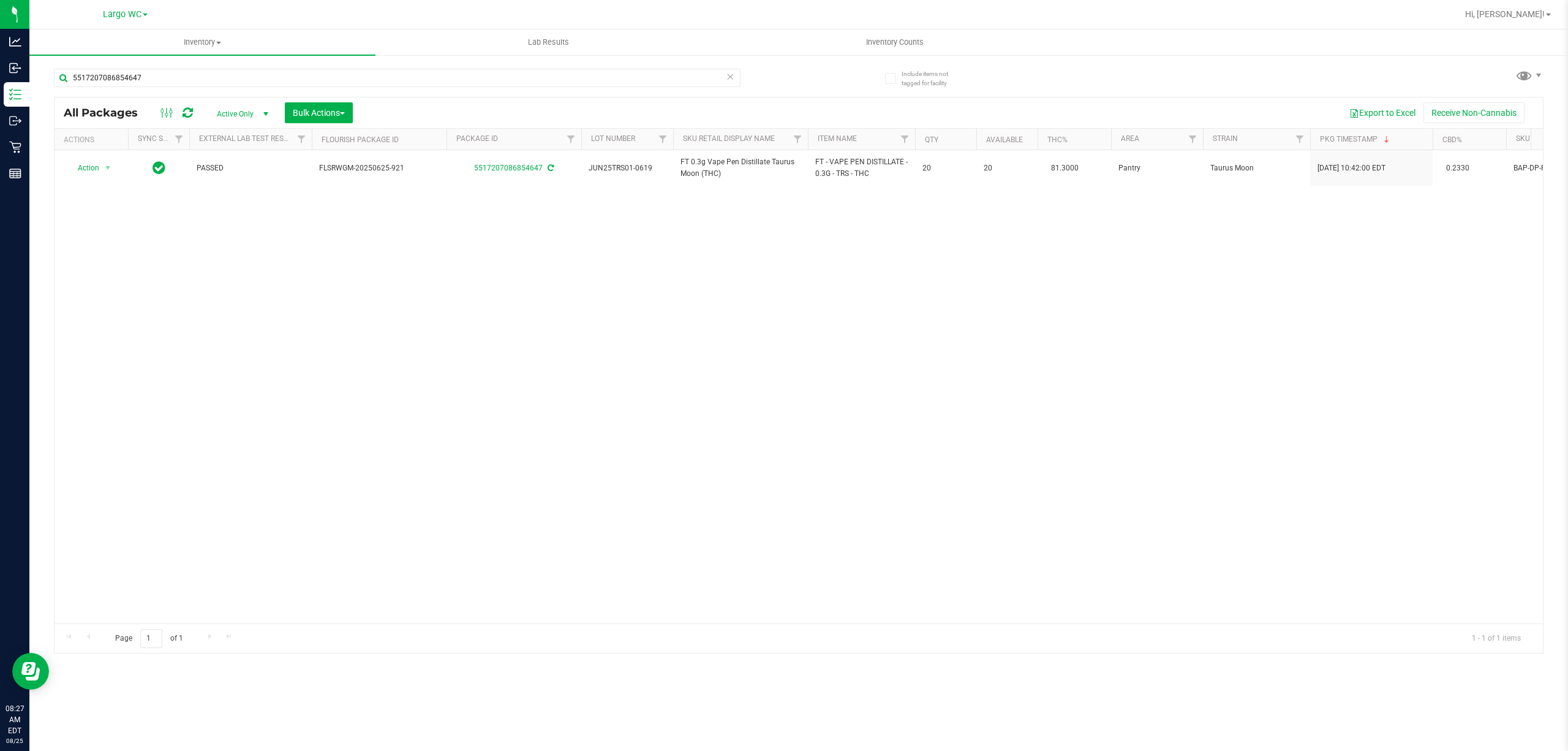
drag, startPoint x: 174, startPoint y: 76, endPoint x: 461, endPoint y: 354, distance: 399.6
click at [461, 354] on div "Action Action Adjust qty Create package Edit attributes Global inventory Locate…" at bounding box center [798, 386] width 1488 height 473
click at [192, 79] on input "5517207086854647" at bounding box center [397, 77] width 687 height 18
click at [188, 79] on input "5517207086854647" at bounding box center [397, 77] width 687 height 18
click at [188, 77] on input "5517207086854647" at bounding box center [397, 77] width 687 height 18
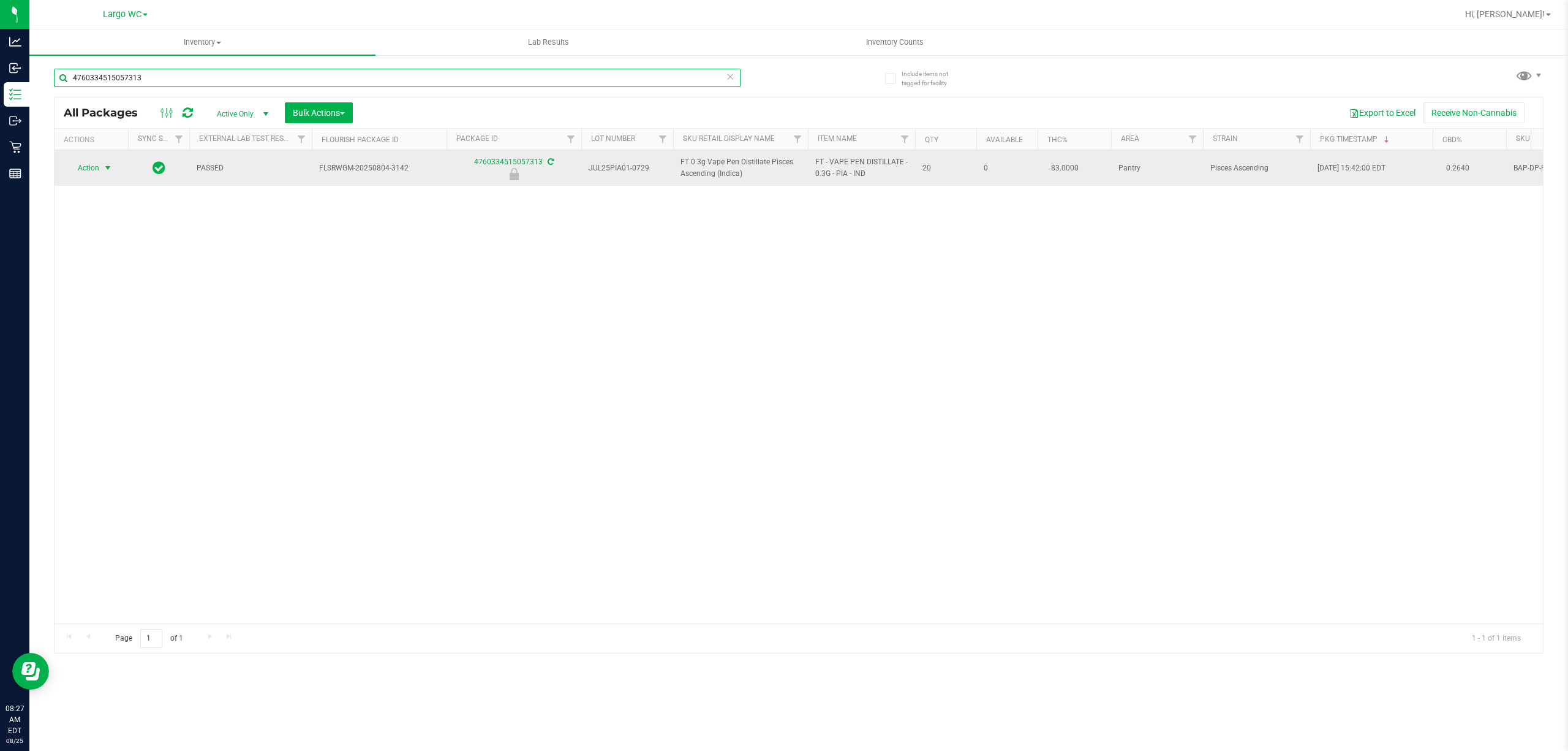
type input "4760334515057313"
click at [108, 168] on span "select" at bounding box center [107, 167] width 10 height 10
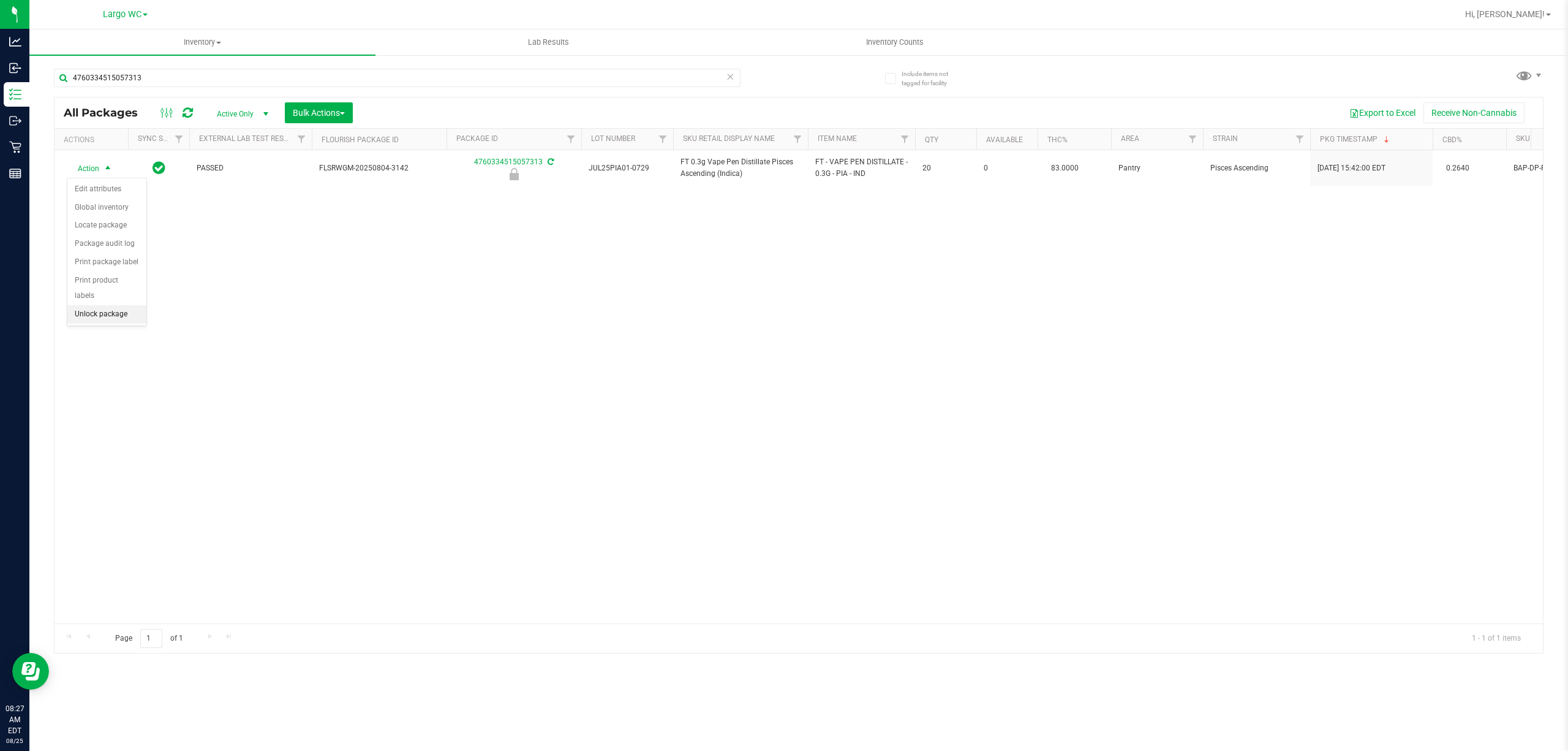
click at [108, 317] on li "Unlock package" at bounding box center [106, 314] width 79 height 18
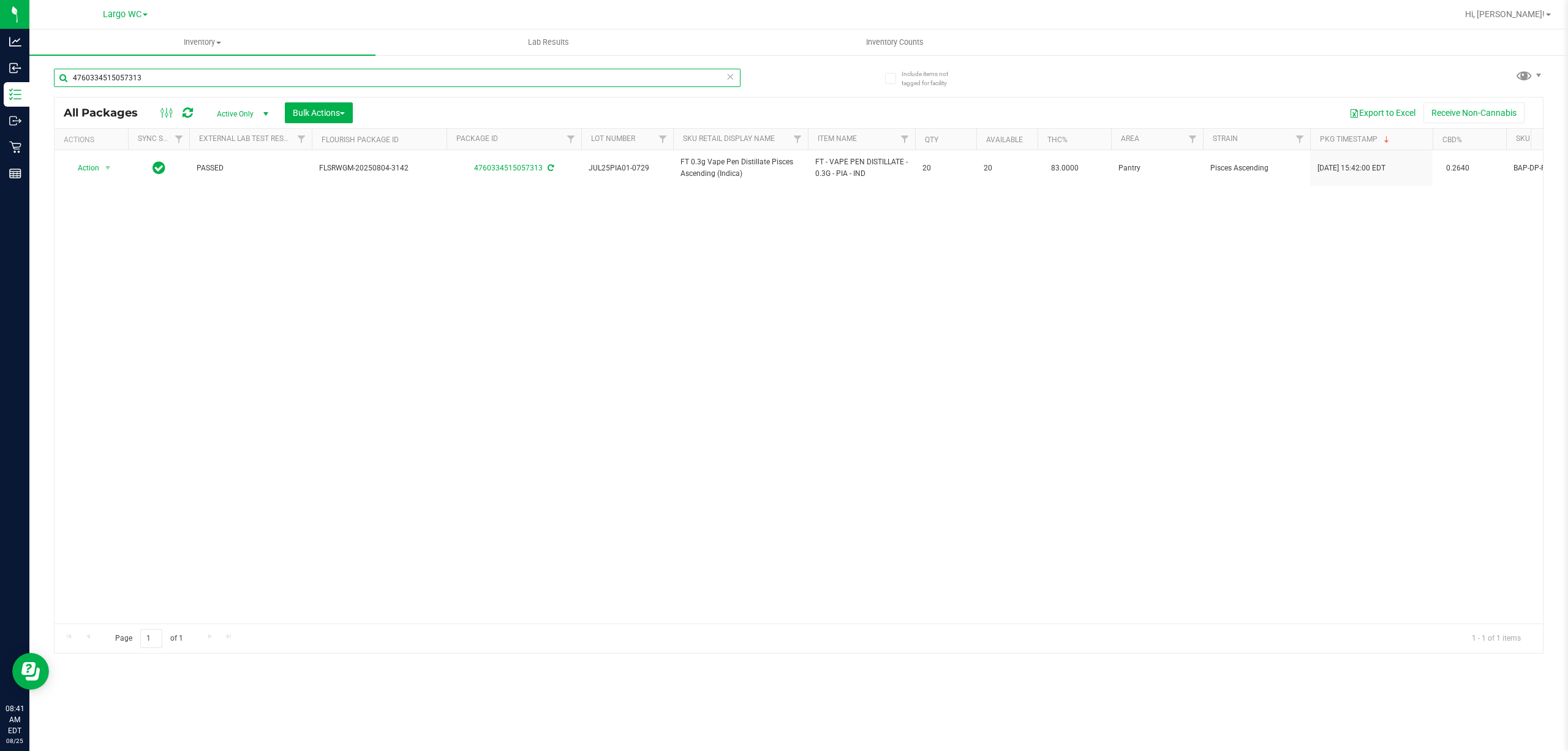
click at [724, 79] on input "4760334515057313" at bounding box center [397, 77] width 687 height 18
click at [743, 103] on div "Export to Excel Receive Non-Cannabis" at bounding box center [948, 113] width 1172 height 21
click at [732, 77] on icon at bounding box center [730, 75] width 9 height 15
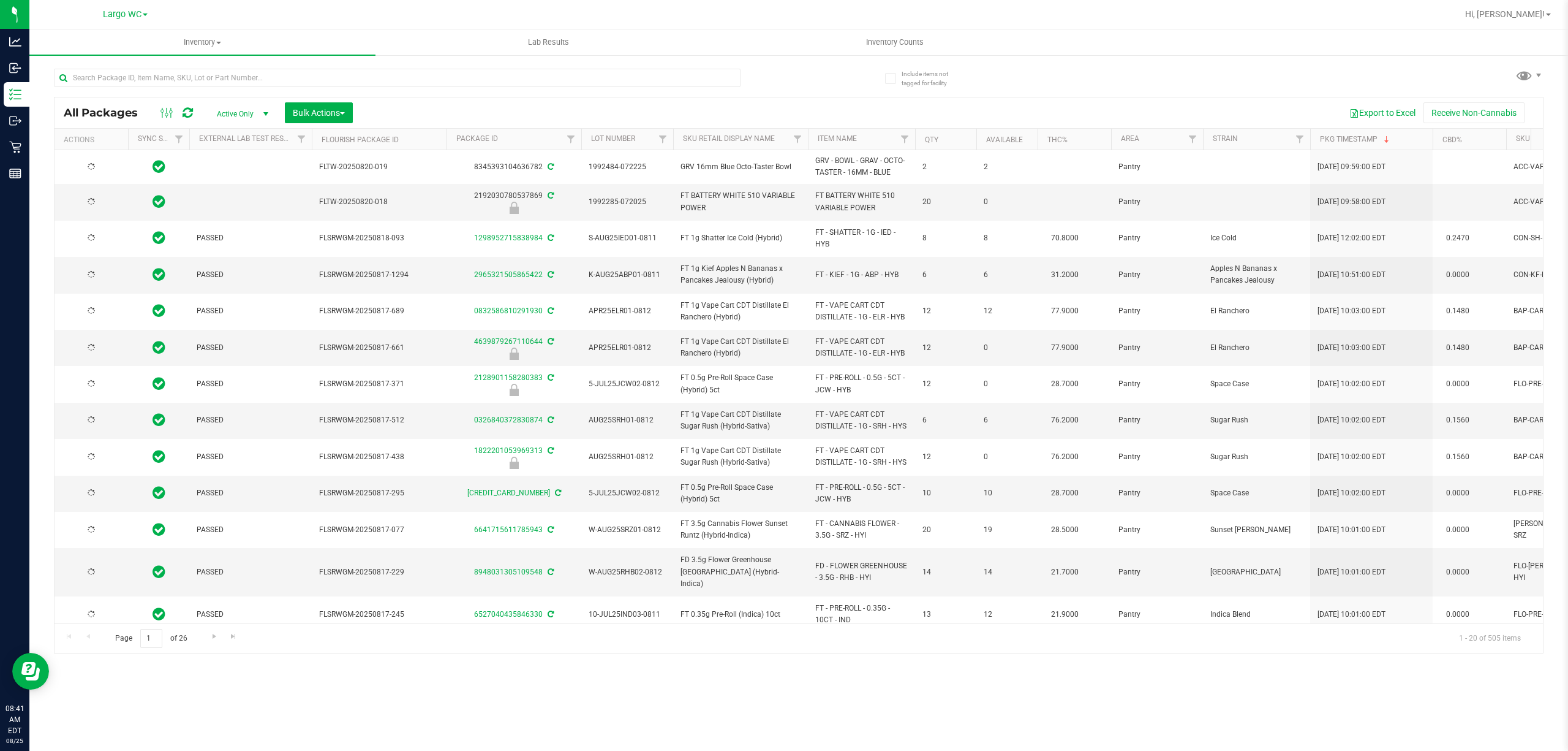
type input "2026-02-15"
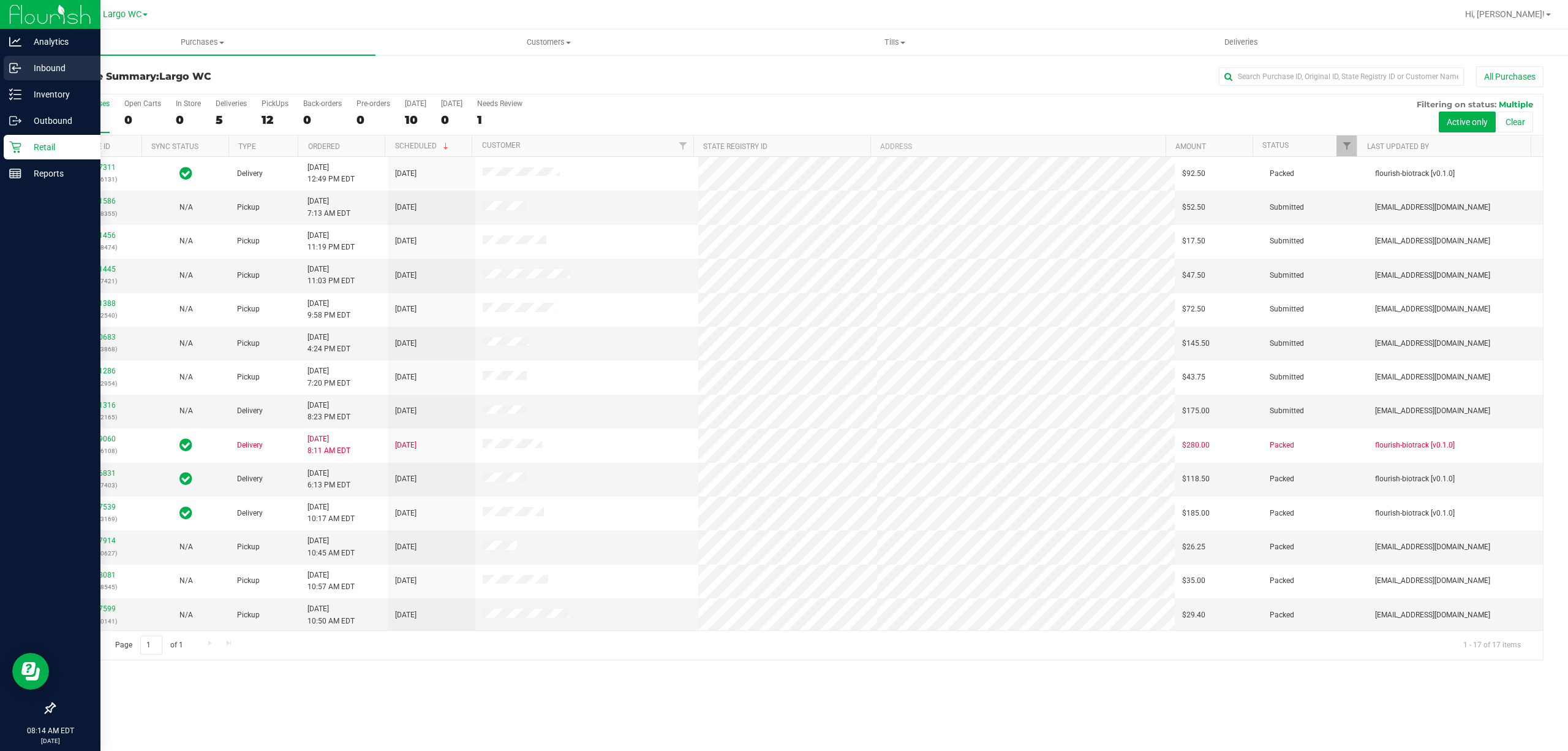
click at [13, 68] on icon at bounding box center [13, 69] width 2 height 2
